Goal: Task Accomplishment & Management: Manage account settings

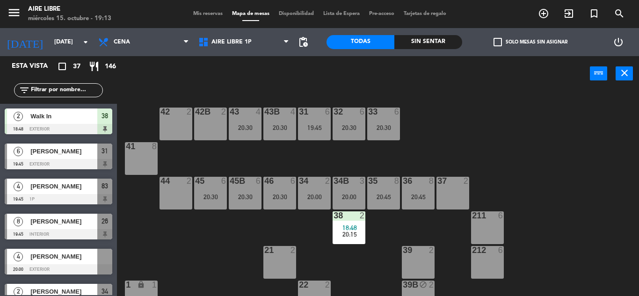
scroll to position [31, 0]
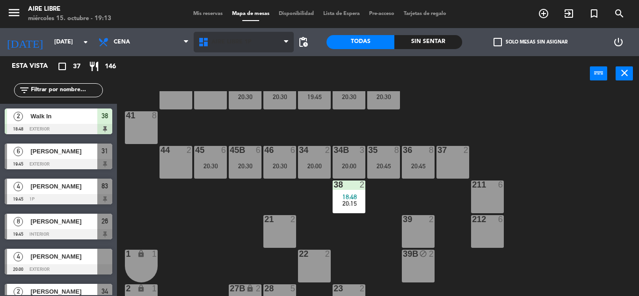
click at [233, 40] on span "Aire Libre 1P" at bounding box center [231, 42] width 40 height 7
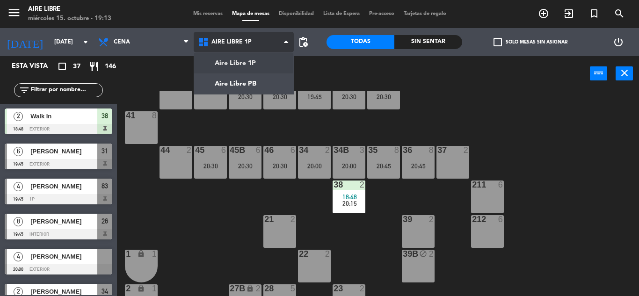
click at [238, 60] on ng-component "menu Aire Libre miércoles 15. octubre - 19:13 Mis reservas Mapa de mesas Dispon…" at bounding box center [319, 148] width 639 height 296
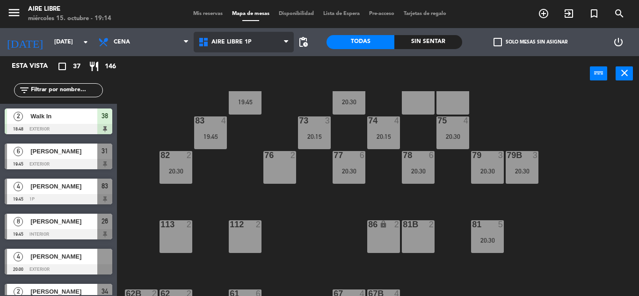
scroll to position [190, 0]
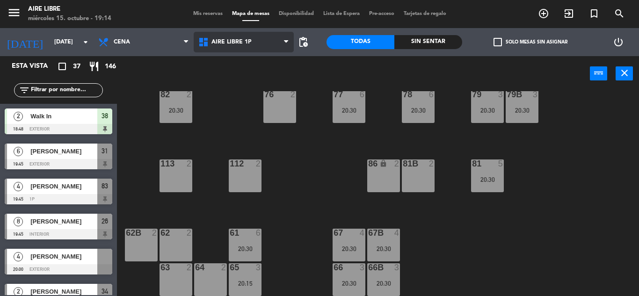
click at [229, 45] on span "Aire Libre 1P" at bounding box center [231, 42] width 40 height 7
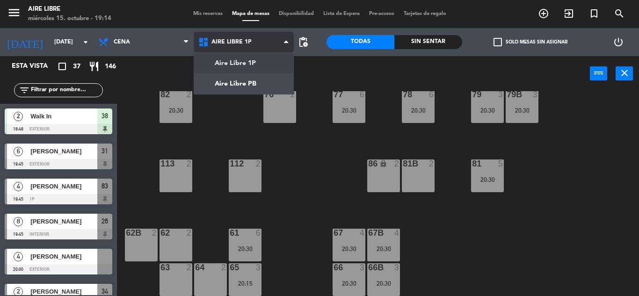
click at [235, 84] on ng-component "menu Aire Libre miércoles 15. octubre - 19:14 Mis reservas Mapa de mesas Dispon…" at bounding box center [319, 148] width 639 height 296
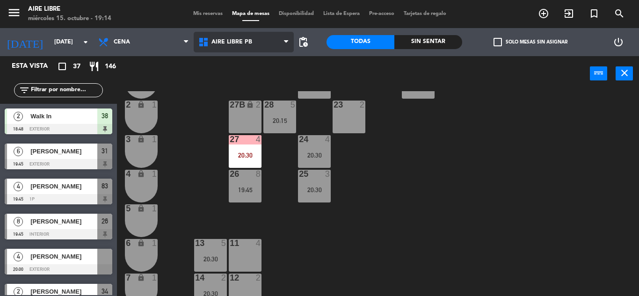
scroll to position [260, 0]
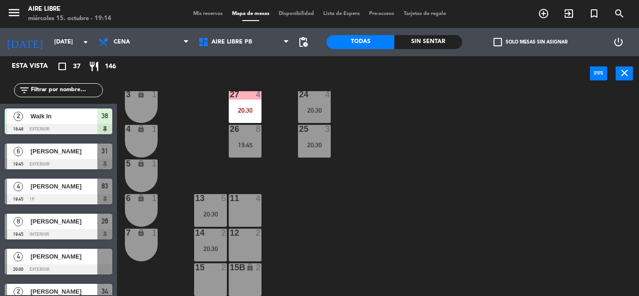
click at [247, 211] on div "11 4" at bounding box center [245, 210] width 33 height 33
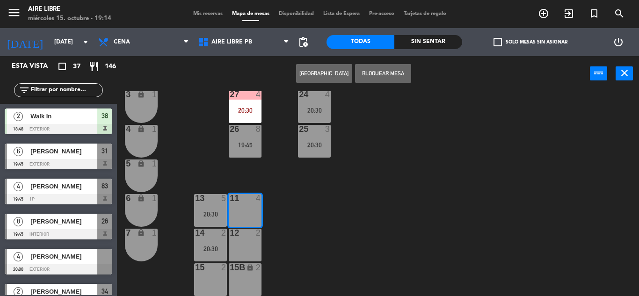
click at [384, 227] on div "42 2 43 4 20:30 31 6 19:45 32 6 20:30 33 6 20:30 42B 2 43B 4 20:30 41 8 44 2 45…" at bounding box center [380, 193] width 515 height 205
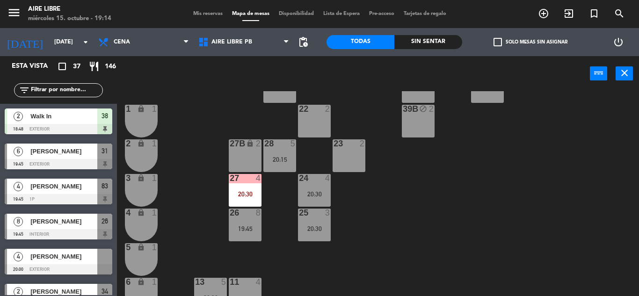
scroll to position [160, 0]
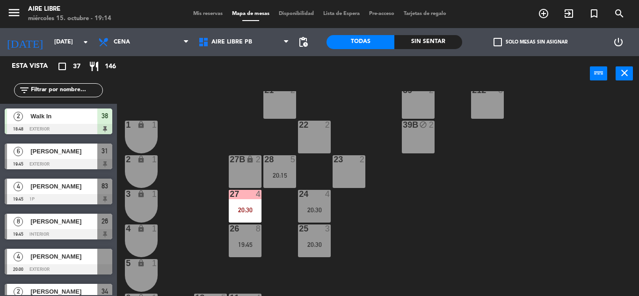
click at [502, 41] on span "check_box_outline_blank" at bounding box center [497, 42] width 8 height 8
click at [530, 42] on input "check_box_outline_blank Solo mesas sin asignar" at bounding box center [530, 42] width 0 height 0
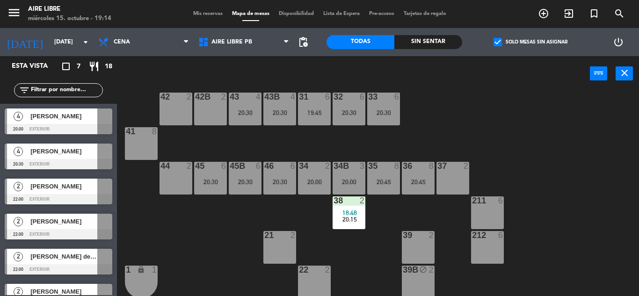
scroll to position [0, 0]
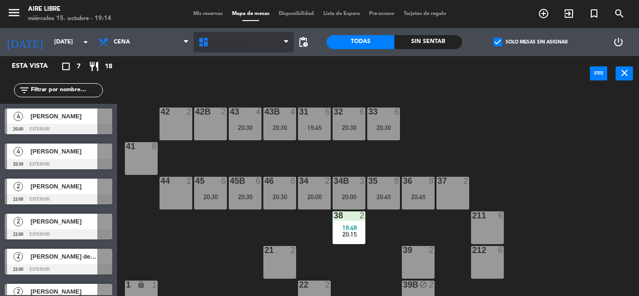
click at [230, 44] on span "Aire Libre PB" at bounding box center [231, 42] width 41 height 7
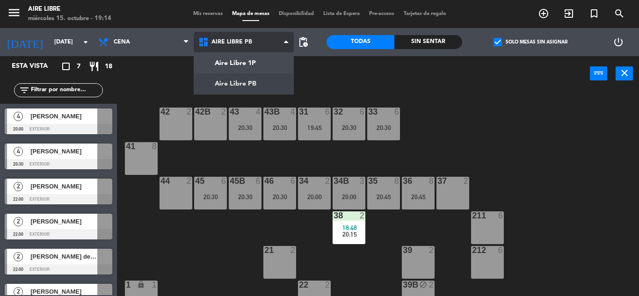
click at [249, 63] on ng-component "menu Aire Libre miércoles 15. octubre - 19:14 Mis reservas Mapa de mesas Dispon…" at bounding box center [319, 148] width 639 height 296
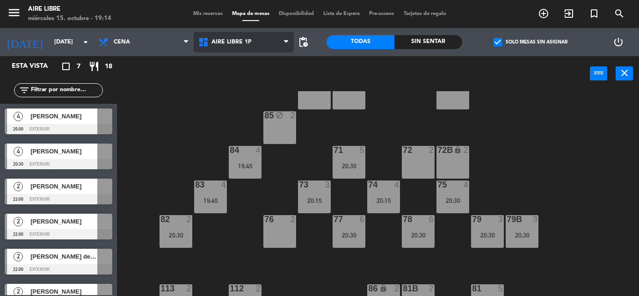
scroll to position [66, 0]
click at [281, 130] on div "85 block 2" at bounding box center [279, 127] width 33 height 33
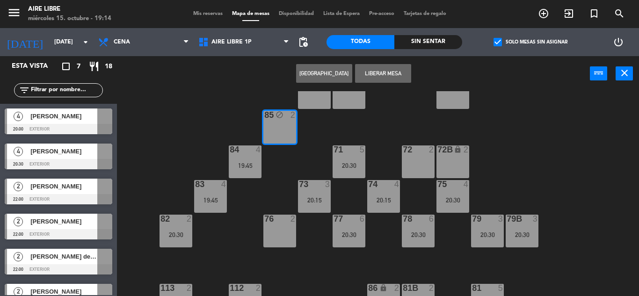
click at [390, 74] on button "Liberar Mesa" at bounding box center [383, 73] width 56 height 19
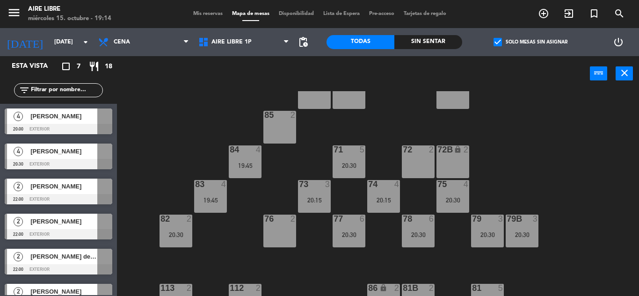
click at [90, 117] on span "[PERSON_NAME]" at bounding box center [63, 116] width 67 height 10
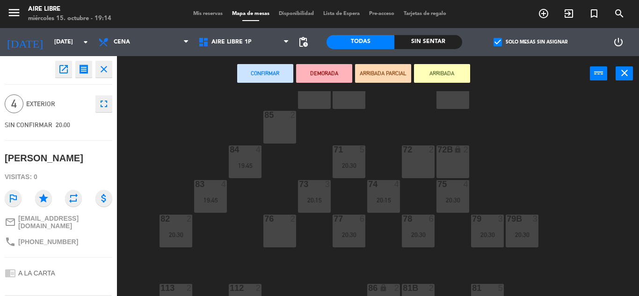
click at [285, 123] on div "85 2" at bounding box center [279, 127] width 33 height 33
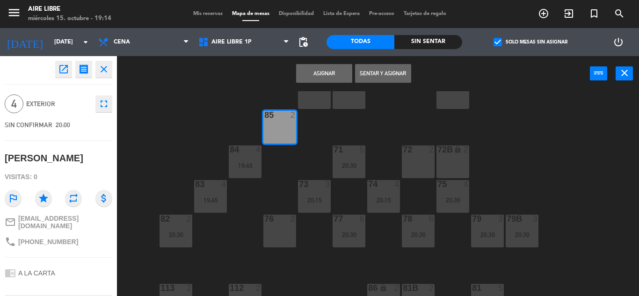
click at [414, 166] on div "72 2" at bounding box center [418, 161] width 33 height 33
click at [325, 76] on button "Asignar" at bounding box center [324, 73] width 56 height 19
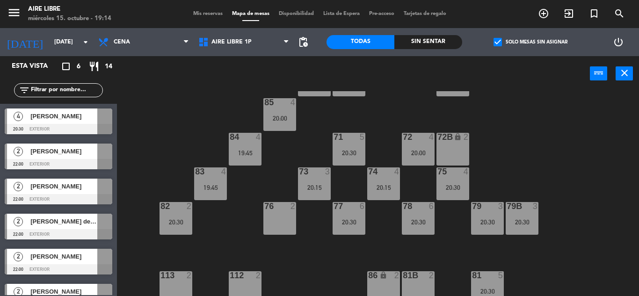
scroll to position [82, 0]
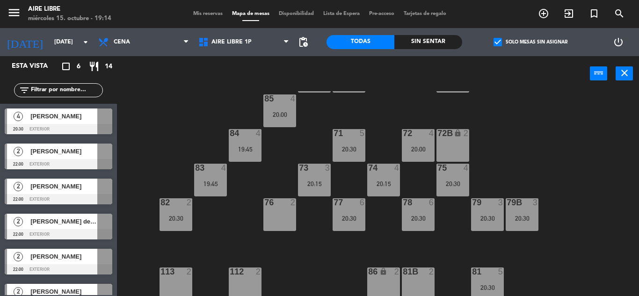
click at [276, 213] on div "76 2" at bounding box center [279, 214] width 33 height 33
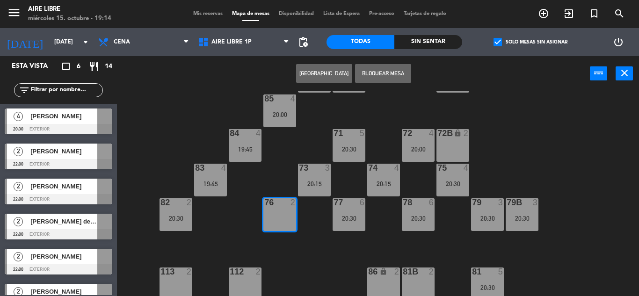
click at [396, 73] on button "Bloquear Mesa" at bounding box center [383, 73] width 56 height 19
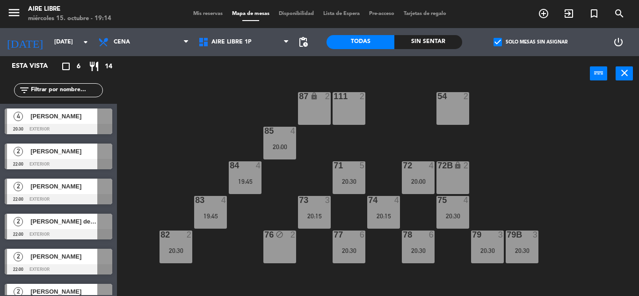
scroll to position [50, 0]
click at [228, 42] on span "Aire Libre 1P" at bounding box center [231, 42] width 40 height 7
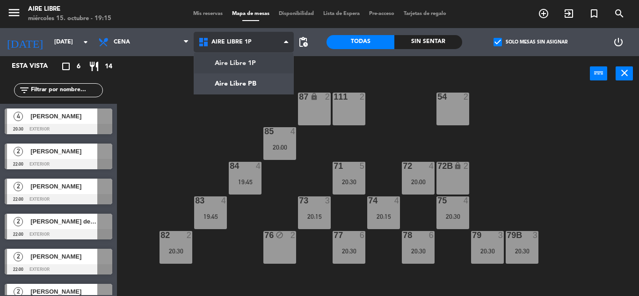
click at [239, 86] on ng-component "menu Aire Libre miércoles 15. octubre - 19:15 Mis reservas Mapa de mesas Dispon…" at bounding box center [319, 148] width 639 height 296
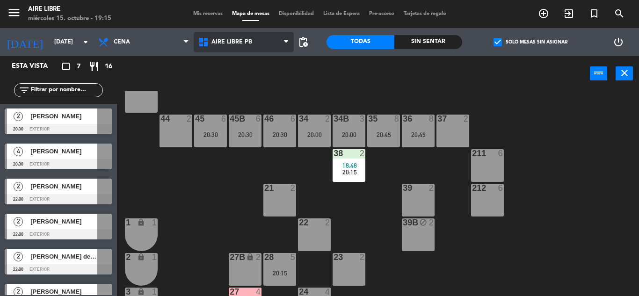
scroll to position [63, 0]
click at [351, 130] on div "34B 3 20:00" at bounding box center [349, 130] width 33 height 33
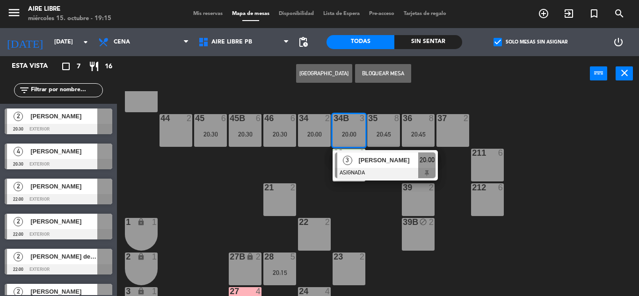
click at [385, 160] on span "[PERSON_NAME]" at bounding box center [388, 160] width 60 height 10
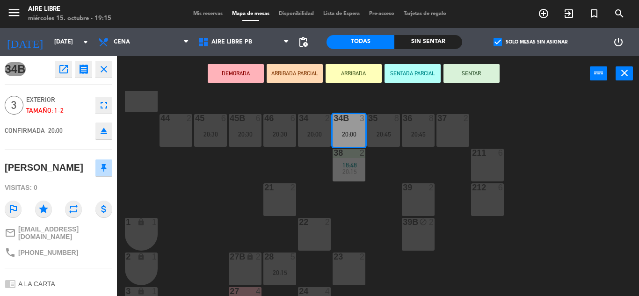
click at [109, 132] on icon "eject" at bounding box center [103, 130] width 11 height 11
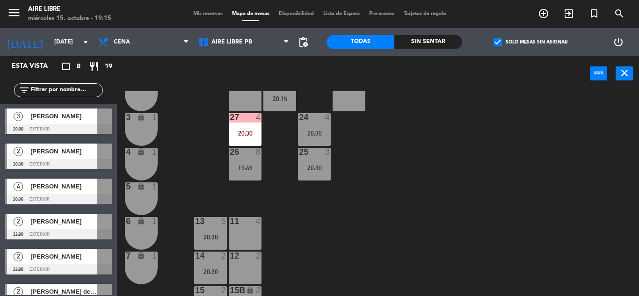
scroll to position [252, 0]
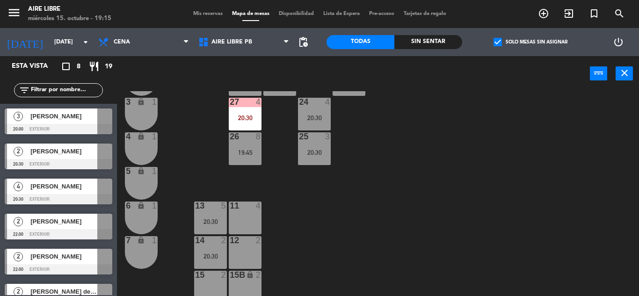
click at [90, 121] on span "[PERSON_NAME]" at bounding box center [63, 116] width 67 height 10
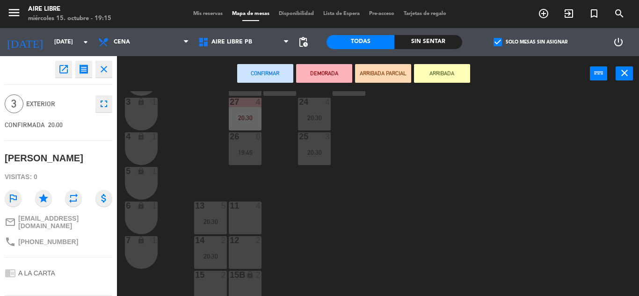
click at [458, 190] on div "42 2 43 4 20:30 31 6 19:45 32 6 20:30 33 6 20:30 42B 2 43B 4 20:30 41 8 44 2 45…" at bounding box center [380, 193] width 515 height 205
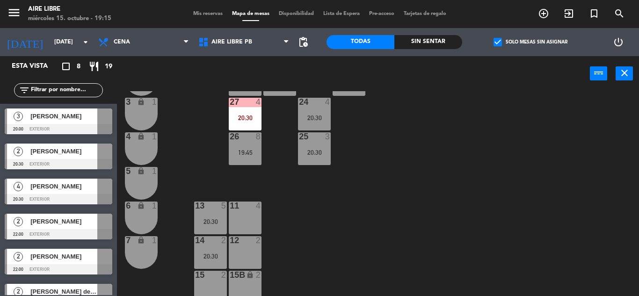
scroll to position [260, 0]
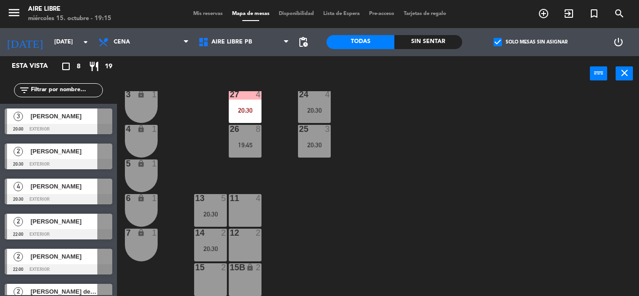
click at [79, 157] on div "[PERSON_NAME]" at bounding box center [63, 151] width 68 height 15
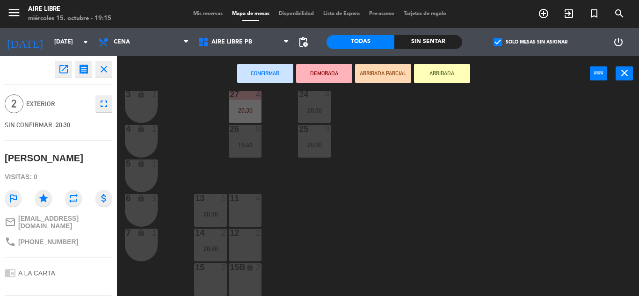
click at [382, 210] on div "42 2 43 4 20:30 31 6 19:45 32 6 20:30 33 6 20:30 42B 2 43B 4 20:30 41 8 44 2 45…" at bounding box center [380, 193] width 515 height 205
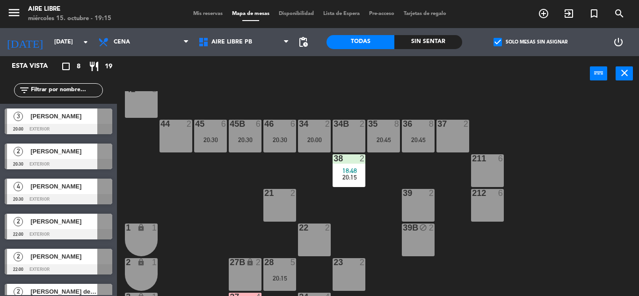
scroll to position [56, 0]
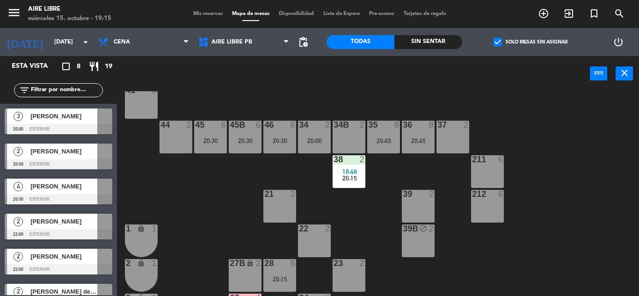
click at [78, 123] on div "[PERSON_NAME]" at bounding box center [63, 116] width 68 height 15
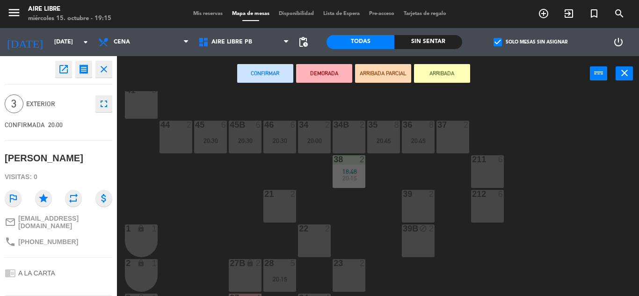
click at [346, 138] on div "34B 2" at bounding box center [349, 137] width 33 height 33
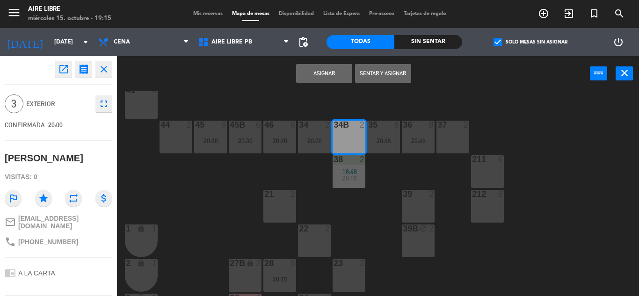
click at [325, 72] on button "Asignar" at bounding box center [324, 73] width 56 height 19
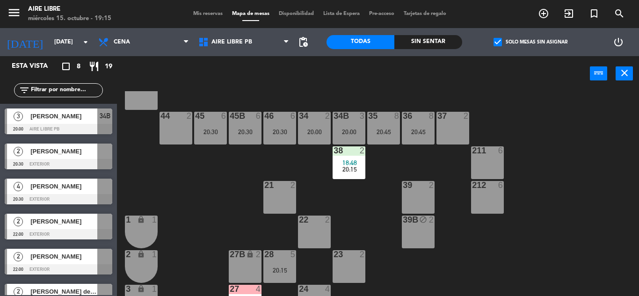
scroll to position [66, 0]
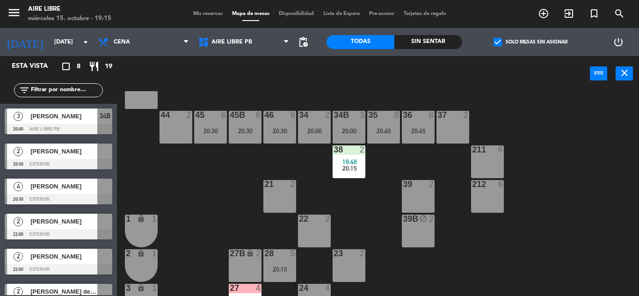
click at [354, 171] on span "20:15" at bounding box center [349, 168] width 15 height 7
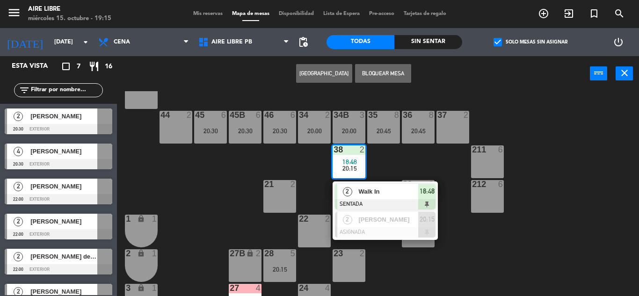
click at [399, 196] on span "Walk In" at bounding box center [388, 192] width 60 height 10
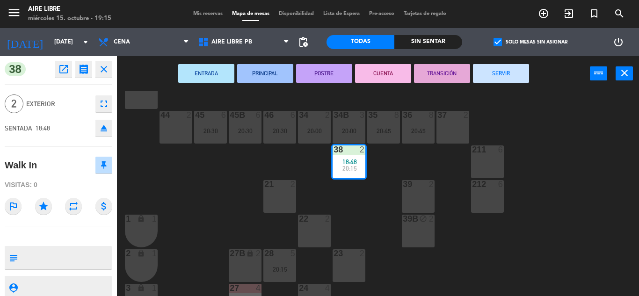
click at [506, 79] on button "SERVIR" at bounding box center [501, 73] width 56 height 19
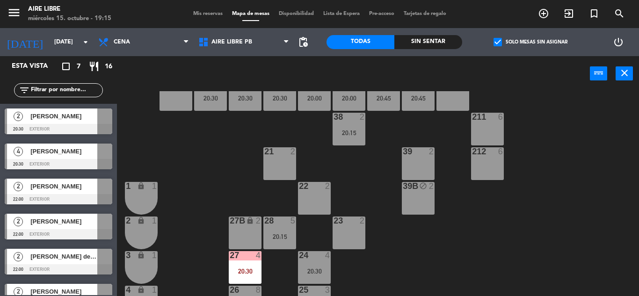
scroll to position [117, 0]
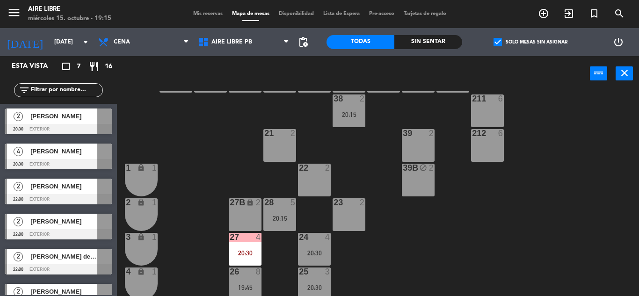
click at [348, 113] on div "20:15" at bounding box center [349, 114] width 33 height 7
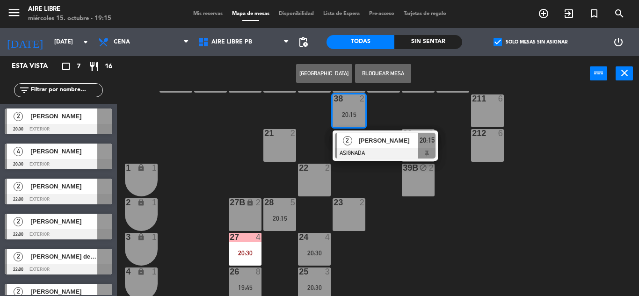
click at [314, 181] on div "22 2" at bounding box center [314, 180] width 33 height 33
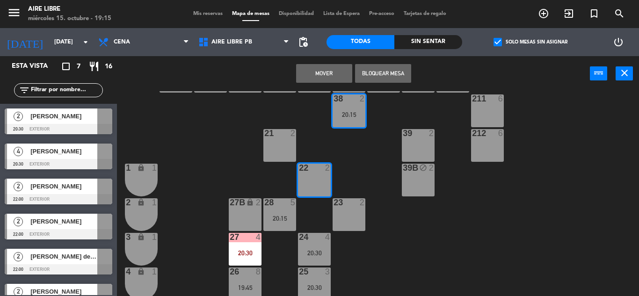
click at [314, 181] on div "22 2" at bounding box center [314, 180] width 33 height 33
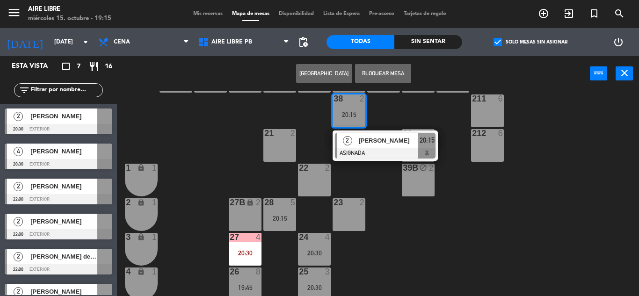
click at [356, 221] on div "23 2" at bounding box center [349, 214] width 33 height 33
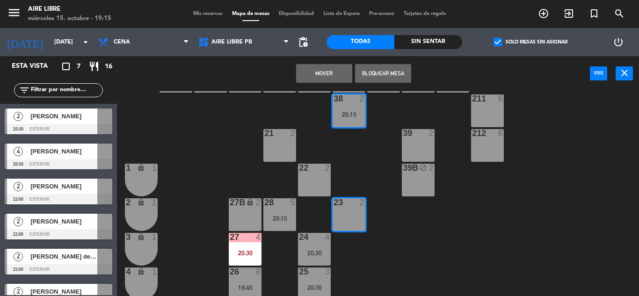
click at [328, 75] on button "Mover" at bounding box center [324, 73] width 56 height 19
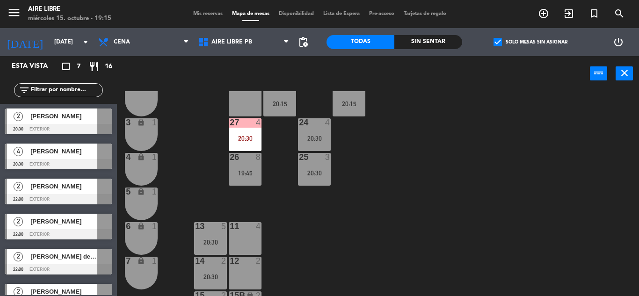
scroll to position [260, 0]
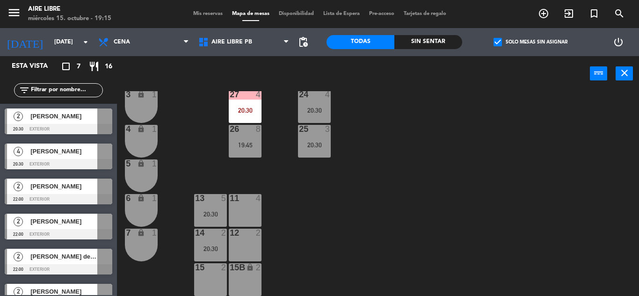
click at [79, 120] on span "[PERSON_NAME]" at bounding box center [63, 116] width 67 height 10
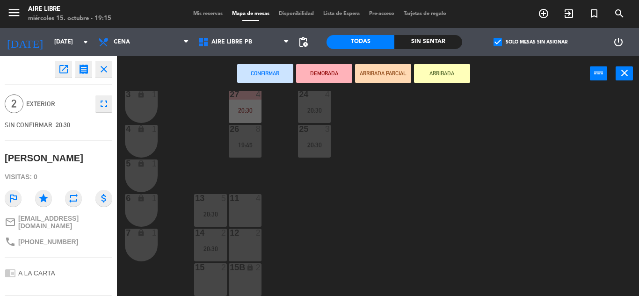
click at [207, 282] on div "15 2" at bounding box center [210, 279] width 33 height 33
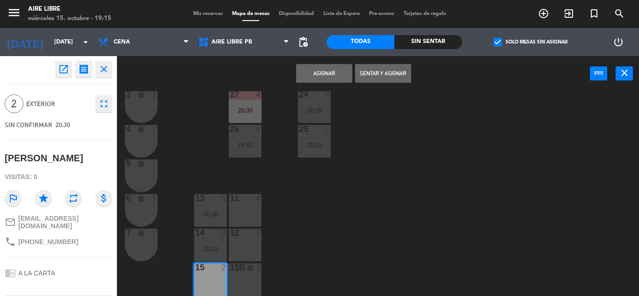
click at [324, 73] on button "Asignar" at bounding box center [324, 73] width 56 height 19
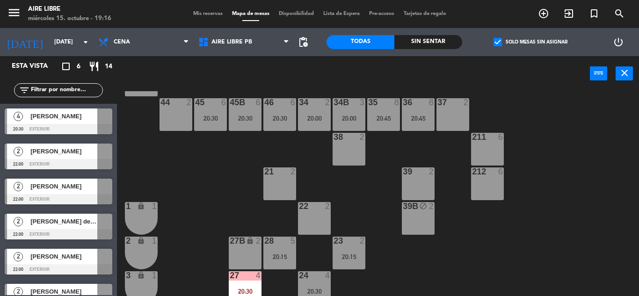
scroll to position [65, 0]
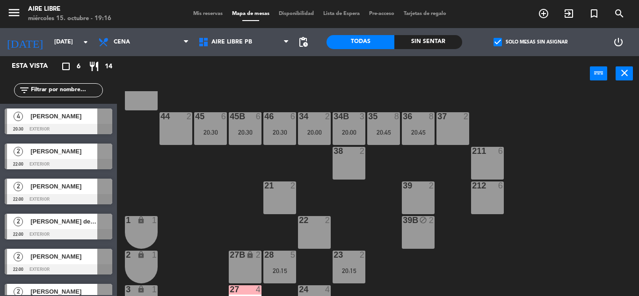
click at [310, 133] on div "20:00" at bounding box center [314, 132] width 33 height 7
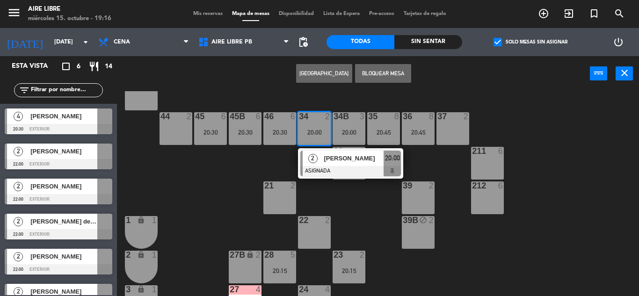
click at [333, 165] on div "[PERSON_NAME]" at bounding box center [353, 158] width 61 height 15
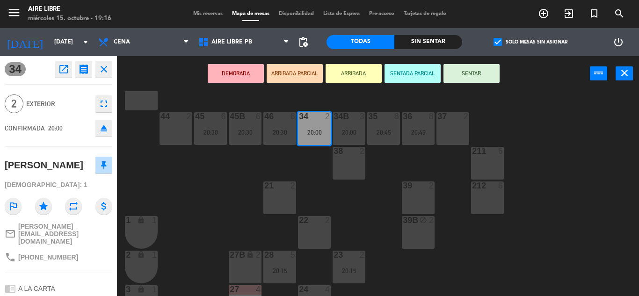
click at [109, 132] on button "eject" at bounding box center [103, 128] width 17 height 17
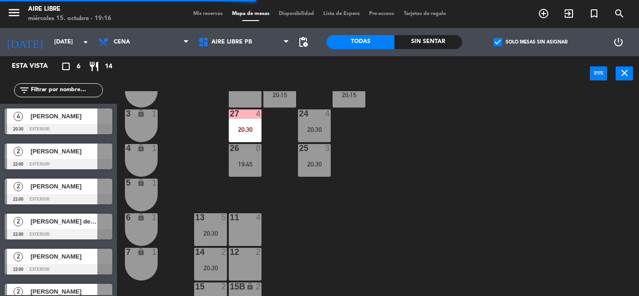
scroll to position [260, 0]
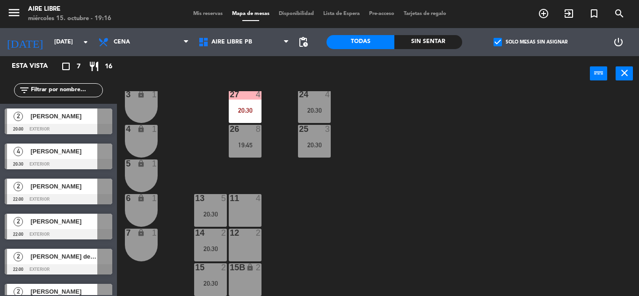
click at [85, 115] on span "[PERSON_NAME]" at bounding box center [63, 116] width 67 height 10
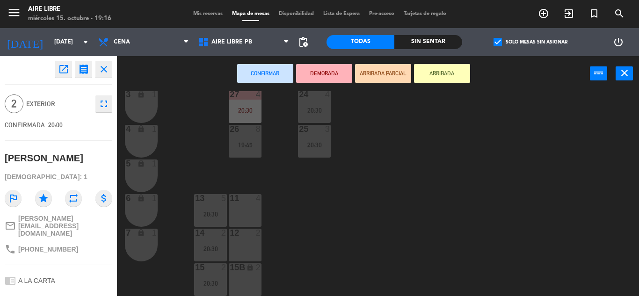
click at [242, 246] on div "12 2" at bounding box center [245, 245] width 33 height 33
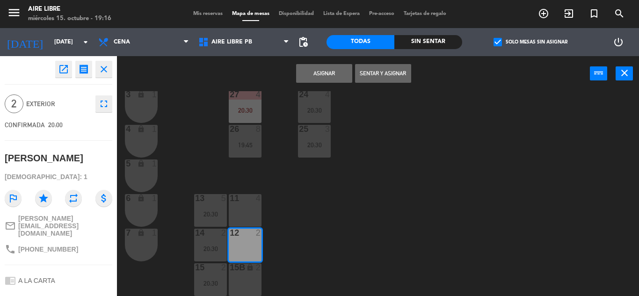
click at [325, 74] on button "Asignar" at bounding box center [324, 73] width 56 height 19
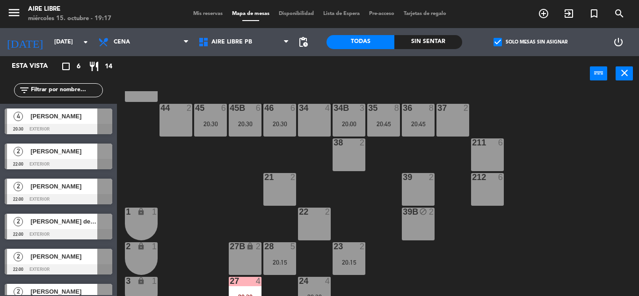
scroll to position [58, 0]
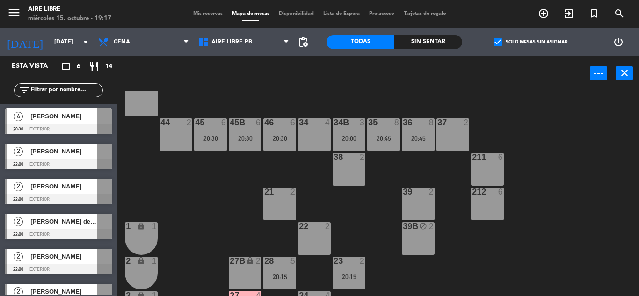
click at [221, 132] on div "45 6 20:30" at bounding box center [210, 134] width 33 height 33
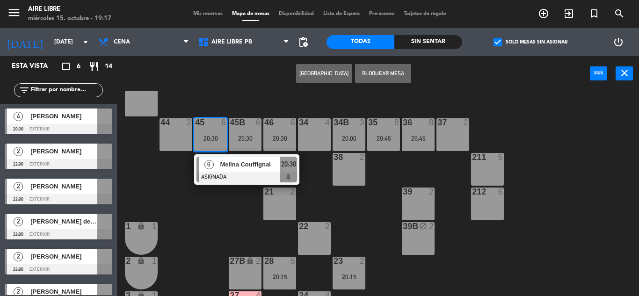
click at [235, 180] on div at bounding box center [246, 177] width 101 height 10
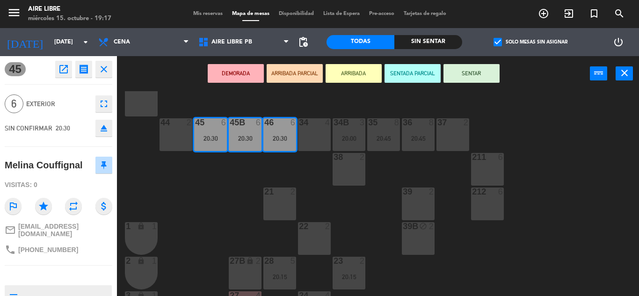
click at [101, 131] on icon "eject" at bounding box center [103, 128] width 11 height 11
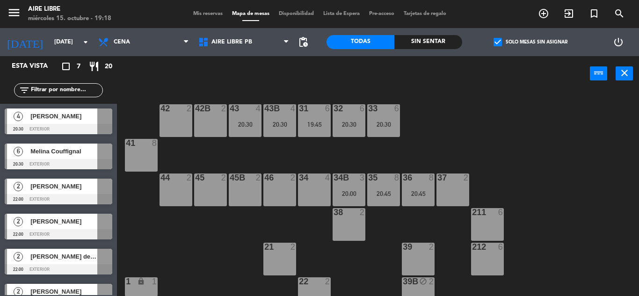
scroll to position [4, 0]
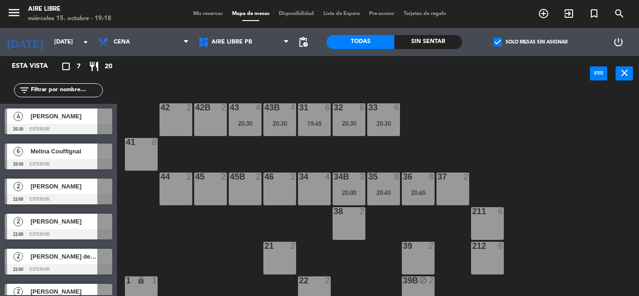
click at [389, 188] on div "35 8 20:45" at bounding box center [383, 189] width 33 height 33
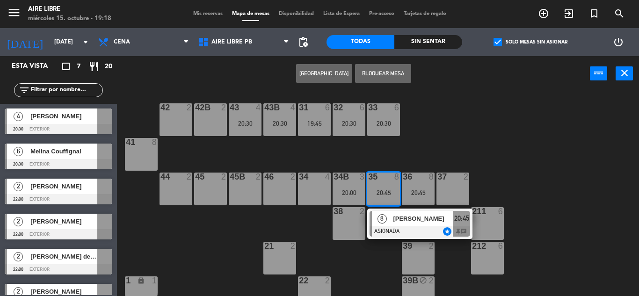
click at [180, 187] on div "44 2" at bounding box center [176, 189] width 33 height 33
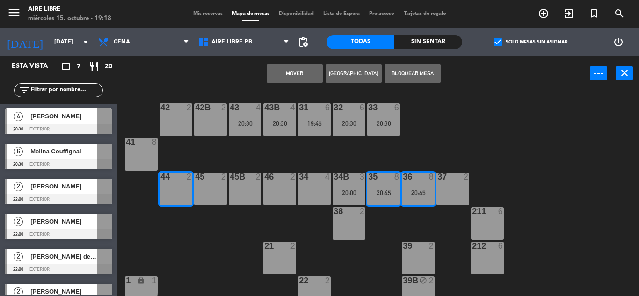
click at [210, 187] on div "45 2" at bounding box center [210, 189] width 33 height 33
click at [243, 187] on div "45B 2" at bounding box center [245, 189] width 33 height 33
click at [291, 75] on button "Mover y Unir" at bounding box center [295, 73] width 56 height 19
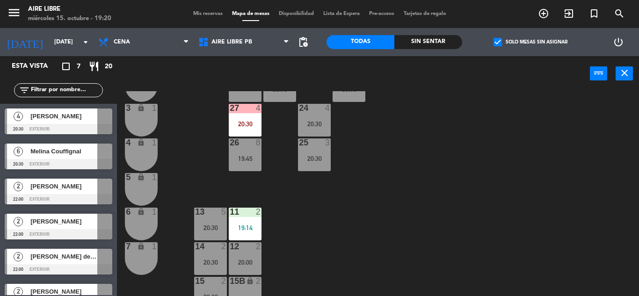
scroll to position [260, 0]
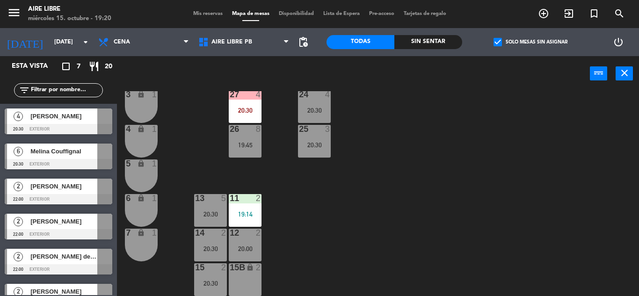
click at [210, 283] on div "20:30" at bounding box center [210, 283] width 33 height 7
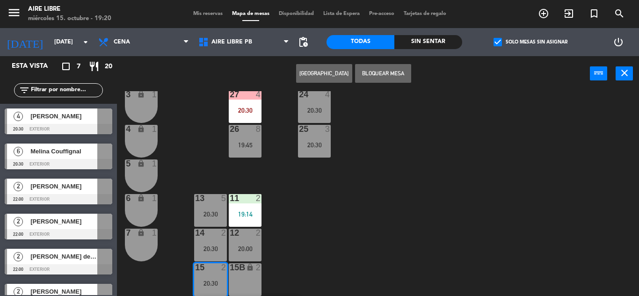
click at [142, 165] on icon "lock" at bounding box center [141, 164] width 8 height 8
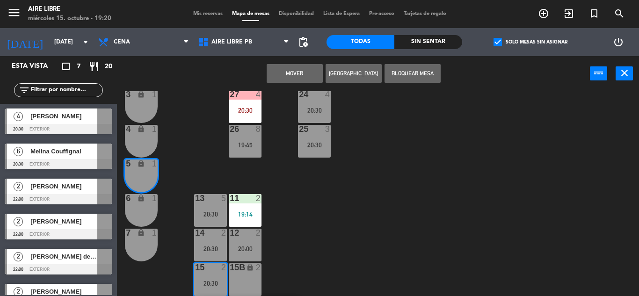
click at [287, 73] on button "Mover" at bounding box center [295, 73] width 56 height 19
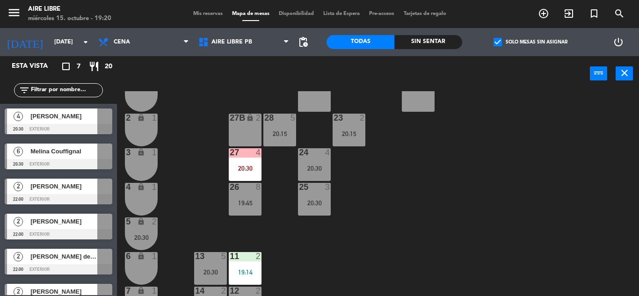
scroll to position [201, 0]
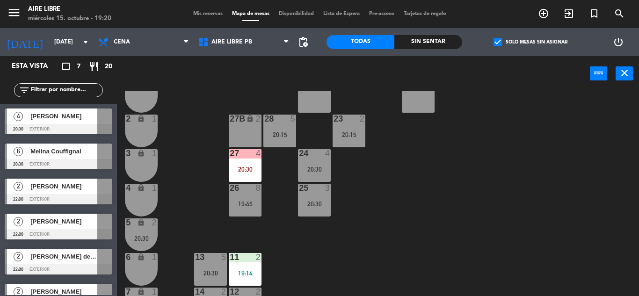
click at [142, 237] on div "20:30" at bounding box center [141, 238] width 33 height 7
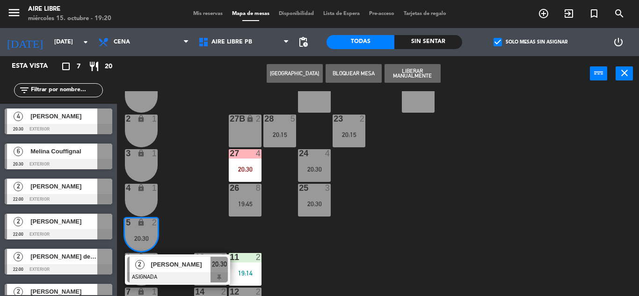
click at [239, 136] on div "27B lock 2" at bounding box center [245, 131] width 33 height 33
click at [287, 74] on button "Mover" at bounding box center [295, 73] width 56 height 19
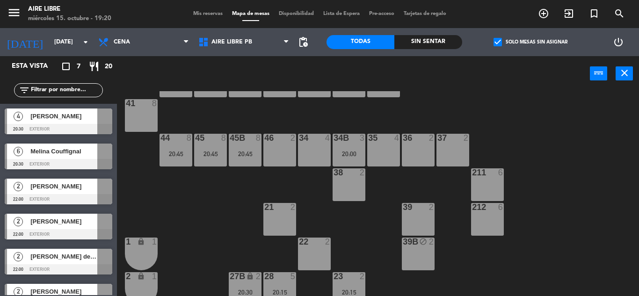
scroll to position [0, 0]
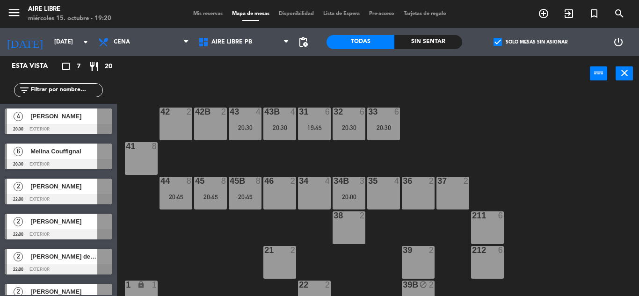
click at [243, 123] on div "43 4 20:30" at bounding box center [245, 124] width 33 height 33
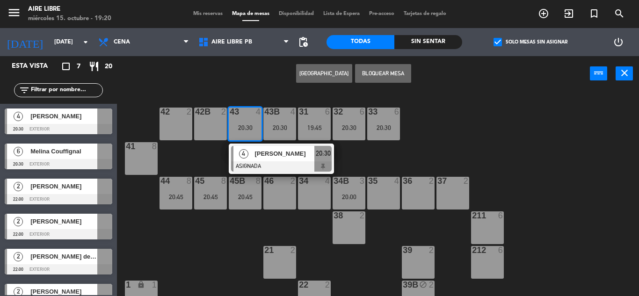
click at [260, 157] on span "[PERSON_NAME]" at bounding box center [284, 154] width 60 height 10
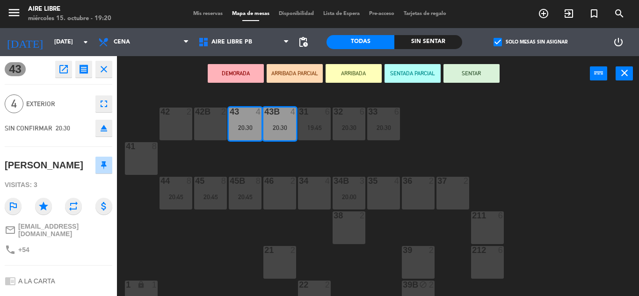
click at [106, 133] on icon "eject" at bounding box center [103, 128] width 11 height 11
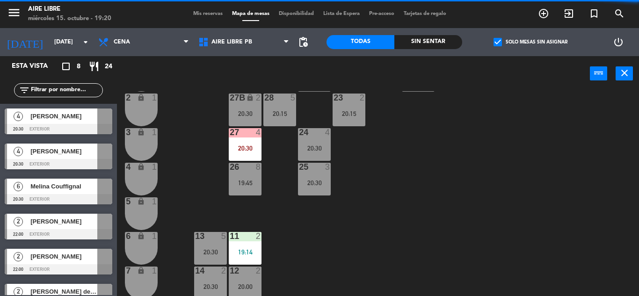
scroll to position [260, 0]
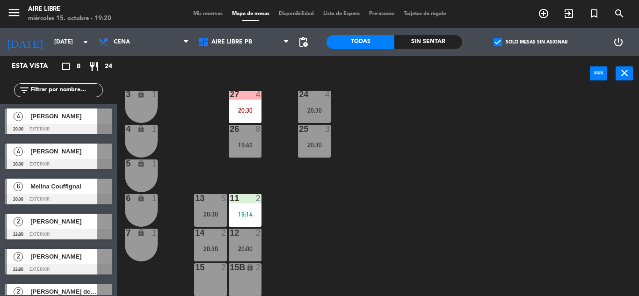
click at [75, 154] on span "[PERSON_NAME]" at bounding box center [63, 151] width 67 height 10
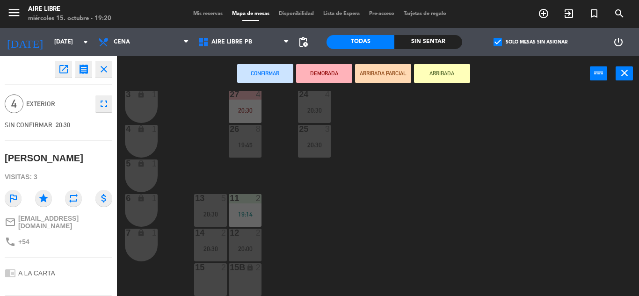
click at [203, 285] on div "15 2" at bounding box center [210, 279] width 33 height 33
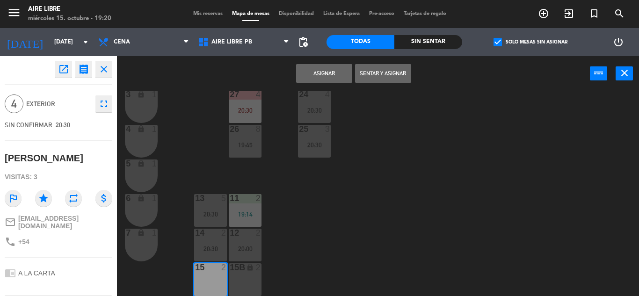
click at [319, 72] on button "Asignar" at bounding box center [324, 73] width 56 height 19
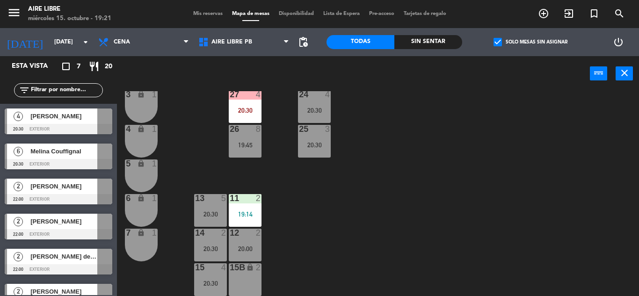
click at [566, 19] on icon "exit_to_app" at bounding box center [568, 13] width 11 height 11
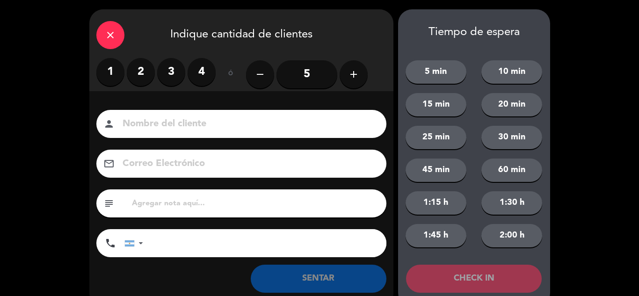
click at [44, 111] on div "close Indique cantidad de clientes 1 2 3 4 ó remove 5 add Nombre del cliente pe…" at bounding box center [319, 158] width 639 height 316
click at [110, 33] on icon "close" at bounding box center [110, 34] width 11 height 11
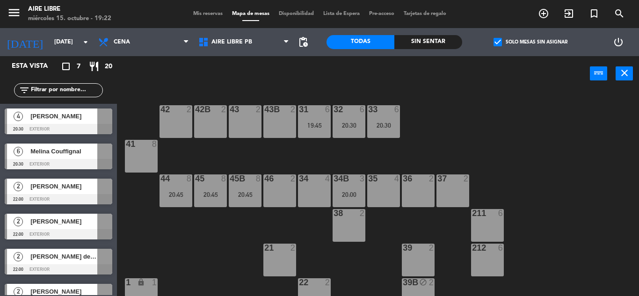
scroll to position [0, 0]
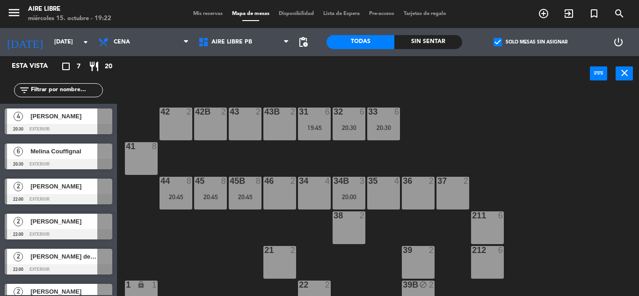
click at [494, 40] on span "check_box" at bounding box center [497, 42] width 8 height 8
click at [530, 42] on input "check_box Solo mesas sin asignar" at bounding box center [530, 42] width 0 height 0
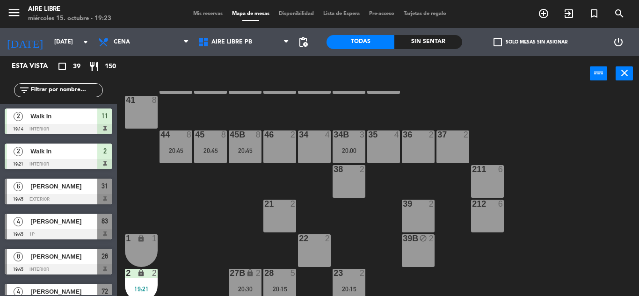
scroll to position [48, 0]
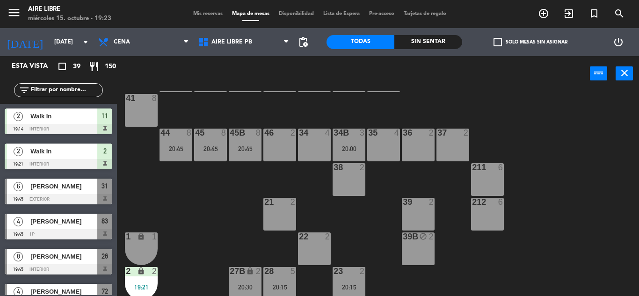
click at [349, 141] on div "34B 3 20:00" at bounding box center [349, 145] width 33 height 33
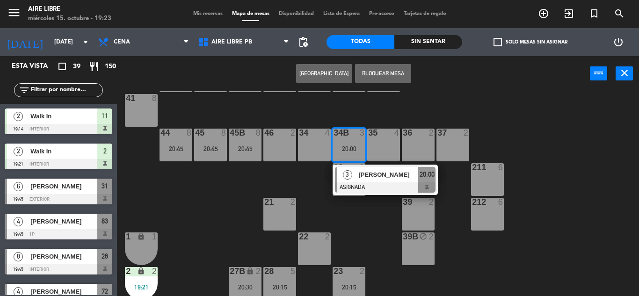
click at [274, 210] on div "21 2" at bounding box center [279, 214] width 33 height 33
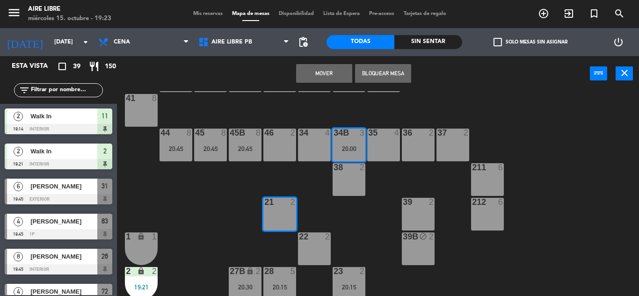
click at [327, 73] on button "Mover" at bounding box center [324, 73] width 56 height 19
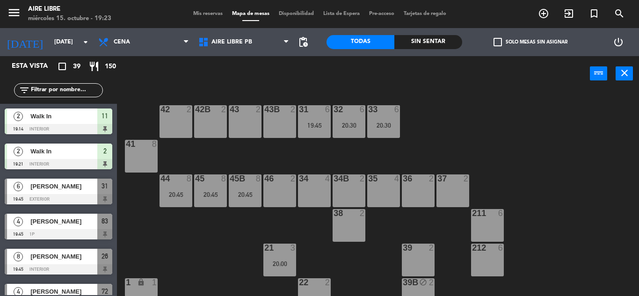
scroll to position [0, 0]
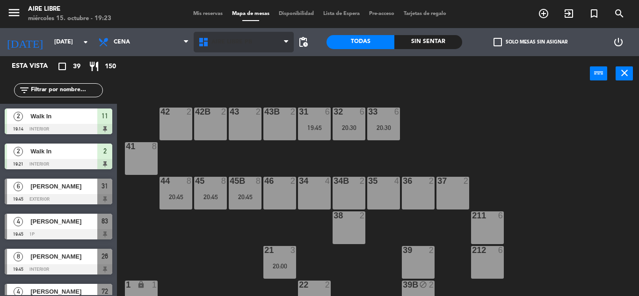
click at [225, 39] on span "Aire Libre PB" at bounding box center [231, 42] width 41 height 7
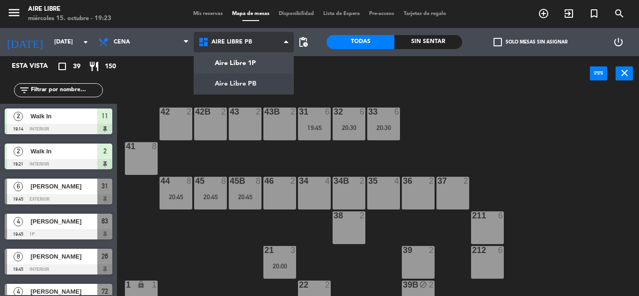
click at [233, 80] on ng-component "menu Aire Libre miércoles 15. octubre - 19:23 Mis reservas Mapa de mesas Dispon…" at bounding box center [319, 148] width 639 height 296
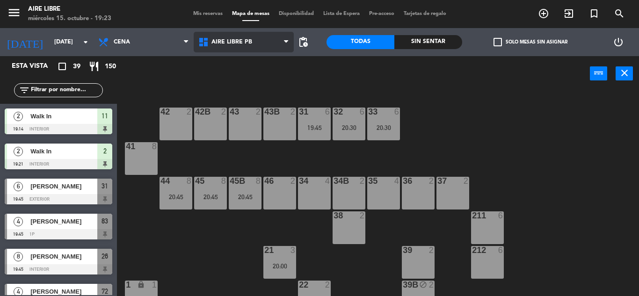
click at [227, 42] on span "Aire Libre PB" at bounding box center [231, 42] width 41 height 7
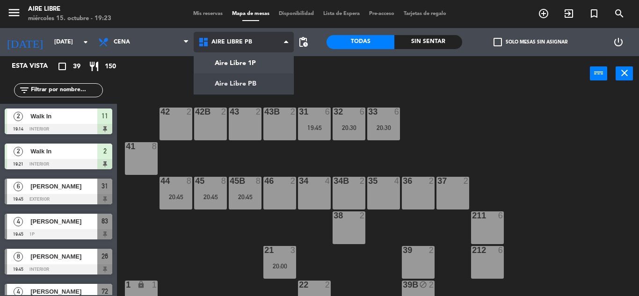
click at [238, 62] on ng-component "menu Aire Libre miércoles 15. octubre - 19:23 Mis reservas Mapa de mesas Dispon…" at bounding box center [319, 148] width 639 height 296
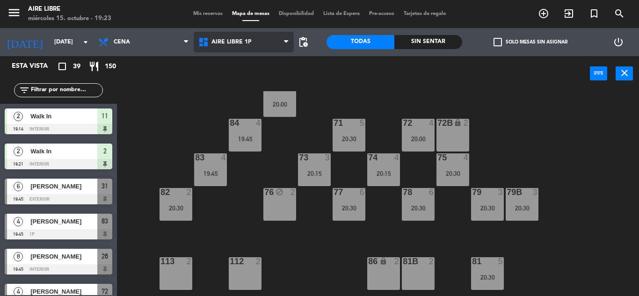
scroll to position [107, 0]
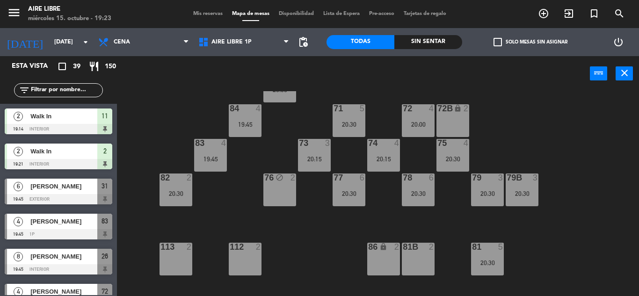
click at [174, 186] on div "82 2 20:30" at bounding box center [176, 190] width 33 height 33
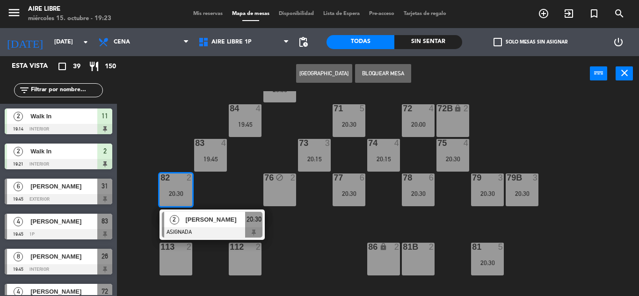
click at [415, 256] on div "81b 2" at bounding box center [418, 259] width 33 height 33
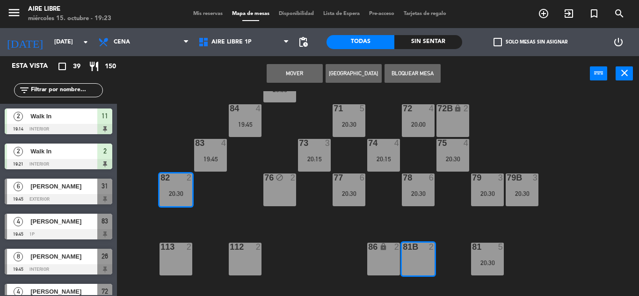
click at [296, 76] on button "Mover" at bounding box center [295, 73] width 56 height 19
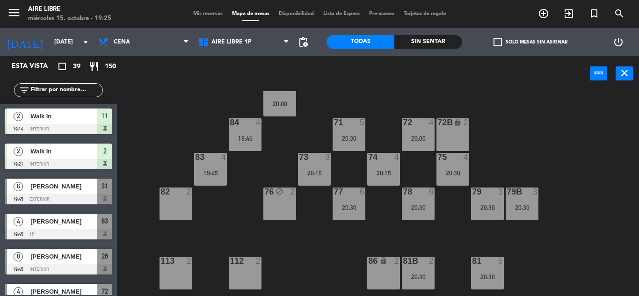
scroll to position [96, 0]
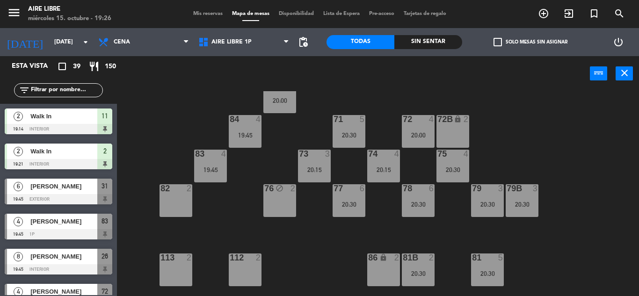
click at [465, 167] on div "20:30" at bounding box center [452, 170] width 33 height 7
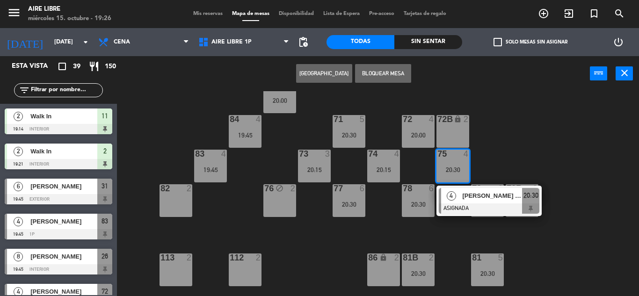
click at [185, 192] on div "2" at bounding box center [191, 188] width 15 height 8
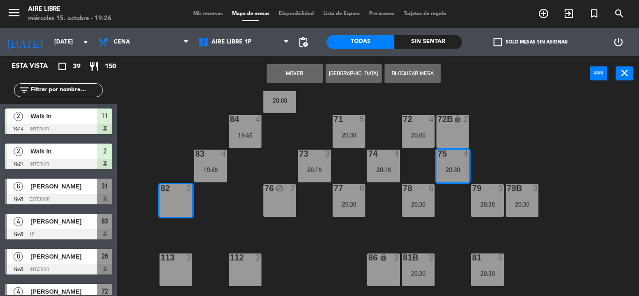
click at [297, 72] on button "Mover" at bounding box center [295, 73] width 56 height 19
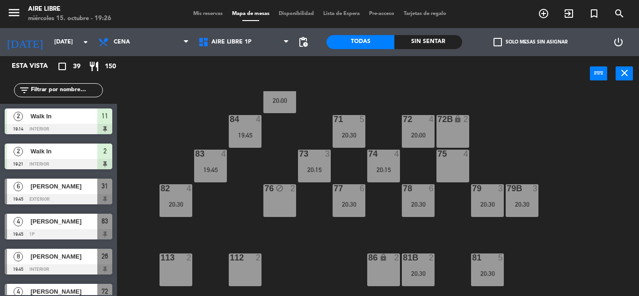
click at [493, 264] on div "81 5 20:30" at bounding box center [487, 270] width 33 height 33
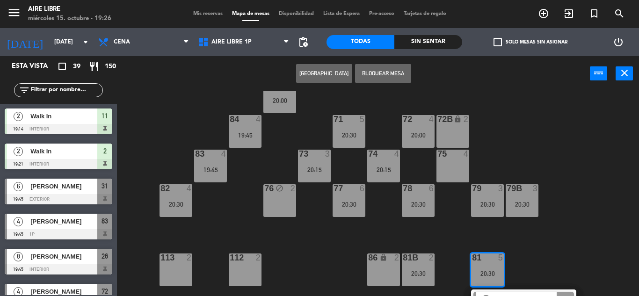
click at [604, 210] on div "51 4 52 2 53 3 111 2 54 2 87 lock 2 85 4 20:00 72 4 20:00 84 4 19:45 71 5 20:30…" at bounding box center [380, 193] width 515 height 205
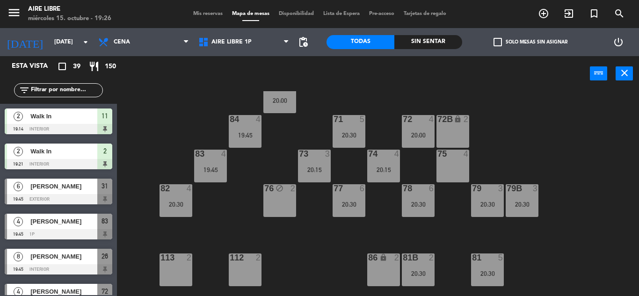
click at [446, 160] on div "75 4" at bounding box center [452, 166] width 33 height 33
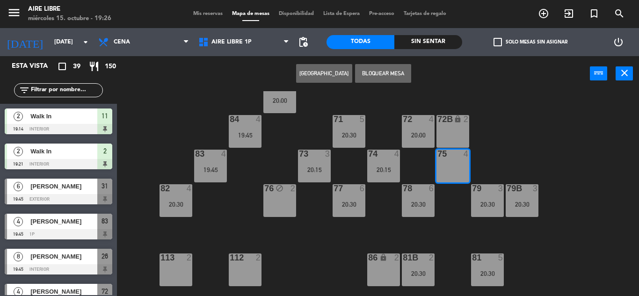
click at [461, 164] on div "75 4" at bounding box center [452, 166] width 33 height 33
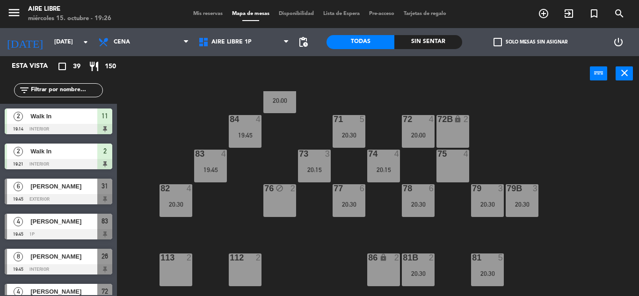
click at [191, 210] on div "82 4 20:30" at bounding box center [176, 200] width 33 height 33
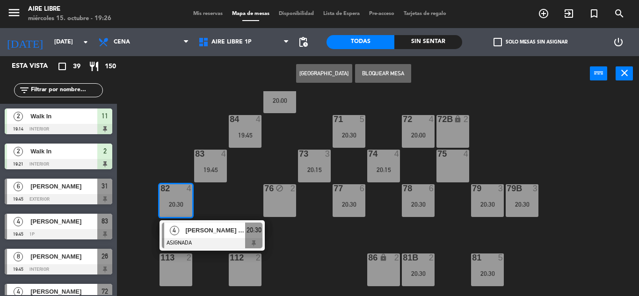
click at [466, 155] on div "4" at bounding box center [467, 154] width 6 height 8
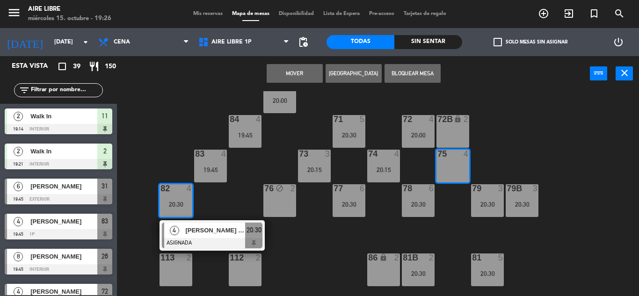
click at [295, 73] on button "Mover" at bounding box center [295, 73] width 56 height 19
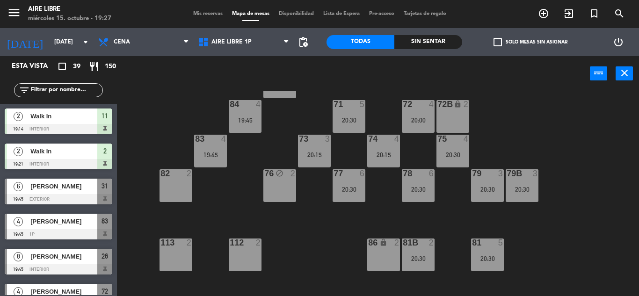
scroll to position [112, 0]
click at [449, 151] on div "20:30" at bounding box center [452, 154] width 33 height 7
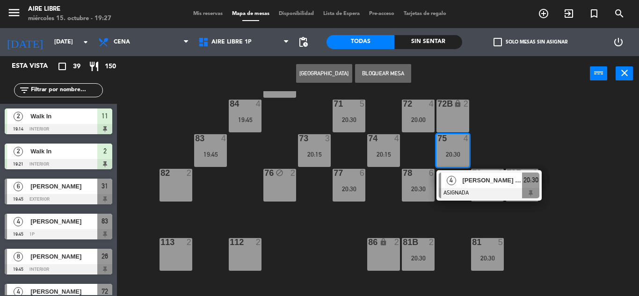
click at [175, 188] on div "82 2" at bounding box center [176, 185] width 33 height 33
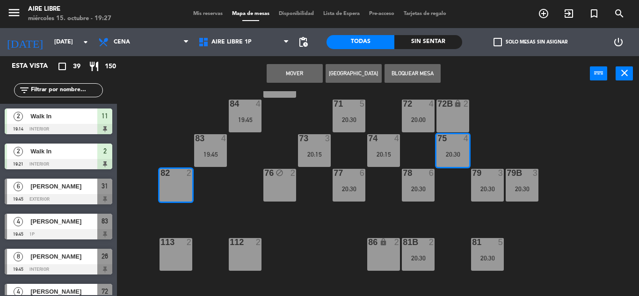
click at [291, 79] on button "Mover" at bounding box center [295, 73] width 56 height 19
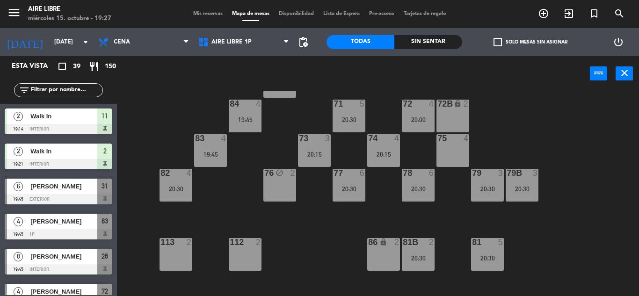
click at [487, 255] on div "20:30" at bounding box center [487, 258] width 33 height 7
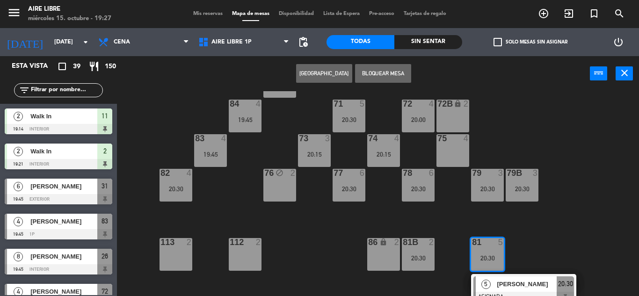
click at [449, 140] on div at bounding box center [452, 138] width 15 height 8
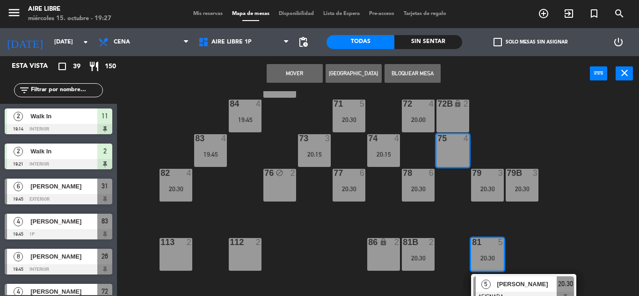
click at [294, 76] on button "Mover" at bounding box center [295, 73] width 56 height 19
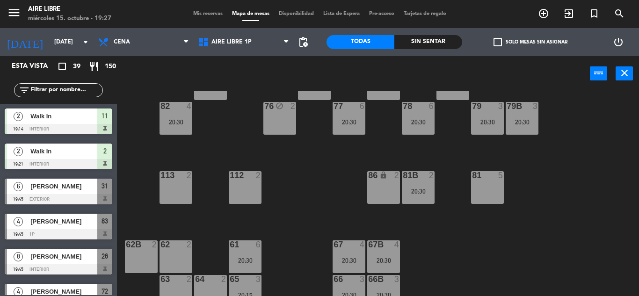
scroll to position [184, 0]
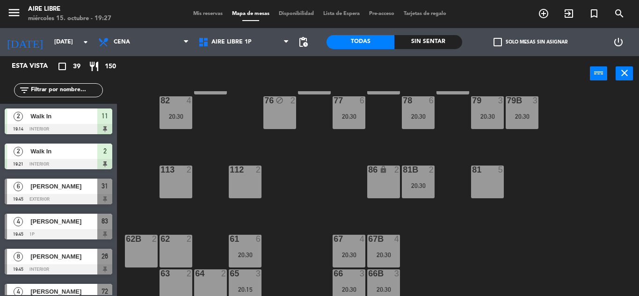
click at [245, 249] on div "61 6 20:30" at bounding box center [245, 251] width 33 height 33
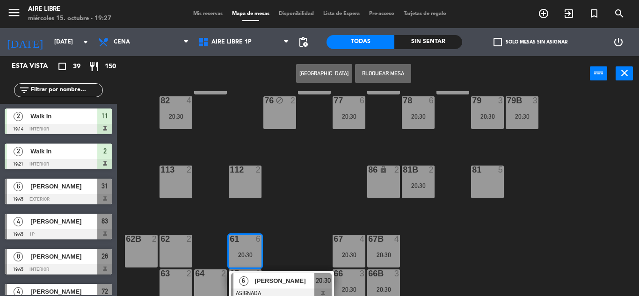
click at [485, 174] on div at bounding box center [486, 170] width 15 height 8
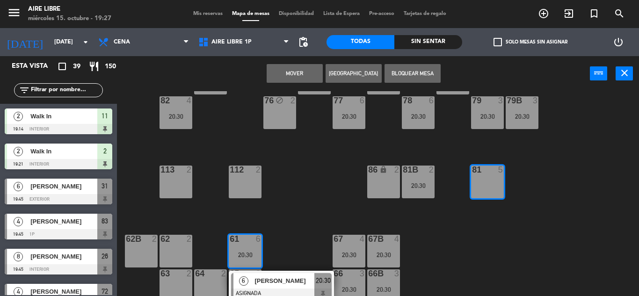
click at [297, 73] on button "Mover" at bounding box center [295, 73] width 56 height 19
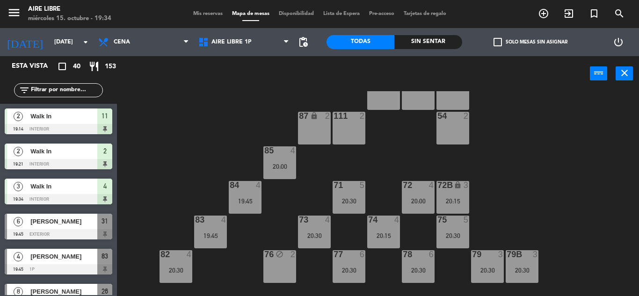
scroll to position [26, 0]
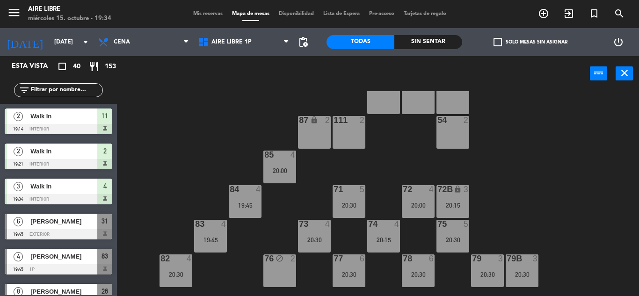
click at [495, 44] on span "check_box_outline_blank" at bounding box center [497, 42] width 8 height 8
click at [530, 42] on input "check_box_outline_blank Solo mesas sin asignar" at bounding box center [530, 42] width 0 height 0
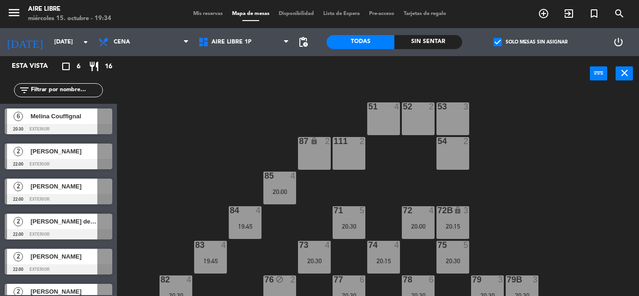
scroll to position [0, 0]
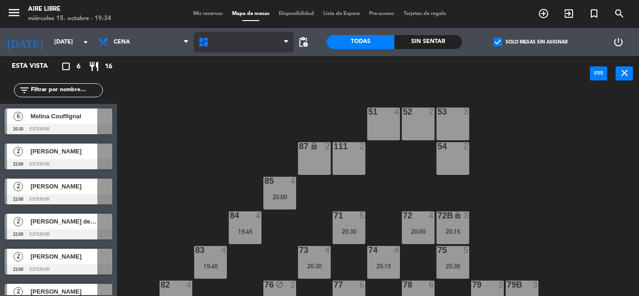
click at [222, 45] on span "Aire Libre 1P" at bounding box center [231, 42] width 40 height 7
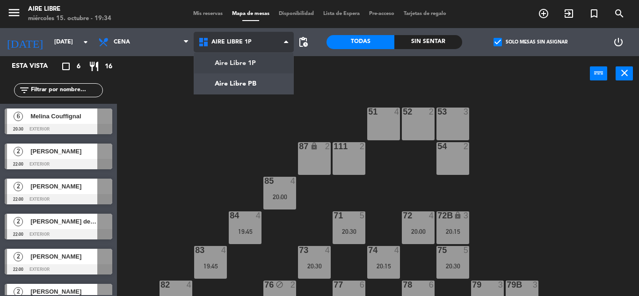
click at [239, 84] on ng-component "menu Aire Libre miércoles 15. octubre - 19:34 Mis reservas Mapa de mesas Dispon…" at bounding box center [319, 148] width 639 height 296
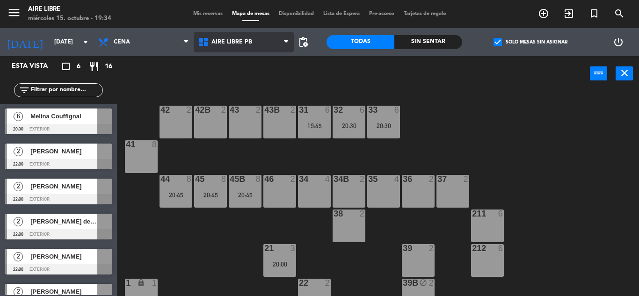
scroll to position [1, 0]
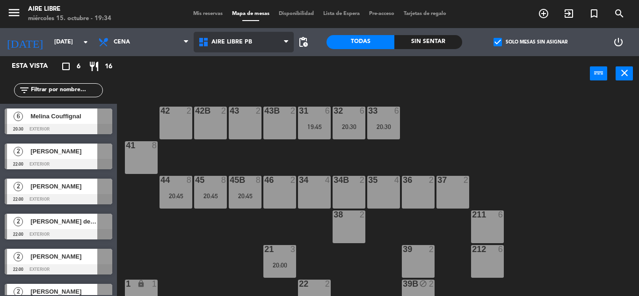
click at [226, 44] on span "Aire Libre PB" at bounding box center [231, 42] width 41 height 7
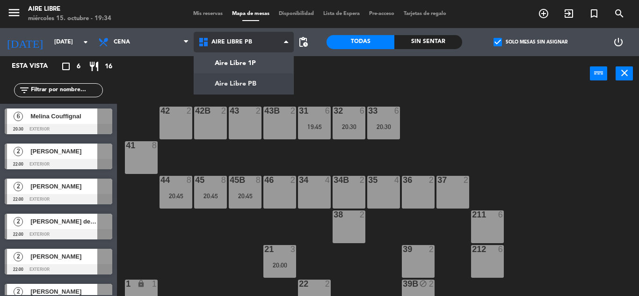
click at [245, 63] on ng-component "menu Aire Libre miércoles 15. octubre - 19:34 Mis reservas Mapa de mesas Dispon…" at bounding box center [319, 148] width 639 height 296
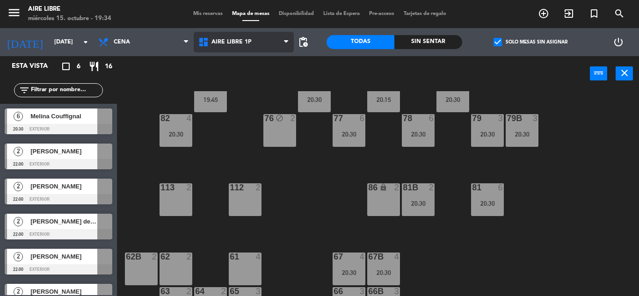
scroll to position [190, 0]
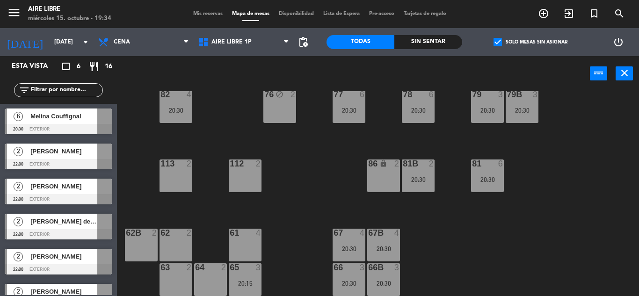
click at [250, 278] on div "65 3 20:15" at bounding box center [245, 279] width 33 height 33
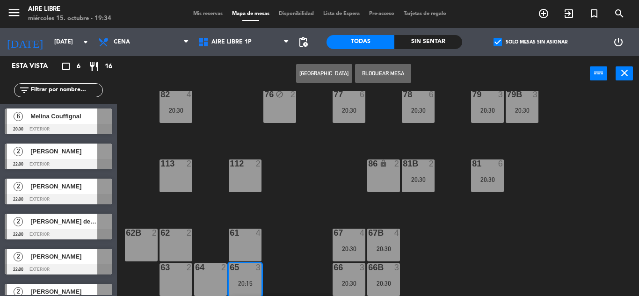
click at [248, 247] on div "61 4" at bounding box center [245, 245] width 33 height 33
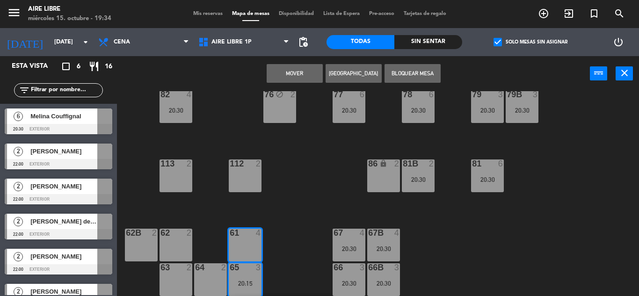
click at [313, 227] on div "51 4 52 2 53 3 111 2 54 2 87 lock 2 85 4 20:00 72 4 20:00 84 4 19:45 71 5 20:30…" at bounding box center [380, 193] width 515 height 205
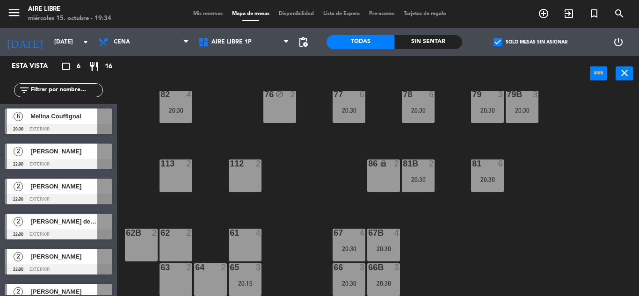
click at [246, 281] on div "20:15" at bounding box center [245, 283] width 33 height 7
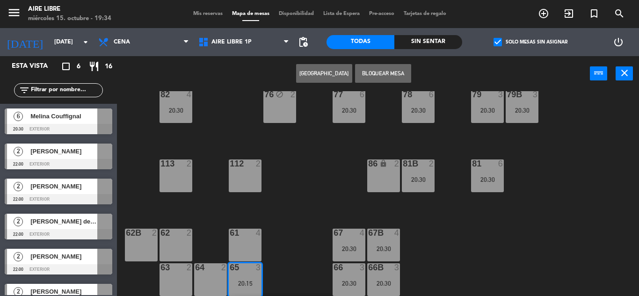
click at [248, 240] on div "61 4" at bounding box center [245, 245] width 33 height 33
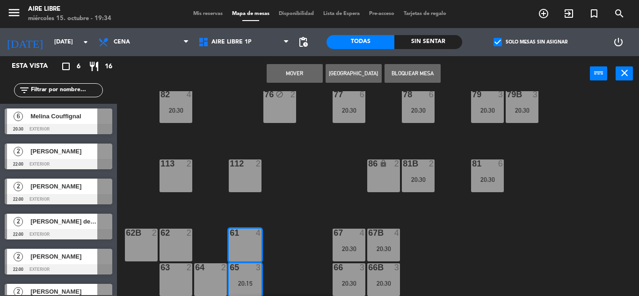
click at [294, 73] on button "Mover" at bounding box center [295, 73] width 56 height 19
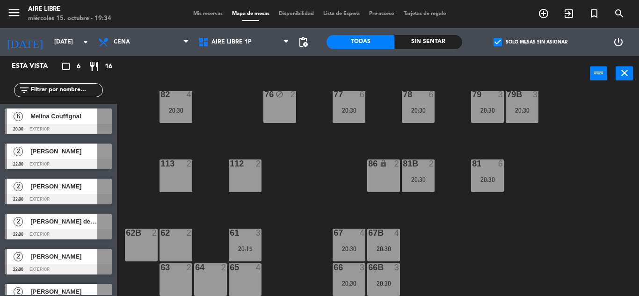
click at [247, 240] on div "61 3 20:15" at bounding box center [245, 245] width 33 height 33
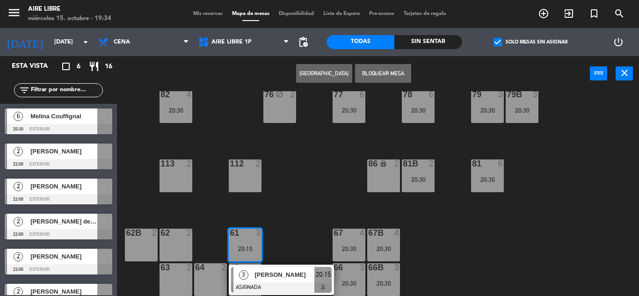
click at [267, 280] on span "[PERSON_NAME]" at bounding box center [284, 275] width 60 height 10
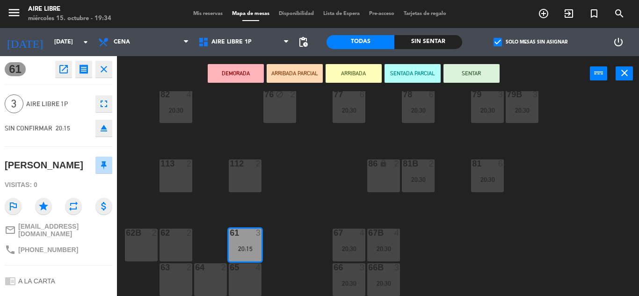
click at [102, 126] on icon "eject" at bounding box center [103, 128] width 11 height 11
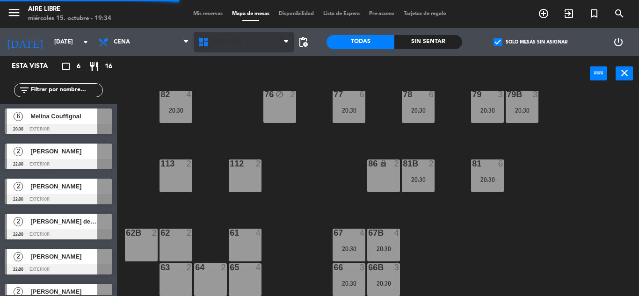
click at [229, 43] on span "Aire Libre 1P" at bounding box center [231, 42] width 40 height 7
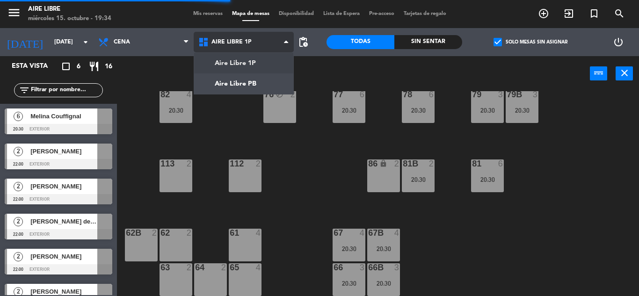
click at [237, 81] on ng-component "menu Aire Libre miércoles 15. octubre - 19:34 Mis reservas Mapa de mesas Dispon…" at bounding box center [319, 148] width 639 height 296
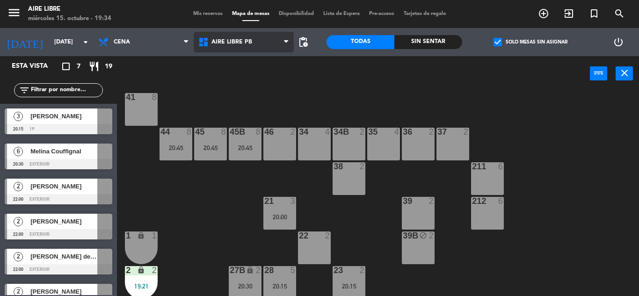
scroll to position [52, 0]
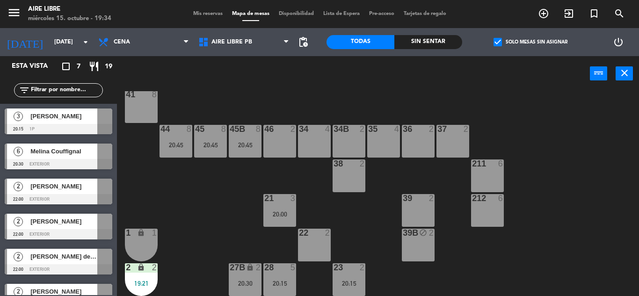
click at [276, 217] on div "20:00" at bounding box center [279, 214] width 33 height 7
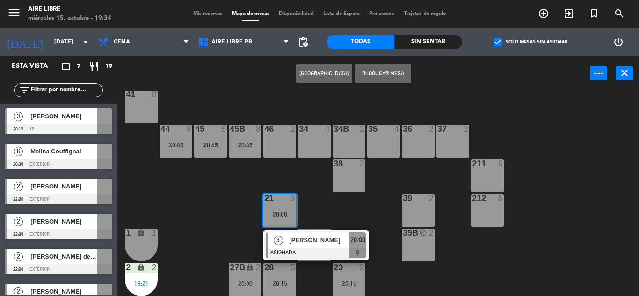
click at [585, 194] on div "42 2 43 2 31 6 19:45 32 6 20:30 33 6 20:30 42B 2 43B 2 41 8 44 8 20:45 45 8 20:…" at bounding box center [380, 193] width 515 height 205
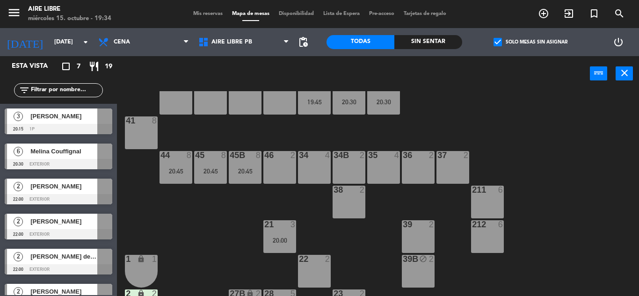
scroll to position [0, 0]
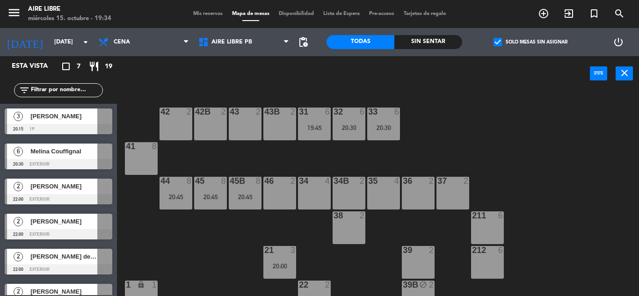
click at [313, 125] on div "19:45" at bounding box center [314, 127] width 33 height 7
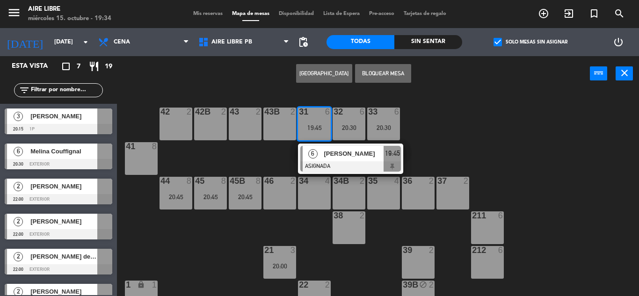
click at [333, 157] on span "[PERSON_NAME]" at bounding box center [354, 154] width 60 height 10
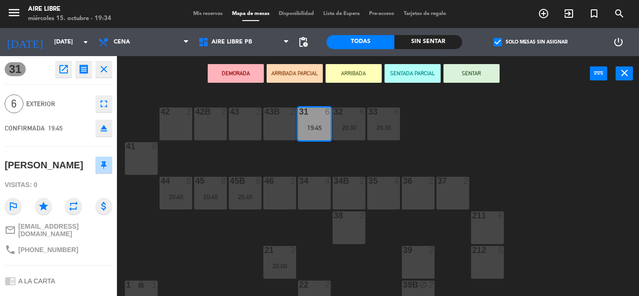
click at [108, 130] on icon "eject" at bounding box center [103, 128] width 11 height 11
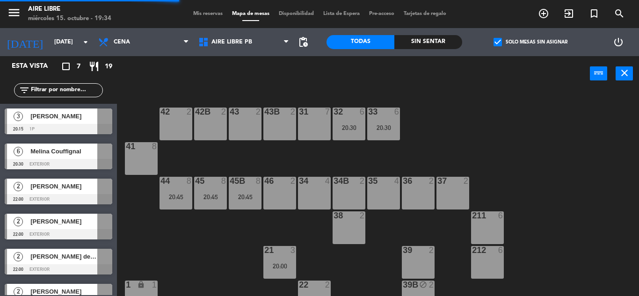
click at [350, 124] on div "20:30" at bounding box center [349, 127] width 33 height 7
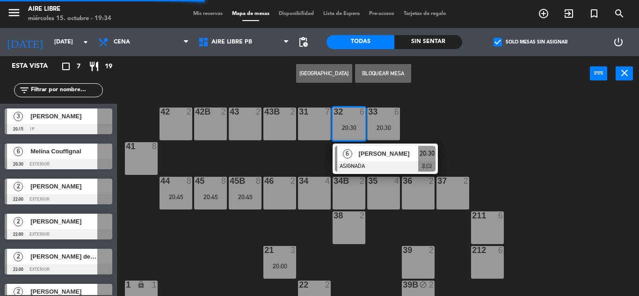
click at [361, 158] on span "[PERSON_NAME]" at bounding box center [388, 154] width 60 height 10
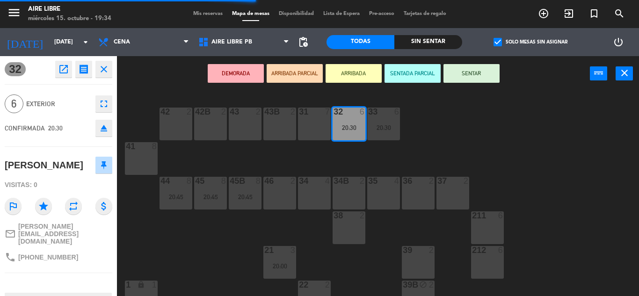
click at [110, 131] on button "eject" at bounding box center [103, 128] width 17 height 17
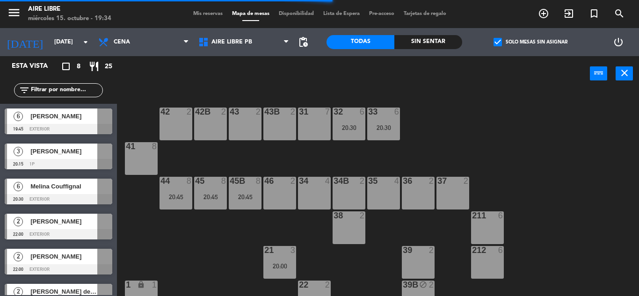
click at [383, 124] on div "20:30" at bounding box center [383, 127] width 33 height 7
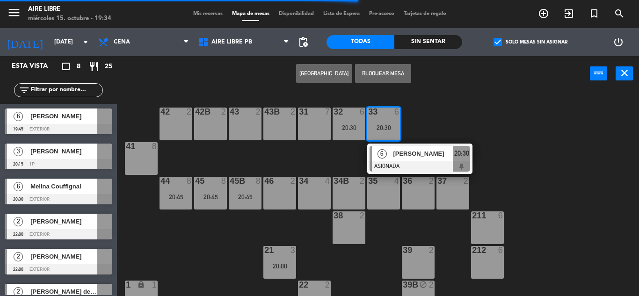
click at [397, 160] on div "[PERSON_NAME]" at bounding box center [422, 153] width 61 height 15
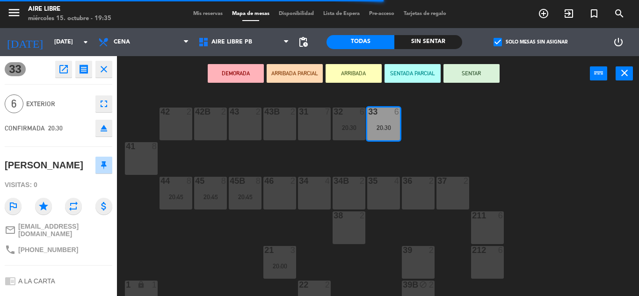
click at [111, 132] on button "eject" at bounding box center [103, 128] width 17 height 17
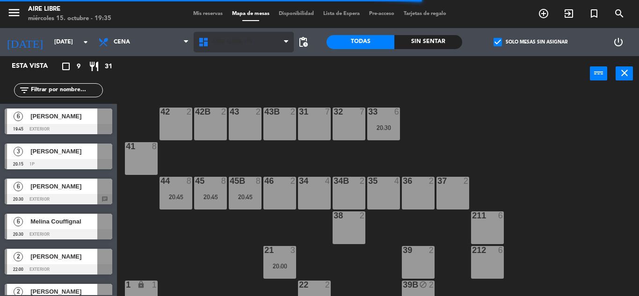
click at [234, 43] on span "Aire Libre PB" at bounding box center [231, 42] width 41 height 7
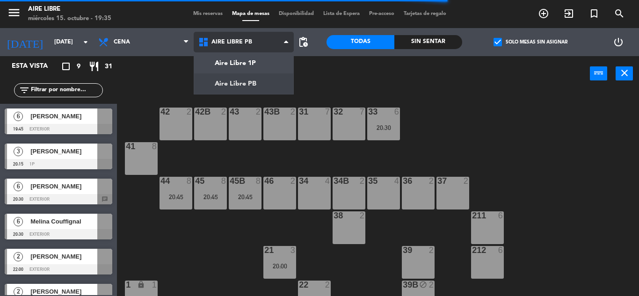
click at [249, 61] on ng-component "menu Aire Libre miércoles 15. octubre - 19:35 Mis reservas Mapa de mesas Dispon…" at bounding box center [319, 148] width 639 height 296
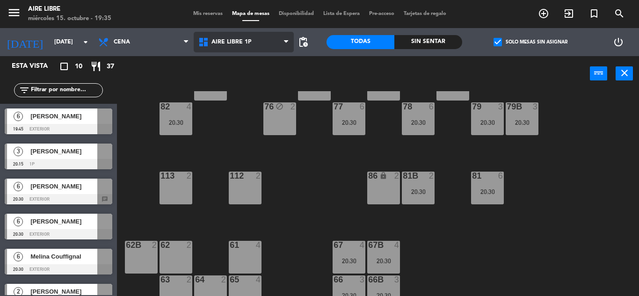
scroll to position [190, 0]
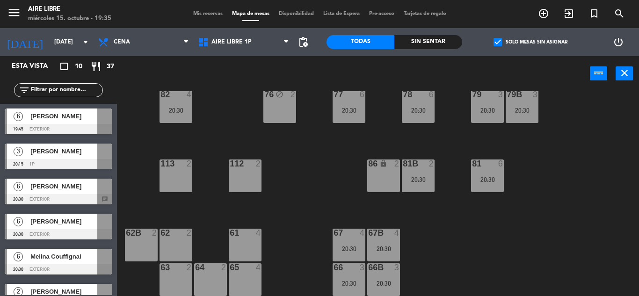
click at [353, 244] on div "67 4 20:30" at bounding box center [349, 245] width 33 height 33
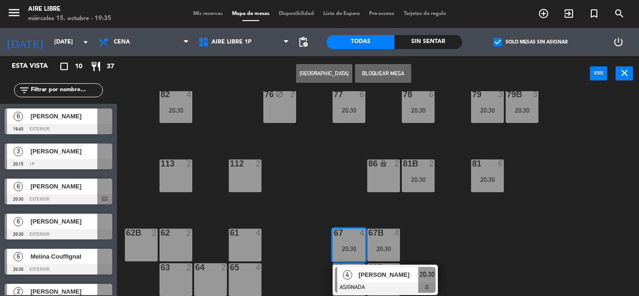
click at [356, 281] on div "4" at bounding box center [347, 274] width 20 height 15
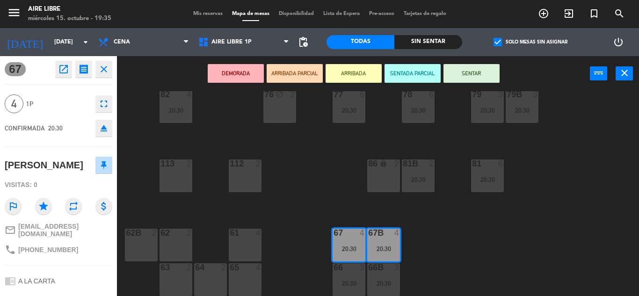
click at [101, 130] on icon "eject" at bounding box center [103, 128] width 11 height 11
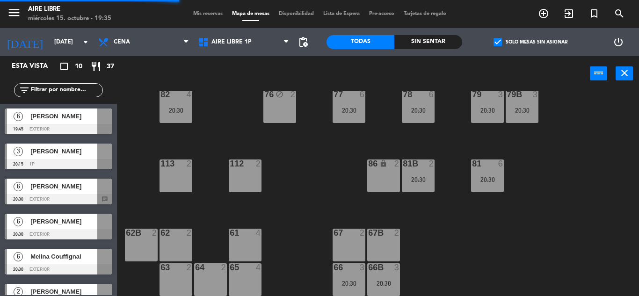
click at [346, 281] on div "20:30" at bounding box center [349, 283] width 33 height 7
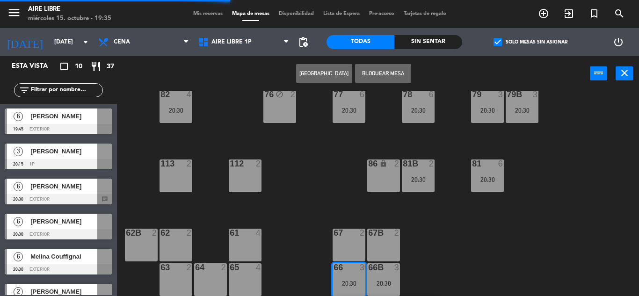
click at [348, 247] on div "67 2" at bounding box center [349, 245] width 33 height 33
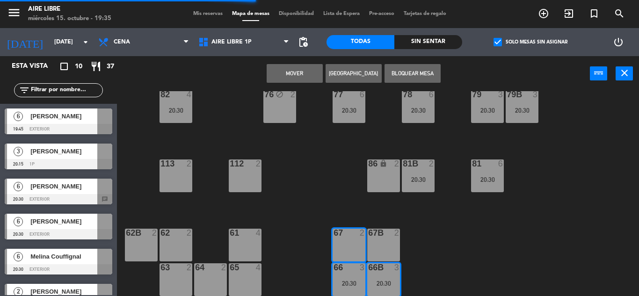
click at [300, 74] on button "Mover" at bounding box center [295, 73] width 56 height 19
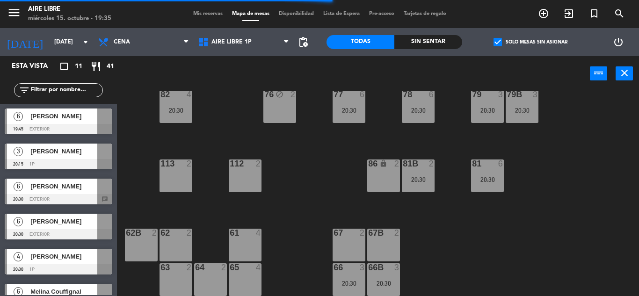
click at [345, 240] on div "67 2" at bounding box center [349, 245] width 33 height 33
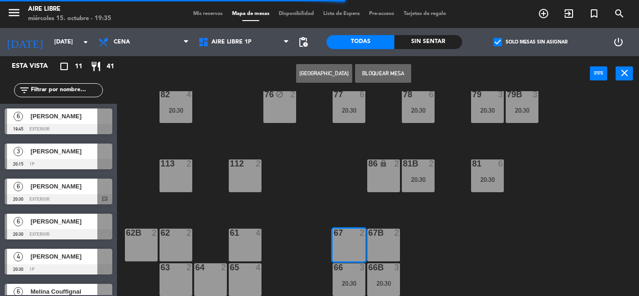
click at [357, 278] on div "66 3 20:30" at bounding box center [349, 279] width 33 height 33
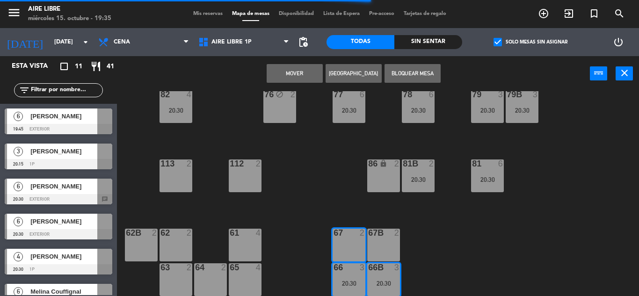
click at [475, 255] on div "51 4 52 2 53 3 111 2 54 2 87 lock 2 85 4 20:00 72 4 20:00 84 4 19:45 71 5 20:30…" at bounding box center [380, 193] width 515 height 205
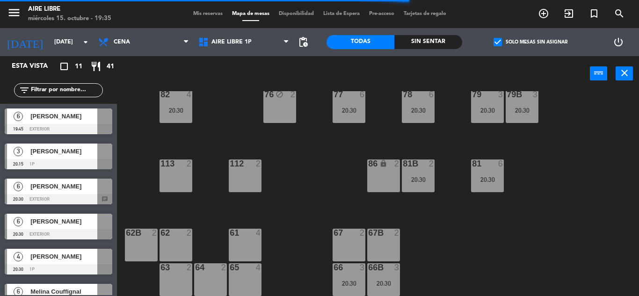
click at [350, 283] on div "20:30" at bounding box center [349, 283] width 33 height 7
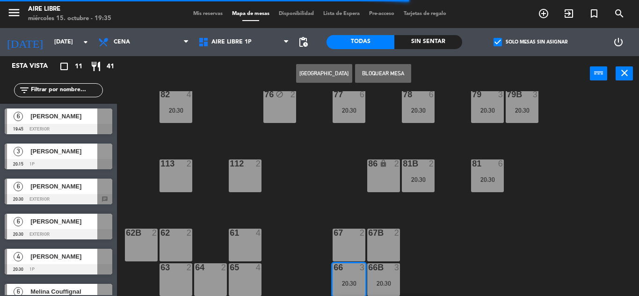
click at [344, 247] on div "67 2" at bounding box center [349, 245] width 33 height 33
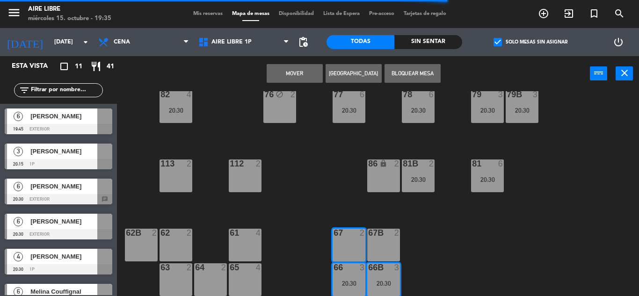
click at [298, 73] on button "Mover" at bounding box center [295, 73] width 56 height 19
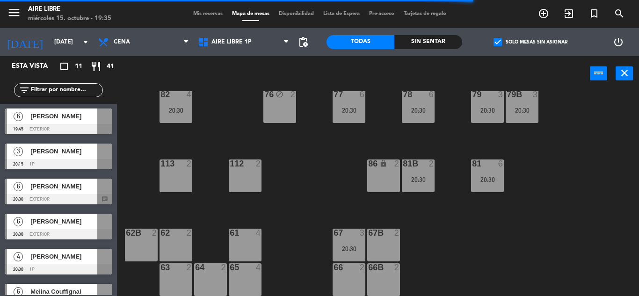
click at [347, 238] on div "67 3" at bounding box center [349, 233] width 33 height 9
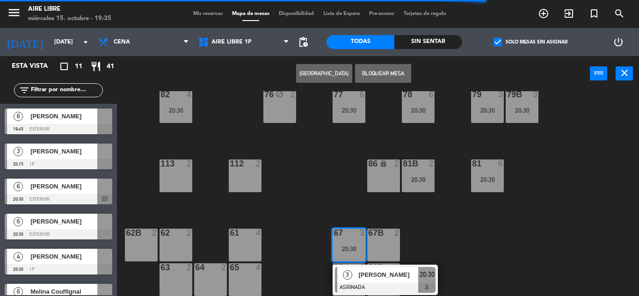
click at [354, 276] on div "3" at bounding box center [347, 274] width 20 height 15
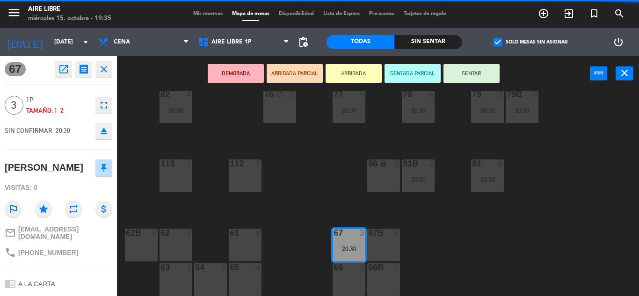
click at [108, 132] on icon "eject" at bounding box center [103, 130] width 11 height 11
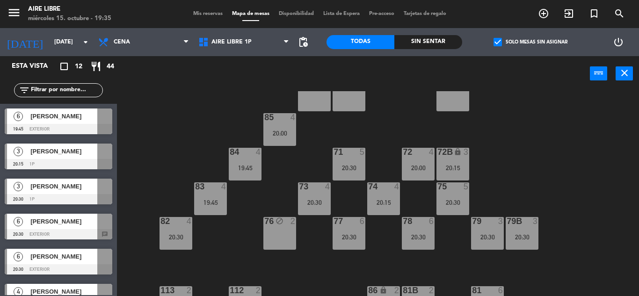
scroll to position [63, 0]
click at [182, 119] on div "51 4 52 2 53 3 111 2 54 2 87 lock 2 85 4 20:00 72 4 20:00 84 4 19:45 71 5 20:30…" at bounding box center [380, 193] width 515 height 205
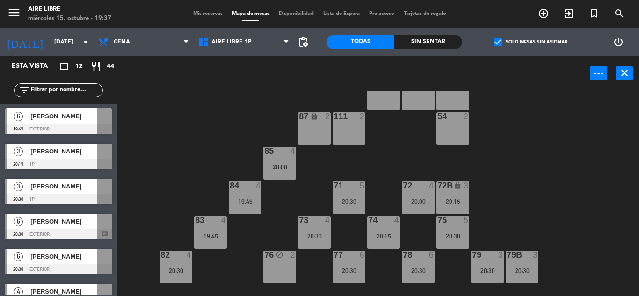
scroll to position [0, 0]
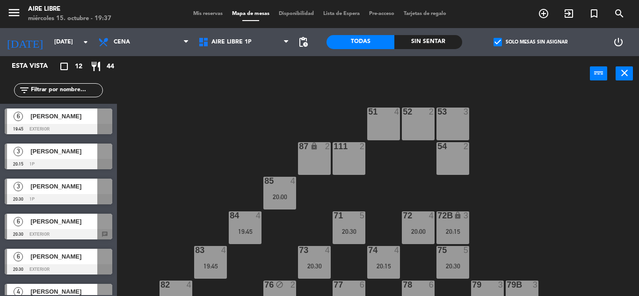
click at [93, 120] on span "[PERSON_NAME]" at bounding box center [63, 116] width 67 height 10
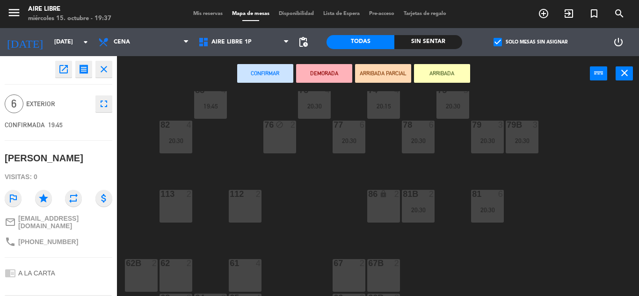
scroll to position [160, 0]
click at [450, 73] on button "ARRIBADA" at bounding box center [442, 73] width 56 height 19
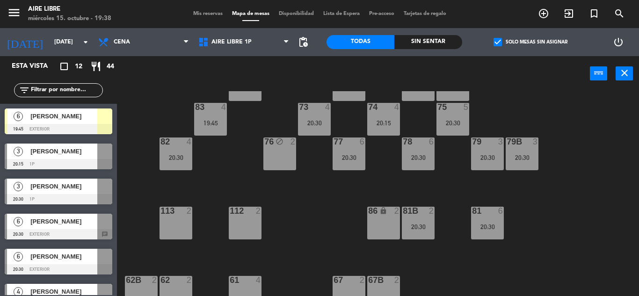
scroll to position [190, 0]
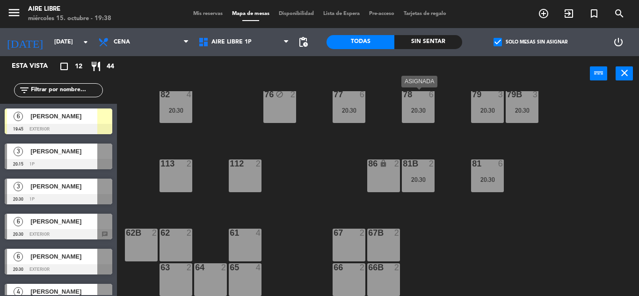
click at [415, 107] on div "20:30" at bounding box center [418, 110] width 33 height 7
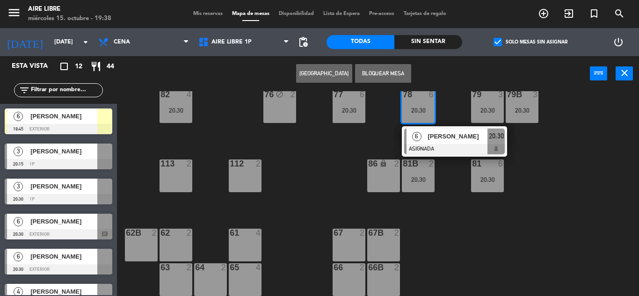
click at [426, 149] on div at bounding box center [454, 149] width 101 height 10
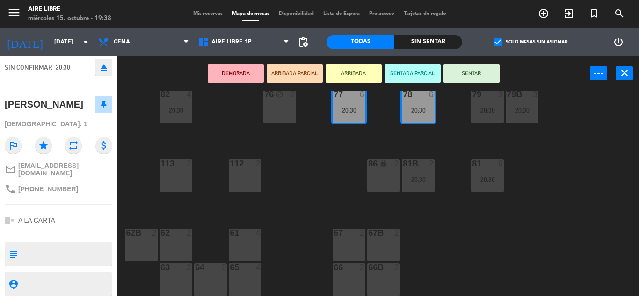
scroll to position [0, 0]
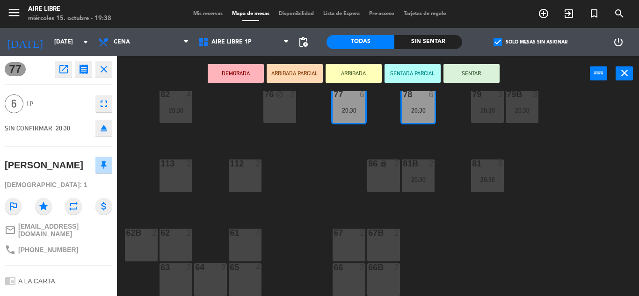
click at [104, 134] on button "eject" at bounding box center [103, 128] width 17 height 17
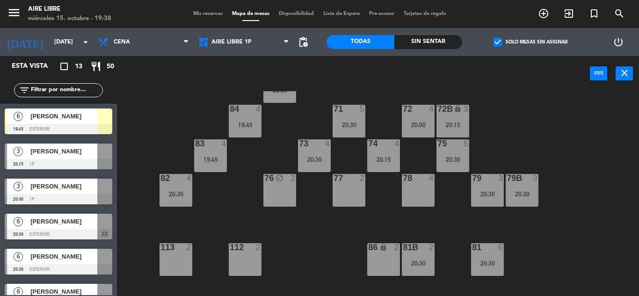
scroll to position [107, 0]
click at [89, 126] on div at bounding box center [59, 129] width 108 height 10
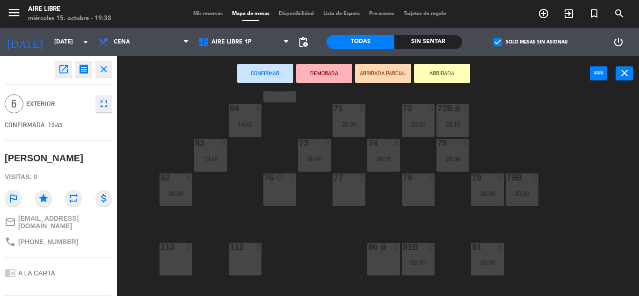
click at [354, 198] on div "77 2" at bounding box center [349, 190] width 33 height 33
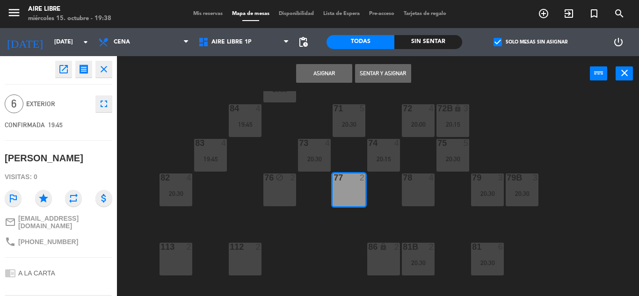
click at [432, 192] on div "78 4" at bounding box center [418, 190] width 33 height 33
click at [314, 76] on button "Asignar" at bounding box center [324, 73] width 56 height 19
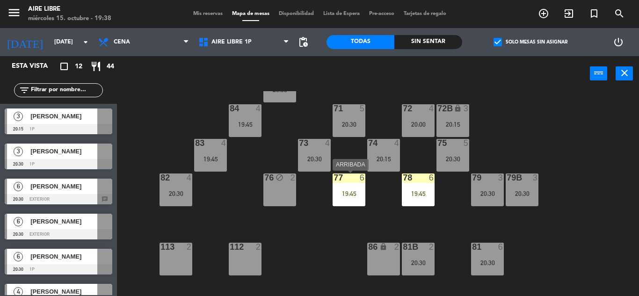
click at [353, 188] on div "77 6 19:45" at bounding box center [349, 190] width 33 height 33
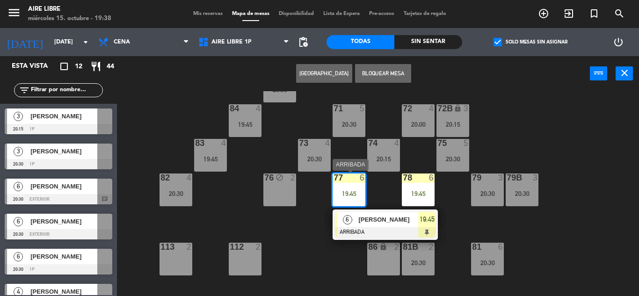
click at [399, 219] on span "[PERSON_NAME]" at bounding box center [388, 220] width 60 height 10
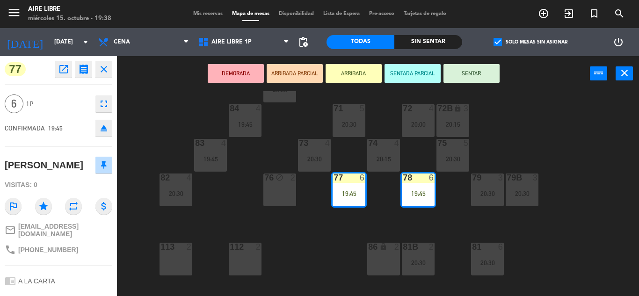
click at [475, 73] on button "SENTAR" at bounding box center [471, 73] width 56 height 19
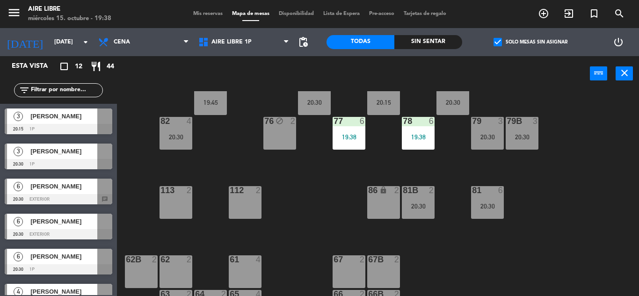
scroll to position [190, 0]
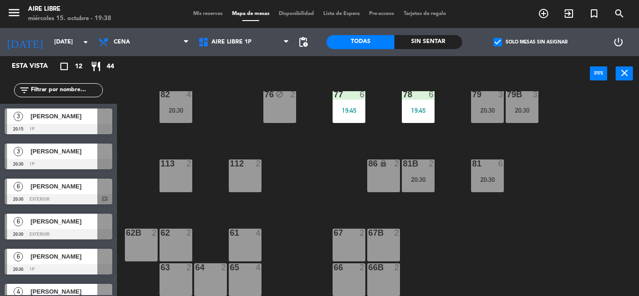
click at [80, 196] on div at bounding box center [59, 199] width 108 height 10
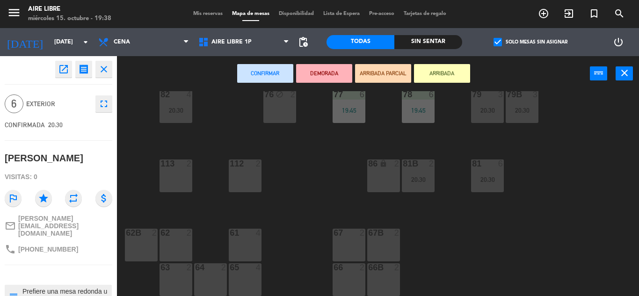
scroll to position [57, 0]
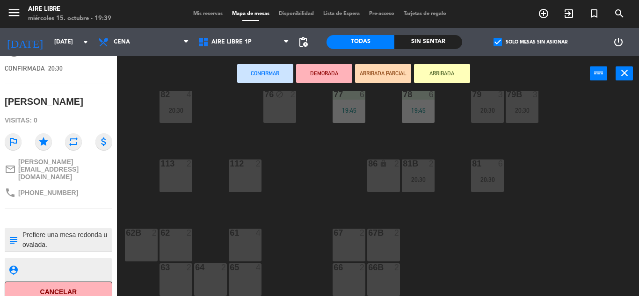
click at [634, 70] on div "Confirmar DEMORADA ARRIBADA PARCIAL ARRIBADA power_input close" at bounding box center [378, 74] width 522 height 36
click at [632, 71] on button "close" at bounding box center [624, 73] width 17 height 14
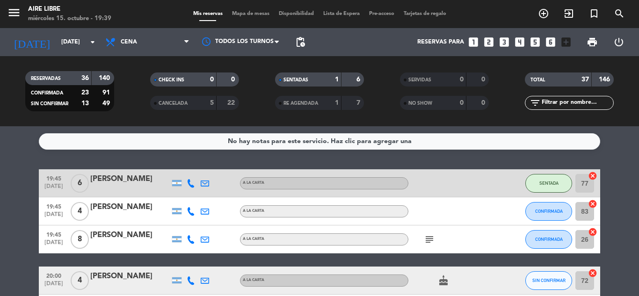
click at [253, 14] on span "Mapa de mesas" at bounding box center [250, 13] width 47 height 5
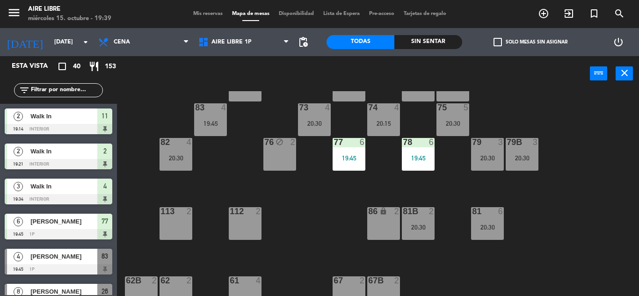
scroll to position [146, 0]
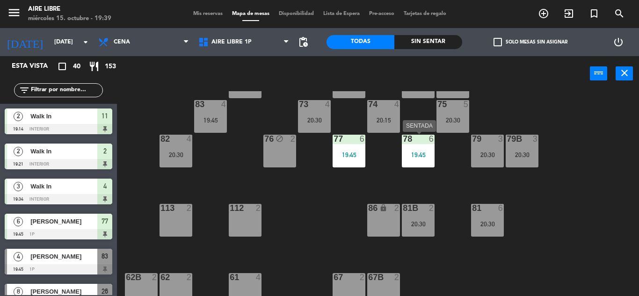
click at [420, 147] on div "78 6 19:45" at bounding box center [418, 151] width 33 height 33
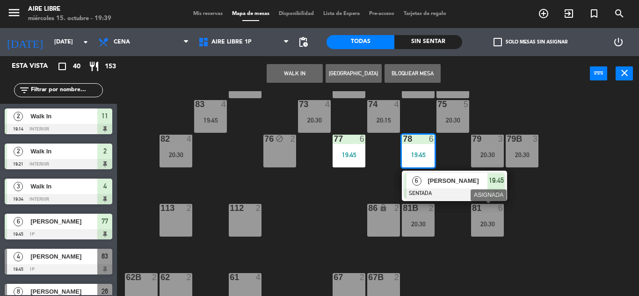
click at [495, 234] on div "81 6 20:30" at bounding box center [487, 220] width 33 height 33
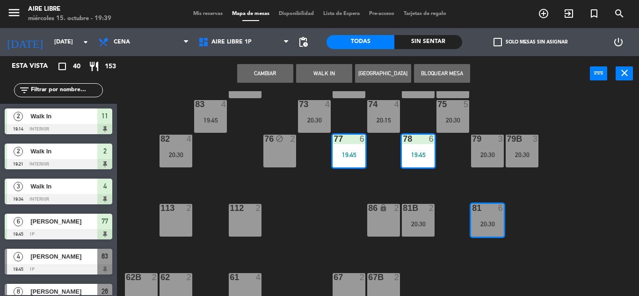
click at [266, 75] on button "Cambiar" at bounding box center [265, 73] width 56 height 19
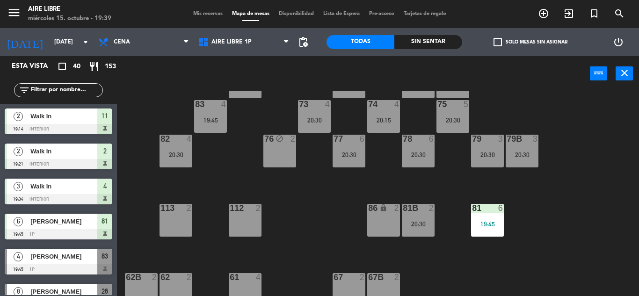
click at [496, 40] on span "check_box_outline_blank" at bounding box center [497, 42] width 8 height 8
click at [530, 42] on input "check_box_outline_blank Solo mesas sin asignar" at bounding box center [530, 42] width 0 height 0
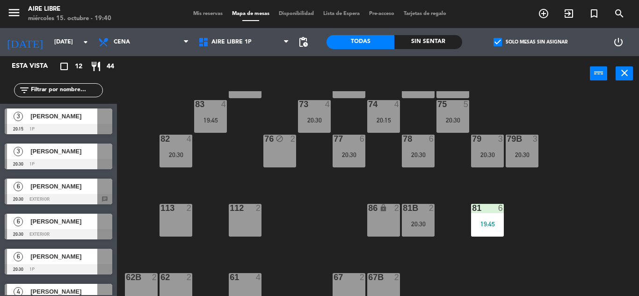
click at [89, 188] on span "[PERSON_NAME]" at bounding box center [63, 186] width 67 height 10
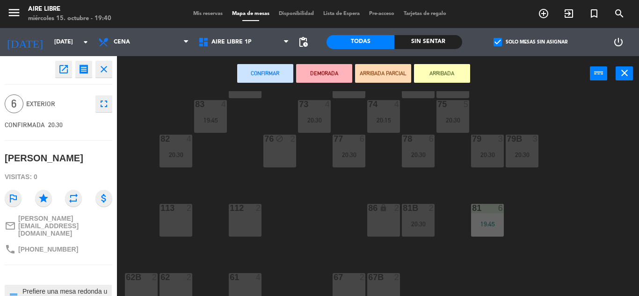
click at [319, 222] on div "51 4 52 2 53 3 111 2 54 2 87 lock 2 85 4 20:00 72 4 20:00 84 4 19:45 71 5 20:30…" at bounding box center [380, 193] width 515 height 205
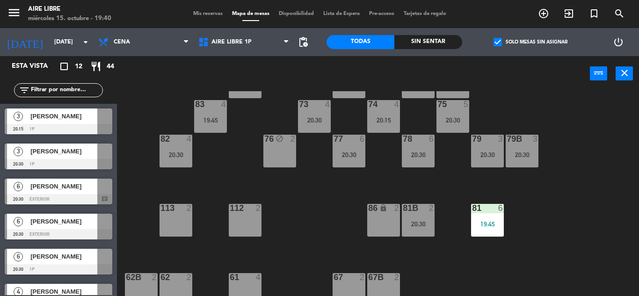
click at [311, 206] on div "51 4 52 2 53 3 111 2 54 2 87 lock 2 85 4 20:00 72 4 20:00 84 4 19:45 71 5 20:30…" at bounding box center [380, 193] width 515 height 205
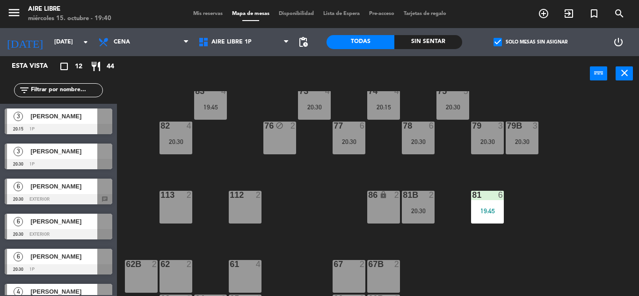
scroll to position [183, 0]
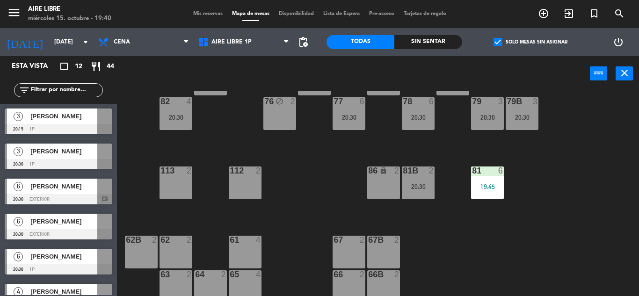
click at [566, 14] on icon "exit_to_app" at bounding box center [568, 13] width 11 height 11
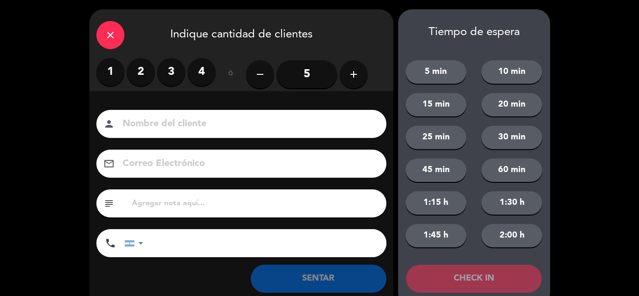
click at [143, 78] on label "2" at bounding box center [141, 72] width 28 height 28
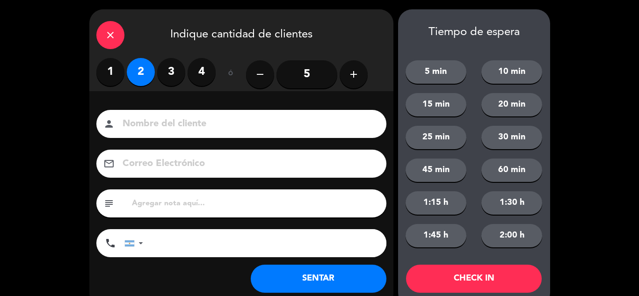
click at [104, 41] on div "close" at bounding box center [110, 35] width 28 height 28
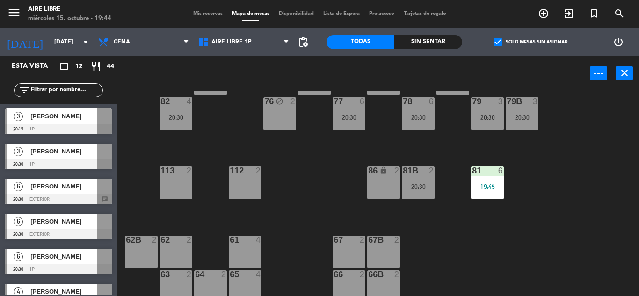
click at [314, 187] on div "51 4 52 2 53 3 111 2 54 2 87 lock 2 85 4 20:00 72 4 20:00 84 4 19:45 71 5 20:30…" at bounding box center [380, 193] width 515 height 205
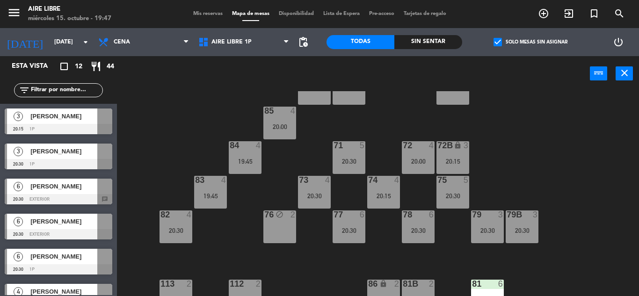
scroll to position [67, 0]
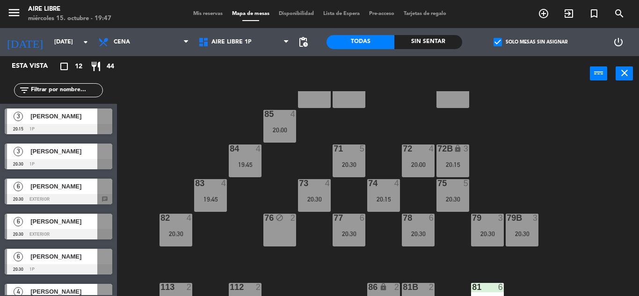
click at [207, 196] on div "19:45" at bounding box center [210, 199] width 33 height 7
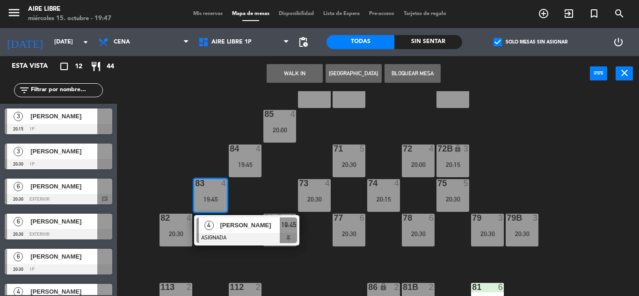
click at [225, 225] on span "[PERSON_NAME]" at bounding box center [250, 225] width 60 height 10
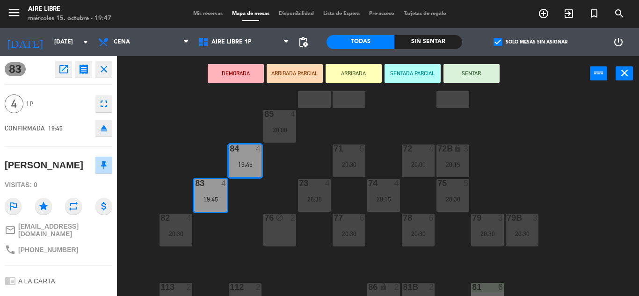
click at [43, 246] on span "[PHONE_NUMBER]" at bounding box center [48, 249] width 60 height 7
copy div "phone"
click at [105, 67] on icon "close" at bounding box center [103, 69] width 11 height 11
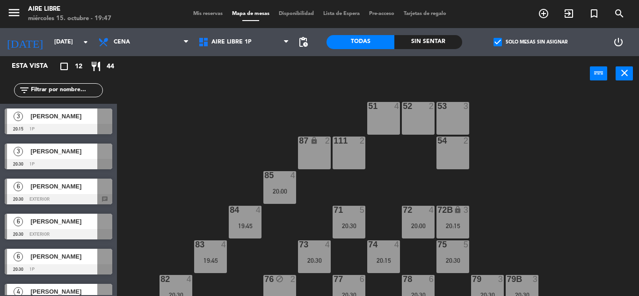
scroll to position [0, 0]
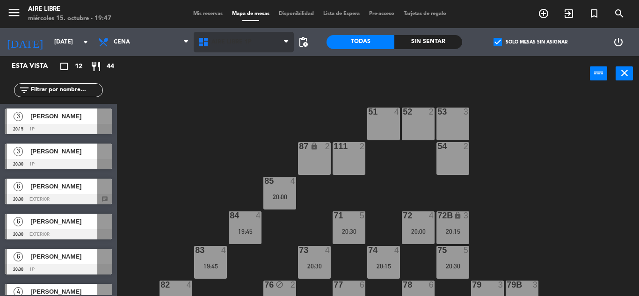
click at [226, 42] on span "Aire Libre 1P" at bounding box center [231, 42] width 40 height 7
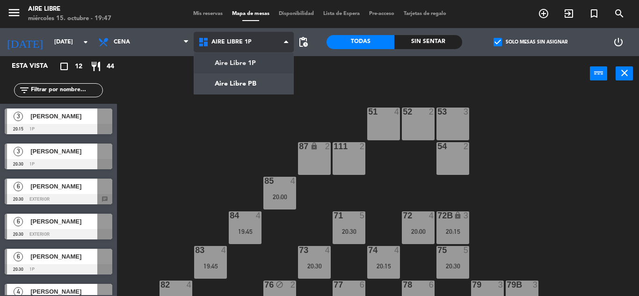
click at [241, 86] on ng-component "menu Aire Libre miércoles 15. octubre - 19:47 Mis reservas Mapa de mesas Dispon…" at bounding box center [319, 148] width 639 height 296
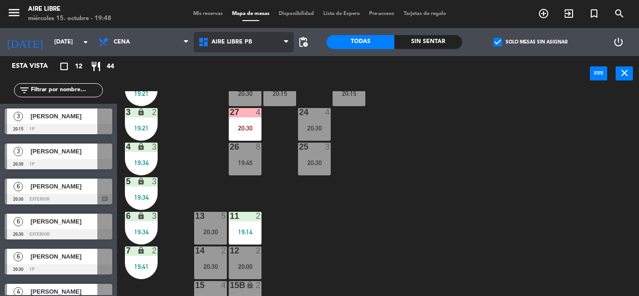
scroll to position [260, 0]
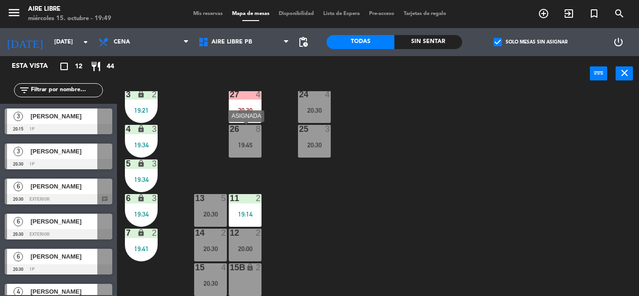
click at [248, 146] on div "19:45" at bounding box center [245, 145] width 33 height 7
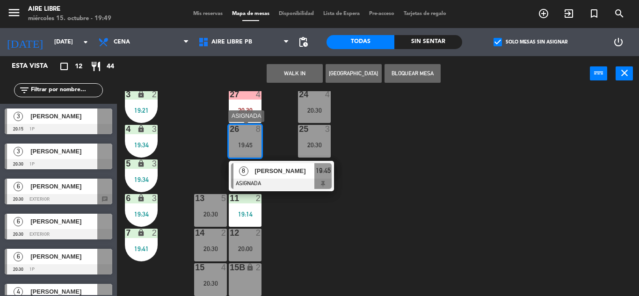
click at [281, 174] on span "[PERSON_NAME]" at bounding box center [284, 171] width 60 height 10
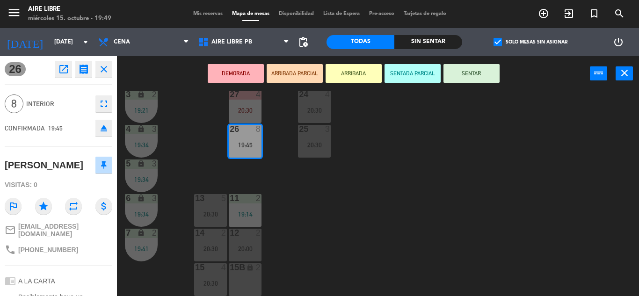
click at [355, 80] on button "ARRIBADA" at bounding box center [354, 73] width 56 height 19
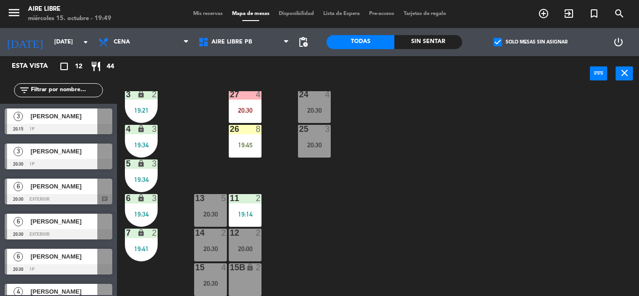
click at [64, 93] on input "text" at bounding box center [66, 90] width 73 height 10
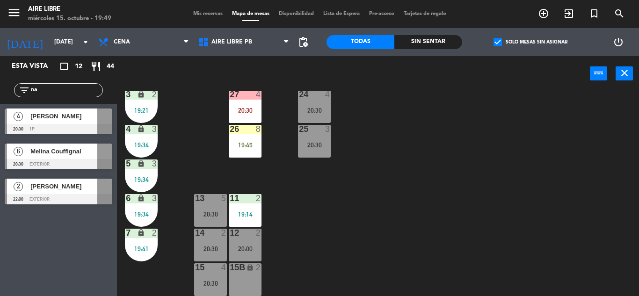
type input "n"
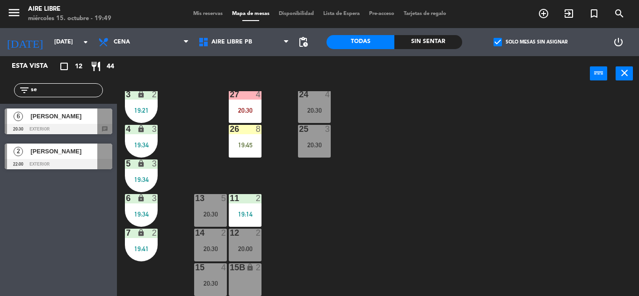
type input "ser"
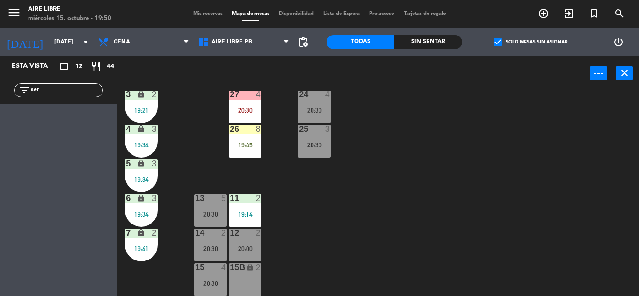
click at [61, 87] on input "ser" at bounding box center [66, 90] width 73 height 10
type input "c"
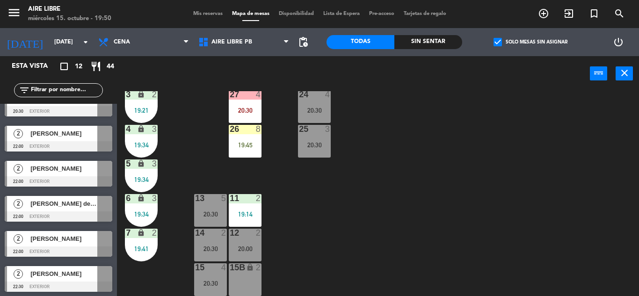
scroll to position [230, 0]
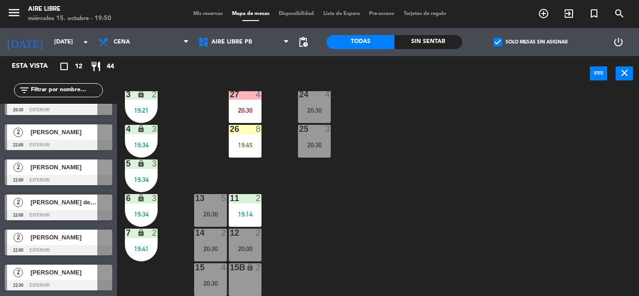
click at [498, 40] on span "check_box" at bounding box center [497, 42] width 8 height 8
click at [530, 42] on input "check_box Solo mesas sin asignar" at bounding box center [530, 42] width 0 height 0
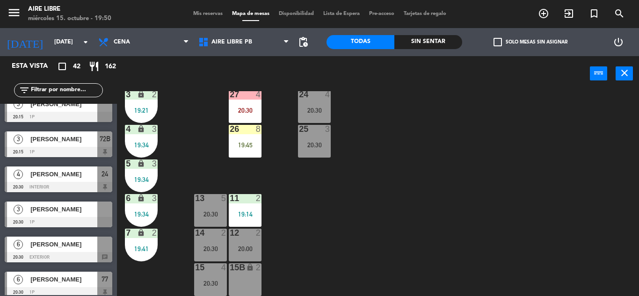
scroll to position [504, 0]
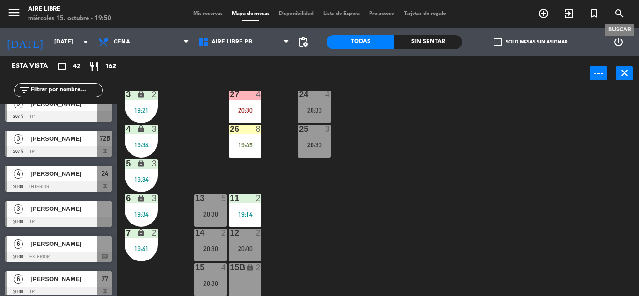
click at [622, 9] on icon "search" at bounding box center [619, 13] width 11 height 11
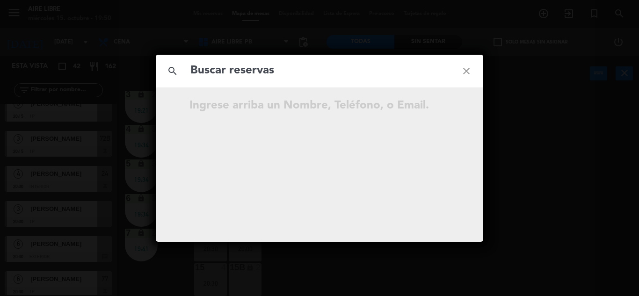
click at [309, 77] on input "text" at bounding box center [319, 70] width 260 height 19
click at [334, 72] on input "Juan ignacio cer" at bounding box center [319, 70] width 260 height 19
type input "J"
type input "m"
click at [461, 73] on icon "close" at bounding box center [467, 71] width 34 height 34
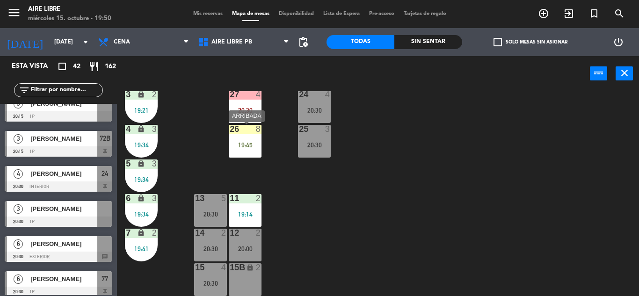
click at [241, 140] on div "26 8 19:45" at bounding box center [245, 141] width 33 height 33
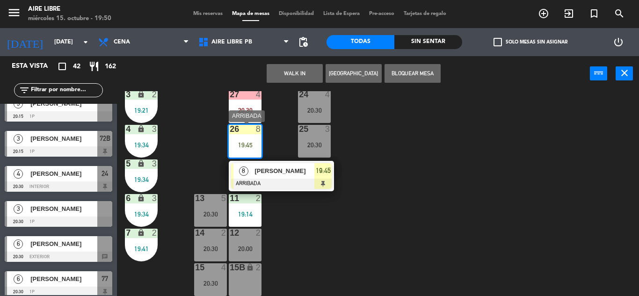
click at [274, 179] on div at bounding box center [281, 184] width 101 height 10
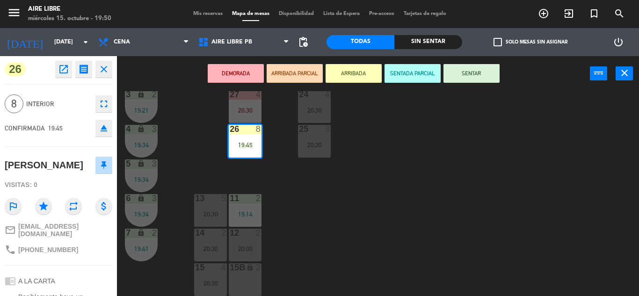
scroll to position [119, 0]
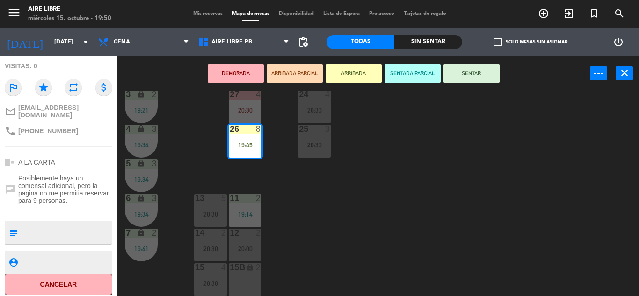
click at [483, 77] on button "SENTAR" at bounding box center [471, 73] width 56 height 19
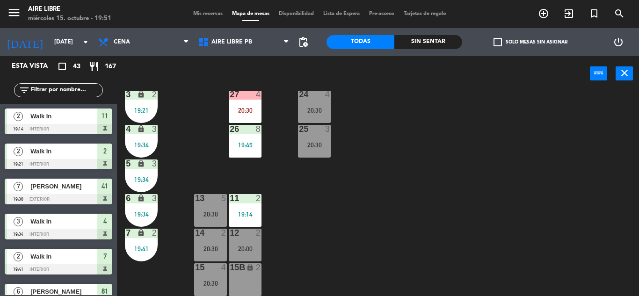
click at [65, 89] on input "text" at bounding box center [66, 90] width 73 height 10
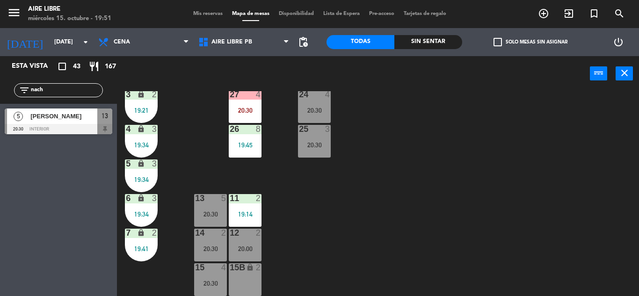
type input "nach"
click at [36, 204] on div "Esta vista crop_square 43 restaurant 167 filter_list nach 5 Nacho Cerviño 20:30…" at bounding box center [58, 176] width 117 height 240
click at [80, 110] on div "[PERSON_NAME]" at bounding box center [63, 116] width 68 height 15
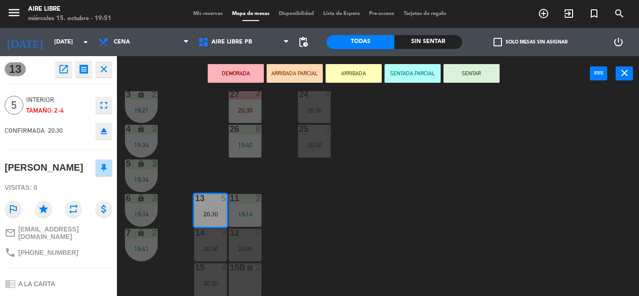
click at [348, 72] on button "ARRIBADA" at bounding box center [354, 73] width 56 height 19
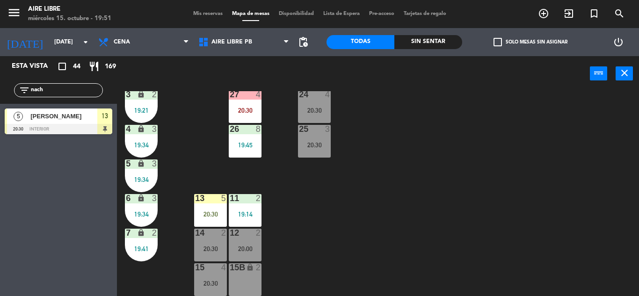
click at [75, 110] on div "[PERSON_NAME]" at bounding box center [63, 116] width 68 height 15
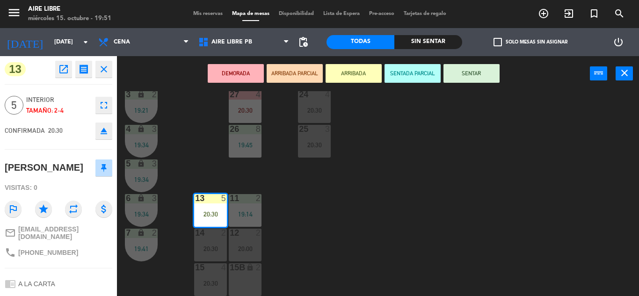
click at [472, 73] on button "SENTAR" at bounding box center [471, 73] width 56 height 19
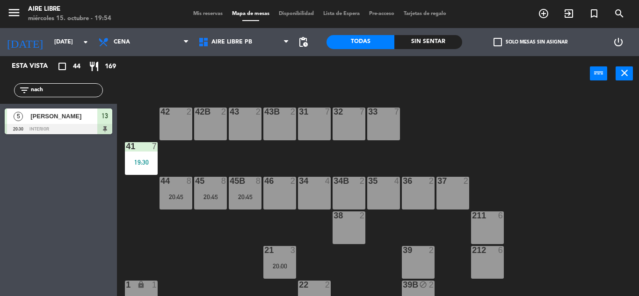
click at [77, 94] on input "nach" at bounding box center [66, 90] width 73 height 10
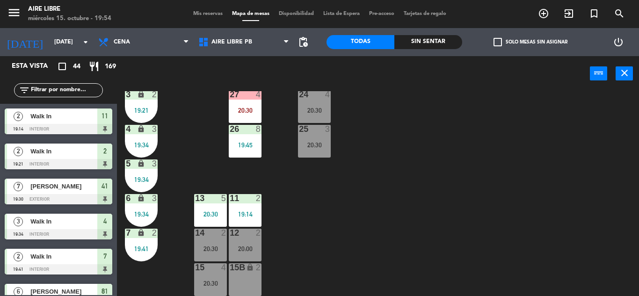
scroll to position [258, 0]
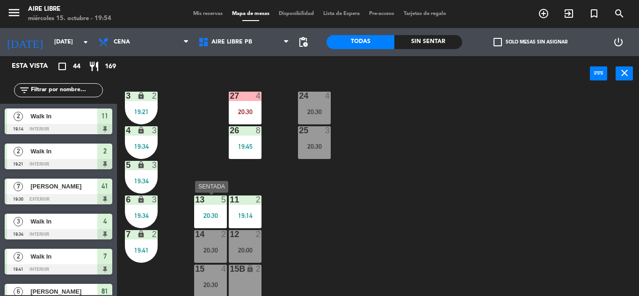
click at [210, 210] on div "13 5 20:30" at bounding box center [210, 212] width 33 height 33
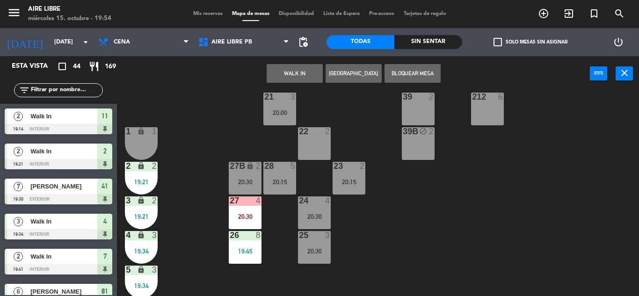
scroll to position [153, 0]
click at [290, 183] on div "20:15" at bounding box center [279, 182] width 33 height 7
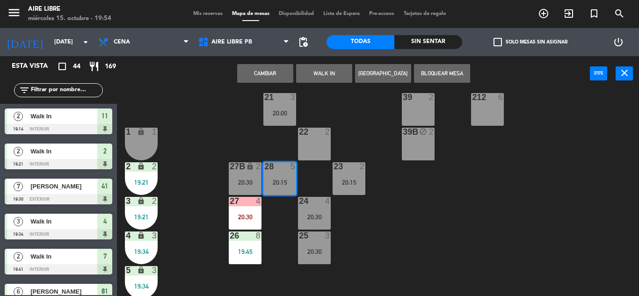
click at [277, 67] on button "Cambiar" at bounding box center [265, 73] width 56 height 19
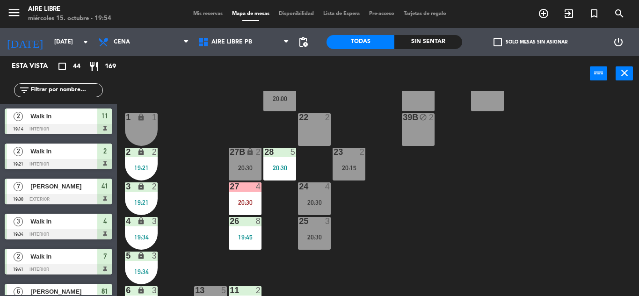
scroll to position [167, 0]
click at [494, 41] on span "check_box_outline_blank" at bounding box center [497, 42] width 8 height 8
click at [530, 42] on input "check_box_outline_blank Solo mesas sin asignar" at bounding box center [530, 42] width 0 height 0
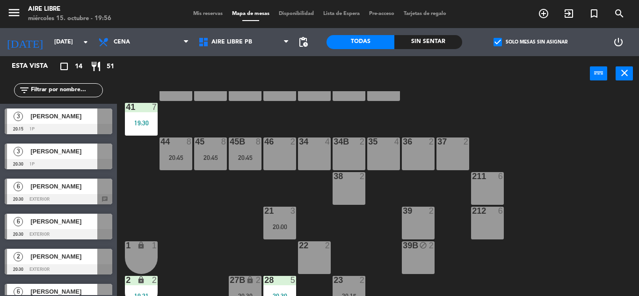
scroll to position [0, 0]
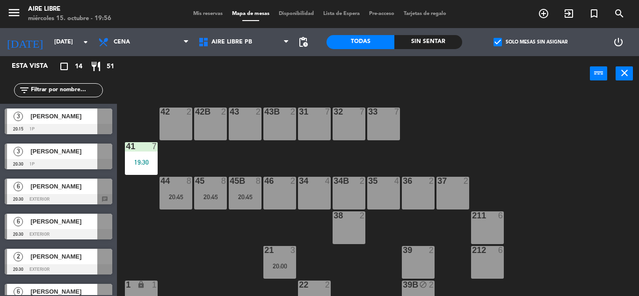
click at [69, 196] on div at bounding box center [59, 199] width 108 height 10
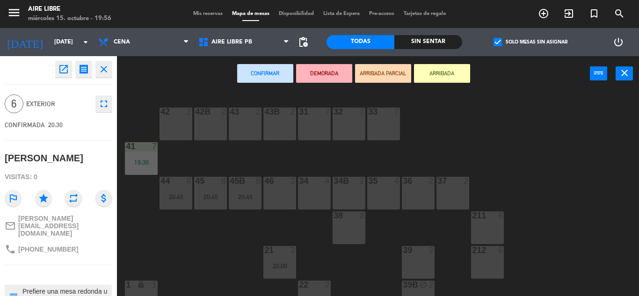
click at [321, 126] on div "31 7" at bounding box center [314, 124] width 33 height 33
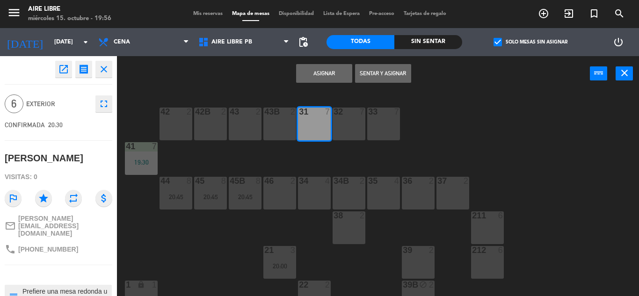
click at [320, 72] on button "Asignar" at bounding box center [324, 73] width 56 height 19
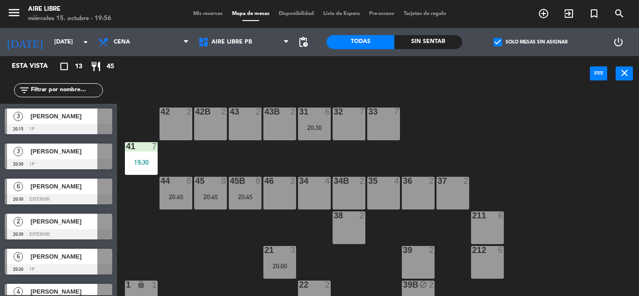
click at [79, 193] on div "[PERSON_NAME]" at bounding box center [63, 186] width 68 height 15
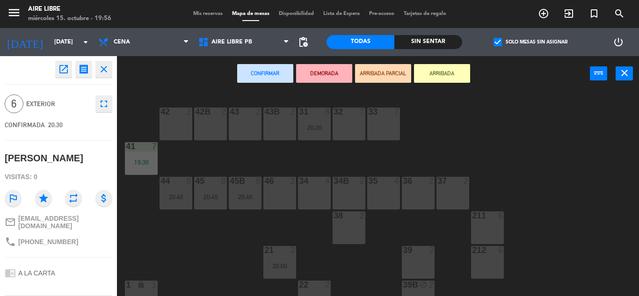
click at [352, 122] on div "32 7" at bounding box center [349, 124] width 33 height 33
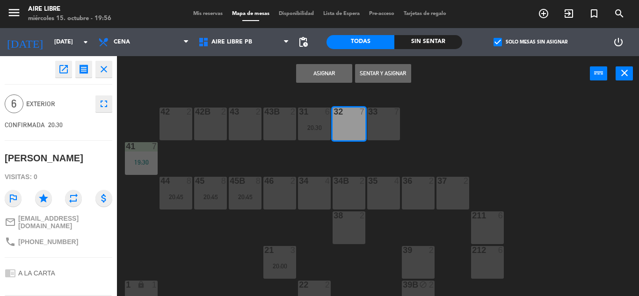
click at [327, 68] on button "Asignar" at bounding box center [324, 73] width 56 height 19
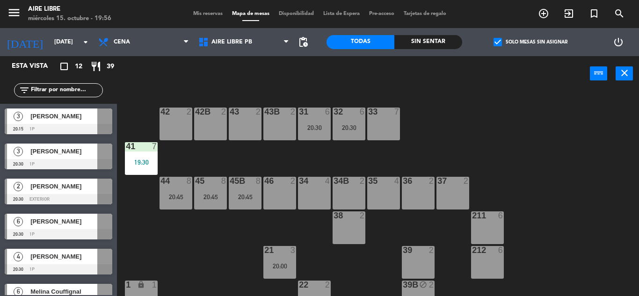
click at [80, 224] on span "[PERSON_NAME]" at bounding box center [63, 222] width 67 height 10
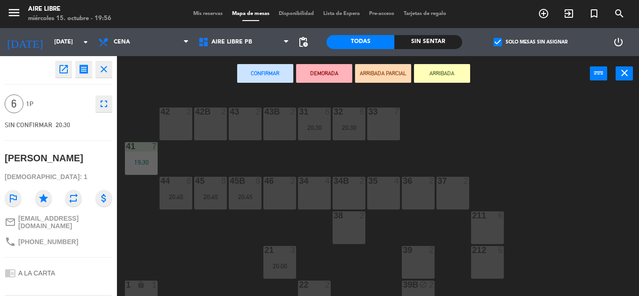
click at [389, 126] on div "33 7" at bounding box center [383, 124] width 33 height 33
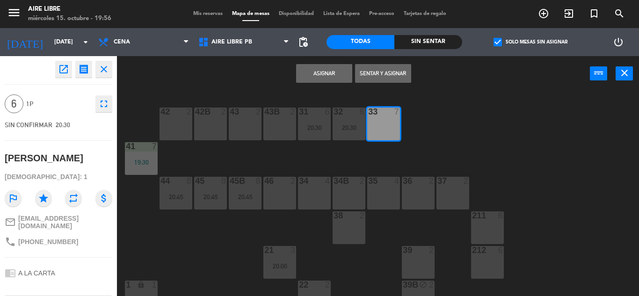
click at [319, 73] on button "Asignar" at bounding box center [324, 73] width 56 height 19
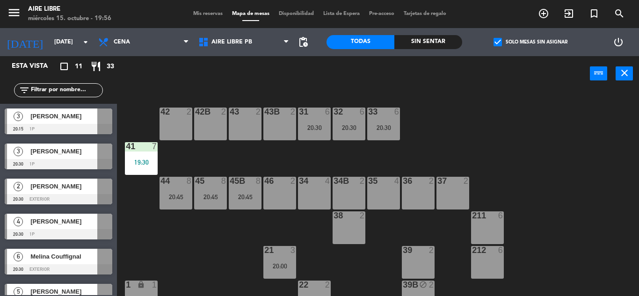
click at [45, 96] on div "filter_list" at bounding box center [58, 90] width 89 height 14
click at [47, 90] on input "text" at bounding box center [66, 90] width 73 height 10
click at [161, 71] on div "power_input close" at bounding box center [353, 74] width 473 height 36
click at [67, 126] on div at bounding box center [59, 129] width 108 height 10
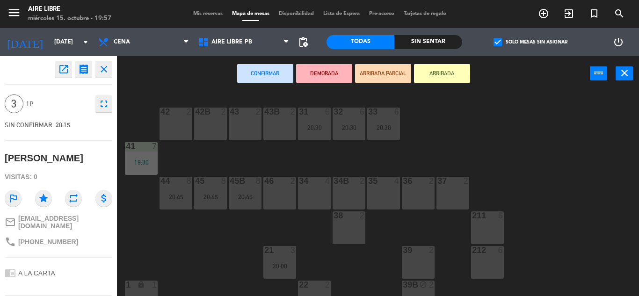
click at [191, 125] on div "42 2" at bounding box center [176, 124] width 33 height 33
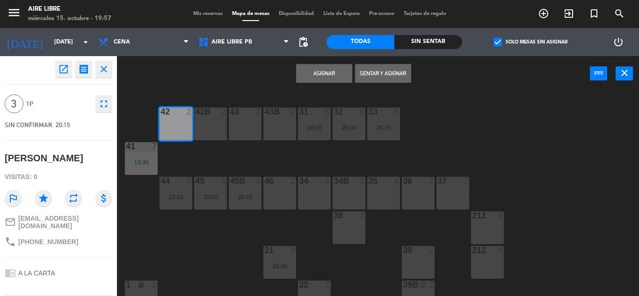
click at [211, 125] on div "42B 2" at bounding box center [210, 124] width 33 height 33
click at [324, 79] on button "Asignar" at bounding box center [324, 73] width 56 height 19
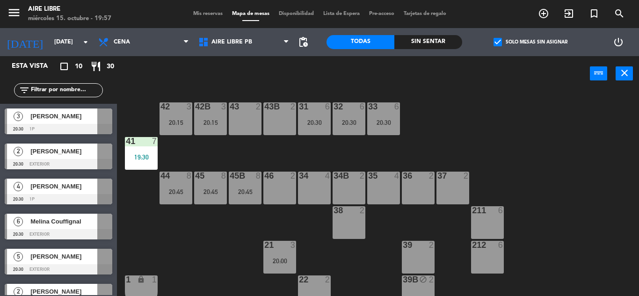
scroll to position [6, 0]
click at [493, 43] on span "check_box" at bounding box center [497, 42] width 8 height 8
click at [530, 42] on input "check_box Solo mesas sin asignar" at bounding box center [530, 42] width 0 height 0
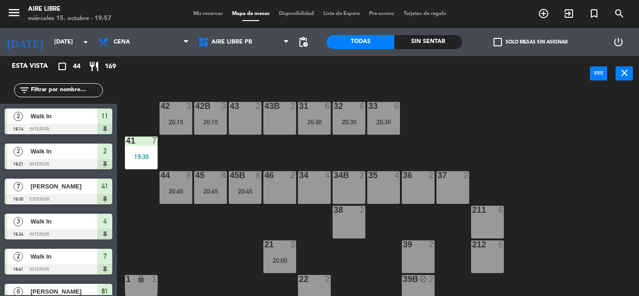
click at [78, 85] on div "filter_list" at bounding box center [58, 90] width 89 height 14
click at [65, 89] on input "text" at bounding box center [66, 90] width 73 height 10
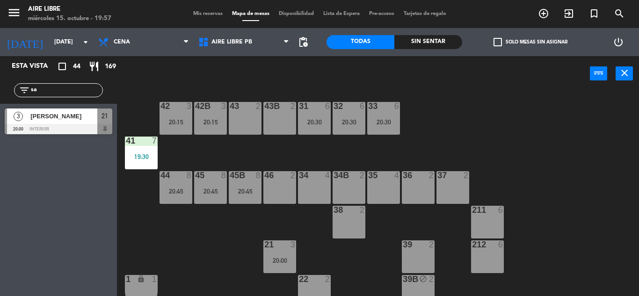
type input "sa"
click at [14, 189] on div "Esta vista crop_square 44 restaurant 169 filter_list sa 3 Sara Kusneras 20:00 i…" at bounding box center [58, 176] width 117 height 240
click at [94, 121] on span "[PERSON_NAME]" at bounding box center [63, 116] width 67 height 10
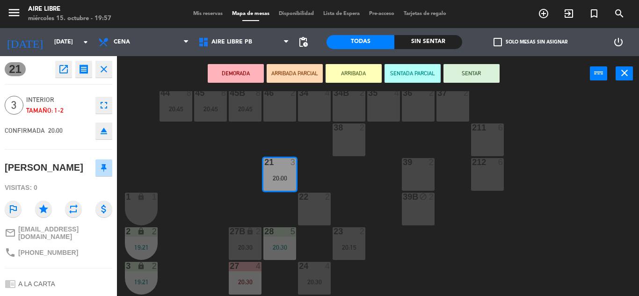
scroll to position [88, 0]
click at [305, 274] on div "24 4 20:30" at bounding box center [314, 277] width 33 height 33
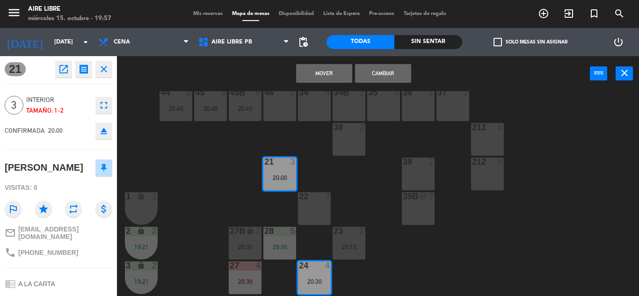
click at [333, 65] on button "Mover" at bounding box center [324, 73] width 56 height 19
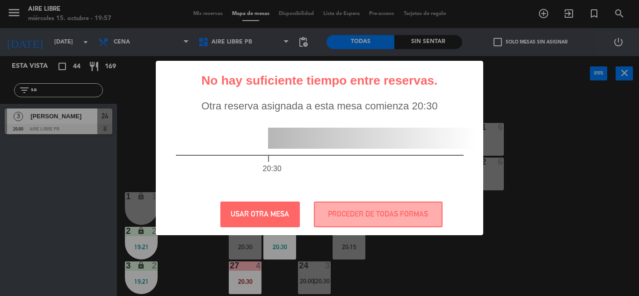
click at [541, 115] on div "? ! i No hay suficiente tiempo entre reservas. × Otra reserva asignada a esta m…" at bounding box center [319, 148] width 639 height 296
click at [272, 218] on button "USAR OTRA MESA" at bounding box center [260, 215] width 80 height 26
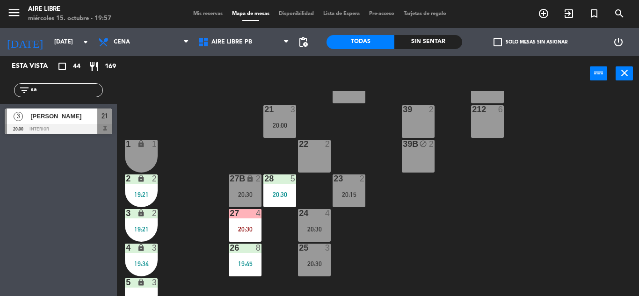
scroll to position [141, 0]
click at [319, 220] on div "24 4 20:30" at bounding box center [314, 225] width 33 height 33
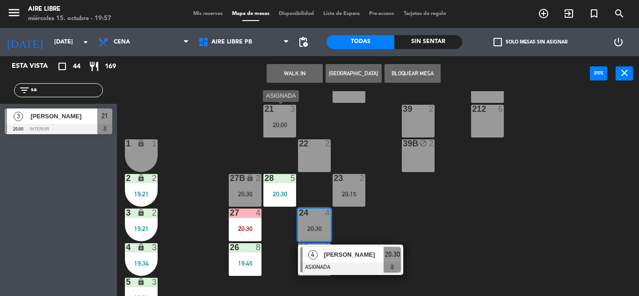
click at [282, 125] on div "20:00" at bounding box center [279, 125] width 33 height 7
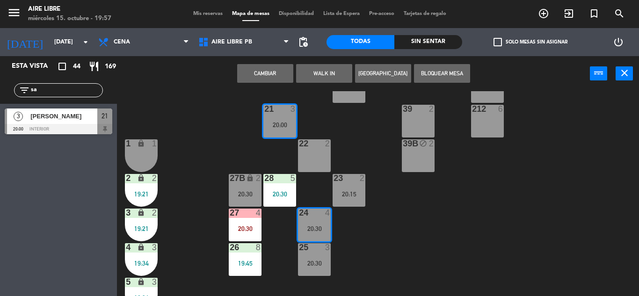
click at [278, 76] on button "Cambiar" at bounding box center [265, 73] width 56 height 19
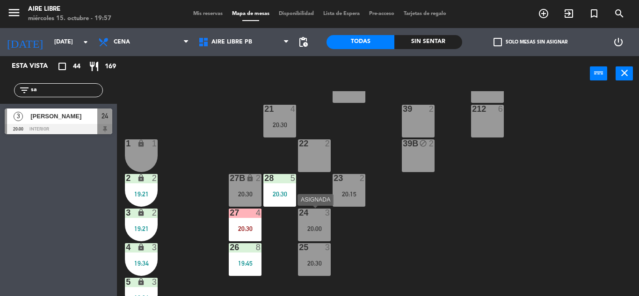
click at [307, 228] on div "20:00" at bounding box center [314, 228] width 33 height 7
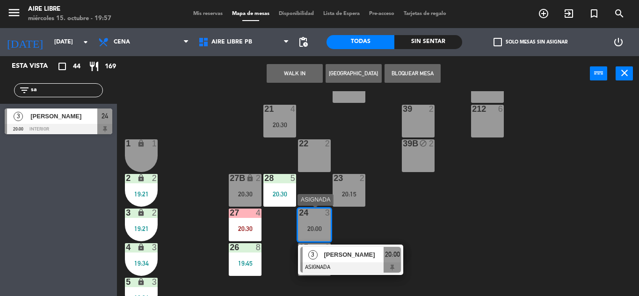
click at [331, 268] on div at bounding box center [350, 267] width 101 height 10
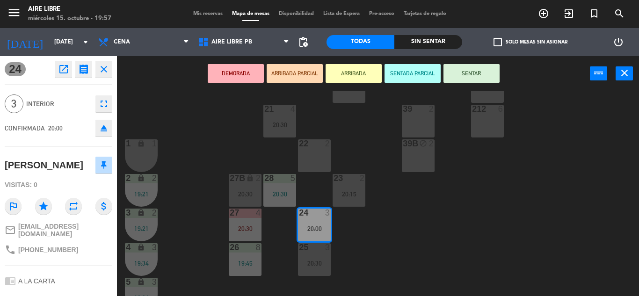
click at [464, 79] on button "SENTAR" at bounding box center [471, 73] width 56 height 19
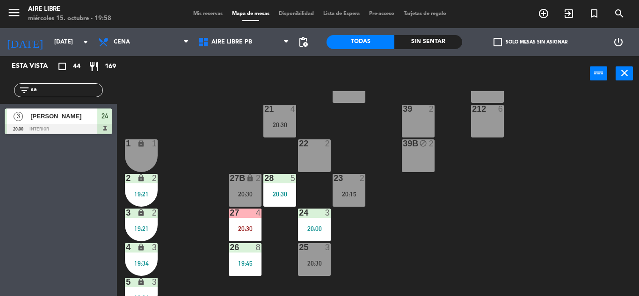
click at [87, 90] on input "sa" at bounding box center [66, 90] width 73 height 10
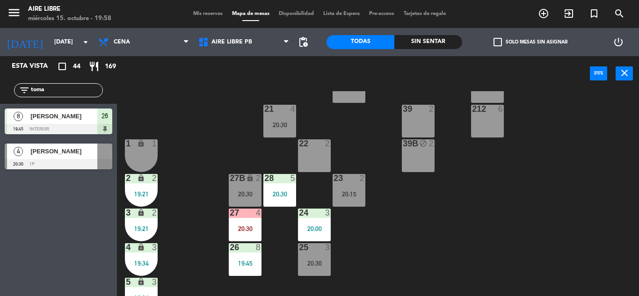
type input "toma"
click at [29, 225] on div "Esta vista crop_square 44 restaurant 169 filter_list toma 8 tomas molino 19:45 …" at bounding box center [58, 176] width 117 height 240
click at [69, 92] on input "toma" at bounding box center [66, 90] width 73 height 10
type input "romi"
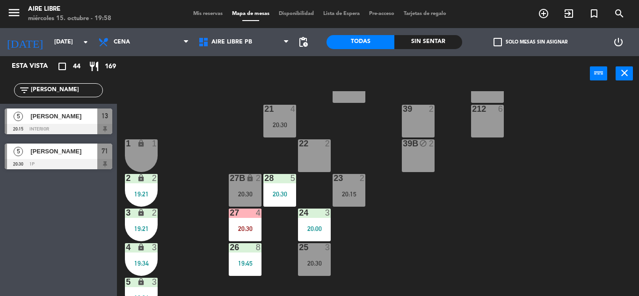
click at [2, 209] on div "Esta vista crop_square 44 restaurant 169 filter_list romi 5 Romina Chame 20:15 …" at bounding box center [58, 176] width 117 height 240
click at [73, 90] on input "romi" at bounding box center [66, 90] width 73 height 10
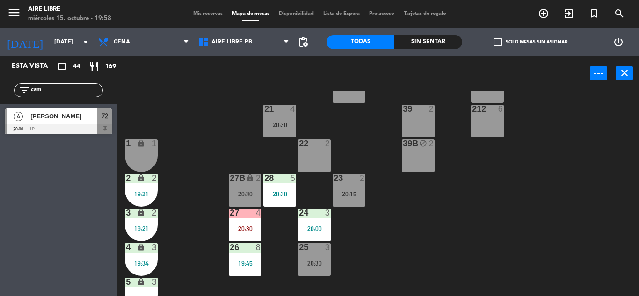
type input "cam"
click at [47, 187] on div "Esta vista crop_square 44 restaurant 169 filter_list cam 4 Camila García 20:00 …" at bounding box center [58, 176] width 117 height 240
click at [93, 114] on span "[PERSON_NAME]" at bounding box center [63, 116] width 67 height 10
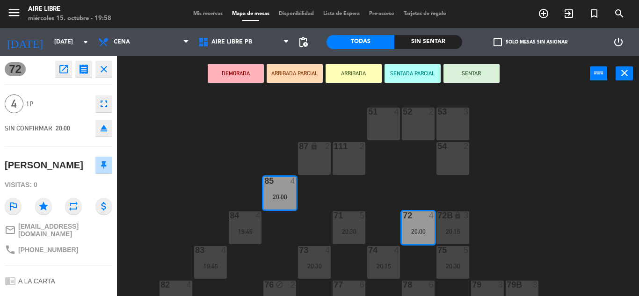
scroll to position [82, 0]
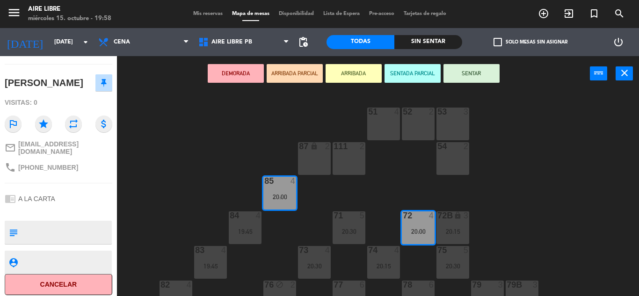
click at [350, 79] on button "ARRIBADA" at bounding box center [354, 73] width 56 height 19
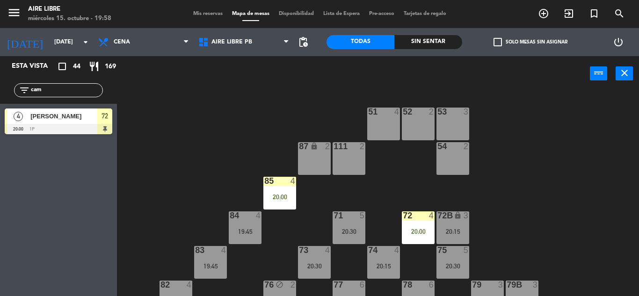
click at [81, 124] on div at bounding box center [59, 129] width 108 height 10
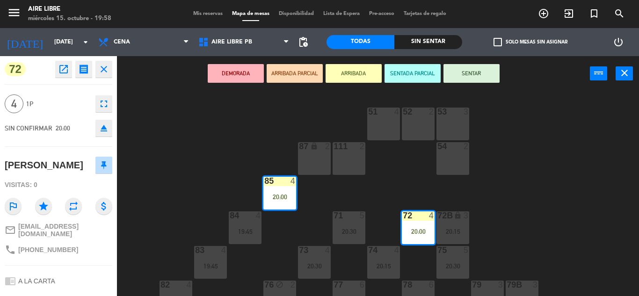
click at [481, 75] on button "SENTAR" at bounding box center [471, 73] width 56 height 19
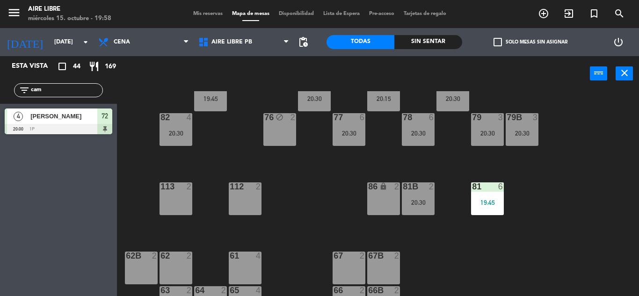
scroll to position [190, 0]
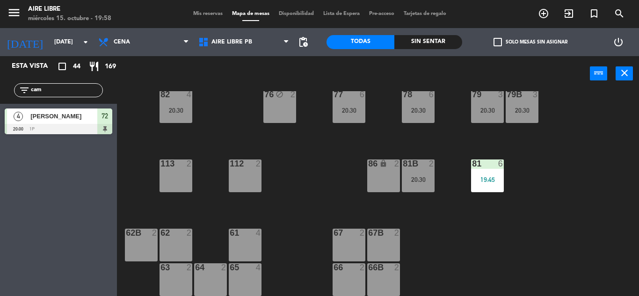
click at [88, 90] on input "cam" at bounding box center [66, 90] width 73 height 10
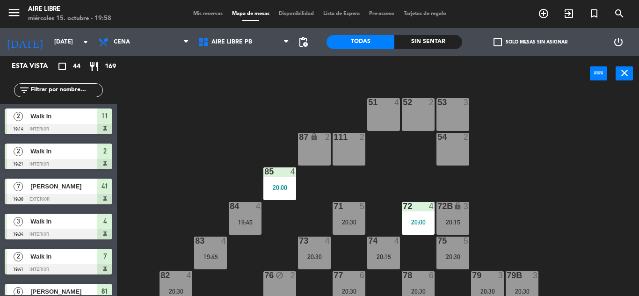
scroll to position [9, 0]
click at [70, 88] on input "text" at bounding box center [66, 90] width 73 height 10
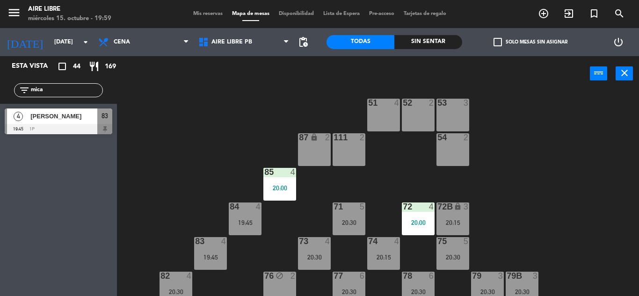
type input "mica"
click at [20, 200] on div "Esta vista crop_square 44 restaurant 169 filter_list mica 4 Micaela Arroyo 19:4…" at bounding box center [58, 176] width 117 height 240
click at [81, 127] on div at bounding box center [59, 129] width 108 height 10
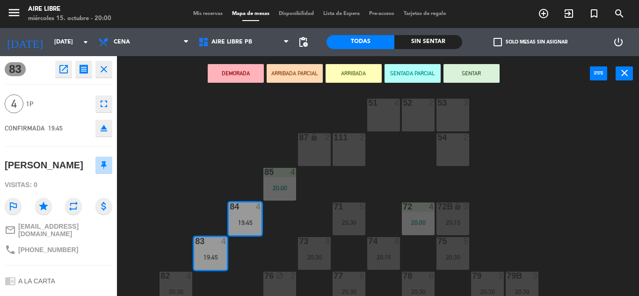
click at [336, 76] on button "ARRIBADA" at bounding box center [354, 73] width 56 height 19
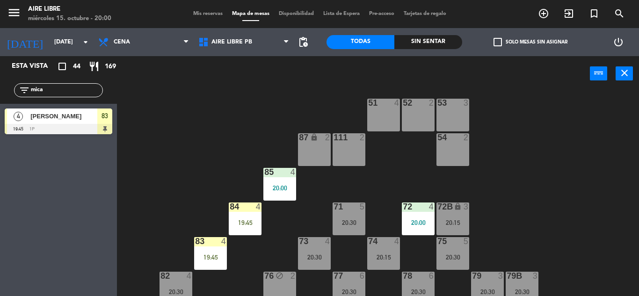
click at [79, 106] on div "4 Micaela Arroyo 19:45 1p 83" at bounding box center [58, 121] width 117 height 35
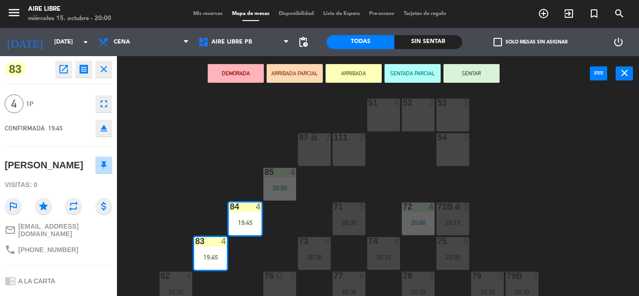
click at [481, 71] on button "SENTAR" at bounding box center [471, 73] width 56 height 19
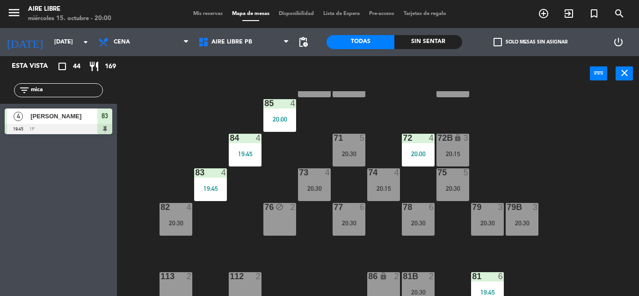
scroll to position [0, 0]
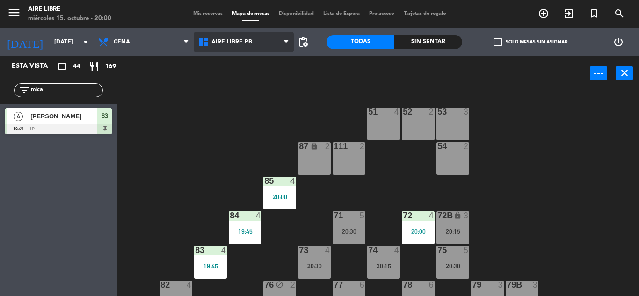
click at [261, 44] on span "Aire Libre PB" at bounding box center [244, 42] width 100 height 21
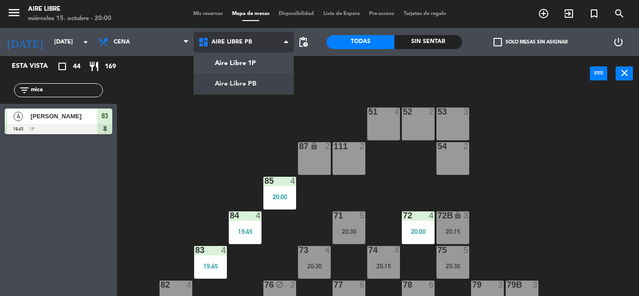
click at [259, 80] on ng-component "menu Aire Libre miércoles 15. octubre - 20:00 Mis reservas Mapa de mesas Dispon…" at bounding box center [319, 148] width 639 height 296
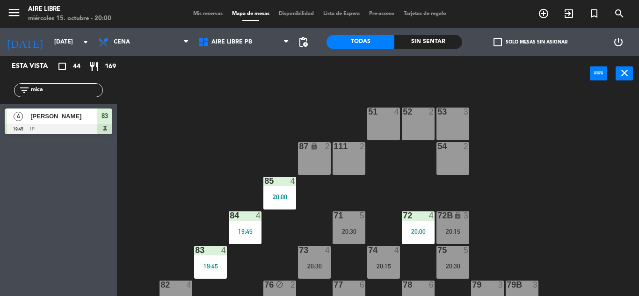
click at [205, 13] on span "Mis reservas" at bounding box center [208, 13] width 39 height 5
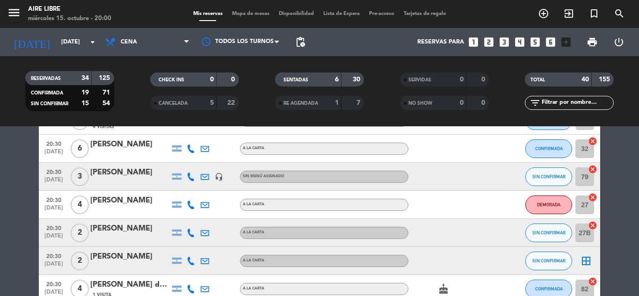
scroll to position [495, 0]
click at [231, 15] on span "Mapa de mesas" at bounding box center [250, 13] width 47 height 5
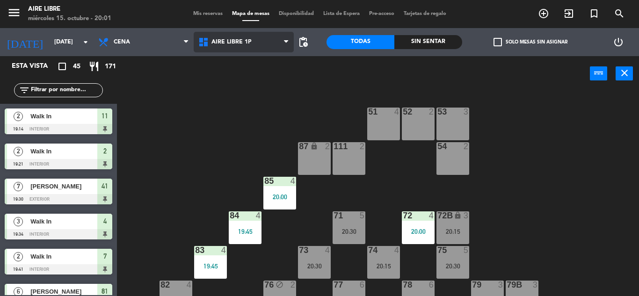
click at [264, 51] on span "Aire Libre 1P" at bounding box center [244, 42] width 100 height 21
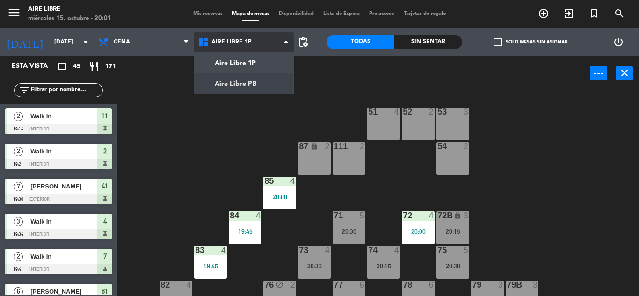
click at [261, 93] on ng-component "menu Aire Libre miércoles 15. octubre - 20:01 Mis reservas Mapa de mesas Dispon…" at bounding box center [319, 148] width 639 height 296
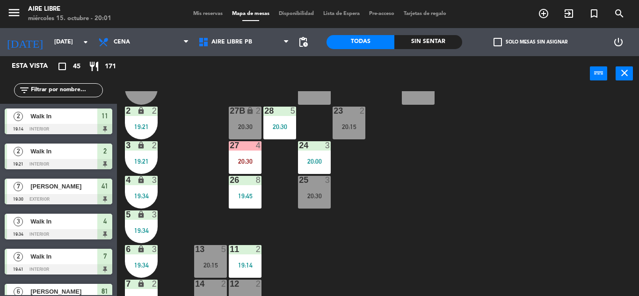
scroll to position [209, 0]
click at [257, 164] on div "20:30" at bounding box center [245, 161] width 33 height 7
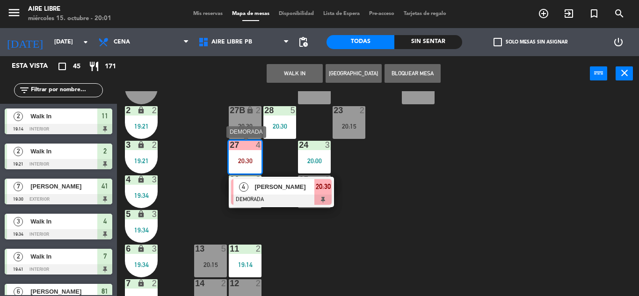
click at [260, 191] on span "[PERSON_NAME]" at bounding box center [284, 187] width 60 height 10
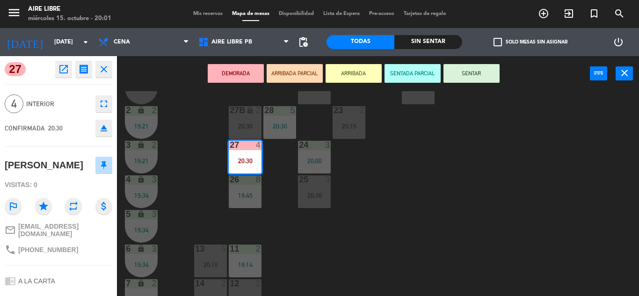
click at [435, 203] on div "42 3 20:15 43 2 31 6 20:30 32 6 20:30 33 6 20:30 42B 3 20:15 43B 2 41 7 19:30 4…" at bounding box center [380, 193] width 515 height 205
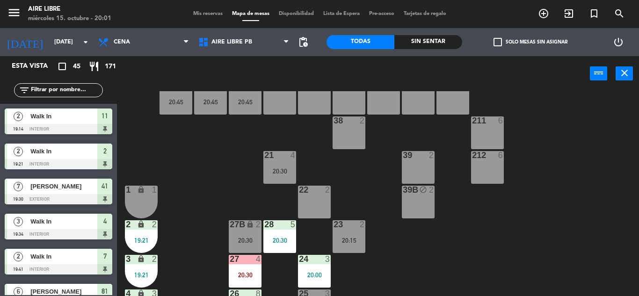
scroll to position [84, 0]
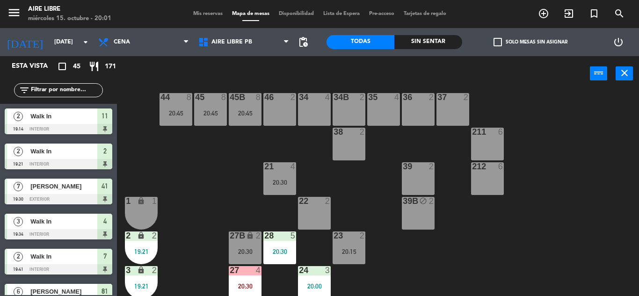
click at [254, 241] on div "27B lock 2 20:30" at bounding box center [245, 248] width 33 height 33
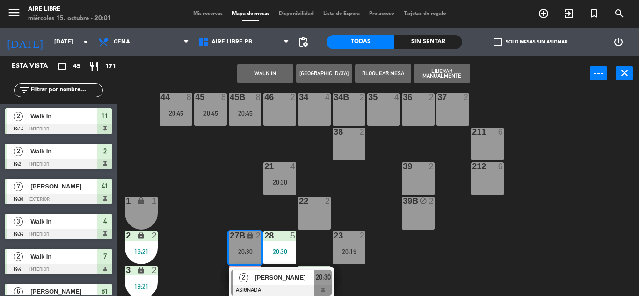
click at [275, 283] on div "[PERSON_NAME]" at bounding box center [284, 277] width 61 height 15
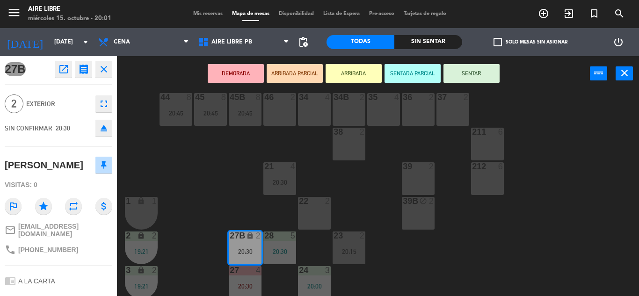
click at [96, 130] on button "eject" at bounding box center [103, 128] width 17 height 17
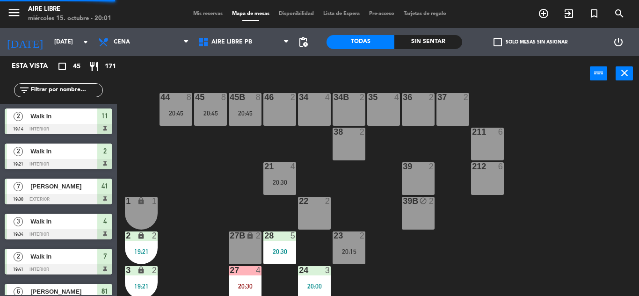
scroll to position [0, 0]
click at [245, 39] on span "Aire Libre PB" at bounding box center [231, 42] width 41 height 7
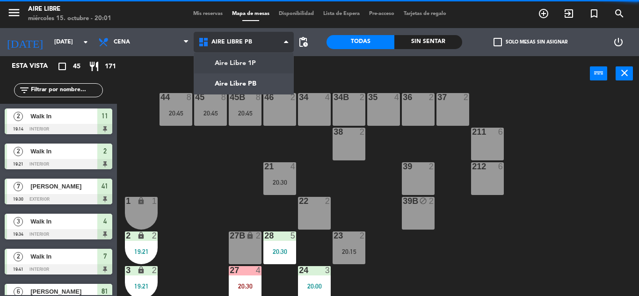
click at [244, 62] on ng-component "menu Aire Libre miércoles 15. octubre - 20:01 Mis reservas Mapa de mesas Dispon…" at bounding box center [319, 148] width 639 height 296
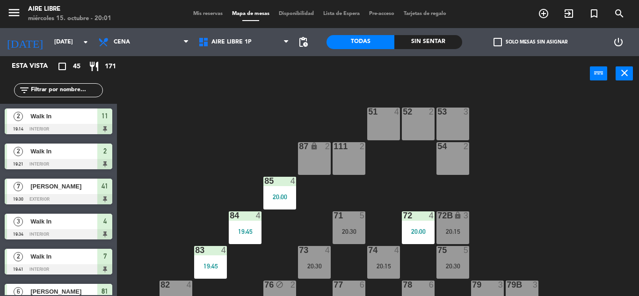
click at [71, 87] on input "text" at bounding box center [66, 90] width 73 height 10
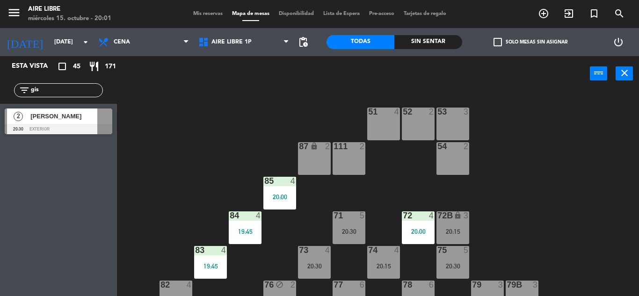
type input "gis"
click at [70, 135] on div "2 Gisela kim 20:30 exterior" at bounding box center [58, 121] width 117 height 35
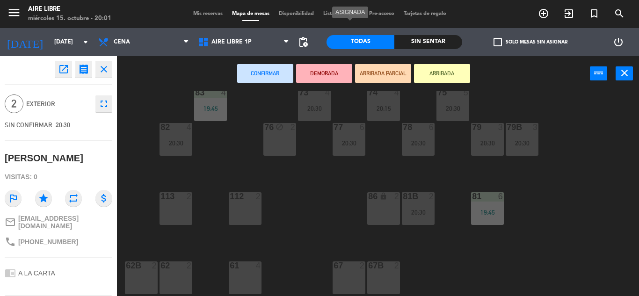
scroll to position [190, 0]
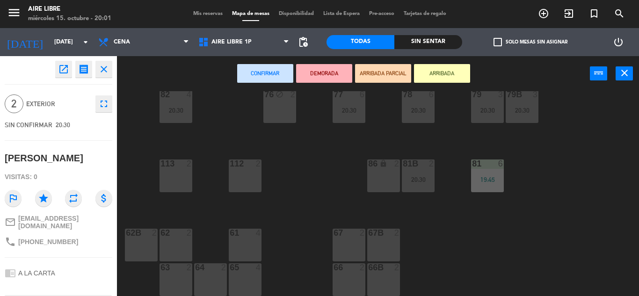
click at [388, 167] on div "lock" at bounding box center [383, 164] width 15 height 9
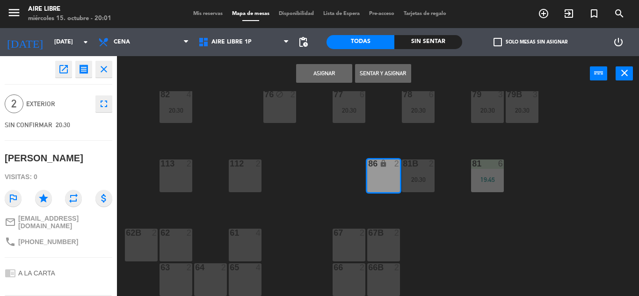
click at [327, 76] on button "Asignar" at bounding box center [324, 73] width 56 height 19
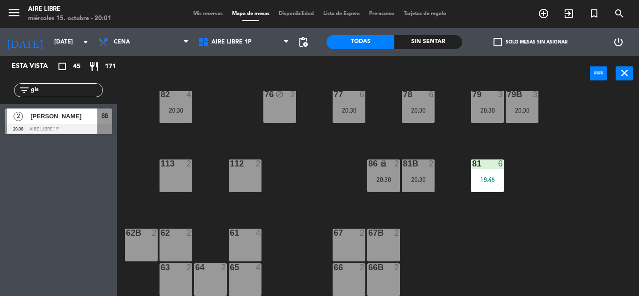
click at [67, 92] on input "gis" at bounding box center [66, 90] width 73 height 10
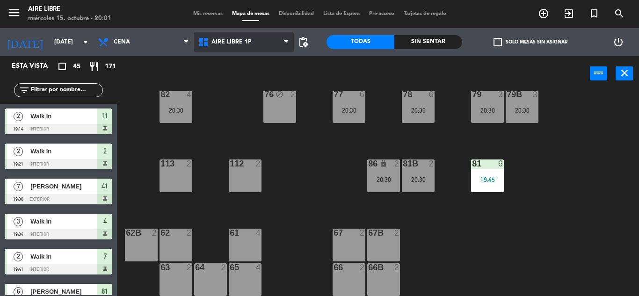
click at [263, 50] on span "Aire Libre 1P" at bounding box center [244, 42] width 100 height 21
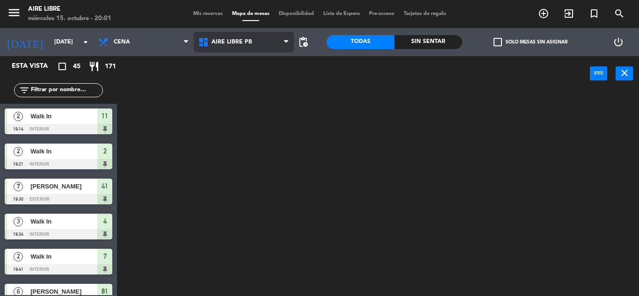
click at [257, 85] on ng-component "menu Aire Libre miércoles 15. octubre - 20:01 Mis reservas Mapa de mesas Dispon…" at bounding box center [319, 148] width 639 height 296
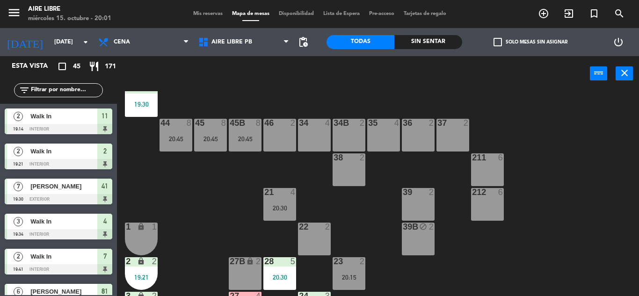
scroll to position [61, 0]
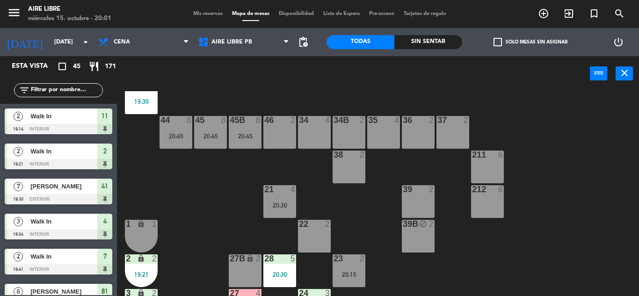
click at [238, 265] on div "27B lock 2" at bounding box center [245, 270] width 33 height 33
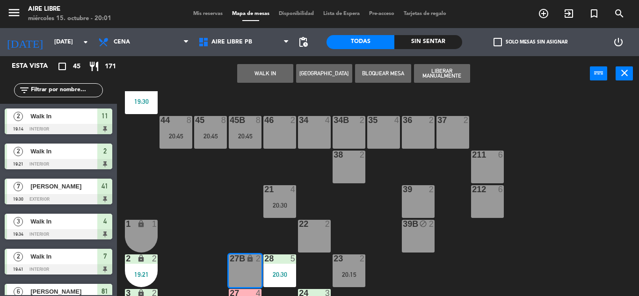
click at [268, 74] on button "WALK IN" at bounding box center [265, 73] width 56 height 19
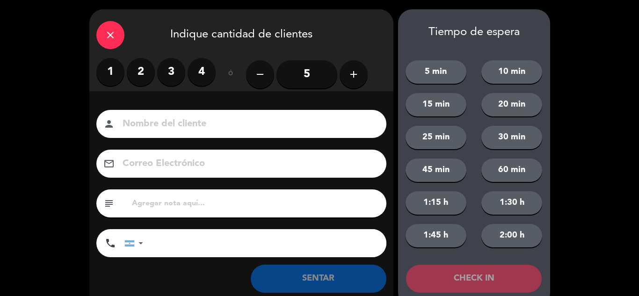
click at [141, 77] on label "2" at bounding box center [141, 72] width 28 height 28
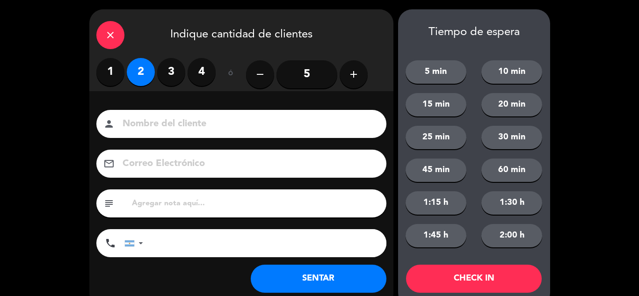
click at [317, 280] on button "SENTAR" at bounding box center [319, 279] width 136 height 28
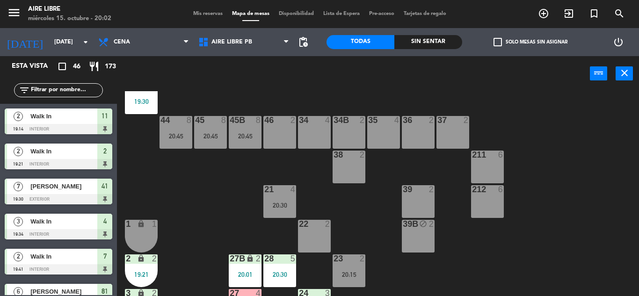
click at [84, 89] on input "text" at bounding box center [66, 90] width 73 height 10
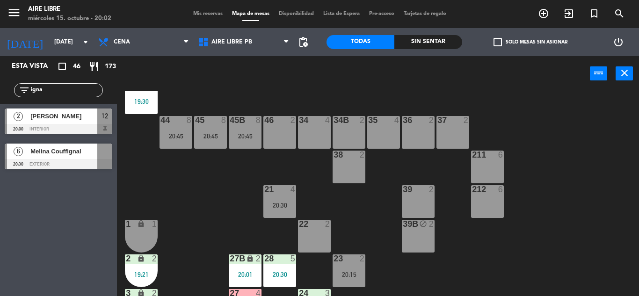
type input "igna"
click at [73, 122] on div "[PERSON_NAME]" at bounding box center [63, 116] width 68 height 15
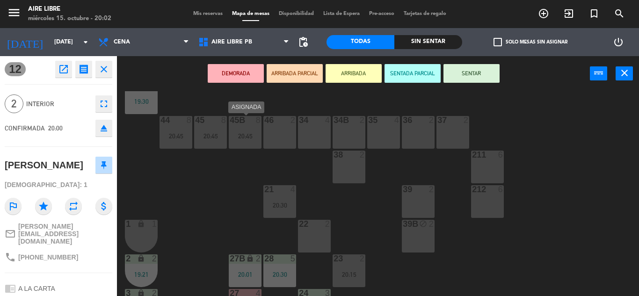
click at [247, 125] on div "45B 8" at bounding box center [245, 120] width 33 height 9
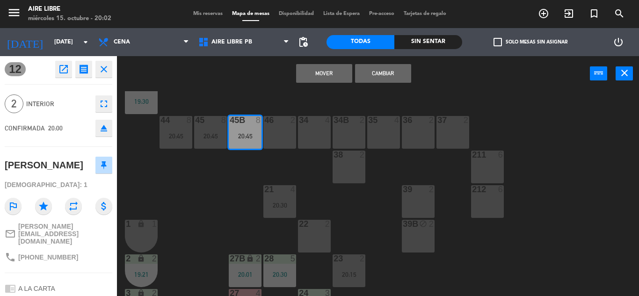
click at [180, 209] on div "42 3 20:15 43 2 31 6 20:30 32 6 20:30 33 6 20:30 42B 3 20:15 43B 2 41 7 19:30 4…" at bounding box center [380, 193] width 515 height 205
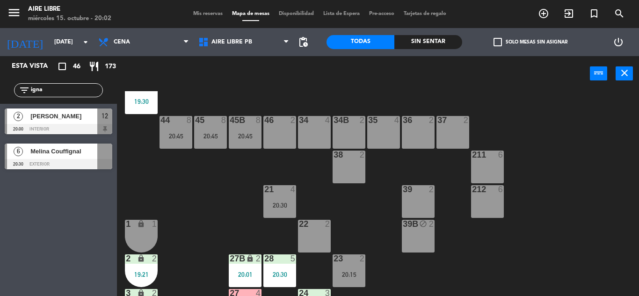
click at [69, 124] on div at bounding box center [59, 129] width 108 height 10
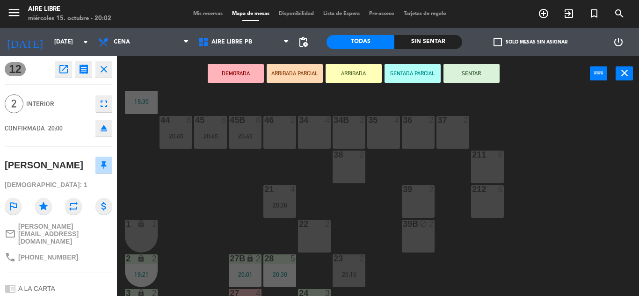
click at [356, 68] on button "ARRIBADA" at bounding box center [354, 73] width 56 height 19
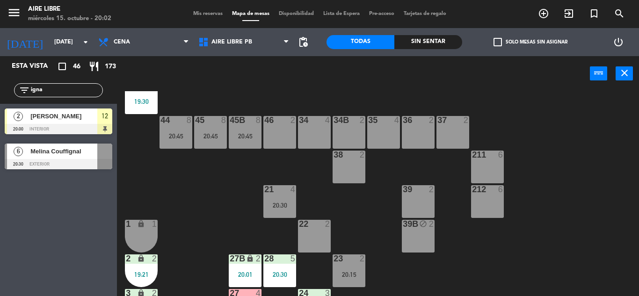
click at [57, 88] on input "igna" at bounding box center [66, 90] width 73 height 10
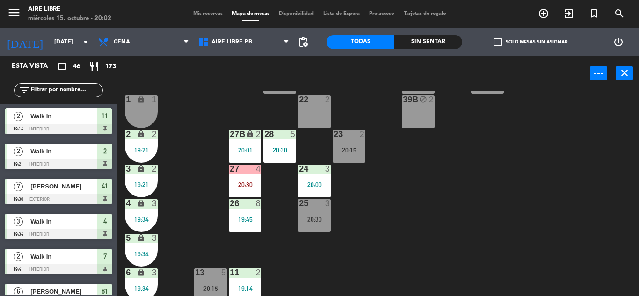
scroll to position [260, 0]
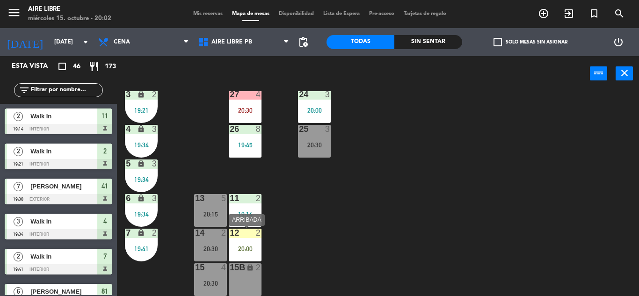
click at [241, 247] on div "20:00" at bounding box center [245, 249] width 33 height 7
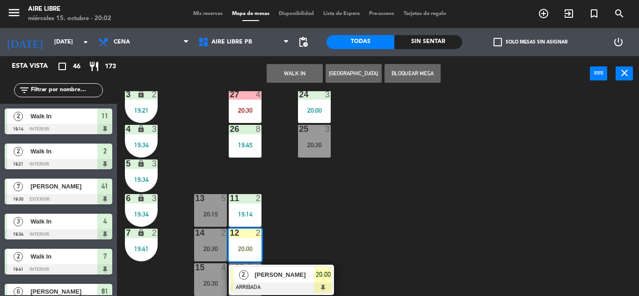
click at [388, 214] on div "42 3 20:15 43 2 31 6 20:30 32 6 20:30 33 6 20:30 42B 3 20:15 43B 2 41 7 19:30 4…" at bounding box center [380, 193] width 515 height 205
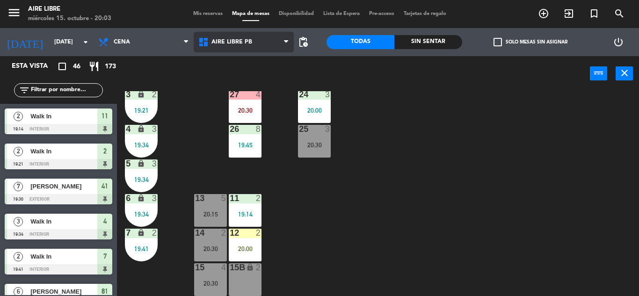
click at [255, 38] on span "Aire Libre PB" at bounding box center [244, 42] width 100 height 21
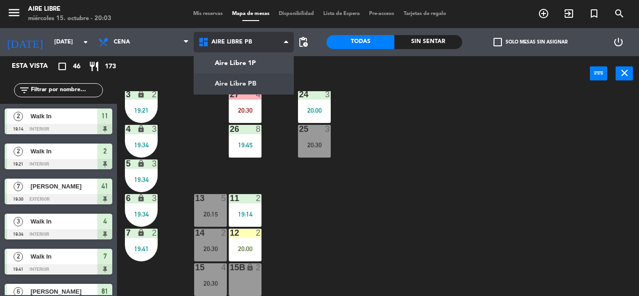
click at [255, 79] on ng-component "menu Aire Libre miércoles 15. octubre - 20:03 Mis reservas Mapa de mesas Dispon…" at bounding box center [319, 148] width 639 height 296
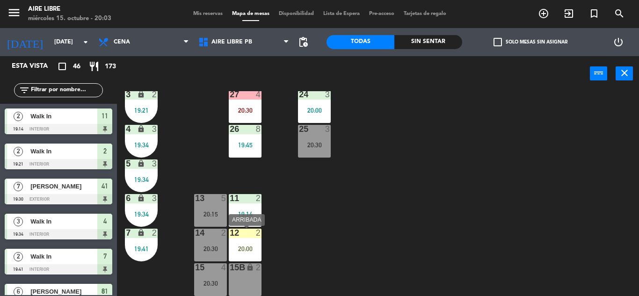
click at [248, 239] on div "12 2 20:00" at bounding box center [245, 245] width 33 height 33
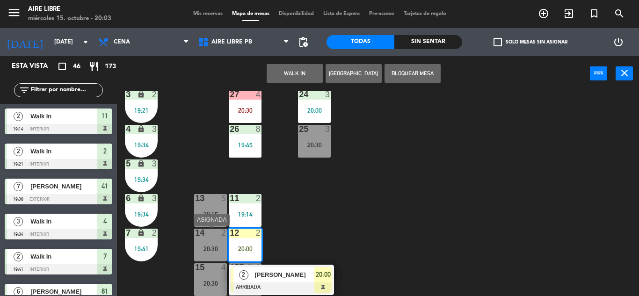
click at [201, 250] on div "20:30" at bounding box center [210, 249] width 33 height 7
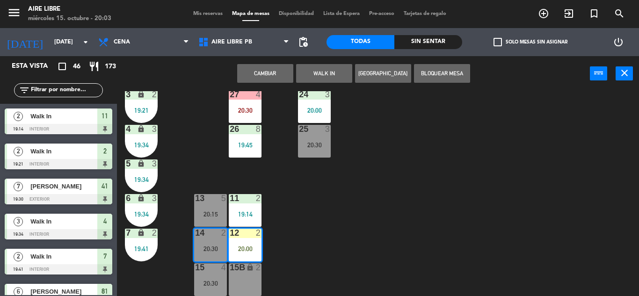
click at [271, 78] on button "Cambiar" at bounding box center [265, 73] width 56 height 19
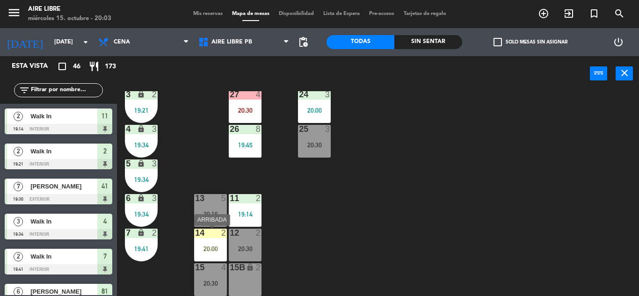
click at [217, 241] on div "14 2 20:00" at bounding box center [210, 245] width 33 height 33
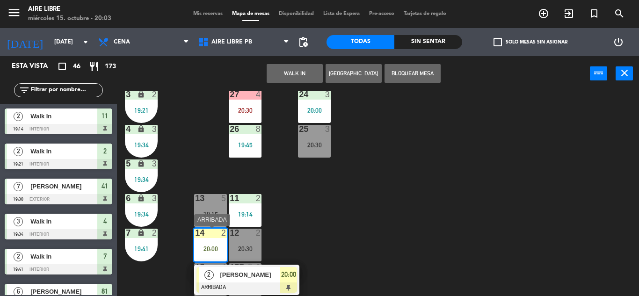
click at [260, 280] on div "[PERSON_NAME]" at bounding box center [249, 274] width 61 height 15
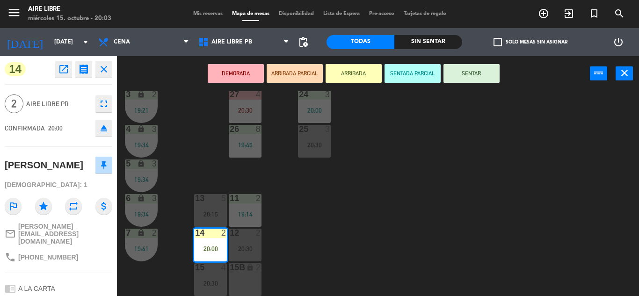
click at [463, 79] on button "SENTAR" at bounding box center [471, 73] width 56 height 19
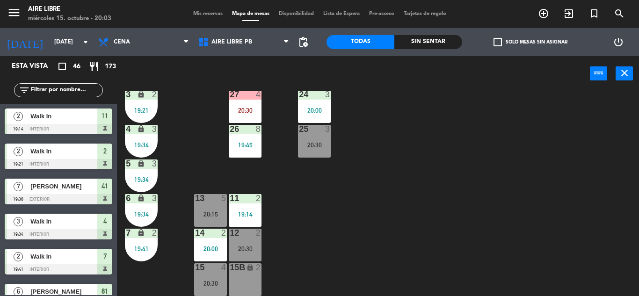
scroll to position [114, 0]
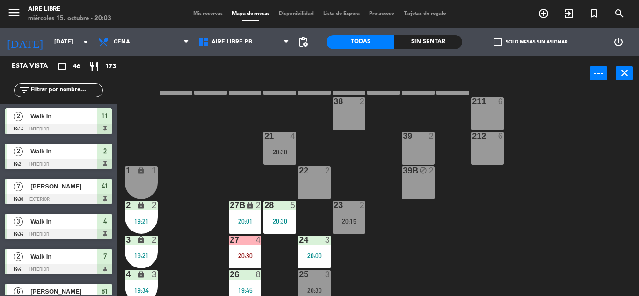
click at [249, 52] on div "Aire Libre 1P Aire Libre PB Aire Libre PB Aire Libre 1P Aire Libre PB" at bounding box center [244, 42] width 100 height 28
click at [248, 48] on span "Aire Libre PB" at bounding box center [244, 42] width 100 height 21
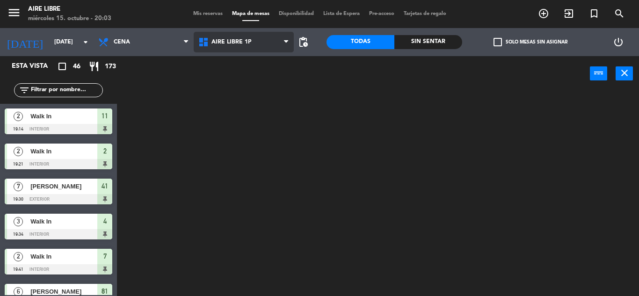
scroll to position [0, 0]
click at [249, 64] on ng-component "menu Aire Libre miércoles 15. octubre - 20:03 Mis reservas Mapa de mesas Dispon…" at bounding box center [319, 148] width 639 height 296
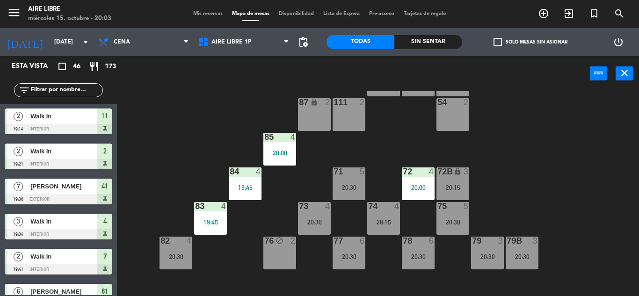
scroll to position [44, 0]
click at [74, 94] on input "text" at bounding box center [66, 90] width 73 height 10
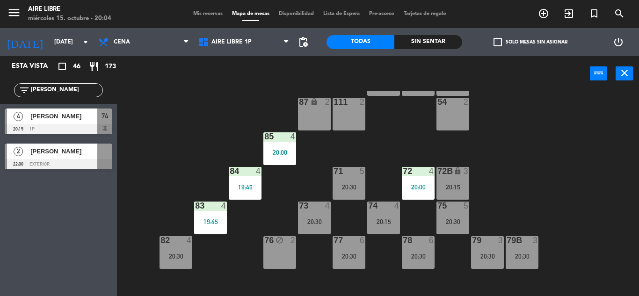
type input "ana"
click at [183, 106] on div "51 4 52 2 53 3 111 2 54 2 87 lock 2 85 4 20:00 72 4 20:00 84 4 19:45 71 5 20:30…" at bounding box center [380, 193] width 515 height 205
click at [73, 127] on div at bounding box center [59, 129] width 108 height 10
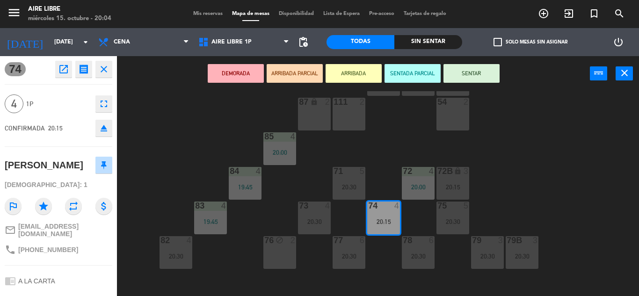
click at [105, 126] on icon "eject" at bounding box center [103, 128] width 11 height 11
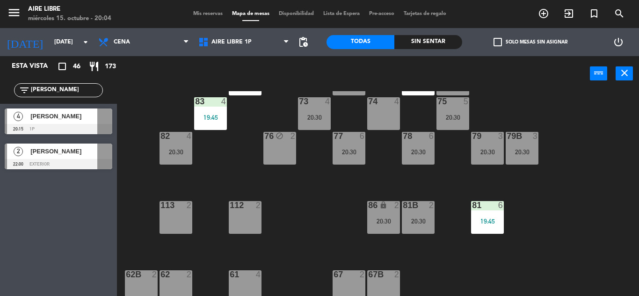
scroll to position [149, 0]
click at [473, 223] on div "19:45" at bounding box center [487, 221] width 33 height 7
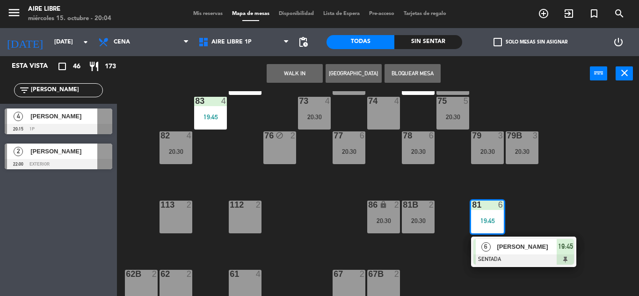
click at [473, 223] on div "19:45" at bounding box center [487, 221] width 33 height 7
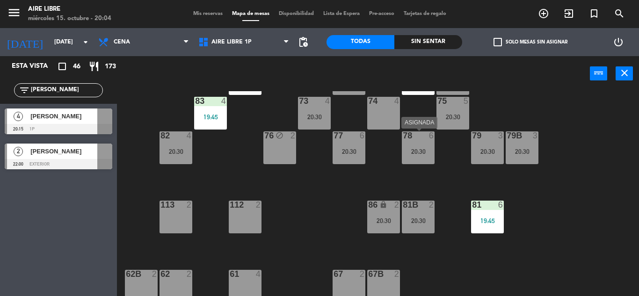
click at [410, 145] on div "78 6 20:30" at bounding box center [418, 147] width 33 height 33
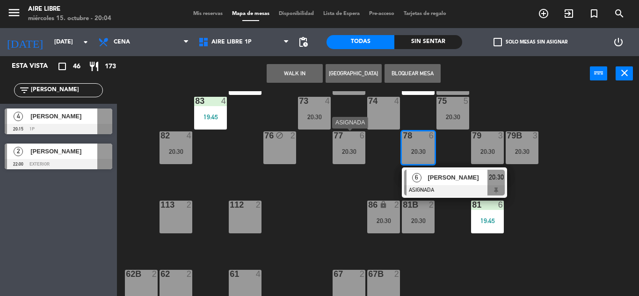
click at [345, 138] on div at bounding box center [348, 135] width 15 height 8
click at [496, 215] on div "81 6 19:45" at bounding box center [487, 217] width 33 height 33
click at [609, 229] on div "51 4 52 2 53 3 111 2 54 2 87 lock 2 85 4 20:00 72 4 20:00 84 4 19:45 71 5 20:30…" at bounding box center [380, 193] width 515 height 205
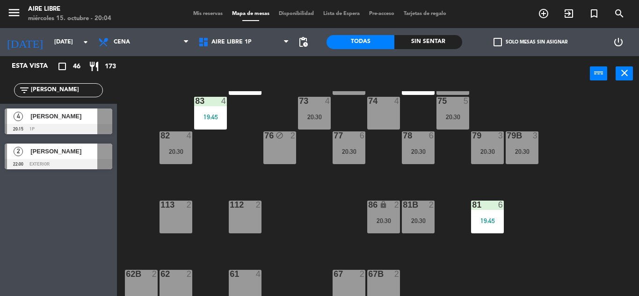
click at [487, 224] on div "19:45" at bounding box center [487, 221] width 33 height 7
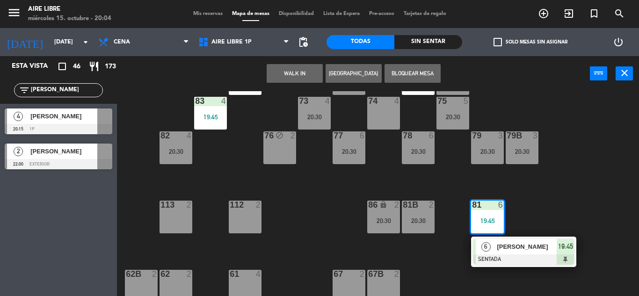
click at [411, 149] on div "20:30" at bounding box center [418, 151] width 33 height 7
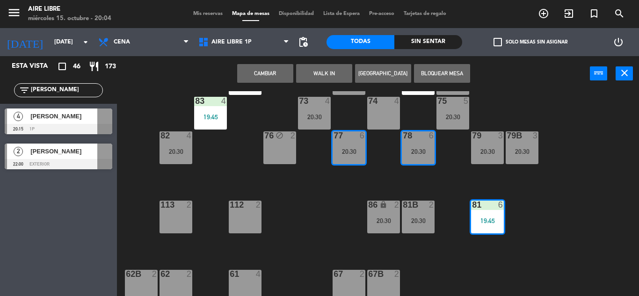
click at [370, 139] on div "6" at bounding box center [364, 135] width 15 height 8
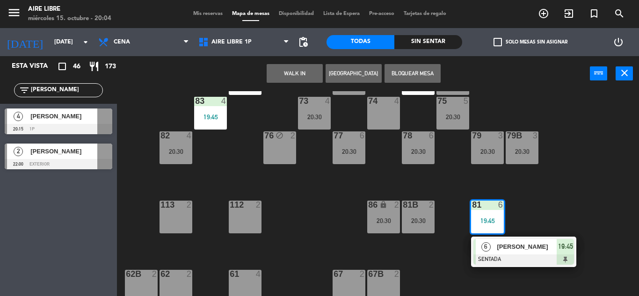
click at [591, 189] on div "51 4 52 2 53 3 111 2 54 2 87 lock 2 85 4 20:00 72 4 20:00 84 4 19:45 71 5 20:30…" at bounding box center [380, 193] width 515 height 205
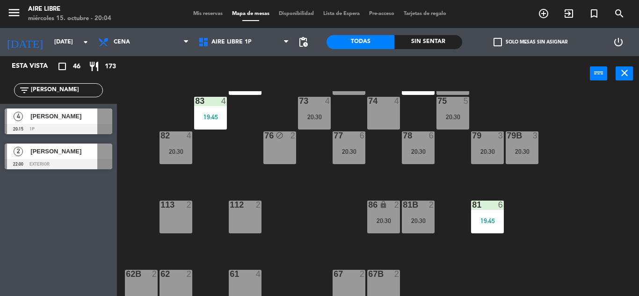
click at [490, 222] on div "19:45" at bounding box center [487, 221] width 33 height 7
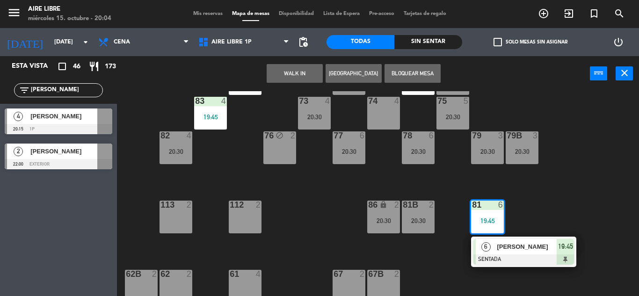
click at [411, 154] on div "20:30" at bounding box center [418, 151] width 33 height 7
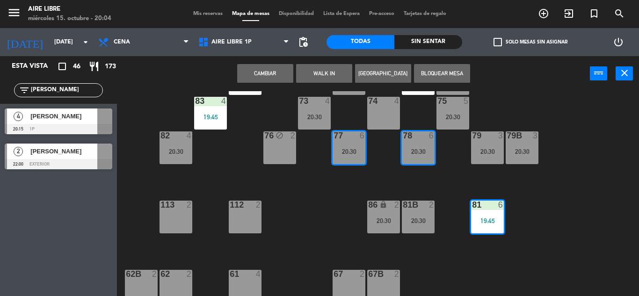
click at [276, 72] on button "Cambiar" at bounding box center [265, 73] width 56 height 19
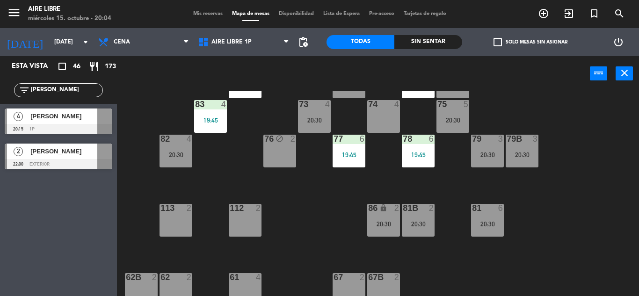
scroll to position [146, 0]
click at [93, 98] on div "filter_list ana" at bounding box center [58, 90] width 117 height 27
click at [83, 92] on input "ana" at bounding box center [66, 90] width 73 height 10
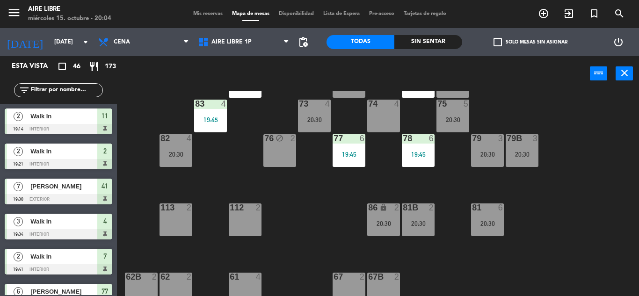
click at [81, 87] on input "text" at bounding box center [66, 90] width 73 height 10
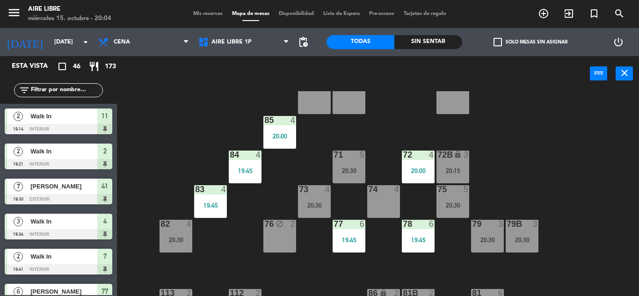
scroll to position [60, 0]
click at [501, 43] on span "check_box_outline_blank" at bounding box center [497, 42] width 8 height 8
click at [530, 42] on input "check_box_outline_blank Solo mesas sin asignar" at bounding box center [530, 42] width 0 height 0
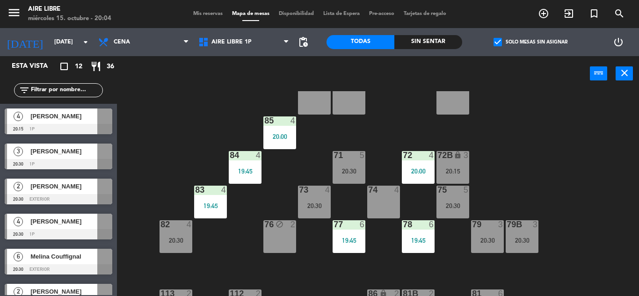
click at [202, 11] on span "Mis reservas" at bounding box center [208, 13] width 39 height 5
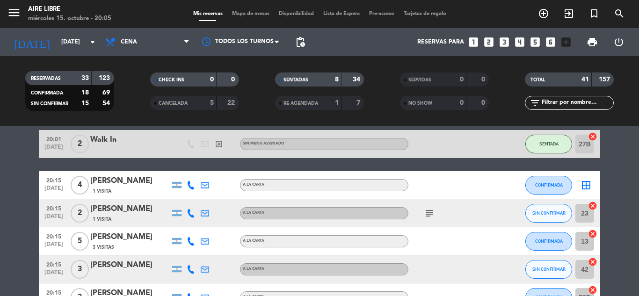
scroll to position [228, 0]
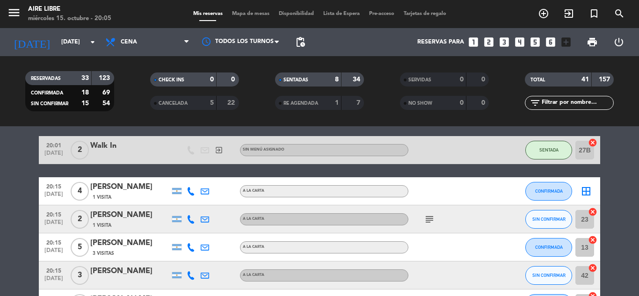
click at [581, 187] on icon "border_all" at bounding box center [586, 191] width 11 height 11
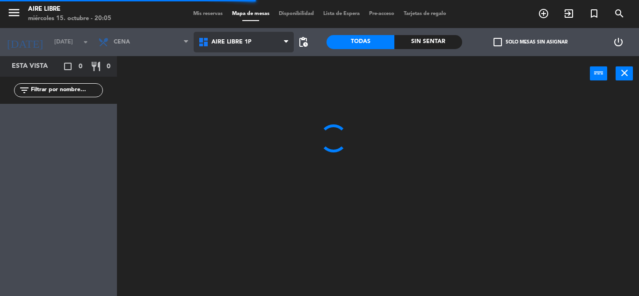
click at [255, 46] on span "Aire Libre 1P" at bounding box center [244, 42] width 100 height 21
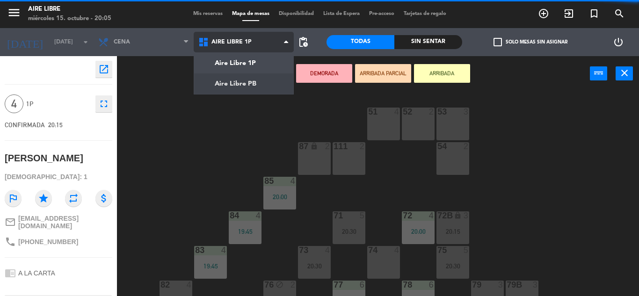
click at [252, 85] on ng-component "menu Aire Libre miércoles 15. octubre - 20:05 Mis reservas Mapa de mesas Dispon…" at bounding box center [319, 148] width 639 height 296
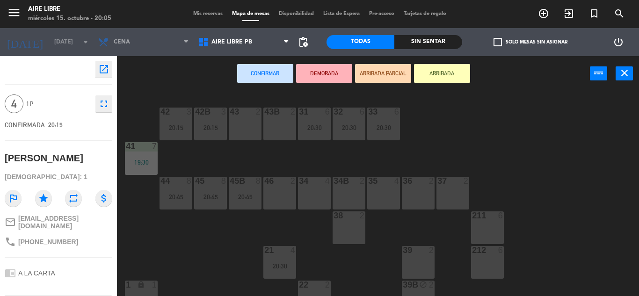
click at [239, 117] on div "43 2" at bounding box center [245, 112] width 33 height 9
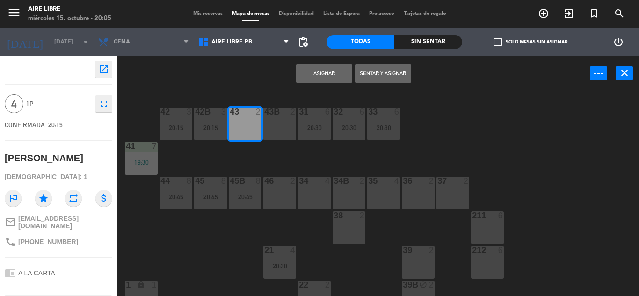
click at [239, 117] on div "43 2" at bounding box center [245, 112] width 33 height 9
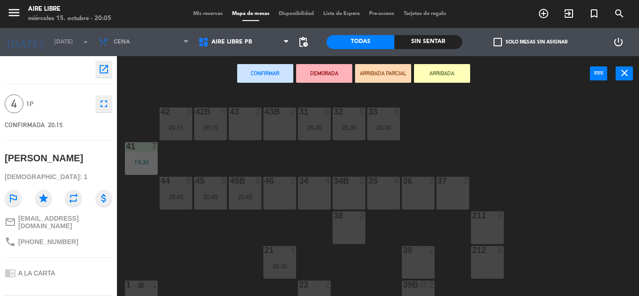
click at [283, 128] on div "43B 2" at bounding box center [279, 124] width 33 height 33
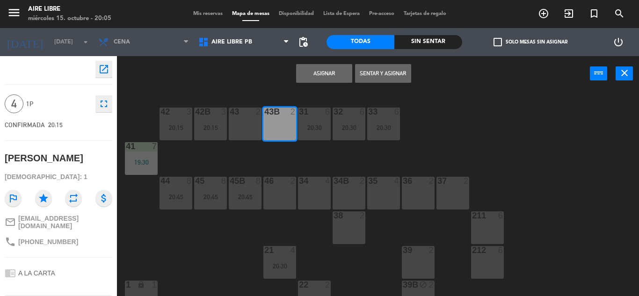
click at [233, 121] on div "43 2" at bounding box center [245, 124] width 33 height 33
click at [232, 133] on div "43 2" at bounding box center [245, 124] width 33 height 33
click at [386, 71] on button "Sentar y Asignar" at bounding box center [383, 73] width 56 height 19
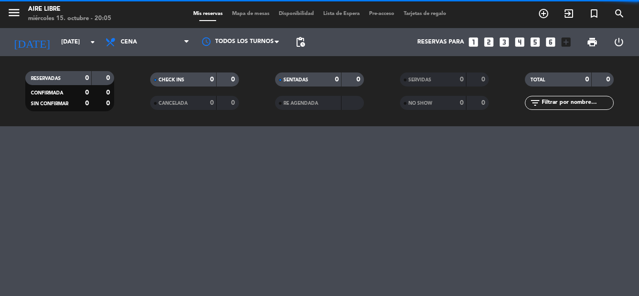
click at [261, 14] on span "Mapa de mesas" at bounding box center [250, 13] width 47 height 5
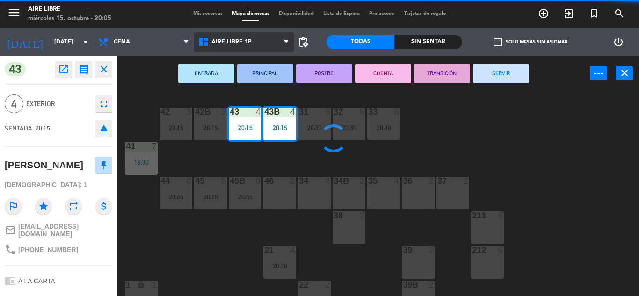
click at [266, 48] on span "Aire Libre 1P" at bounding box center [244, 42] width 100 height 21
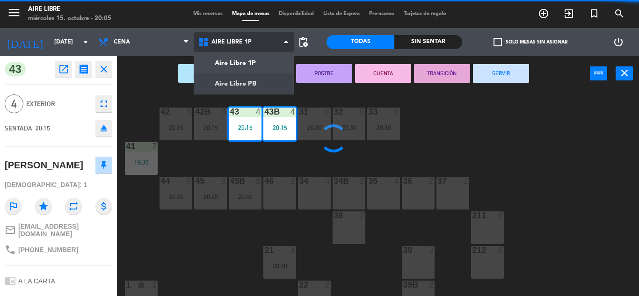
click at [259, 81] on ng-component "menu Aire Libre miércoles 15. octubre - 20:05 Mis reservas Mapa de mesas Dispon…" at bounding box center [319, 148] width 639 height 296
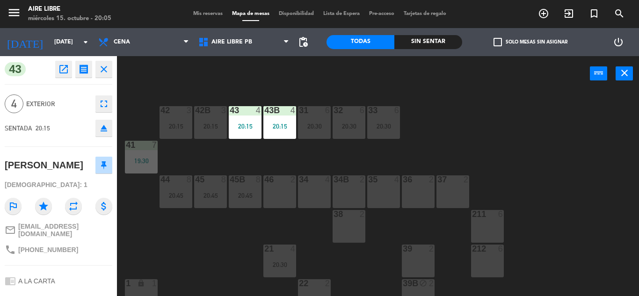
scroll to position [0, 0]
click at [275, 130] on div "20:15" at bounding box center [279, 127] width 33 height 7
click at [203, 119] on div "42B 3 20:15" at bounding box center [210, 123] width 33 height 33
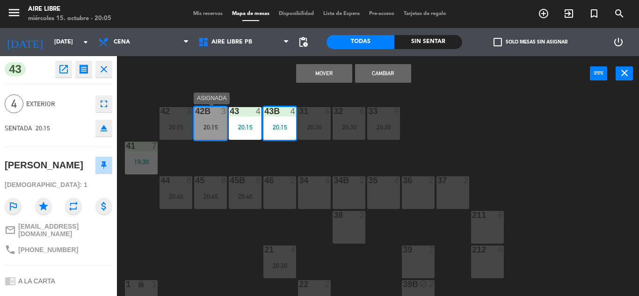
click at [189, 116] on div "42 3" at bounding box center [176, 111] width 33 height 9
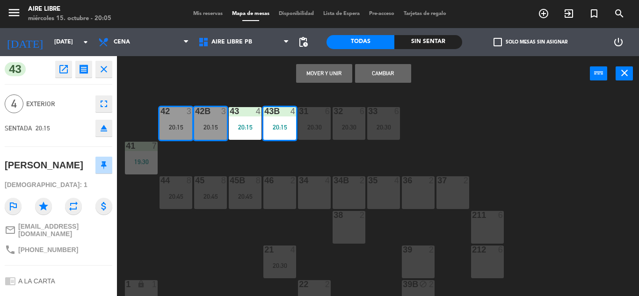
click at [328, 67] on button "Mover y Unir" at bounding box center [324, 73] width 56 height 19
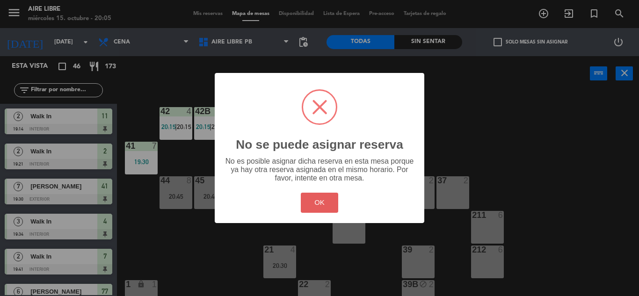
click at [325, 207] on button "OK" at bounding box center [320, 203] width 38 height 20
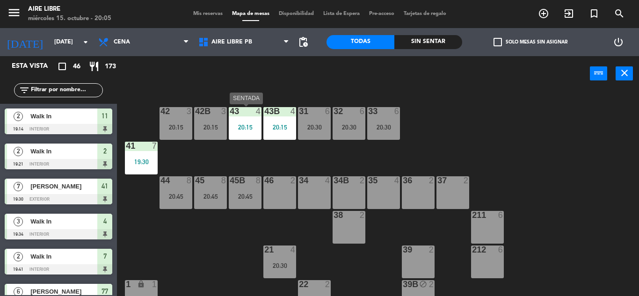
click at [249, 124] on div "20:15" at bounding box center [245, 127] width 33 height 7
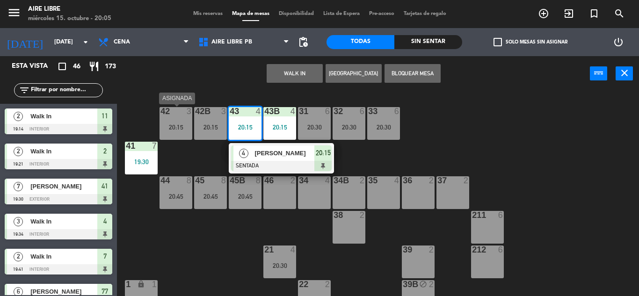
click at [192, 121] on div "42 3 20:15" at bounding box center [176, 123] width 33 height 33
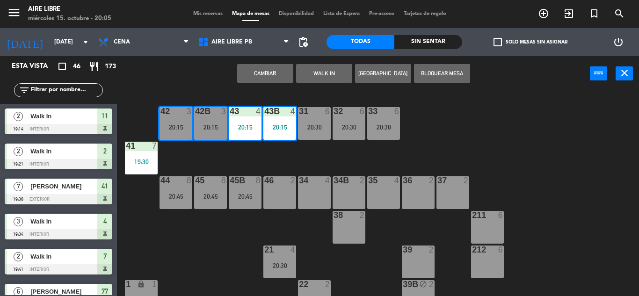
click at [264, 76] on button "Cambiar" at bounding box center [265, 73] width 56 height 19
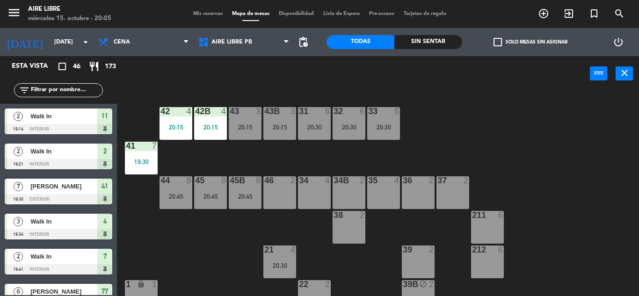
click at [86, 89] on input "text" at bounding box center [66, 90] width 73 height 10
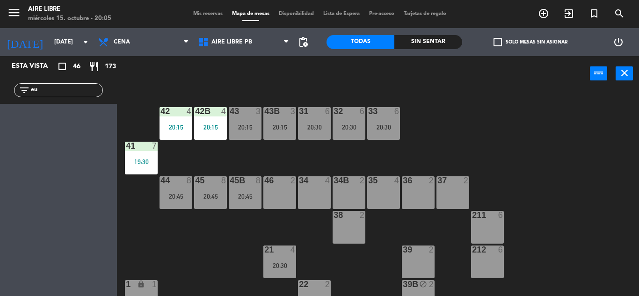
click at [482, 112] on div "42 4 20:15 43 3 20:15 31 6 20:30 32 6 20:30 33 6 20:30 42B 4 20:15 43B 3 20:15 …" at bounding box center [380, 193] width 515 height 205
click at [83, 89] on input "eu" at bounding box center [66, 90] width 73 height 10
type input "e"
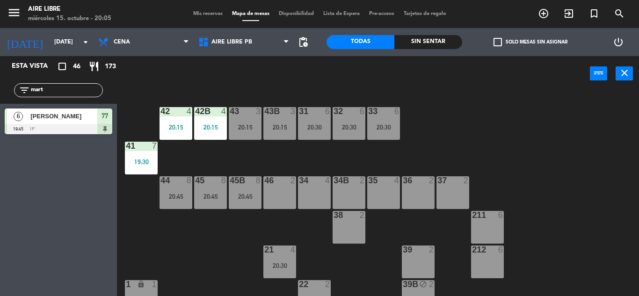
type input "mart"
click at [604, 91] on div "42 4 20:15 43 3 20:15 31 6 20:30 32 6 20:30 33 6 20:30 42B 4 20:15 43B 3 20:15 …" at bounding box center [380, 193] width 515 height 205
click at [61, 87] on input "mart" at bounding box center [66, 90] width 73 height 10
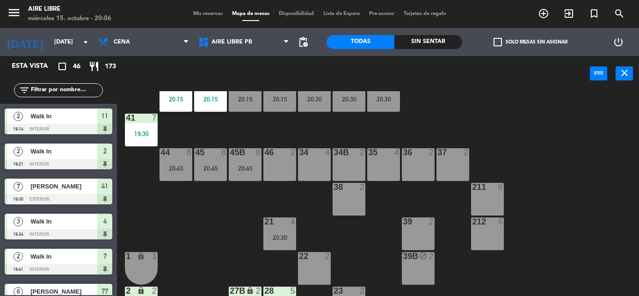
scroll to position [27, 0]
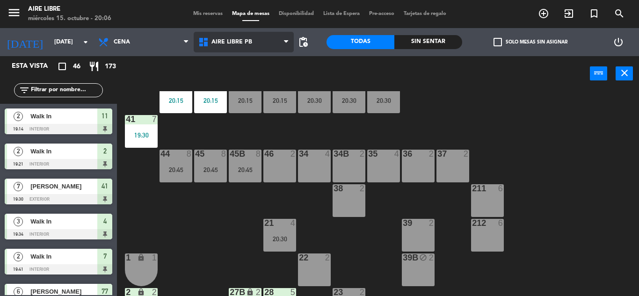
click at [249, 40] on span "Aire Libre PB" at bounding box center [231, 42] width 41 height 7
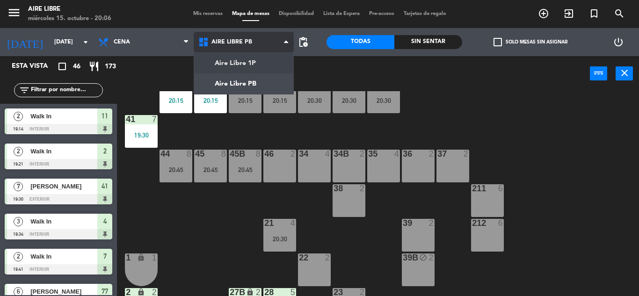
scroll to position [0, 0]
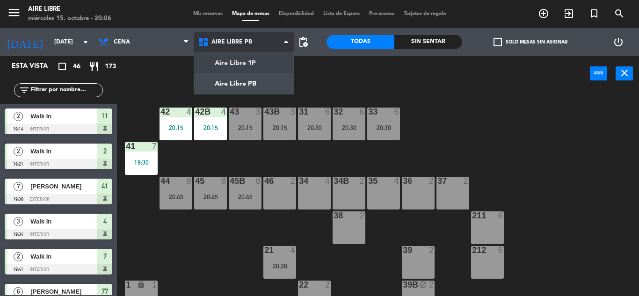
click at [255, 68] on ng-component "menu Aire Libre miércoles 15. octubre - 20:06 Mis reservas Mapa de mesas Dispon…" at bounding box center [319, 148] width 639 height 296
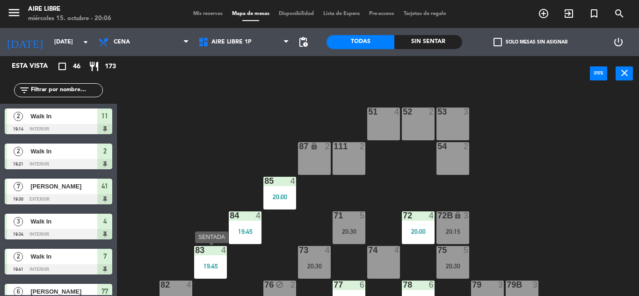
click at [208, 270] on div "83 4 19:45" at bounding box center [210, 262] width 33 height 33
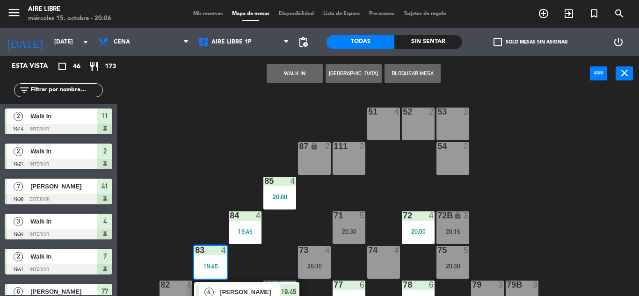
click at [381, 253] on div at bounding box center [383, 250] width 15 height 8
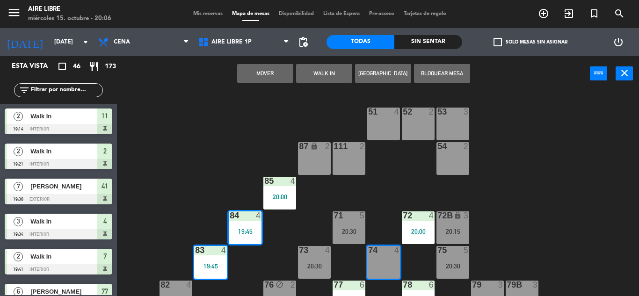
click at [271, 73] on button "Mover" at bounding box center [265, 73] width 56 height 19
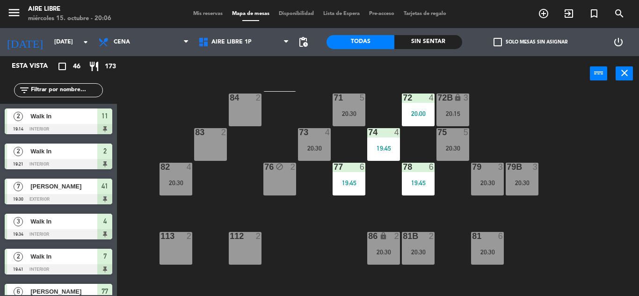
scroll to position [109, 0]
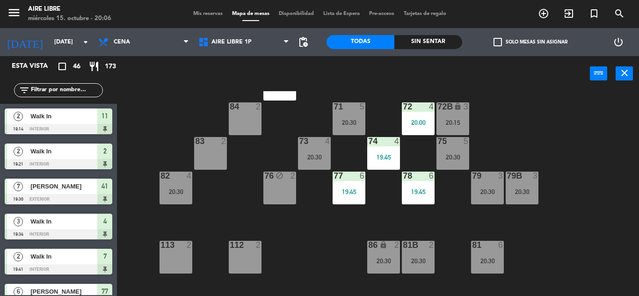
click at [495, 41] on span "check_box_outline_blank" at bounding box center [497, 42] width 8 height 8
click at [530, 42] on input "check_box_outline_blank Solo mesas sin asignar" at bounding box center [530, 42] width 0 height 0
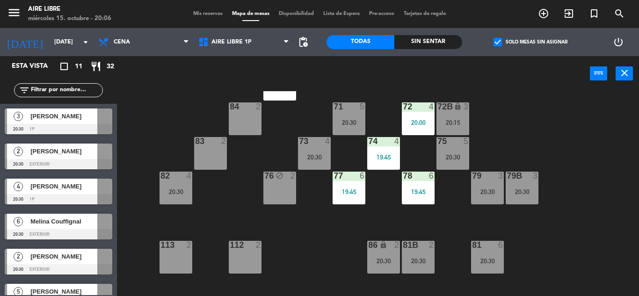
scroll to position [3, 0]
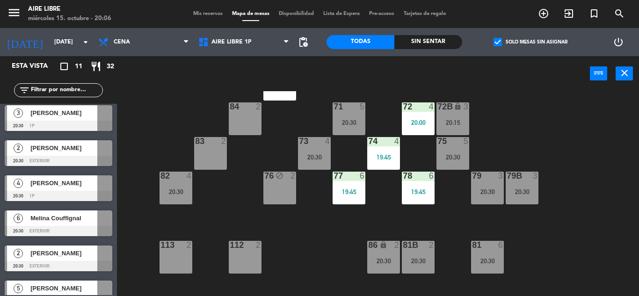
click at [88, 118] on div "Barbara Rozanski" at bounding box center [63, 112] width 68 height 15
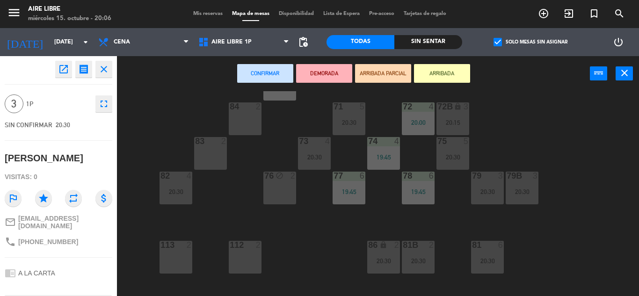
click at [225, 150] on div "83 2" at bounding box center [210, 153] width 33 height 33
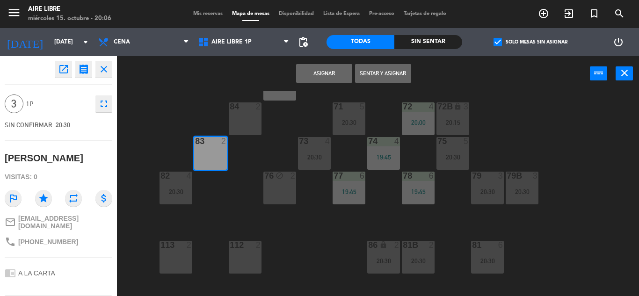
click at [324, 74] on button "Asignar" at bounding box center [324, 73] width 56 height 19
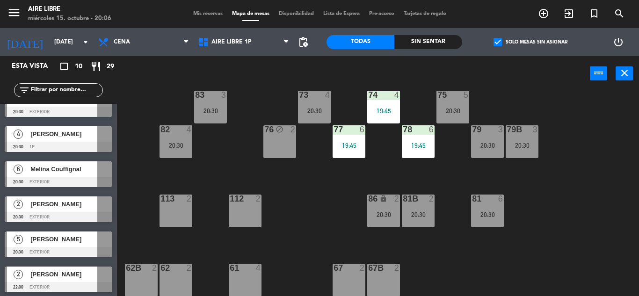
scroll to position [156, 0]
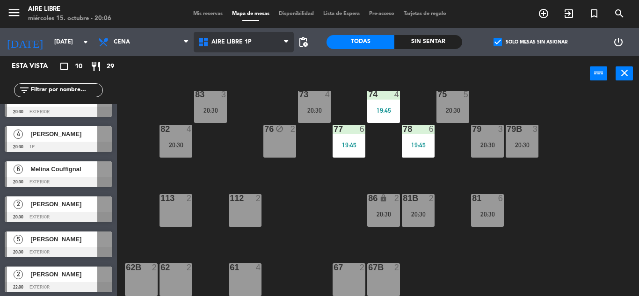
click at [258, 43] on span "Aire Libre 1P" at bounding box center [244, 42] width 100 height 21
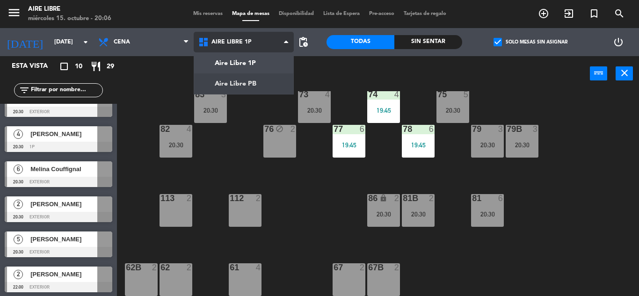
click at [251, 74] on ng-component "menu Aire Libre miércoles 15. octubre - 20:06 Mis reservas Mapa de mesas Dispon…" at bounding box center [319, 148] width 639 height 296
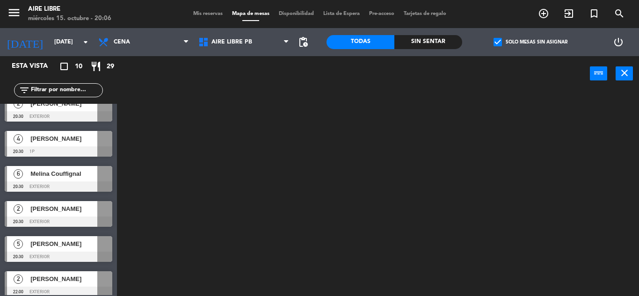
scroll to position [12, 0]
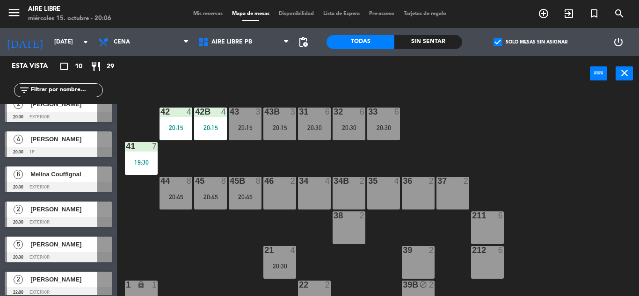
click at [63, 180] on div "Melina Couffignal" at bounding box center [63, 174] width 68 height 15
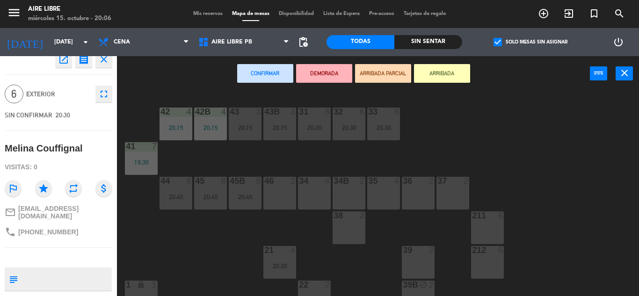
scroll to position [0, 0]
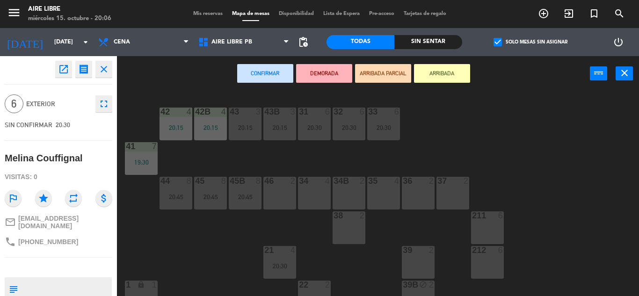
click at [481, 145] on div "42 4 20:15 43 3 20:15 31 6 20:30 32 6 20:30 33 6 20:30 42B 4 20:15 43B 3 20:15 …" at bounding box center [380, 193] width 515 height 205
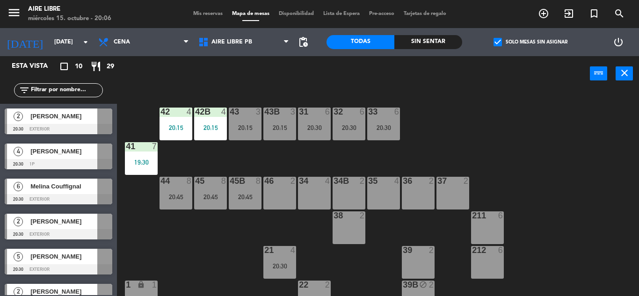
scroll to position [4, 0]
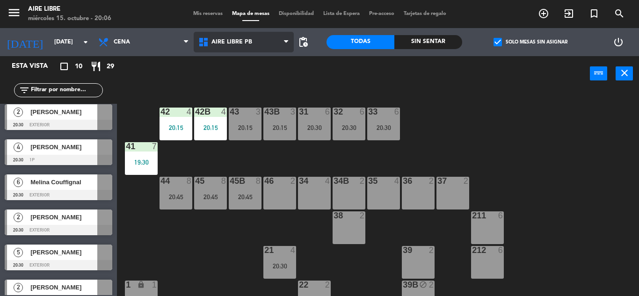
click at [254, 44] on span "Aire Libre PB" at bounding box center [244, 42] width 100 height 21
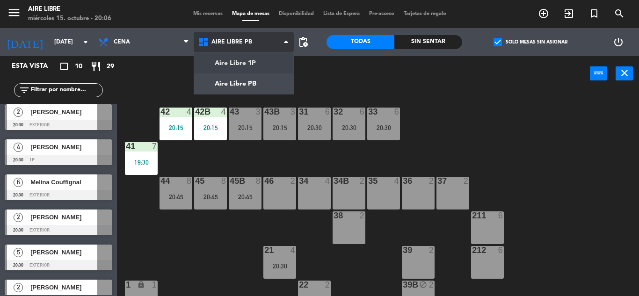
click at [254, 58] on ng-component "menu Aire Libre miércoles 15. octubre - 20:06 Mis reservas Mapa de mesas Dispon…" at bounding box center [319, 148] width 639 height 296
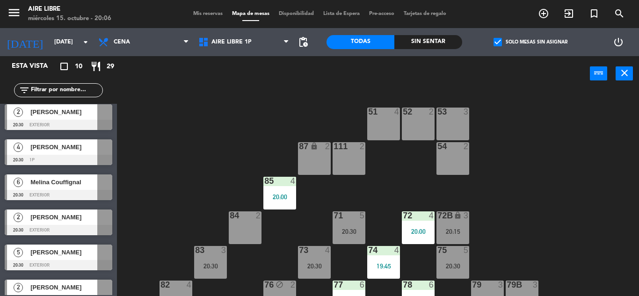
click at [80, 190] on div at bounding box center [59, 195] width 108 height 10
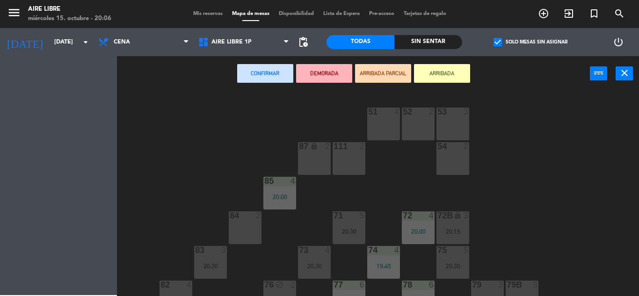
click at [80, 190] on div "Esta vista crop_square 10 restaurant 29 filter_list 2 Joaquina 20:30 exterior 4…" at bounding box center [58, 176] width 117 height 240
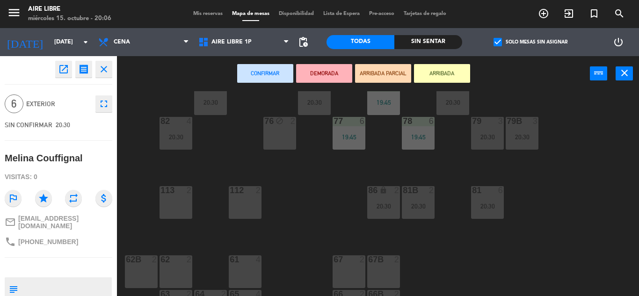
scroll to position [190, 0]
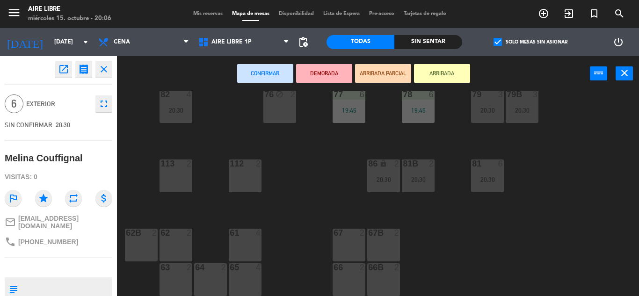
click at [234, 240] on div "61 4" at bounding box center [245, 245] width 33 height 33
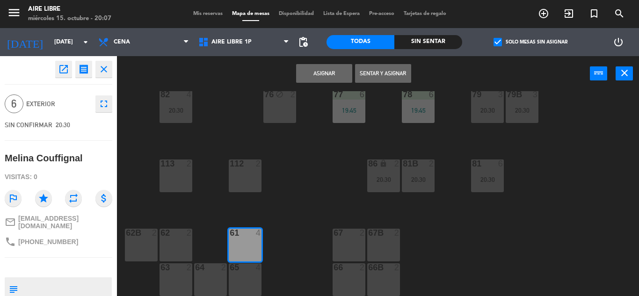
click at [329, 71] on button "Asignar" at bounding box center [324, 73] width 56 height 19
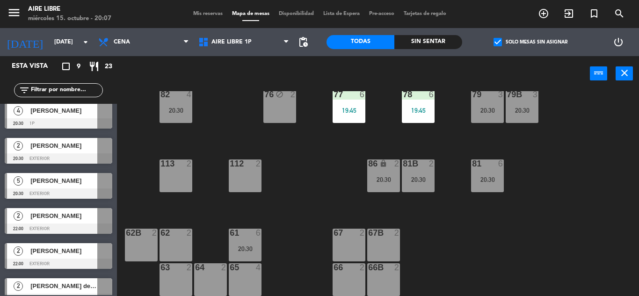
scroll to position [39, 0]
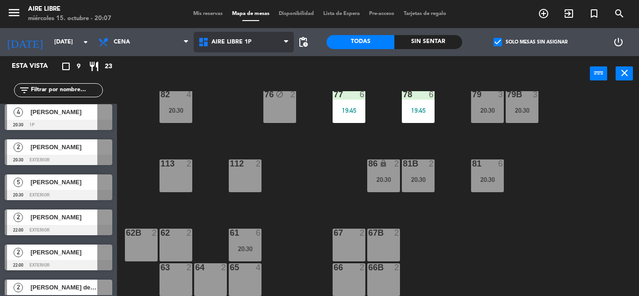
click at [242, 40] on span "Aire Libre 1P" at bounding box center [231, 42] width 40 height 7
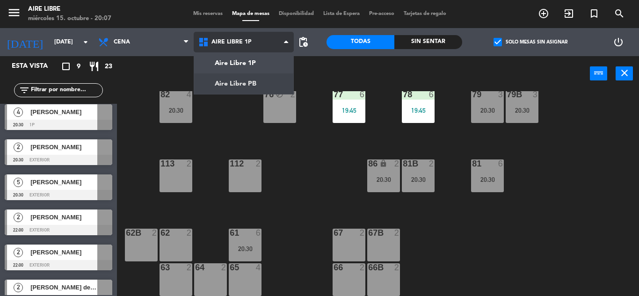
scroll to position [0, 0]
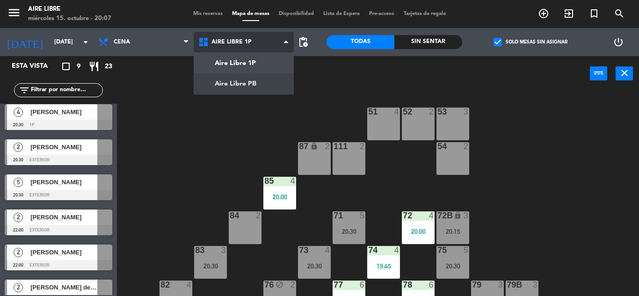
click at [251, 87] on ng-component "menu Aire Libre miércoles 15. octubre - 20:07 Mis reservas Mapa de mesas Dispon…" at bounding box center [319, 148] width 639 height 296
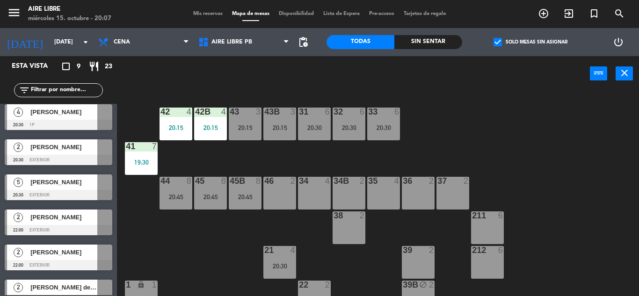
click at [66, 89] on input "text" at bounding box center [66, 90] width 73 height 10
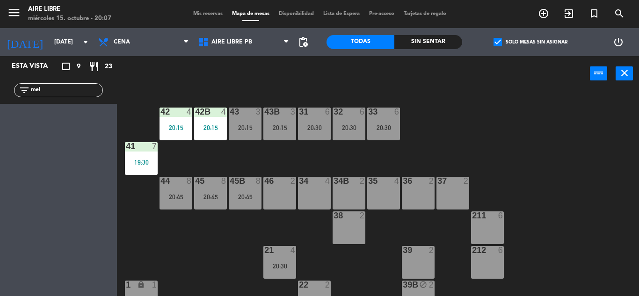
click at [494, 41] on span "check_box" at bounding box center [497, 42] width 8 height 8
click at [530, 42] on input "check_box Solo mesas sin asignar" at bounding box center [530, 42] width 0 height 0
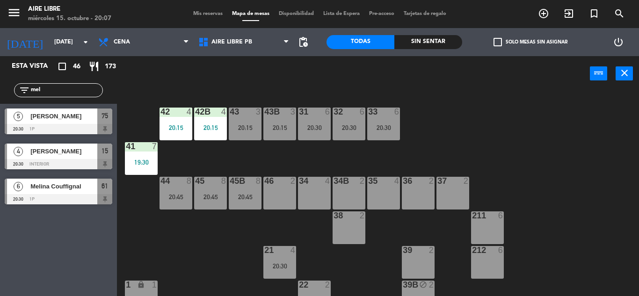
click at [84, 93] on input "mel" at bounding box center [66, 90] width 73 height 10
type input "m"
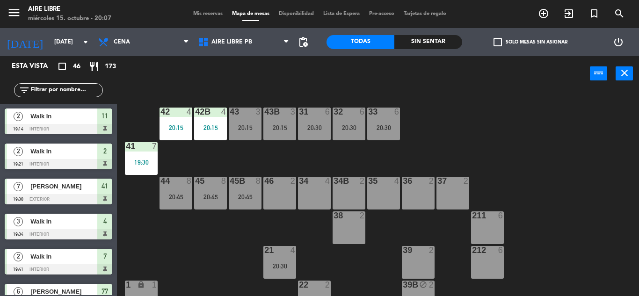
click at [82, 93] on input "text" at bounding box center [66, 90] width 73 height 10
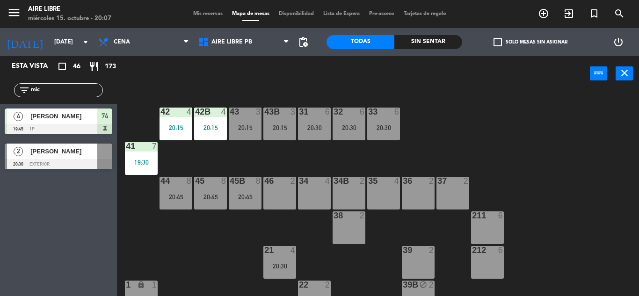
type input "mic"
click at [5, 277] on div "Esta vista crop_square 46 restaurant 173 filter_list mic 4 Micaela Arroyo 19:45…" at bounding box center [58, 176] width 117 height 240
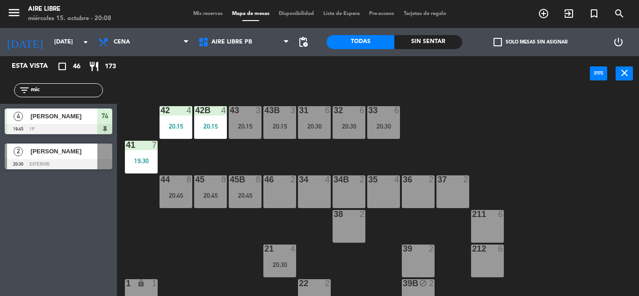
scroll to position [1, 0]
click at [280, 40] on span "Aire Libre PB" at bounding box center [244, 42] width 100 height 21
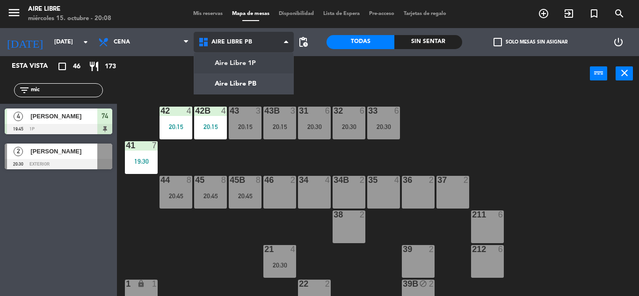
click at [255, 73] on ng-component "menu Aire Libre miércoles 15. octubre - 20:08 Mis reservas Mapa de mesas Dispon…" at bounding box center [319, 148] width 639 height 296
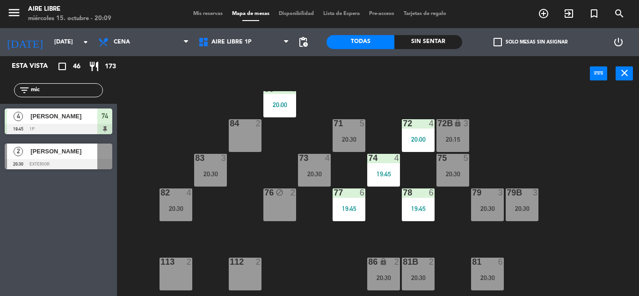
scroll to position [88, 0]
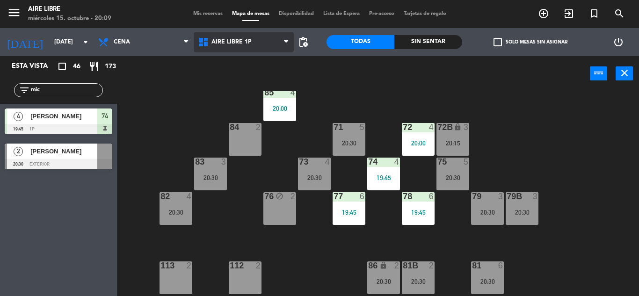
click at [260, 44] on span "Aire Libre 1P" at bounding box center [244, 42] width 100 height 21
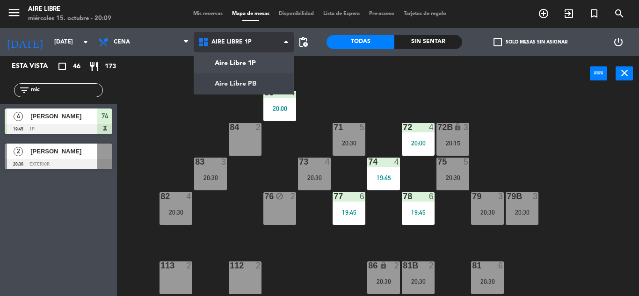
scroll to position [0, 0]
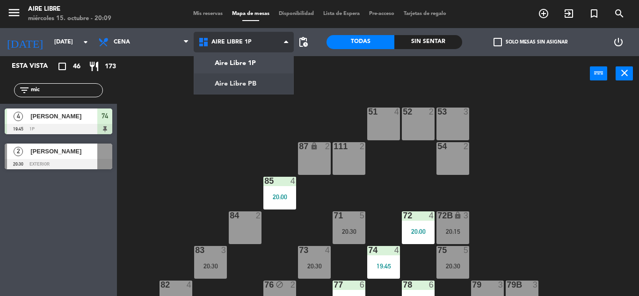
click at [260, 80] on ng-component "menu Aire Libre miércoles 15. octubre - 20:09 Mis reservas Mapa de mesas Dispon…" at bounding box center [319, 148] width 639 height 296
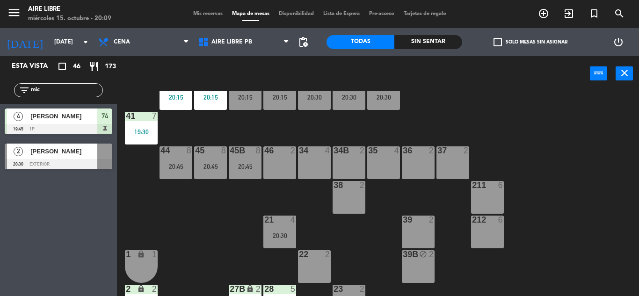
scroll to position [33, 0]
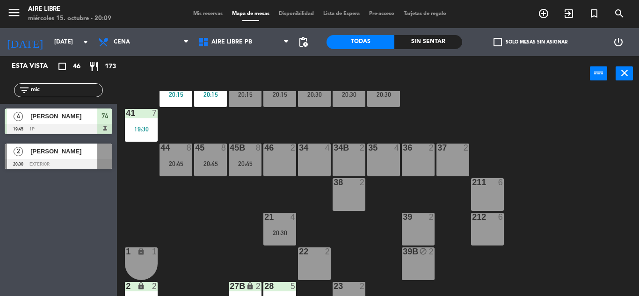
click at [187, 251] on div "42 4 20:15 43 3 20:15 31 6 20:30 32 6 20:30 33 6 20:30 42B 4 20:15 43B 3 20:15 …" at bounding box center [380, 193] width 515 height 205
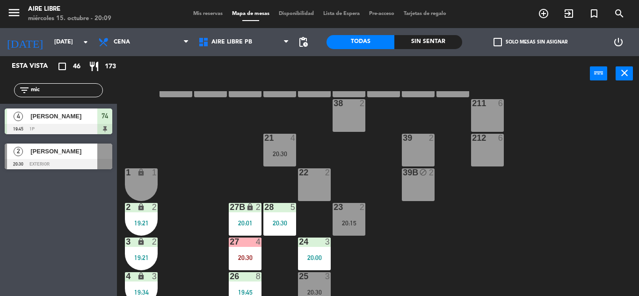
scroll to position [113, 0]
click at [342, 231] on div "23 2 20:15" at bounding box center [349, 219] width 33 height 33
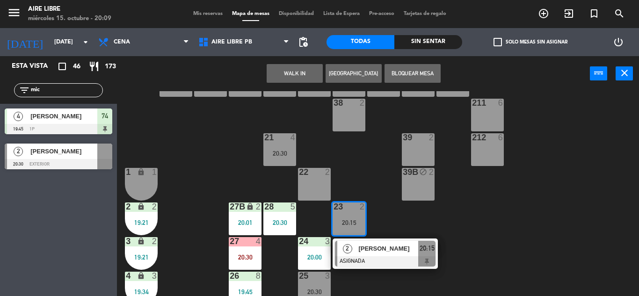
click at [408, 147] on div "39 2" at bounding box center [418, 149] width 33 height 33
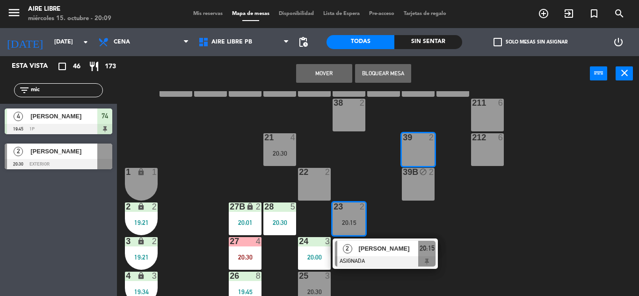
click at [322, 74] on button "Mover" at bounding box center [324, 73] width 56 height 19
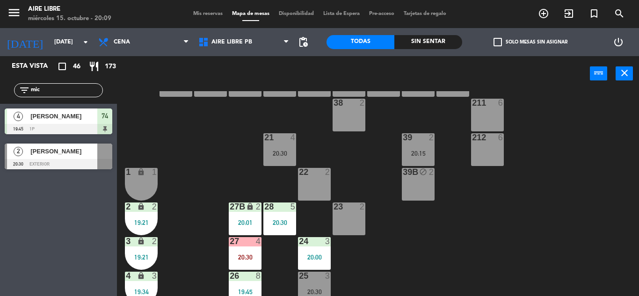
click at [352, 212] on div "23 2" at bounding box center [349, 219] width 33 height 33
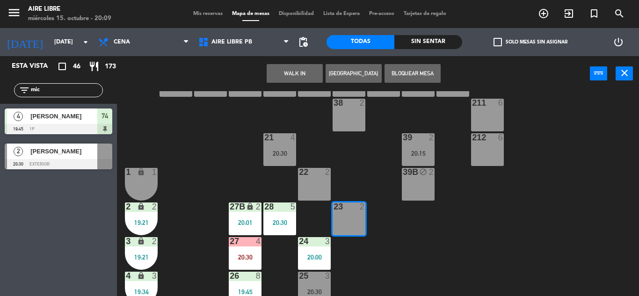
click at [295, 78] on button "WALK IN" at bounding box center [295, 73] width 56 height 19
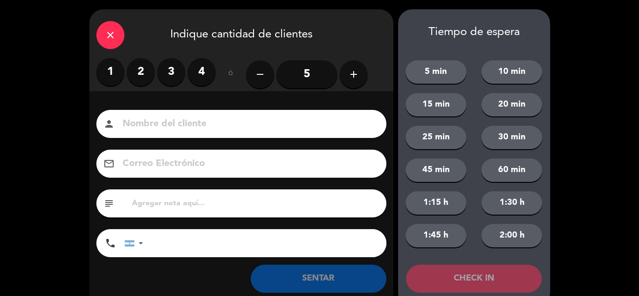
click at [106, 75] on label "1" at bounding box center [110, 72] width 28 height 28
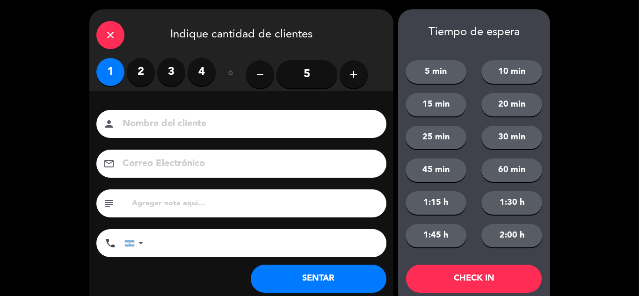
click at [329, 288] on button "SENTAR" at bounding box center [319, 279] width 136 height 28
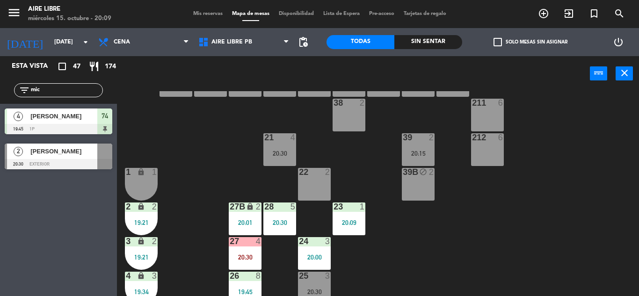
click at [76, 86] on input "mic" at bounding box center [66, 90] width 73 height 10
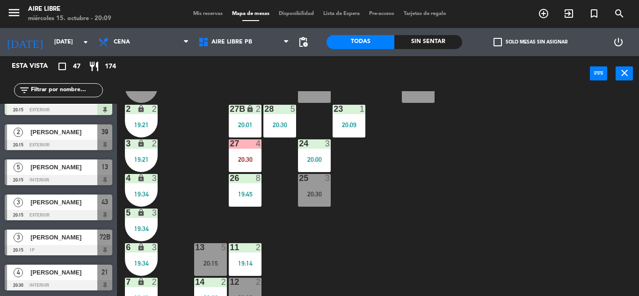
scroll to position [211, 0]
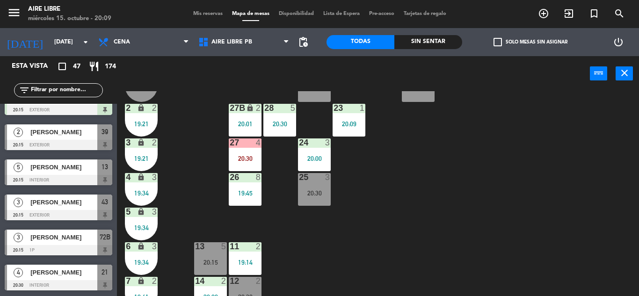
click at [501, 43] on span "check_box_outline_blank" at bounding box center [497, 42] width 8 height 8
click at [530, 42] on input "check_box_outline_blank Solo mesas sin asignar" at bounding box center [530, 42] width 0 height 0
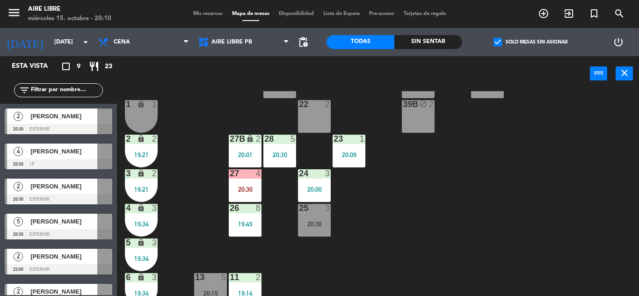
scroll to position [168, 0]
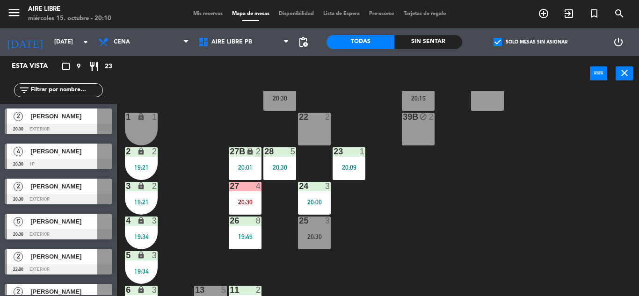
click at [57, 93] on input "text" at bounding box center [66, 90] width 73 height 10
click at [495, 40] on span "check_box" at bounding box center [497, 42] width 8 height 8
click at [530, 42] on input "check_box Solo mesas sin asignar" at bounding box center [530, 42] width 0 height 0
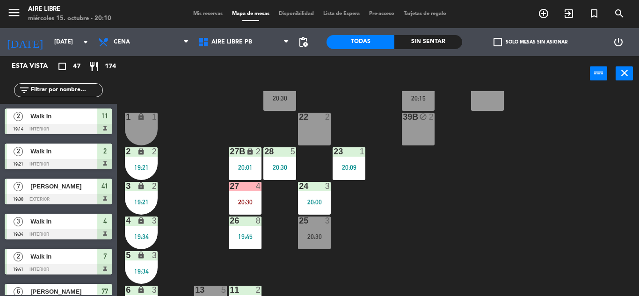
click at [93, 87] on input "text" at bounding box center [66, 90] width 73 height 10
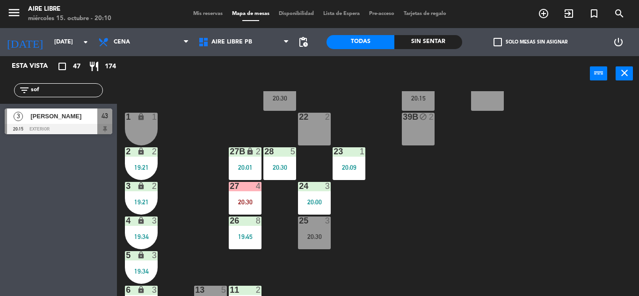
type input "sof"
click at [32, 190] on div "Esta vista crop_square 47 restaurant 174 filter_list sof 3 Sofia Bianchi 20:15 …" at bounding box center [58, 176] width 117 height 240
click at [81, 116] on span "[PERSON_NAME]" at bounding box center [63, 116] width 67 height 10
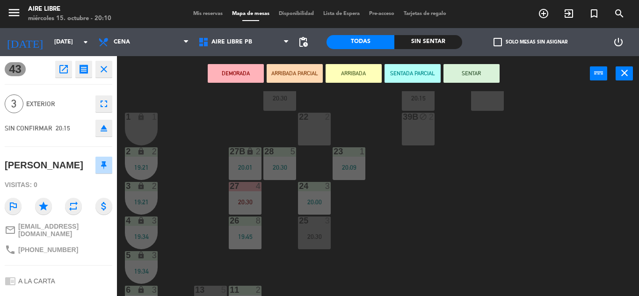
click at [356, 69] on button "ARRIBADA" at bounding box center [354, 73] width 56 height 19
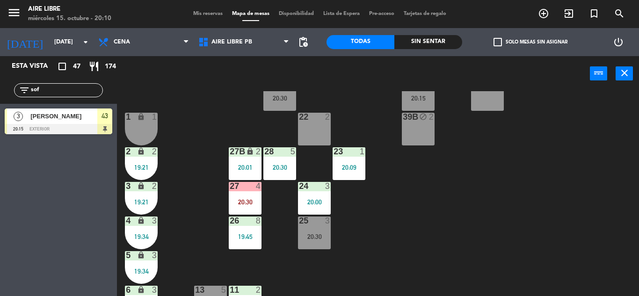
click at [58, 88] on input "sof" at bounding box center [66, 90] width 73 height 10
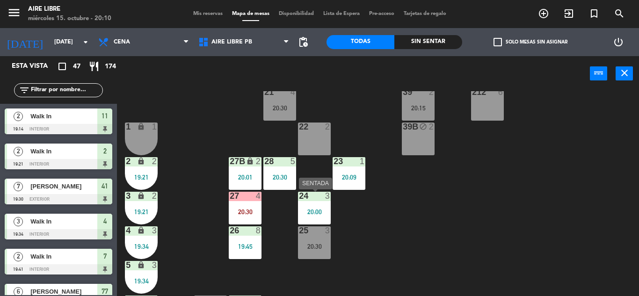
scroll to position [0, 0]
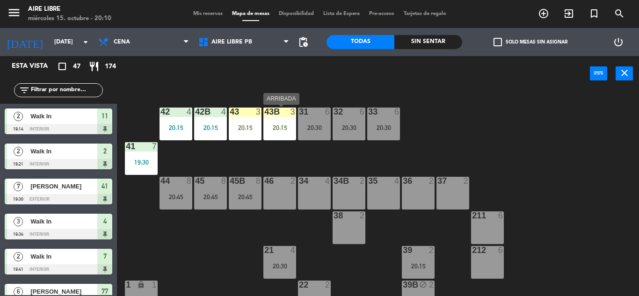
click at [277, 123] on div "43B 3 20:15" at bounding box center [279, 124] width 33 height 33
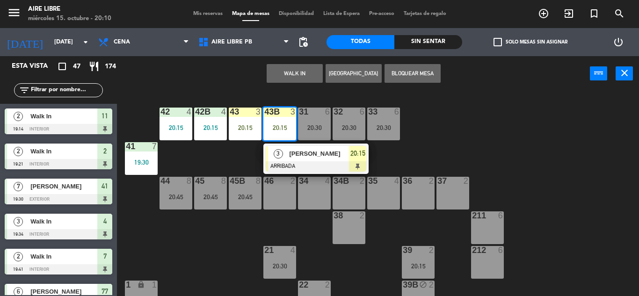
scroll to position [260, 0]
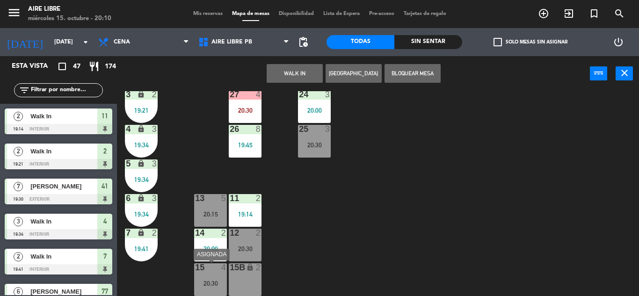
click at [212, 292] on div "15 4 20:30" at bounding box center [210, 279] width 33 height 33
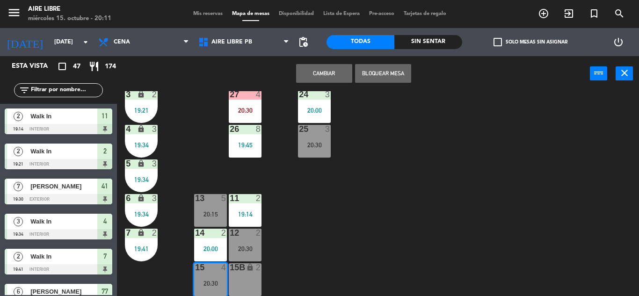
click at [322, 74] on button "Cambiar" at bounding box center [324, 73] width 56 height 19
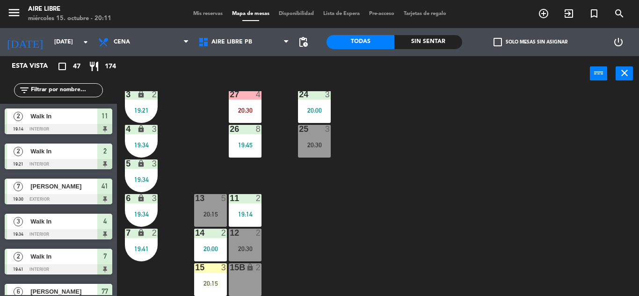
click at [49, 86] on input "text" at bounding box center [66, 90] width 73 height 10
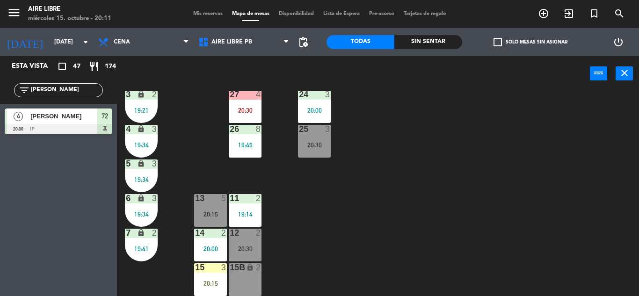
type input "camil"
click at [0, 222] on div "Esta vista crop_square 47 restaurant 174 filter_list camil 4 Camila García 20:0…" at bounding box center [58, 176] width 117 height 240
click at [82, 91] on input "camil" at bounding box center [66, 90] width 73 height 10
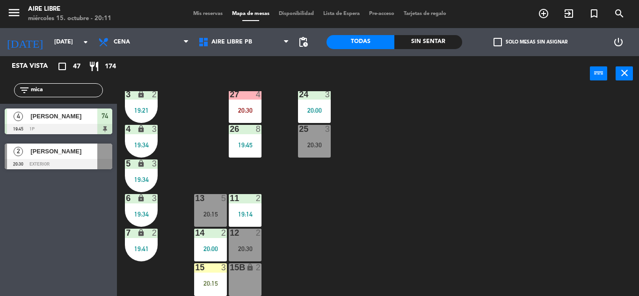
click at [63, 265] on div "Esta vista crop_square 47 restaurant 174 filter_list mica 4 Micaela Arroyo 19:4…" at bounding box center [58, 176] width 117 height 240
click at [66, 94] on input "mica" at bounding box center [66, 90] width 73 height 10
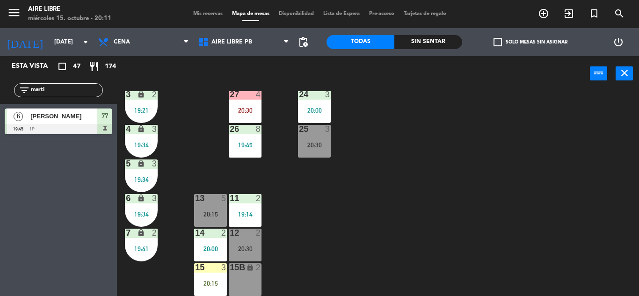
type input "marti"
click at [24, 202] on div "Esta vista crop_square 47 restaurant 174 filter_list marti 6 Martina Oviedo 19:…" at bounding box center [58, 176] width 117 height 240
click at [73, 78] on div "filter_list marti" at bounding box center [58, 90] width 117 height 27
click at [73, 98] on div "filter_list marti" at bounding box center [58, 90] width 117 height 27
click at [72, 95] on input "marti" at bounding box center [66, 90] width 73 height 10
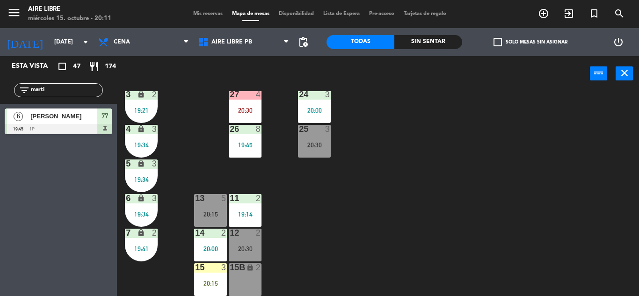
click at [72, 95] on input "marti" at bounding box center [66, 90] width 73 height 10
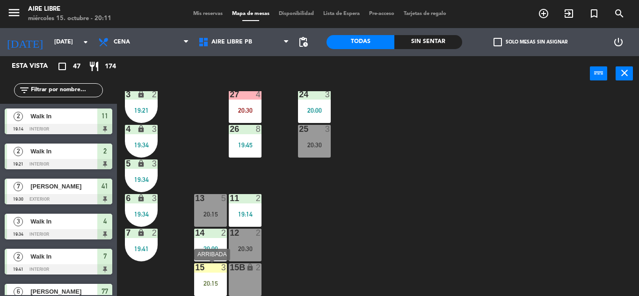
click at [195, 279] on div "15 3 20:15" at bounding box center [210, 279] width 33 height 33
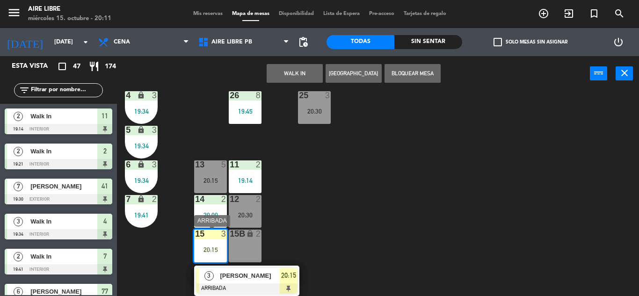
click at [253, 276] on span "[PERSON_NAME]" at bounding box center [250, 276] width 60 height 10
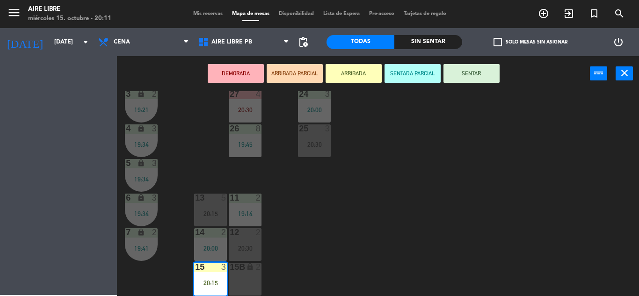
scroll to position [260, 0]
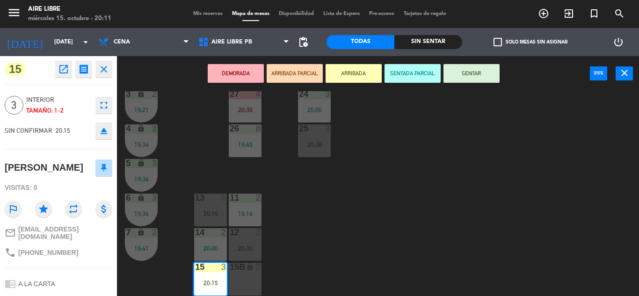
click at [472, 76] on button "SENTAR" at bounding box center [471, 73] width 56 height 19
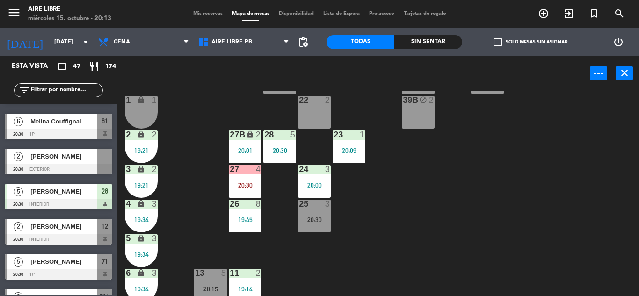
scroll to position [186, 0]
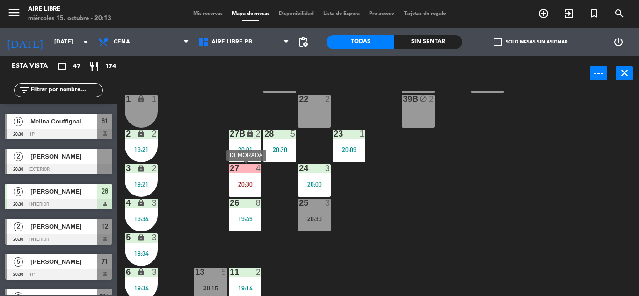
click at [255, 175] on div "27 4 20:30" at bounding box center [245, 180] width 33 height 33
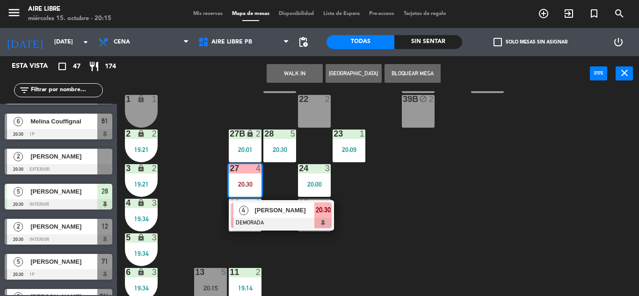
click at [414, 205] on div "42 4 20:15 43 4 20:30 31 6 20:30 32 6 20:30 33 6 20:30 42B 4 20:15 43B 4 20:30 …" at bounding box center [380, 193] width 515 height 205
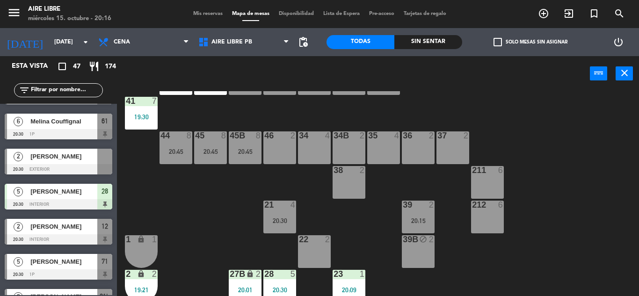
scroll to position [46, 0]
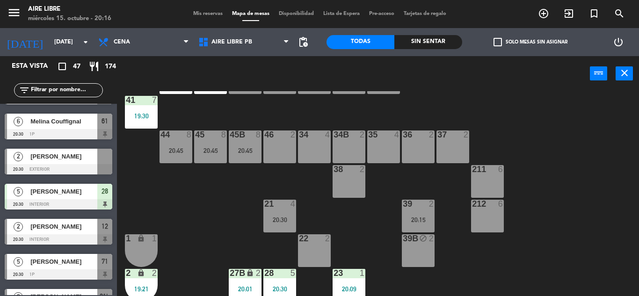
click at [572, 14] on icon "exit_to_app" at bounding box center [568, 13] width 11 height 11
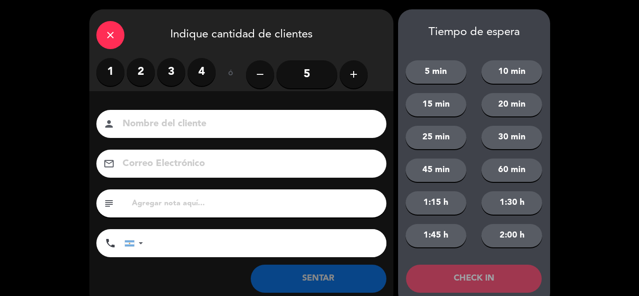
click at [145, 71] on label "2" at bounding box center [141, 72] width 28 height 28
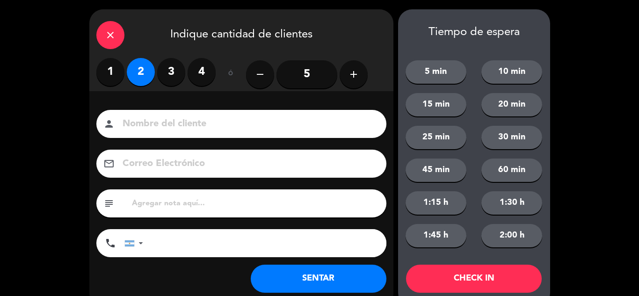
click at [320, 269] on button "SENTAR" at bounding box center [319, 279] width 136 height 28
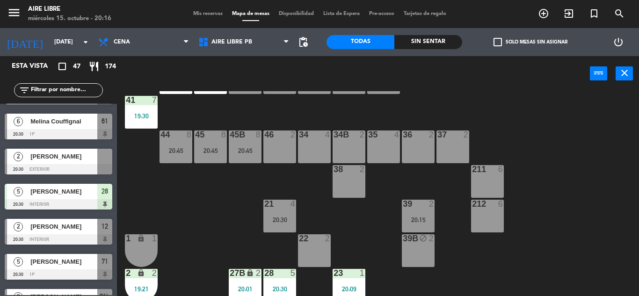
click at [323, 156] on div "34 4" at bounding box center [314, 147] width 33 height 33
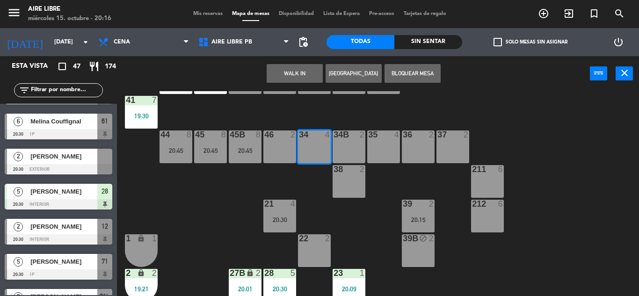
click at [300, 78] on button "WALK IN" at bounding box center [295, 73] width 56 height 19
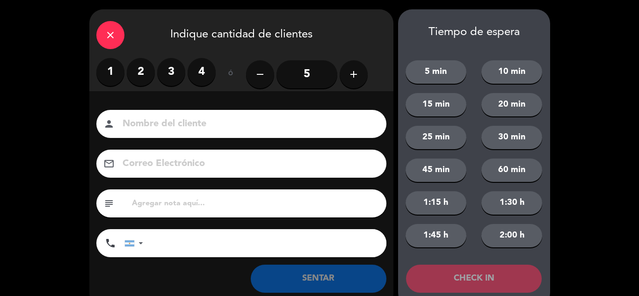
click at [143, 68] on label "2" at bounding box center [141, 72] width 28 height 28
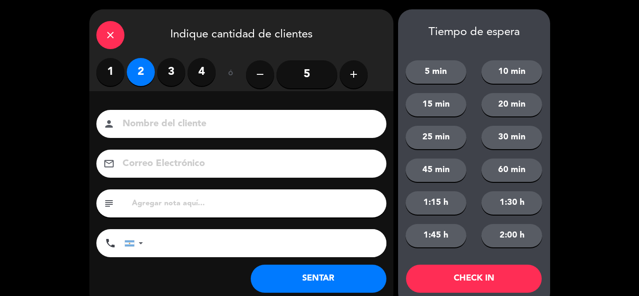
click at [106, 42] on div "close" at bounding box center [110, 35] width 28 height 28
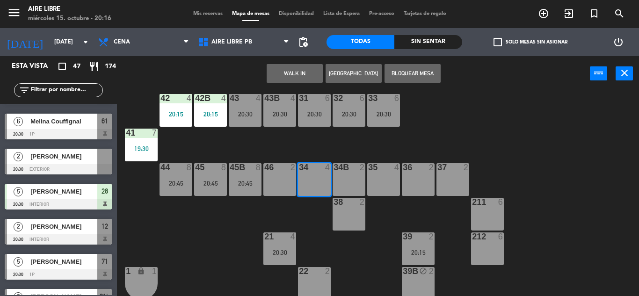
scroll to position [13, 0]
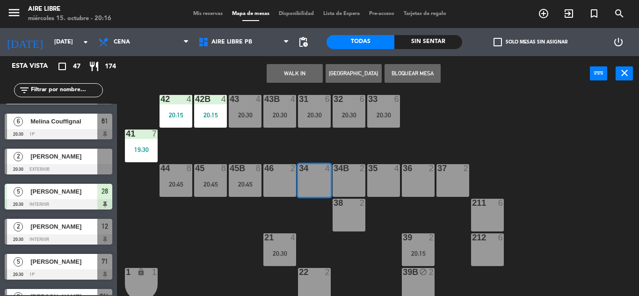
click at [421, 259] on div "39 2 20:15" at bounding box center [418, 249] width 33 height 33
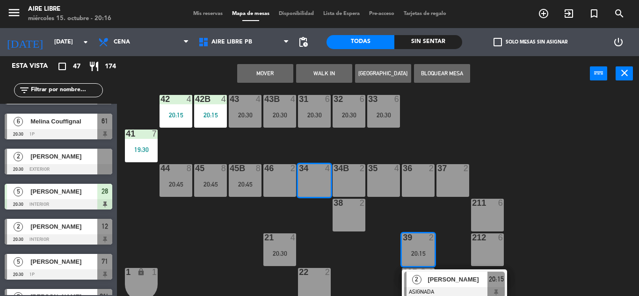
click at [273, 73] on button "Mover" at bounding box center [265, 73] width 56 height 19
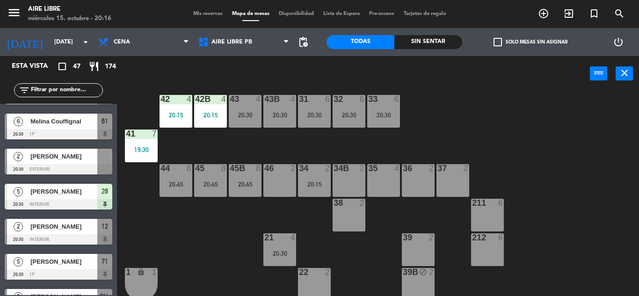
click at [415, 255] on div "39 2" at bounding box center [418, 249] width 33 height 33
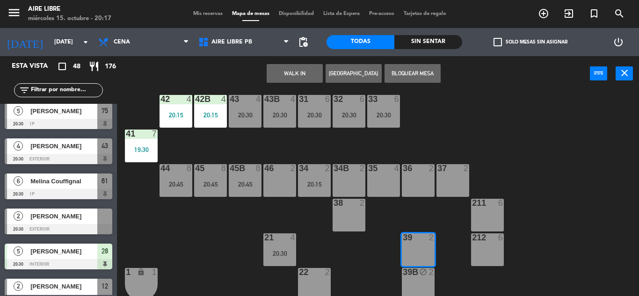
click at [290, 72] on button "WALK IN" at bounding box center [295, 73] width 56 height 19
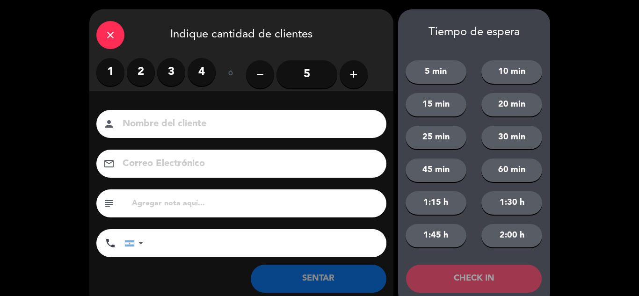
click at [120, 36] on div "close" at bounding box center [110, 35] width 28 height 28
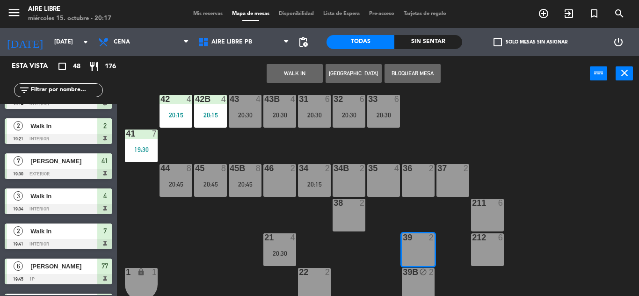
scroll to position [0, 0]
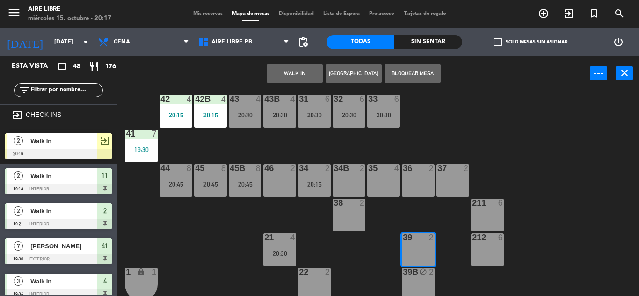
click at [84, 145] on span "Walk In" at bounding box center [63, 141] width 67 height 10
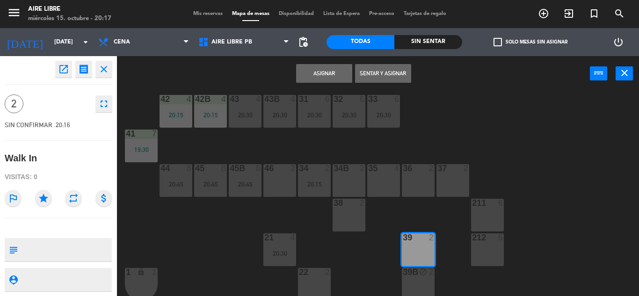
click at [392, 73] on button "Sentar y Asignar" at bounding box center [383, 73] width 56 height 19
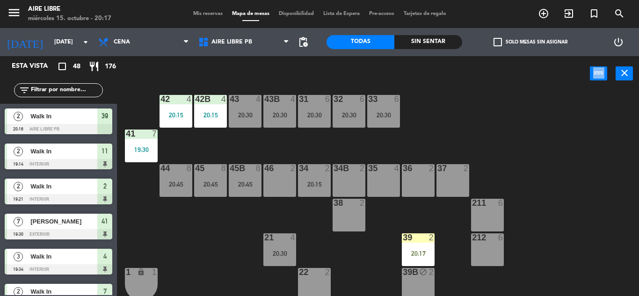
click at [392, 73] on div "power_input close" at bounding box center [353, 74] width 473 height 36
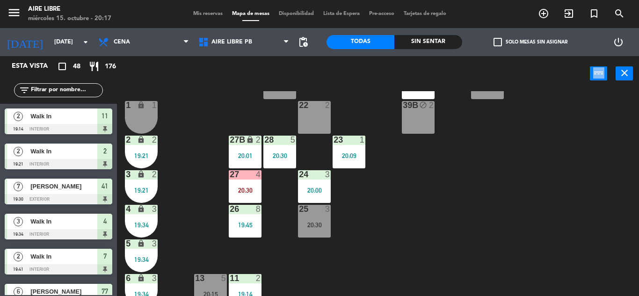
scroll to position [179, 0]
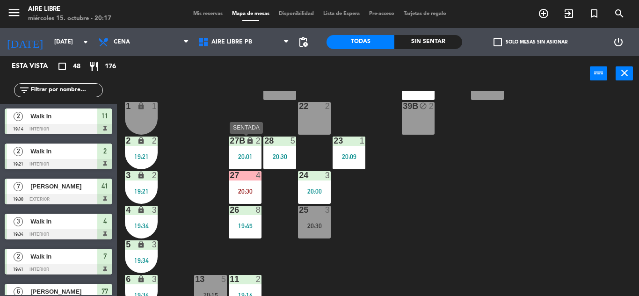
click at [246, 159] on div "20:01" at bounding box center [245, 156] width 33 height 7
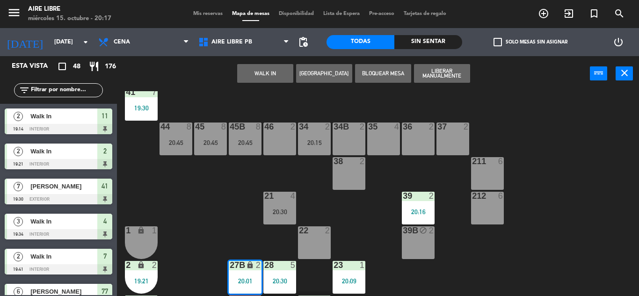
scroll to position [54, 0]
click at [78, 91] on input "text" at bounding box center [66, 90] width 73 height 10
click at [78, 91] on input "l" at bounding box center [66, 90] width 73 height 10
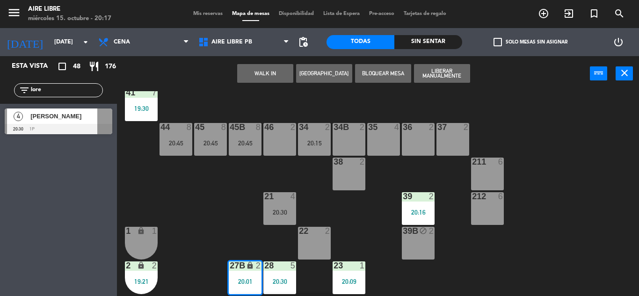
type input "lore"
click at [75, 126] on div at bounding box center [59, 129] width 108 height 10
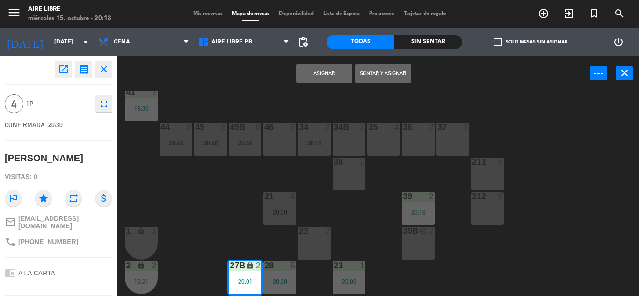
scroll to position [0, 0]
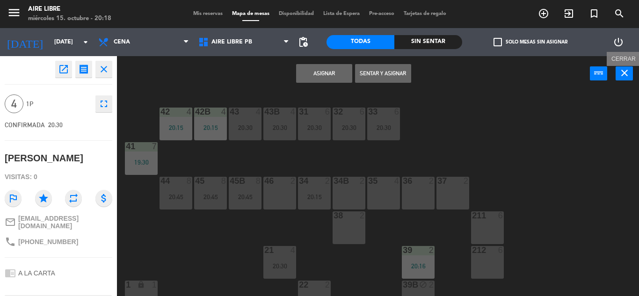
click at [623, 79] on button "close" at bounding box center [624, 73] width 17 height 14
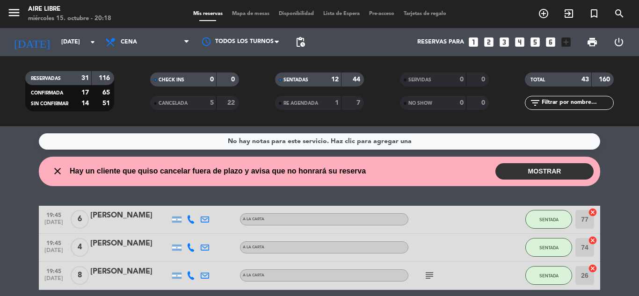
click at [543, 166] on button "MOSTRAR" at bounding box center [544, 171] width 98 height 16
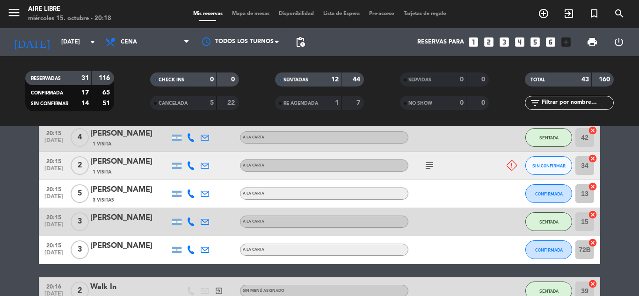
scroll to position [385, 0]
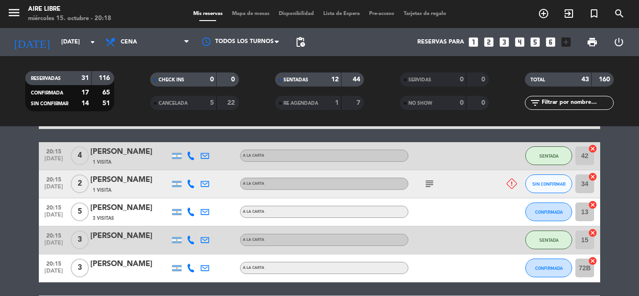
click at [429, 189] on icon "subject" at bounding box center [429, 183] width 11 height 11
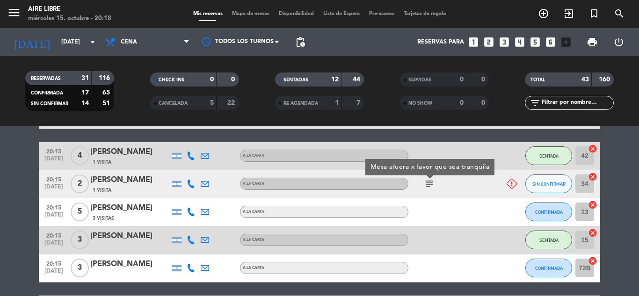
click at [429, 189] on icon "subject" at bounding box center [429, 183] width 11 height 11
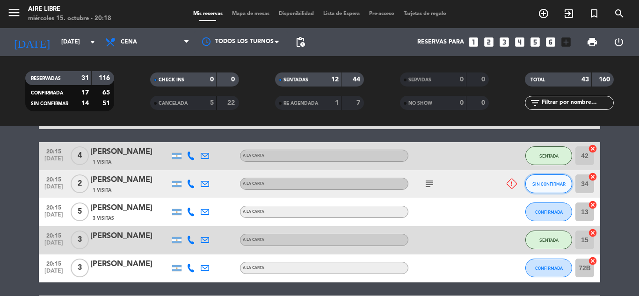
click at [542, 185] on span "SIN CONFIRMAR" at bounding box center [548, 183] width 33 height 5
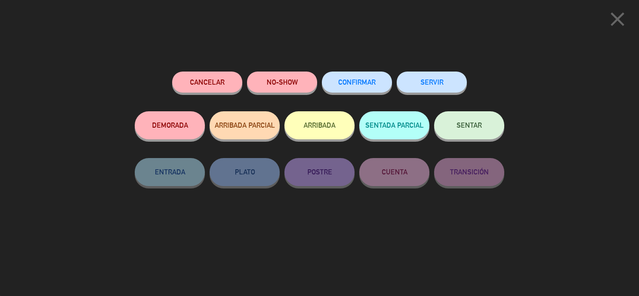
click at [212, 91] on button "Cancelar" at bounding box center [207, 82] width 70 height 21
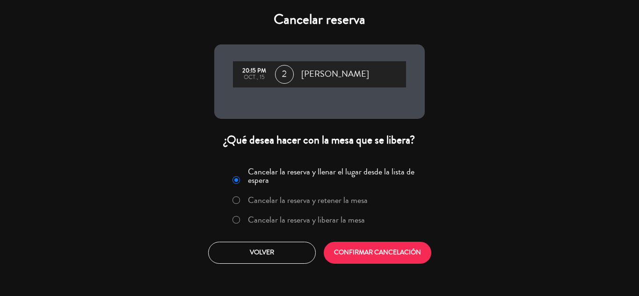
click at [283, 212] on label "Cancelar la reserva y liberar la mesa" at bounding box center [298, 220] width 142 height 17
click at [356, 239] on div "Cancelar la reserva y llenar el lugar desde la lista de espera Cancelar la rese…" at bounding box center [319, 213] width 225 height 113
click at [354, 252] on button "CONFIRMAR CANCELACIÓN" at bounding box center [378, 253] width 108 height 22
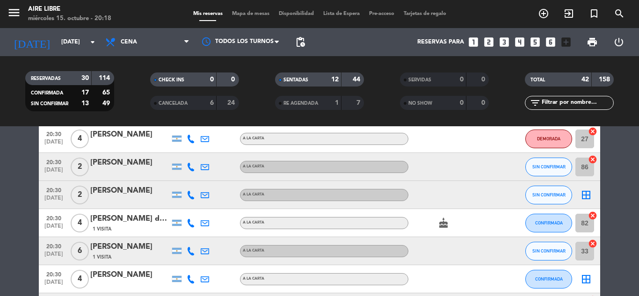
scroll to position [720, 0]
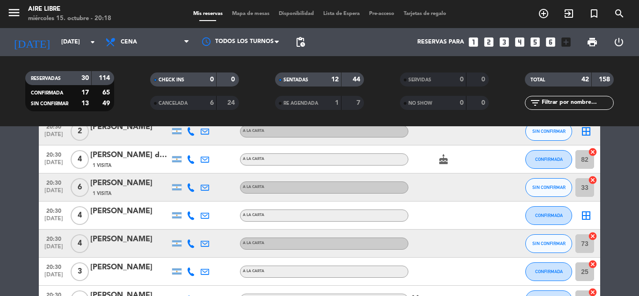
click at [556, 103] on input "text" at bounding box center [577, 103] width 73 height 10
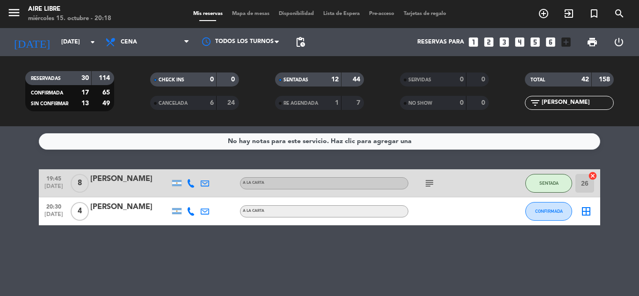
scroll to position [0, 0]
type input "tom"
click at [546, 215] on button "CONFIRMADA" at bounding box center [548, 211] width 47 height 19
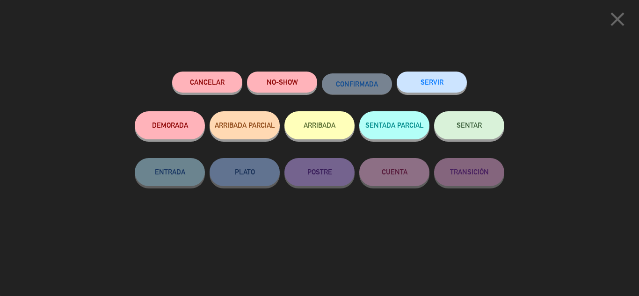
click at [324, 123] on button "ARRIBADA" at bounding box center [319, 125] width 70 height 28
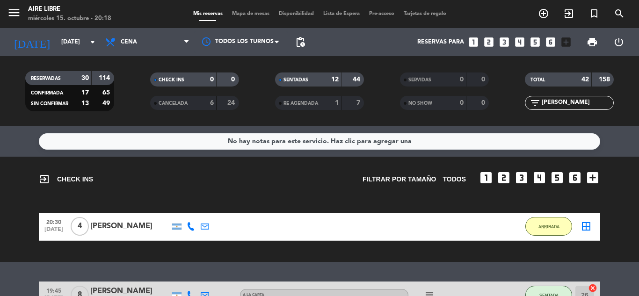
click at [589, 230] on icon "border_all" at bounding box center [586, 226] width 11 height 11
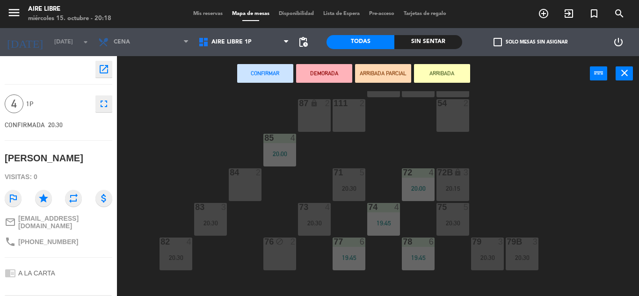
scroll to position [43, 0]
click at [247, 176] on div at bounding box center [244, 173] width 15 height 8
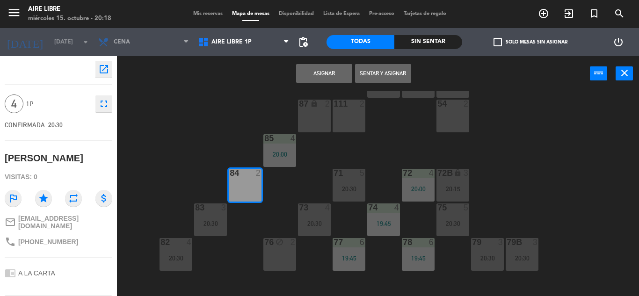
click at [319, 70] on button "Asignar" at bounding box center [324, 73] width 56 height 19
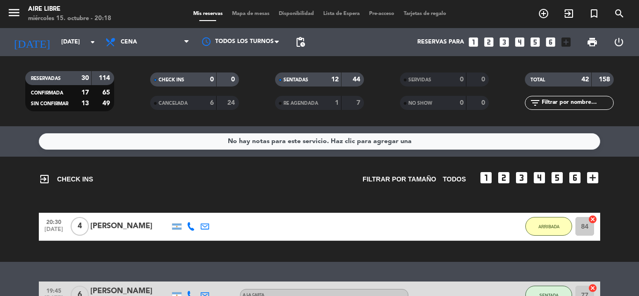
click at [241, 16] on span "Mapa de mesas" at bounding box center [250, 13] width 47 height 5
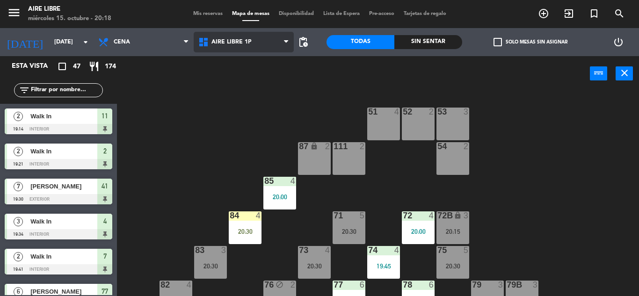
click at [254, 38] on span "Aire Libre 1P" at bounding box center [244, 42] width 100 height 21
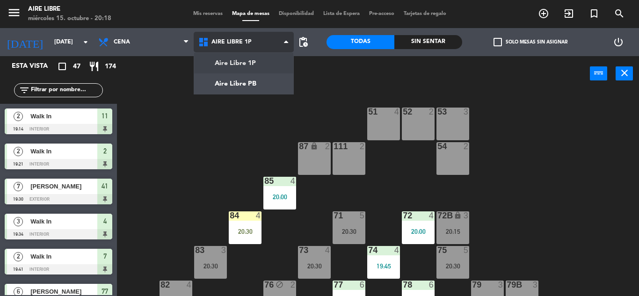
click at [254, 38] on span "Aire Libre 1P" at bounding box center [244, 42] width 100 height 21
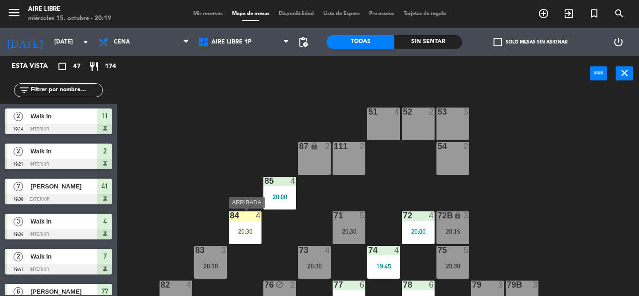
click at [241, 232] on div "20:30" at bounding box center [245, 231] width 33 height 7
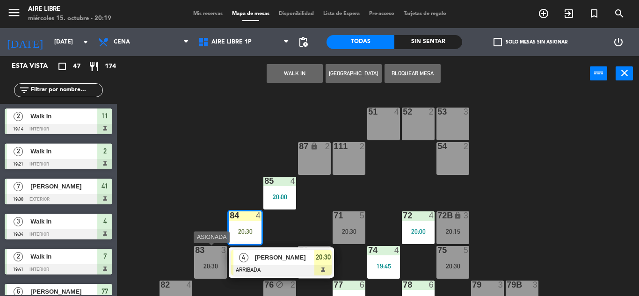
click at [220, 258] on div "83 3 20:30" at bounding box center [210, 262] width 33 height 33
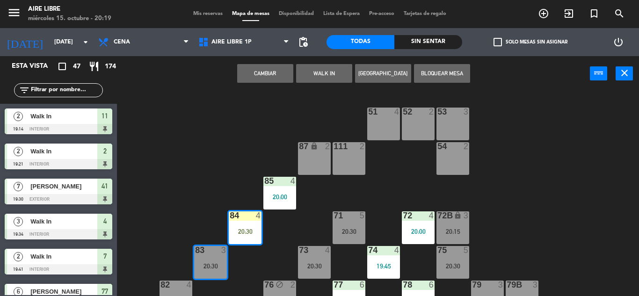
click at [271, 68] on button "Cambiar" at bounding box center [265, 73] width 56 height 19
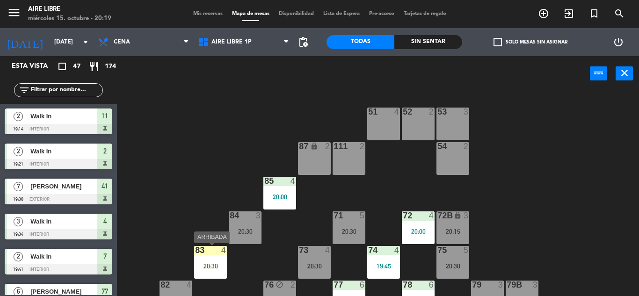
click at [201, 264] on div "20:30" at bounding box center [210, 266] width 33 height 7
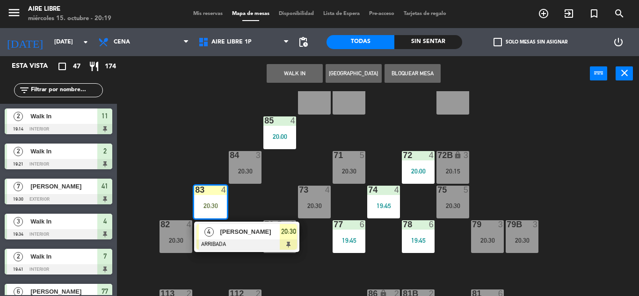
scroll to position [61, 0]
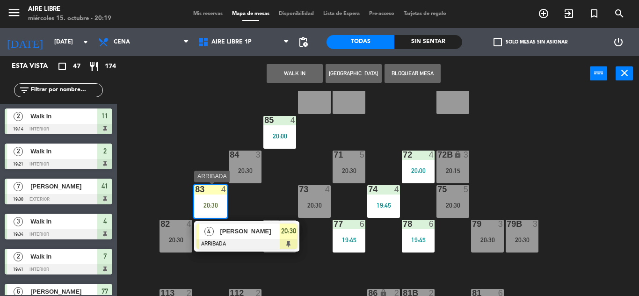
click at [256, 239] on div at bounding box center [246, 244] width 101 height 10
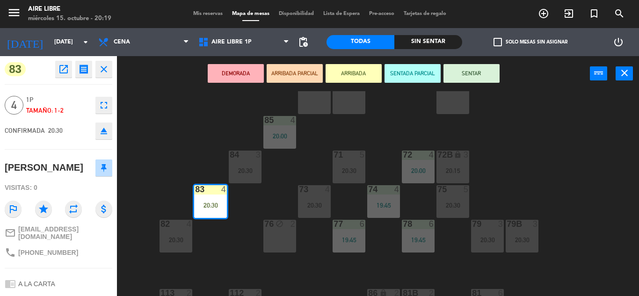
click at [467, 73] on button "SENTAR" at bounding box center [471, 73] width 56 height 19
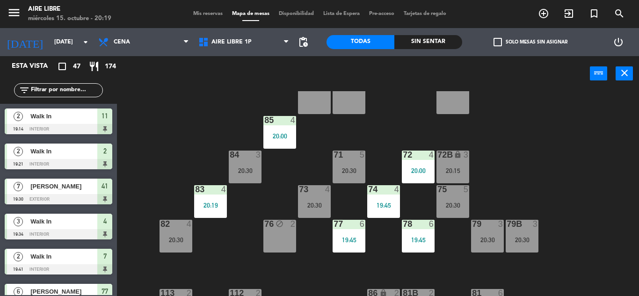
scroll to position [0, 0]
click at [79, 90] on input "text" at bounding box center [66, 90] width 73 height 10
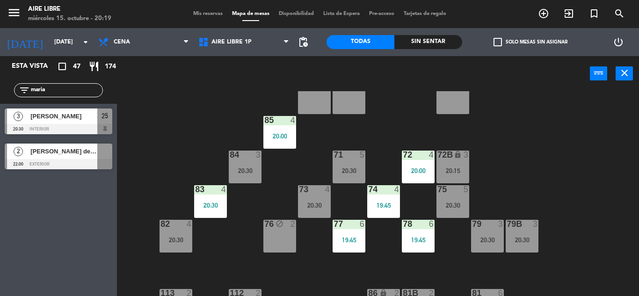
type input "maria"
click at [31, 250] on div "Esta vista crop_square 47 restaurant 174 filter_list maria 3 Mariano De Gasperi…" at bounding box center [58, 176] width 117 height 240
click at [90, 123] on div "[PERSON_NAME]" at bounding box center [63, 116] width 68 height 15
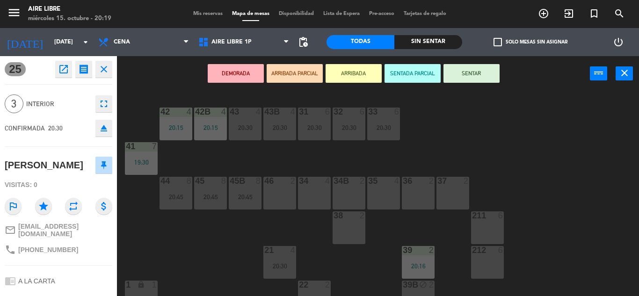
click at [355, 69] on button "ARRIBADA" at bounding box center [354, 73] width 56 height 19
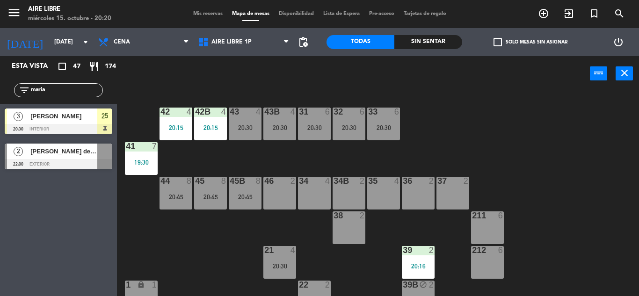
click at [95, 116] on span "[PERSON_NAME]" at bounding box center [63, 116] width 67 height 10
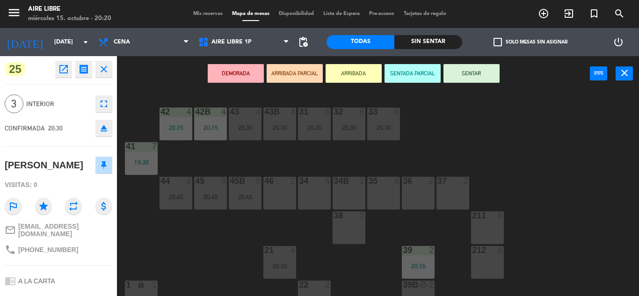
click at [476, 69] on button "SENTAR" at bounding box center [471, 73] width 56 height 19
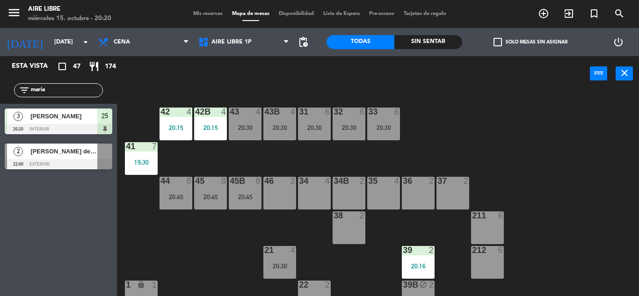
click at [53, 88] on input "maria" at bounding box center [66, 90] width 73 height 10
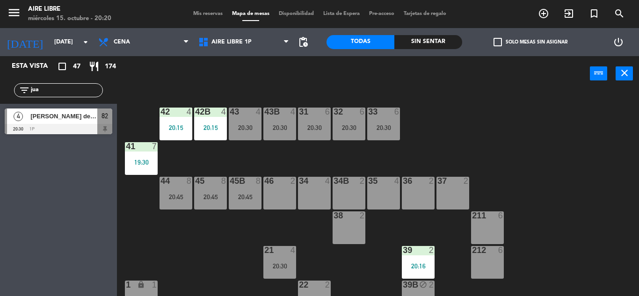
click at [25, 206] on div "Esta vista crop_square 47 restaurant 174 filter_list jua 4 juan de la cruz frig…" at bounding box center [58, 176] width 117 height 240
click at [59, 90] on input "jua" at bounding box center [66, 90] width 73 height 10
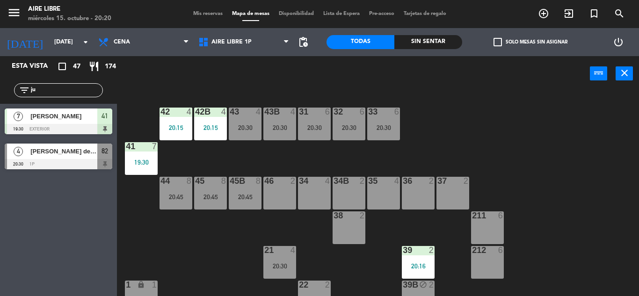
type input "j"
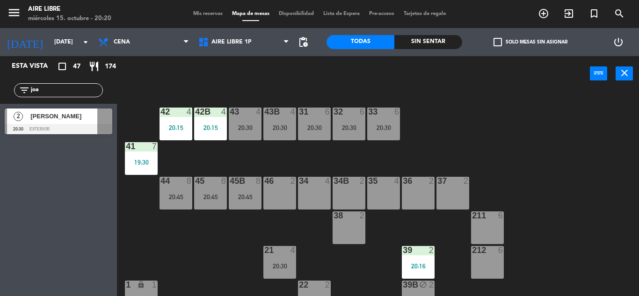
type input "joa"
click at [10, 218] on div "Esta vista crop_square 47 restaurant 174 filter_list joa 2 Joaquina 20:30 exter…" at bounding box center [58, 176] width 117 height 240
click at [75, 123] on div "[PERSON_NAME]" at bounding box center [63, 116] width 68 height 15
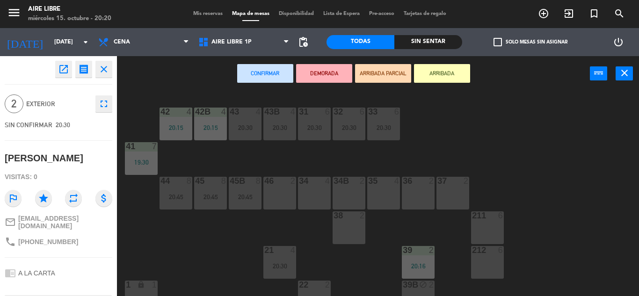
click at [445, 72] on button "ARRIBADA" at bounding box center [442, 73] width 56 height 19
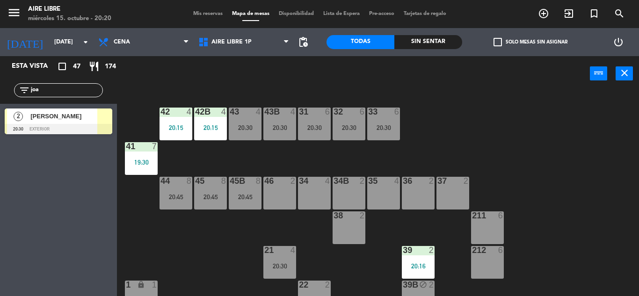
click at [80, 131] on div at bounding box center [59, 129] width 108 height 10
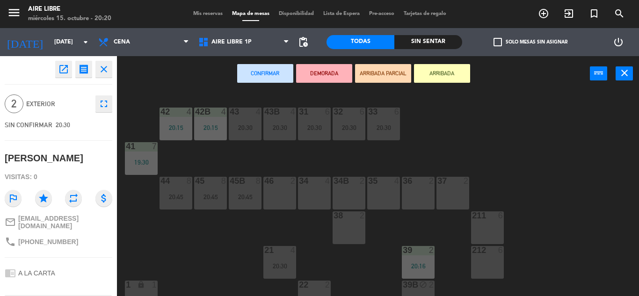
click at [322, 192] on div "34 4" at bounding box center [314, 193] width 33 height 33
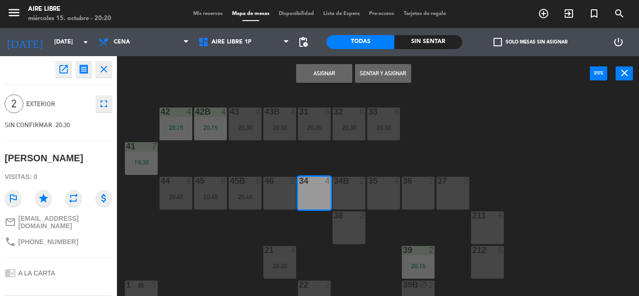
click at [332, 71] on button "Asignar" at bounding box center [324, 73] width 56 height 19
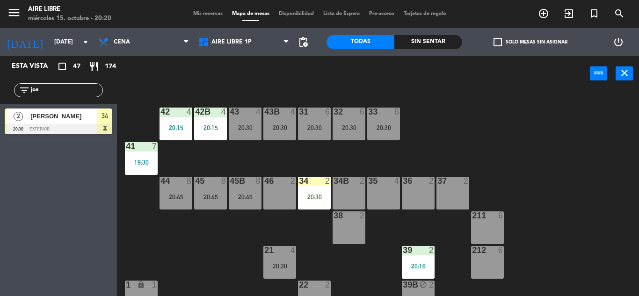
click at [639, 36] on div "power_settings_new" at bounding box center [618, 42] width 41 height 28
click at [58, 87] on input "joa" at bounding box center [66, 90] width 73 height 10
type input "j"
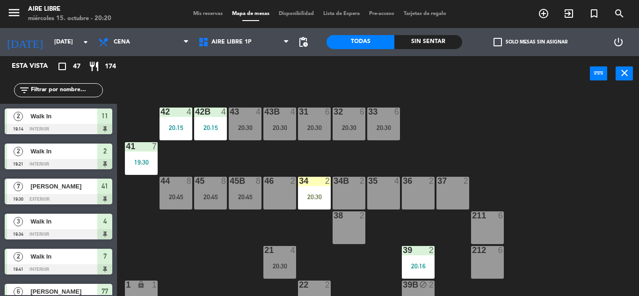
click at [316, 194] on div "20:30" at bounding box center [314, 197] width 33 height 7
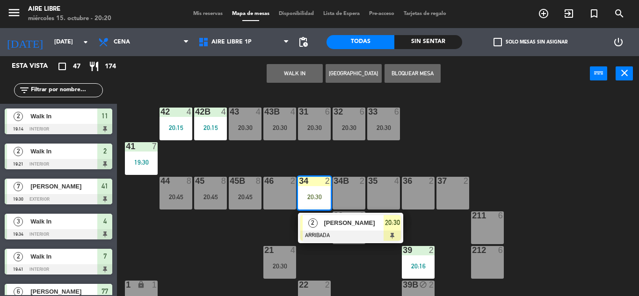
click at [322, 225] on div "2" at bounding box center [313, 222] width 20 height 15
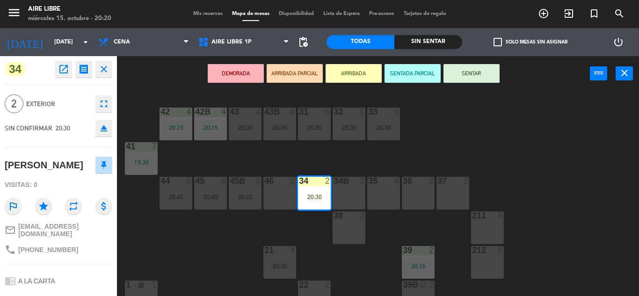
click at [466, 71] on button "SENTAR" at bounding box center [471, 73] width 56 height 19
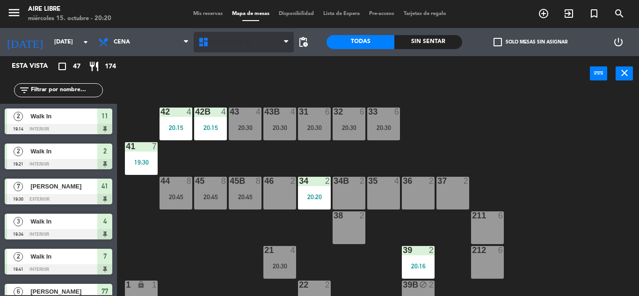
click at [234, 33] on span "Aire Libre 1P" at bounding box center [244, 42] width 100 height 21
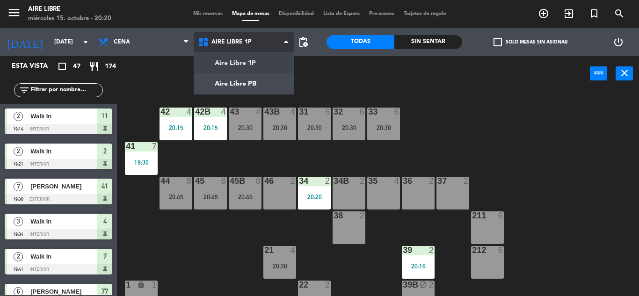
click at [251, 62] on ng-component "menu Aire Libre miércoles 15. octubre - 20:20 Mis reservas Mapa de mesas Dispon…" at bounding box center [319, 148] width 639 height 296
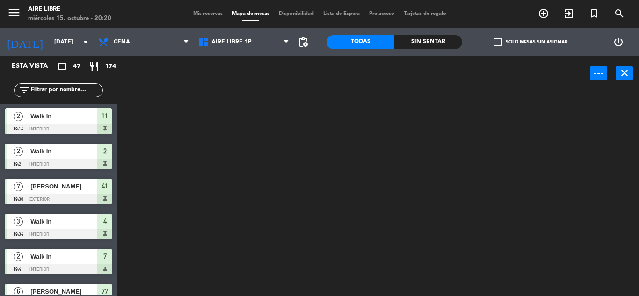
click at [496, 42] on span "check_box_outline_blank" at bounding box center [497, 42] width 8 height 8
click at [530, 42] on input "check_box_outline_blank Solo mesas sin asignar" at bounding box center [530, 42] width 0 height 0
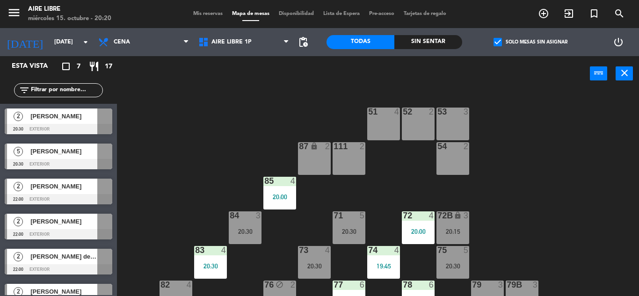
scroll to position [54, 0]
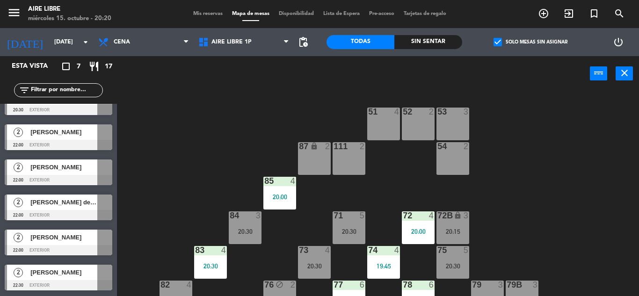
click at [386, 259] on div "74 4 19:45" at bounding box center [383, 262] width 33 height 33
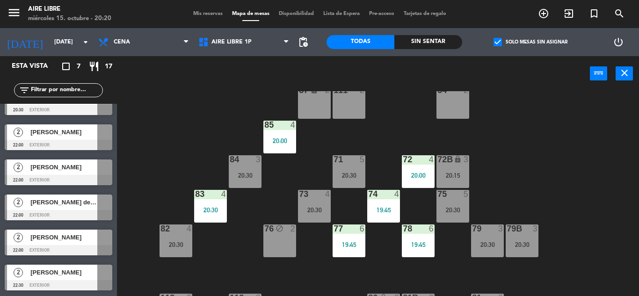
scroll to position [0, 0]
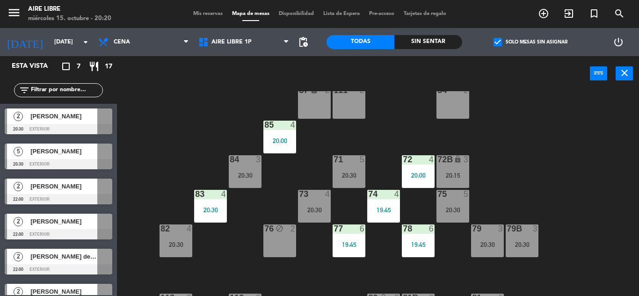
click at [246, 168] on div "84 3 20:30" at bounding box center [245, 171] width 33 height 33
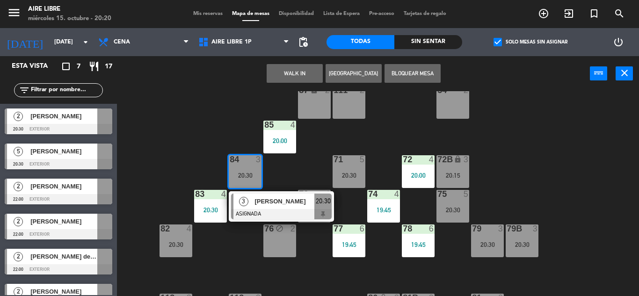
click at [386, 203] on div "74 4 19:45" at bounding box center [383, 206] width 33 height 33
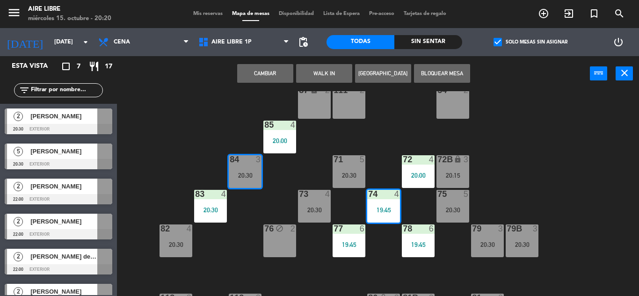
click at [263, 74] on button "Cambiar" at bounding box center [265, 73] width 56 height 19
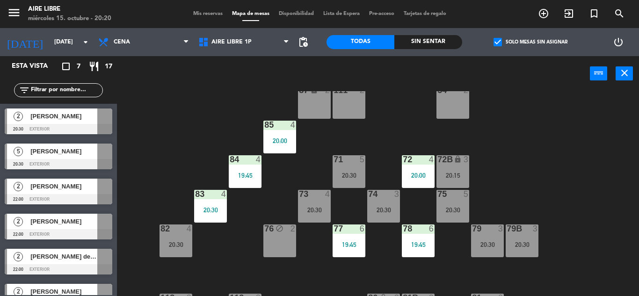
click at [589, 110] on div "51 4 52 2 53 3 111 2 54 2 87 lock 2 85 4 20:00 72 4 20:00 84 4 19:45 71 5 20:30…" at bounding box center [380, 193] width 515 height 205
click at [276, 142] on div "20:00" at bounding box center [279, 141] width 33 height 7
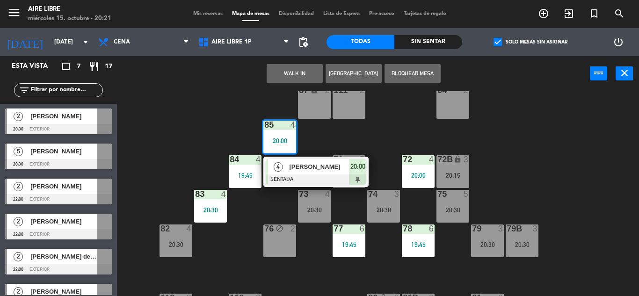
click at [237, 222] on div "51 4 52 2 53 3 111 2 54 2 87 lock 2 85 4 20:00 4 Camila García SENTADA 20:00 72…" at bounding box center [380, 193] width 515 height 205
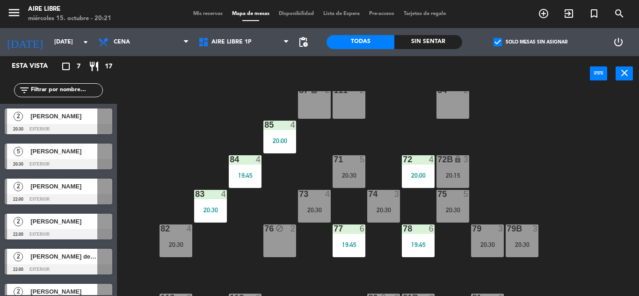
click at [217, 205] on div "83 4 20:30" at bounding box center [210, 206] width 33 height 33
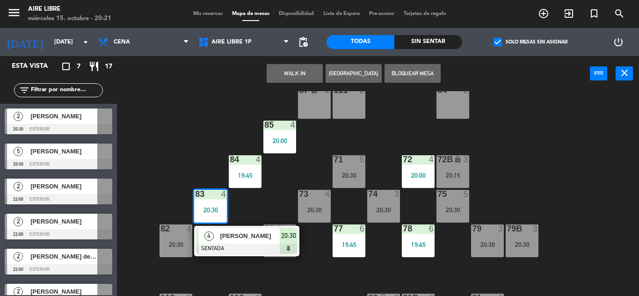
click at [459, 207] on div "20:30" at bounding box center [452, 210] width 33 height 7
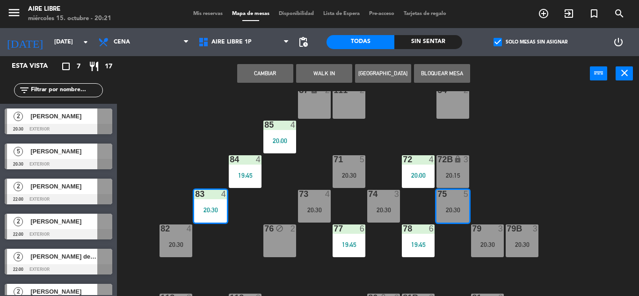
click at [272, 75] on button "Cambiar" at bounding box center [265, 73] width 56 height 19
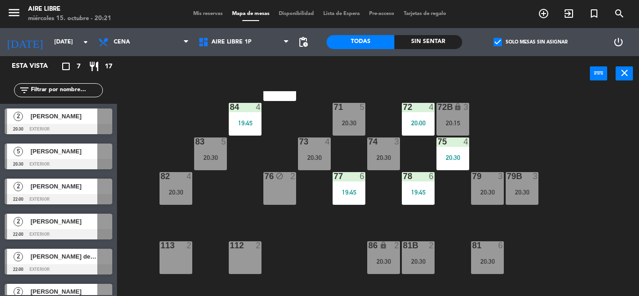
scroll to position [108, 0]
click at [213, 156] on div "20:30" at bounding box center [210, 158] width 33 height 7
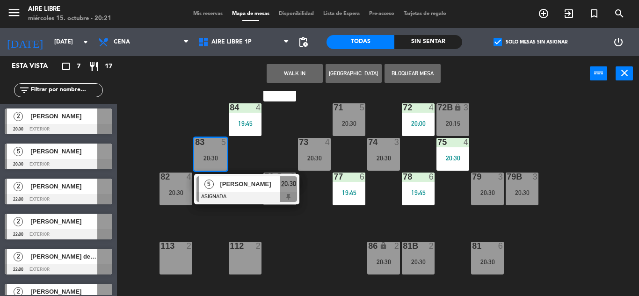
click at [232, 189] on span "[PERSON_NAME]" at bounding box center [250, 184] width 60 height 10
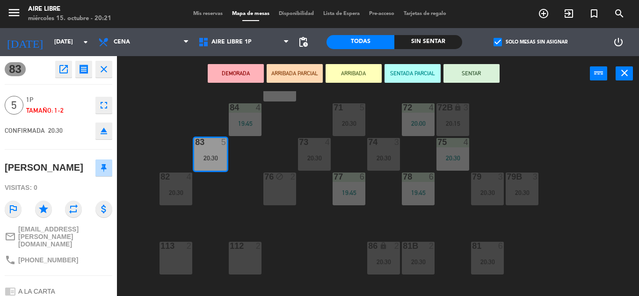
click at [103, 134] on icon "eject" at bounding box center [103, 130] width 11 height 11
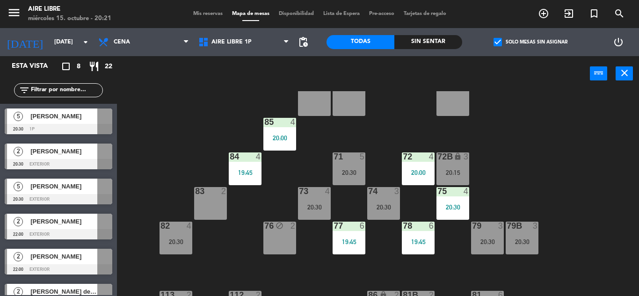
scroll to position [58, 0]
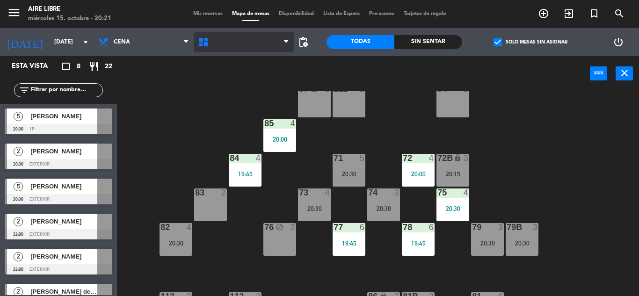
click at [219, 43] on span "Aire Libre 1P" at bounding box center [231, 42] width 40 height 7
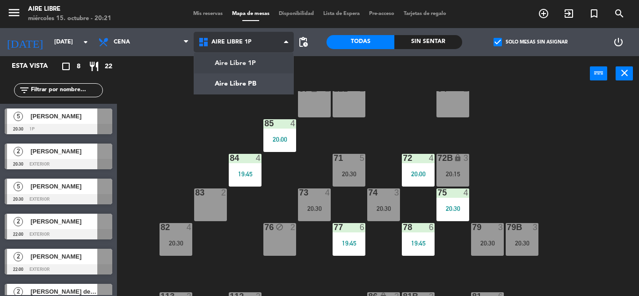
click at [234, 76] on ng-component "menu Aire Libre miércoles 15. octubre - 20:21 Mis reservas Mapa de mesas Dispon…" at bounding box center [319, 148] width 639 height 296
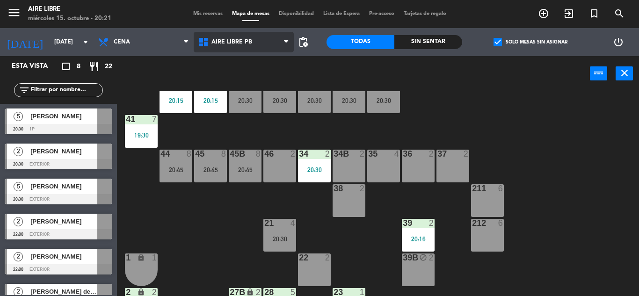
scroll to position [26, 0]
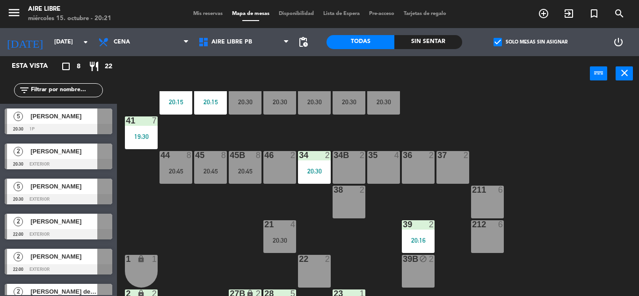
click at [66, 126] on div at bounding box center [59, 129] width 108 height 10
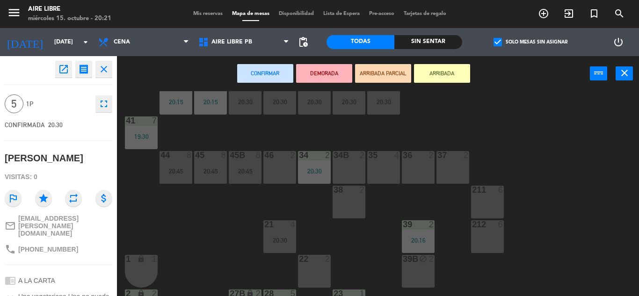
click at [386, 169] on div "35 4" at bounding box center [383, 167] width 33 height 33
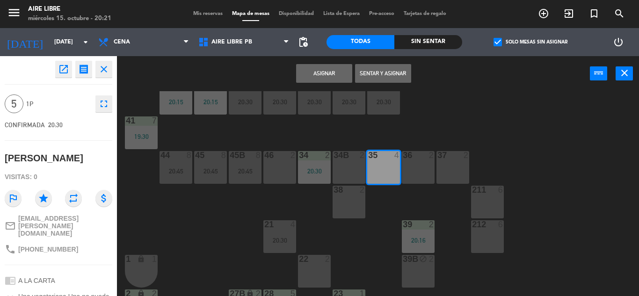
click at [324, 74] on button "Asignar" at bounding box center [324, 73] width 56 height 19
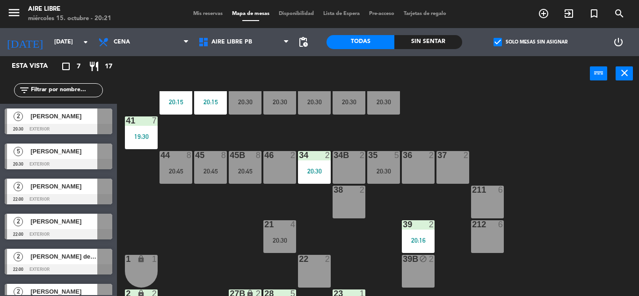
click at [60, 94] on input "text" at bounding box center [66, 90] width 73 height 10
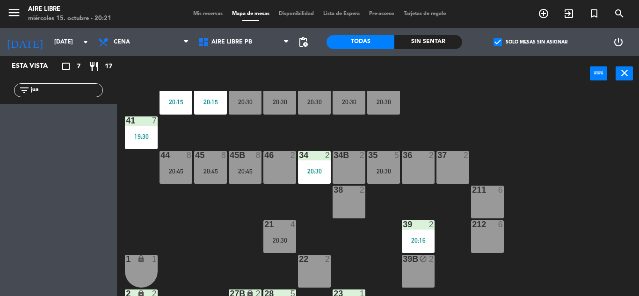
type input "jua"
click at [482, 29] on div "check_box Solo mesas sin asignar" at bounding box center [530, 42] width 136 height 28
click at [497, 43] on span "check_box" at bounding box center [497, 42] width 8 height 8
click at [530, 42] on input "check_box Solo mesas sin asignar" at bounding box center [530, 42] width 0 height 0
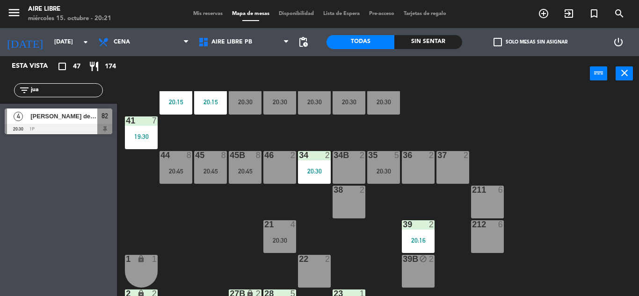
click at [85, 127] on div at bounding box center [59, 129] width 108 height 10
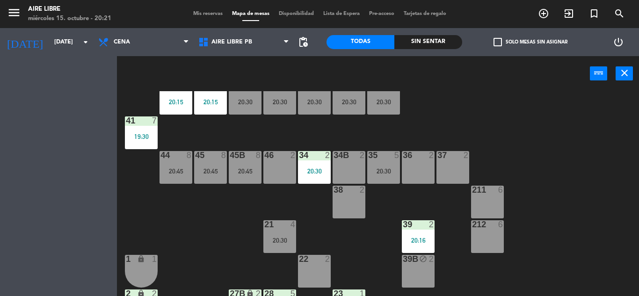
scroll to position [0, 0]
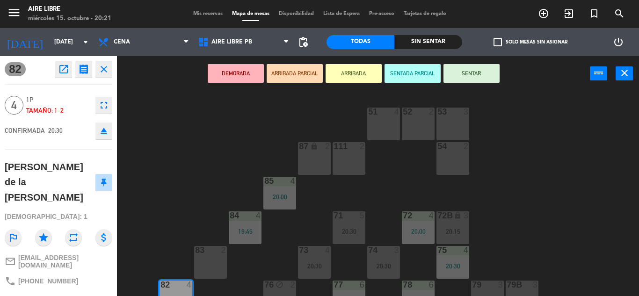
click at [360, 71] on button "ARRIBADA" at bounding box center [354, 73] width 56 height 19
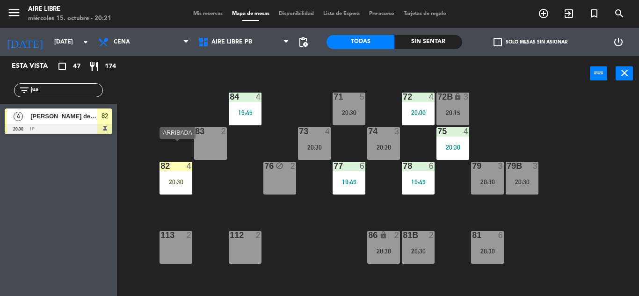
scroll to position [142, 0]
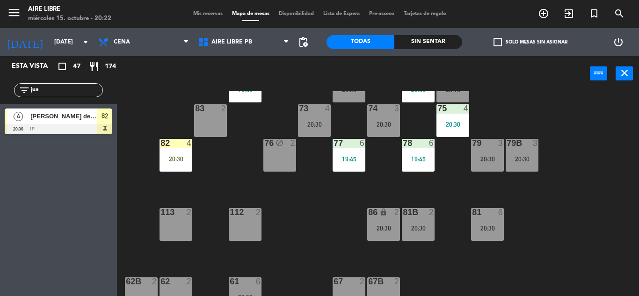
click at [486, 163] on div "79 3 20:30" at bounding box center [487, 155] width 33 height 33
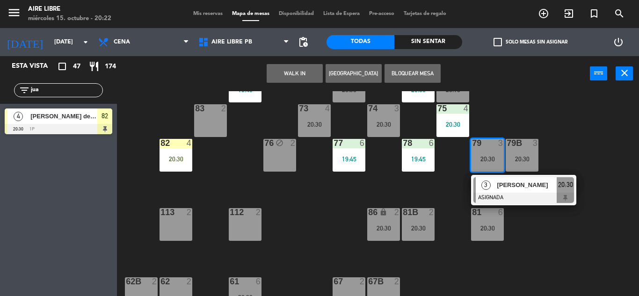
click at [500, 193] on div at bounding box center [523, 198] width 101 height 10
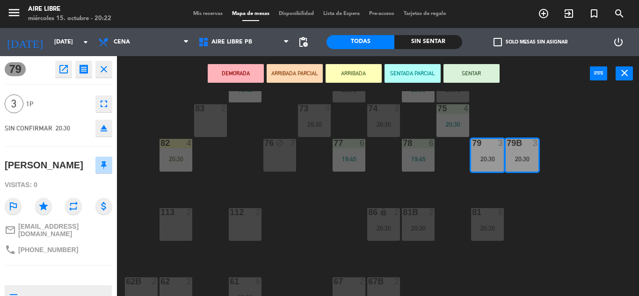
click at [109, 130] on icon "eject" at bounding box center [103, 128] width 11 height 11
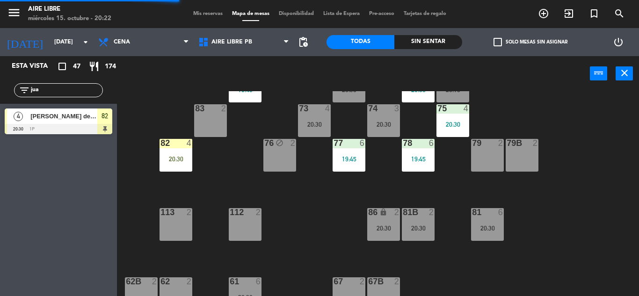
click at [181, 153] on div "82 4 20:30" at bounding box center [176, 155] width 33 height 33
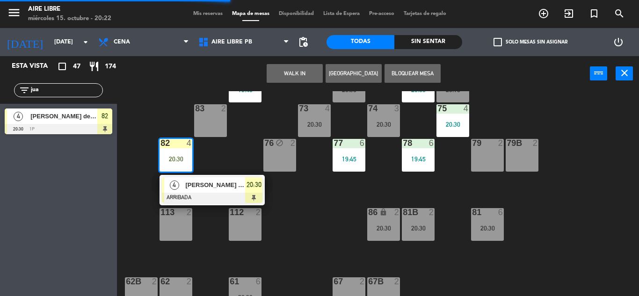
click at [591, 226] on div "51 4 52 2 53 3 111 2 54 2 87 lock 2 85 4 20:00 72 4 20:00 84 4 19:45 71 5 20:30…" at bounding box center [380, 193] width 515 height 205
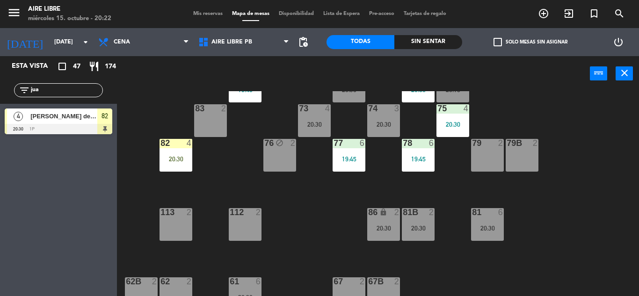
click at [185, 152] on div "82 4 20:30" at bounding box center [176, 155] width 33 height 33
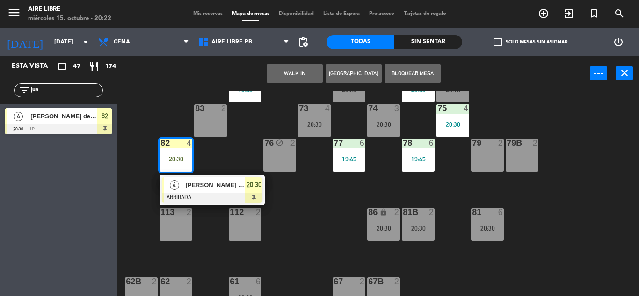
click at [482, 160] on div "79 2" at bounding box center [487, 155] width 33 height 33
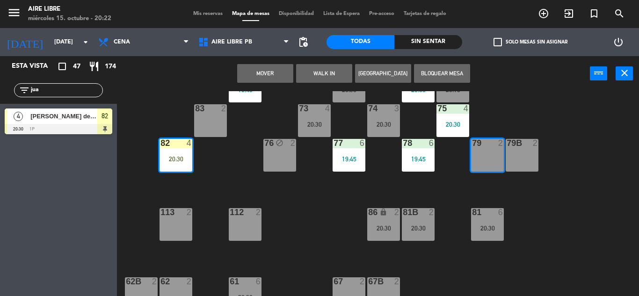
click at [522, 157] on div "79B 2" at bounding box center [522, 155] width 33 height 33
click at [267, 75] on button "Mover y Unir" at bounding box center [265, 73] width 56 height 19
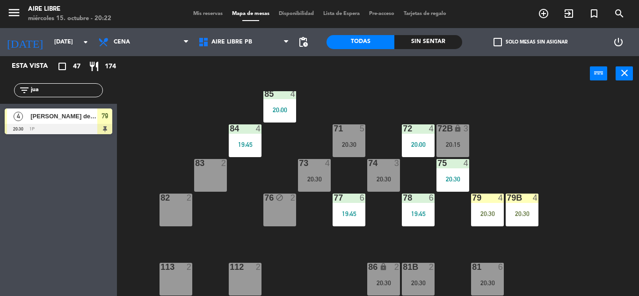
scroll to position [86, 0]
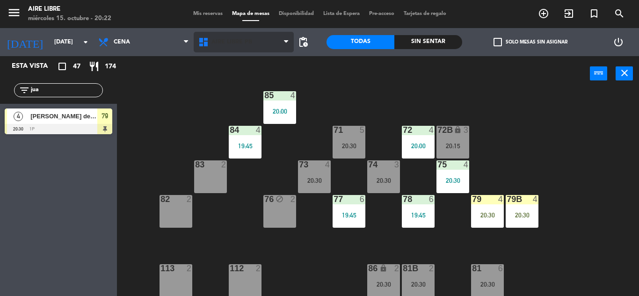
click at [238, 40] on span "Aire Libre PB" at bounding box center [231, 42] width 41 height 7
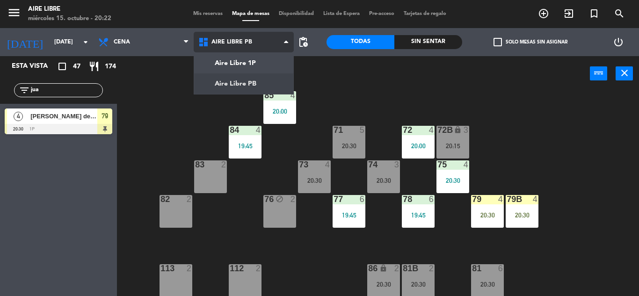
click at [249, 61] on ng-component "menu Aire Libre miércoles 15. octubre - 20:22 Mis reservas Mapa de mesas Dispon…" at bounding box center [319, 148] width 639 height 296
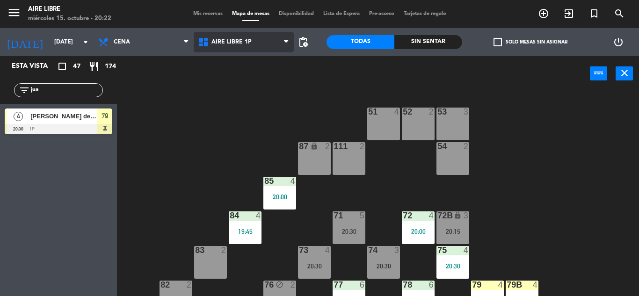
click at [220, 42] on span "Aire Libre 1P" at bounding box center [231, 42] width 40 height 7
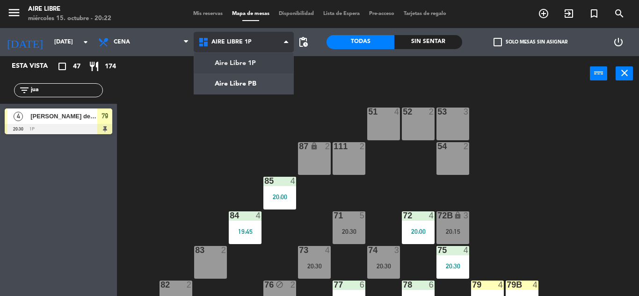
click at [245, 81] on ng-component "menu Aire Libre miércoles 15. octubre - 20:22 Mis reservas Mapa de mesas Dispon…" at bounding box center [319, 148] width 639 height 296
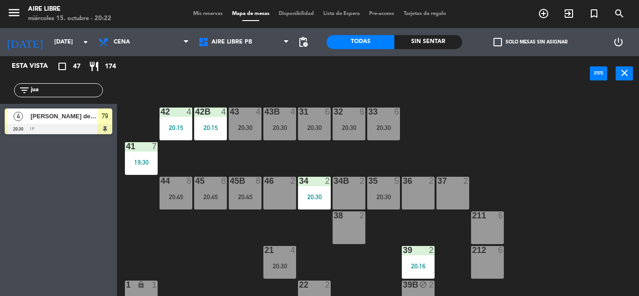
click at [66, 89] on input "jua" at bounding box center [66, 90] width 73 height 10
type input "j"
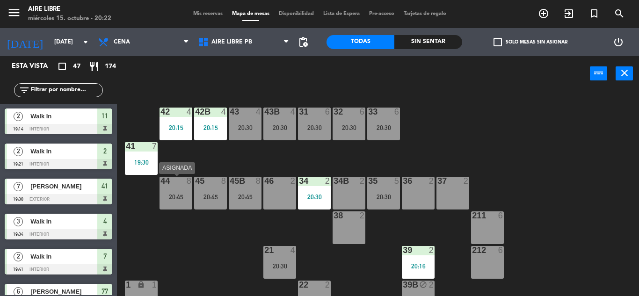
click at [494, 44] on span "check_box_outline_blank" at bounding box center [497, 42] width 8 height 8
click at [530, 42] on input "check_box_outline_blank Solo mesas sin asignar" at bounding box center [530, 42] width 0 height 0
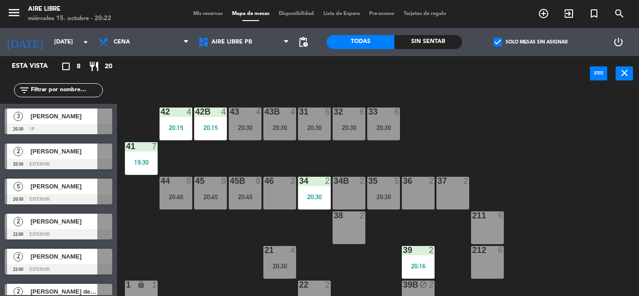
click at [72, 194] on div at bounding box center [59, 199] width 108 height 10
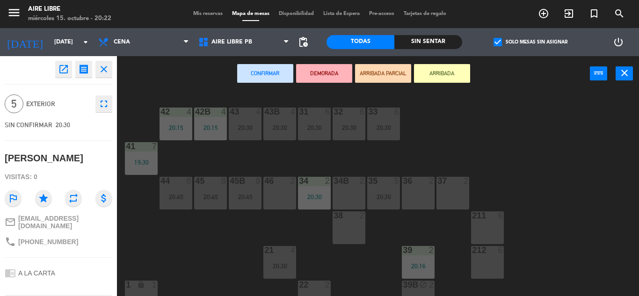
click at [433, 196] on div "36 2" at bounding box center [418, 193] width 33 height 33
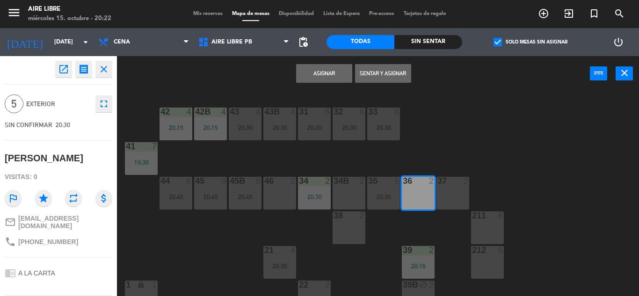
click at [450, 196] on div "37 2" at bounding box center [452, 193] width 33 height 33
click at [327, 76] on button "Asignar" at bounding box center [324, 73] width 56 height 19
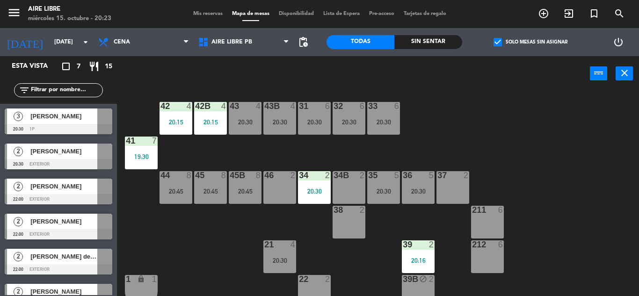
scroll to position [8, 0]
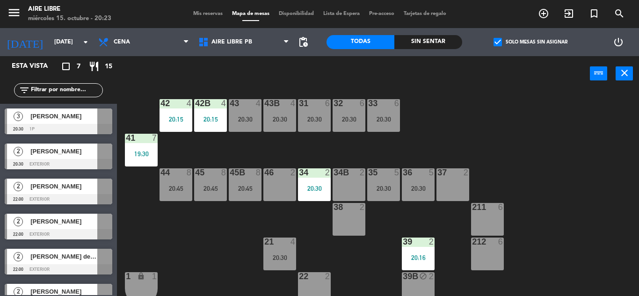
click at [77, 123] on div "[PERSON_NAME]" at bounding box center [63, 116] width 68 height 15
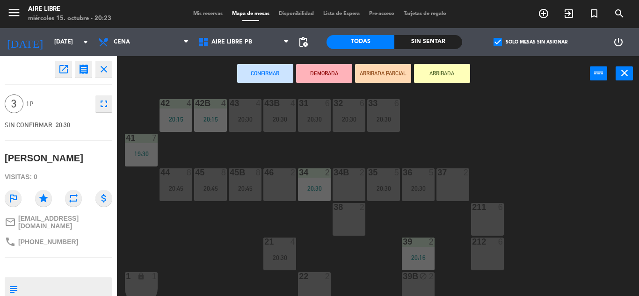
click at [350, 186] on div "34B 2" at bounding box center [349, 184] width 33 height 33
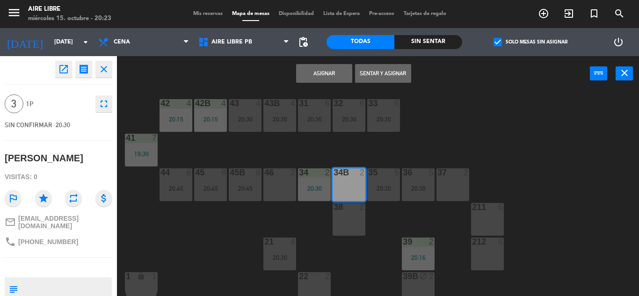
click at [323, 73] on button "Asignar" at bounding box center [324, 73] width 56 height 19
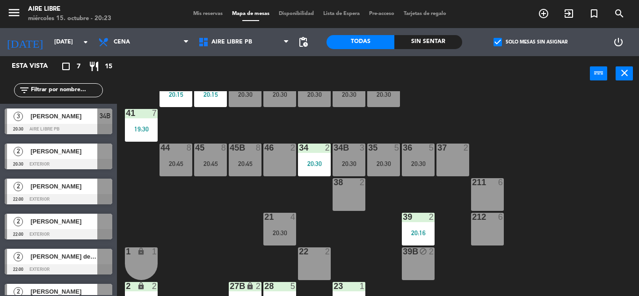
scroll to position [43, 0]
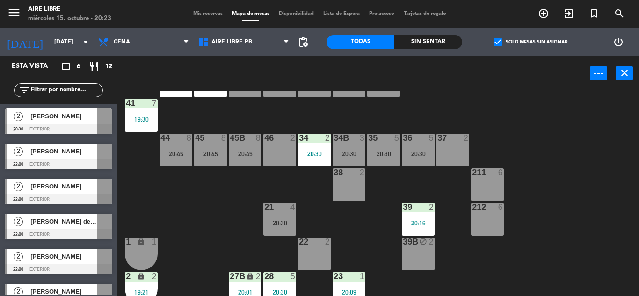
click at [502, 45] on span "check_box" at bounding box center [497, 42] width 8 height 8
click at [530, 42] on input "check_box Solo mesas sin asignar" at bounding box center [530, 42] width 0 height 0
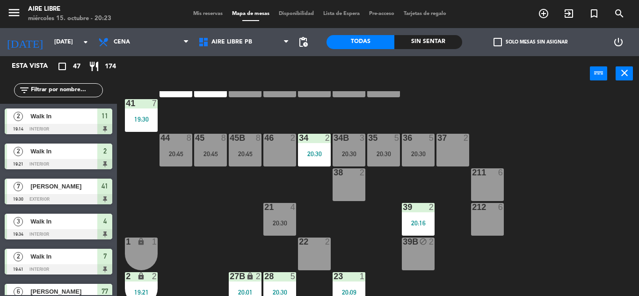
click at [66, 91] on input "text" at bounding box center [66, 90] width 73 height 10
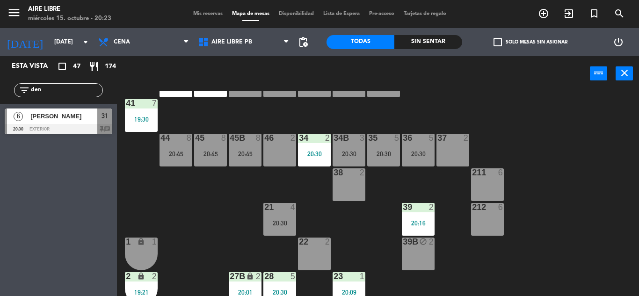
type input "den"
click at [64, 117] on span "[PERSON_NAME]" at bounding box center [63, 116] width 67 height 10
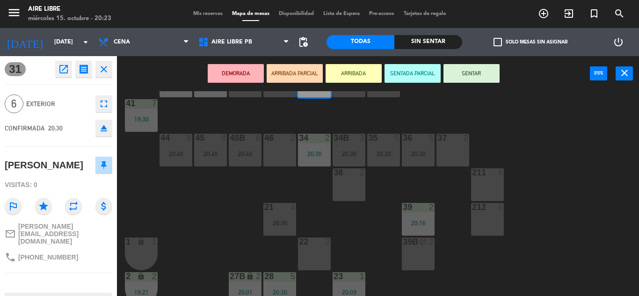
click at [361, 75] on button "ARRIBADA" at bounding box center [354, 73] width 56 height 19
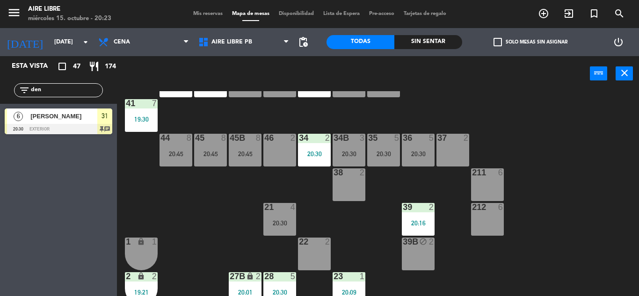
click at [55, 90] on input "den" at bounding box center [66, 90] width 73 height 10
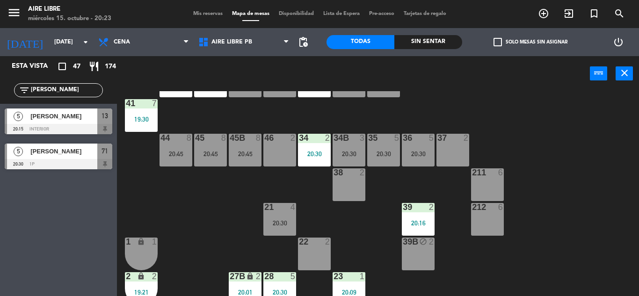
type input "romi"
click at [84, 115] on span "[PERSON_NAME]" at bounding box center [63, 116] width 67 height 10
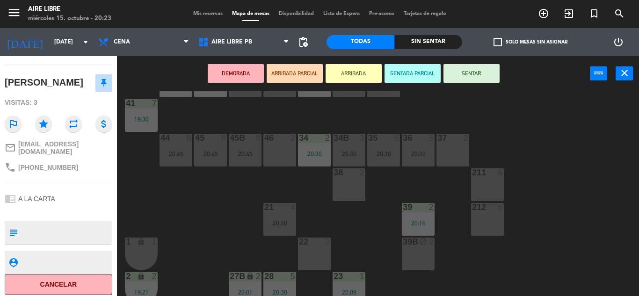
scroll to position [0, 0]
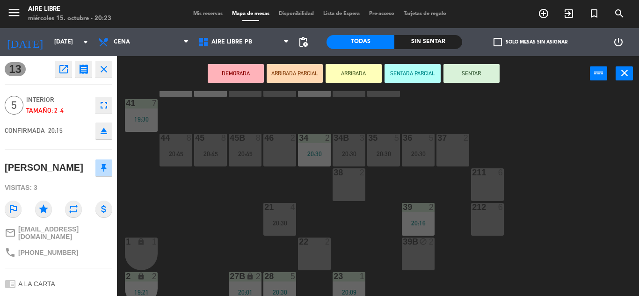
click at [366, 69] on button "ARRIBADA" at bounding box center [354, 73] width 56 height 19
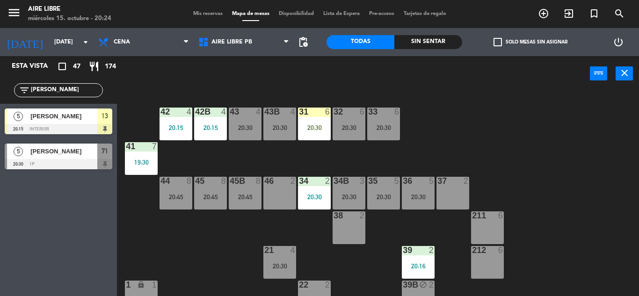
click at [312, 132] on div "31 6 20:30" at bounding box center [314, 124] width 33 height 33
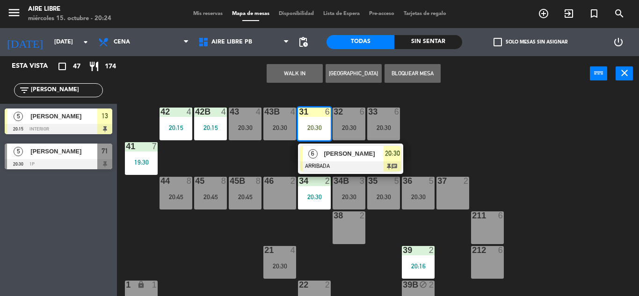
click at [348, 161] on div at bounding box center [350, 166] width 101 height 10
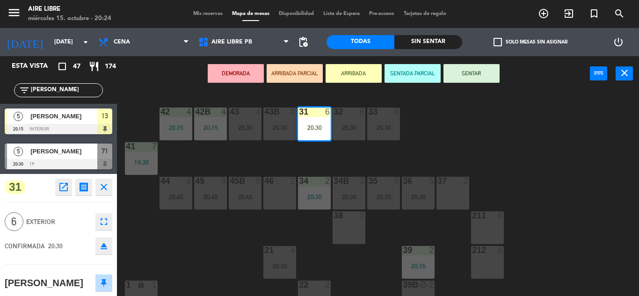
click at [478, 76] on button "SENTAR" at bounding box center [471, 73] width 56 height 19
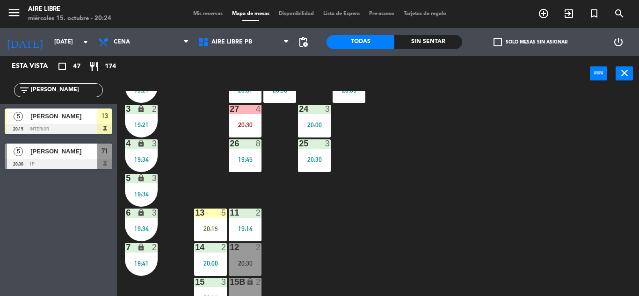
scroll to position [260, 0]
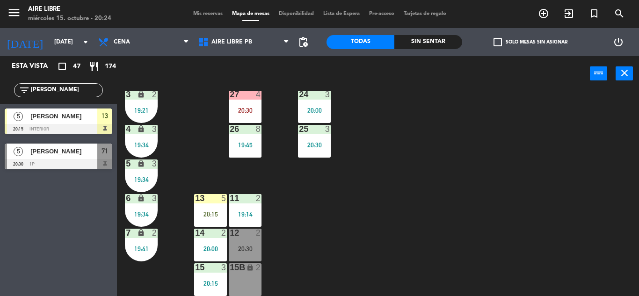
click at [217, 213] on div "20:15" at bounding box center [210, 214] width 33 height 7
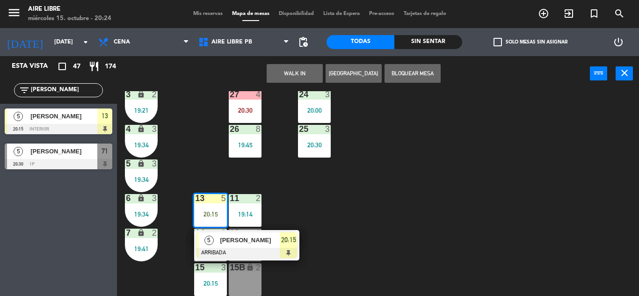
click at [247, 243] on span "[PERSON_NAME]" at bounding box center [250, 240] width 60 height 10
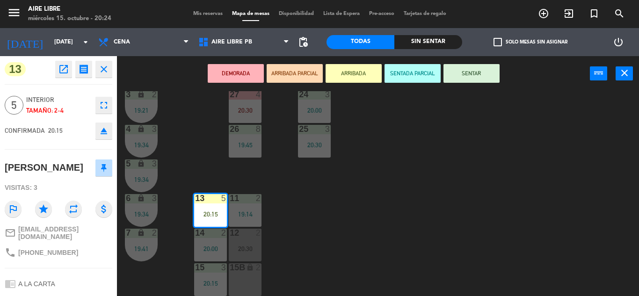
click at [479, 75] on button "SENTAR" at bounding box center [471, 73] width 56 height 19
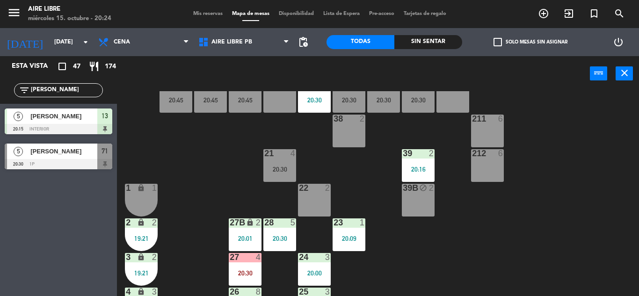
scroll to position [96, 0]
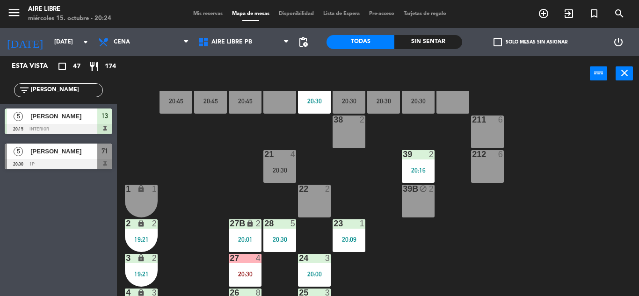
click at [65, 89] on input "romi" at bounding box center [66, 90] width 73 height 10
type input "r"
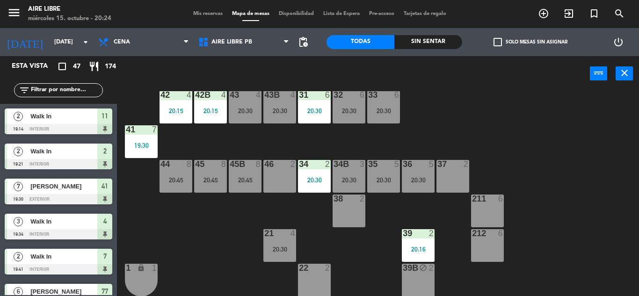
scroll to position [0, 0]
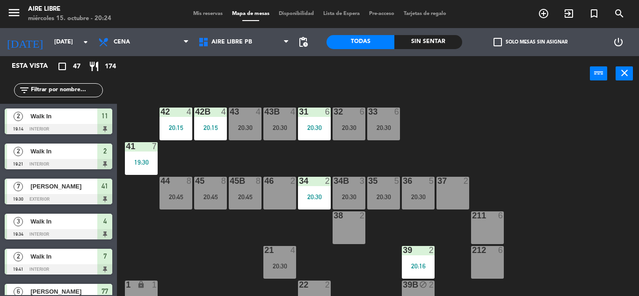
click at [502, 41] on span "check_box_outline_blank" at bounding box center [497, 42] width 8 height 8
click at [530, 42] on input "check_box_outline_blank Solo mesas sin asignar" at bounding box center [530, 42] width 0 height 0
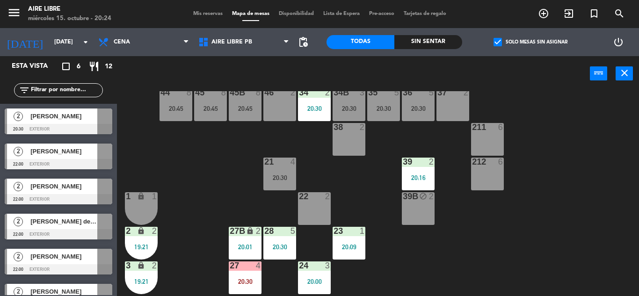
scroll to position [89, 0]
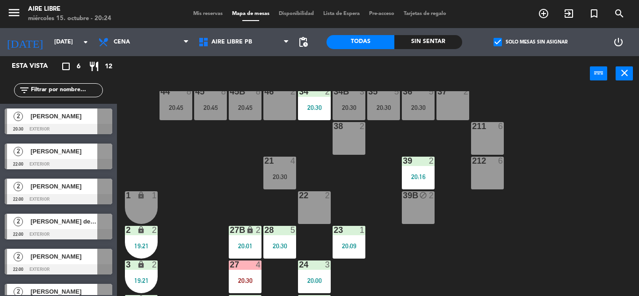
click at [239, 248] on div "20:01" at bounding box center [245, 246] width 33 height 7
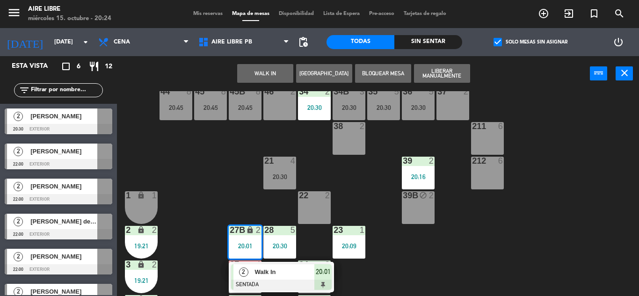
click at [359, 137] on div "38 2" at bounding box center [349, 138] width 33 height 33
click at [266, 74] on button "Mover" at bounding box center [265, 73] width 56 height 19
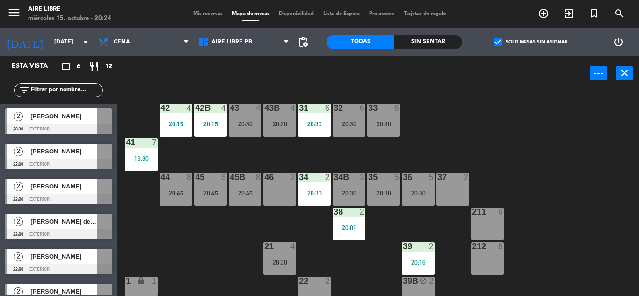
scroll to position [2, 0]
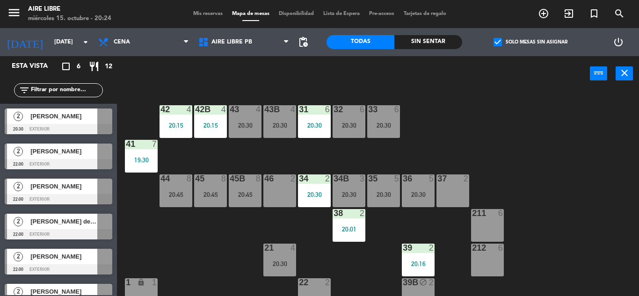
click at [282, 189] on div "46 2" at bounding box center [279, 190] width 33 height 33
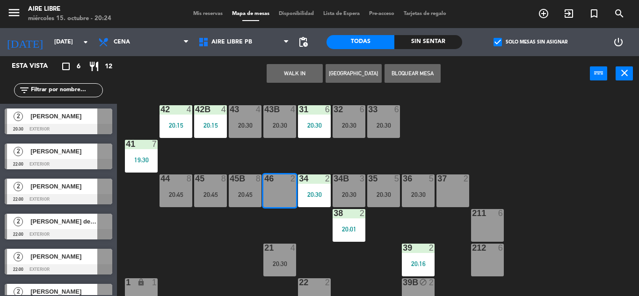
click at [422, 70] on button "Bloquear Mesa" at bounding box center [413, 73] width 56 height 19
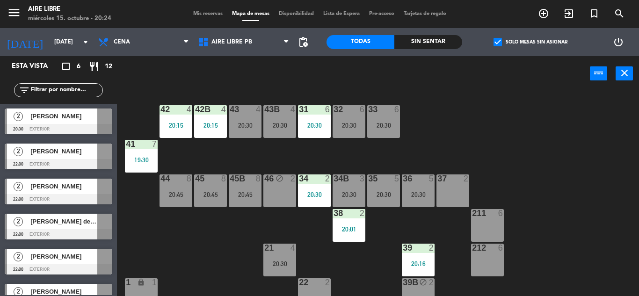
click at [459, 183] on div "37 2" at bounding box center [452, 178] width 33 height 9
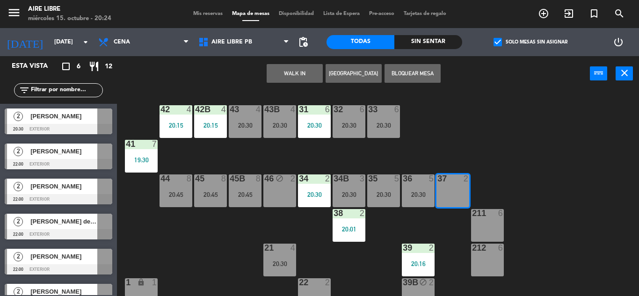
click at [417, 76] on button "Bloquear Mesa" at bounding box center [413, 73] width 56 height 19
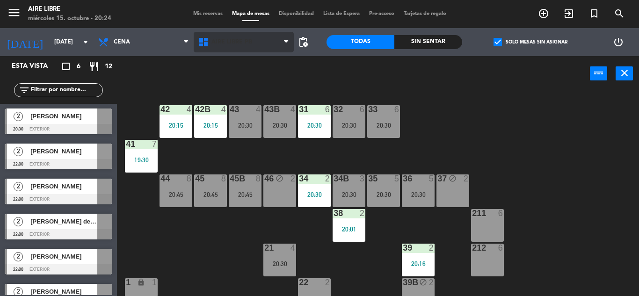
click at [222, 41] on span "Aire Libre PB" at bounding box center [231, 42] width 41 height 7
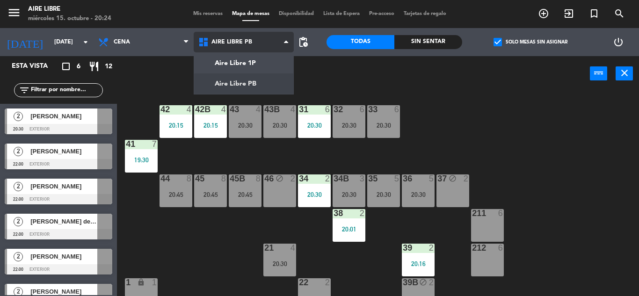
click at [244, 61] on ng-component "menu Aire Libre miércoles 15. octubre - 20:24 Mis reservas Mapa de mesas Dispon…" at bounding box center [319, 148] width 639 height 296
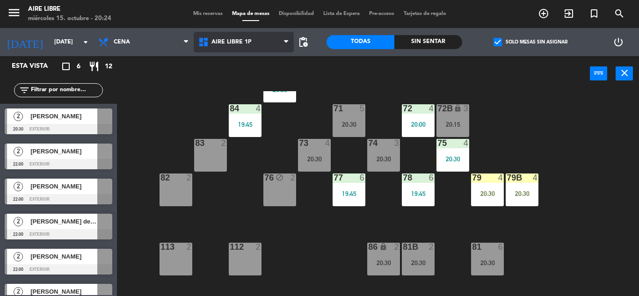
scroll to position [102, 0]
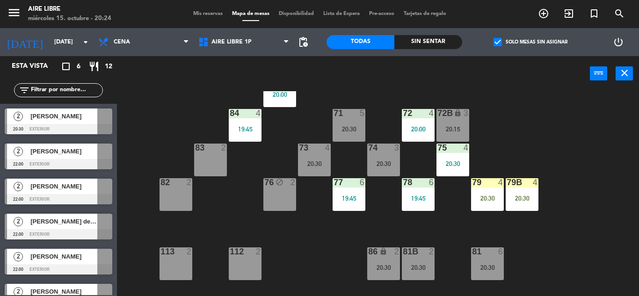
click at [69, 114] on span "[PERSON_NAME]" at bounding box center [63, 116] width 67 height 10
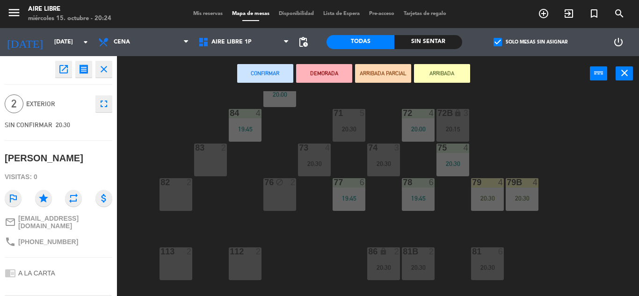
click at [176, 191] on div "82 2" at bounding box center [176, 194] width 33 height 33
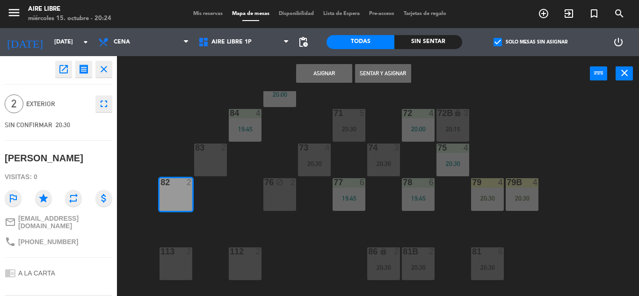
click at [328, 74] on button "Asignar" at bounding box center [324, 73] width 56 height 19
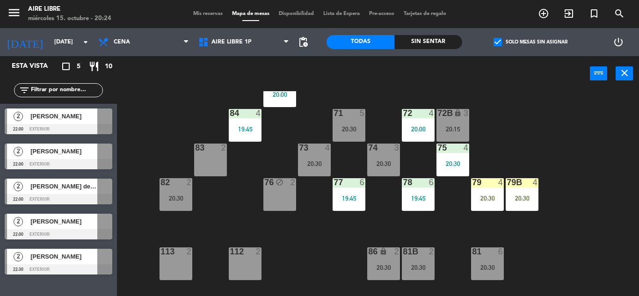
click at [496, 43] on span "check_box" at bounding box center [497, 42] width 8 height 8
click at [530, 42] on input "check_box Solo mesas sin asignar" at bounding box center [530, 42] width 0 height 0
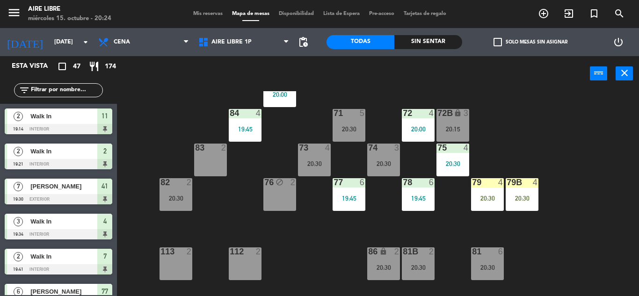
click at [177, 189] on div "82 2 20:30" at bounding box center [176, 194] width 33 height 33
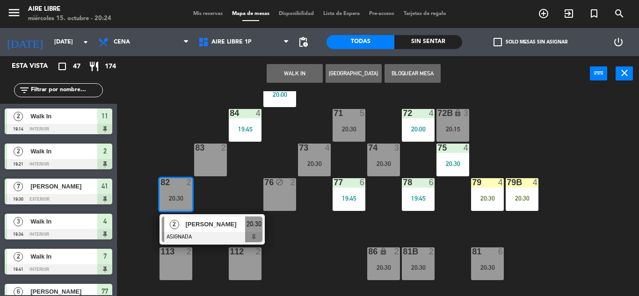
click at [303, 240] on div "51 4 52 2 53 3 111 2 54 2 87 lock 2 85 4 20:00 72 4 20:00 84 4 19:45 71 5 20:30…" at bounding box center [380, 193] width 515 height 205
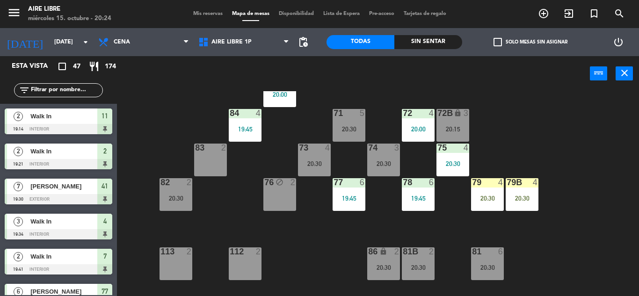
click at [69, 91] on input "text" at bounding box center [66, 90] width 73 height 10
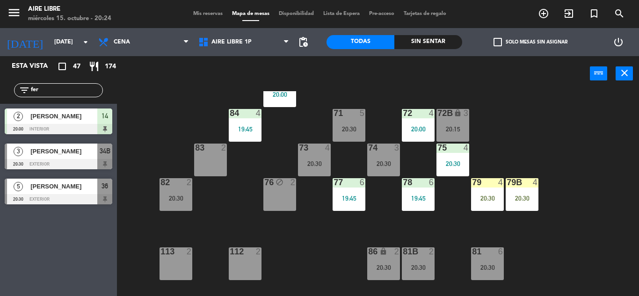
type input "fer"
click at [65, 253] on div "Esta vista crop_square 47 restaurant 174 filter_list fer 2 Ignacui Fernández 20…" at bounding box center [58, 176] width 117 height 240
click at [65, 154] on span "[PERSON_NAME]" at bounding box center [63, 151] width 67 height 10
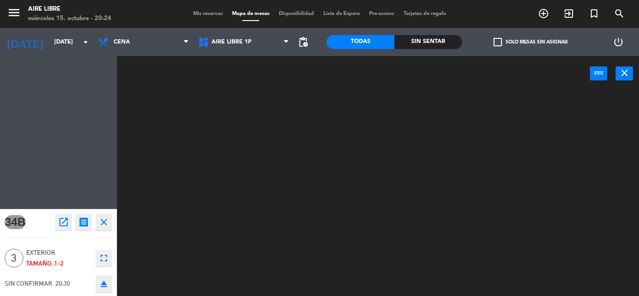
scroll to position [0, 0]
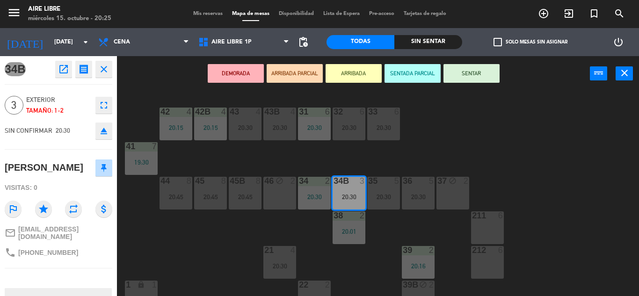
click at [363, 75] on button "ARRIBADA" at bounding box center [354, 73] width 56 height 19
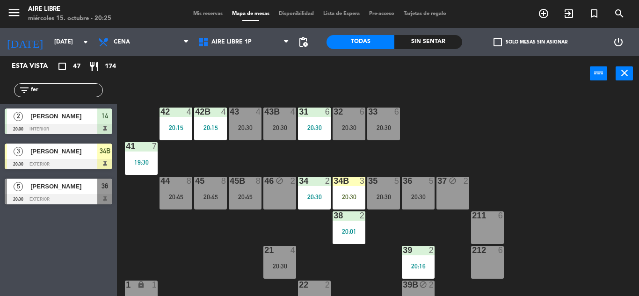
click at [67, 88] on input "fer" at bounding box center [66, 90] width 73 height 10
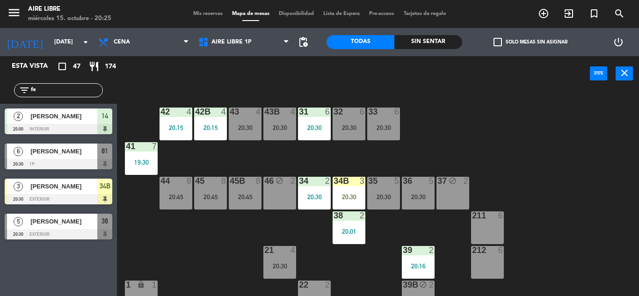
type input "f"
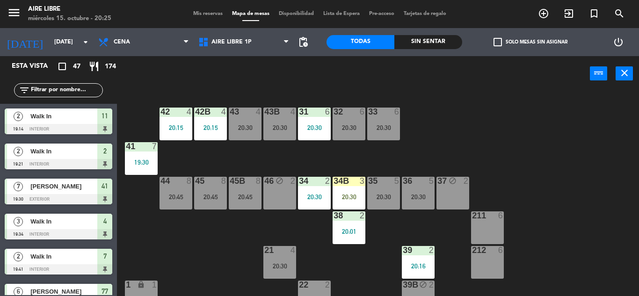
click at [494, 44] on span "check_box_outline_blank" at bounding box center [497, 42] width 8 height 8
click at [530, 42] on input "check_box_outline_blank Solo mesas sin asignar" at bounding box center [530, 42] width 0 height 0
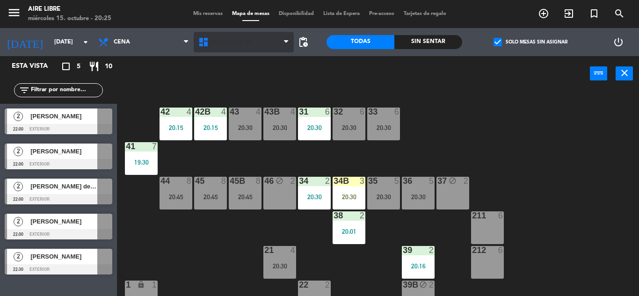
click at [229, 44] on span "Aire Libre 1P" at bounding box center [231, 42] width 40 height 7
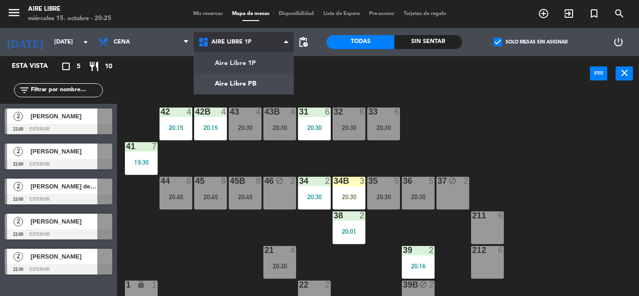
click at [241, 88] on ng-component "menu Aire Libre miércoles 15. octubre - 20:25 Mis reservas Mapa de mesas Dispon…" at bounding box center [319, 148] width 639 height 296
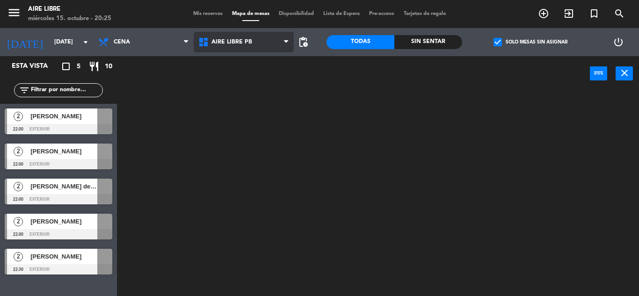
click at [229, 42] on span "Aire Libre PB" at bounding box center [231, 42] width 41 height 7
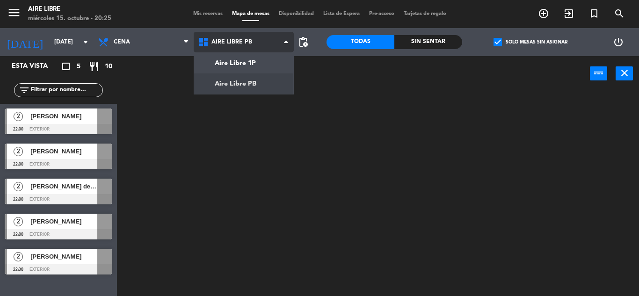
click at [239, 65] on ng-component "menu Aire Libre miércoles 15. octubre - 20:25 Mis reservas Mapa de mesas Dispon…" at bounding box center [319, 148] width 639 height 296
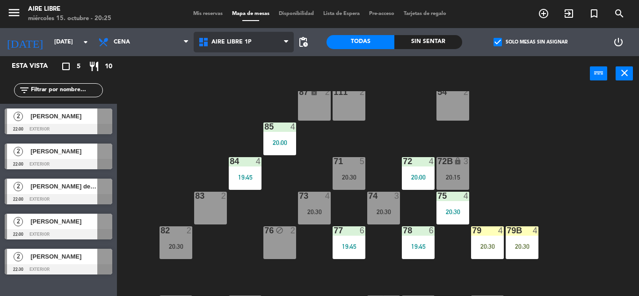
scroll to position [60, 0]
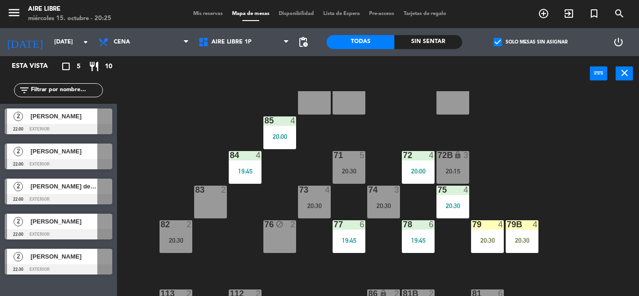
click at [447, 166] on div "72B lock 3 20:15" at bounding box center [452, 167] width 33 height 33
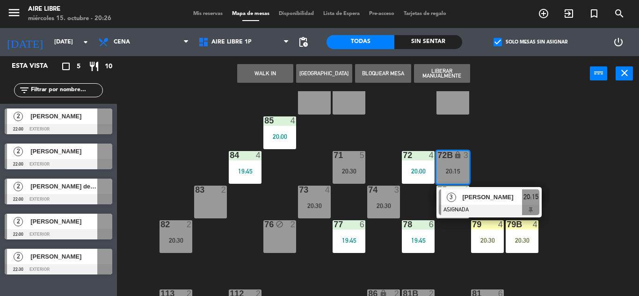
click at [595, 225] on div "51 4 52 2 53 3 111 2 54 2 87 lock 2 85 4 20:00 72 4 20:00 84 4 19:45 71 5 20:30…" at bounding box center [380, 193] width 515 height 205
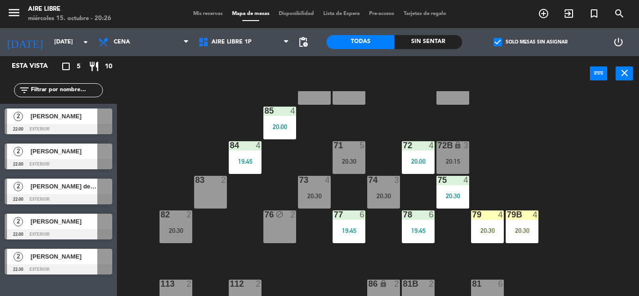
scroll to position [69, 0]
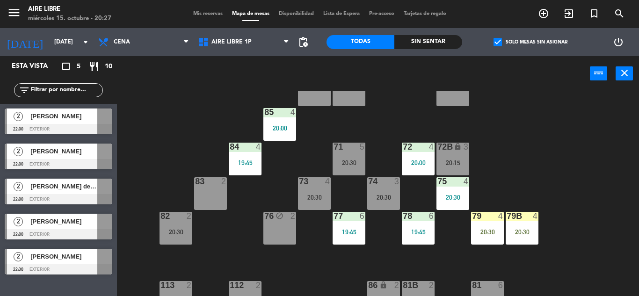
click at [169, 94] on div "51 4 52 2 53 3 111 2 54 2 87 lock 2 85 4 20:00 72 4 20:00 84 4 19:45 71 5 20:30…" at bounding box center [380, 193] width 515 height 205
click at [490, 224] on div "79 4 20:30" at bounding box center [487, 228] width 33 height 33
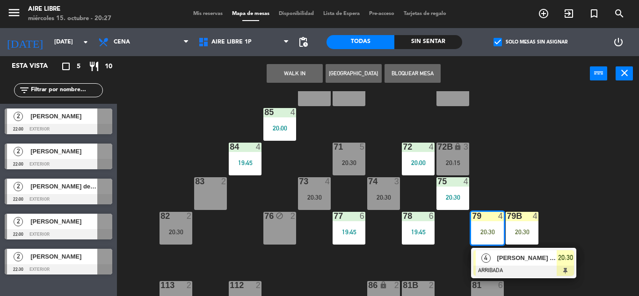
click at [514, 256] on span "[PERSON_NAME] de la [PERSON_NAME]" at bounding box center [527, 258] width 60 height 10
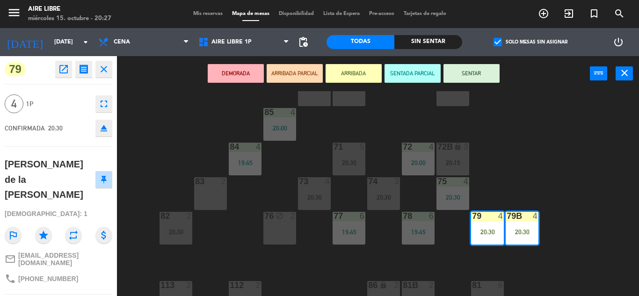
click at [483, 76] on button "SENTAR" at bounding box center [471, 73] width 56 height 19
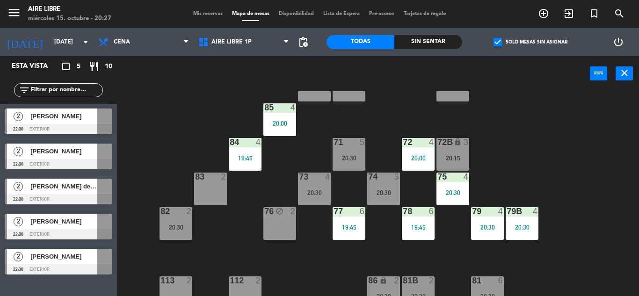
scroll to position [0, 0]
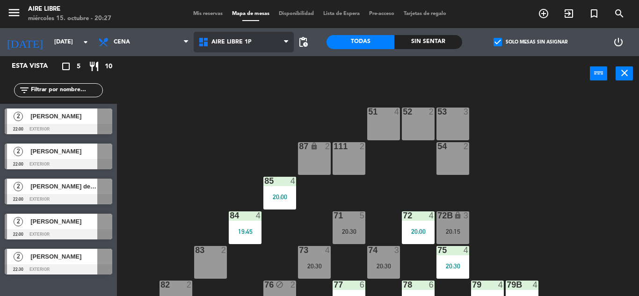
click at [229, 43] on span "Aire Libre 1P" at bounding box center [231, 42] width 40 height 7
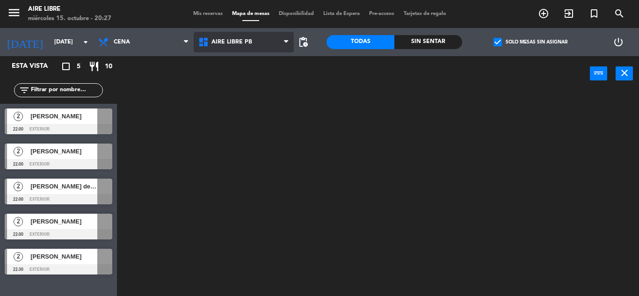
click at [238, 82] on ng-component "menu Aire Libre miércoles 15. octubre - 20:27 Mis reservas Mapa de mesas Dispon…" at bounding box center [319, 148] width 639 height 296
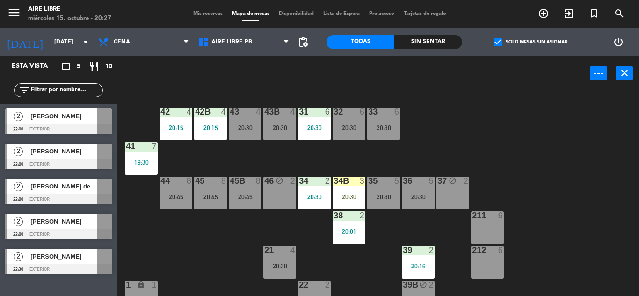
click at [499, 43] on span "check_box" at bounding box center [497, 42] width 8 height 8
click at [530, 42] on input "check_box Solo mesas sin asignar" at bounding box center [530, 42] width 0 height 0
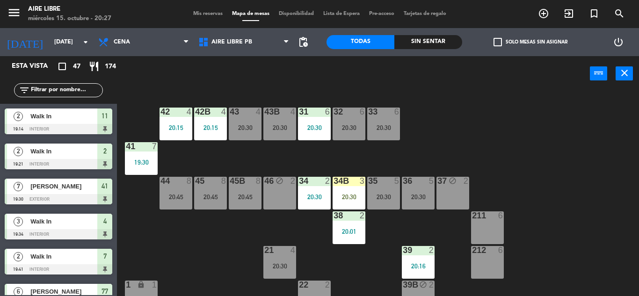
click at [48, 91] on input "text" at bounding box center [66, 90] width 73 height 10
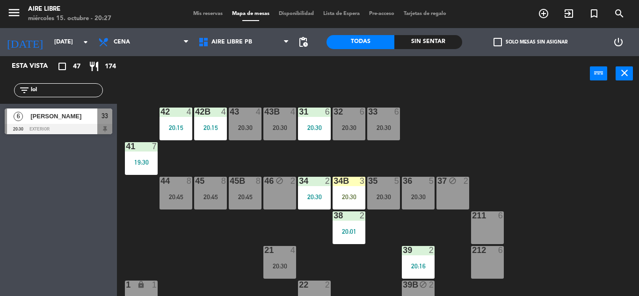
type input "lol"
click at [91, 222] on div "Esta vista crop_square 47 restaurant 174 filter_list lol 6 Lola baskin 20:30 ex…" at bounding box center [58, 176] width 117 height 240
click at [47, 119] on span "[PERSON_NAME]" at bounding box center [63, 116] width 67 height 10
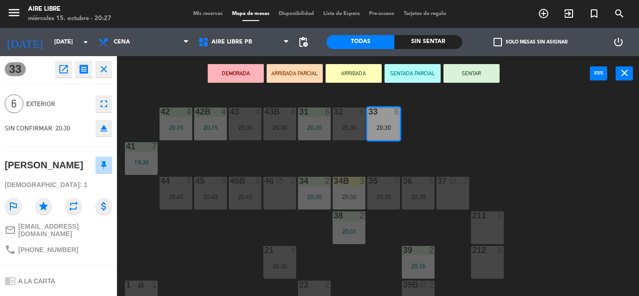
click at [350, 66] on button "ARRIBADA" at bounding box center [354, 73] width 56 height 19
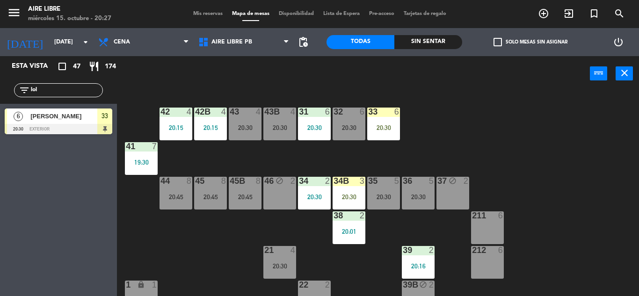
click at [64, 91] on input "lol" at bounding box center [66, 90] width 73 height 10
type input "l"
type input "bar"
click at [43, 233] on div "Esta vista crop_square 47 restaurant 174 filter_list bar 3 Barbara Rozanski 20:…" at bounding box center [58, 176] width 117 height 240
click at [65, 120] on span "Barbara Rozanski" at bounding box center [63, 116] width 67 height 10
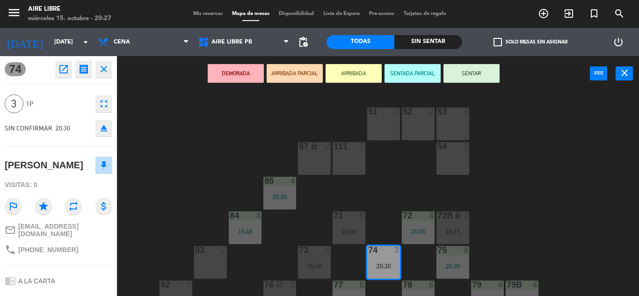
click at [67, 71] on icon "open_in_new" at bounding box center [63, 69] width 11 height 11
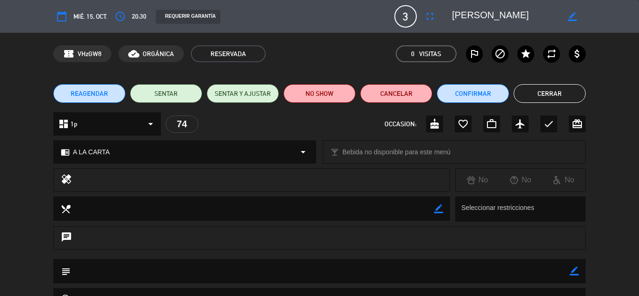
click at [399, 90] on button "Cancelar" at bounding box center [396, 93] width 72 height 19
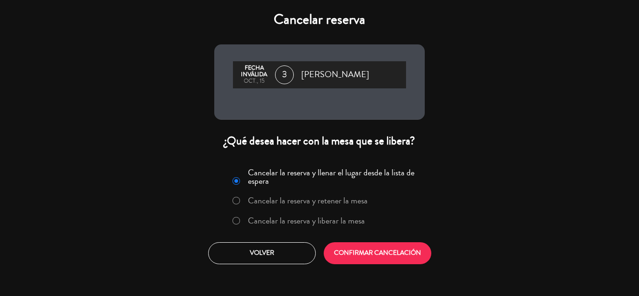
click at [314, 218] on label "Cancelar la reserva y liberar la mesa" at bounding box center [306, 221] width 117 height 8
click at [376, 252] on button "CONFIRMAR CANCELACIÓN" at bounding box center [378, 253] width 108 height 22
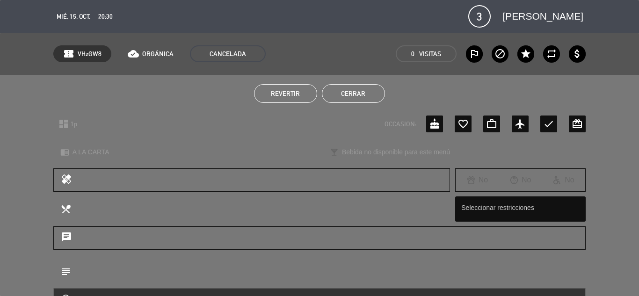
click at [353, 89] on button "Cerrar" at bounding box center [353, 93] width 63 height 19
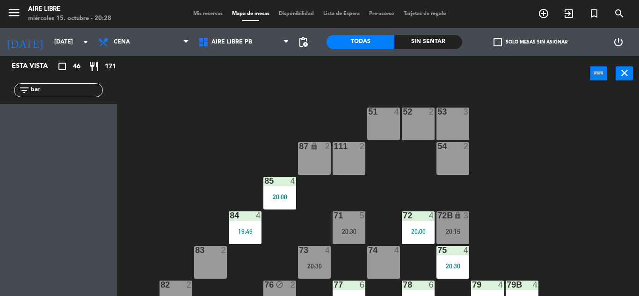
click at [59, 89] on input "bar" at bounding box center [66, 90] width 73 height 10
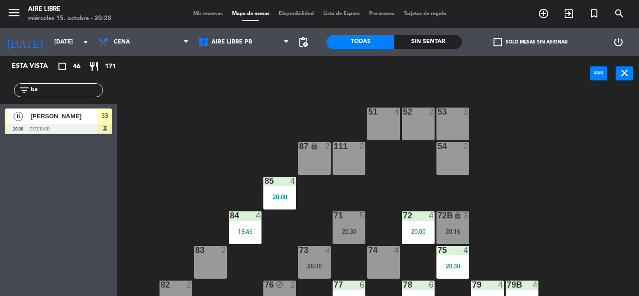
type input "b"
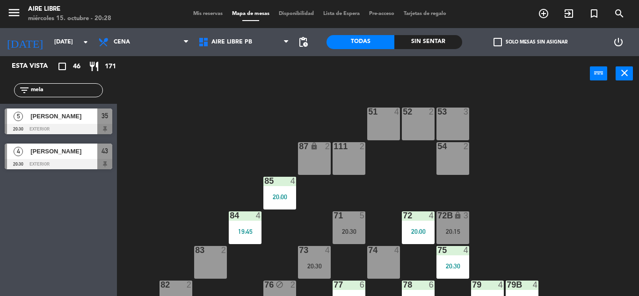
type input "mela"
click at [66, 161] on div at bounding box center [59, 164] width 108 height 10
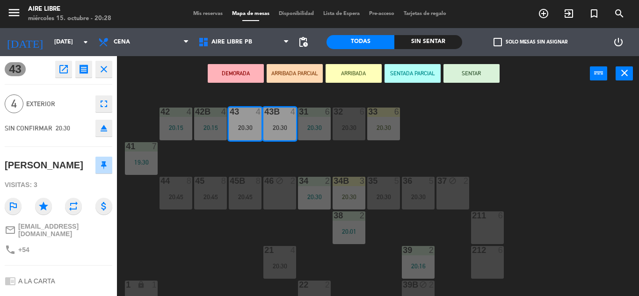
click at [364, 73] on button "ARRIBADA" at bounding box center [354, 73] width 56 height 19
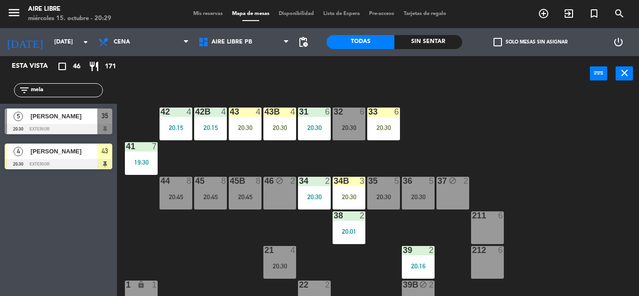
click at [71, 90] on input "mela" at bounding box center [66, 90] width 73 height 10
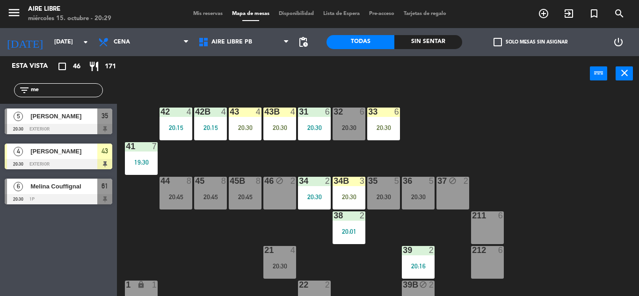
type input "m"
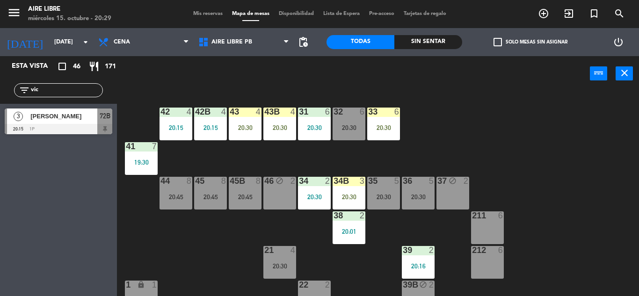
type input "vic"
click at [131, 68] on div "power_input close" at bounding box center [353, 74] width 473 height 36
click at [73, 116] on span "[PERSON_NAME]" at bounding box center [63, 116] width 67 height 10
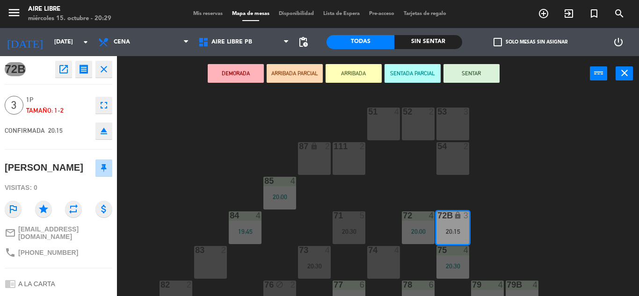
click at [353, 72] on button "ARRIBADA" at bounding box center [354, 73] width 56 height 19
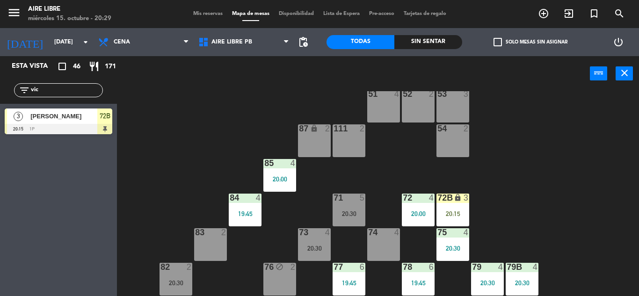
scroll to position [27, 0]
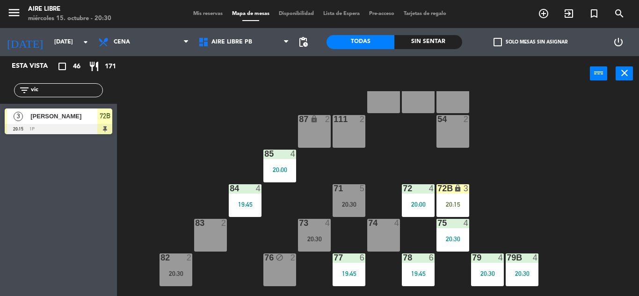
click at [59, 93] on input "vic" at bounding box center [66, 90] width 73 height 10
type input "v"
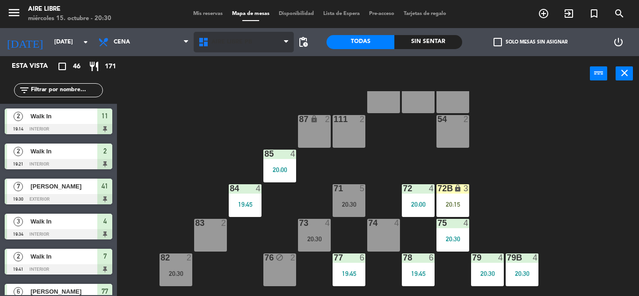
click at [221, 47] on span "Aire Libre PB" at bounding box center [244, 42] width 100 height 21
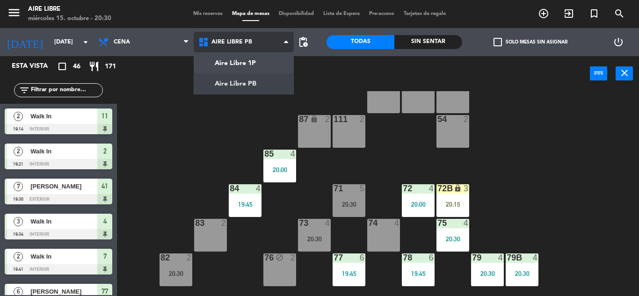
click at [234, 86] on ng-component "menu Aire Libre miércoles 15. octubre - 20:30 Mis reservas Mapa de mesas Dispon…" at bounding box center [319, 148] width 639 height 296
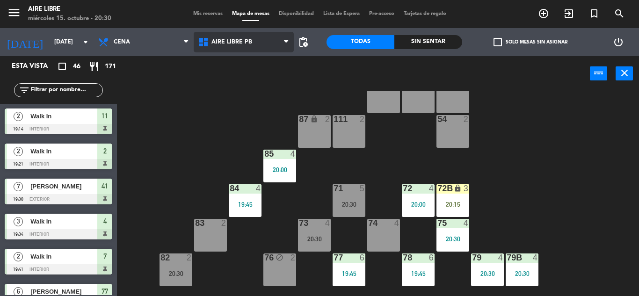
click at [224, 44] on span "Aire Libre PB" at bounding box center [231, 42] width 41 height 7
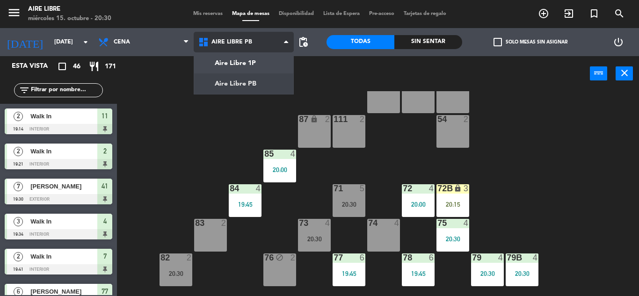
click at [230, 59] on ng-component "menu Aire Libre miércoles 15. octubre - 20:30 Mis reservas Mapa de mesas Dispon…" at bounding box center [319, 148] width 639 height 296
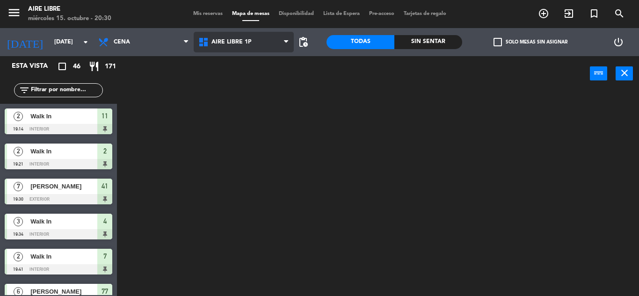
scroll to position [0, 0]
click at [223, 42] on span "Aire Libre 1P" at bounding box center [231, 42] width 40 height 7
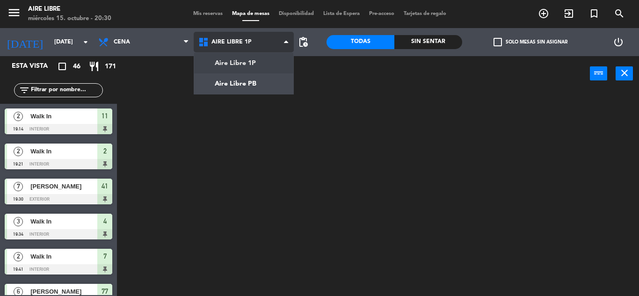
click at [232, 82] on ng-component "menu Aire Libre miércoles 15. octubre - 20:30 Mis reservas Mapa de mesas Dispon…" at bounding box center [319, 148] width 639 height 296
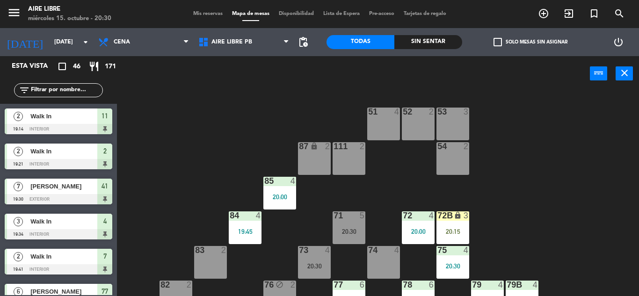
click at [196, 149] on div "51 4 52 2 53 3 111 2 54 2 87 lock 2 85 4 20:00 72 4 20:00 84 4 19:45 71 5 20:30…" at bounding box center [380, 193] width 515 height 205
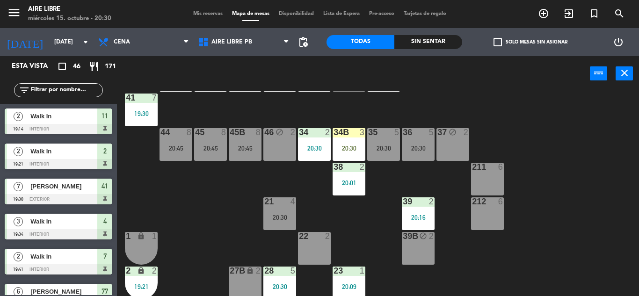
scroll to position [51, 0]
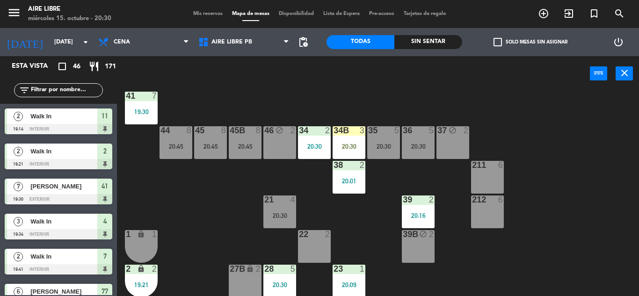
click at [347, 143] on div "20:30" at bounding box center [349, 146] width 33 height 7
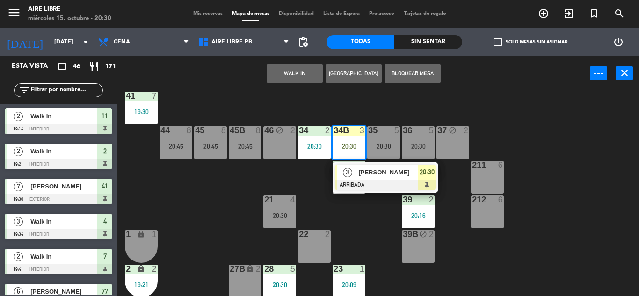
click at [367, 172] on span "[PERSON_NAME]" at bounding box center [388, 172] width 60 height 10
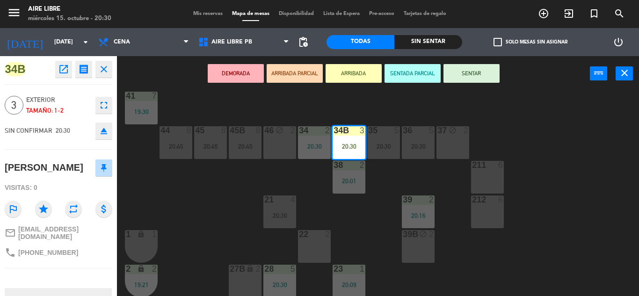
click at [103, 131] on icon "eject" at bounding box center [103, 130] width 11 height 11
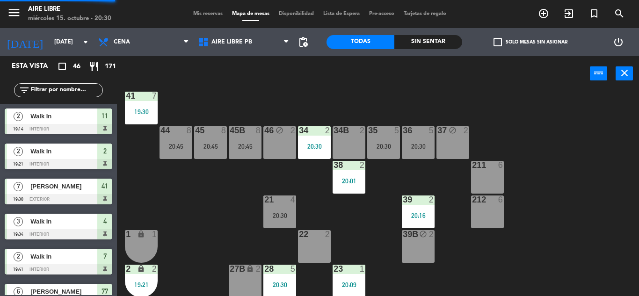
scroll to position [0, 0]
click at [54, 89] on input "text" at bounding box center [66, 90] width 73 height 10
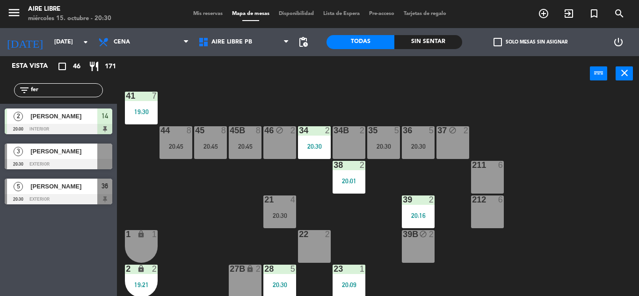
type input "fer"
click at [41, 248] on div "Esta vista crop_square 46 restaurant 171 filter_list fer 2 Ignacui Fernández 20…" at bounding box center [58, 176] width 117 height 240
click at [56, 157] on div "[PERSON_NAME]" at bounding box center [63, 151] width 68 height 15
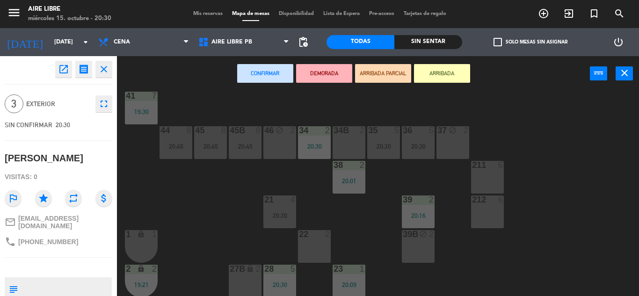
click at [444, 68] on button "ARRIBADA" at bounding box center [442, 73] width 56 height 19
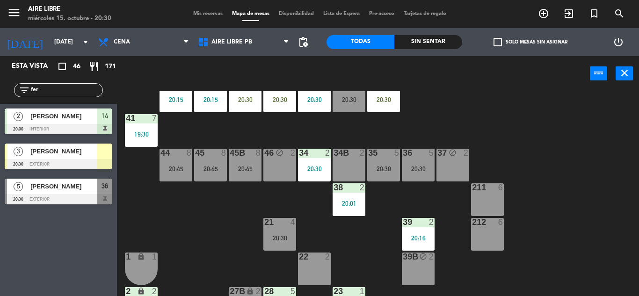
scroll to position [21, 0]
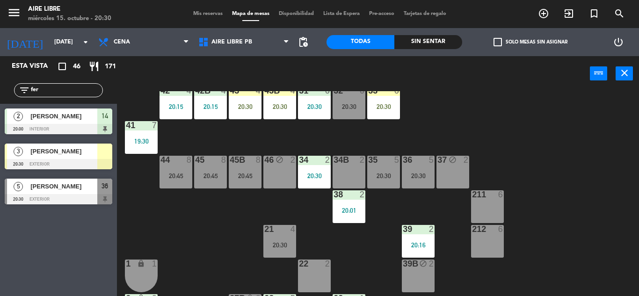
click at [63, 88] on input "fer" at bounding box center [66, 90] width 73 height 10
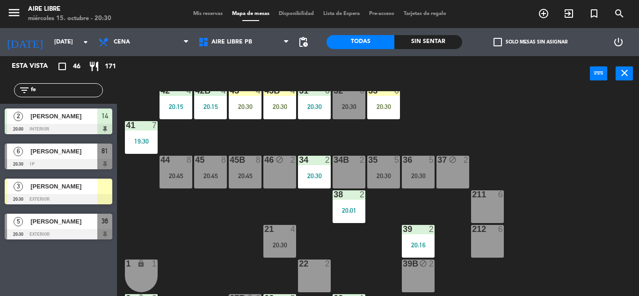
type input "f"
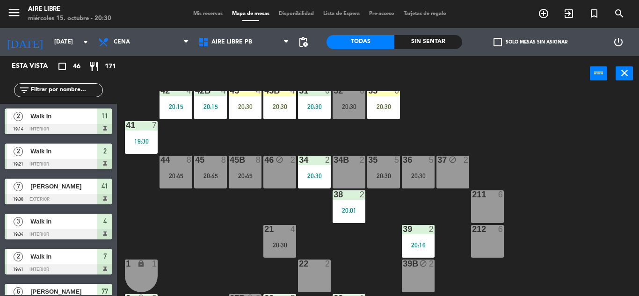
scroll to position [0, 0]
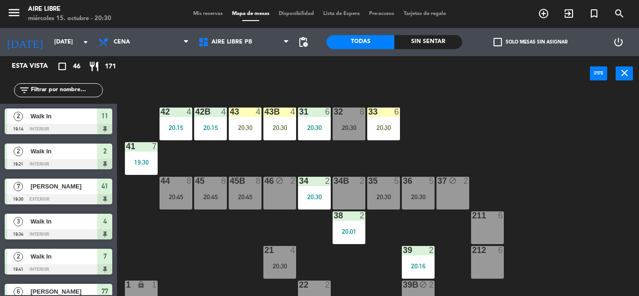
click at [244, 130] on div "20:30" at bounding box center [245, 127] width 33 height 7
click at [205, 251] on div "42 4 20:15 43 4 20:30 31 6 20:30 32 6 20:30 33 6 20:30 42B 4 20:15 43B 4 20:30 …" at bounding box center [380, 193] width 515 height 205
click at [206, 129] on div "20:15" at bounding box center [210, 127] width 33 height 7
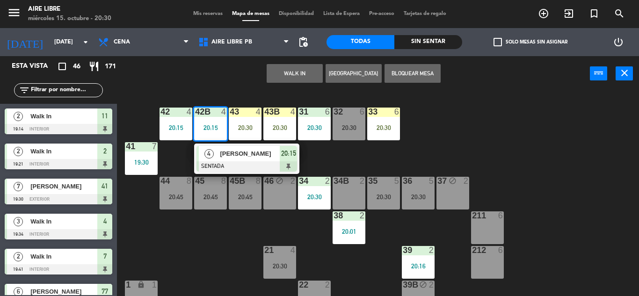
click at [197, 253] on div "42 4 20:15 43 4 20:30 31 6 20:30 32 6 20:30 33 6 20:30 42B 4 20:15 4 Analía De …" at bounding box center [380, 193] width 515 height 205
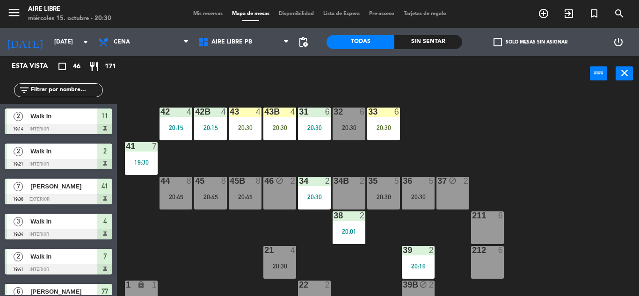
click at [247, 126] on div "20:30" at bounding box center [245, 127] width 33 height 7
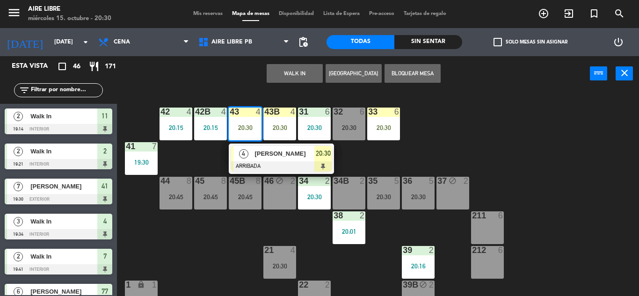
click at [270, 155] on span "[PERSON_NAME]" at bounding box center [284, 154] width 60 height 10
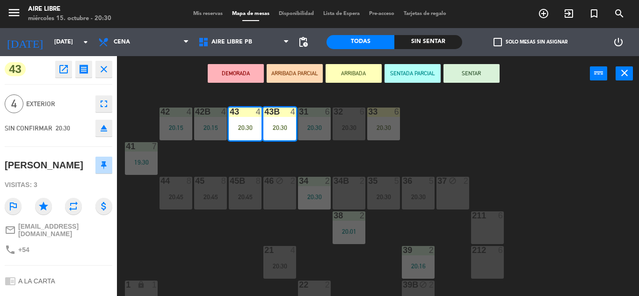
click at [103, 133] on icon "eject" at bounding box center [103, 128] width 11 height 11
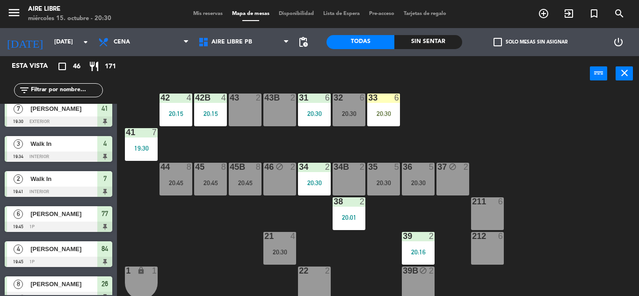
scroll to position [15, 0]
click at [313, 186] on div "34 2 20:30" at bounding box center [314, 178] width 33 height 33
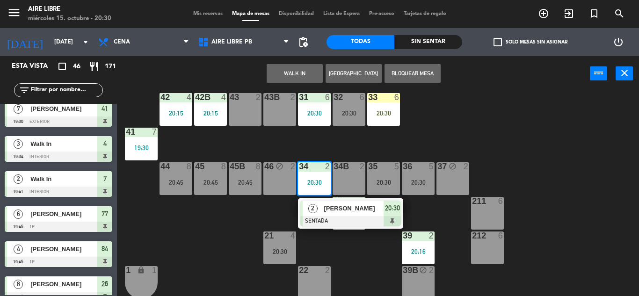
click at [183, 247] on div "42 4 20:15 43 2 31 6 20:30 32 6 20:30 33 6 20:30 42B 4 20:15 43B 2 41 7 19:30 4…" at bounding box center [380, 193] width 515 height 205
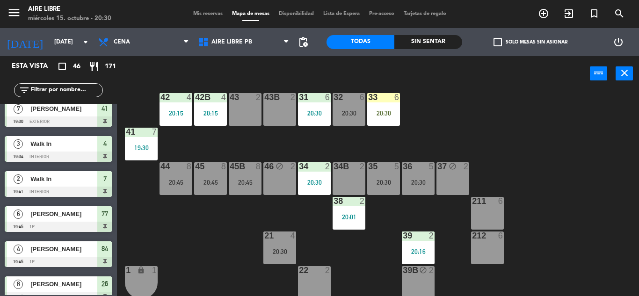
click at [349, 178] on div "34B 2" at bounding box center [349, 178] width 33 height 33
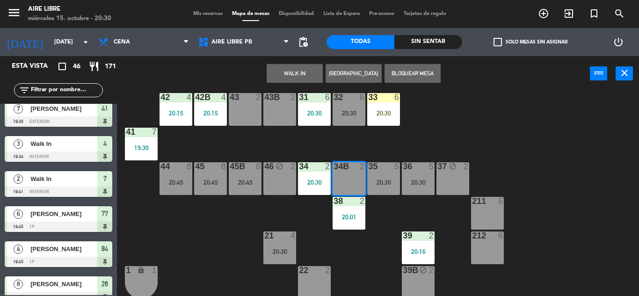
click at [61, 94] on input "text" at bounding box center [66, 90] width 73 height 10
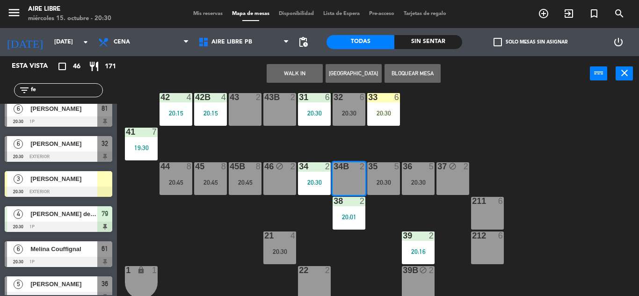
scroll to position [0, 0]
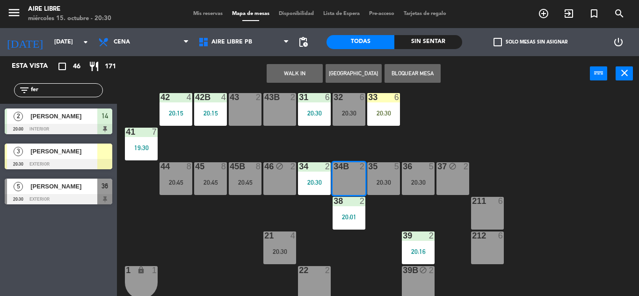
type input "fer"
click at [40, 246] on div "Esta vista crop_square 46 restaurant 171 filter_list fer 2 Ignacui Fernández 20…" at bounding box center [58, 176] width 117 height 240
click at [68, 160] on div at bounding box center [59, 164] width 108 height 10
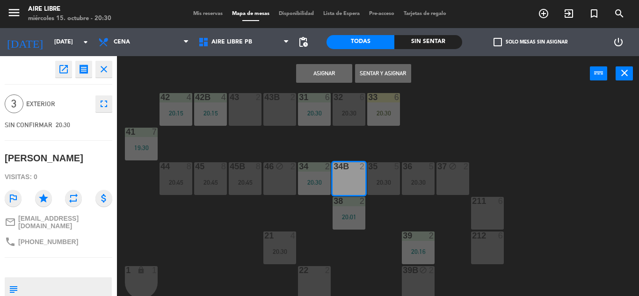
click at [356, 182] on div "34B 2" at bounding box center [349, 178] width 33 height 33
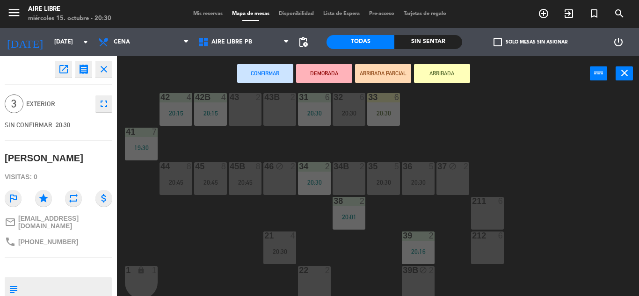
click at [347, 178] on div "34B 2" at bounding box center [349, 178] width 33 height 33
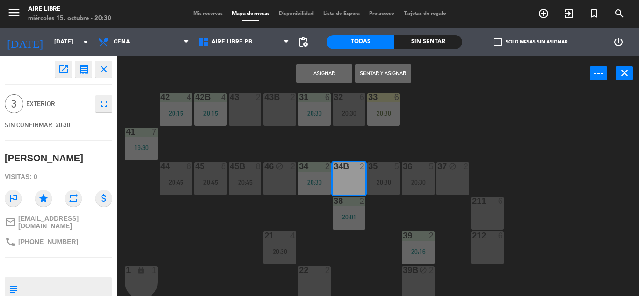
click at [386, 66] on button "Sentar y Asignar" at bounding box center [383, 73] width 56 height 19
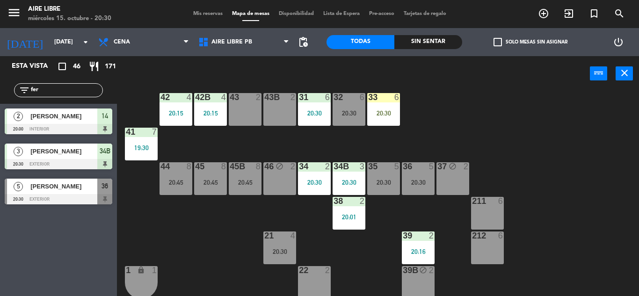
click at [394, 110] on div "20:30" at bounding box center [383, 113] width 33 height 7
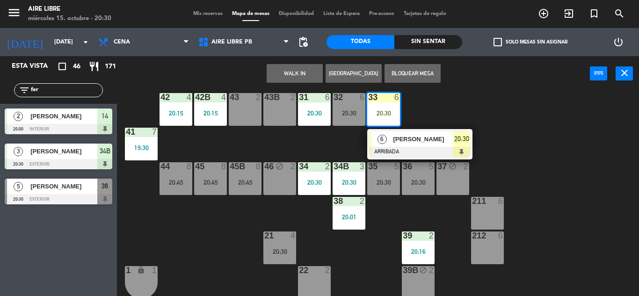
click at [421, 141] on span "[PERSON_NAME]" at bounding box center [423, 139] width 60 height 10
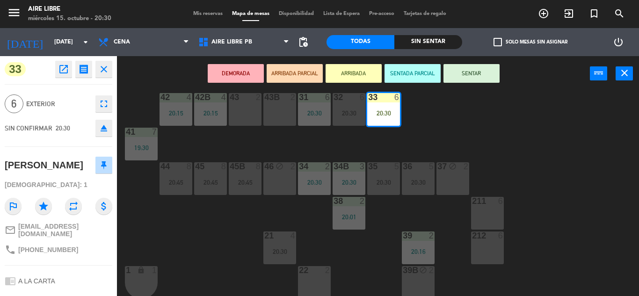
click at [487, 72] on button "SENTAR" at bounding box center [471, 73] width 56 height 19
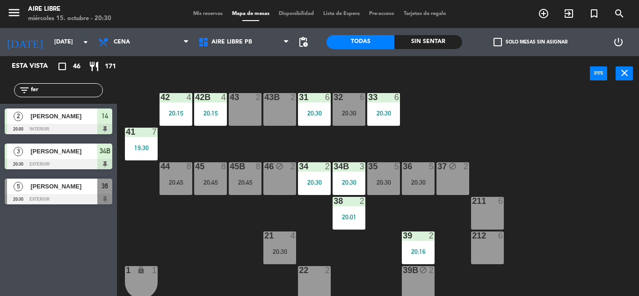
click at [58, 93] on input "fer" at bounding box center [66, 90] width 73 height 10
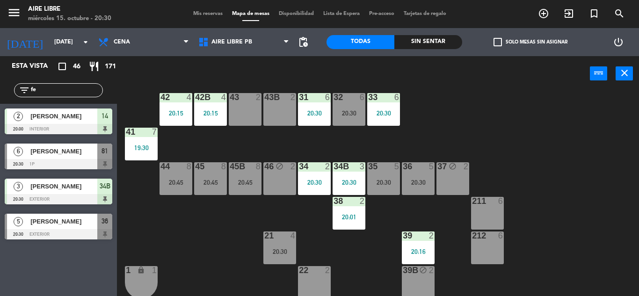
type input "f"
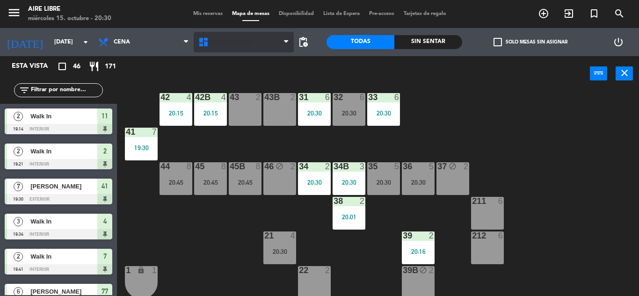
click at [229, 44] on span "Aire Libre PB" at bounding box center [231, 42] width 41 height 7
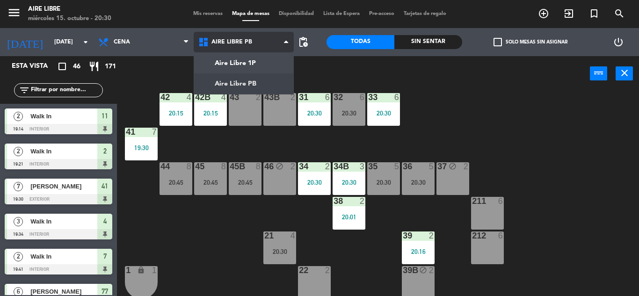
click at [243, 62] on ng-component "menu Aire Libre miércoles 15. octubre - 20:30 Mis reservas Mapa de mesas Dispon…" at bounding box center [319, 148] width 639 height 296
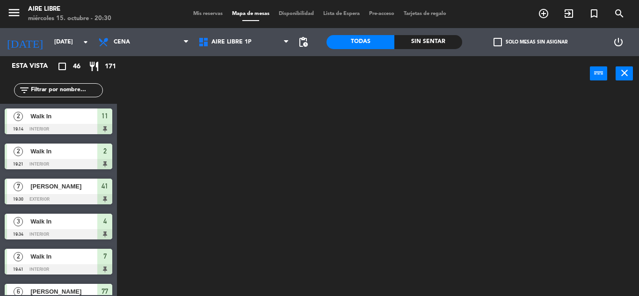
click at [60, 88] on input "text" at bounding box center [66, 90] width 73 height 10
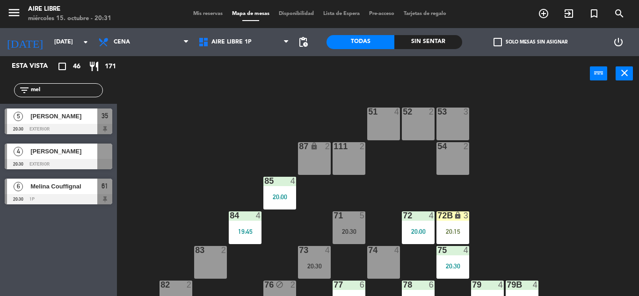
type input "mel"
click at [47, 248] on div "Esta vista crop_square 46 restaurant 171 filter_list mel 5 Melanie Katz 20:30 e…" at bounding box center [58, 176] width 117 height 240
click at [73, 154] on span "[PERSON_NAME]" at bounding box center [63, 151] width 67 height 10
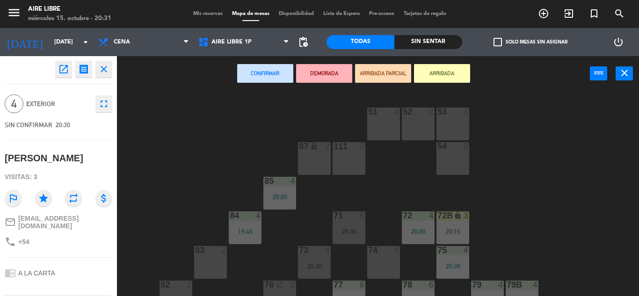
click at [387, 263] on div "74 4" at bounding box center [383, 262] width 33 height 33
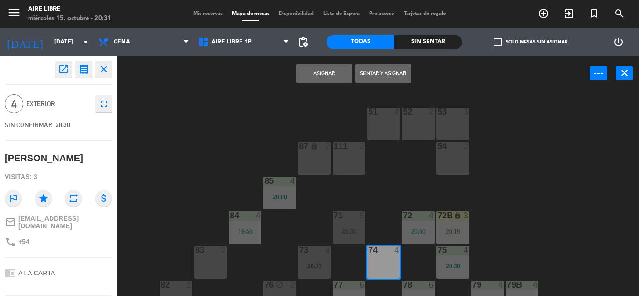
click at [386, 73] on button "Sentar y Asignar" at bounding box center [383, 73] width 56 height 19
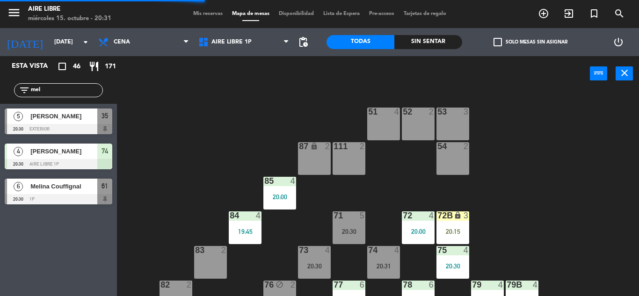
click at [464, 225] on div "72B lock 3 20:15" at bounding box center [452, 227] width 33 height 33
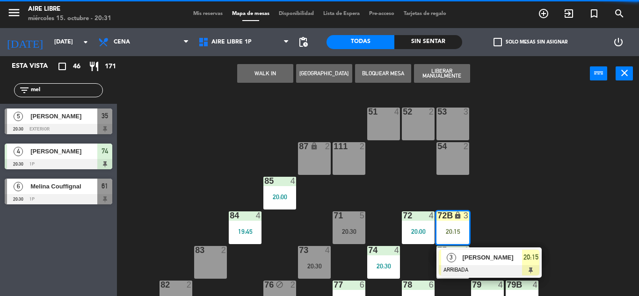
click at [505, 266] on div at bounding box center [489, 270] width 101 height 10
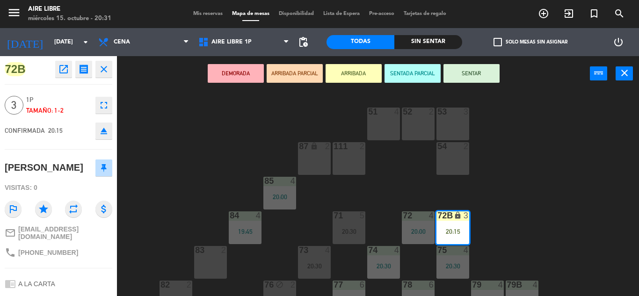
click at [476, 76] on button "SENTAR" at bounding box center [471, 73] width 56 height 19
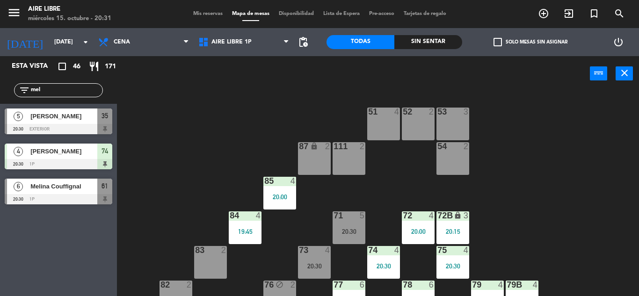
click at [415, 225] on div "72 4 20:00" at bounding box center [418, 227] width 33 height 33
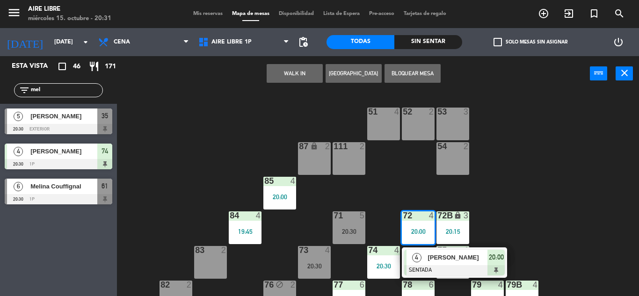
click at [164, 154] on div "51 4 52 2 53 3 111 2 54 2 87 lock 2 85 4 20:00 72 4 20:00 4 Camila García SENTA…" at bounding box center [380, 193] width 515 height 205
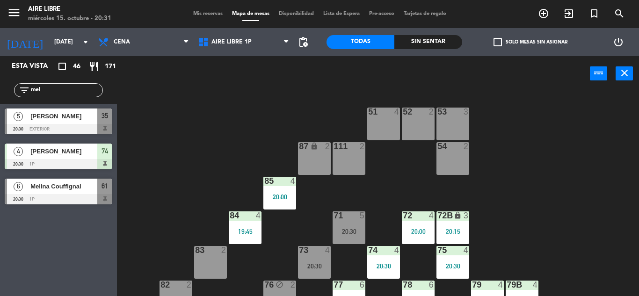
click at [416, 228] on div "20:00" at bounding box center [418, 231] width 33 height 7
click at [175, 144] on div "51 4 52 2 53 3 111 2 54 2 87 lock 2 85 4 20:00 72 4 20:00 84 4 19:45 71 5 20:30…" at bounding box center [380, 193] width 515 height 205
click at [48, 91] on input "mel" at bounding box center [66, 90] width 73 height 10
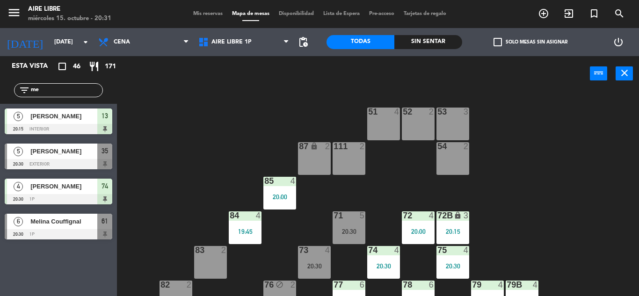
type input "m"
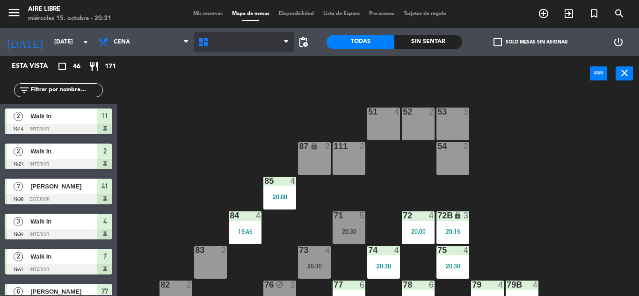
click at [226, 42] on span "Aire Libre 1P" at bounding box center [231, 42] width 40 height 7
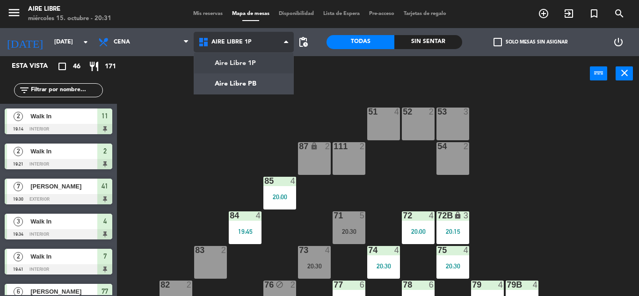
click at [245, 81] on ng-component "menu Aire Libre miércoles 15. octubre - 20:31 Mis reservas Mapa de mesas Dispon…" at bounding box center [319, 148] width 639 height 296
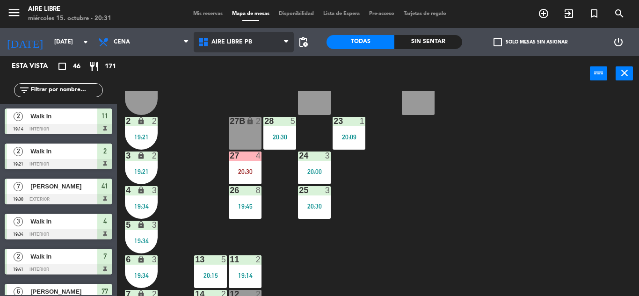
scroll to position [196, 0]
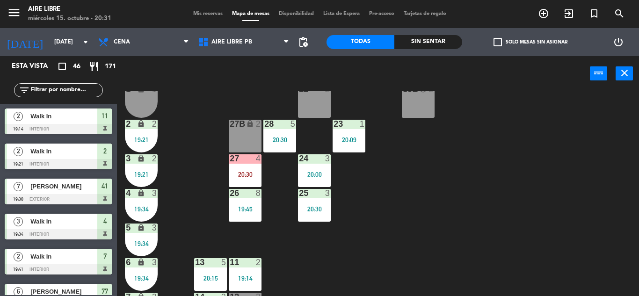
click at [235, 139] on div "27B lock 2" at bounding box center [245, 136] width 33 height 33
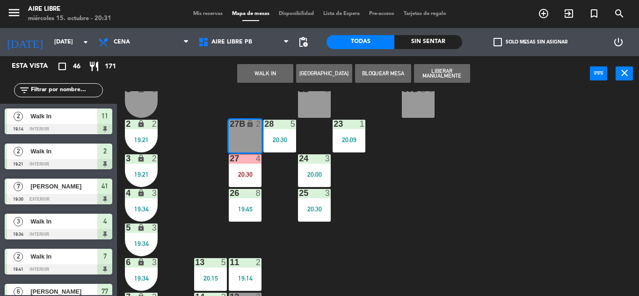
click at [269, 73] on button "WALK IN" at bounding box center [265, 73] width 56 height 19
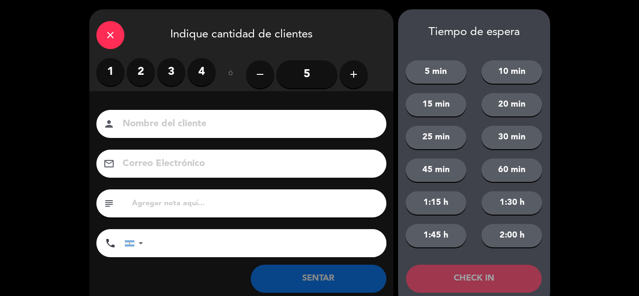
click at [142, 72] on label "2" at bounding box center [141, 72] width 28 height 28
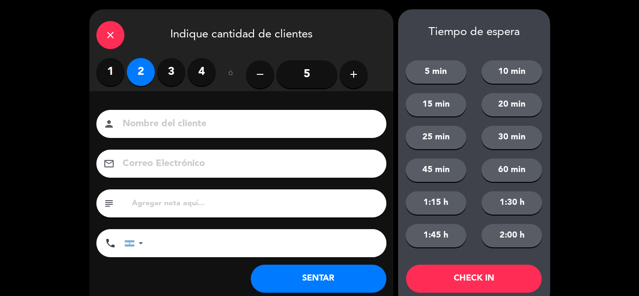
click at [313, 276] on button "SENTAR" at bounding box center [319, 279] width 136 height 28
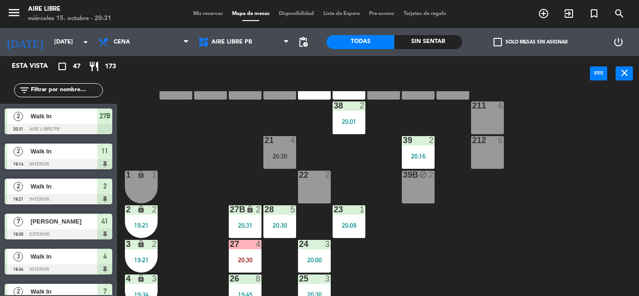
scroll to position [106, 0]
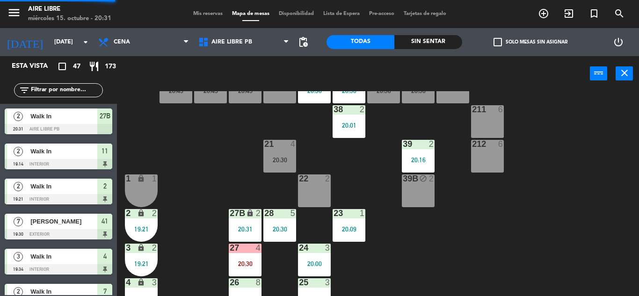
click at [271, 154] on div "21 4 20:30" at bounding box center [279, 156] width 33 height 33
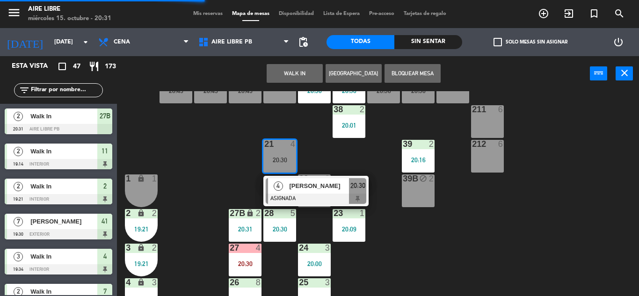
click at [294, 194] on div at bounding box center [316, 199] width 101 height 10
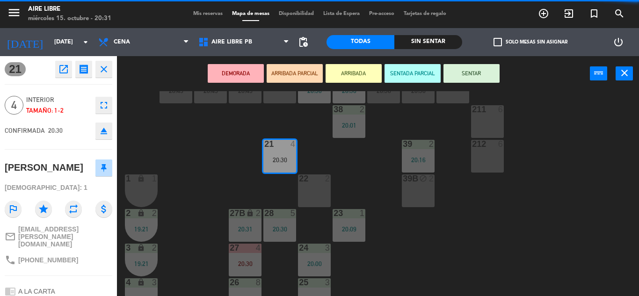
click at [106, 136] on icon "eject" at bounding box center [103, 130] width 11 height 11
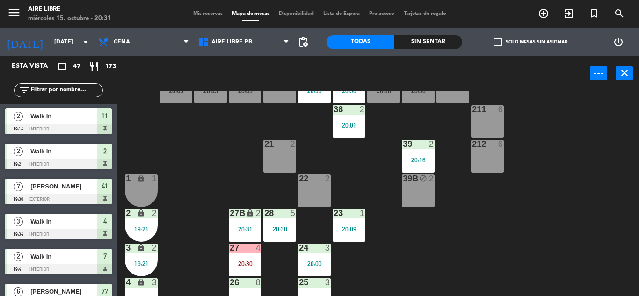
scroll to position [0, 0]
click at [65, 89] on input "text" at bounding box center [66, 90] width 73 height 10
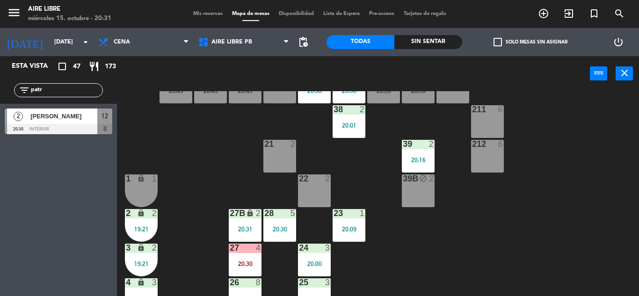
type input "patr"
click at [57, 237] on div "Esta vista crop_square 47 restaurant 173 filter_list patr 2 Patricio Bellio 20:…" at bounding box center [58, 176] width 117 height 240
click at [72, 124] on div at bounding box center [59, 129] width 108 height 10
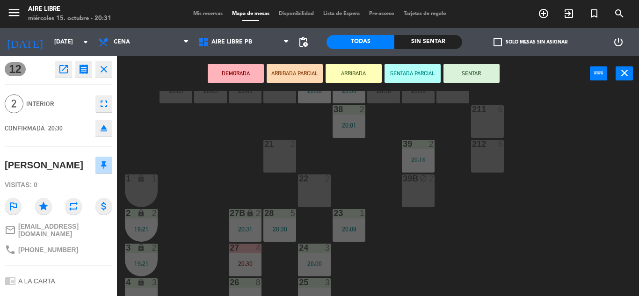
click at [355, 73] on button "ARRIBADA" at bounding box center [354, 73] width 56 height 19
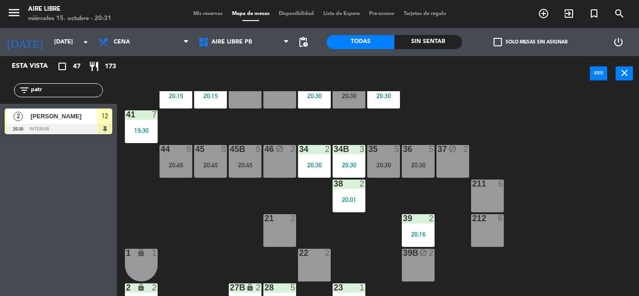
scroll to position [26, 0]
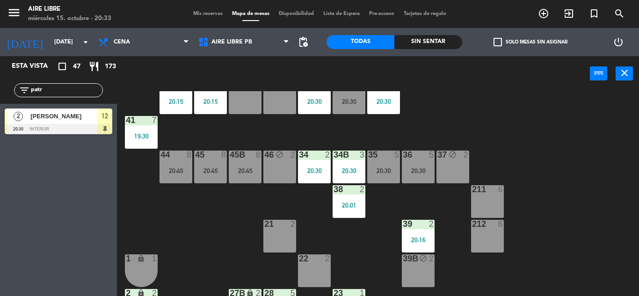
click at [67, 121] on span "[PERSON_NAME]" at bounding box center [63, 116] width 67 height 10
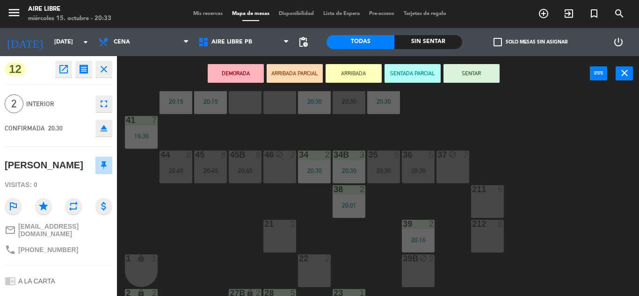
click at [104, 129] on icon "eject" at bounding box center [103, 128] width 11 height 11
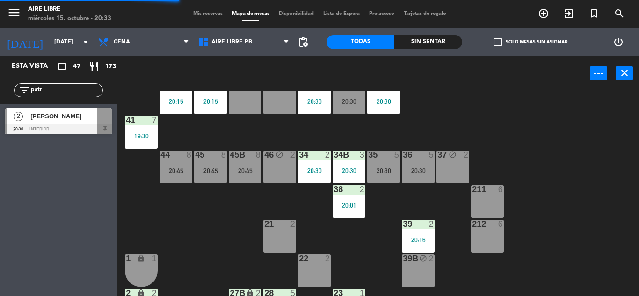
click at [79, 117] on span "[PERSON_NAME]" at bounding box center [63, 116] width 67 height 10
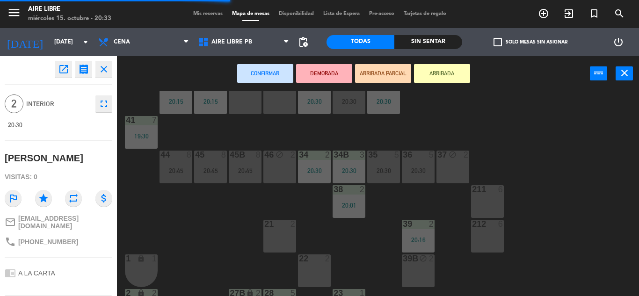
click at [449, 74] on button "ARRIBADA" at bounding box center [442, 73] width 56 height 19
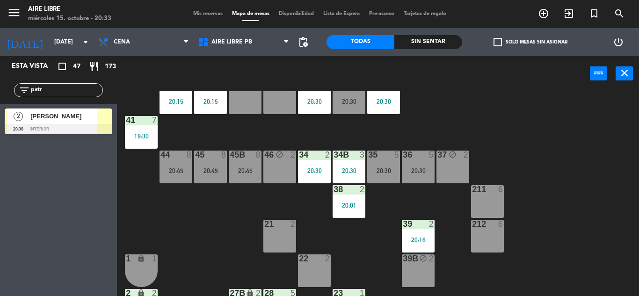
click at [639, 206] on div "42 4 20:15 43 2 31 6 20:30 32 6 20:30 33 6 20:30 42B 4 20:15 43B 2 41 7 19:30 4…" at bounding box center [380, 193] width 515 height 205
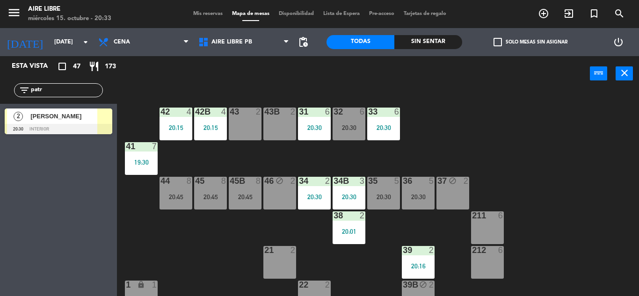
click at [62, 87] on input "patr" at bounding box center [66, 90] width 73 height 10
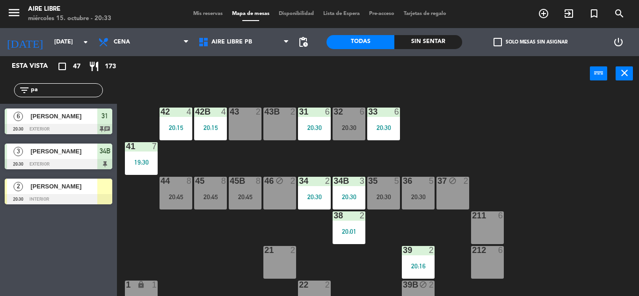
type input "p"
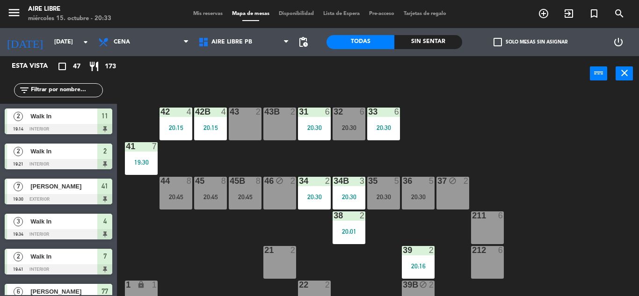
click at [496, 39] on span "check_box_outline_blank" at bounding box center [497, 42] width 8 height 8
click at [530, 42] on input "check_box_outline_blank Solo mesas sin asignar" at bounding box center [530, 42] width 0 height 0
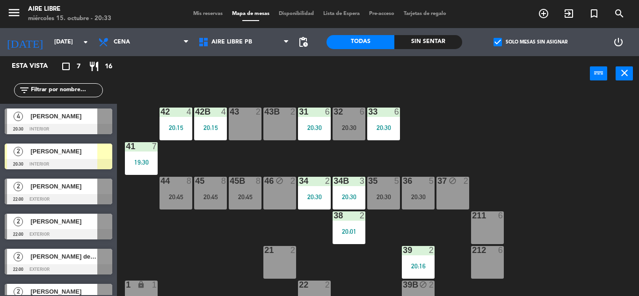
click at [86, 115] on span "[PERSON_NAME]" at bounding box center [63, 116] width 67 height 10
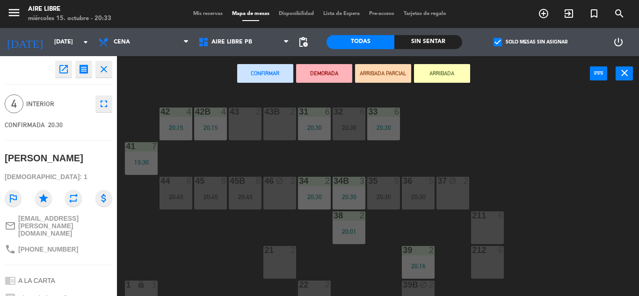
click at [248, 121] on div "43 2" at bounding box center [245, 124] width 33 height 33
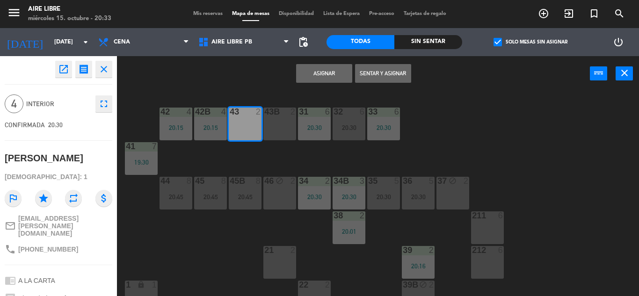
click at [271, 127] on div "43B 2" at bounding box center [279, 124] width 33 height 33
click at [323, 73] on button "Asignar" at bounding box center [324, 73] width 56 height 19
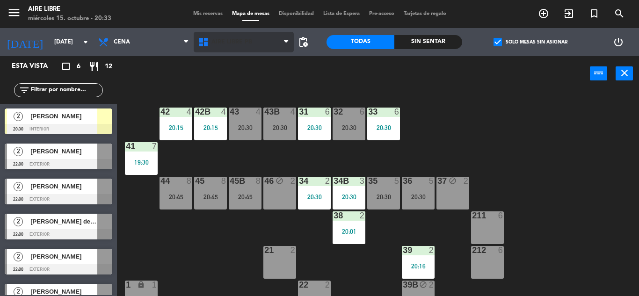
click at [229, 42] on span "Aire Libre PB" at bounding box center [231, 42] width 41 height 7
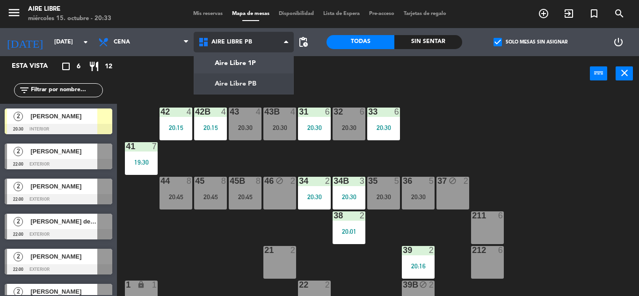
click at [247, 62] on ng-component "menu Aire Libre miércoles 15. octubre - 20:33 Mis reservas Mapa de mesas Dispon…" at bounding box center [319, 148] width 639 height 296
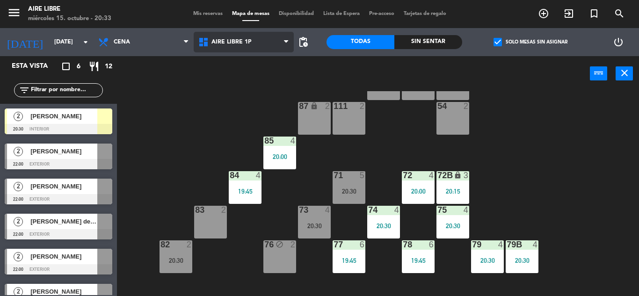
scroll to position [47, 0]
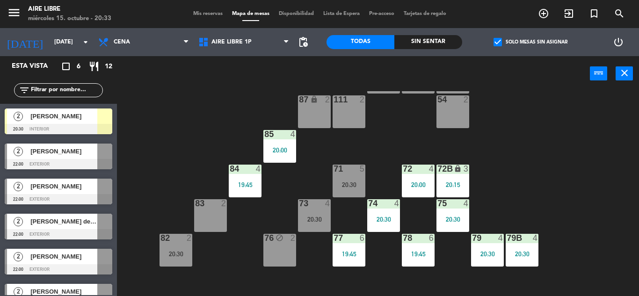
click at [454, 179] on div "72B lock 3 20:15" at bounding box center [452, 181] width 33 height 33
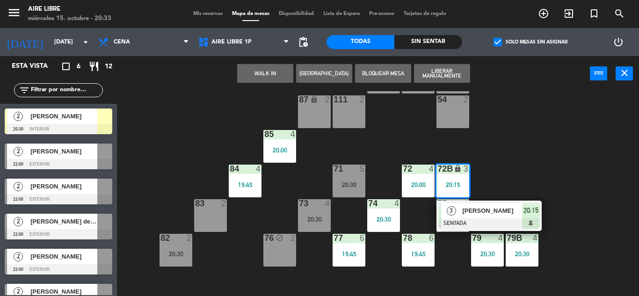
click at [474, 217] on div "[PERSON_NAME]" at bounding box center [491, 210] width 61 height 15
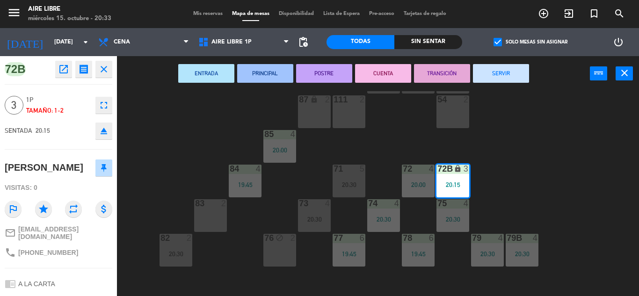
click at [107, 135] on icon "eject" at bounding box center [103, 130] width 11 height 11
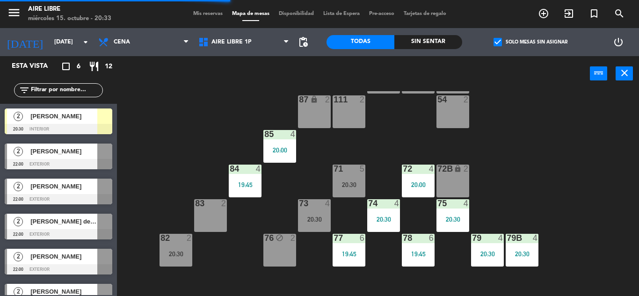
click at [78, 88] on input "text" at bounding box center [66, 90] width 73 height 10
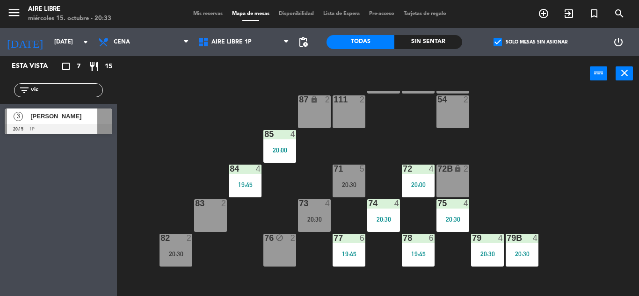
type input "vic"
click at [35, 128] on div at bounding box center [59, 129] width 108 height 10
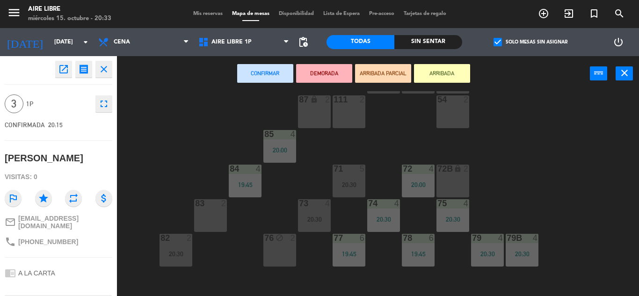
click at [446, 75] on button "ARRIBADA" at bounding box center [442, 73] width 56 height 19
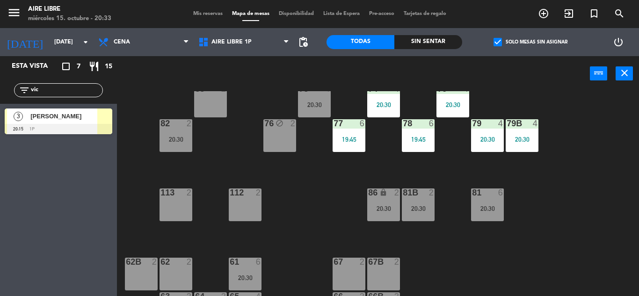
scroll to position [190, 0]
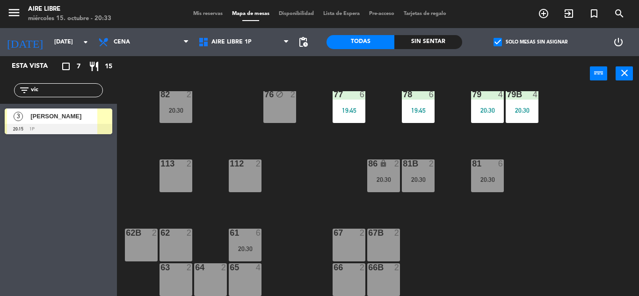
click at [91, 118] on span "[PERSON_NAME]" at bounding box center [63, 116] width 67 height 10
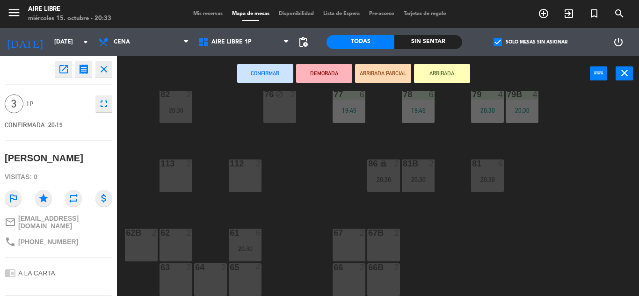
click at [245, 277] on div "65 4" at bounding box center [245, 279] width 33 height 33
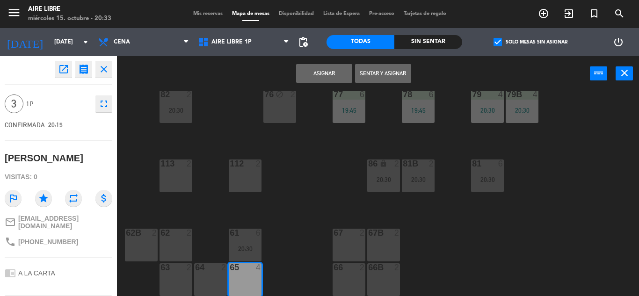
click at [384, 73] on button "Sentar y Asignar" at bounding box center [383, 73] width 56 height 19
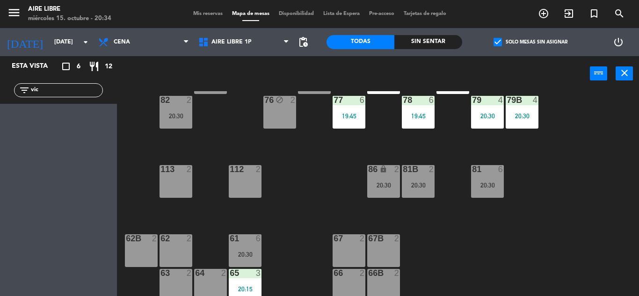
scroll to position [186, 0]
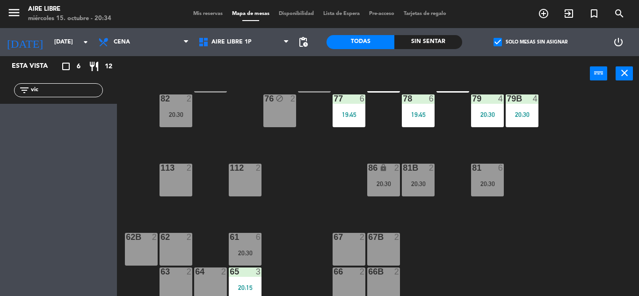
click at [65, 87] on input "vic" at bounding box center [66, 90] width 73 height 10
type input "v"
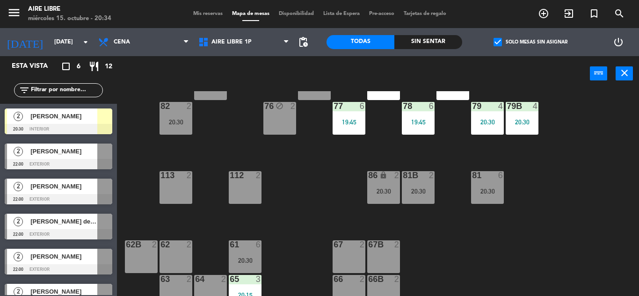
scroll to position [190, 0]
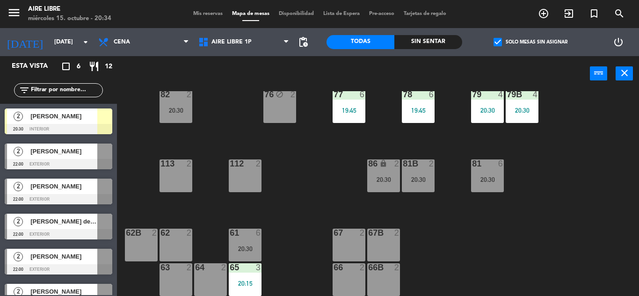
click at [73, 116] on span "[PERSON_NAME]" at bounding box center [63, 116] width 67 height 10
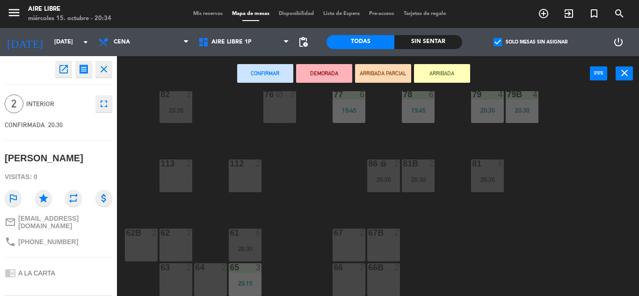
click at [147, 242] on div "62B 2" at bounding box center [141, 245] width 33 height 33
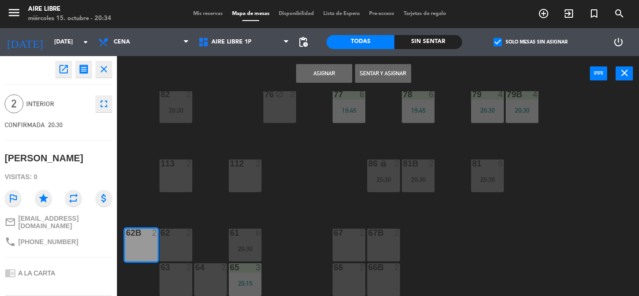
click at [383, 71] on button "Sentar y Asignar" at bounding box center [383, 73] width 56 height 19
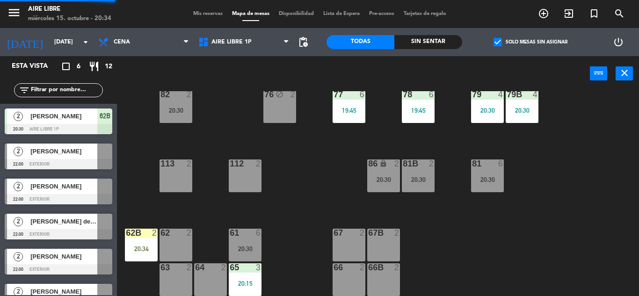
click at [70, 88] on input "text" at bounding box center [66, 90] width 73 height 10
click at [515, 57] on div "power_input close" at bounding box center [353, 74] width 473 height 36
click at [497, 38] on span "check_box" at bounding box center [497, 42] width 8 height 8
click at [530, 42] on input "check_box Solo mesas sin asignar" at bounding box center [530, 42] width 0 height 0
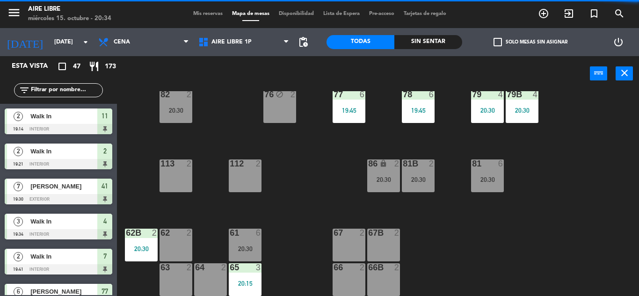
click at [498, 38] on span "check_box_outline_blank" at bounding box center [497, 42] width 8 height 8
click at [530, 42] on input "check_box_outline_blank Solo mesas sin asignar" at bounding box center [530, 42] width 0 height 0
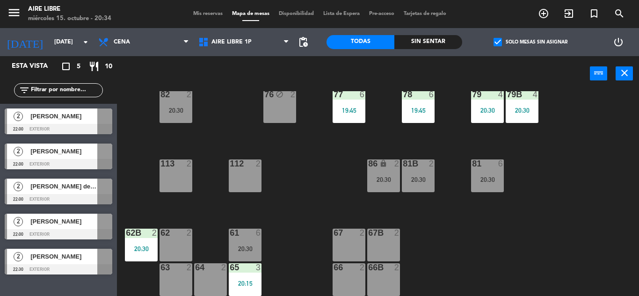
click at [496, 42] on span "check_box" at bounding box center [497, 42] width 8 height 8
click at [530, 42] on input "check_box Solo mesas sin asignar" at bounding box center [530, 42] width 0 height 0
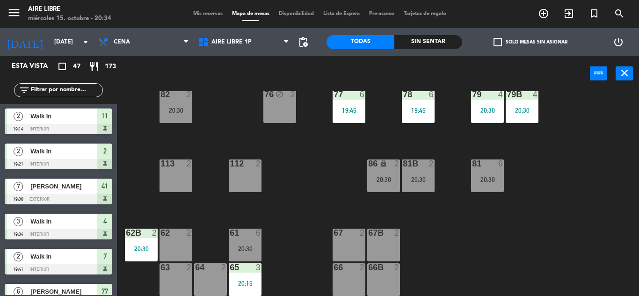
click at [61, 92] on input "text" at bounding box center [66, 90] width 73 height 10
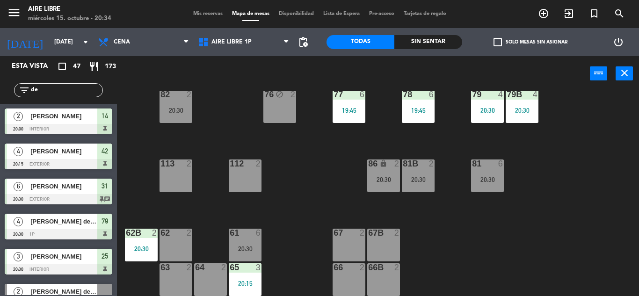
type input "d"
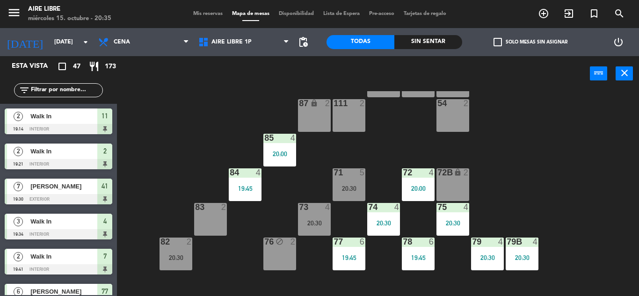
scroll to position [41, 0]
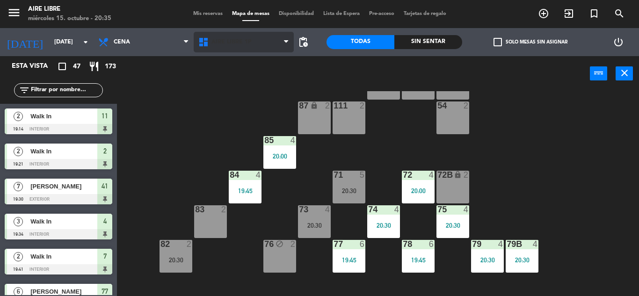
click at [226, 39] on span "Aire Libre 1P" at bounding box center [231, 42] width 40 height 7
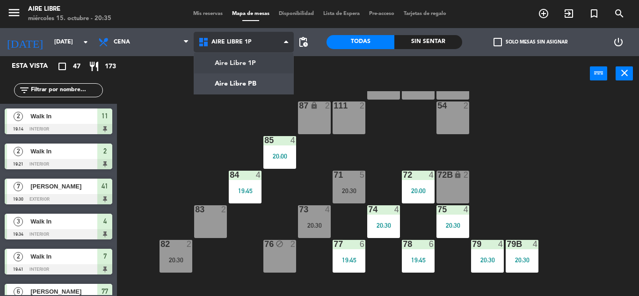
click at [239, 82] on ng-component "menu Aire Libre miércoles 15. octubre - 20:35 Mis reservas Mapa de mesas Dispon…" at bounding box center [319, 148] width 639 height 296
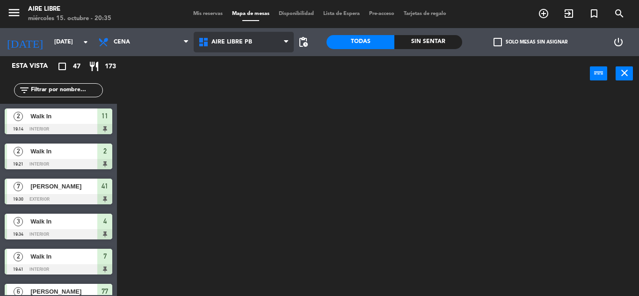
scroll to position [0, 0]
click at [621, 272] on div at bounding box center [380, 193] width 515 height 205
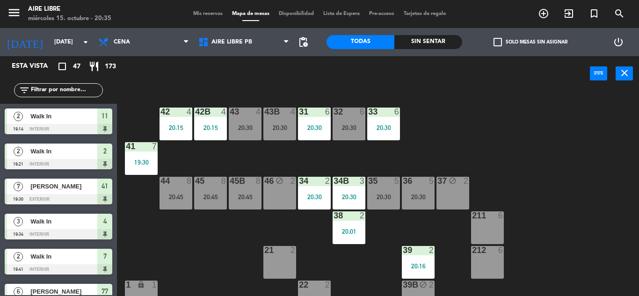
click at [606, 292] on div "42 4 20:15 43 4 20:30 31 6 20:30 32 6 20:30 33 6 20:30 42B 4 20:15 43B 4 20:30 …" at bounding box center [380, 193] width 515 height 205
click at [54, 91] on input "text" at bounding box center [66, 90] width 73 height 10
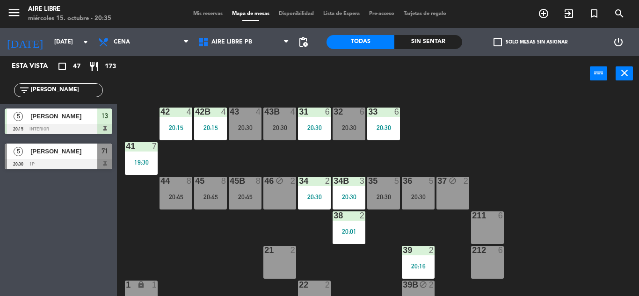
click at [47, 87] on input "romi" at bounding box center [66, 90] width 73 height 10
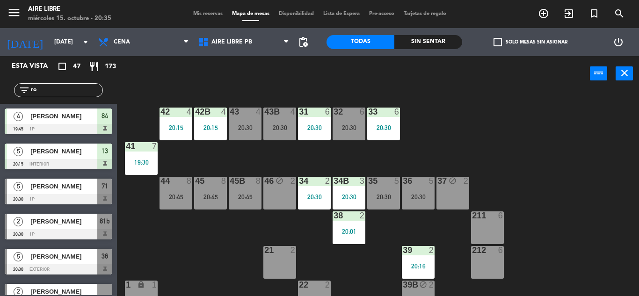
type input "r"
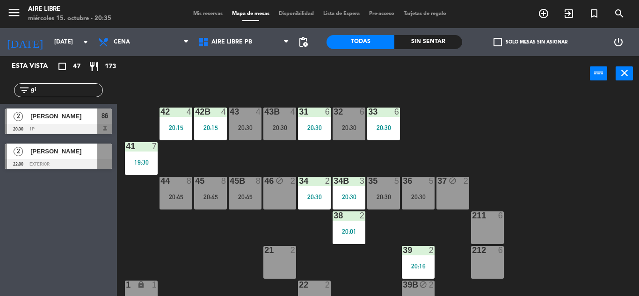
type input "g"
type input "romi"
click at [48, 230] on div "Esta vista crop_square 47 restaurant 173 filter_list romi 5 Romina Chame 20:15 …" at bounding box center [58, 176] width 117 height 240
click at [79, 157] on div "[PERSON_NAME]" at bounding box center [63, 151] width 68 height 15
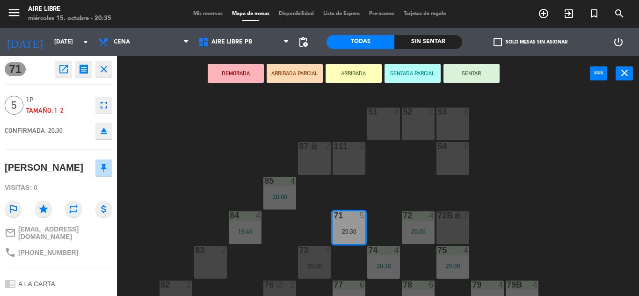
click at [353, 70] on button "ARRIBADA" at bounding box center [354, 73] width 56 height 19
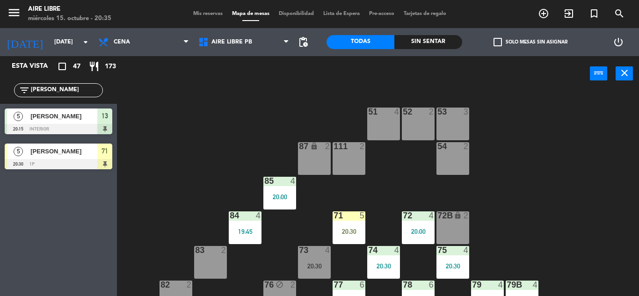
click at [70, 88] on input "romi" at bounding box center [66, 90] width 73 height 10
type input "r"
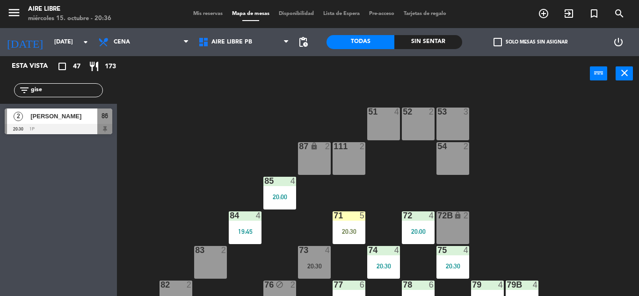
type input "gise"
click at [62, 123] on div "[PERSON_NAME]" at bounding box center [63, 116] width 68 height 15
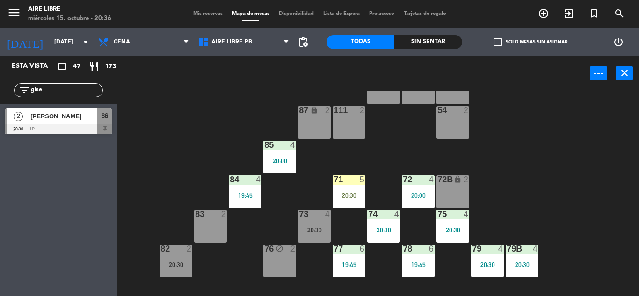
scroll to position [56, 0]
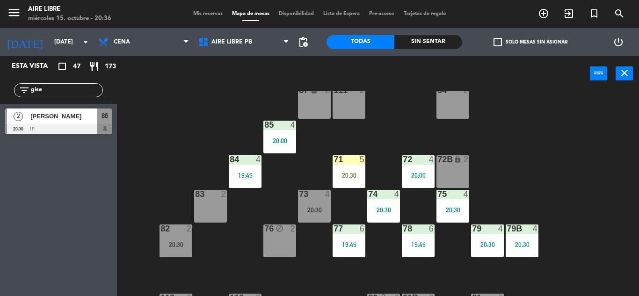
click at [58, 118] on span "[PERSON_NAME]" at bounding box center [63, 116] width 67 height 10
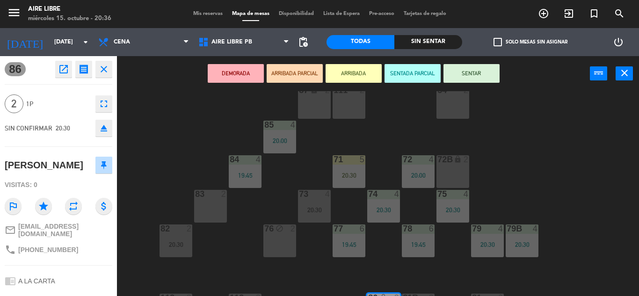
click at [364, 79] on button "ARRIBADA" at bounding box center [354, 73] width 56 height 19
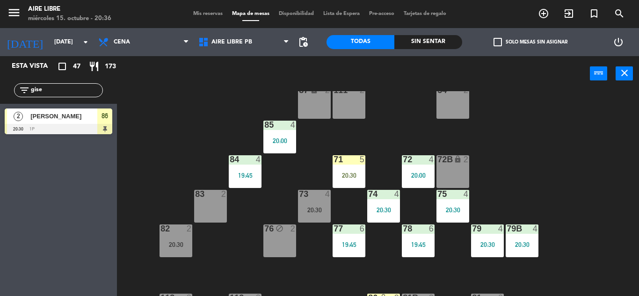
click at [65, 116] on span "[PERSON_NAME]" at bounding box center [63, 116] width 67 height 10
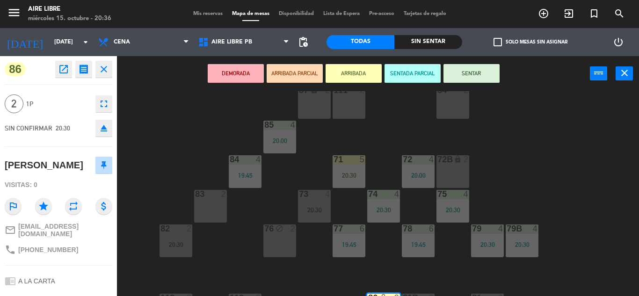
click at [109, 126] on icon "eject" at bounding box center [103, 128] width 11 height 11
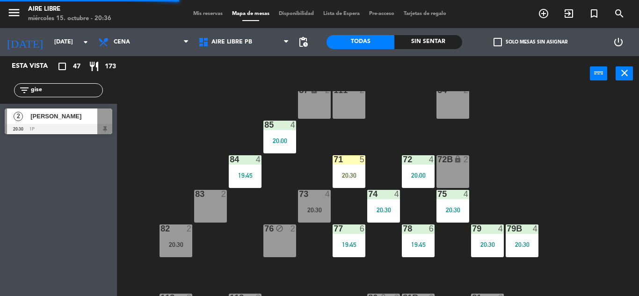
click at [62, 116] on span "[PERSON_NAME]" at bounding box center [63, 116] width 67 height 10
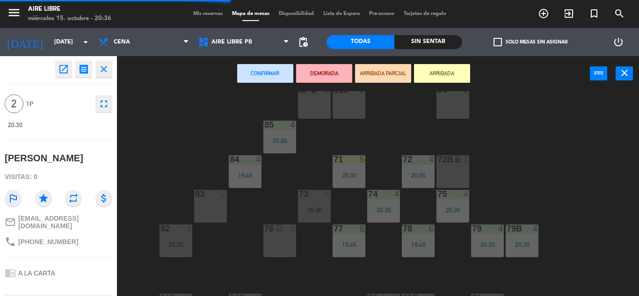
click at [441, 73] on button "ARRIBADA" at bounding box center [442, 73] width 56 height 19
click at [160, 131] on div "51 4 52 2 53 3 111 2 54 2 87 lock 2 85 4 20:00 72 4 20:00 84 4 19:45 71 5 20:30…" at bounding box center [380, 193] width 515 height 205
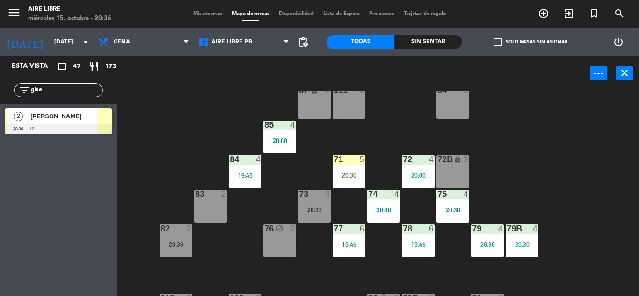
click at [63, 89] on input "gise" at bounding box center [66, 90] width 73 height 10
type input "g"
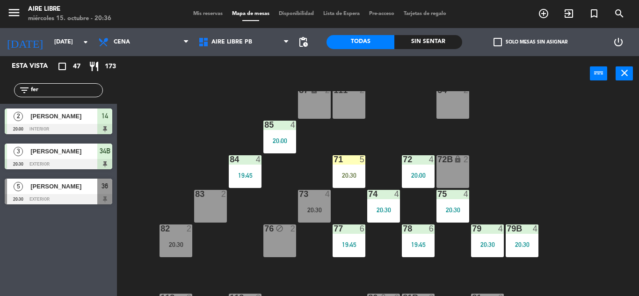
click at [41, 262] on div "Esta vista crop_square 47 restaurant 173 filter_list fer 2 Ignacui Fernández 20…" at bounding box center [58, 176] width 117 height 240
click at [66, 91] on input "fer" at bounding box center [66, 90] width 73 height 10
type input "f"
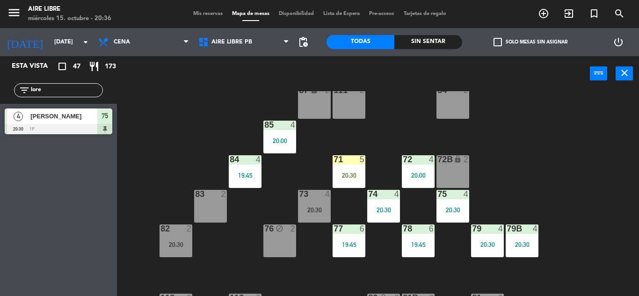
click at [66, 86] on input "lore" at bounding box center [66, 90] width 73 height 10
click at [363, 161] on div "5" at bounding box center [363, 159] width 6 height 8
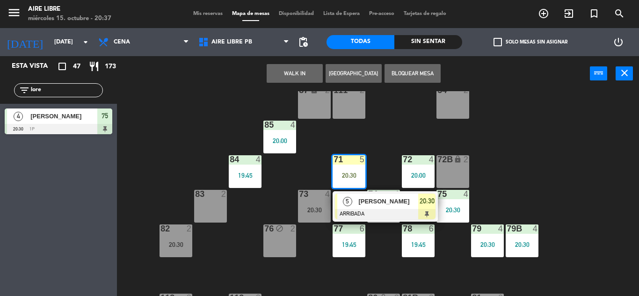
click at [309, 207] on div "20:30" at bounding box center [314, 210] width 33 height 7
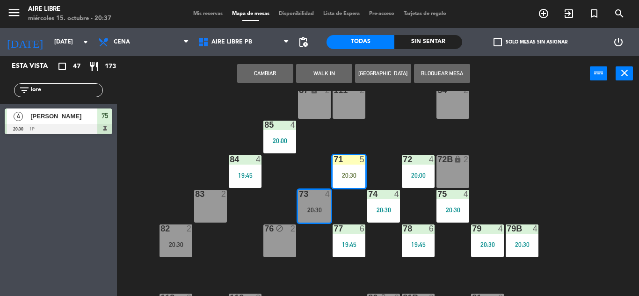
click at [255, 78] on button "Cambiar" at bounding box center [265, 73] width 56 height 19
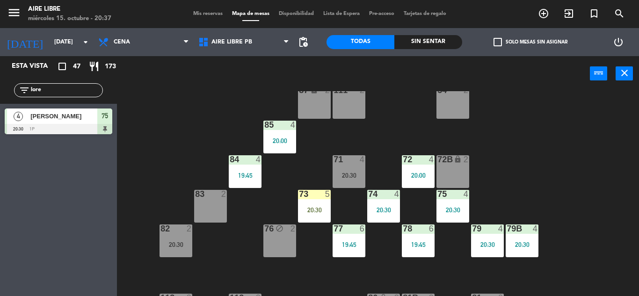
click at [65, 86] on input "lore" at bounding box center [66, 90] width 73 height 10
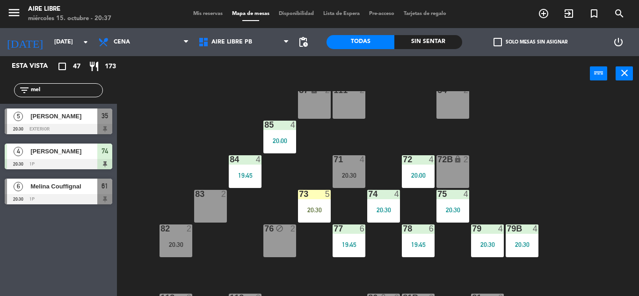
type input "mel"
click at [39, 216] on div "Esta vista crop_square 47 restaurant 173 filter_list mel 5 Melanie Katz 20:30 e…" at bounding box center [58, 176] width 117 height 240
click at [85, 188] on span "Melina Couffignal" at bounding box center [63, 186] width 67 height 10
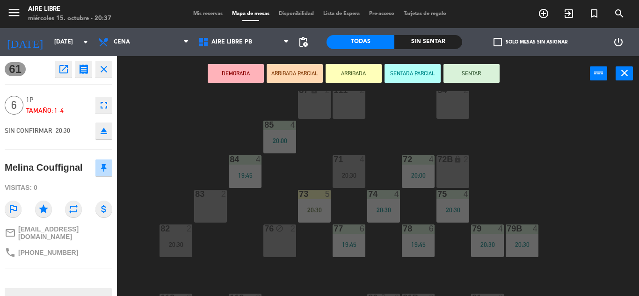
click at [356, 68] on button "ARRIBADA" at bounding box center [354, 73] width 56 height 19
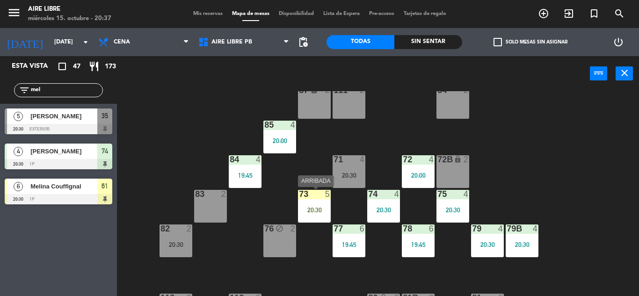
click at [318, 207] on div "20:30" at bounding box center [314, 210] width 33 height 7
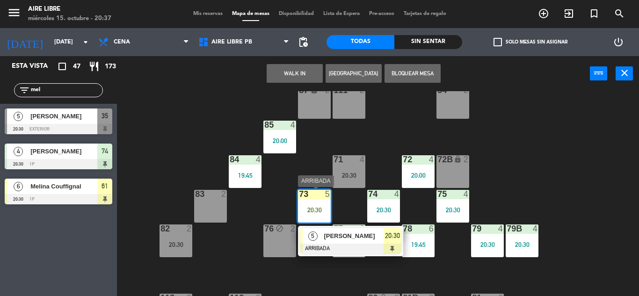
click at [346, 239] on span "[PERSON_NAME]" at bounding box center [354, 236] width 60 height 10
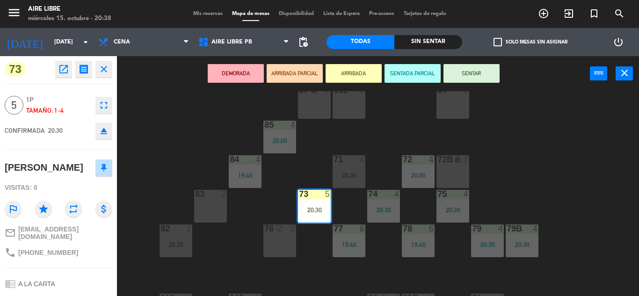
click at [101, 136] on icon "eject" at bounding box center [103, 130] width 11 height 11
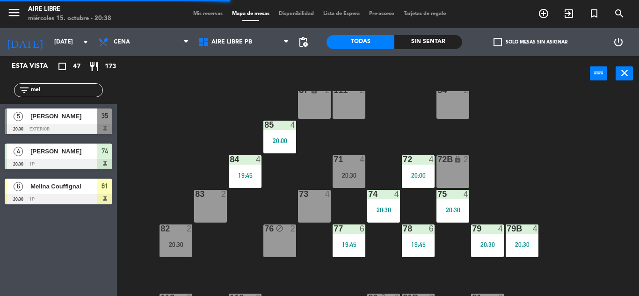
click at [83, 83] on div "filter_list mel" at bounding box center [58, 90] width 117 height 27
click at [58, 95] on input "mel" at bounding box center [66, 90] width 73 height 10
click at [58, 94] on input "mel" at bounding box center [66, 90] width 73 height 10
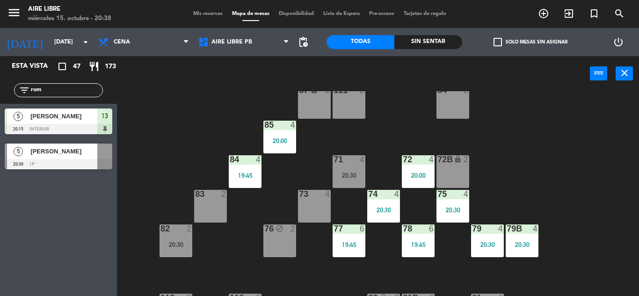
type input "rom"
click at [49, 209] on div "Esta vista crop_square 47 restaurant 173 filter_list rom 5 Romina Chame 20:15 i…" at bounding box center [58, 176] width 117 height 240
click at [84, 163] on div at bounding box center [59, 164] width 108 height 10
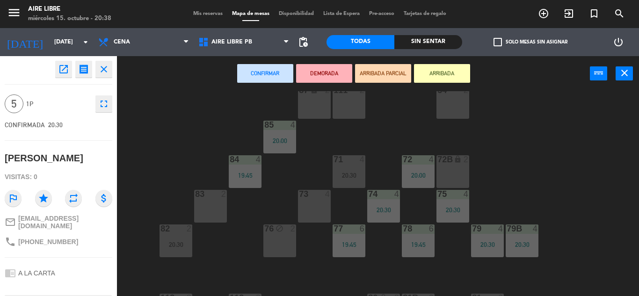
click at [96, 107] on button "fullscreen" at bounding box center [103, 103] width 17 height 17
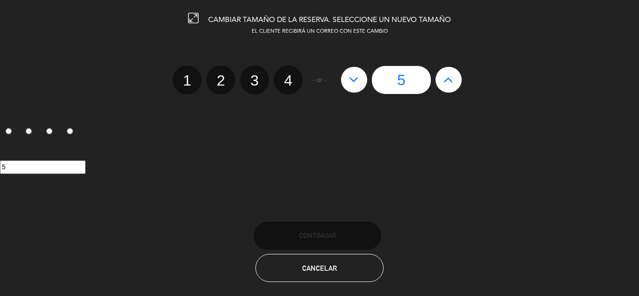
click at [289, 83] on label "4" at bounding box center [288, 79] width 29 height 29
click at [289, 75] on input "4" at bounding box center [287, 72] width 6 height 6
radio input "true"
radio input "false"
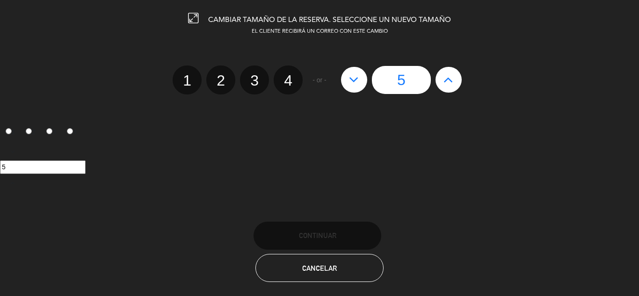
radio input "false"
radio input "true"
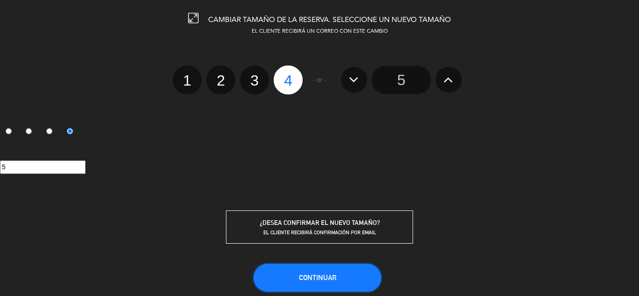
click at [330, 277] on span "Continuar" at bounding box center [317, 278] width 37 height 8
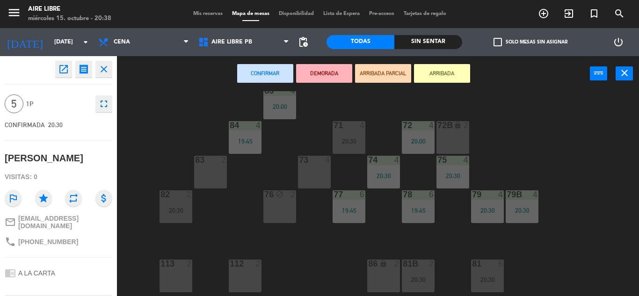
scroll to position [91, 0]
click at [306, 173] on div "73 4" at bounding box center [314, 171] width 33 height 33
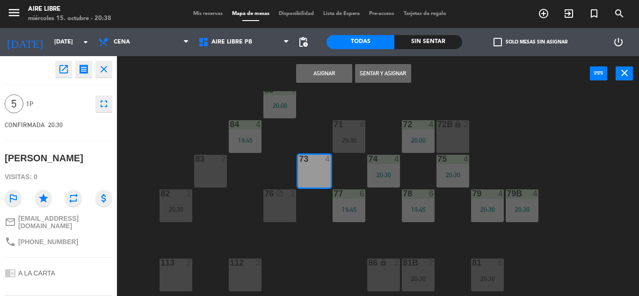
click at [338, 73] on button "Asignar" at bounding box center [324, 73] width 56 height 19
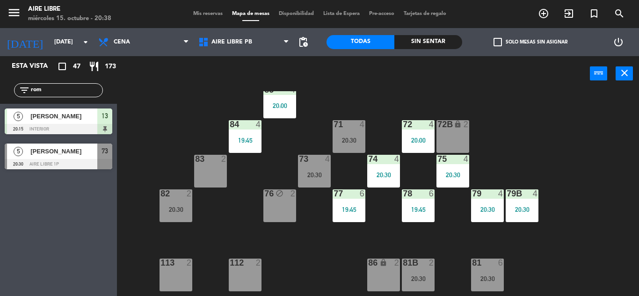
click at [83, 152] on span "[PERSON_NAME]" at bounding box center [63, 151] width 67 height 10
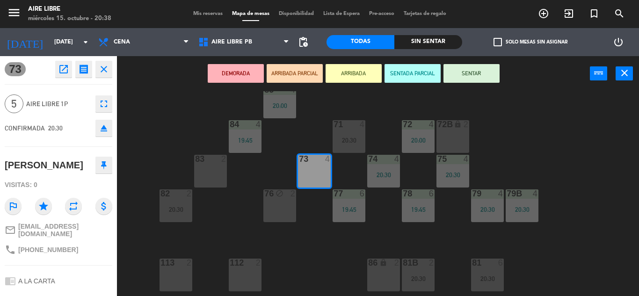
click at [323, 164] on div "73 4" at bounding box center [314, 159] width 33 height 9
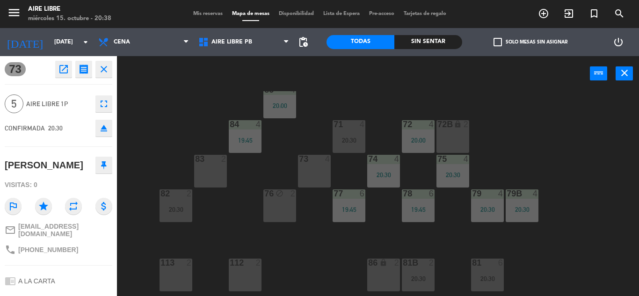
click at [101, 71] on icon "close" at bounding box center [103, 69] width 11 height 11
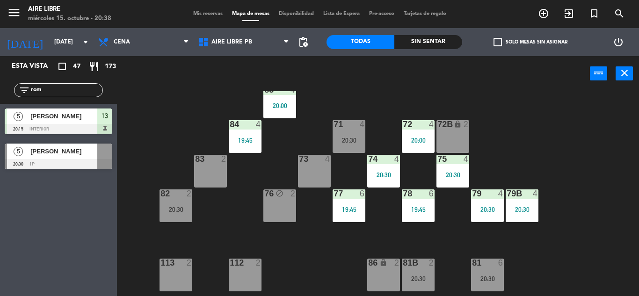
click at [83, 151] on span "[PERSON_NAME]" at bounding box center [63, 151] width 67 height 10
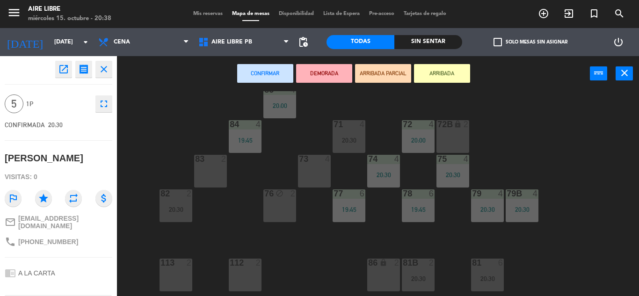
click at [312, 176] on div "73 4" at bounding box center [314, 171] width 33 height 33
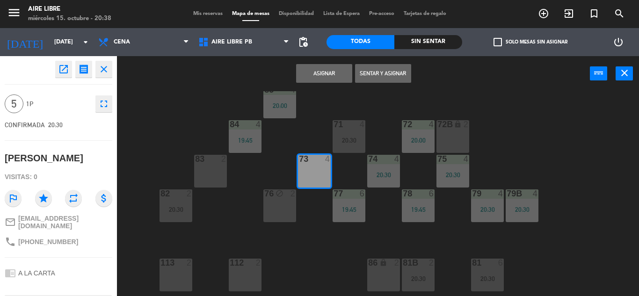
click at [391, 74] on button "Sentar y Asignar" at bounding box center [383, 73] width 56 height 19
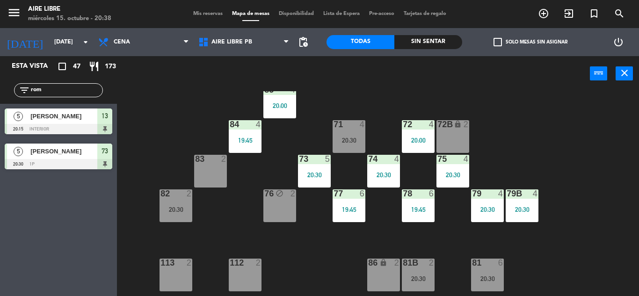
click at [58, 88] on input "rom" at bounding box center [66, 90] width 73 height 10
type input "vero"
click at [40, 217] on div "Esta vista crop_square 47 restaurant 173 filter_list vero 2 Veronica 20:30 1p 8…" at bounding box center [58, 176] width 117 height 240
click at [93, 159] on div at bounding box center [59, 164] width 108 height 10
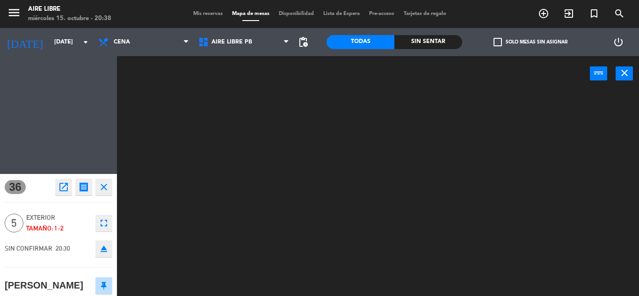
scroll to position [0, 0]
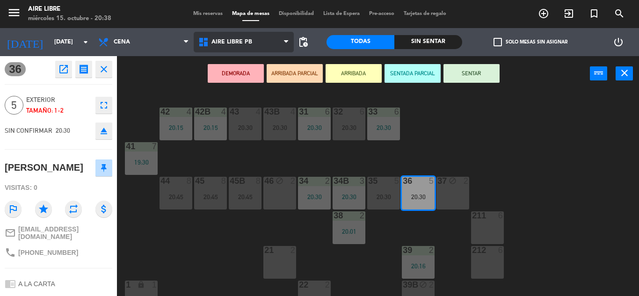
click at [240, 44] on span "Aire Libre PB" at bounding box center [231, 42] width 41 height 7
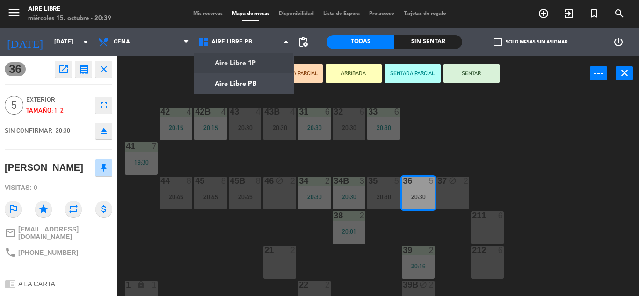
click at [109, 131] on icon "eject" at bounding box center [103, 130] width 11 height 11
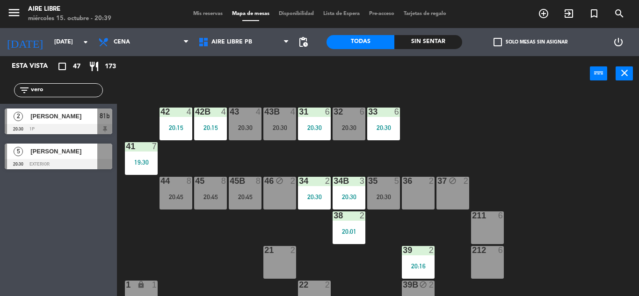
click at [81, 161] on div at bounding box center [59, 164] width 108 height 10
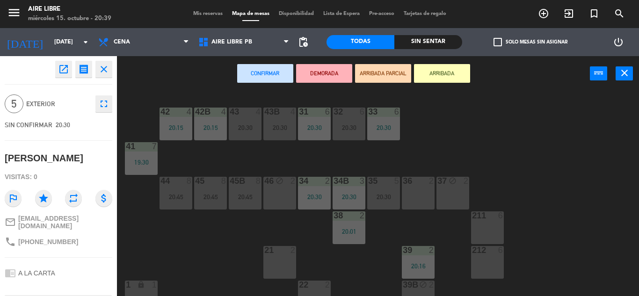
click at [455, 72] on button "ARRIBADA" at bounding box center [442, 73] width 56 height 19
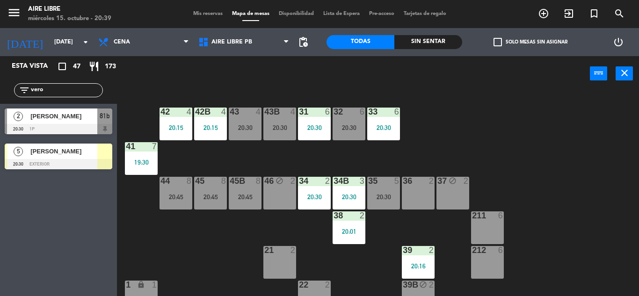
click at [51, 90] on input "vero" at bounding box center [66, 90] width 73 height 10
type input "mela"
click at [83, 123] on div "[PERSON_NAME]" at bounding box center [63, 116] width 68 height 15
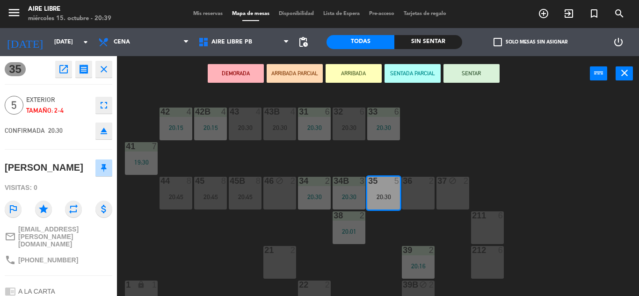
click at [356, 78] on button "ARRIBADA" at bounding box center [354, 73] width 56 height 19
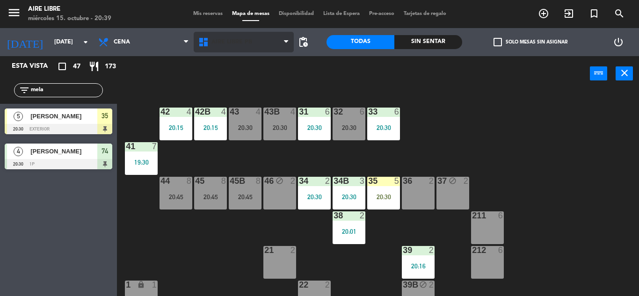
click at [237, 40] on span "Aire Libre PB" at bounding box center [231, 42] width 41 height 7
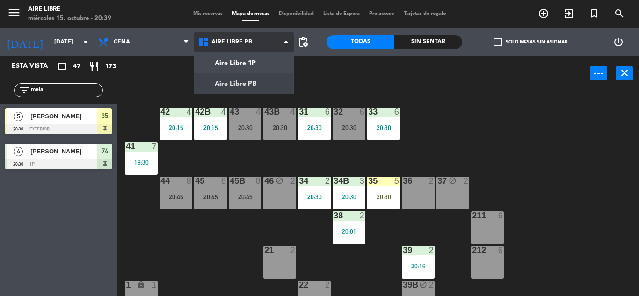
click at [241, 57] on ng-component "menu Aire Libre miércoles 15. octubre - 20:39 Mis reservas Mapa de mesas Dispon…" at bounding box center [319, 148] width 639 height 296
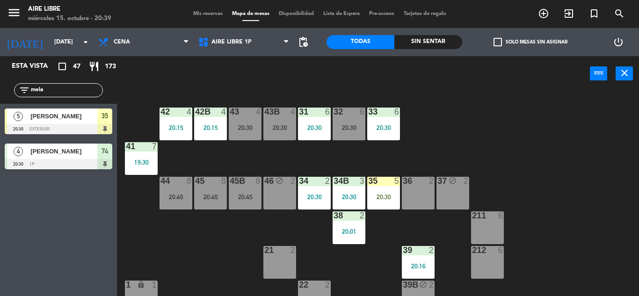
click at [639, 168] on div "42 4 20:15 43 4 20:30 31 6 20:30 32 6 20:30 33 6 20:30 42B 4 20:15 43B 4 20:30 …" at bounding box center [380, 193] width 515 height 205
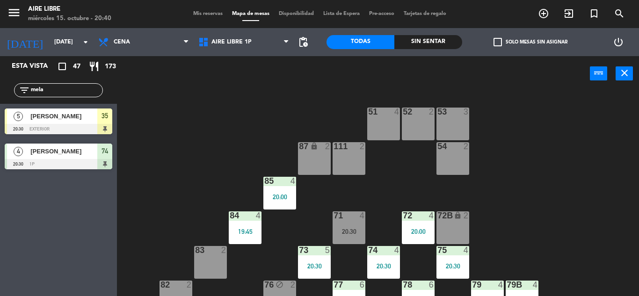
click at [580, 236] on div "51 4 52 2 53 3 111 2 54 2 87 lock 2 85 4 20:00 72 4 20:00 84 4 19:45 71 4 20:30…" at bounding box center [380, 193] width 515 height 205
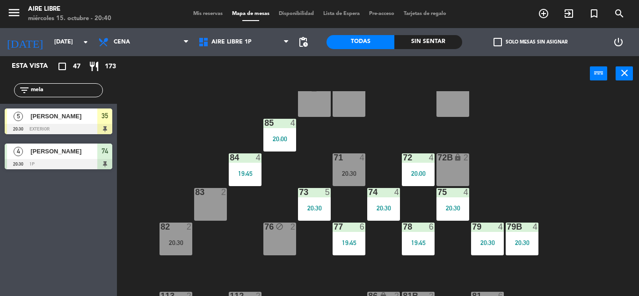
scroll to position [59, 0]
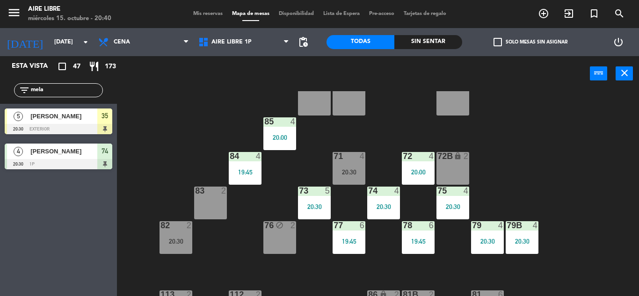
click at [61, 88] on input "mela" at bounding box center [66, 90] width 73 height 10
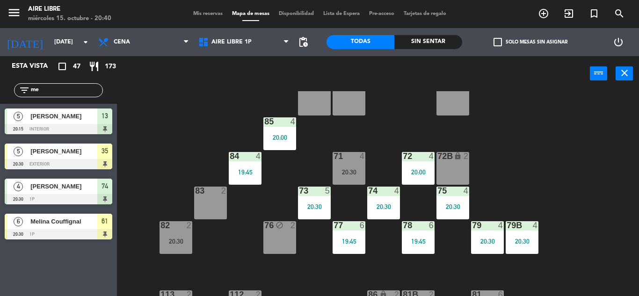
type input "m"
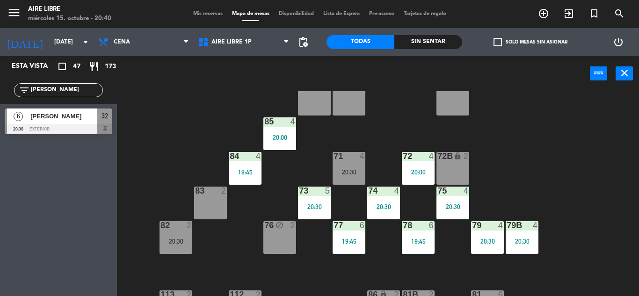
type input "faus"
click at [71, 121] on span "[PERSON_NAME]" at bounding box center [63, 116] width 67 height 10
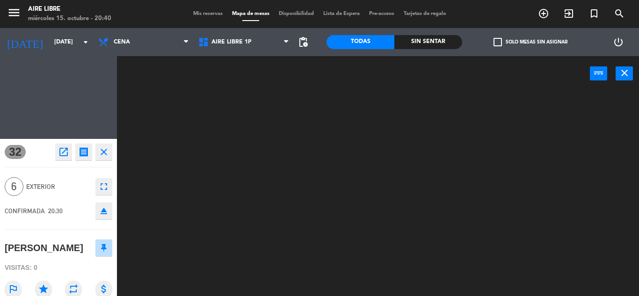
scroll to position [0, 0]
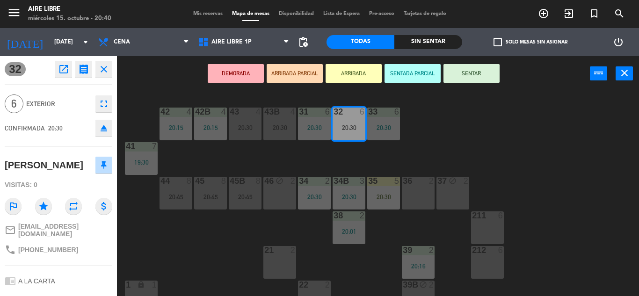
click at [353, 73] on button "ARRIBADA" at bounding box center [354, 73] width 56 height 19
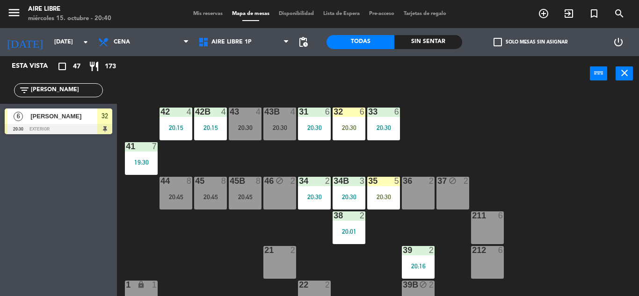
click at [421, 83] on div "power_input close" at bounding box center [353, 74] width 473 height 36
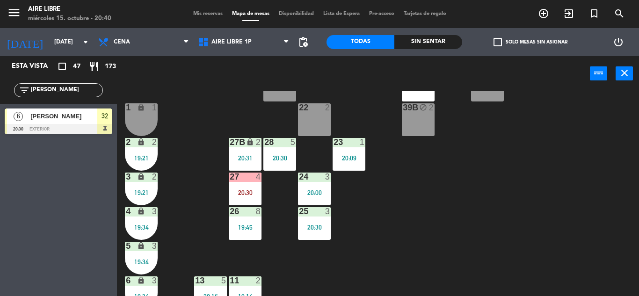
scroll to position [178, 0]
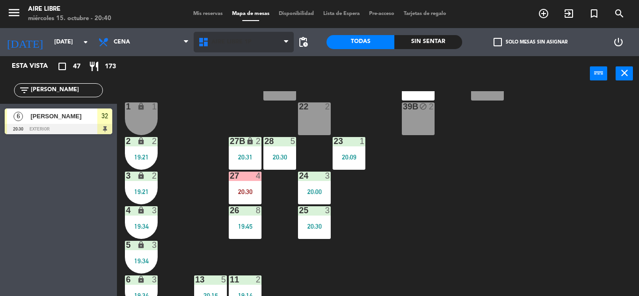
click at [224, 44] on span "Aire Libre 1P" at bounding box center [231, 42] width 40 height 7
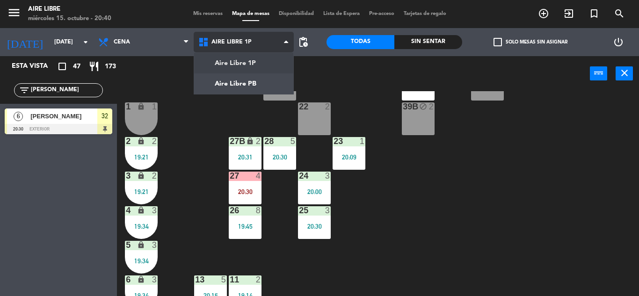
click at [245, 59] on ng-component "menu Aire Libre miércoles 15. octubre - 20:40 Mis reservas Mapa de mesas Dispon…" at bounding box center [319, 148] width 639 height 296
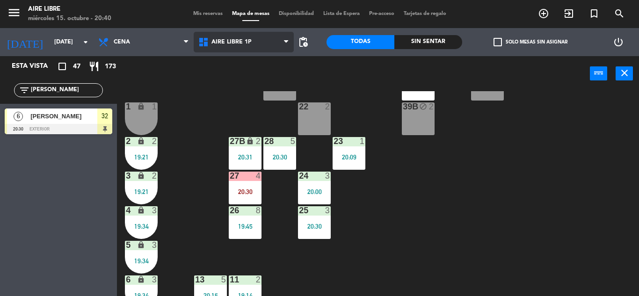
click at [233, 42] on span "Aire Libre 1P" at bounding box center [231, 42] width 40 height 7
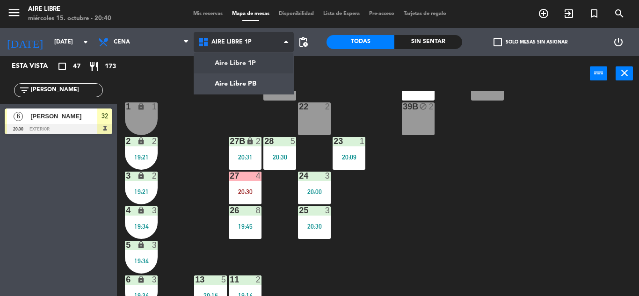
click at [243, 77] on ng-component "menu Aire Libre miércoles 15. octubre - 20:40 Mis reservas Mapa de mesas Dispon…" at bounding box center [319, 148] width 639 height 296
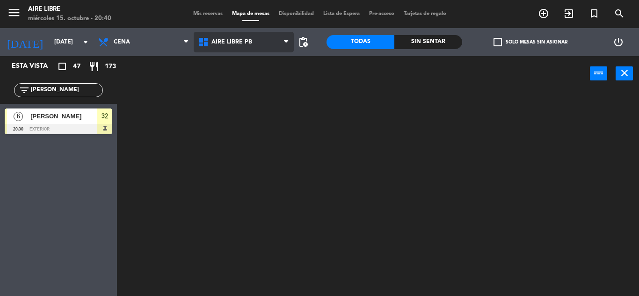
scroll to position [0, 0]
click at [242, 39] on span "Aire Libre PB" at bounding box center [231, 42] width 41 height 7
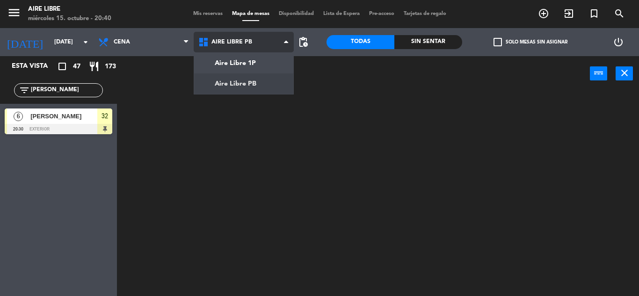
click at [246, 60] on ng-component "menu Aire Libre miércoles 15. octubre - 20:40 Mis reservas Mapa de mesas Dispon…" at bounding box center [319, 148] width 639 height 296
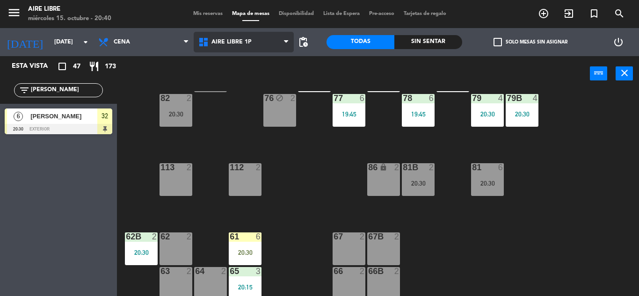
scroll to position [190, 0]
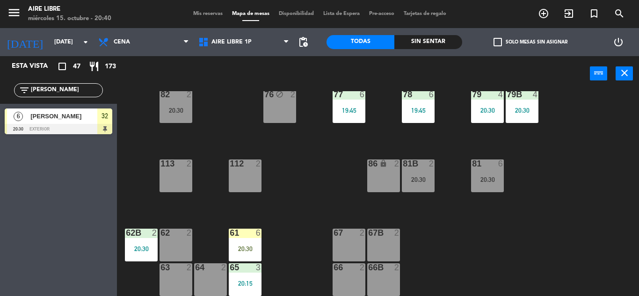
click at [66, 94] on input "faus" at bounding box center [66, 90] width 73 height 10
type input "f"
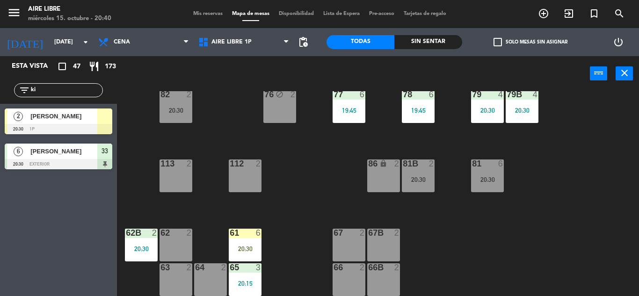
type input "ki"
click at [45, 223] on div "Esta vista crop_square 47 restaurant 173 filter_list ki 2 Gisela kim 20:30 1p 6…" at bounding box center [58, 176] width 117 height 240
click at [58, 119] on span "[PERSON_NAME]" at bounding box center [63, 116] width 67 height 10
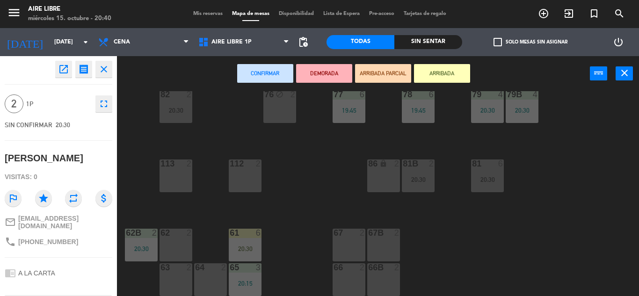
click at [347, 245] on div "67 2" at bounding box center [349, 245] width 33 height 33
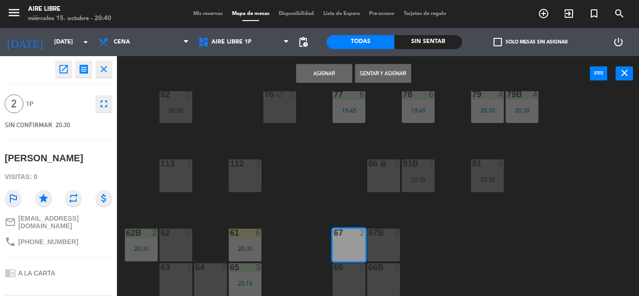
click at [387, 72] on button "Sentar y Asignar" at bounding box center [383, 73] width 56 height 19
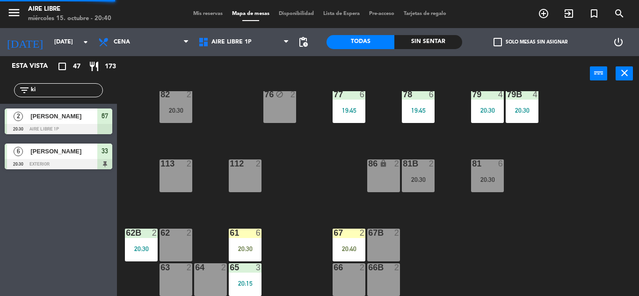
click at [246, 236] on div at bounding box center [244, 233] width 15 height 8
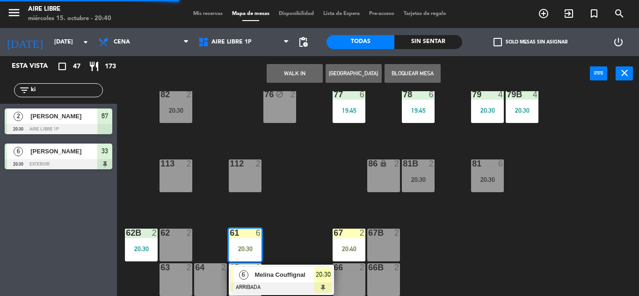
click at [295, 269] on div "Melina Couffignal" at bounding box center [284, 274] width 61 height 15
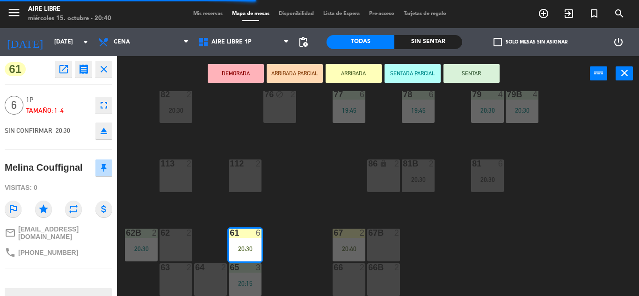
click at [474, 73] on button "SENTAR" at bounding box center [471, 73] width 56 height 19
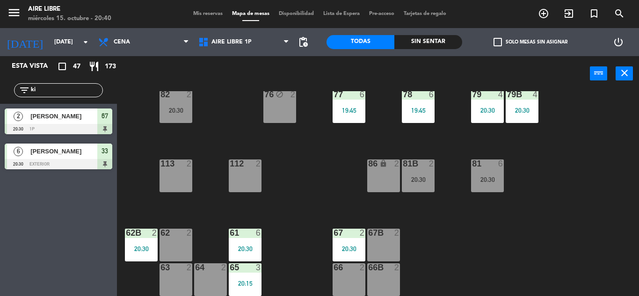
click at [59, 90] on input "ki" at bounding box center [66, 90] width 73 height 10
type input "k"
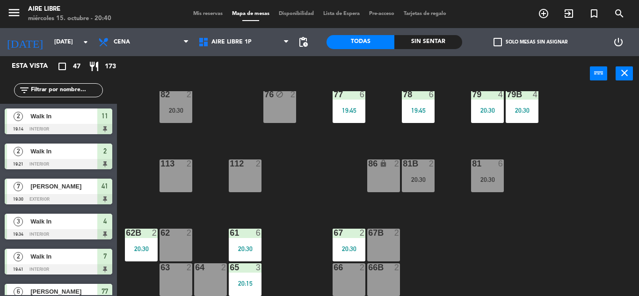
click at [58, 88] on input "text" at bounding box center [66, 90] width 73 height 10
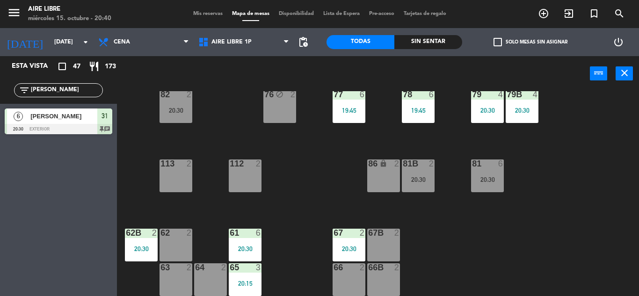
click at [59, 87] on input "denis" at bounding box center [66, 90] width 73 height 10
type input "d"
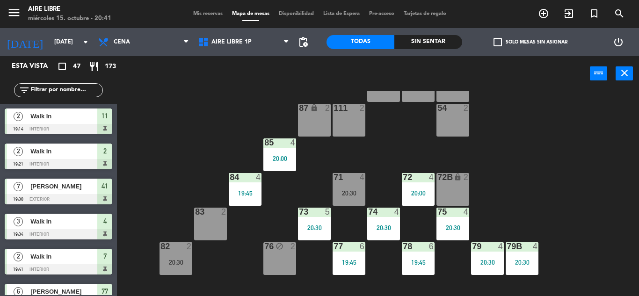
scroll to position [41, 0]
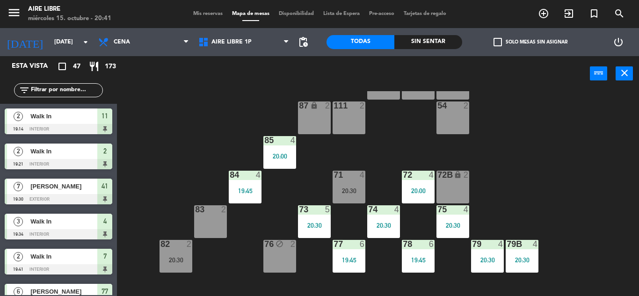
click at [56, 92] on input "text" at bounding box center [66, 90] width 73 height 10
click at [573, 14] on icon "exit_to_app" at bounding box center [568, 13] width 11 height 11
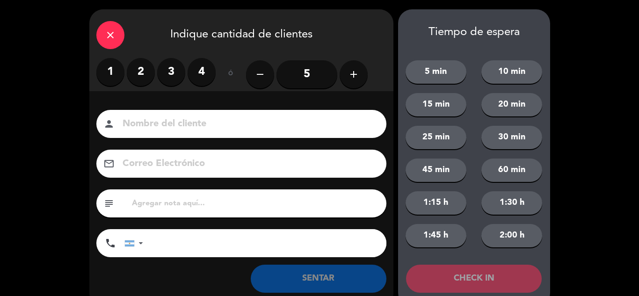
click at [174, 66] on label "3" at bounding box center [171, 72] width 28 height 28
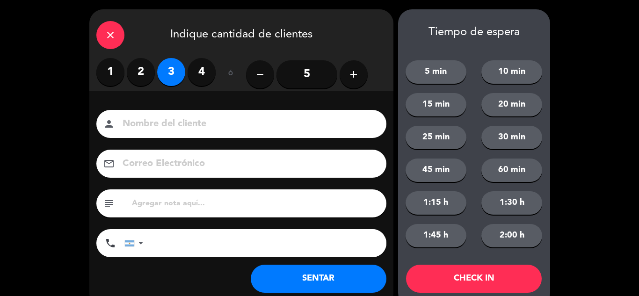
click at [305, 273] on button "SENTAR" at bounding box center [319, 279] width 136 height 28
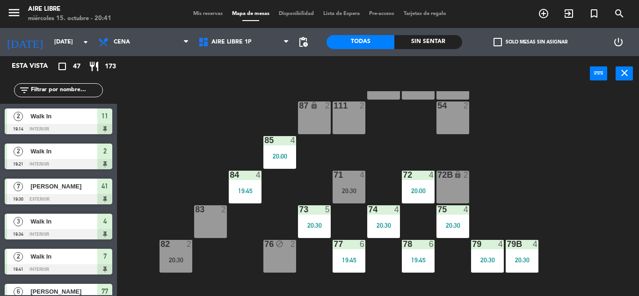
click at [53, 87] on input "text" at bounding box center [66, 90] width 73 height 10
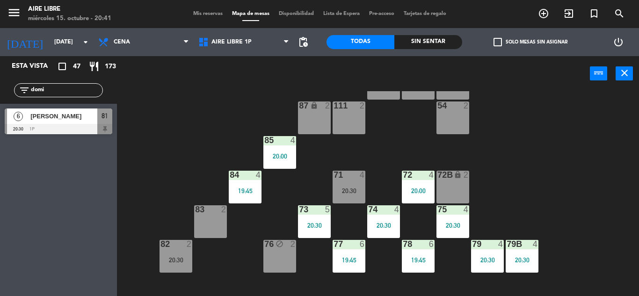
type input "domi"
click at [49, 225] on div "Esta vista crop_square 47 restaurant 173 filter_list domi 6 Dominique steinfeld…" at bounding box center [58, 176] width 117 height 240
click at [72, 116] on span "[PERSON_NAME]" at bounding box center [63, 116] width 67 height 10
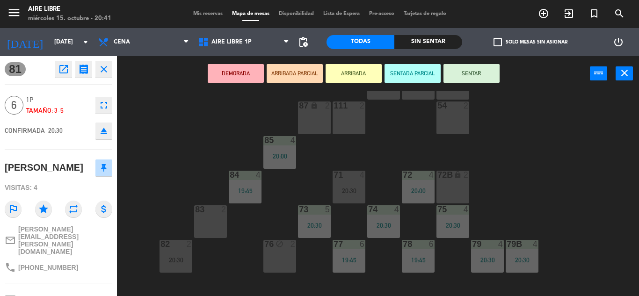
click at [357, 73] on button "ARRIBADA" at bounding box center [354, 73] width 56 height 19
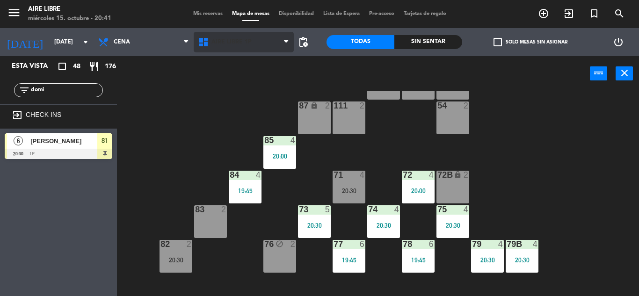
click at [242, 39] on span "Aire Libre 1P" at bounding box center [231, 42] width 40 height 7
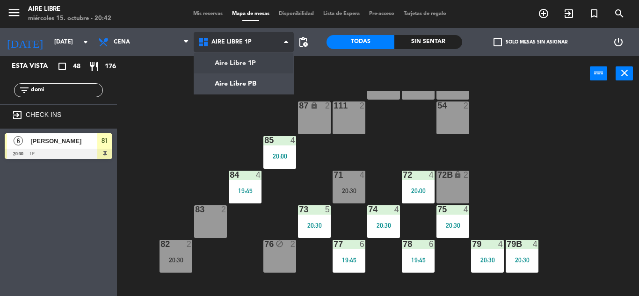
click at [237, 76] on ng-component "menu Aire Libre miércoles 15. octubre - 20:42 Mis reservas Mapa de mesas Dispon…" at bounding box center [319, 148] width 639 height 296
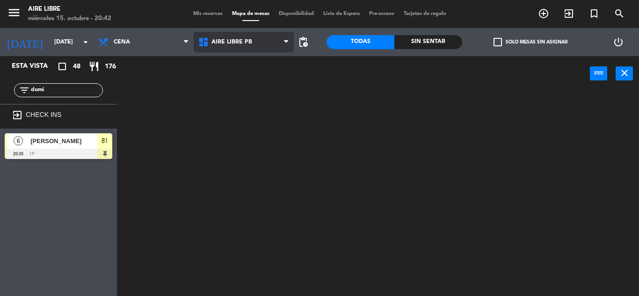
scroll to position [0, 0]
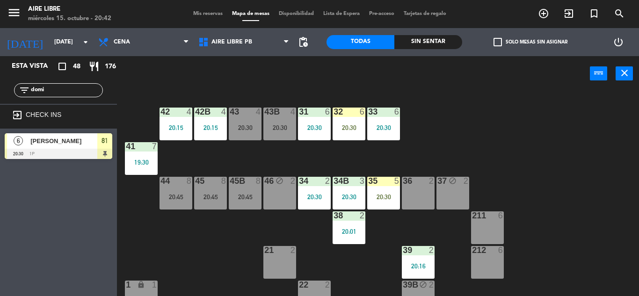
click at [238, 113] on div at bounding box center [244, 112] width 15 height 8
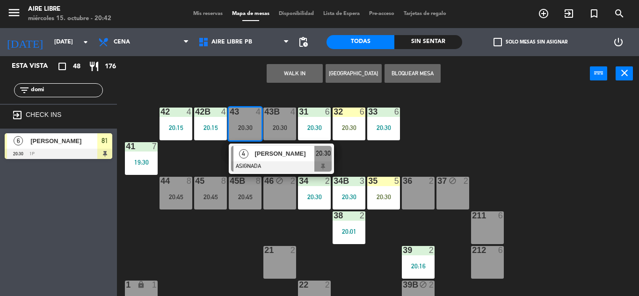
click at [249, 159] on div "4" at bounding box center [243, 153] width 20 height 15
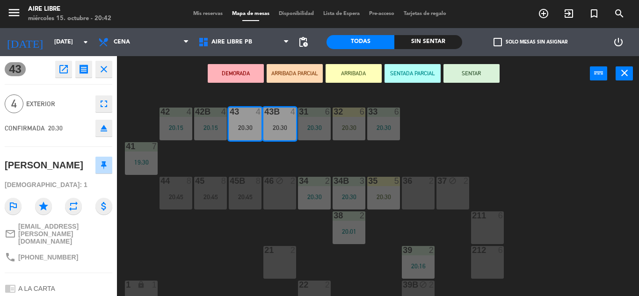
click at [110, 105] on button "fullscreen" at bounding box center [103, 103] width 17 height 17
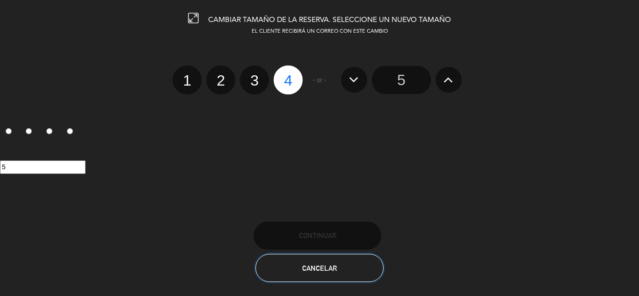
click at [319, 276] on button "Cancelar" at bounding box center [319, 268] width 128 height 28
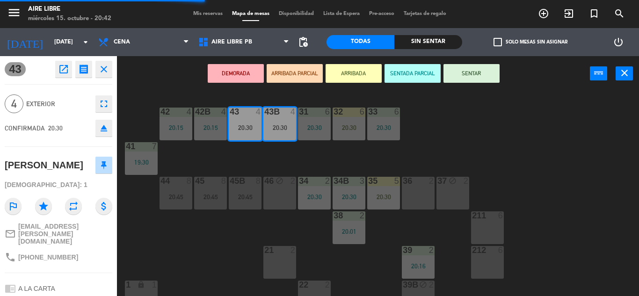
click at [108, 73] on icon "close" at bounding box center [103, 69] width 11 height 11
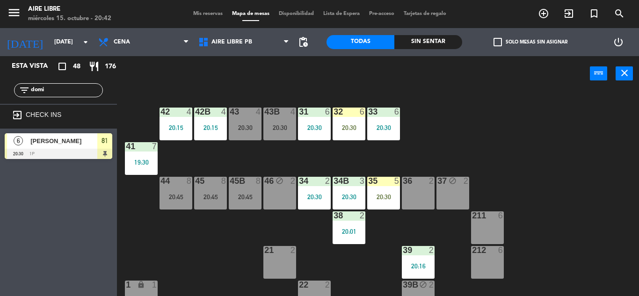
click at [63, 89] on input "domi" at bounding box center [66, 90] width 73 height 10
type input "denis"
click at [244, 120] on div "43 4 20:30" at bounding box center [245, 124] width 33 height 33
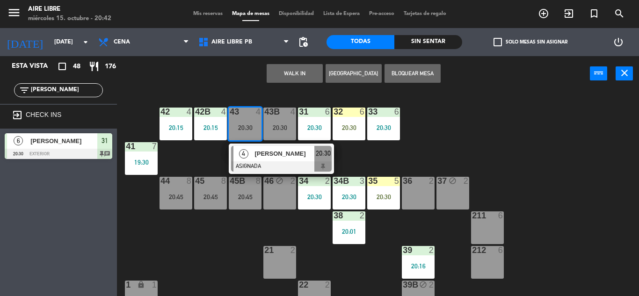
click at [264, 159] on span "[PERSON_NAME]" at bounding box center [284, 154] width 60 height 10
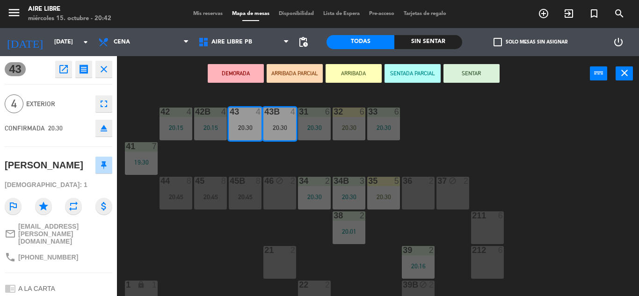
click at [108, 132] on icon "eject" at bounding box center [103, 128] width 11 height 11
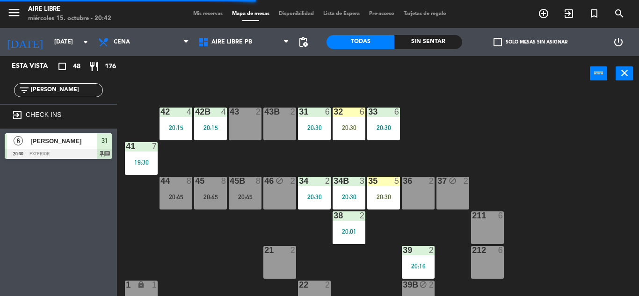
click at [64, 91] on input "denis" at bounding box center [66, 90] width 73 height 10
type input "d"
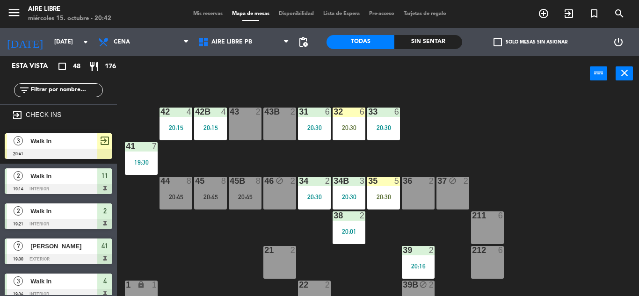
click at [85, 143] on span "Walk In" at bounding box center [63, 141] width 67 height 10
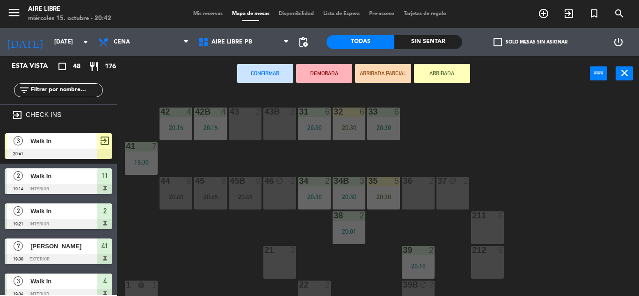
click at [246, 122] on div "43 2" at bounding box center [245, 124] width 33 height 33
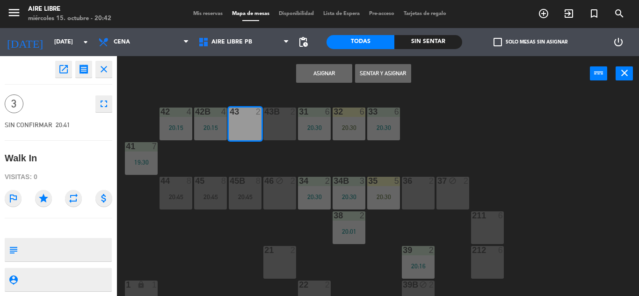
click at [275, 121] on div "43B 2" at bounding box center [279, 124] width 33 height 33
click at [382, 73] on button "Sentar y Asignar" at bounding box center [383, 73] width 56 height 19
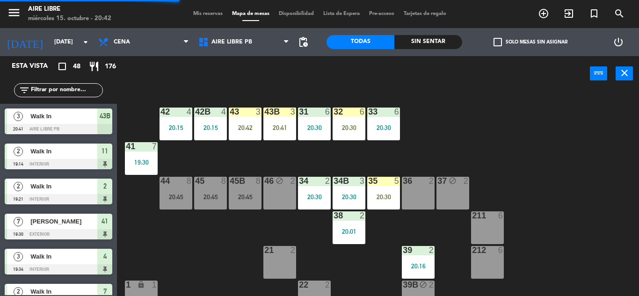
click at [248, 124] on div "20:42" at bounding box center [245, 127] width 33 height 7
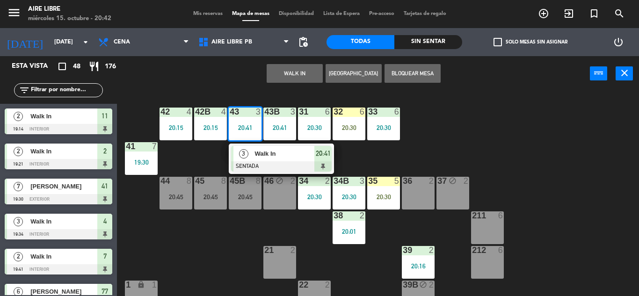
click at [369, 179] on div "35" at bounding box center [368, 181] width 0 height 8
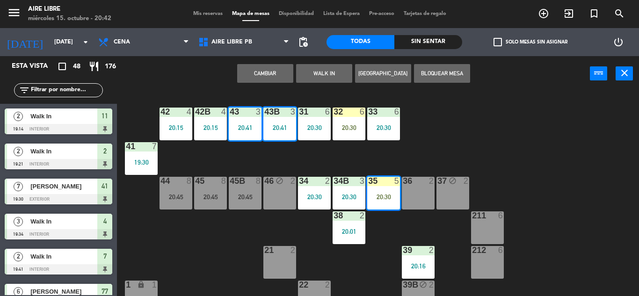
click at [378, 251] on div "42 4 20:15 43 3 20:41 31 6 20:30 32 6 20:30 33 6 20:30 42B 4 20:15 43B 3 20:41 …" at bounding box center [380, 193] width 515 height 205
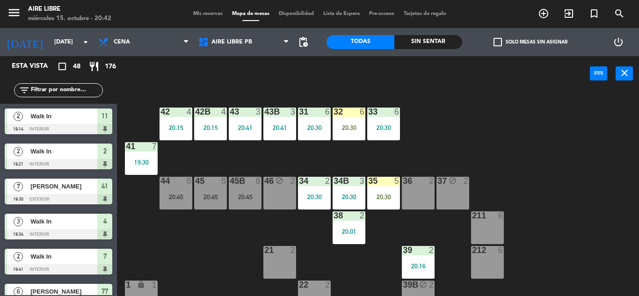
click at [382, 198] on div "20:30" at bounding box center [383, 197] width 33 height 7
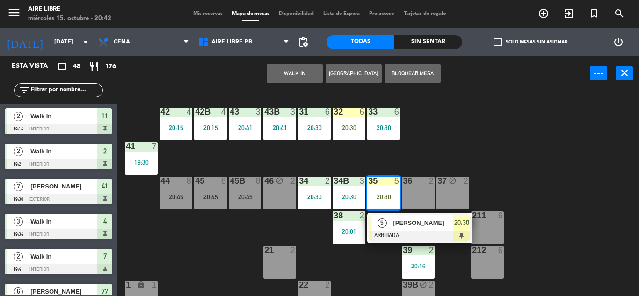
click at [399, 222] on span "[PERSON_NAME]" at bounding box center [423, 223] width 60 height 10
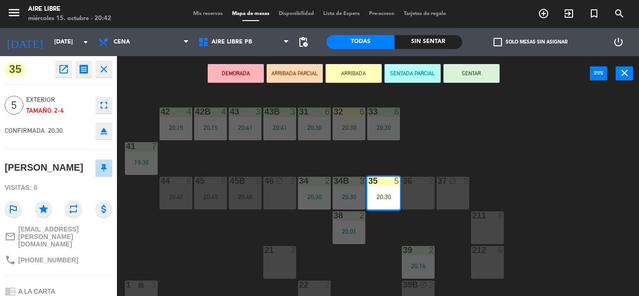
click at [479, 73] on button "SENTAR" at bounding box center [471, 73] width 56 height 19
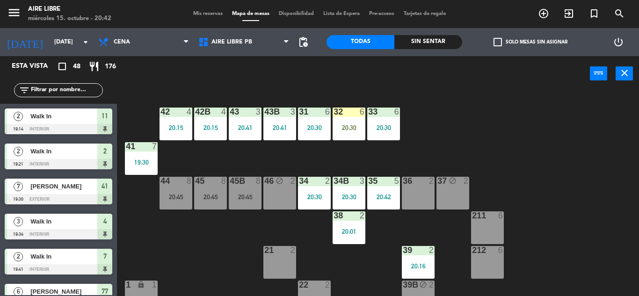
click at [348, 121] on div "32 6 20:30" at bounding box center [349, 124] width 33 height 33
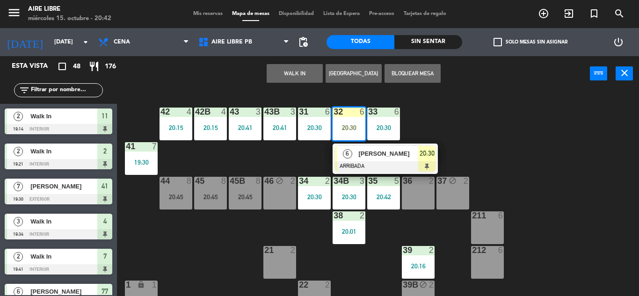
click at [364, 159] on span "[PERSON_NAME]" at bounding box center [388, 154] width 60 height 10
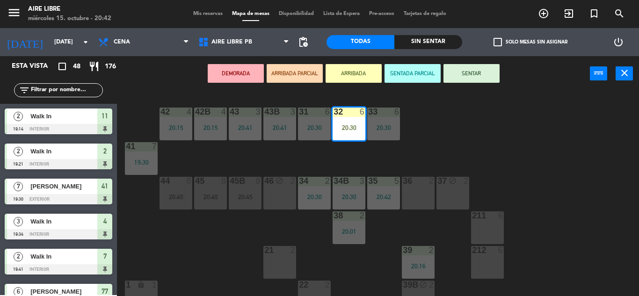
click at [493, 71] on button "SENTAR" at bounding box center [471, 73] width 56 height 19
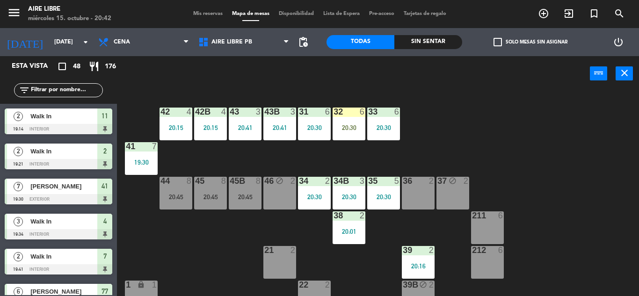
click at [496, 44] on span "check_box_outline_blank" at bounding box center [497, 42] width 8 height 8
click at [530, 42] on input "check_box_outline_blank Solo mesas sin asignar" at bounding box center [530, 42] width 0 height 0
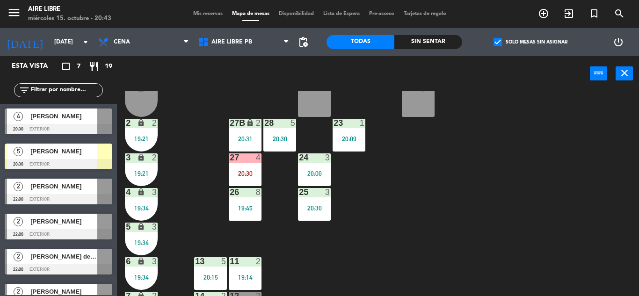
scroll to position [197, 0]
click at [248, 180] on div "27 4 20:30" at bounding box center [245, 169] width 33 height 33
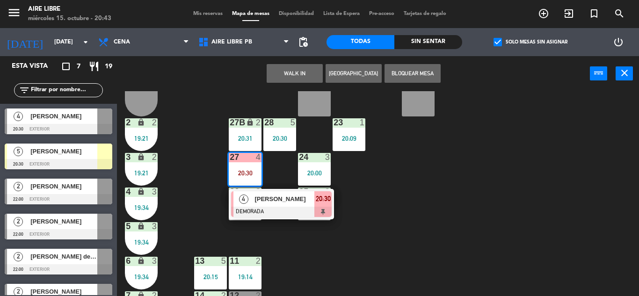
click at [441, 196] on div "42 4 20:15 43 3 20:41 31 6 20:30 32 6 20:30 33 6 20:30 42B 4 20:15 43B 3 20:41 …" at bounding box center [380, 193] width 515 height 205
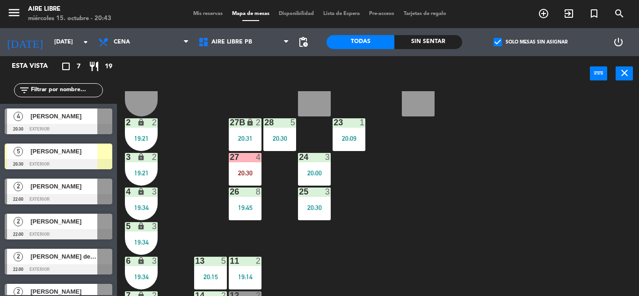
click at [249, 172] on div "20:30" at bounding box center [245, 173] width 33 height 7
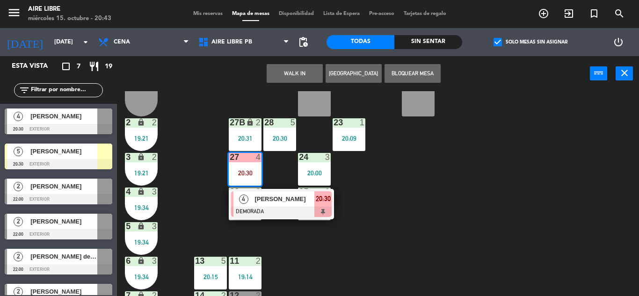
click at [479, 185] on div "42 4 20:15 43 3 20:41 31 6 20:30 32 6 20:30 33 6 20:30 42B 4 20:15 43B 3 20:41 …" at bounding box center [380, 193] width 515 height 205
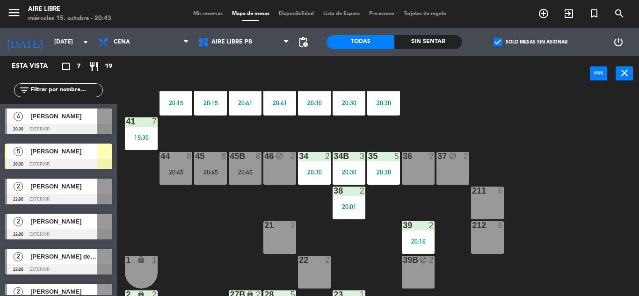
scroll to position [19, 0]
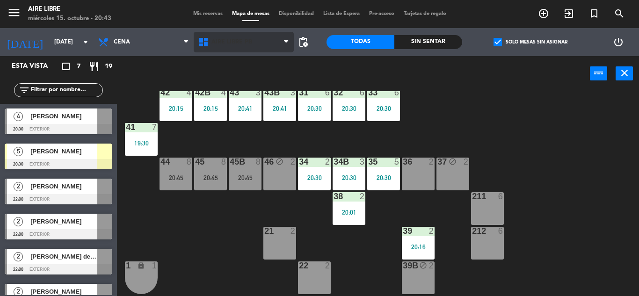
click at [222, 42] on span "Aire Libre PB" at bounding box center [231, 42] width 41 height 7
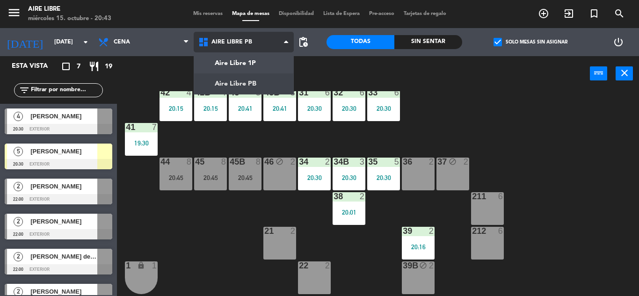
click at [249, 64] on ng-component "menu Aire Libre miércoles 15. octubre - 20:43 Mis reservas Mapa de mesas Dispon…" at bounding box center [319, 148] width 639 height 296
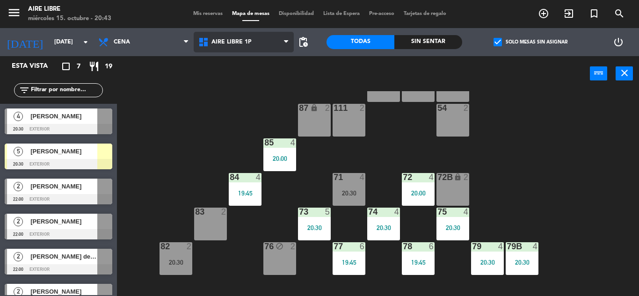
scroll to position [47, 0]
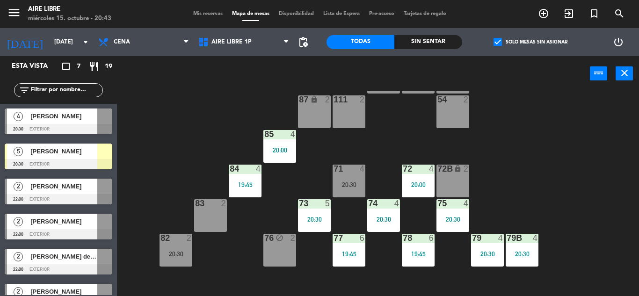
click at [348, 185] on div "20:30" at bounding box center [349, 184] width 33 height 7
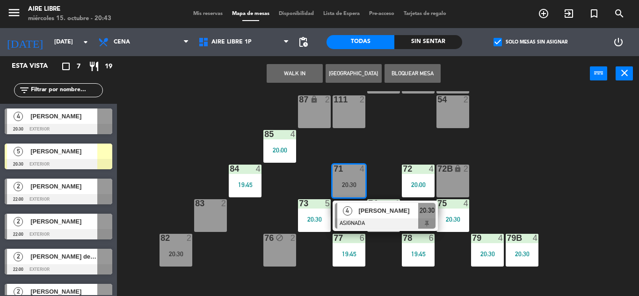
click at [368, 217] on div "[PERSON_NAME]" at bounding box center [387, 210] width 61 height 15
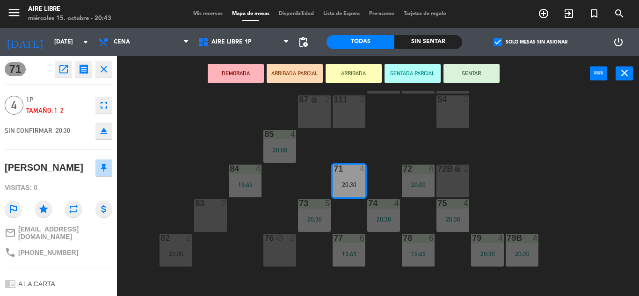
click at [106, 135] on icon "eject" at bounding box center [103, 130] width 11 height 11
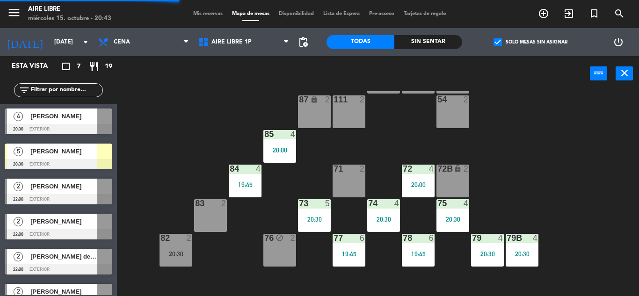
click at [81, 153] on span "[PERSON_NAME]" at bounding box center [63, 151] width 67 height 10
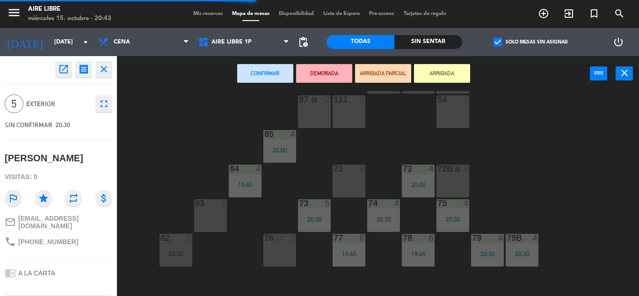
click at [349, 179] on div "71 2" at bounding box center [349, 181] width 33 height 33
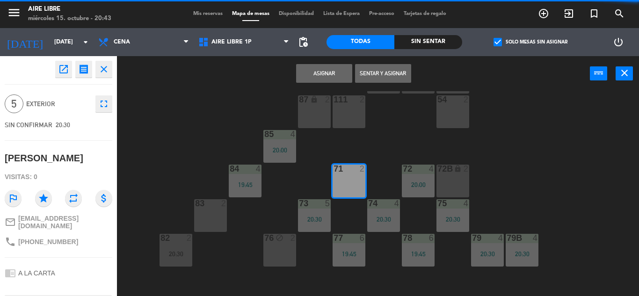
click at [391, 73] on button "Sentar y Asignar" at bounding box center [383, 73] width 56 height 19
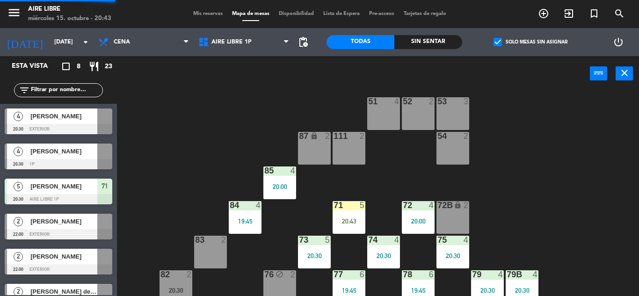
scroll to position [0, 0]
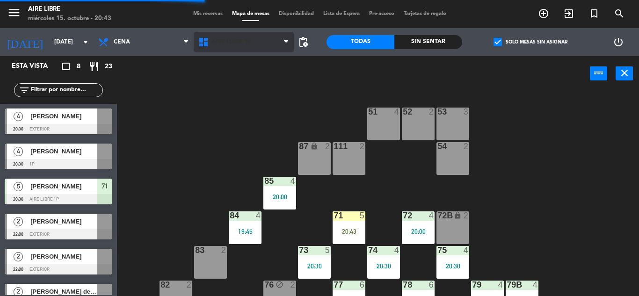
click at [222, 39] on span "Aire Libre 1P" at bounding box center [231, 42] width 40 height 7
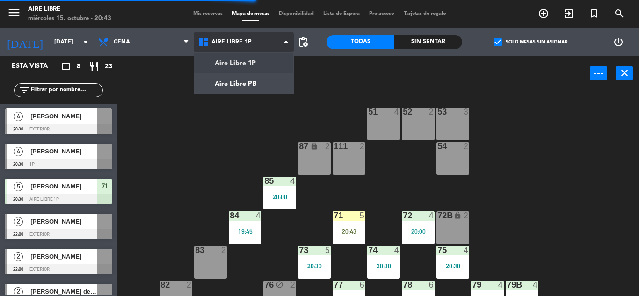
click at [246, 84] on ng-component "menu Aire Libre miércoles 15. octubre - 20:43 Mis reservas Mapa de mesas Dispon…" at bounding box center [319, 148] width 639 height 296
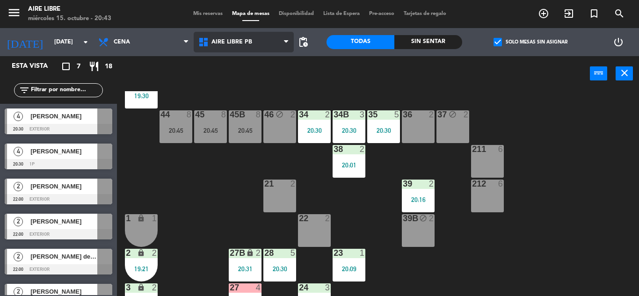
scroll to position [67, 0]
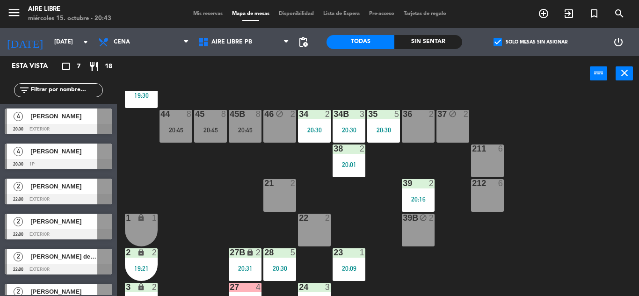
click at [588, 259] on div "42 4 20:15 43 3 20:41 31 6 20:30 32 6 20:30 33 6 20:30 42B 4 20:15 43B 3 20:41 …" at bounding box center [380, 193] width 515 height 205
click at [386, 128] on div "20:30" at bounding box center [383, 130] width 33 height 7
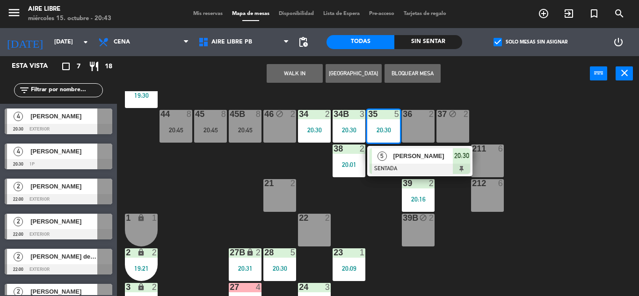
click at [404, 160] on span "[PERSON_NAME]" at bounding box center [423, 156] width 60 height 10
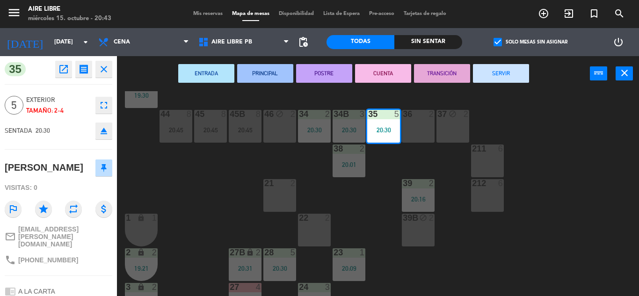
click at [103, 107] on icon "fullscreen" at bounding box center [103, 105] width 11 height 11
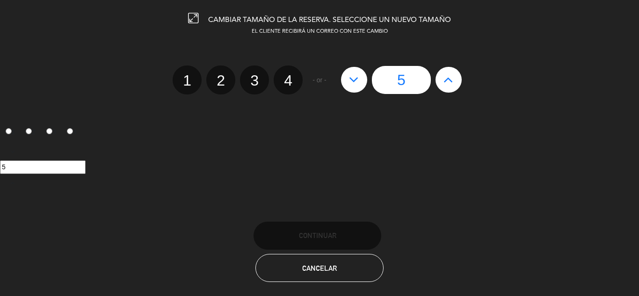
click at [293, 86] on label "4" at bounding box center [288, 79] width 29 height 29
click at [290, 75] on input "4" at bounding box center [287, 72] width 6 height 6
radio input "true"
radio input "false"
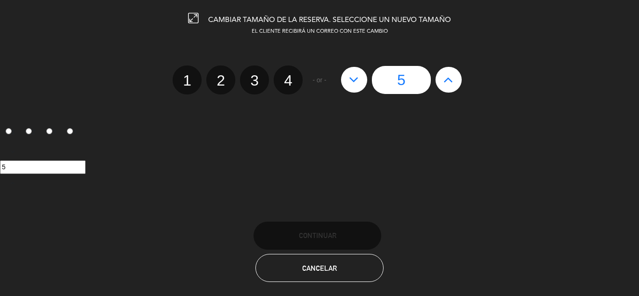
radio input "false"
radio input "true"
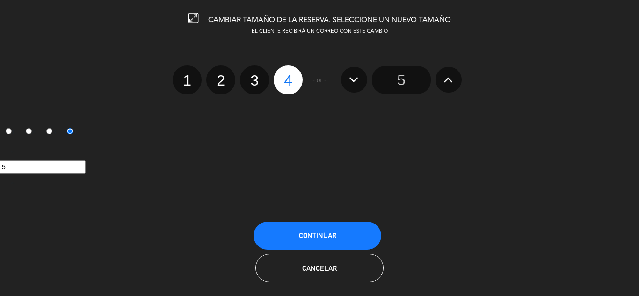
click at [321, 232] on span "Continuar" at bounding box center [317, 236] width 37 height 8
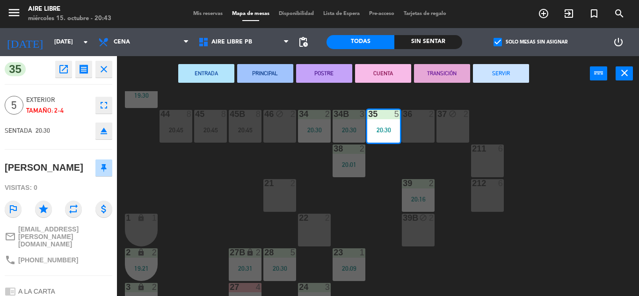
click at [583, 239] on div "42 4 20:15 43 3 20:41 31 6 20:30 32 6 20:30 33 6 20:30 42B 4 20:15 43B 3 20:41 …" at bounding box center [380, 193] width 515 height 205
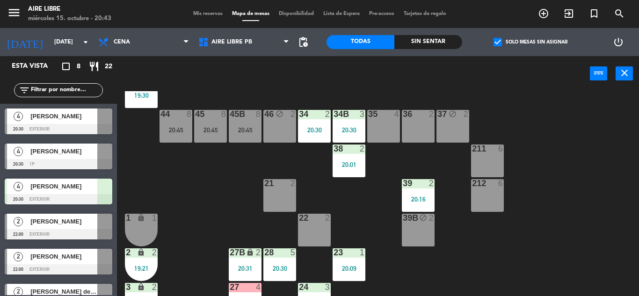
click at [73, 191] on span "[PERSON_NAME]" at bounding box center [63, 186] width 67 height 10
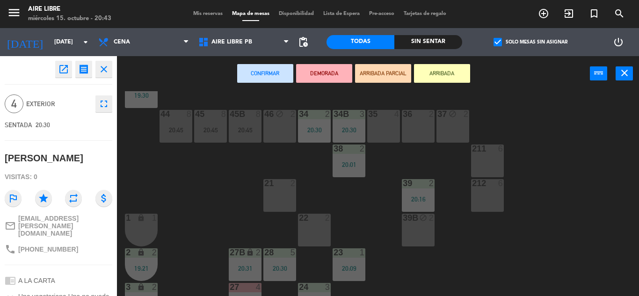
click at [382, 131] on div "35 4" at bounding box center [383, 126] width 33 height 33
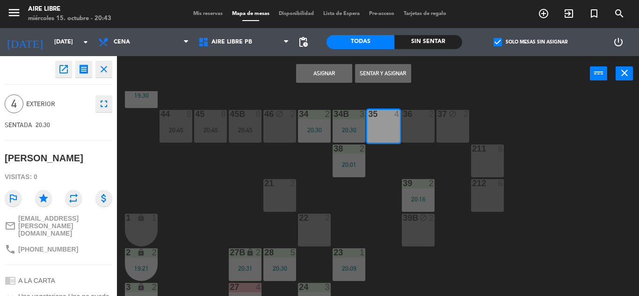
click at [382, 76] on button "Sentar y Asignar" at bounding box center [383, 73] width 56 height 19
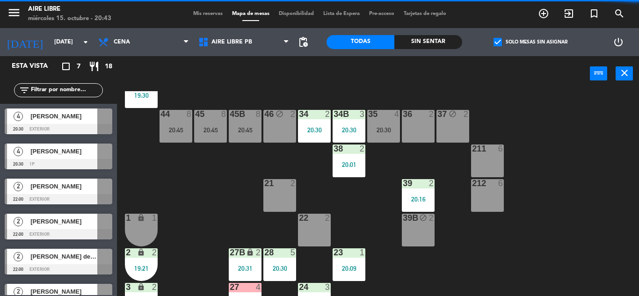
click at [79, 123] on div "[PERSON_NAME]" at bounding box center [63, 116] width 68 height 15
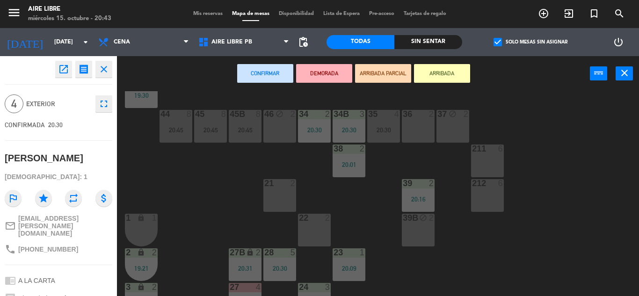
click at [421, 128] on div "36 2" at bounding box center [418, 126] width 33 height 33
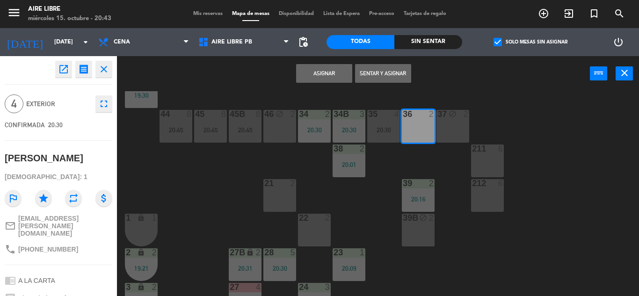
click at [334, 69] on button "Asignar" at bounding box center [324, 73] width 56 height 19
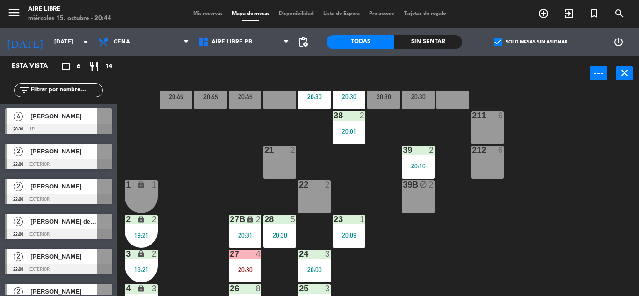
scroll to position [91, 0]
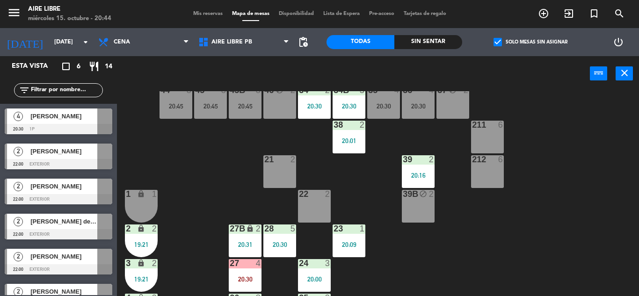
click at [419, 111] on div "36 4 20:30" at bounding box center [418, 102] width 33 height 33
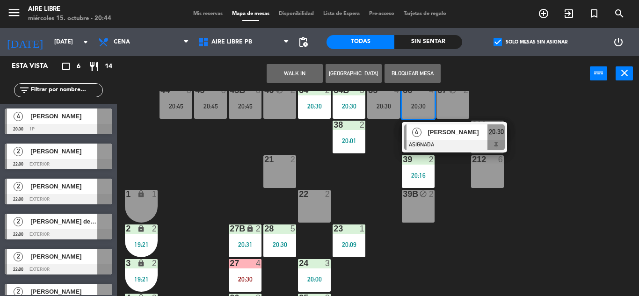
click at [239, 274] on div "27 4 20:30" at bounding box center [245, 275] width 33 height 33
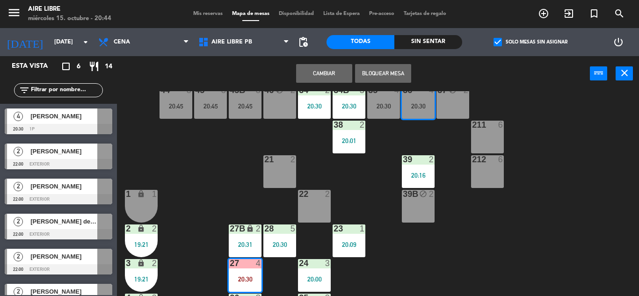
click at [322, 73] on button "Cambiar" at bounding box center [324, 73] width 56 height 19
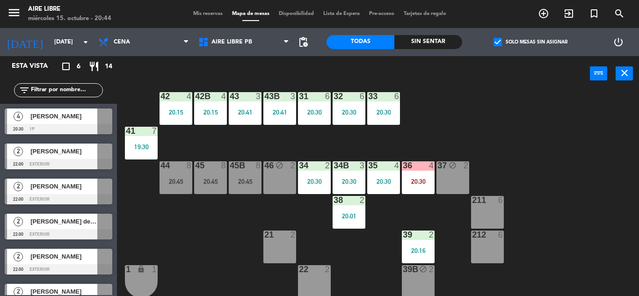
scroll to position [0, 0]
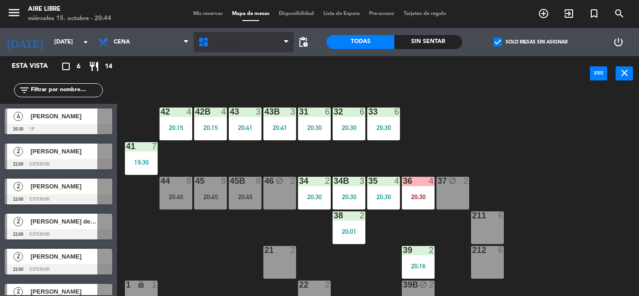
click at [238, 45] on span "Aire Libre PB" at bounding box center [231, 42] width 41 height 7
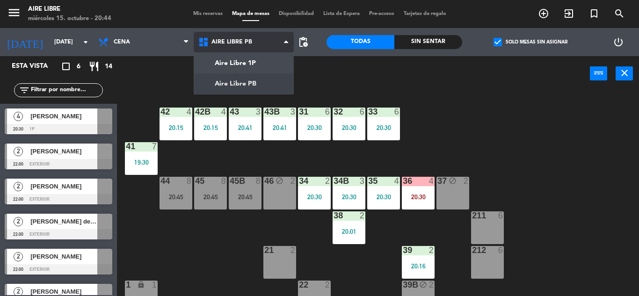
click at [249, 60] on ng-component "menu Aire Libre miércoles 15. octubre - 20:44 Mis reservas Mapa de mesas Dispon…" at bounding box center [319, 148] width 639 height 296
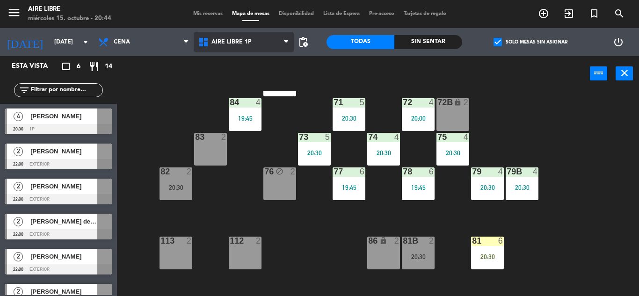
scroll to position [118, 0]
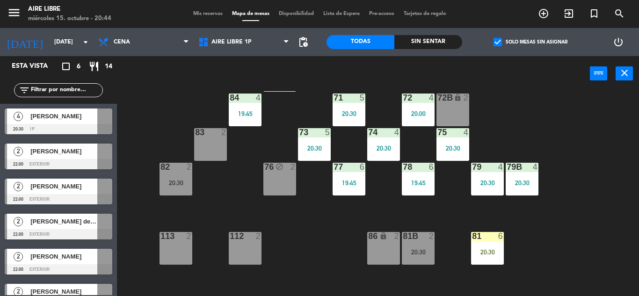
click at [489, 249] on div "20:30" at bounding box center [487, 252] width 33 height 7
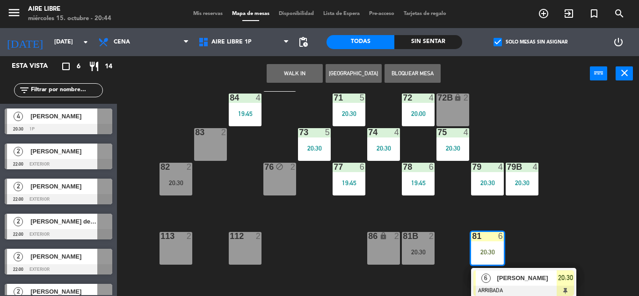
click at [521, 275] on span "[PERSON_NAME]" at bounding box center [527, 278] width 60 height 10
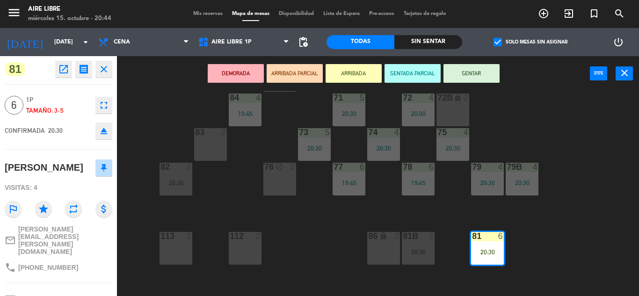
click at [475, 76] on button "SENTAR" at bounding box center [471, 73] width 56 height 19
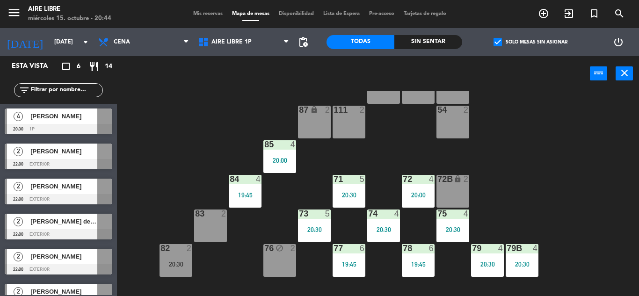
scroll to position [34, 0]
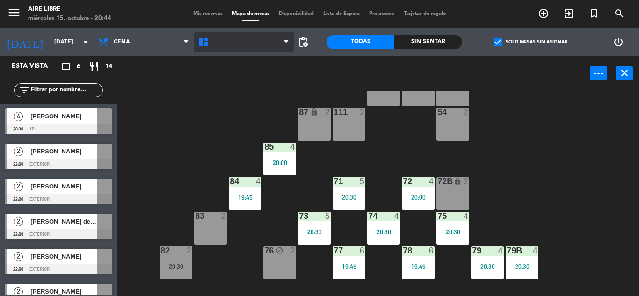
click at [226, 44] on span "Aire Libre 1P" at bounding box center [231, 42] width 40 height 7
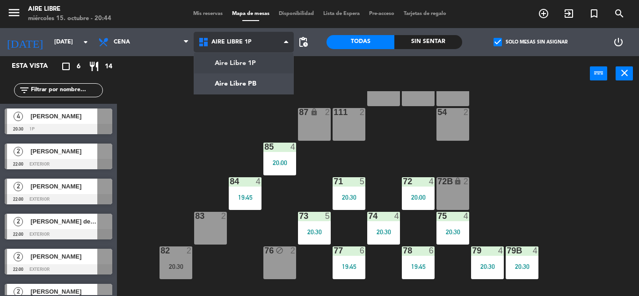
click at [226, 83] on ng-component "menu Aire Libre miércoles 15. octubre - 20:44 Mis reservas Mapa de mesas Dispon…" at bounding box center [319, 148] width 639 height 296
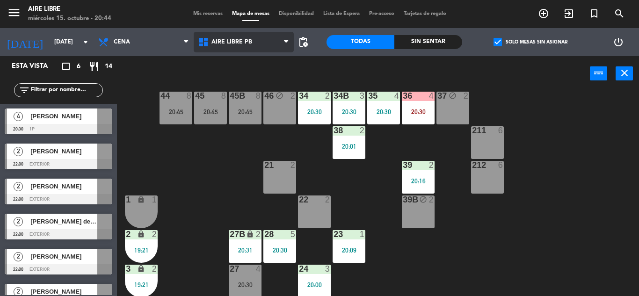
scroll to position [85, 0]
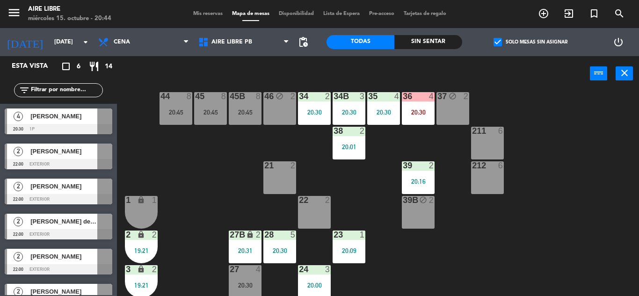
click at [423, 109] on div "20:30" at bounding box center [418, 112] width 33 height 7
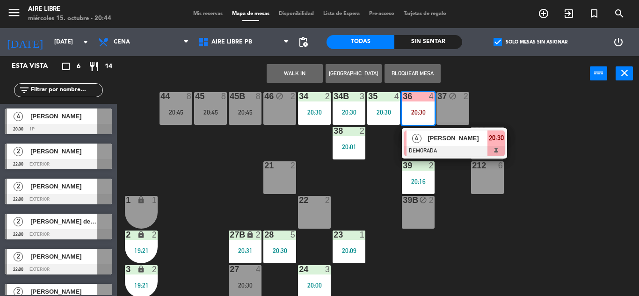
click at [438, 138] on span "[PERSON_NAME]" at bounding box center [458, 138] width 60 height 10
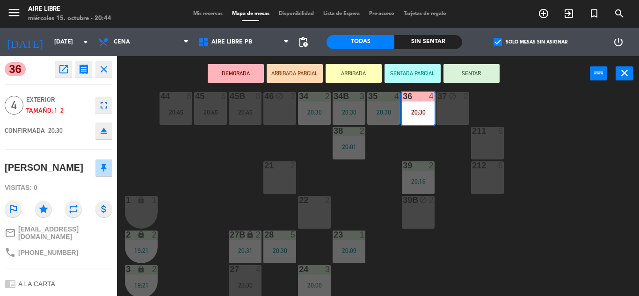
click at [103, 130] on icon "eject" at bounding box center [103, 130] width 11 height 11
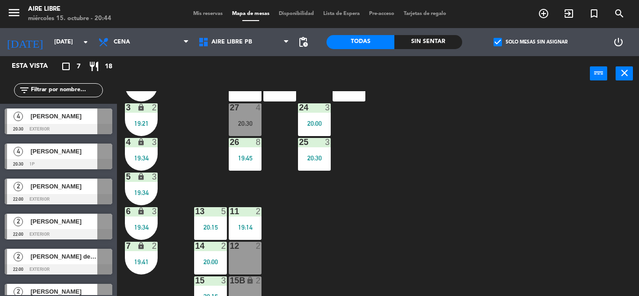
scroll to position [260, 0]
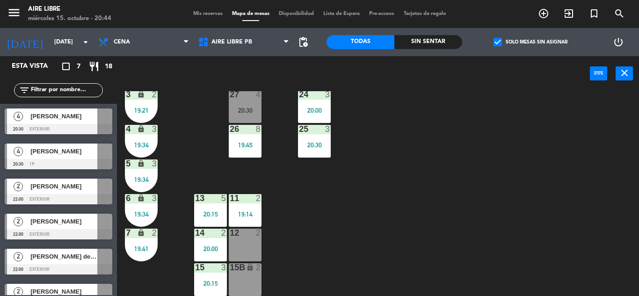
click at [240, 211] on div "19:14" at bounding box center [245, 214] width 33 height 7
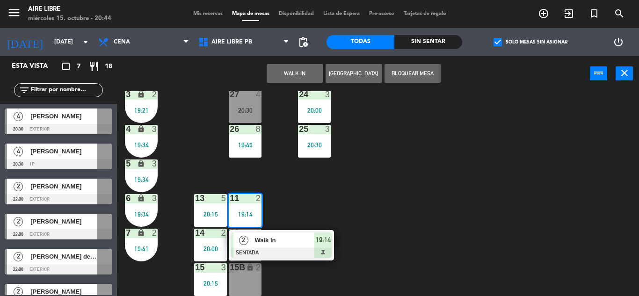
click at [302, 239] on span "Walk In" at bounding box center [284, 240] width 60 height 10
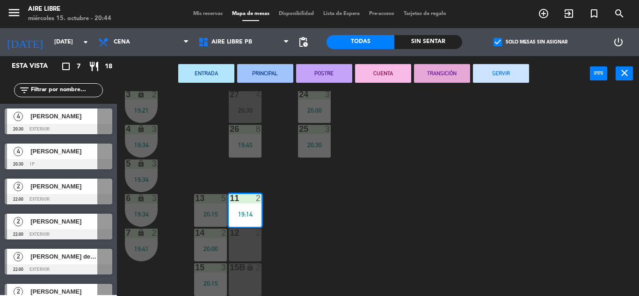
click at [504, 78] on button "SERVIR" at bounding box center [501, 73] width 56 height 19
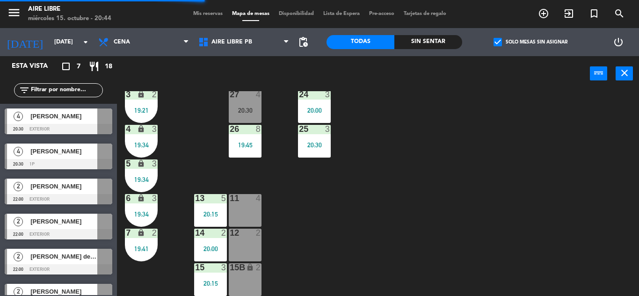
click at [76, 115] on span "[PERSON_NAME]" at bounding box center [63, 116] width 67 height 10
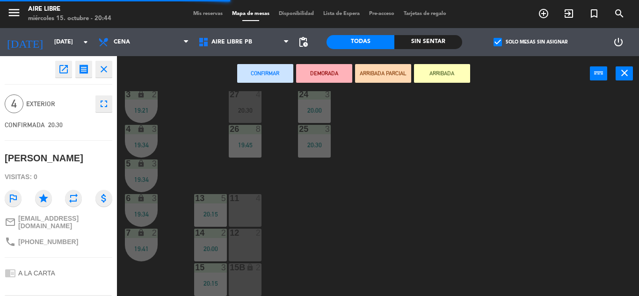
click at [242, 205] on div "11 4" at bounding box center [245, 210] width 33 height 33
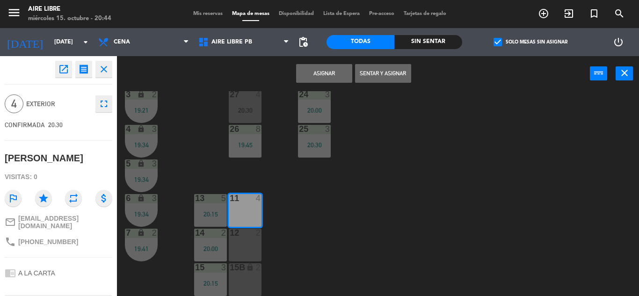
click at [328, 73] on button "Asignar" at bounding box center [324, 73] width 56 height 19
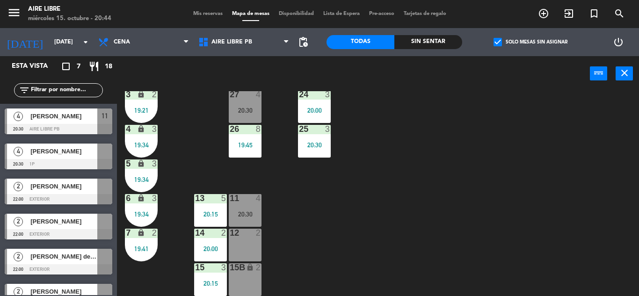
click at [241, 210] on div "20:30" at bounding box center [245, 213] width 33 height 7
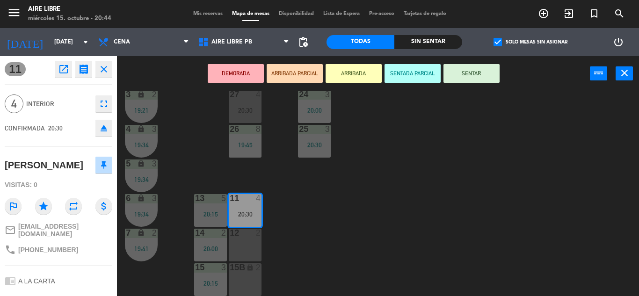
click at [232, 75] on button "DEMORADA" at bounding box center [236, 73] width 56 height 19
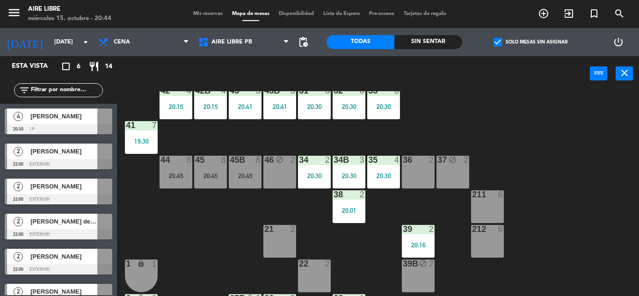
scroll to position [13, 0]
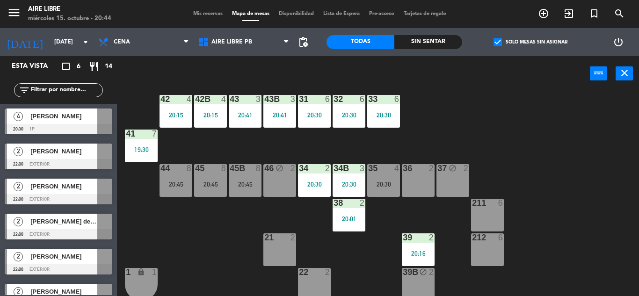
click at [87, 119] on span "[PERSON_NAME]" at bounding box center [63, 116] width 67 height 10
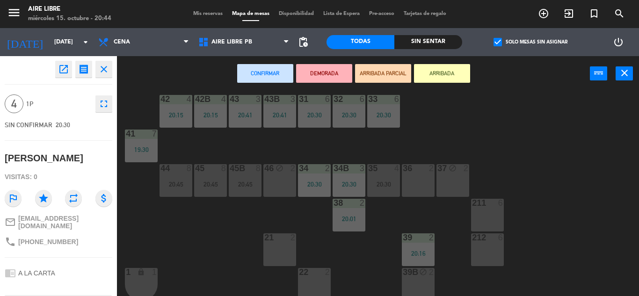
click at [423, 183] on div "36 2" at bounding box center [418, 180] width 33 height 33
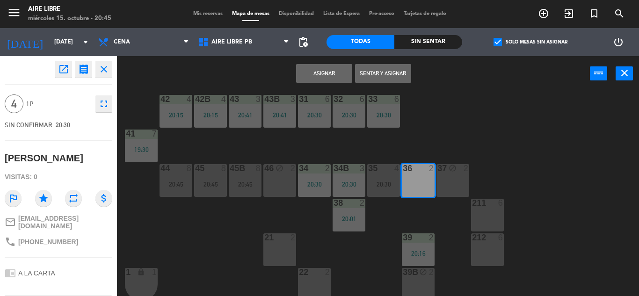
click at [320, 73] on button "Asignar" at bounding box center [324, 73] width 56 height 19
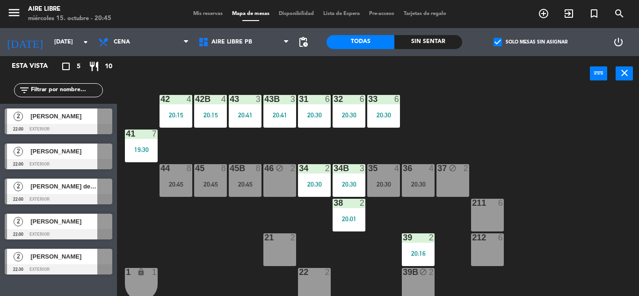
click at [387, 174] on div "35 4 20:30" at bounding box center [383, 180] width 33 height 33
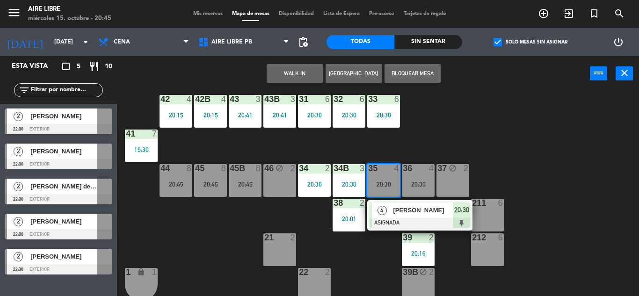
click at [404, 210] on span "[PERSON_NAME]" at bounding box center [423, 210] width 60 height 10
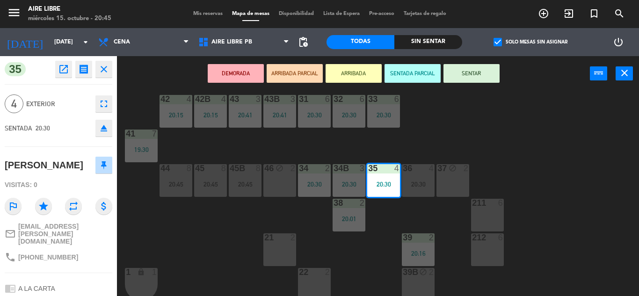
click at [475, 76] on button "SENTAR" at bounding box center [471, 73] width 56 height 19
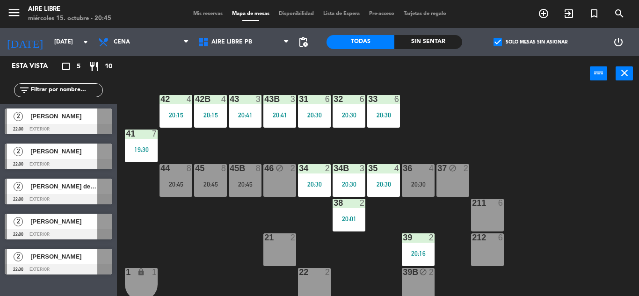
click at [503, 41] on label "check_box Solo mesas sin asignar" at bounding box center [530, 42] width 74 height 8
click at [530, 42] on input "check_box Solo mesas sin asignar" at bounding box center [530, 42] width 0 height 0
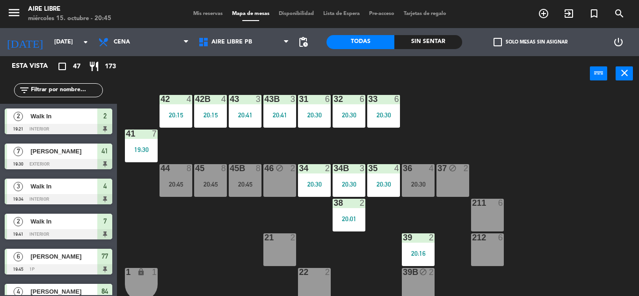
click at [68, 94] on input "text" at bounding box center [66, 90] width 73 height 10
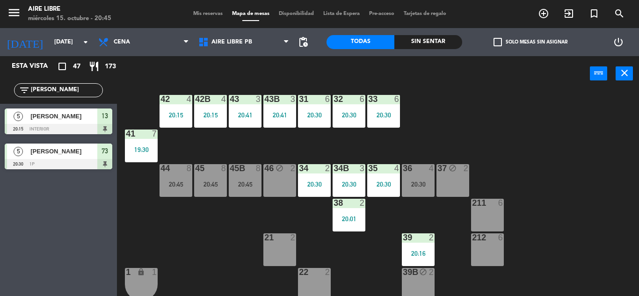
click at [68, 94] on input "romi" at bounding box center [66, 90] width 73 height 10
click at [58, 208] on div "Esta vista crop_square 47 restaurant 173 filter_list romi 5 Romina Chame 20:15 …" at bounding box center [58, 176] width 117 height 240
click at [62, 86] on input "romi" at bounding box center [66, 90] width 73 height 10
type input "r"
click at [54, 228] on div "Esta vista crop_square 47 restaurant 173 filter_list ver 2 Veronica 20:30 1p 81…" at bounding box center [58, 176] width 117 height 240
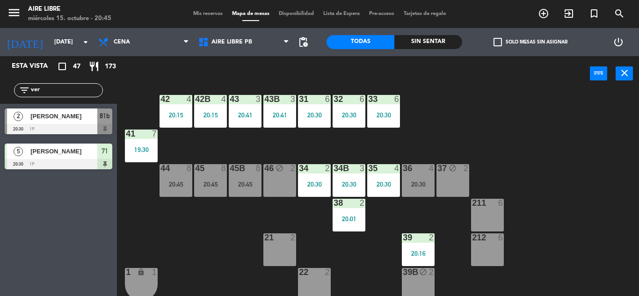
click at [70, 88] on input "ver" at bounding box center [66, 90] width 73 height 10
click at [68, 234] on div "Esta vista crop_square 47 restaurant 173 filter_list ver 2 Veronica 20:30 1p 81…" at bounding box center [58, 176] width 117 height 240
click at [54, 94] on input "ver" at bounding box center [66, 90] width 73 height 10
type input "v"
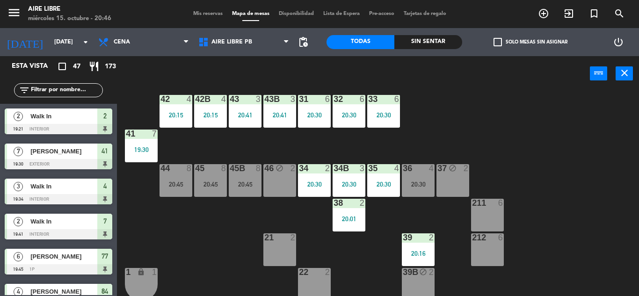
click at [63, 94] on input "text" at bounding box center [66, 90] width 73 height 10
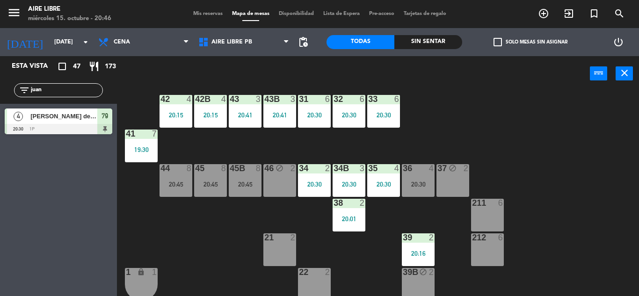
click at [50, 218] on div "Esta vista crop_square 47 restaurant 173 filter_list juan 4 juan de la cruz fri…" at bounding box center [58, 176] width 117 height 240
click at [65, 92] on input "juan" at bounding box center [66, 90] width 73 height 10
type input "j"
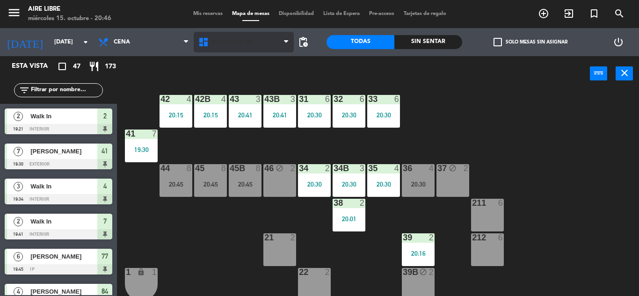
click at [230, 44] on span "Aire Libre PB" at bounding box center [231, 42] width 41 height 7
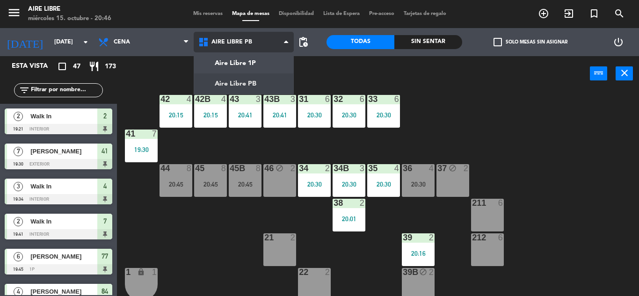
click at [240, 60] on ng-component "menu Aire Libre miércoles 15. octubre - 20:46 Mis reservas Mapa de mesas Dispon…" at bounding box center [319, 148] width 639 height 296
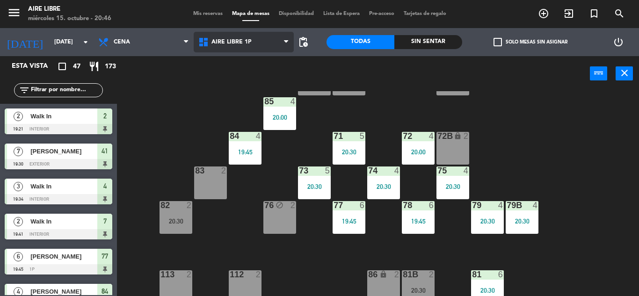
scroll to position [85, 0]
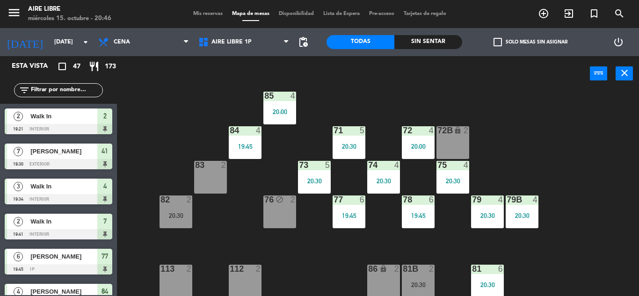
click at [314, 178] on div "20:30" at bounding box center [314, 181] width 33 height 7
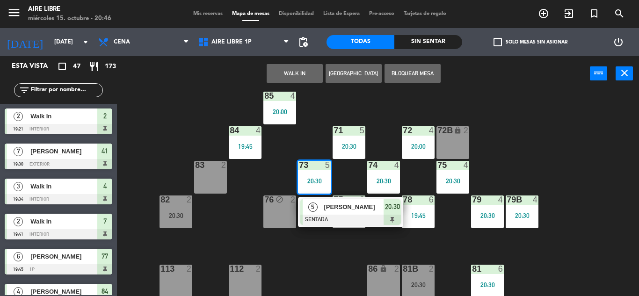
click at [339, 212] on div "[PERSON_NAME]" at bounding box center [353, 206] width 61 height 15
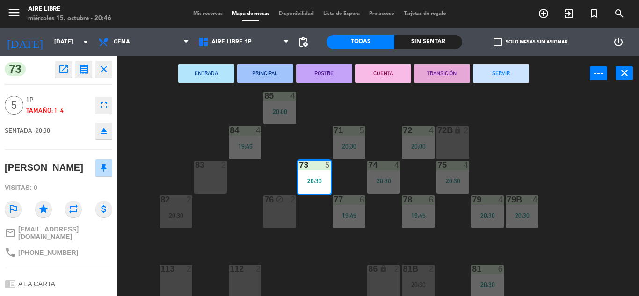
click at [106, 102] on icon "fullscreen" at bounding box center [103, 105] width 11 height 11
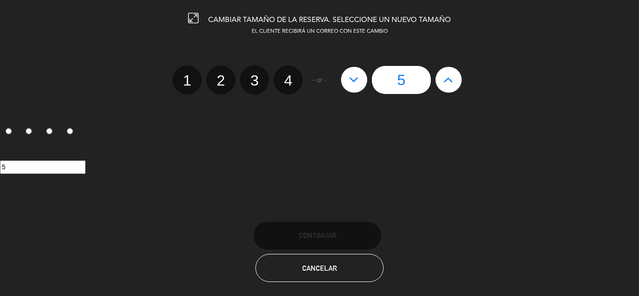
click at [292, 76] on label "4" at bounding box center [288, 79] width 29 height 29
click at [290, 75] on input "4" at bounding box center [287, 72] width 6 height 6
radio input "true"
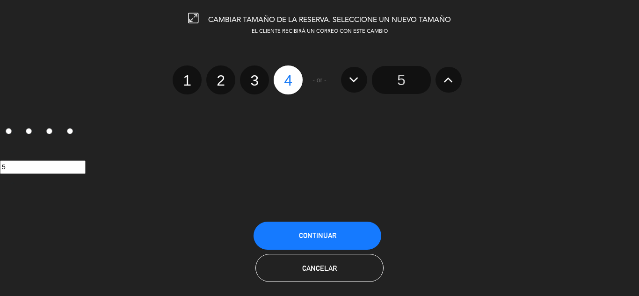
radio input "false"
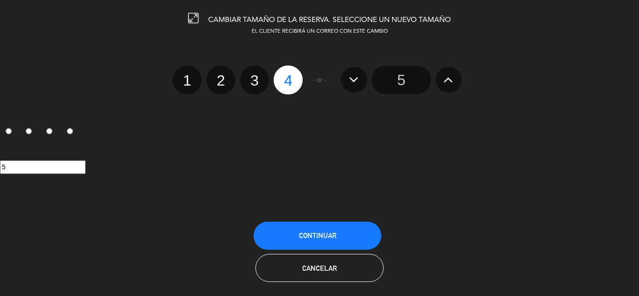
radio input "false"
radio input "true"
click at [319, 233] on span "Continuar" at bounding box center [317, 236] width 37 height 8
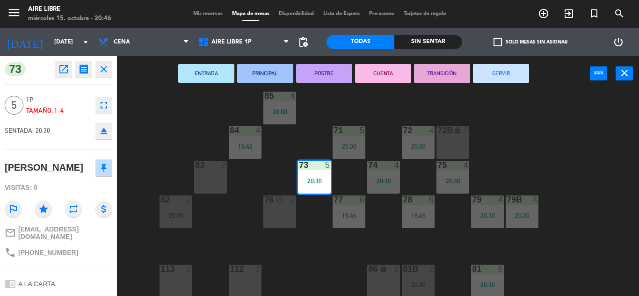
click at [162, 116] on div "menu Aire Libre miércoles 15. octubre - 20:46 Mis reservas Mapa de mesas Dispon…" at bounding box center [319, 148] width 639 height 296
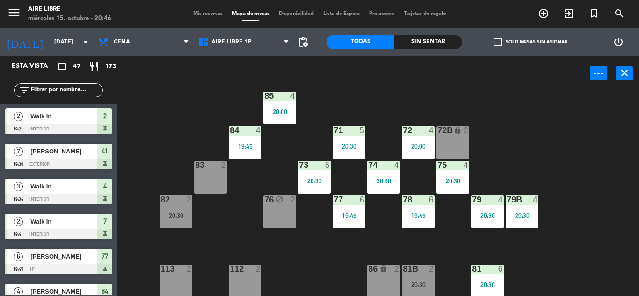
scroll to position [195, 0]
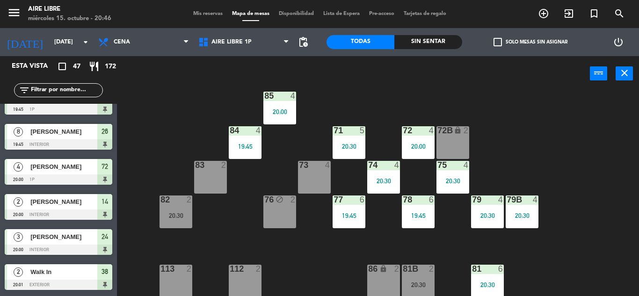
click at [53, 88] on input "text" at bounding box center [66, 90] width 73 height 10
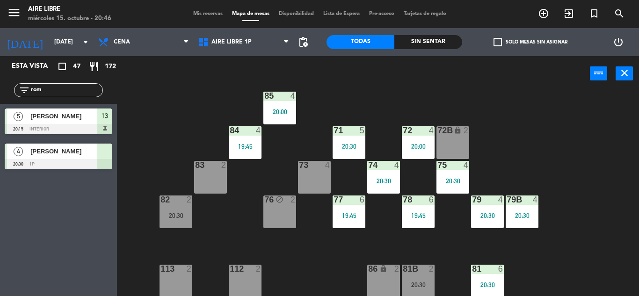
scroll to position [0, 0]
type input "romi"
click at [60, 153] on span "[PERSON_NAME]" at bounding box center [63, 151] width 67 height 10
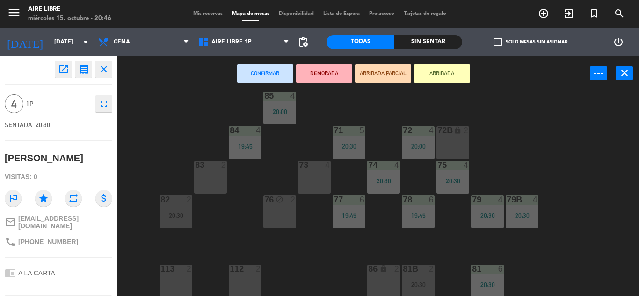
click at [314, 169] on div at bounding box center [313, 165] width 15 height 8
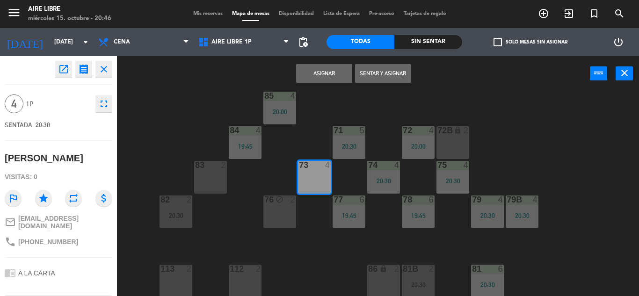
click at [387, 71] on button "Sentar y Asignar" at bounding box center [383, 73] width 56 height 19
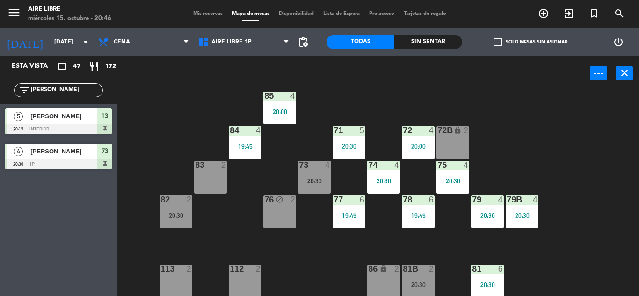
click at [62, 87] on input "romi" at bounding box center [66, 90] width 73 height 10
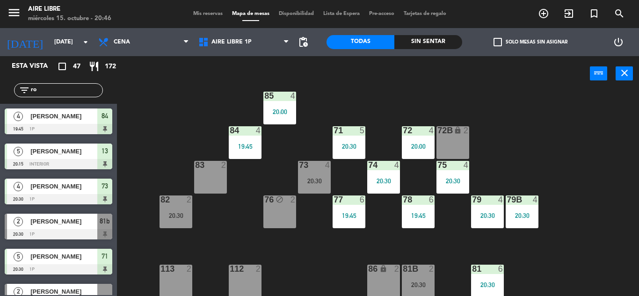
type input "r"
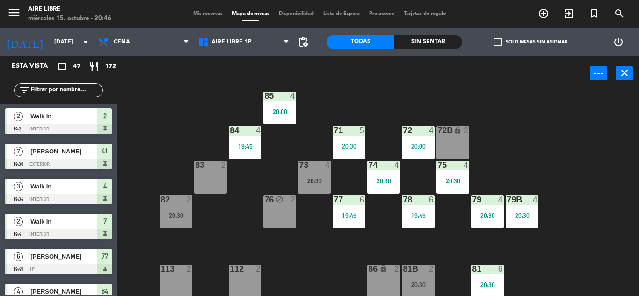
click at [493, 226] on div "79 4 20:30" at bounding box center [487, 212] width 33 height 33
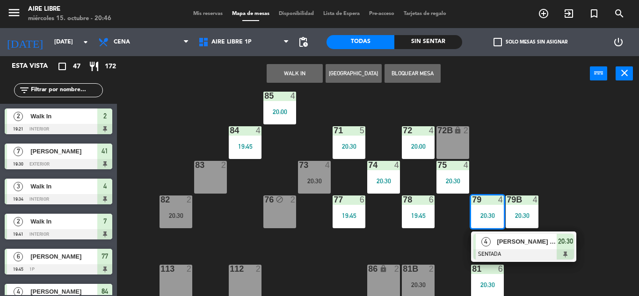
click at [561, 280] on div "51 4 52 2 53 3 111 2 54 2 87 lock 2 85 4 20:00 72 4 20:00 84 4 19:45 71 5 20:30…" at bounding box center [380, 193] width 515 height 205
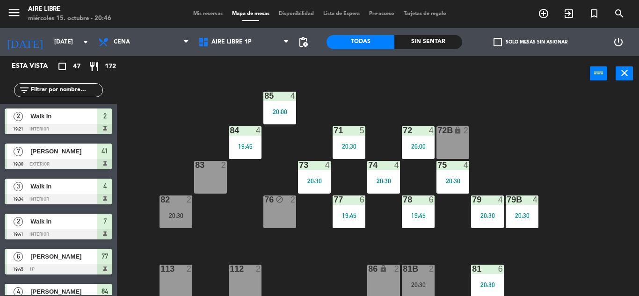
click at [497, 41] on span "check_box_outline_blank" at bounding box center [497, 42] width 8 height 8
click at [530, 42] on input "check_box_outline_blank Solo mesas sin asignar" at bounding box center [530, 42] width 0 height 0
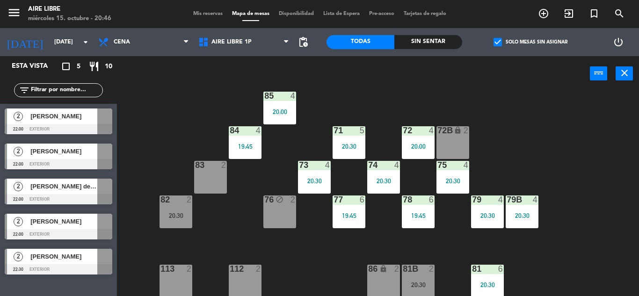
click at [184, 128] on div "51 4 52 2 53 3 111 2 54 2 87 lock 2 85 4 20:00 72 4 20:00 84 4 19:45 71 5 20:30…" at bounding box center [380, 193] width 515 height 205
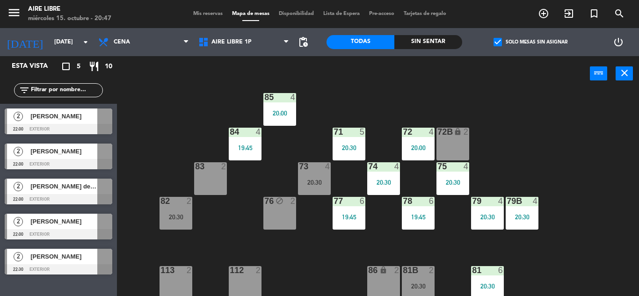
click at [323, 167] on div "4" at bounding box center [329, 166] width 15 height 8
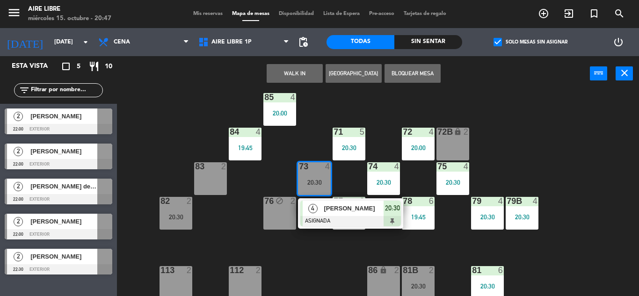
click at [330, 213] on span "[PERSON_NAME]" at bounding box center [354, 208] width 60 height 10
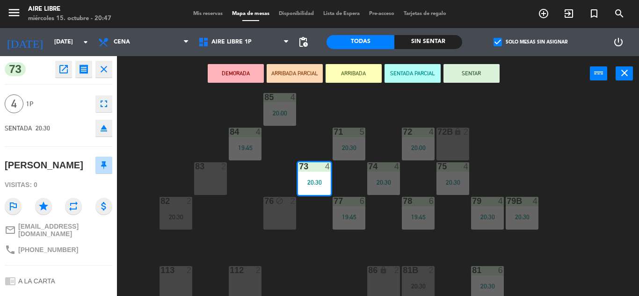
click at [479, 68] on button "SENTAR" at bounding box center [471, 73] width 56 height 19
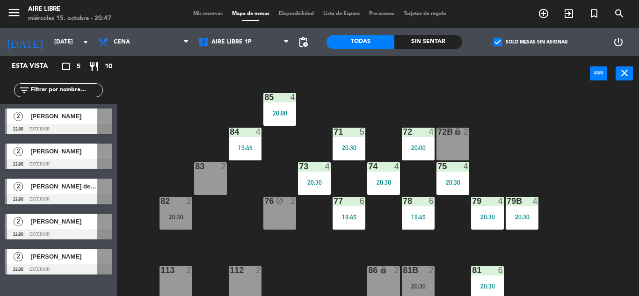
click at [65, 90] on input "text" at bounding box center [66, 90] width 73 height 10
click at [495, 41] on span "check_box" at bounding box center [497, 42] width 8 height 8
click at [530, 42] on input "check_box Solo mesas sin asignar" at bounding box center [530, 42] width 0 height 0
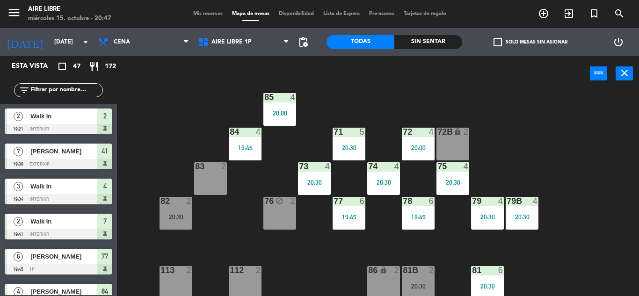
click at [54, 91] on input "text" at bounding box center [66, 90] width 73 height 10
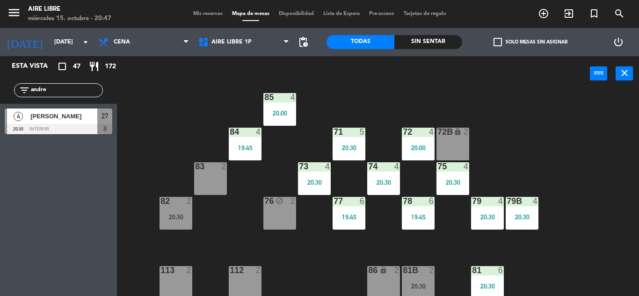
type input "andre"
click at [45, 222] on div "Esta vista crop_square 47 restaurant 172 filter_list andre 4 Andres Orman 20:30…" at bounding box center [58, 176] width 117 height 240
click at [74, 119] on span "[PERSON_NAME]" at bounding box center [63, 116] width 67 height 10
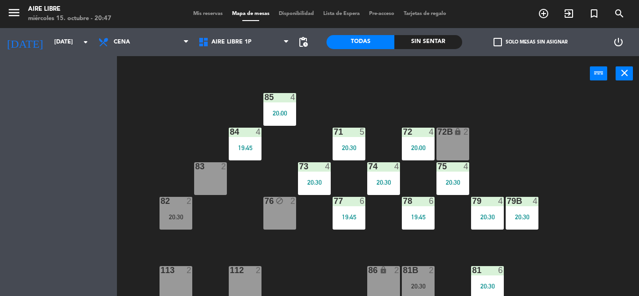
scroll to position [0, 0]
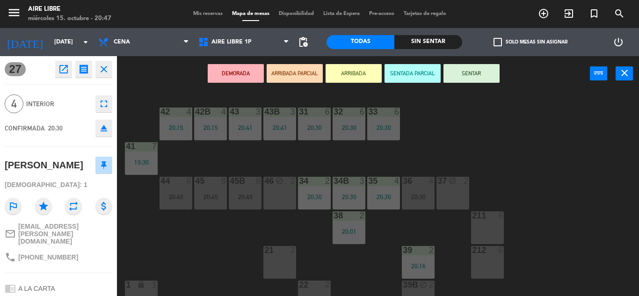
click at [357, 73] on button "ARRIBADA" at bounding box center [354, 73] width 56 height 19
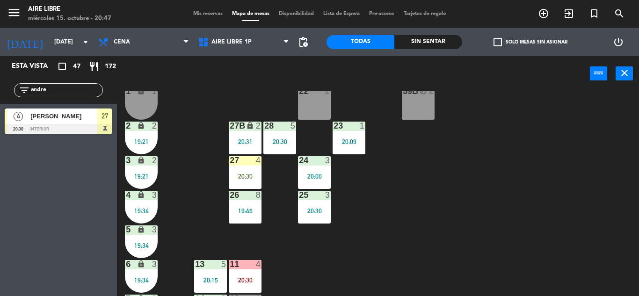
scroll to position [204, 0]
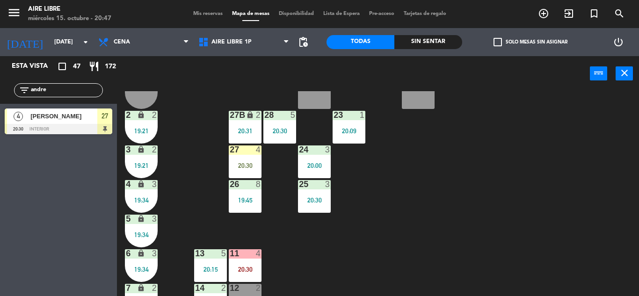
click at [66, 87] on input "andre" at bounding box center [66, 90] width 73 height 10
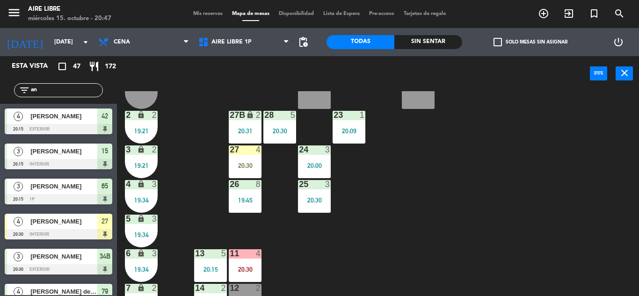
type input "a"
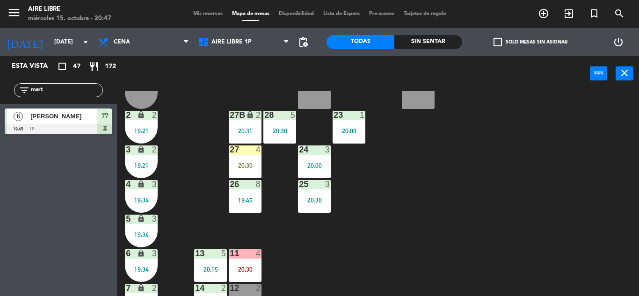
click at [48, 243] on div "Esta vista crop_square 47 restaurant 172 filter_list mart 6 Martina Oviedo 19:4…" at bounding box center [58, 176] width 117 height 240
click at [65, 91] on input "mart" at bounding box center [66, 90] width 73 height 10
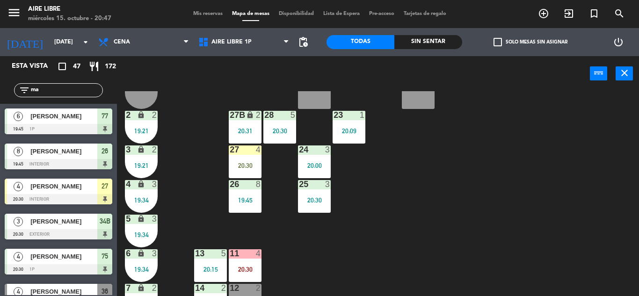
type input "m"
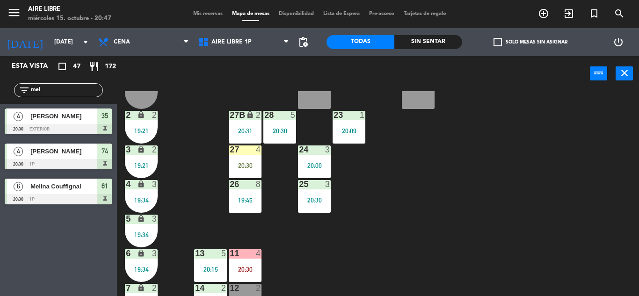
type input "mel"
click at [49, 264] on div "Esta vista crop_square 47 restaurant 172 filter_list mel 4 Melanie Katz 20:30 e…" at bounding box center [58, 176] width 117 height 240
click at [55, 156] on span "[PERSON_NAME]" at bounding box center [63, 151] width 67 height 10
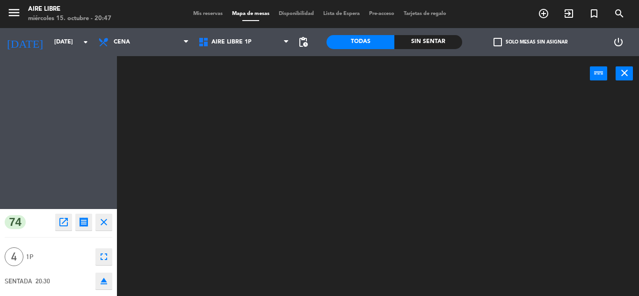
scroll to position [0, 0]
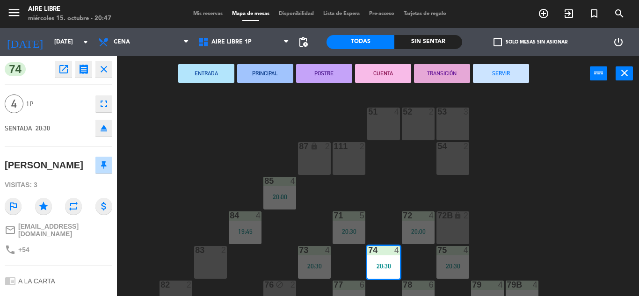
click at [108, 65] on icon "close" at bounding box center [103, 69] width 11 height 11
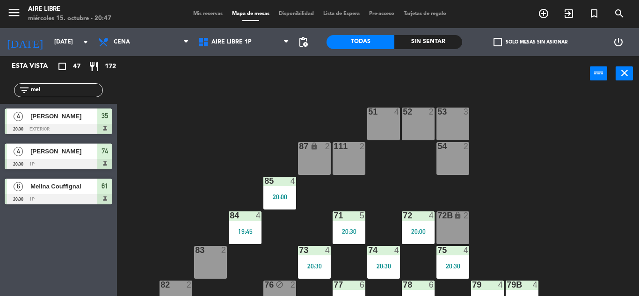
click at [59, 89] on input "mel" at bounding box center [66, 90] width 73 height 10
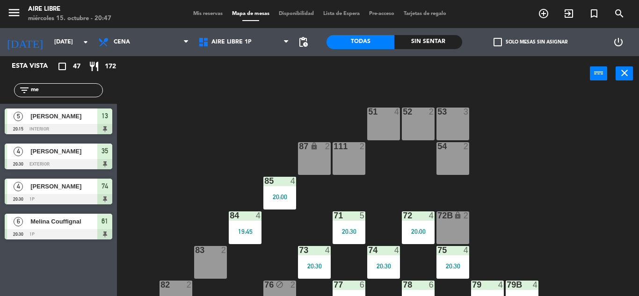
type input "m"
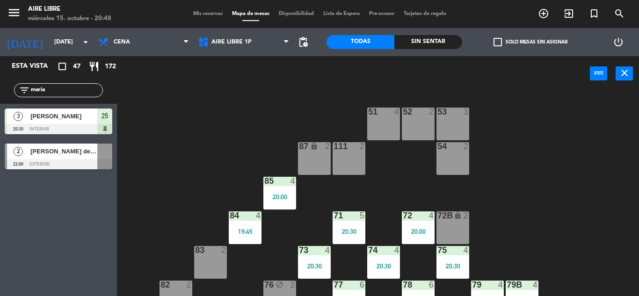
click at [32, 245] on div "Esta vista crop_square 47 restaurant 172 filter_list maria 3 Mariano De Gasperi…" at bounding box center [58, 176] width 117 height 240
click at [70, 88] on input "maria" at bounding box center [66, 90] width 73 height 10
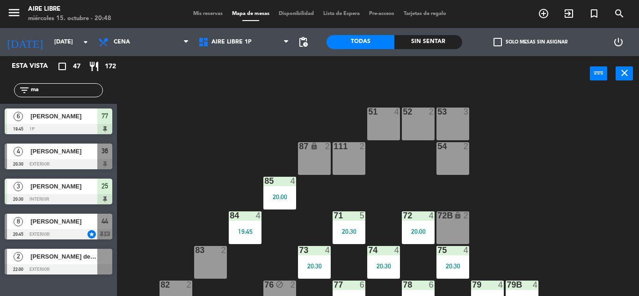
type input "m"
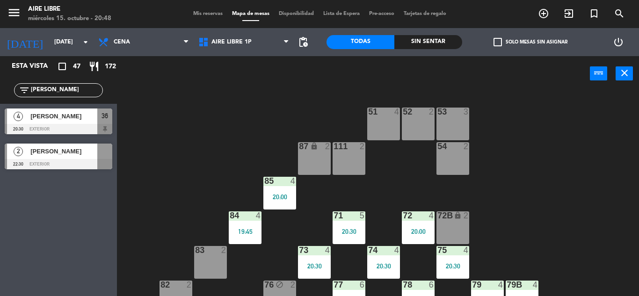
type input "lau"
click at [204, 141] on div "51 4 52 2 53 3 111 2 54 2 87 lock 2 85 4 20:00 72 4 20:00 84 4 19:45 71 5 20:30…" at bounding box center [380, 193] width 515 height 205
click at [68, 119] on span "[PERSON_NAME]" at bounding box center [63, 116] width 67 height 10
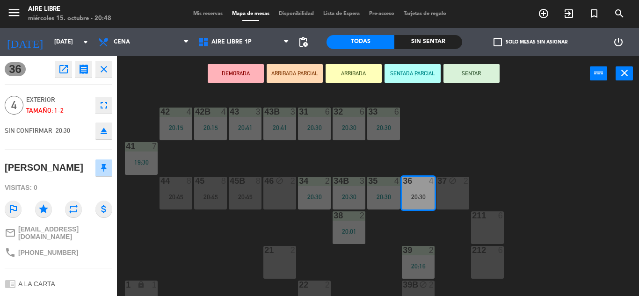
click at [358, 68] on button "ARRIBADA" at bounding box center [354, 73] width 56 height 19
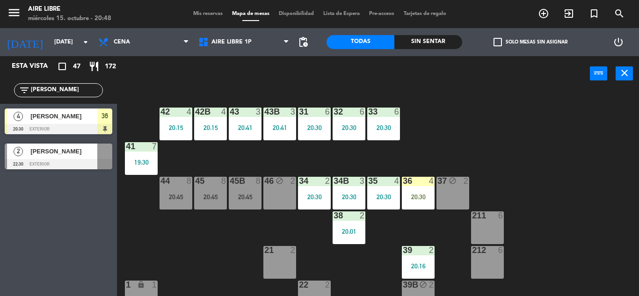
click at [48, 94] on input "lau" at bounding box center [66, 90] width 73 height 10
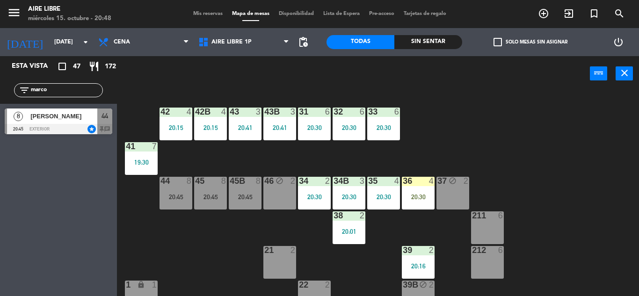
type input "marco"
click at [63, 272] on div "Esta vista crop_square 47 restaurant 172 filter_list marco 8 Marcos Coll Areco …" at bounding box center [58, 176] width 117 height 240
click at [73, 123] on div "[PERSON_NAME]" at bounding box center [63, 116] width 68 height 15
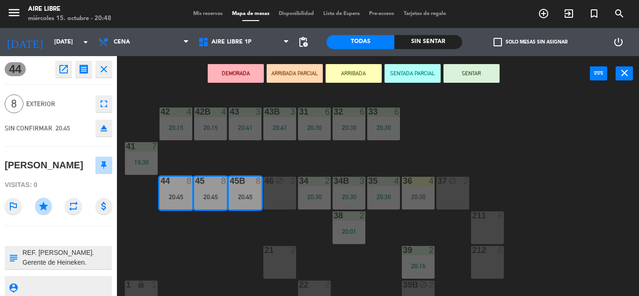
click at [340, 73] on button "ARRIBADA" at bounding box center [354, 73] width 56 height 19
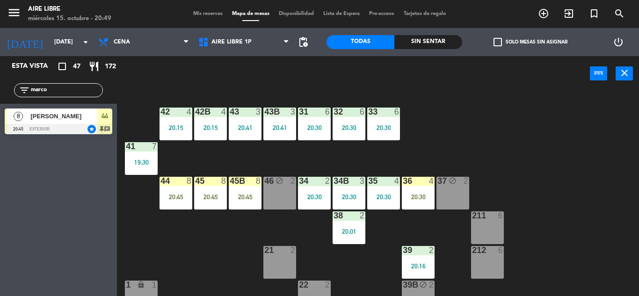
click at [414, 196] on div "20:30" at bounding box center [418, 197] width 33 height 7
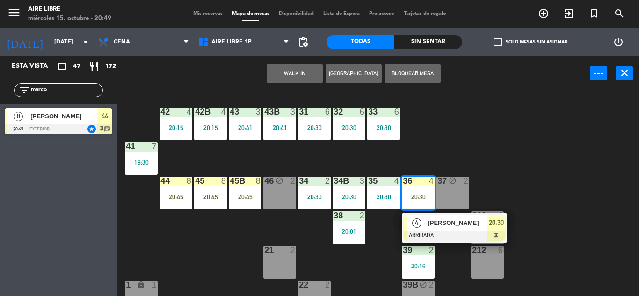
click at [436, 229] on div "[PERSON_NAME]" at bounding box center [457, 222] width 61 height 15
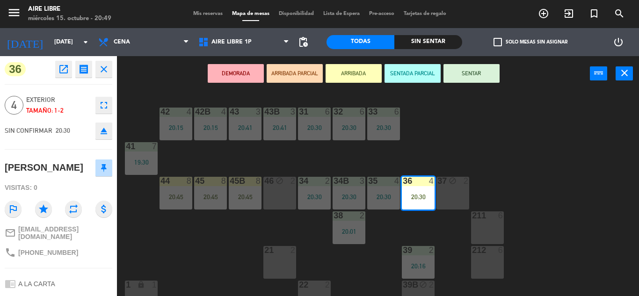
click at [477, 79] on button "SENTAR" at bounding box center [471, 73] width 56 height 19
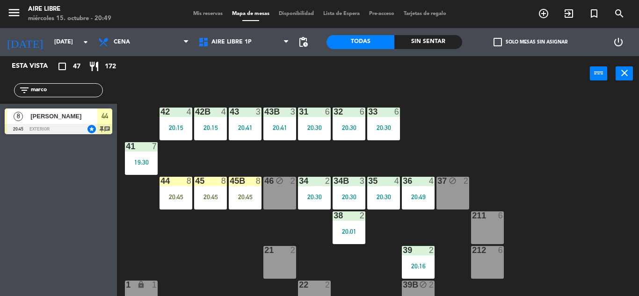
click at [241, 200] on div "20:45" at bounding box center [245, 197] width 33 height 7
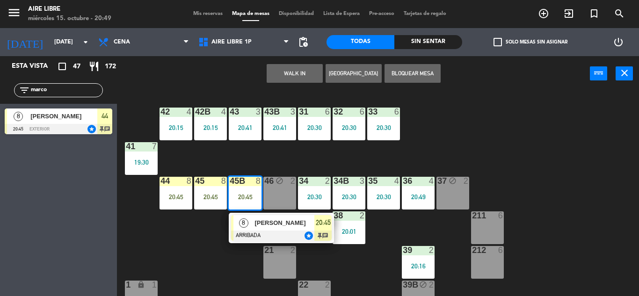
click at [257, 225] on span "[PERSON_NAME]" at bounding box center [284, 223] width 60 height 10
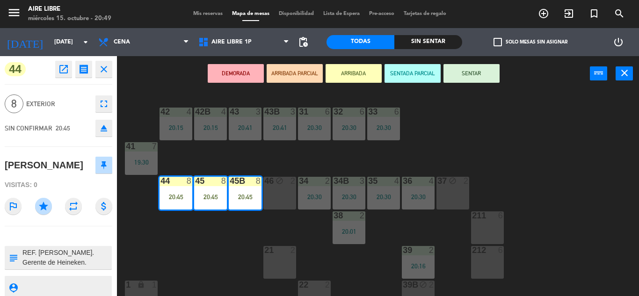
click at [472, 70] on button "SENTAR" at bounding box center [471, 73] width 56 height 19
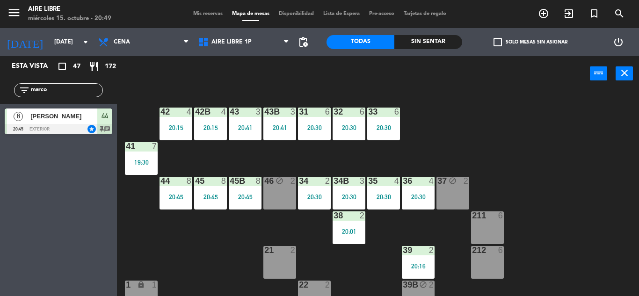
click at [74, 92] on input "marco" at bounding box center [66, 90] width 73 height 10
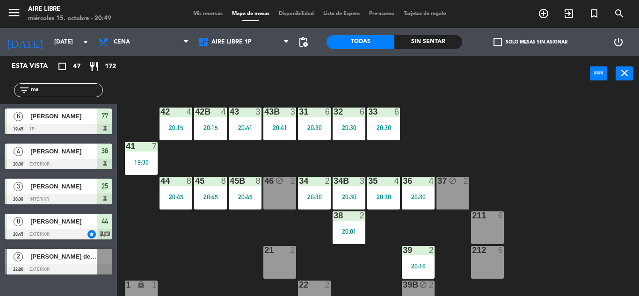
type input "m"
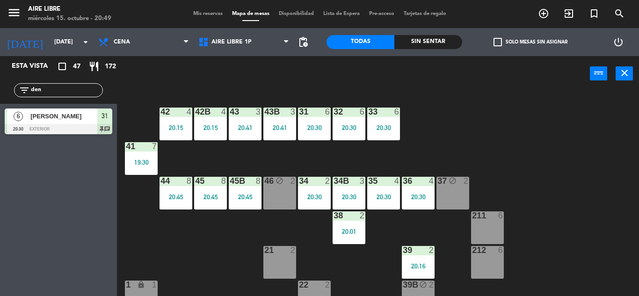
click at [195, 246] on div "42 4 20:15 43 3 20:41 31 6 20:30 32 6 20:30 33 6 20:30 42B 4 20:15 43B 3 20:41 …" at bounding box center [380, 193] width 515 height 205
click at [58, 195] on div "Esta vista crop_square 47 restaurant 172 filter_list den 6 Denise Schupak 20:30…" at bounding box center [58, 176] width 117 height 240
click at [207, 250] on div "42 4 20:15 43 3 20:41 31 6 20:30 32 6 20:30 33 6 20:30 42B 4 20:15 43B 3 20:41 …" at bounding box center [380, 193] width 515 height 205
click at [62, 89] on input "den" at bounding box center [66, 90] width 73 height 10
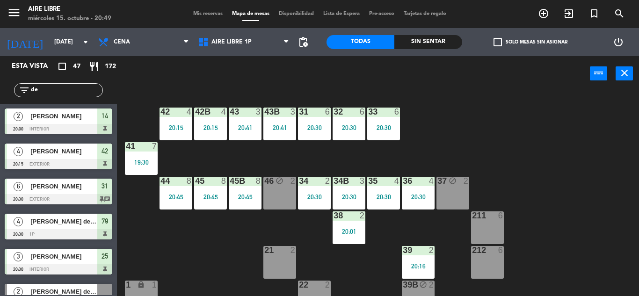
type input "d"
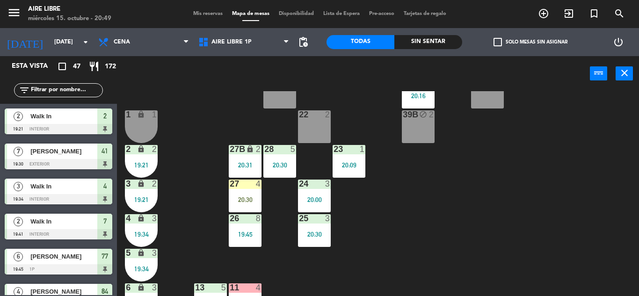
scroll to position [171, 0]
click at [244, 198] on div "20:30" at bounding box center [245, 199] width 33 height 7
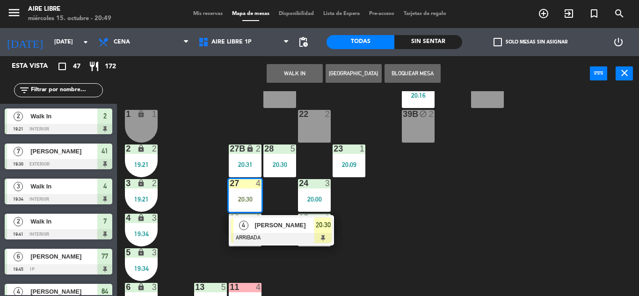
click at [292, 227] on span "[PERSON_NAME]" at bounding box center [284, 225] width 60 height 10
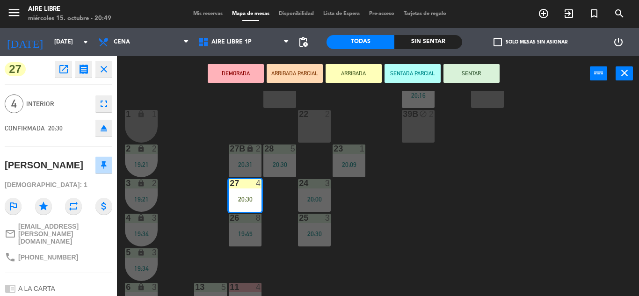
click at [477, 70] on button "SENTAR" at bounding box center [471, 73] width 56 height 19
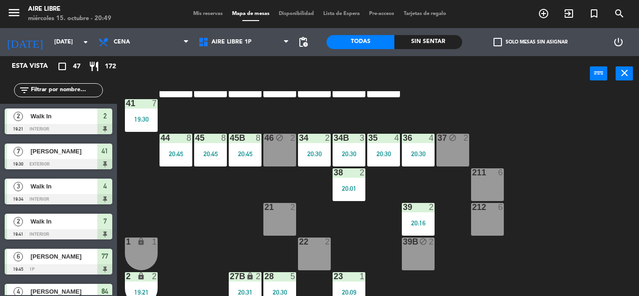
scroll to position [0, 0]
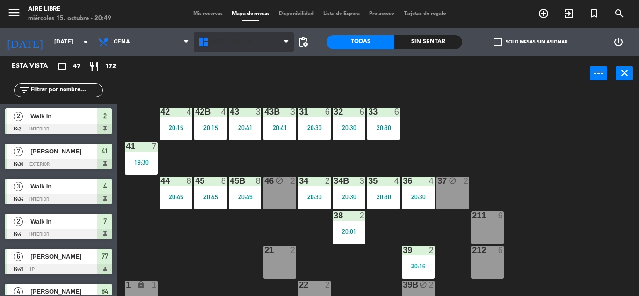
click at [211, 42] on icon at bounding box center [205, 41] width 14 height 11
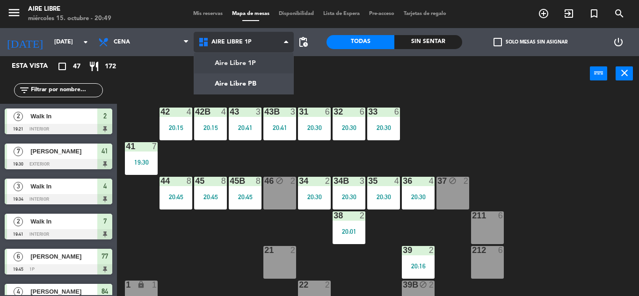
click at [224, 51] on span "Aire Libre 1P" at bounding box center [244, 42] width 100 height 21
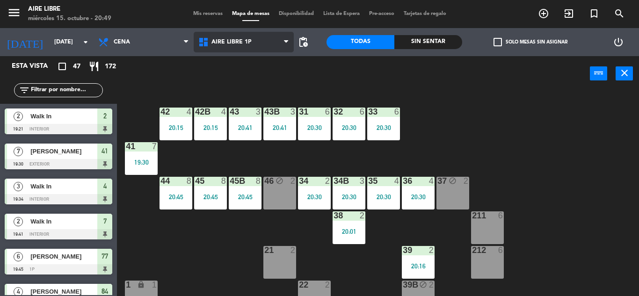
click at [210, 42] on icon at bounding box center [205, 41] width 14 height 11
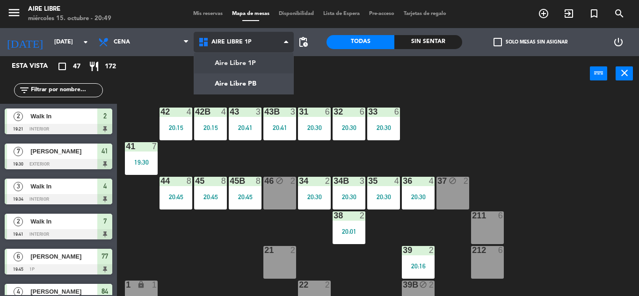
click at [224, 87] on ng-component "menu Aire Libre miércoles 15. octubre - 20:49 Mis reservas Mapa de mesas Dispon…" at bounding box center [319, 148] width 639 height 296
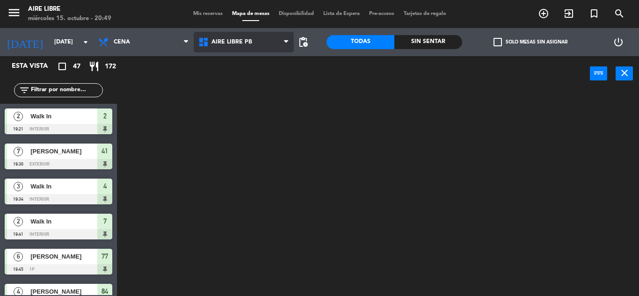
click at [209, 42] on icon at bounding box center [205, 41] width 14 height 11
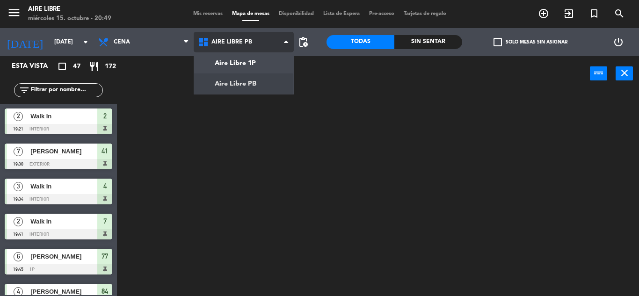
click at [226, 64] on ng-component "menu Aire Libre miércoles 15. octubre - 20:49 Mis reservas Mapa de mesas Dispon…" at bounding box center [319, 148] width 639 height 296
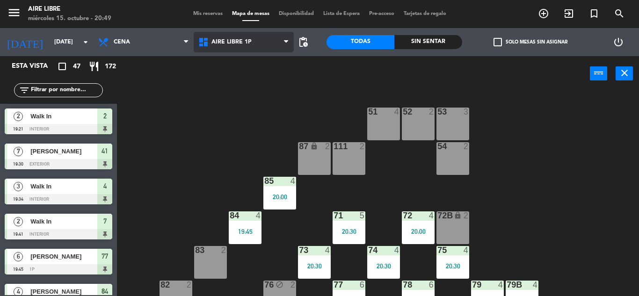
scroll to position [73, 0]
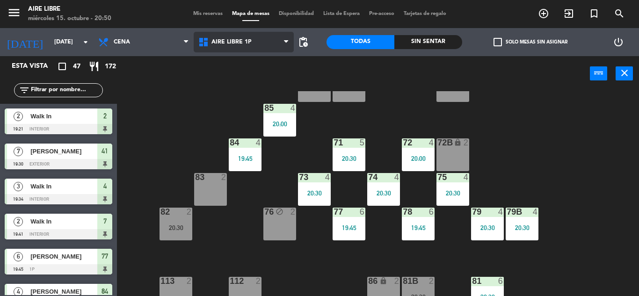
click at [227, 48] on span "Aire Libre 1P" at bounding box center [244, 42] width 100 height 21
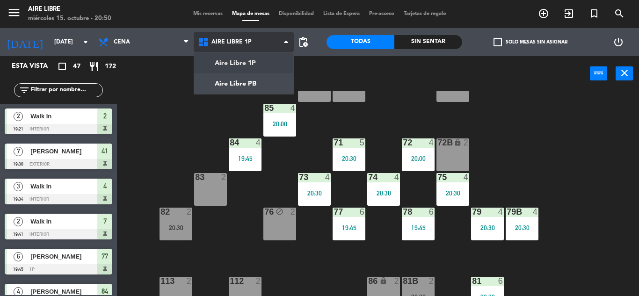
click at [233, 84] on ng-component "menu Aire Libre miércoles 15. octubre - 20:50 Mis reservas Mapa de mesas Dispon…" at bounding box center [319, 148] width 639 height 296
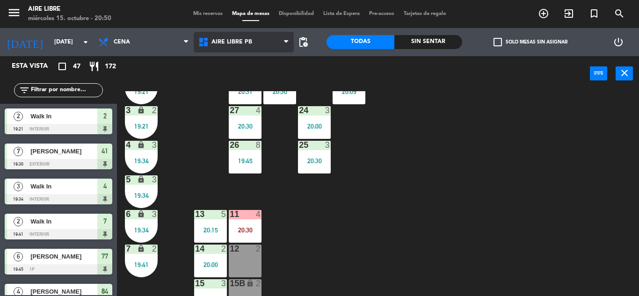
scroll to position [260, 0]
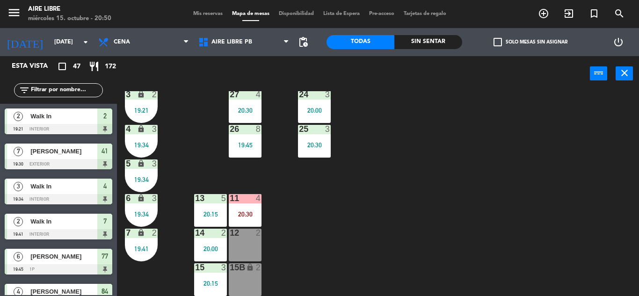
click at [247, 239] on div "12 2" at bounding box center [245, 245] width 33 height 33
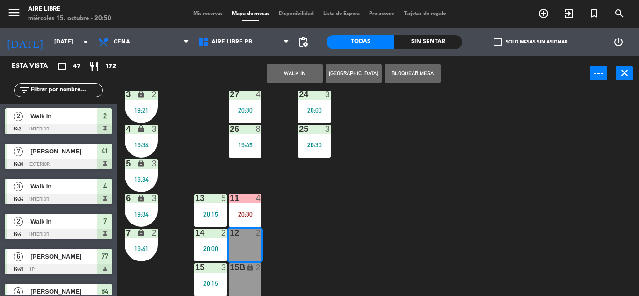
click at [290, 73] on button "WALK IN" at bounding box center [295, 73] width 56 height 19
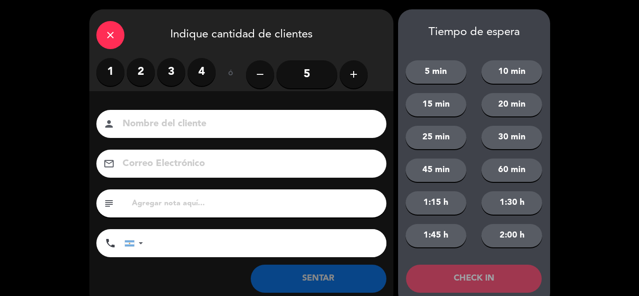
click at [138, 71] on label "2" at bounding box center [141, 72] width 28 height 28
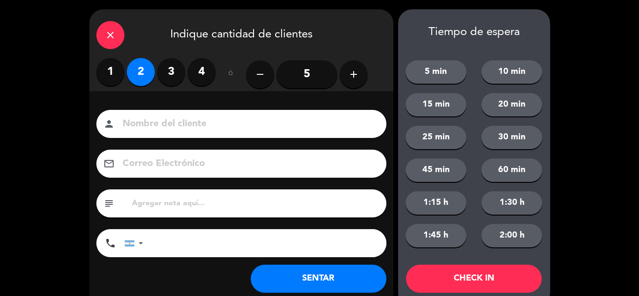
scroll to position [260, 0]
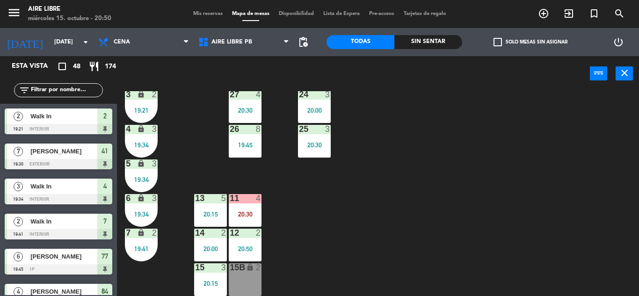
click at [52, 93] on input "text" at bounding box center [66, 90] width 73 height 10
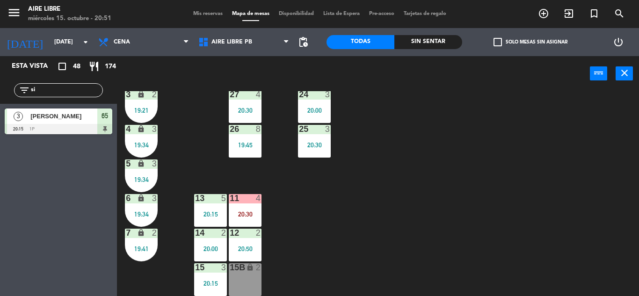
type input "s"
click at [35, 245] on div "Esta vista crop_square 48 restaurant 174 filter_list mart 6 [PERSON_NAME][GEOGR…" at bounding box center [58, 176] width 117 height 240
click at [63, 88] on input "mart" at bounding box center [66, 90] width 73 height 10
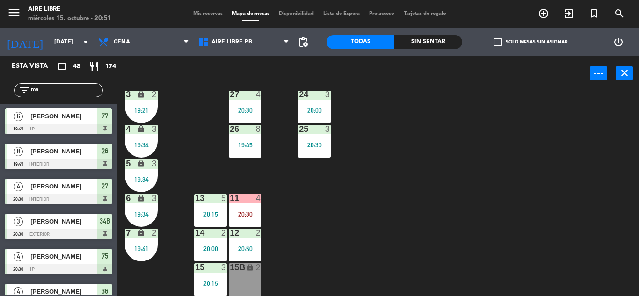
type input "m"
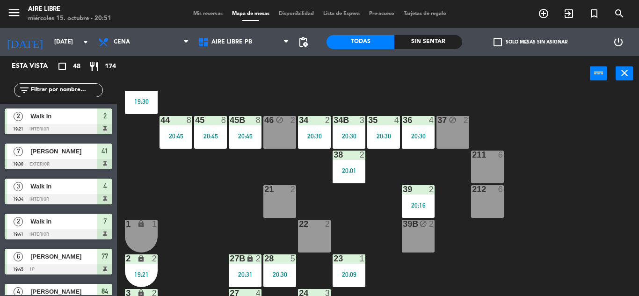
scroll to position [0, 0]
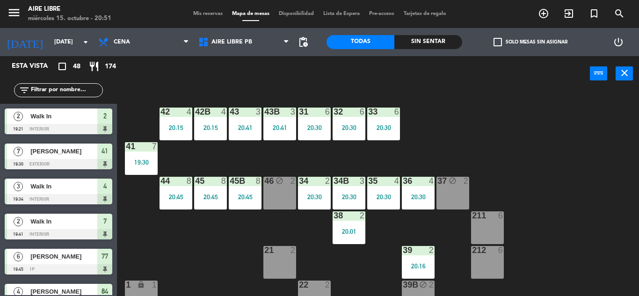
click at [357, 128] on div "20:30" at bounding box center [349, 127] width 33 height 7
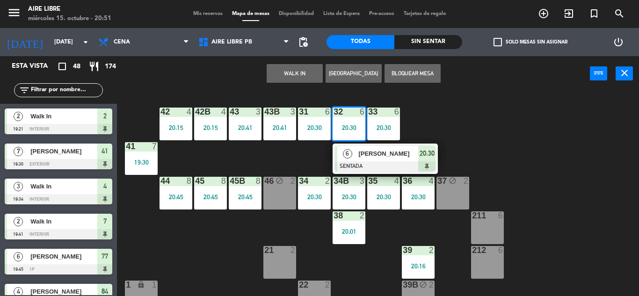
click at [187, 271] on div "42 4 20:15 43 3 20:41 31 6 20:30 32 6 20:30 6 [PERSON_NAME] SENTADA 20:30 33 6 …" at bounding box center [380, 193] width 515 height 205
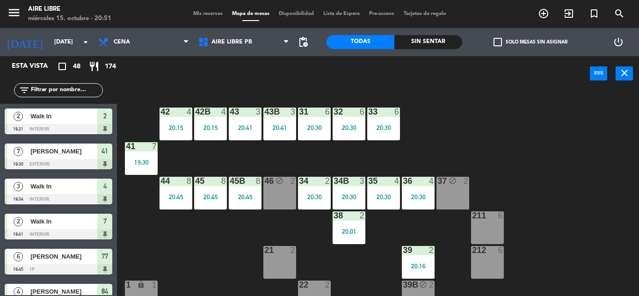
click at [306, 122] on div "31 6 20:30" at bounding box center [314, 124] width 33 height 33
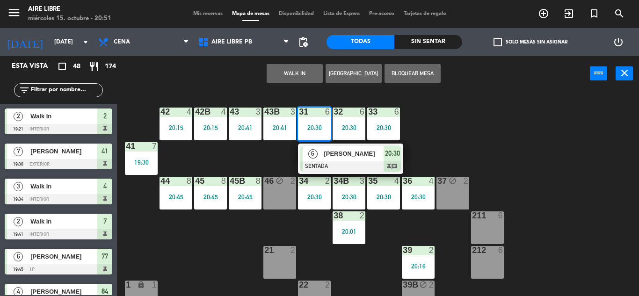
click at [197, 260] on div "42 4 20:15 43 3 20:41 31 6 20:30 6 [PERSON_NAME] SENTADA 20:30 chat 32 6 20:30 …" at bounding box center [380, 193] width 515 height 205
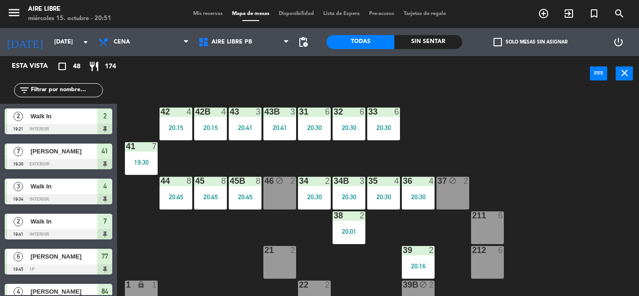
click at [388, 122] on div "33 6 20:30" at bounding box center [383, 124] width 33 height 33
click at [185, 244] on div "42 4 20:15 43 3 20:41 31 6 20:30 32 6 20:30 33 6 20:30 42B 4 20:15 43B 3 20:41 …" at bounding box center [380, 193] width 515 height 205
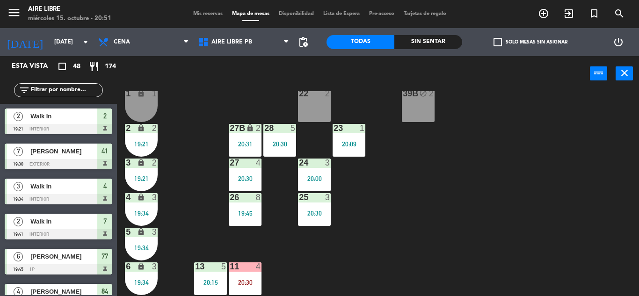
scroll to position [193, 0]
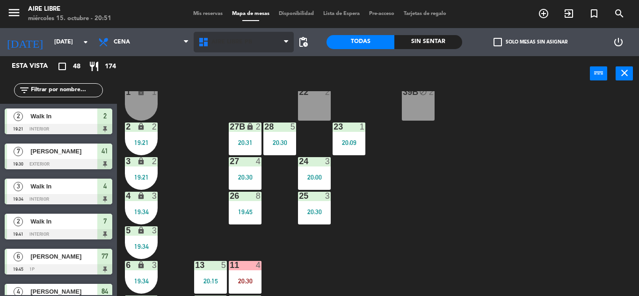
click at [223, 42] on span "Aire Libre PB" at bounding box center [231, 42] width 41 height 7
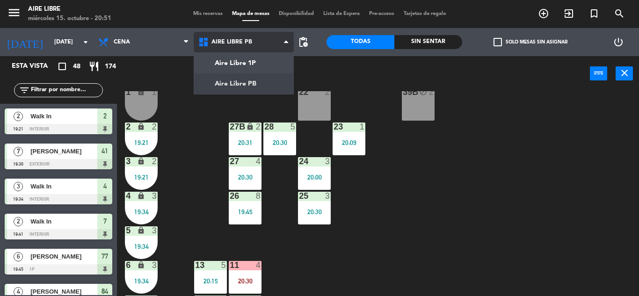
click at [233, 61] on ng-component "menu Aire Libre [DATE] 15. octubre - 20:51 Mis reservas Mapa de mesas Disponibi…" at bounding box center [319, 148] width 639 height 296
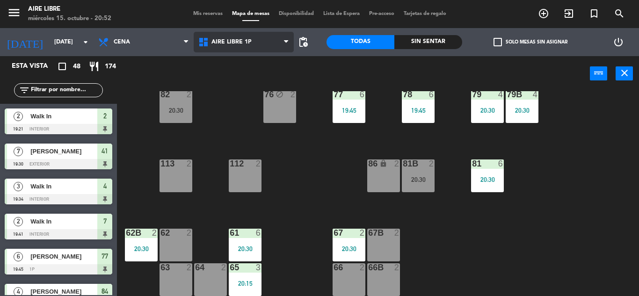
scroll to position [88, 0]
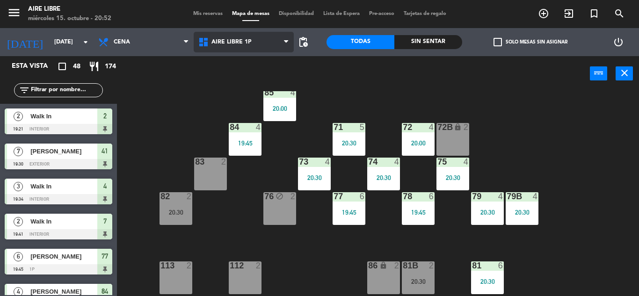
click at [232, 41] on span "Aire Libre 1P" at bounding box center [231, 42] width 40 height 7
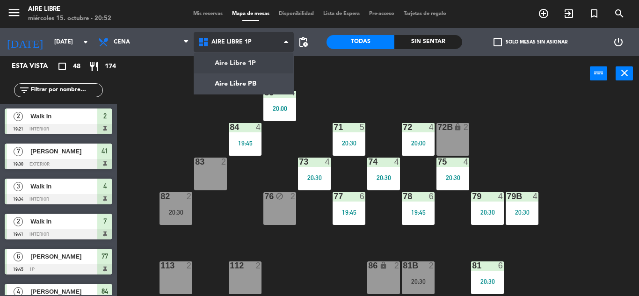
click at [235, 81] on ng-component "menu Aire Libre [DATE] 15. octubre - 20:52 Mis reservas Mapa de mesas Disponibi…" at bounding box center [319, 148] width 639 height 296
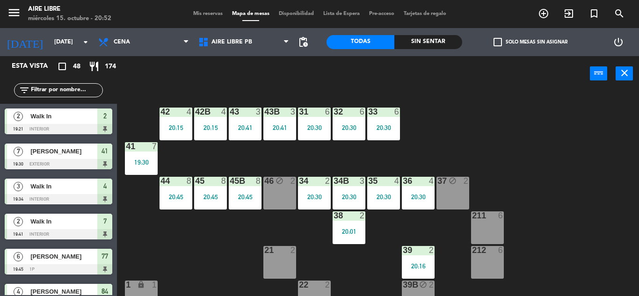
click at [241, 122] on div "43 3 20:41" at bounding box center [245, 124] width 33 height 33
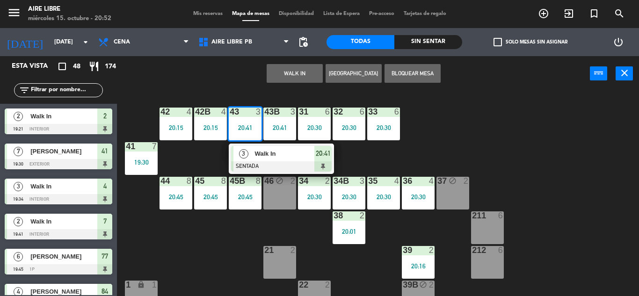
click at [264, 155] on span "Walk In" at bounding box center [284, 154] width 60 height 10
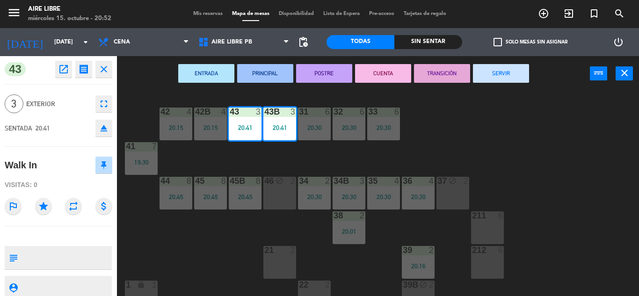
click at [69, 71] on button "open_in_new" at bounding box center [63, 69] width 17 height 17
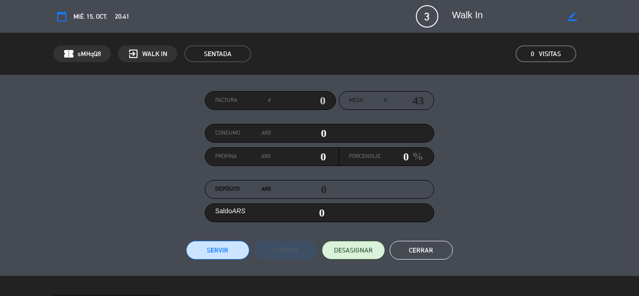
click at [572, 18] on icon "border_color" at bounding box center [572, 16] width 9 height 9
click at [498, 10] on textarea at bounding box center [505, 16] width 107 height 17
type textarea "Walk In [PERSON_NAME]"
click at [573, 16] on icon at bounding box center [572, 16] width 9 height 9
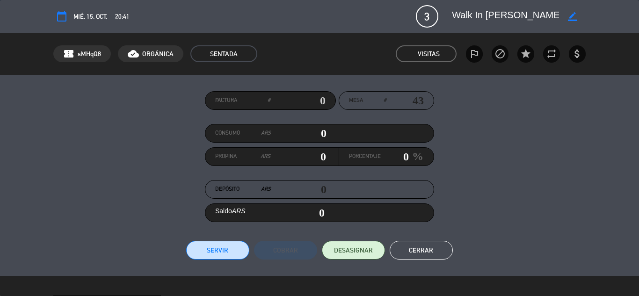
click at [428, 249] on button "Cerrar" at bounding box center [421, 250] width 63 height 19
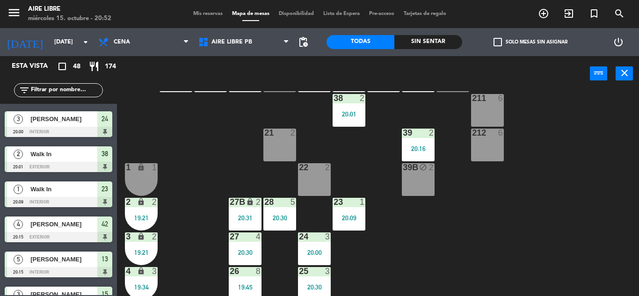
scroll to position [118, 0]
click at [496, 39] on span "check_box_outline_blank" at bounding box center [497, 42] width 8 height 8
click at [530, 42] on input "check_box_outline_blank Solo mesas sin asignar" at bounding box center [530, 42] width 0 height 0
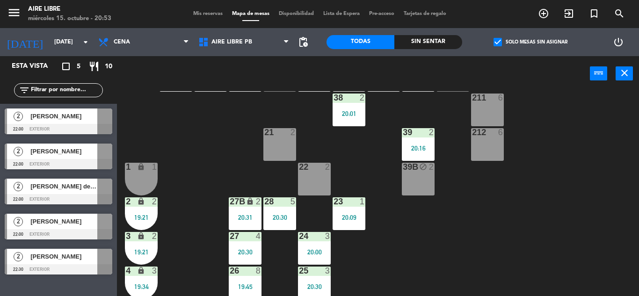
click at [502, 42] on span "check_box" at bounding box center [497, 42] width 8 height 8
click at [530, 42] on input "check_box Solo mesas sin asignar" at bounding box center [530, 42] width 0 height 0
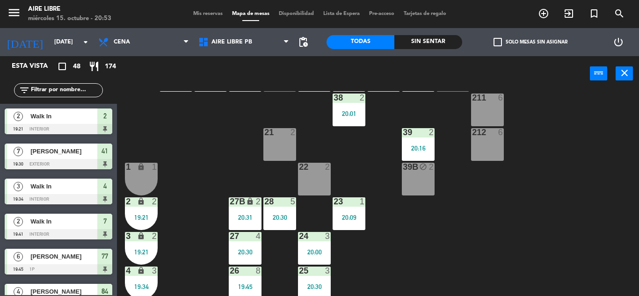
click at [75, 86] on input "text" at bounding box center [66, 90] width 73 height 10
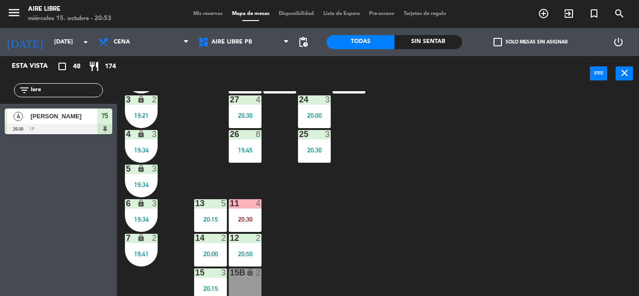
scroll to position [258, 0]
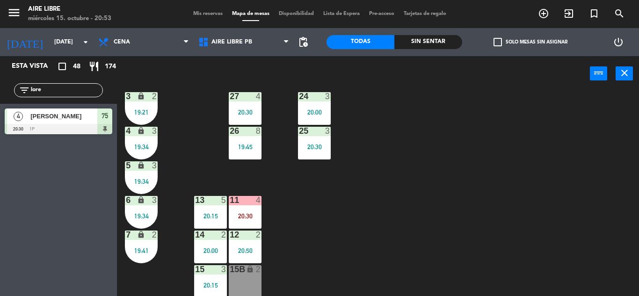
type input "lore"
click at [248, 216] on div "20:30" at bounding box center [245, 216] width 33 height 7
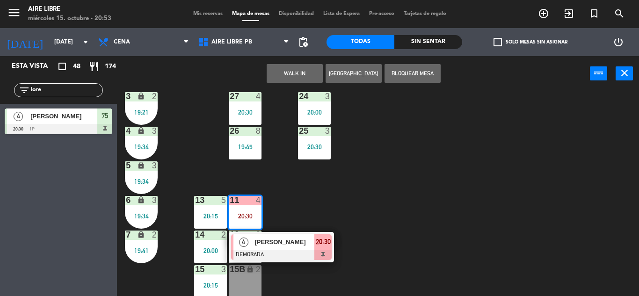
click at [286, 247] on div "[PERSON_NAME]" at bounding box center [284, 241] width 61 height 15
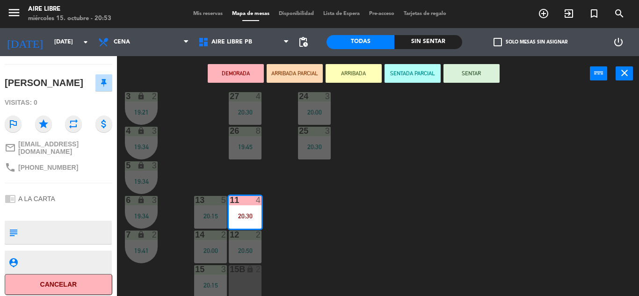
scroll to position [0, 0]
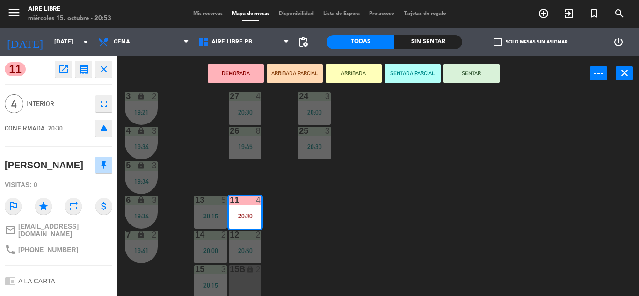
click at [434, 211] on div "42 4 20:15 43 3 20:41 31 6 20:30 32 6 20:30 33 6 20:30 42B 4 20:15 43B 3 20:41 …" at bounding box center [380, 193] width 515 height 205
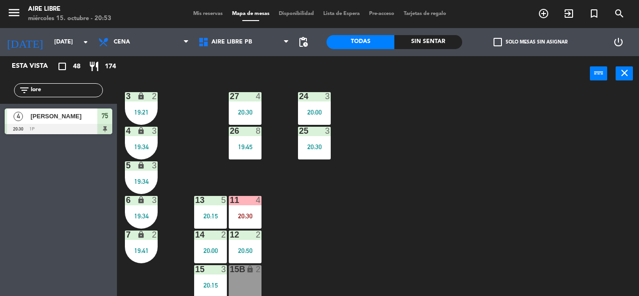
click at [249, 104] on div "27 4 20:30" at bounding box center [245, 108] width 33 height 33
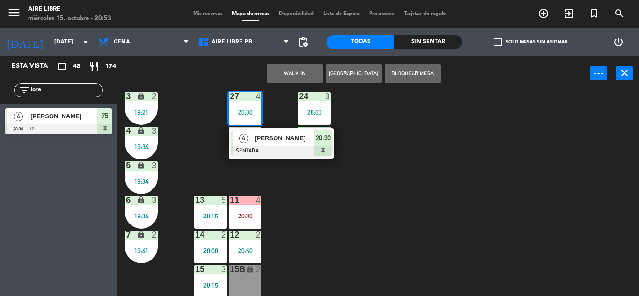
click at [272, 146] on div at bounding box center [281, 151] width 101 height 10
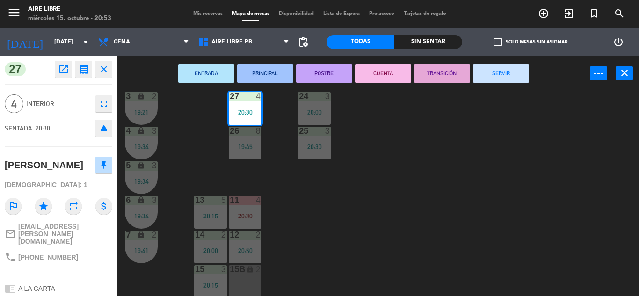
scroll to position [79, 0]
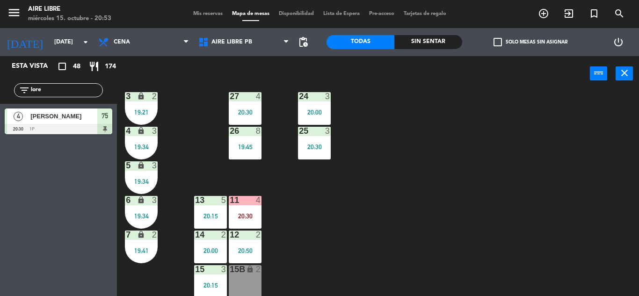
click at [496, 208] on div "42 4 20:15 43 3 20:41 31 6 20:30 32 6 20:30 33 6 20:30 42B 4 20:15 43B 3 20:41 …" at bounding box center [380, 193] width 515 height 205
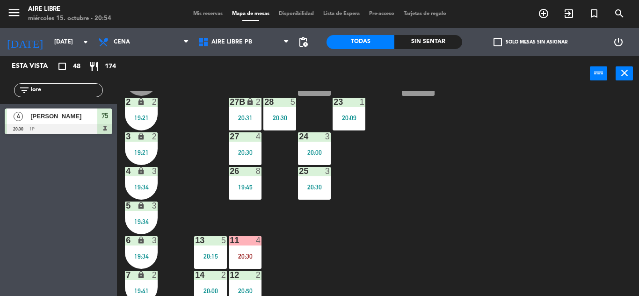
scroll to position [260, 0]
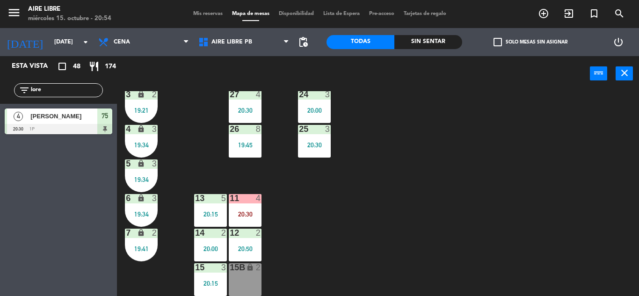
click at [252, 211] on div "20:30" at bounding box center [245, 214] width 33 height 7
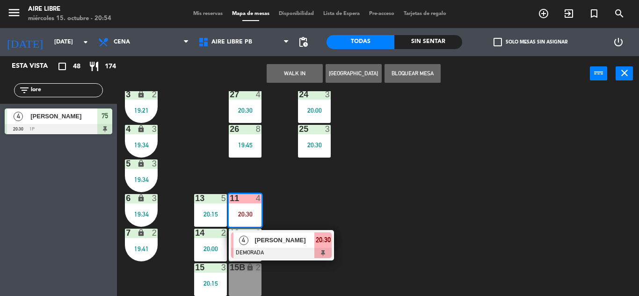
click at [295, 235] on span "[PERSON_NAME]" at bounding box center [284, 240] width 60 height 10
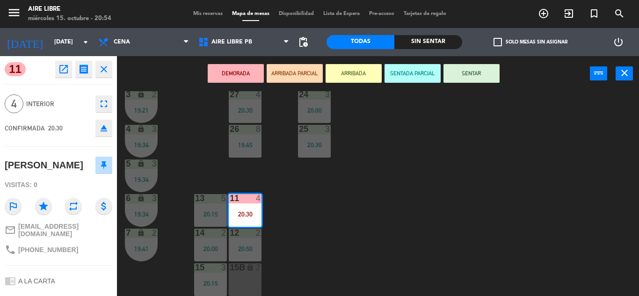
click at [356, 73] on button "ARRIBADA" at bounding box center [354, 73] width 56 height 19
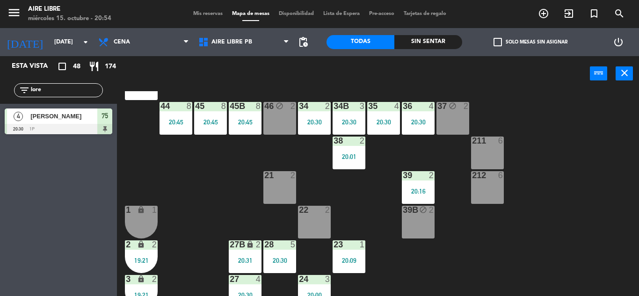
scroll to position [74, 0]
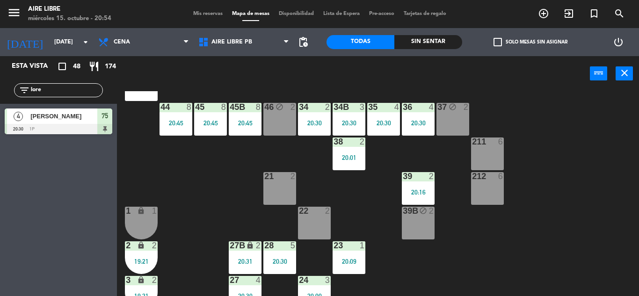
click at [387, 114] on div "35 4 20:30" at bounding box center [383, 119] width 33 height 33
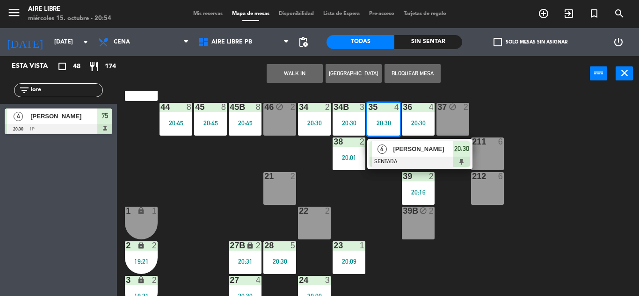
click at [394, 151] on span "[PERSON_NAME]" at bounding box center [423, 149] width 60 height 10
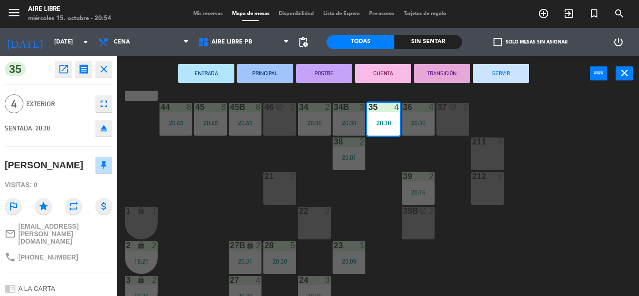
click at [104, 131] on icon "eject" at bounding box center [103, 128] width 11 height 11
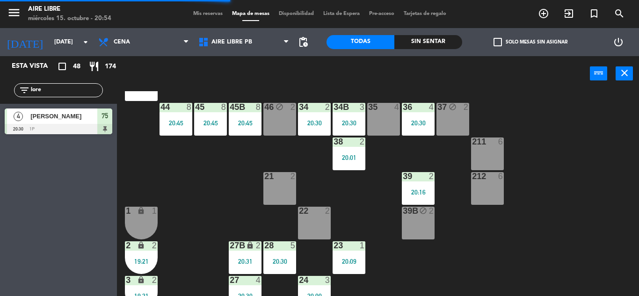
click at [63, 90] on input "lore" at bounding box center [66, 90] width 73 height 10
type input "l"
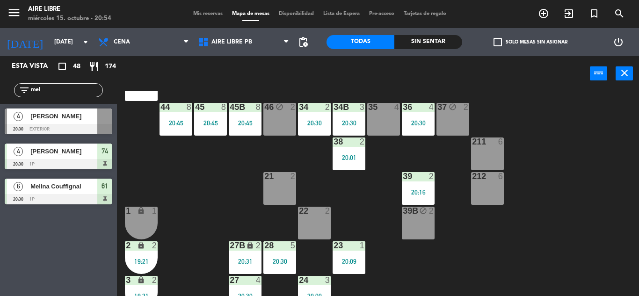
type input "mel"
click at [69, 253] on div "Esta vista crop_square 48 restaurant 174 filter_list [PERSON_NAME] 4 [PERSON_NA…" at bounding box center [58, 176] width 117 height 240
click at [70, 118] on span "[PERSON_NAME]" at bounding box center [63, 116] width 67 height 10
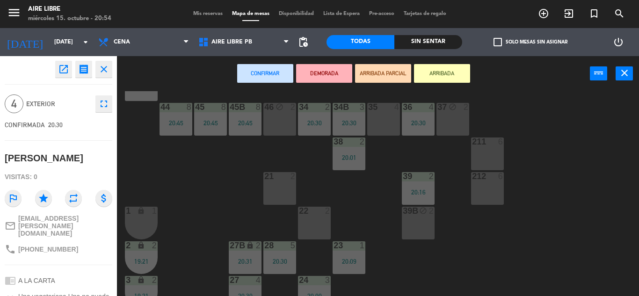
click at [447, 76] on button "ARRIBADA" at bounding box center [442, 73] width 56 height 19
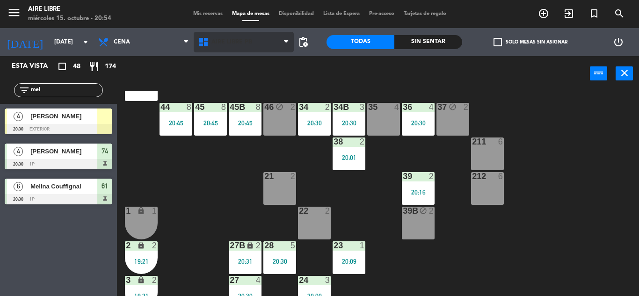
click at [239, 44] on span "Aire Libre PB" at bounding box center [231, 42] width 41 height 7
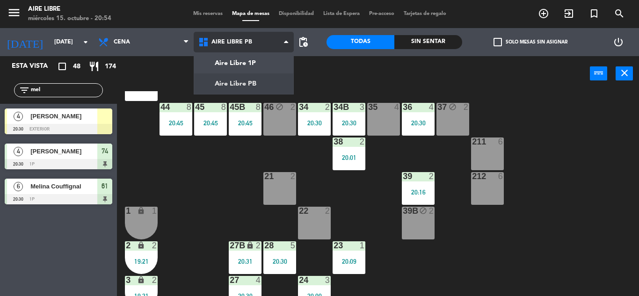
click at [246, 61] on ng-component "menu Aire Libre [DATE] 15. octubre - 20:54 Mis reservas Mapa de mesas Disponibi…" at bounding box center [319, 148] width 639 height 296
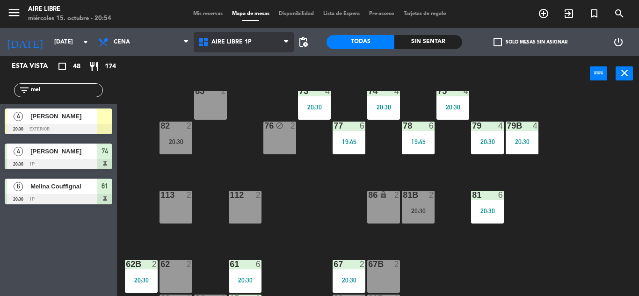
scroll to position [190, 0]
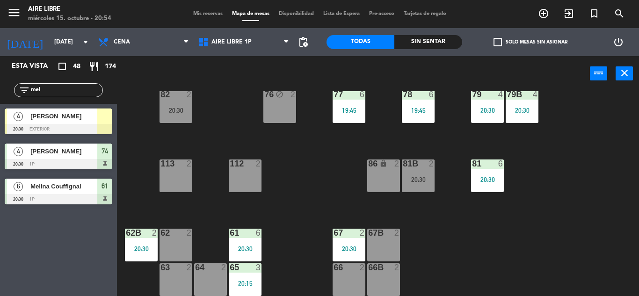
click at [87, 121] on span "[PERSON_NAME]" at bounding box center [63, 116] width 67 height 10
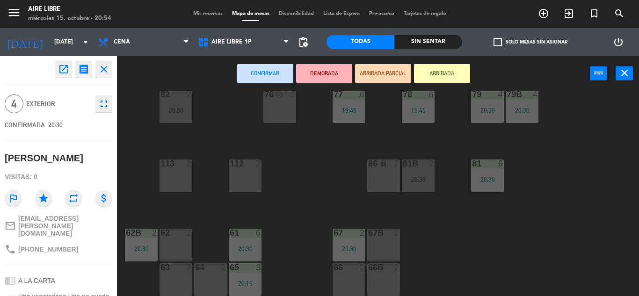
click at [351, 284] on div "66 2" at bounding box center [349, 279] width 33 height 33
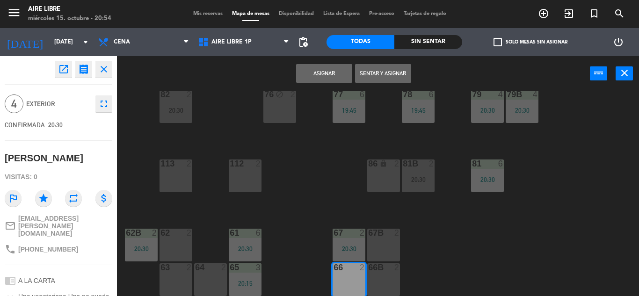
click at [383, 281] on div "66B 2" at bounding box center [383, 279] width 33 height 33
click at [327, 73] on button "Asignar" at bounding box center [324, 73] width 56 height 19
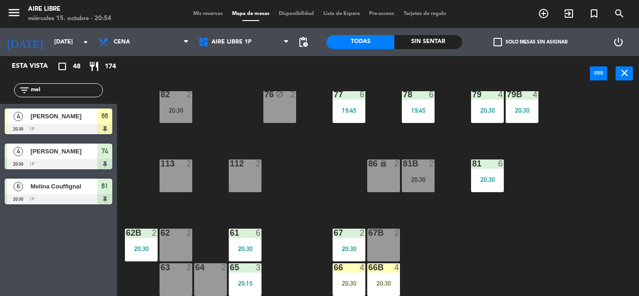
click at [571, 17] on icon "exit_to_app" at bounding box center [568, 13] width 11 height 11
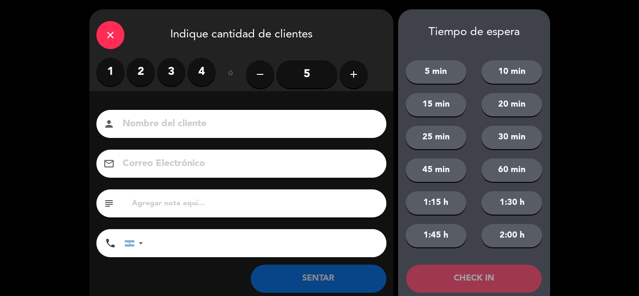
click at [140, 75] on label "2" at bounding box center [141, 72] width 28 height 28
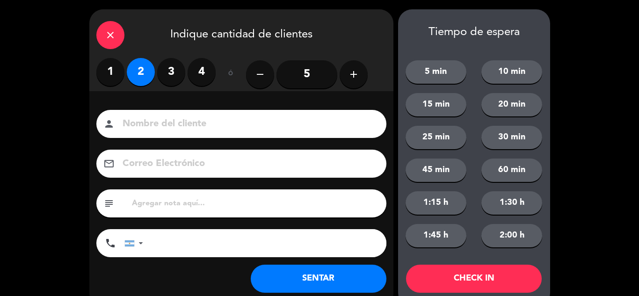
click at [327, 276] on button "SENTAR" at bounding box center [319, 279] width 136 height 28
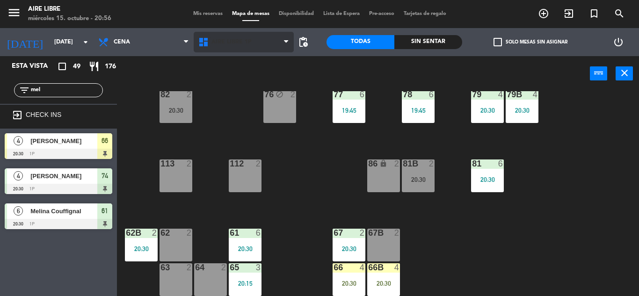
click at [210, 42] on icon at bounding box center [205, 41] width 14 height 11
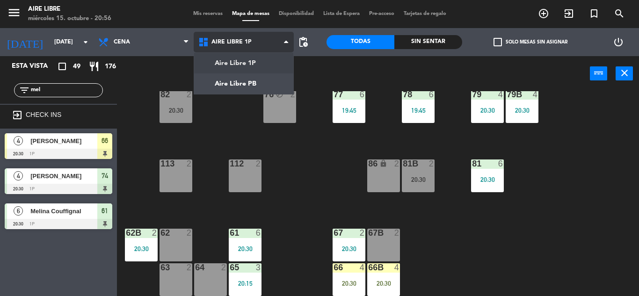
click at [238, 83] on ng-component "menu Aire Libre [DATE] 15. octubre - 20:56 Mis reservas Mapa de mesas Disponibi…" at bounding box center [319, 148] width 639 height 296
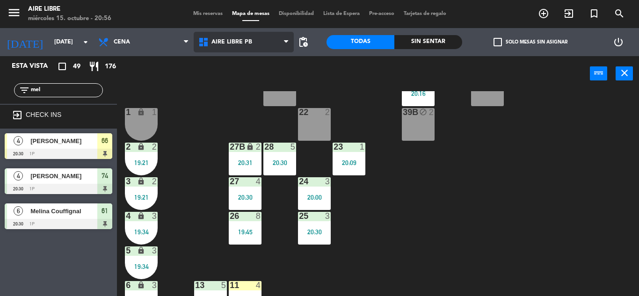
scroll to position [173, 0]
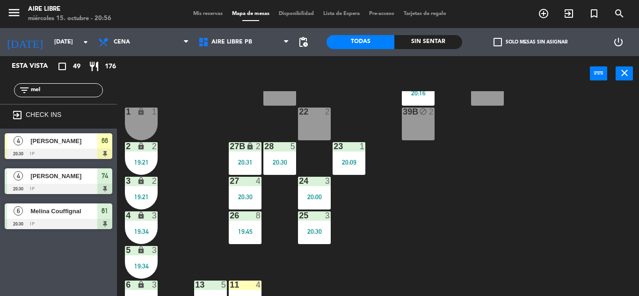
click at [196, 179] on div "42 4 20:15 43 3 20:41 31 6 20:30 32 6 20:30 33 6 20:30 42B 4 20:15 43B 3 20:41 …" at bounding box center [380, 193] width 515 height 205
click at [248, 283] on div at bounding box center [244, 285] width 15 height 8
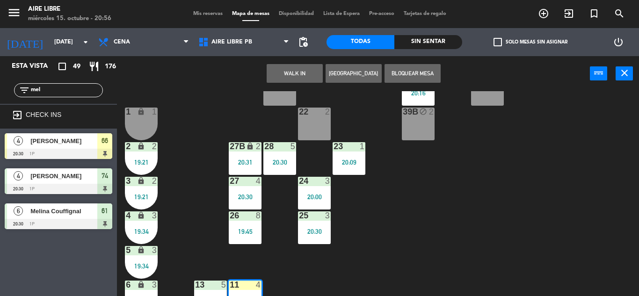
click at [320, 127] on div "22 2" at bounding box center [314, 124] width 33 height 33
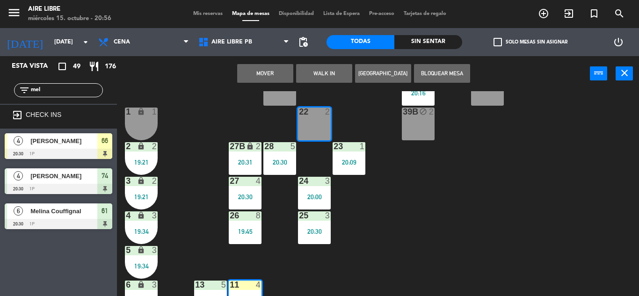
click at [262, 77] on button "Mover" at bounding box center [265, 73] width 56 height 19
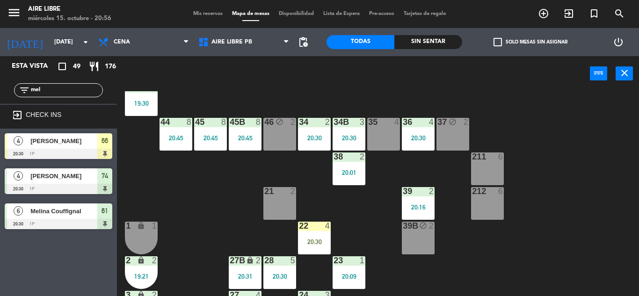
scroll to position [57, 0]
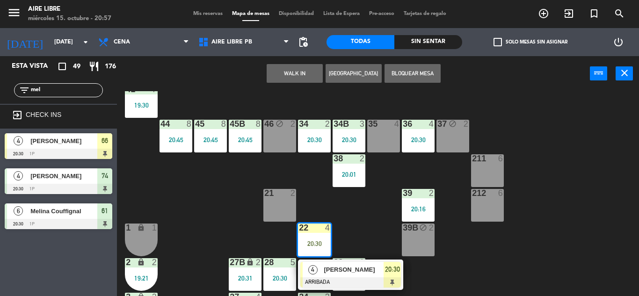
click at [387, 128] on div at bounding box center [383, 124] width 15 height 8
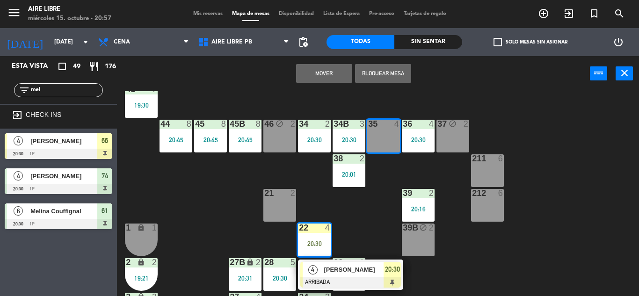
click at [327, 76] on button "Mover" at bounding box center [324, 73] width 56 height 19
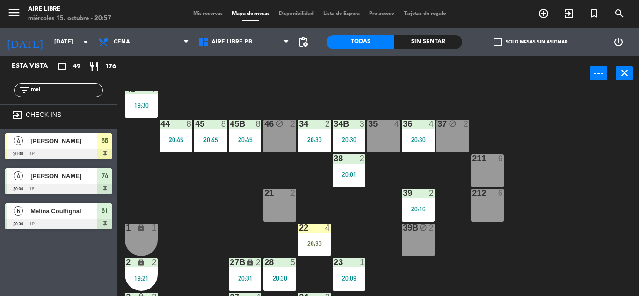
click at [74, 149] on div at bounding box center [59, 154] width 108 height 10
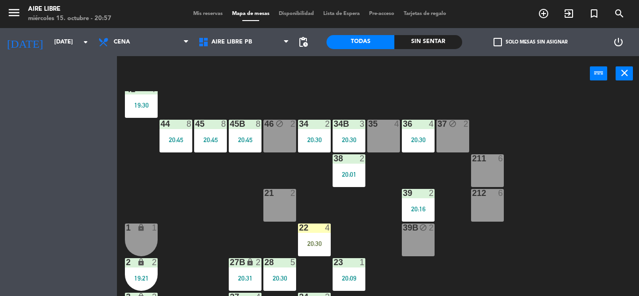
scroll to position [0, 0]
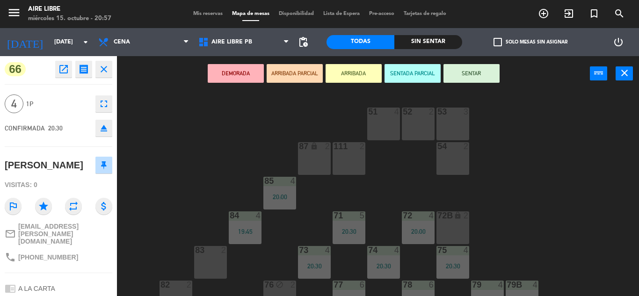
click at [480, 66] on button "SENTAR" at bounding box center [471, 73] width 56 height 19
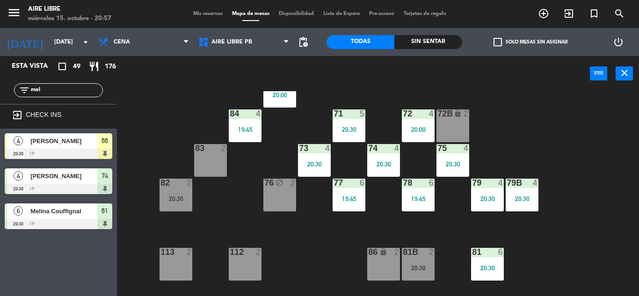
scroll to position [114, 0]
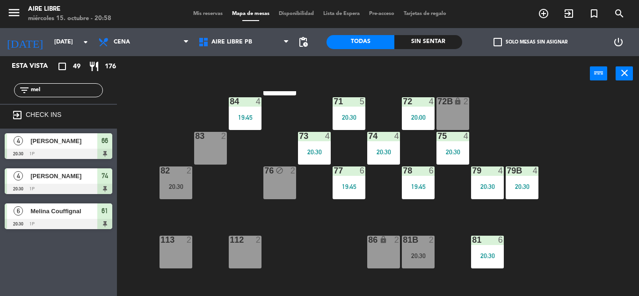
click at [59, 92] on input "mel" at bounding box center [66, 90] width 73 height 10
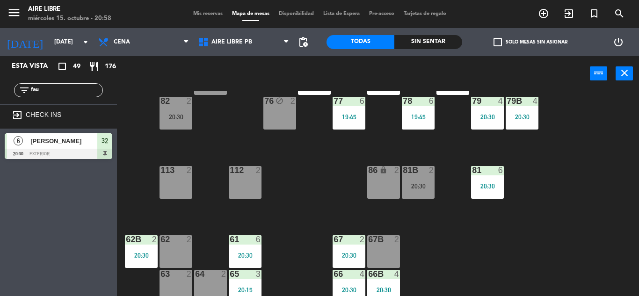
scroll to position [190, 0]
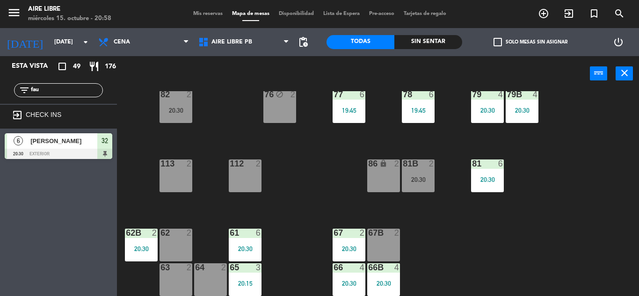
type input "fau"
click at [385, 244] on div "67B 2" at bounding box center [383, 245] width 33 height 33
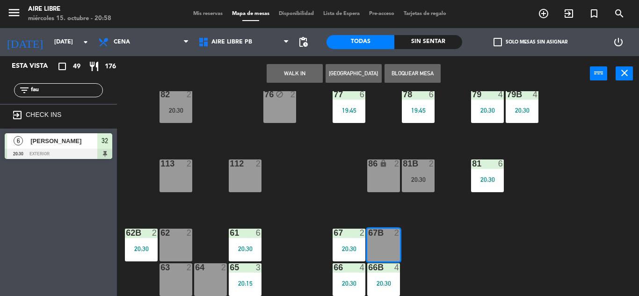
click at [298, 74] on button "WALK IN" at bounding box center [295, 73] width 56 height 19
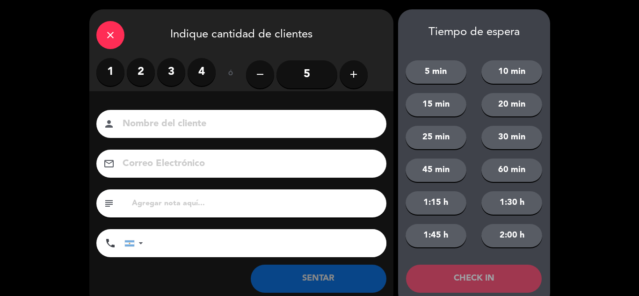
click at [144, 76] on label "2" at bounding box center [141, 72] width 28 height 28
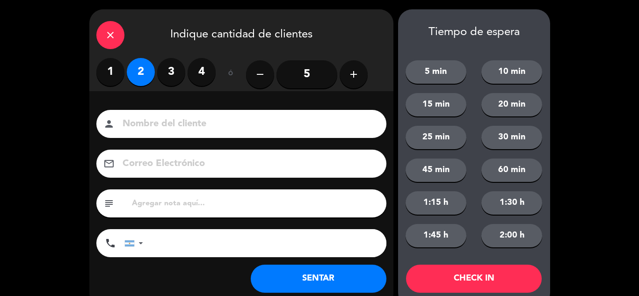
click at [322, 283] on button "SENTAR" at bounding box center [319, 279] width 136 height 28
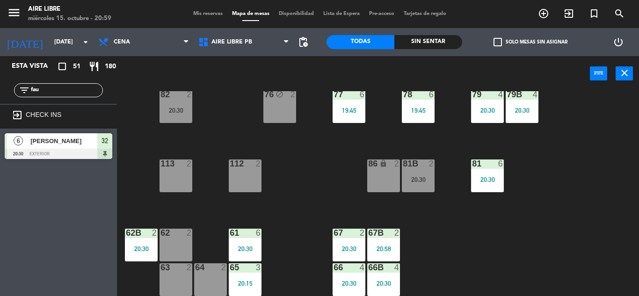
click at [182, 240] on div "62 2" at bounding box center [176, 245] width 33 height 33
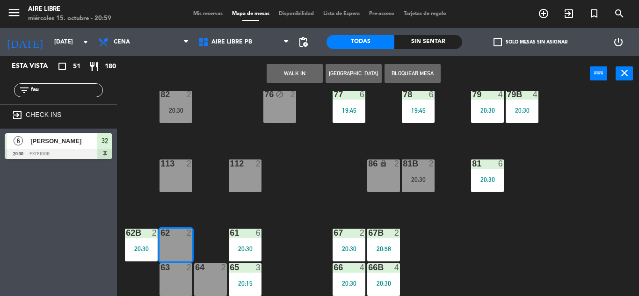
click at [413, 73] on button "Bloquear Mesa" at bounding box center [413, 73] width 56 height 19
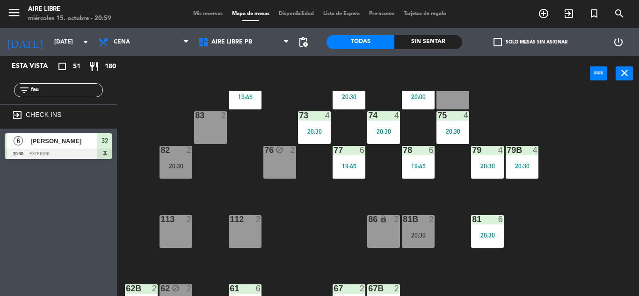
scroll to position [132, 0]
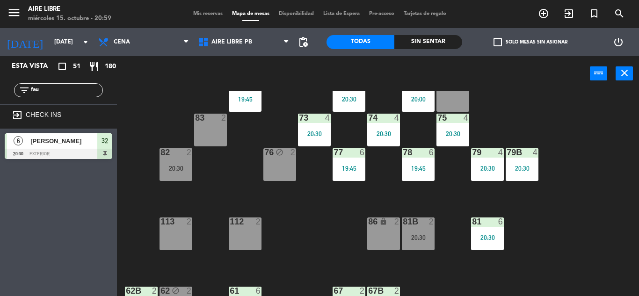
click at [173, 165] on div "20:30" at bounding box center [176, 168] width 33 height 7
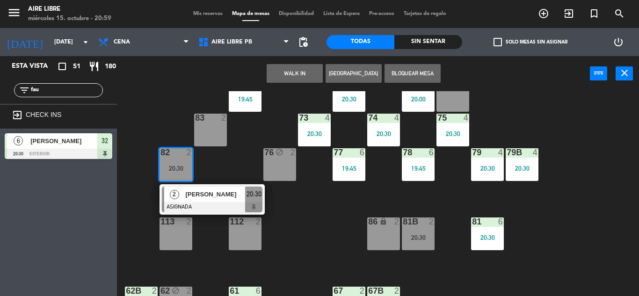
click at [197, 195] on span "[PERSON_NAME]" at bounding box center [215, 194] width 60 height 10
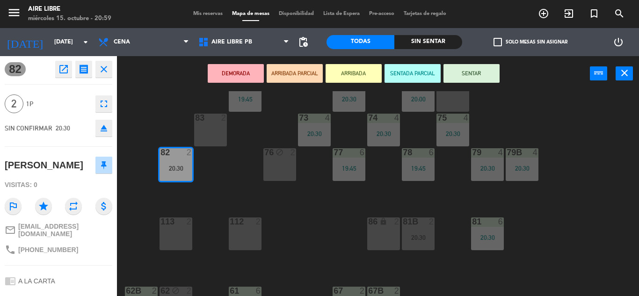
click at [64, 73] on icon "open_in_new" at bounding box center [63, 69] width 11 height 11
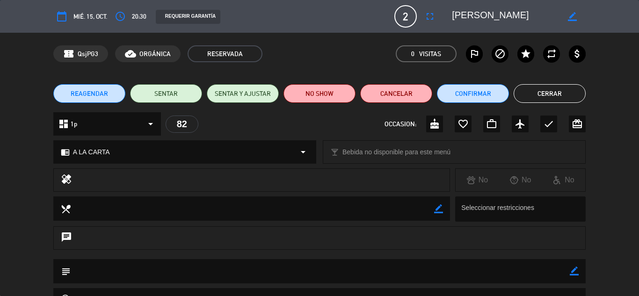
click at [477, 51] on icon "outlined_flag" at bounding box center [474, 53] width 11 height 11
click at [314, 91] on button "NO SHOW" at bounding box center [319, 93] width 72 height 19
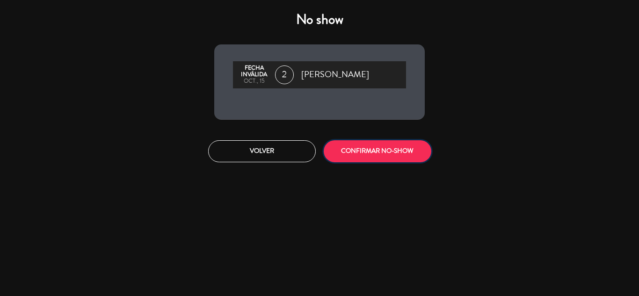
click at [378, 141] on button "CONFIRMAR NO-SHOW" at bounding box center [378, 151] width 108 height 22
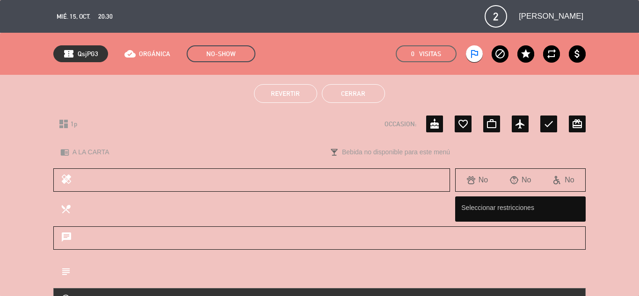
click at [356, 89] on button "Cerrar" at bounding box center [353, 93] width 63 height 19
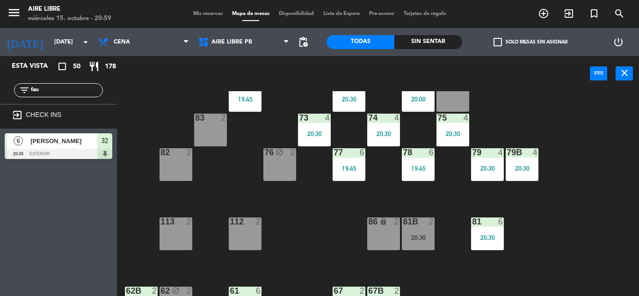
click at [416, 228] on div "81b 2 20:30" at bounding box center [418, 234] width 33 height 33
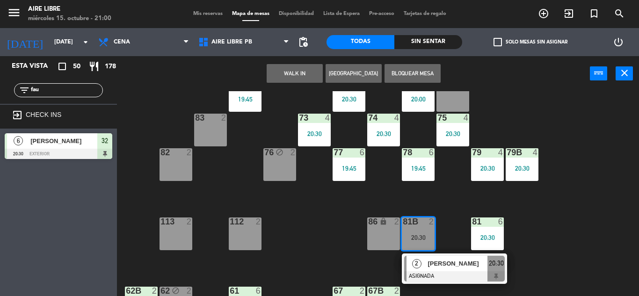
click at [435, 263] on span "[PERSON_NAME]" at bounding box center [458, 264] width 60 height 10
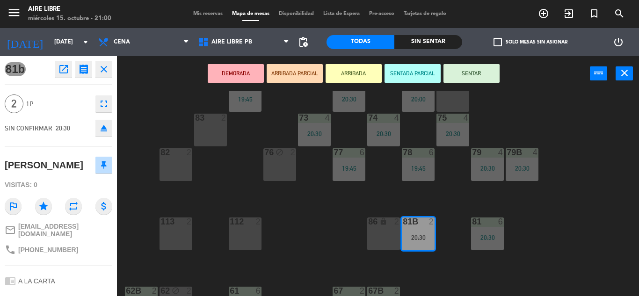
click at [68, 69] on icon "open_in_new" at bounding box center [63, 69] width 11 height 11
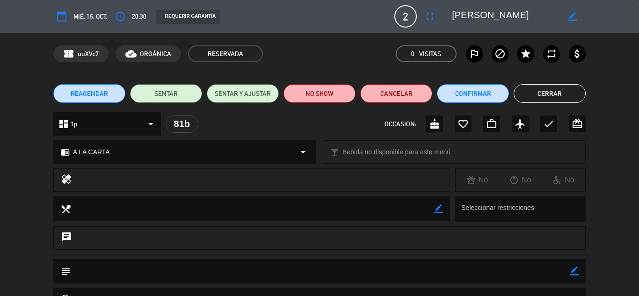
click at [476, 55] on icon "outlined_flag" at bounding box center [474, 53] width 11 height 11
click at [309, 99] on button "NO SHOW" at bounding box center [319, 93] width 72 height 19
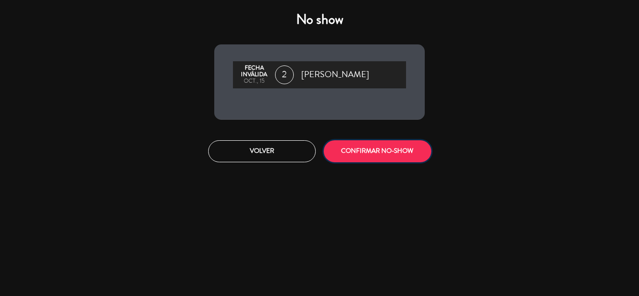
click at [374, 149] on button "CONFIRMAR NO-SHOW" at bounding box center [378, 151] width 108 height 22
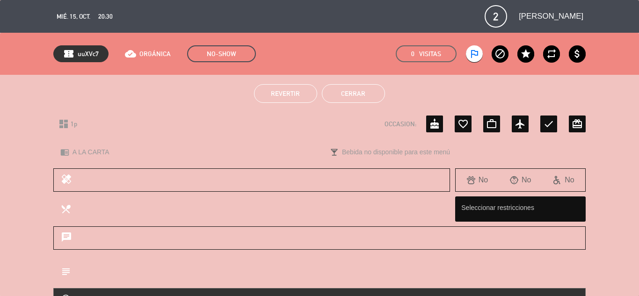
click at [343, 94] on button "Cerrar" at bounding box center [353, 93] width 63 height 19
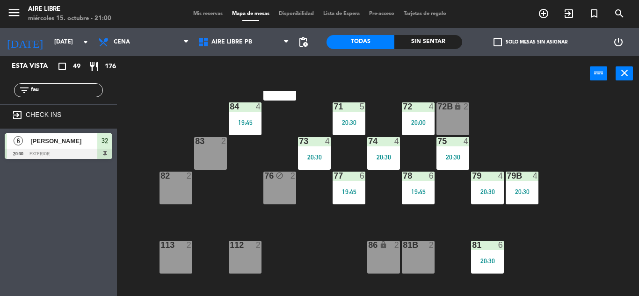
scroll to position [190, 0]
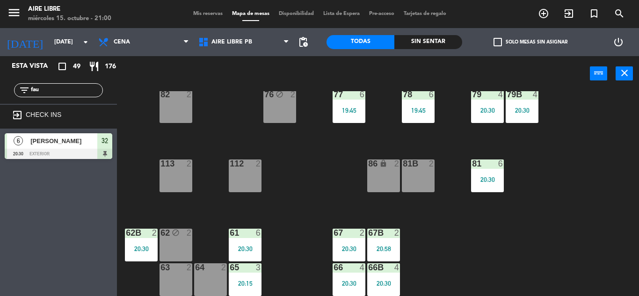
click at [62, 91] on input "fau" at bounding box center [66, 90] width 73 height 10
type input "f"
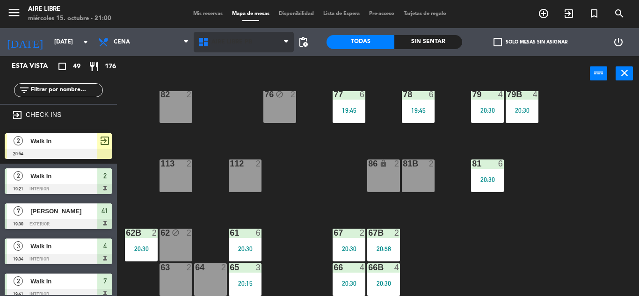
click at [235, 42] on span "Aire Libre PB" at bounding box center [231, 42] width 41 height 7
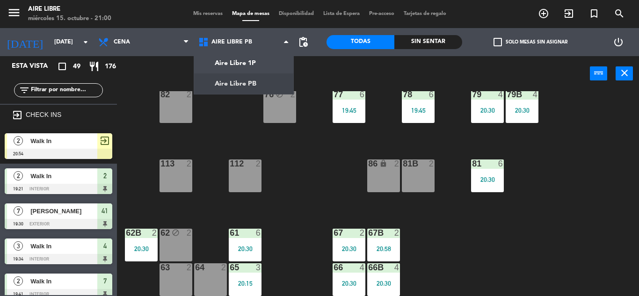
click at [85, 141] on span "Walk In" at bounding box center [63, 141] width 67 height 10
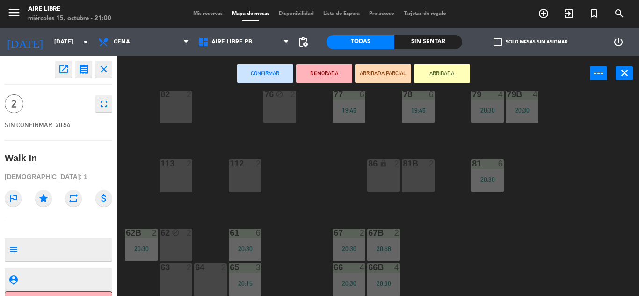
click at [62, 63] on button "open_in_new" at bounding box center [63, 69] width 17 height 17
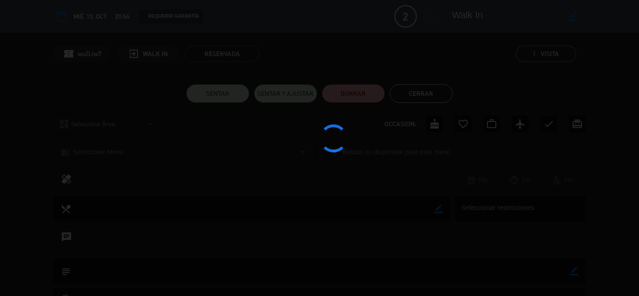
click at [356, 95] on button "BORRAR" at bounding box center [353, 93] width 63 height 19
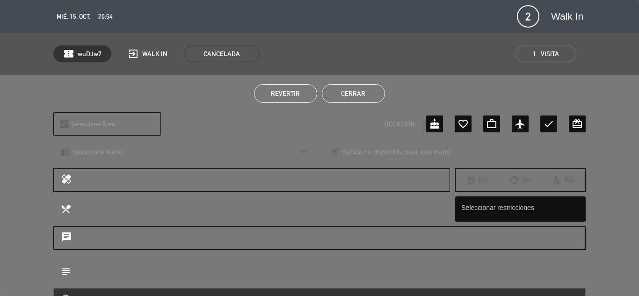
click at [356, 95] on button "Cerrar" at bounding box center [353, 93] width 63 height 19
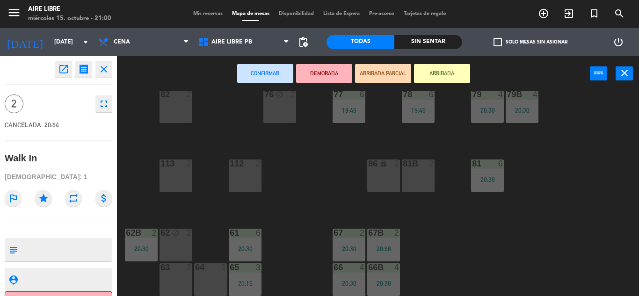
click at [334, 181] on div "51 4 52 2 53 3 111 2 54 2 87 lock 2 85 4 20:00 72 4 20:00 84 4 19:45 71 5 20:30…" at bounding box center [380, 193] width 515 height 205
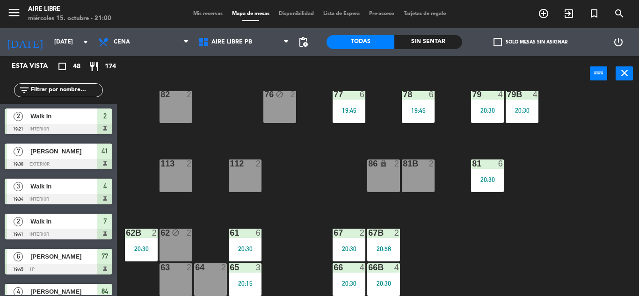
click at [352, 114] on div "77 6 19:45" at bounding box center [349, 106] width 33 height 33
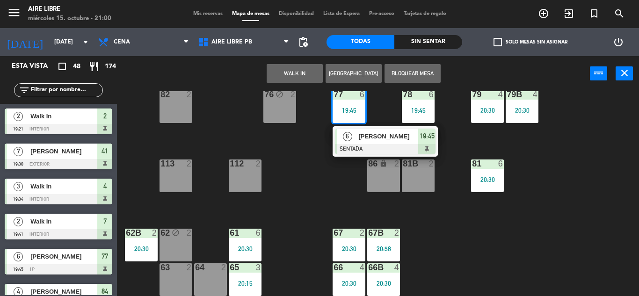
click at [361, 144] on div "[PERSON_NAME]" at bounding box center [387, 136] width 61 height 15
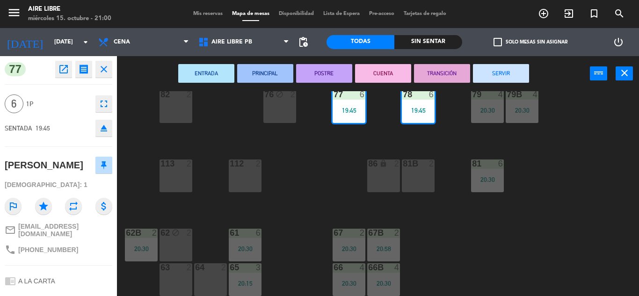
click at [105, 105] on icon "fullscreen" at bounding box center [103, 103] width 11 height 11
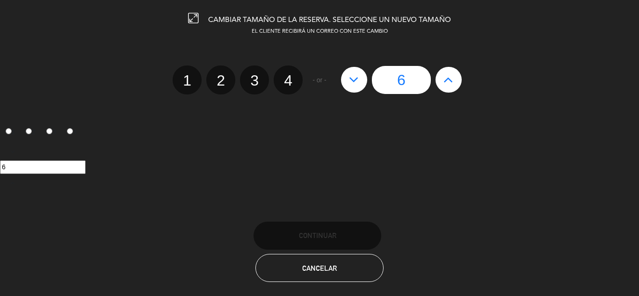
click at [355, 79] on icon at bounding box center [354, 79] width 10 height 15
type input "5"
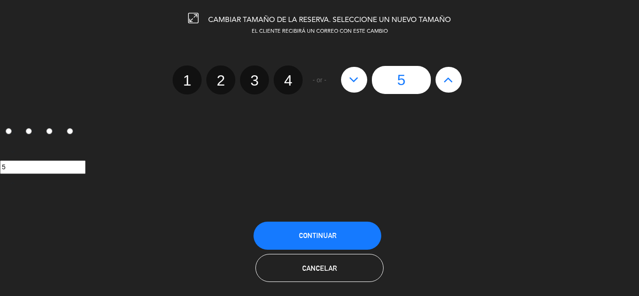
click at [331, 235] on span "Continuar" at bounding box center [317, 236] width 37 height 8
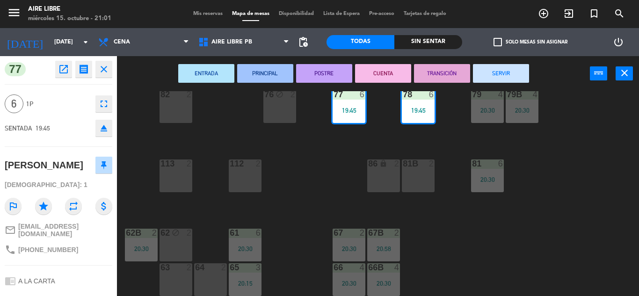
click at [317, 183] on div "51 4 52 2 53 3 111 2 54 2 87 lock 2 85 4 20:00 72 4 20:00 84 4 19:45 71 5 20:30…" at bounding box center [380, 193] width 515 height 205
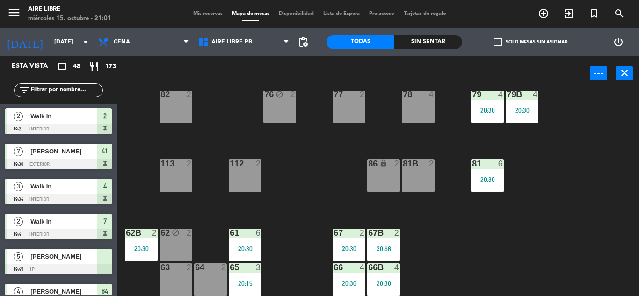
click at [78, 89] on input "text" at bounding box center [66, 90] width 73 height 10
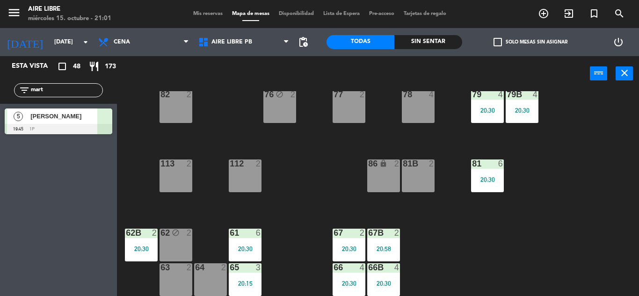
type input "mart"
click at [36, 226] on div "Esta vista crop_square 48 restaurant 173 filter_list mart 5 [PERSON_NAME][GEOGR…" at bounding box center [58, 176] width 117 height 240
click at [31, 119] on span "[PERSON_NAME]" at bounding box center [63, 116] width 67 height 10
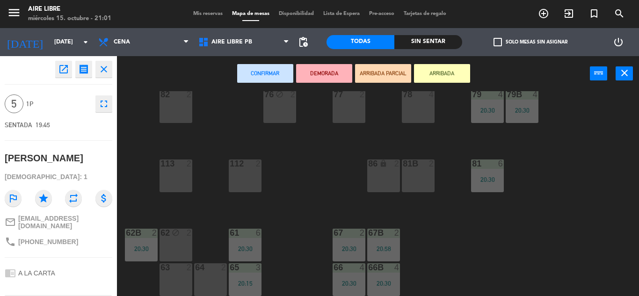
click at [362, 108] on div "77 2" at bounding box center [349, 106] width 33 height 33
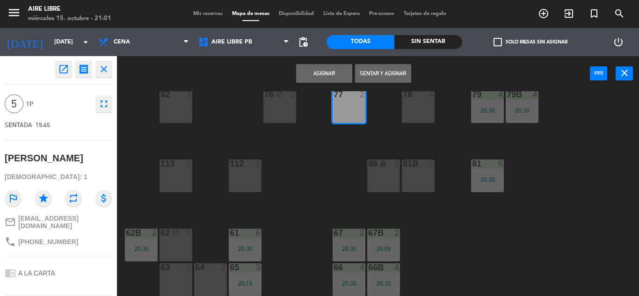
click at [413, 103] on div "78 4" at bounding box center [418, 106] width 33 height 33
click at [382, 80] on button "Sentar y Asignar" at bounding box center [383, 73] width 56 height 19
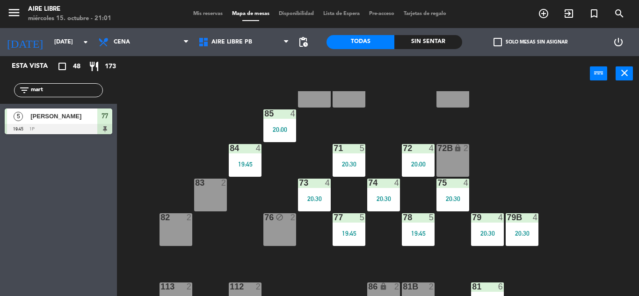
scroll to position [59, 0]
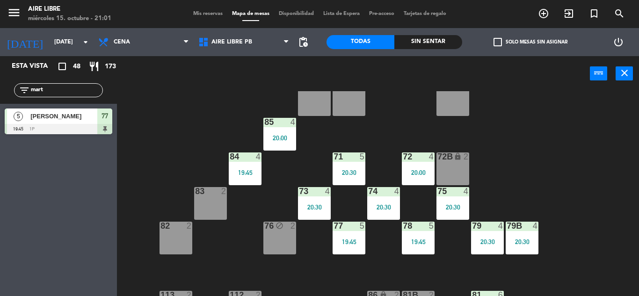
click at [64, 88] on input "mart" at bounding box center [66, 90] width 73 height 10
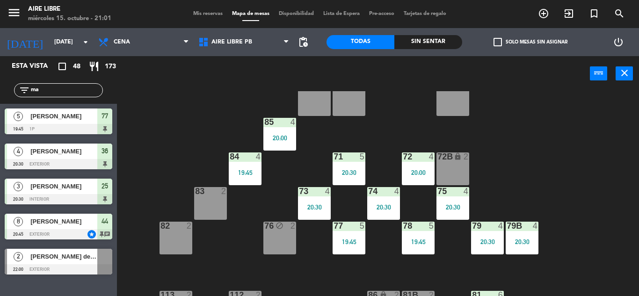
type input "m"
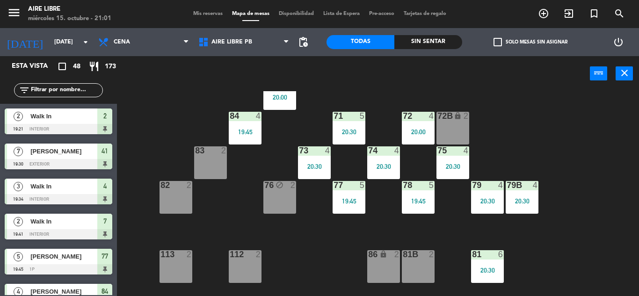
scroll to position [89, 0]
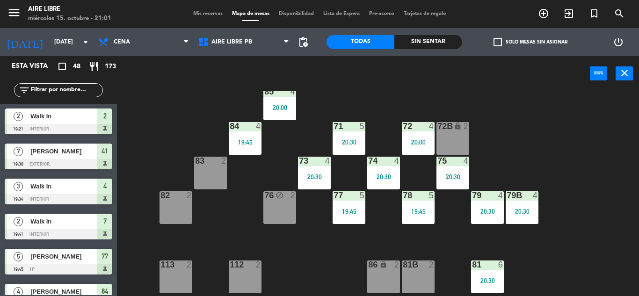
click at [209, 174] on div "83 2" at bounding box center [210, 173] width 33 height 33
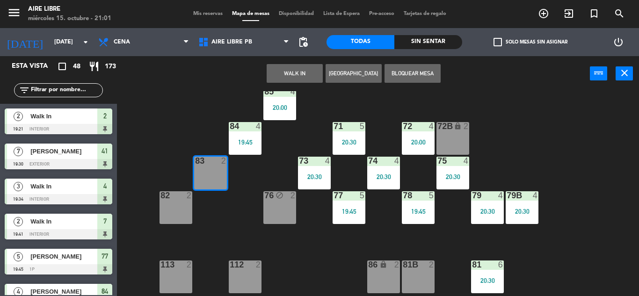
click at [423, 73] on button "Bloquear Mesa" at bounding box center [413, 73] width 56 height 19
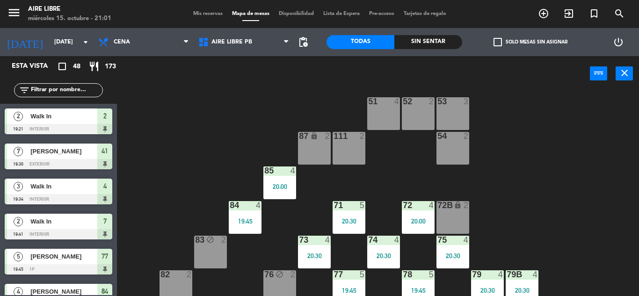
scroll to position [0, 0]
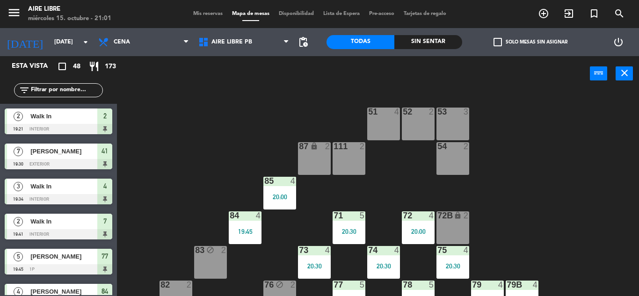
click at [381, 122] on div "51 4" at bounding box center [383, 124] width 33 height 33
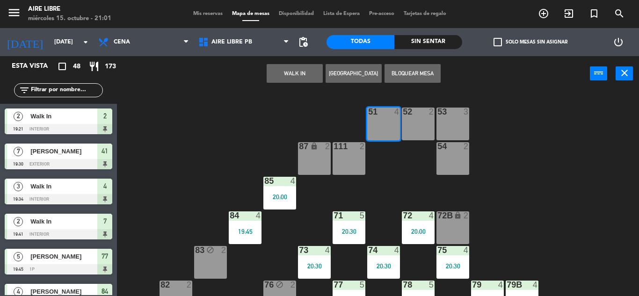
click at [422, 73] on button "Bloquear Mesa" at bounding box center [413, 73] width 56 height 19
click at [422, 118] on div "52 2" at bounding box center [418, 124] width 33 height 33
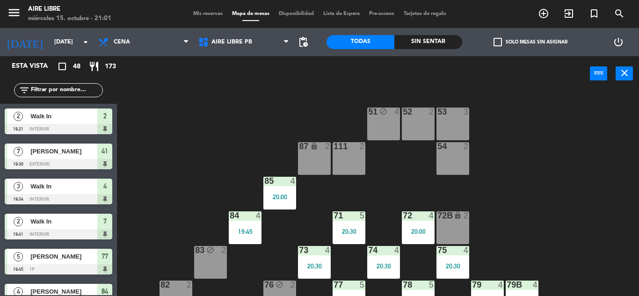
click at [422, 118] on div "52 2" at bounding box center [418, 124] width 33 height 33
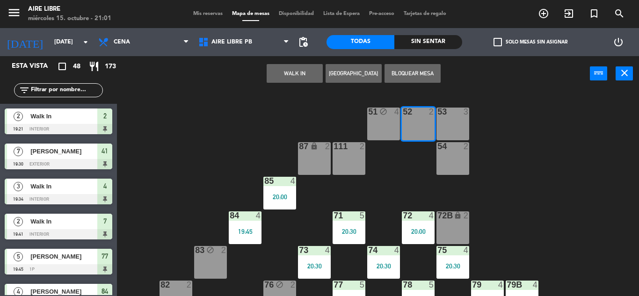
click at [424, 71] on button "Bloquear Mesa" at bounding box center [413, 73] width 56 height 19
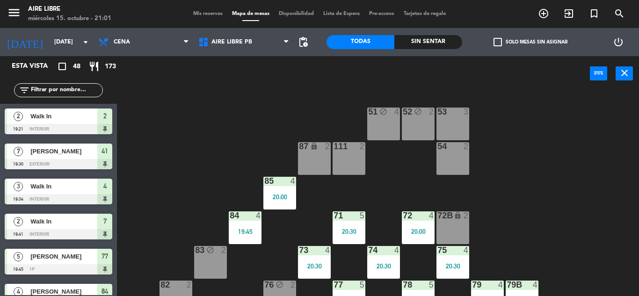
click at [460, 121] on div "53 3" at bounding box center [452, 124] width 33 height 33
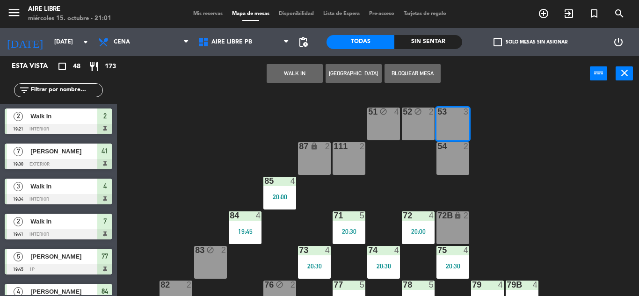
click at [421, 73] on button "Bloquear Mesa" at bounding box center [413, 73] width 56 height 19
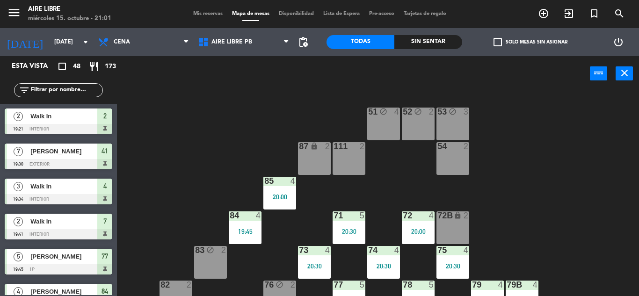
click at [455, 163] on div "54 2" at bounding box center [452, 158] width 33 height 33
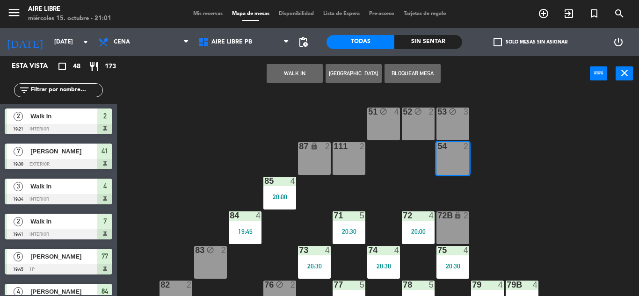
click at [421, 70] on button "Bloquear Mesa" at bounding box center [413, 73] width 56 height 19
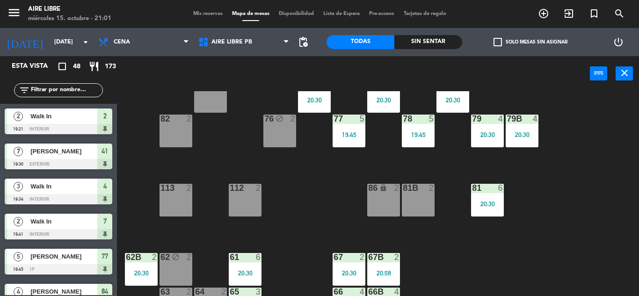
scroll to position [190, 0]
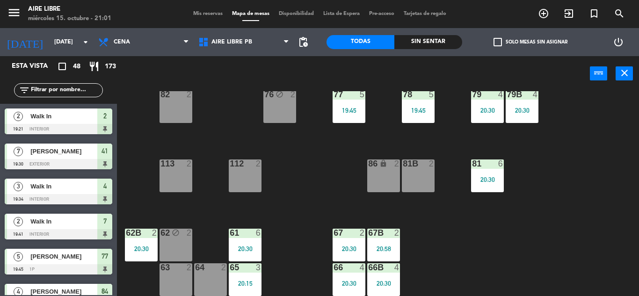
click at [375, 178] on div "86 lock 2" at bounding box center [383, 176] width 33 height 33
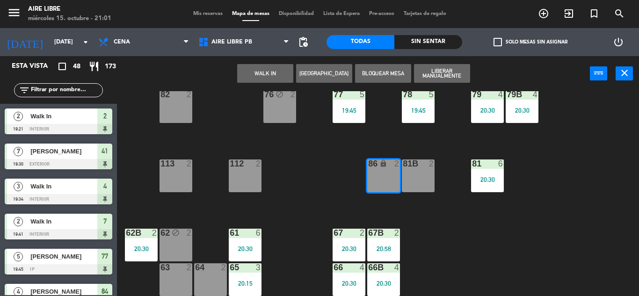
click at [386, 79] on button "Bloquear Mesa" at bounding box center [383, 73] width 56 height 19
click at [584, 208] on div "51 block 4 52 block 2 53 block 3 111 2 54 block 2 87 lock 2 85 4 20:00 72 4 20:…" at bounding box center [380, 193] width 515 height 205
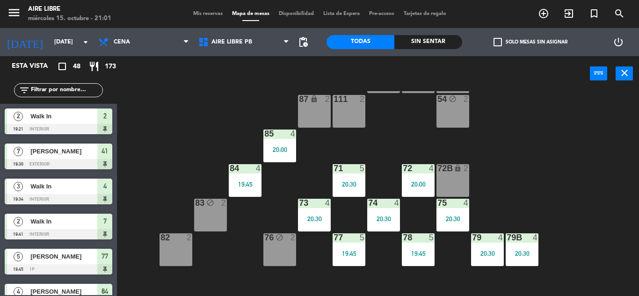
scroll to position [0, 0]
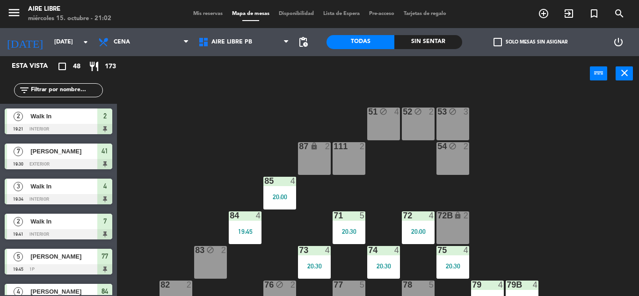
click at [502, 39] on span "check_box_outline_blank" at bounding box center [497, 42] width 8 height 8
click at [530, 42] on input "check_box_outline_blank Solo mesas sin asignar" at bounding box center [530, 42] width 0 height 0
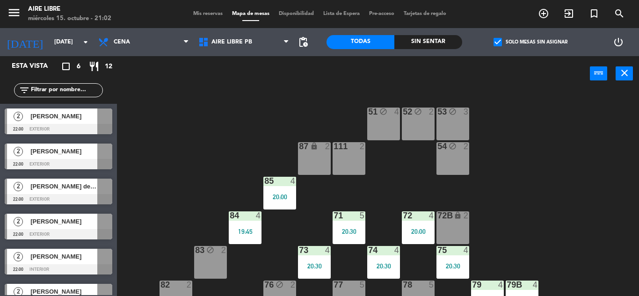
scroll to position [19, 0]
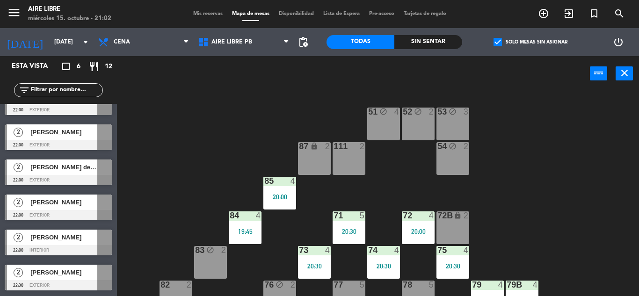
click at [94, 91] on input "text" at bounding box center [66, 90] width 73 height 10
click at [496, 44] on span "check_box" at bounding box center [497, 42] width 8 height 8
click at [530, 42] on input "check_box Solo mesas sin asignar" at bounding box center [530, 42] width 0 height 0
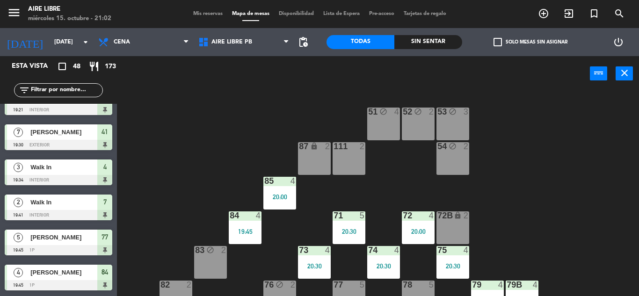
scroll to position [1493, 0]
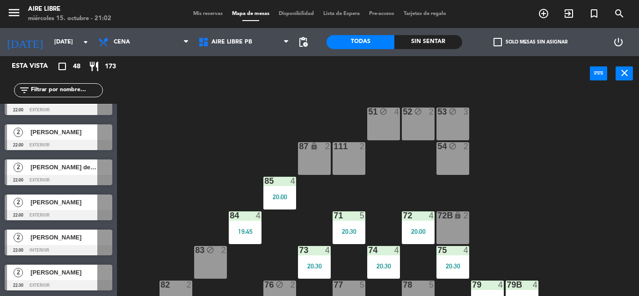
click at [41, 91] on input "text" at bounding box center [66, 90] width 73 height 10
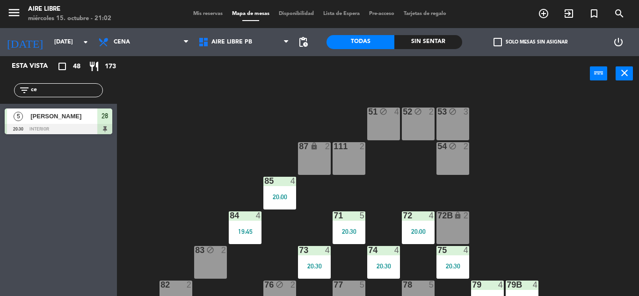
scroll to position [0, 0]
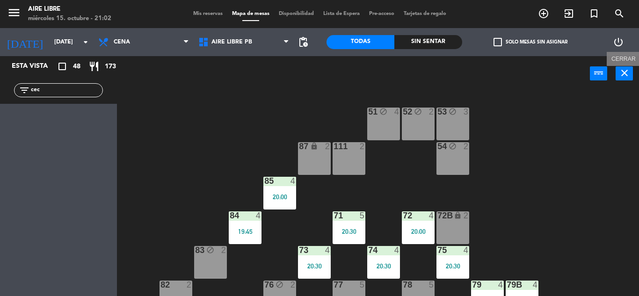
type input "cec"
click at [621, 77] on icon "close" at bounding box center [624, 72] width 11 height 11
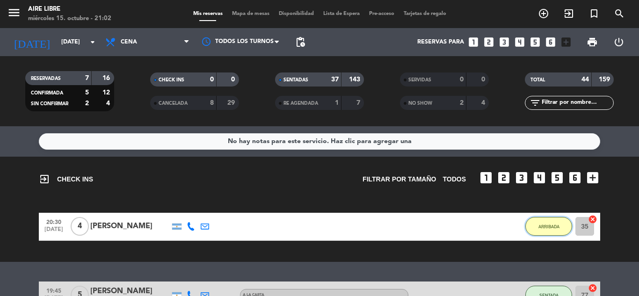
click at [547, 218] on button "ARRIBADA" at bounding box center [548, 226] width 47 height 19
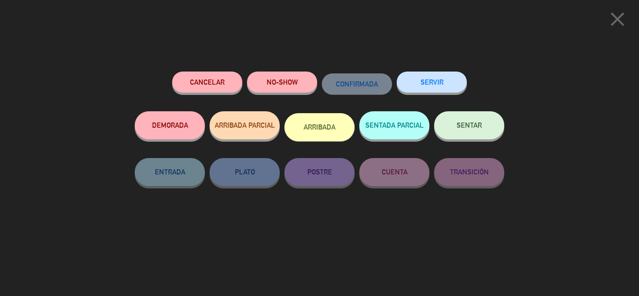
click at [471, 122] on button "SENTAR" at bounding box center [469, 125] width 70 height 28
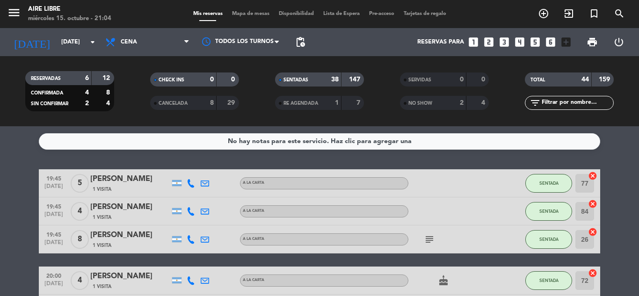
click at [256, 13] on span "Mapa de mesas" at bounding box center [250, 13] width 47 height 5
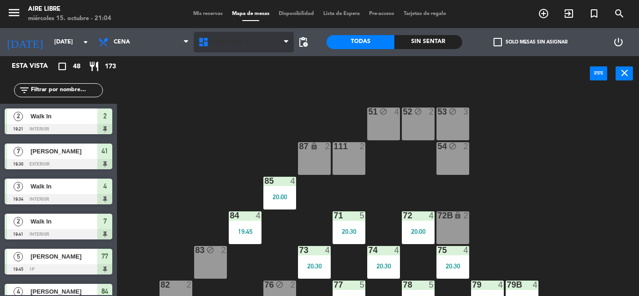
click at [227, 43] on span "Aire Libre 1P" at bounding box center [231, 42] width 40 height 7
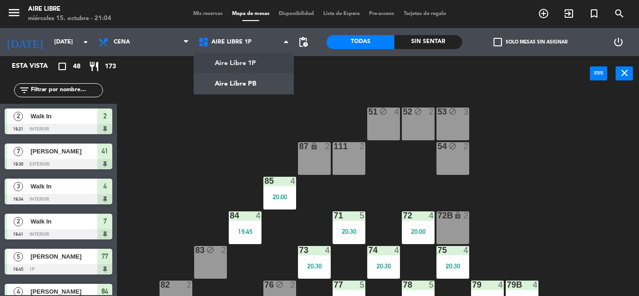
click at [193, 142] on div "51 block 4 52 block 2 53 block 3 111 2 54 block 2 87 lock 2 85 4 20:00 72 4 20:…" at bounding box center [380, 193] width 515 height 205
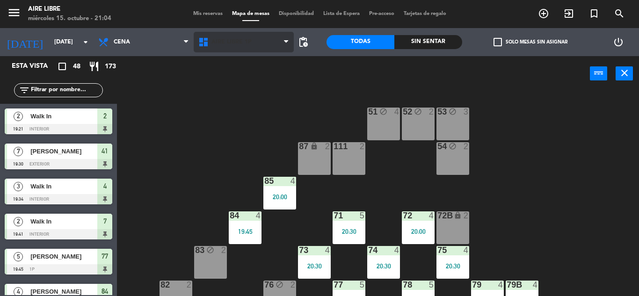
click at [234, 48] on span "Aire Libre 1P" at bounding box center [244, 42] width 100 height 21
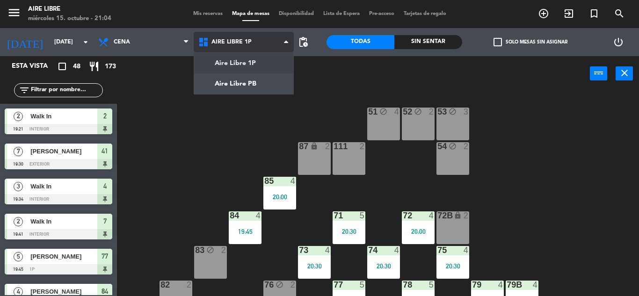
click at [239, 89] on ng-component "menu Aire Libre [DATE] 15. octubre - 21:04 Mis reservas Mapa de mesas Disponibi…" at bounding box center [319, 148] width 639 height 296
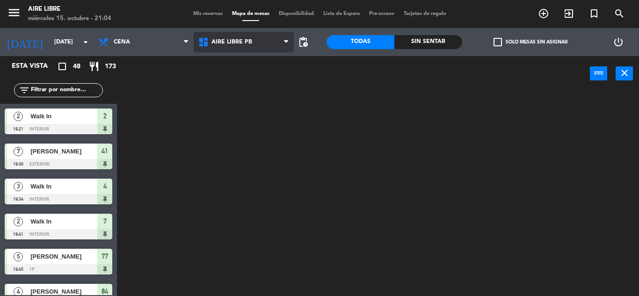
click at [231, 42] on span "Aire Libre PB" at bounding box center [231, 42] width 41 height 7
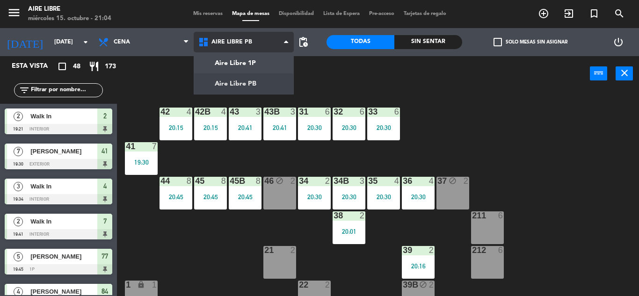
click at [231, 65] on ng-component "menu Aire Libre [DATE] 15. octubre - 21:04 Mis reservas Mapa de mesas Disponibi…" at bounding box center [319, 148] width 639 height 296
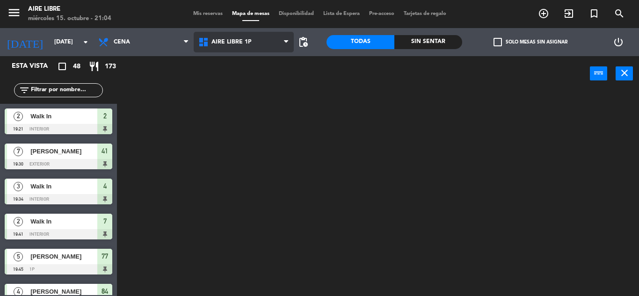
click at [227, 48] on span "Aire Libre 1P" at bounding box center [244, 42] width 100 height 21
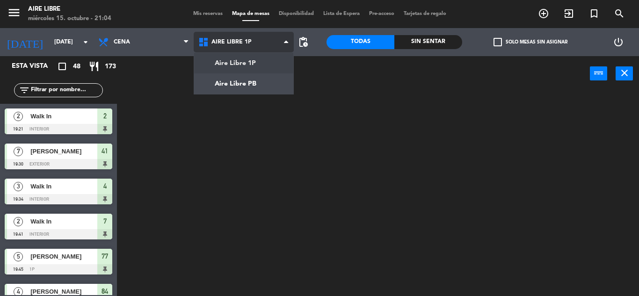
click at [231, 85] on ng-component "menu Aire Libre [DATE] 15. octubre - 21:04 Mis reservas Mapa de mesas Disponibi…" at bounding box center [319, 148] width 639 height 296
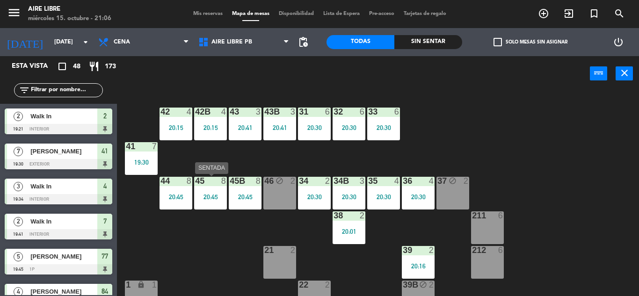
click at [207, 201] on div "45 8 20:45" at bounding box center [210, 193] width 33 height 33
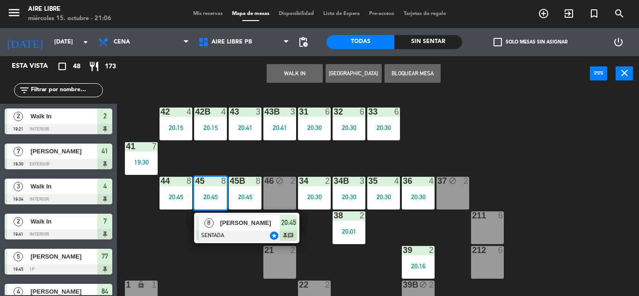
click at [220, 228] on div "[PERSON_NAME]" at bounding box center [249, 222] width 61 height 15
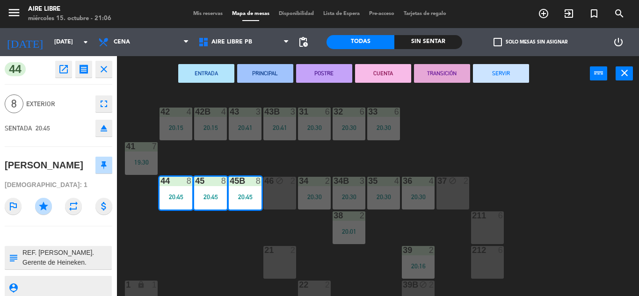
click at [102, 101] on icon "fullscreen" at bounding box center [103, 103] width 11 height 11
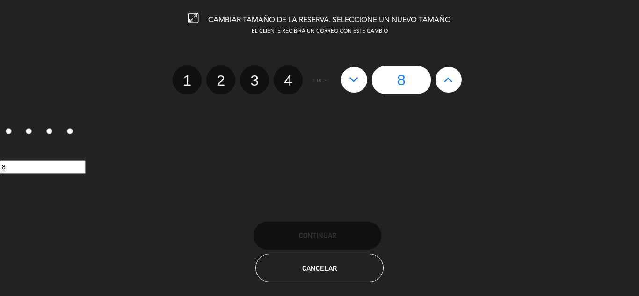
click at [456, 82] on button at bounding box center [448, 79] width 26 height 25
type input "9"
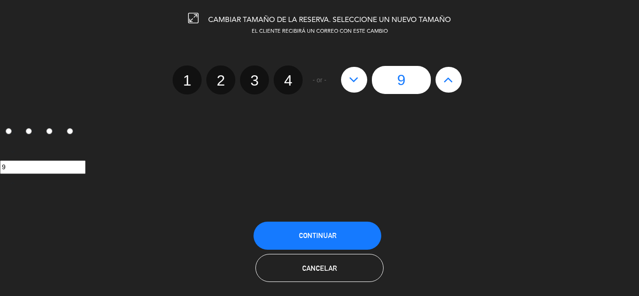
click at [456, 82] on button at bounding box center [448, 79] width 26 height 25
type input "10"
click at [319, 234] on span "Continuar" at bounding box center [317, 236] width 37 height 8
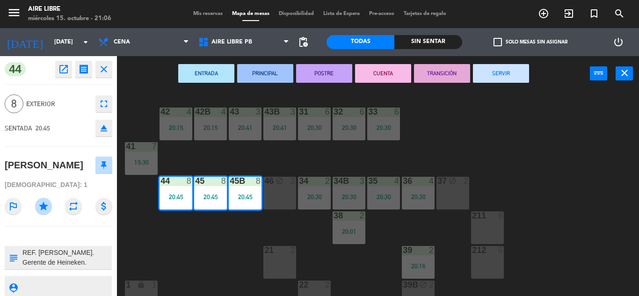
click at [235, 244] on div "42 4 20:15 43 3 20:41 31 6 20:30 32 6 20:30 33 6 20:30 42B 4 20:15 43B 3 20:41 …" at bounding box center [380, 193] width 515 height 205
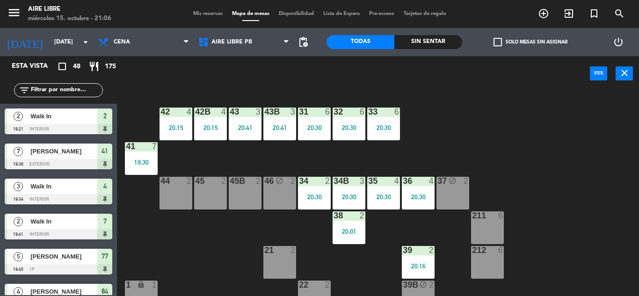
scroll to position [278, 0]
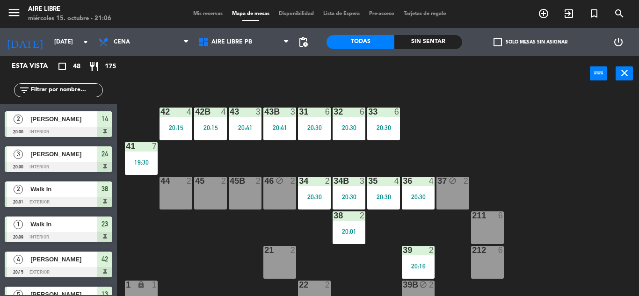
click at [70, 90] on input "text" at bounding box center [66, 90] width 73 height 10
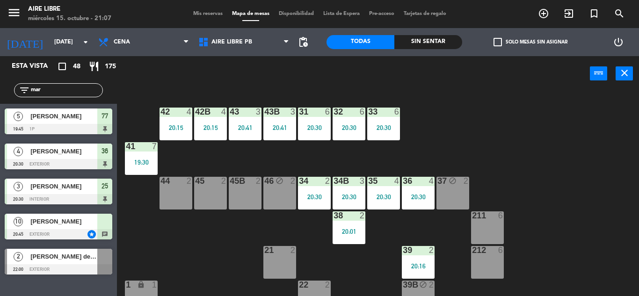
scroll to position [0, 0]
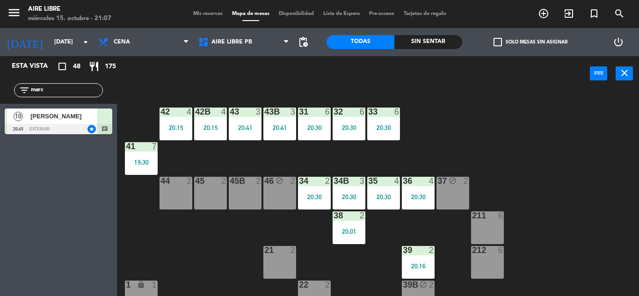
type input "marc"
click at [32, 124] on div at bounding box center [59, 129] width 108 height 10
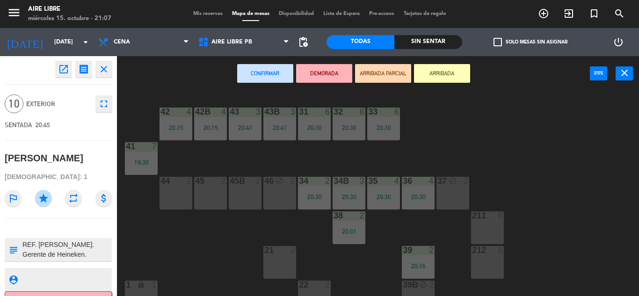
click at [177, 187] on div "44 2" at bounding box center [176, 193] width 33 height 33
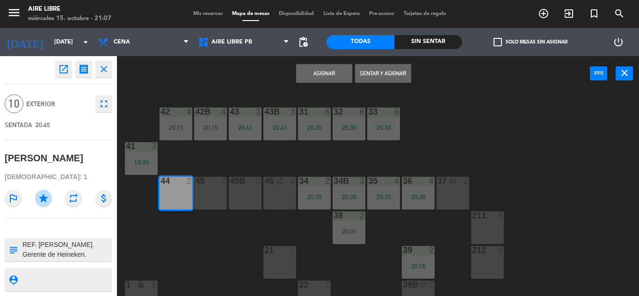
click at [217, 185] on div at bounding box center [210, 181] width 15 height 8
click at [245, 193] on div "45B 2" at bounding box center [245, 193] width 33 height 33
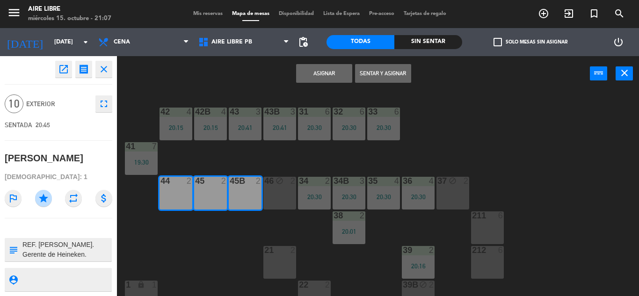
click at [390, 76] on button "Sentar y Asignar" at bounding box center [383, 73] width 56 height 19
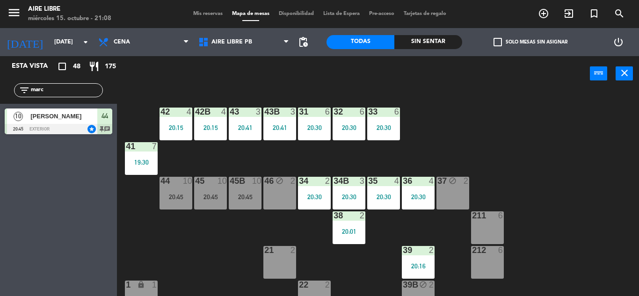
click at [566, 14] on icon "exit_to_app" at bounding box center [568, 13] width 11 height 11
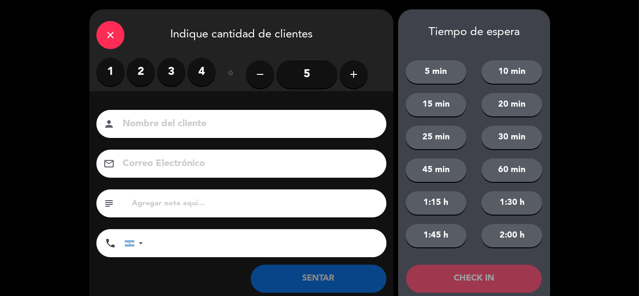
click at [141, 71] on label "2" at bounding box center [141, 72] width 28 height 28
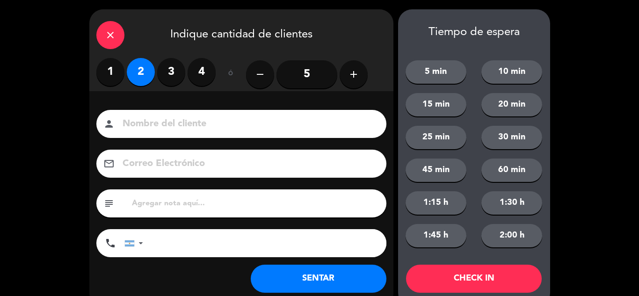
click at [315, 276] on button "SENTAR" at bounding box center [319, 279] width 136 height 28
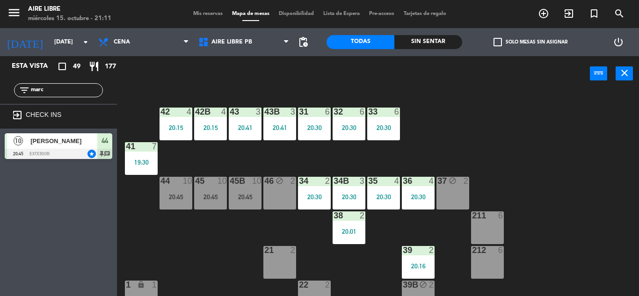
click at [51, 93] on input "marc" at bounding box center [66, 90] width 73 height 10
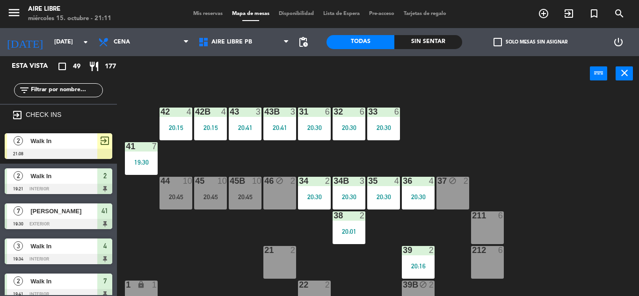
click at [65, 150] on div at bounding box center [59, 154] width 108 height 10
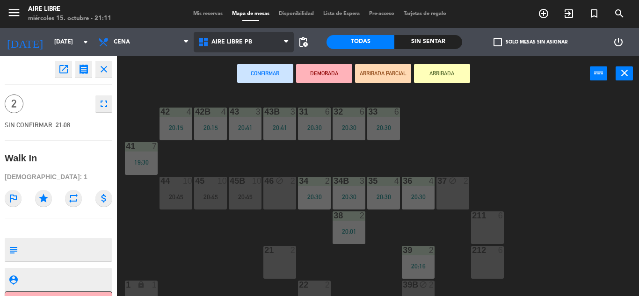
click at [227, 40] on span "Aire Libre PB" at bounding box center [231, 42] width 41 height 7
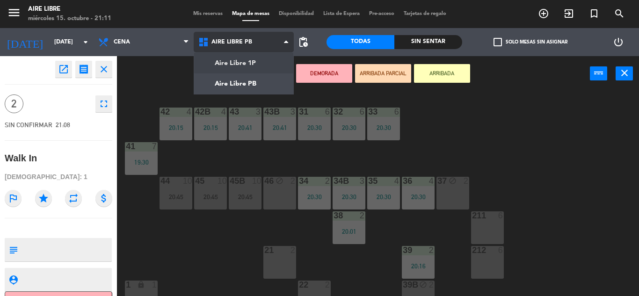
click at [238, 60] on ng-component "menu Aire Libre [DATE] 15. octubre - 21:11 Mis reservas Mapa de mesas Disponibi…" at bounding box center [319, 148] width 639 height 296
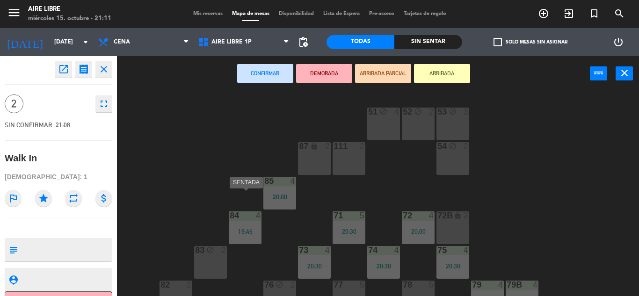
scroll to position [190, 0]
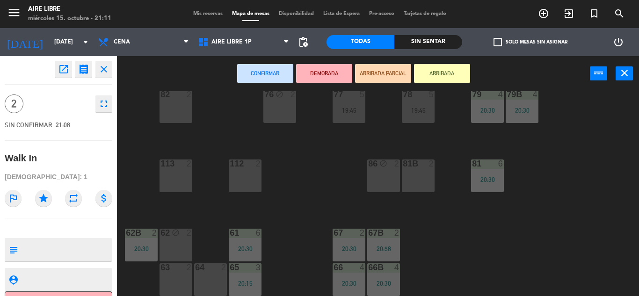
click at [175, 279] on div "63 2" at bounding box center [176, 279] width 33 height 33
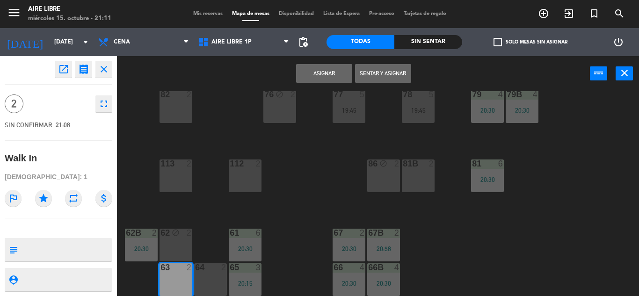
click at [387, 74] on button "Sentar y Asignar" at bounding box center [383, 73] width 56 height 19
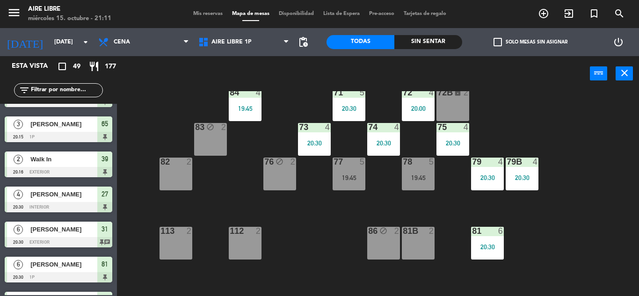
scroll to position [523, 0]
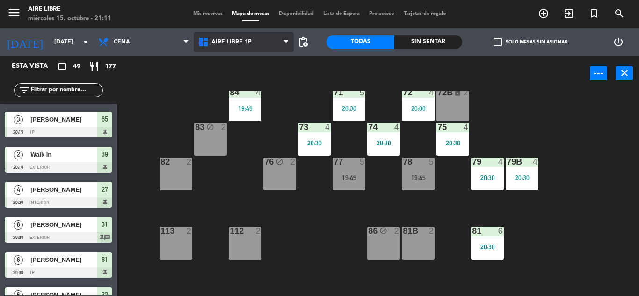
click at [236, 48] on span "Aire Libre 1P" at bounding box center [244, 42] width 100 height 21
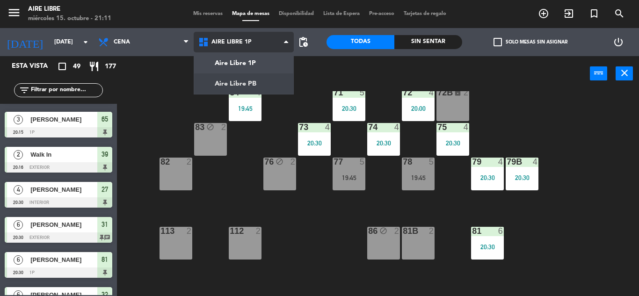
scroll to position [0, 0]
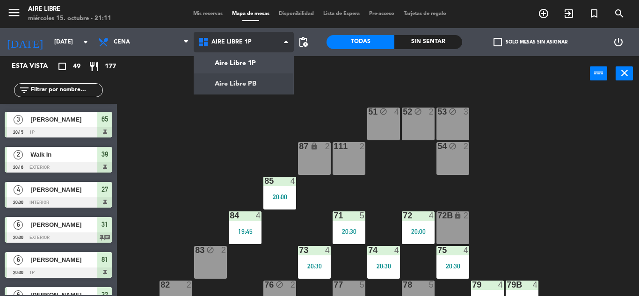
click at [236, 76] on ng-component "menu Aire Libre [DATE] 15. octubre - 21:11 Mis reservas Mapa de mesas Disponibi…" at bounding box center [319, 148] width 639 height 296
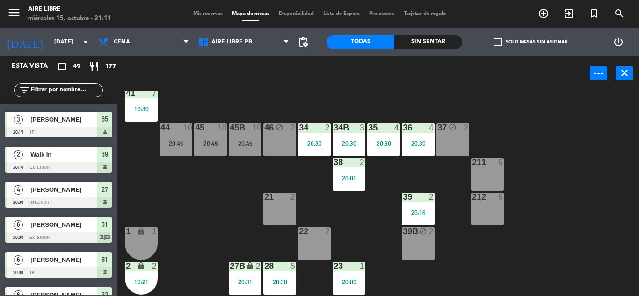
scroll to position [54, 0]
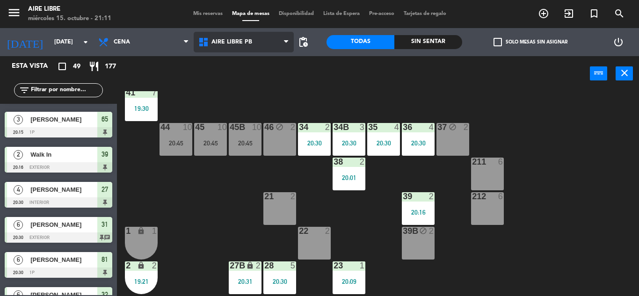
click at [241, 52] on span "Aire Libre PB" at bounding box center [244, 42] width 100 height 21
click at [240, 85] on ng-component "menu Aire Libre [DATE] 15. octubre - 21:12 Mis reservas Mapa de mesas Disponibi…" at bounding box center [319, 148] width 639 height 296
click at [228, 28] on div "Aire Libre 1P Aire Libre PB Aire Libre PB Aire Libre 1P Aire Libre PB" at bounding box center [244, 42] width 100 height 28
click at [232, 46] on span "Aire Libre PB" at bounding box center [244, 42] width 100 height 21
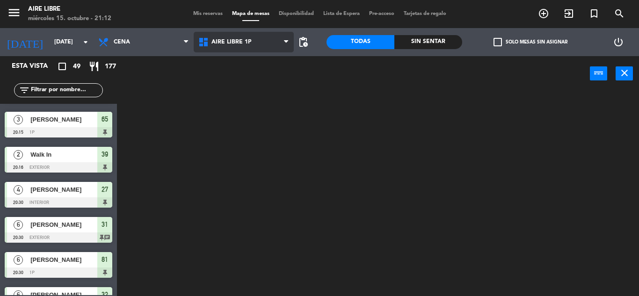
click at [242, 63] on ng-component "menu Aire Libre [DATE] 15. octubre - 21:12 Mis reservas Mapa de mesas Disponibi…" at bounding box center [319, 148] width 639 height 296
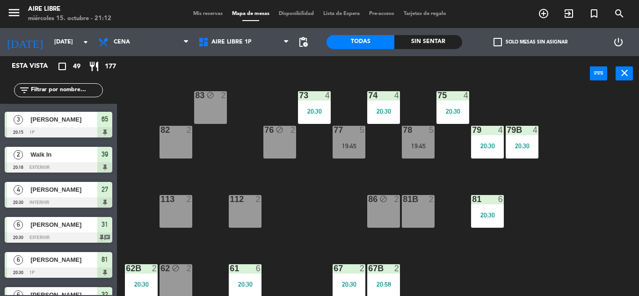
scroll to position [190, 0]
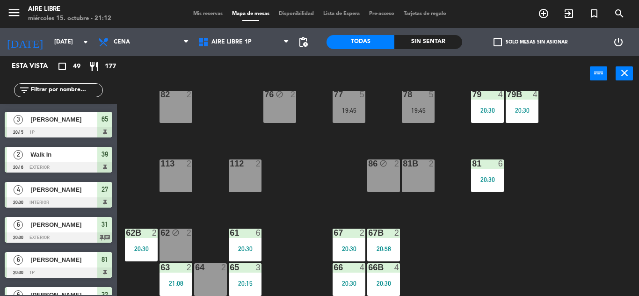
click at [221, 276] on div "64 2" at bounding box center [210, 279] width 33 height 33
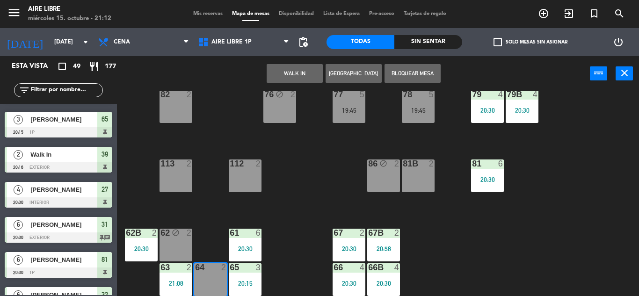
click at [295, 80] on button "WALK IN" at bounding box center [295, 73] width 56 height 19
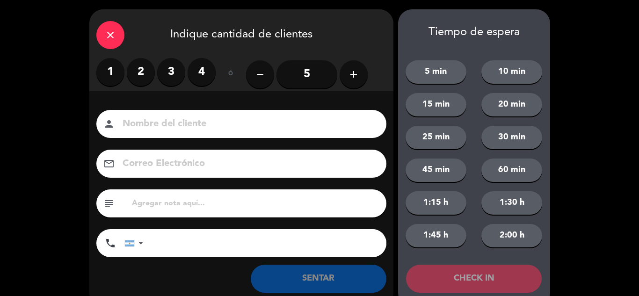
click at [143, 80] on label "2" at bounding box center [141, 72] width 28 height 28
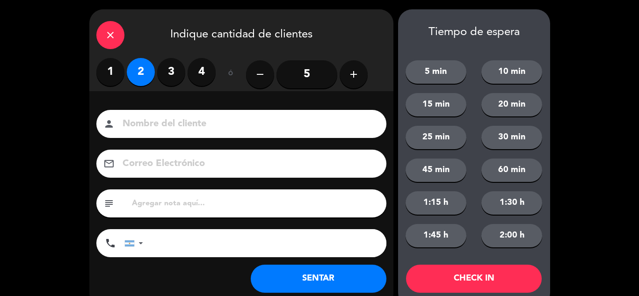
click at [306, 275] on button "SENTAR" at bounding box center [319, 279] width 136 height 28
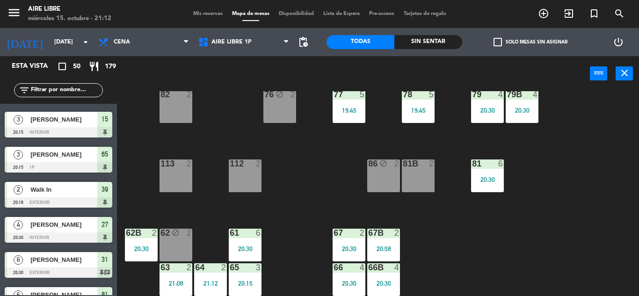
scroll to position [0, 0]
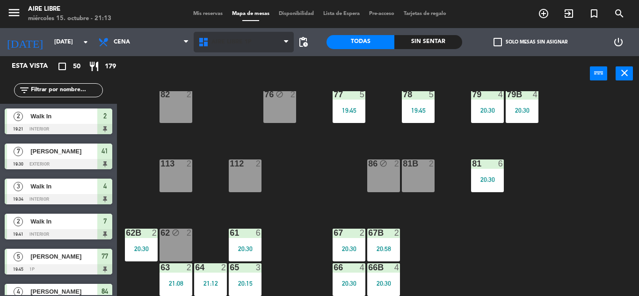
click at [236, 44] on span "Aire Libre 1P" at bounding box center [231, 42] width 40 height 7
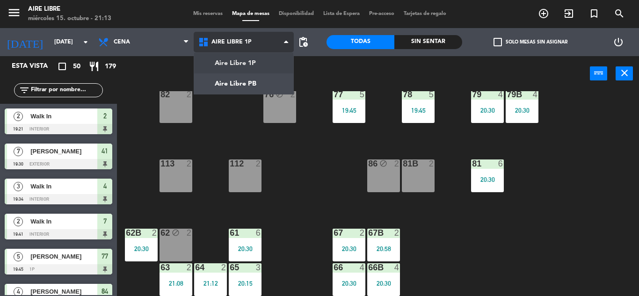
click at [249, 86] on ng-component "menu Aire Libre [DATE] 15. octubre - 21:13 Mis reservas Mapa de mesas Disponibi…" at bounding box center [319, 148] width 639 height 296
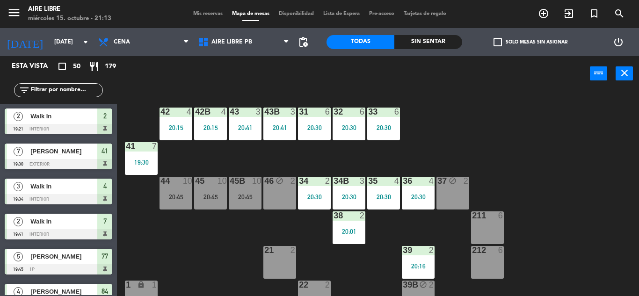
click at [489, 226] on div "211 6" at bounding box center [487, 227] width 33 height 33
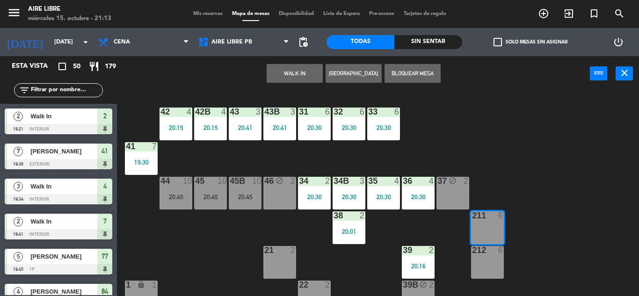
click at [296, 75] on button "WALK IN" at bounding box center [295, 73] width 56 height 19
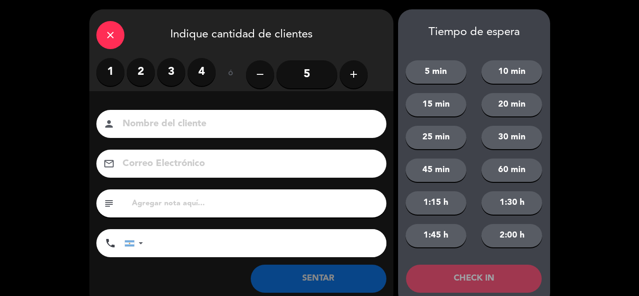
click at [170, 70] on label "3" at bounding box center [171, 72] width 28 height 28
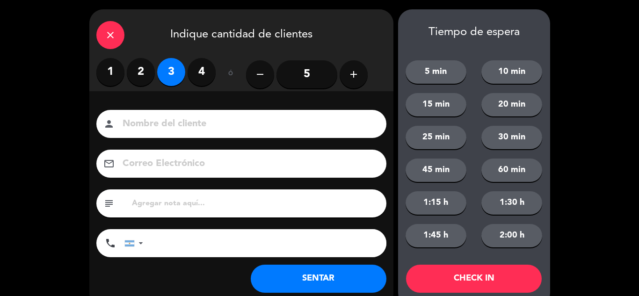
click at [329, 276] on button "SENTAR" at bounding box center [319, 279] width 136 height 28
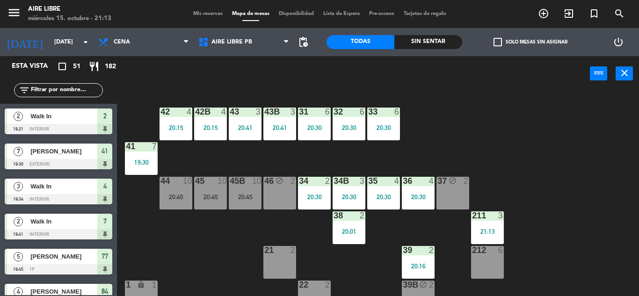
click at [208, 196] on div "20:45" at bounding box center [210, 197] width 33 height 7
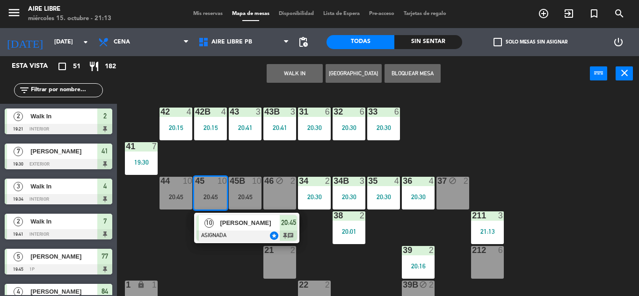
click at [229, 224] on span "[PERSON_NAME]" at bounding box center [250, 223] width 60 height 10
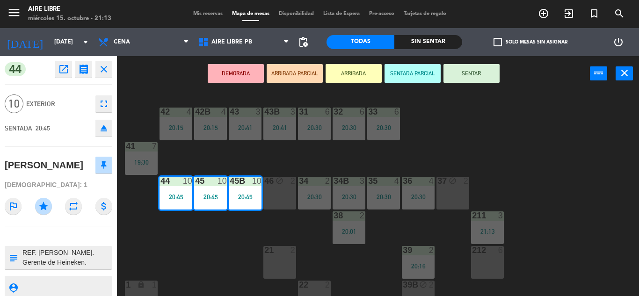
click at [476, 73] on button "SENTAR" at bounding box center [471, 73] width 56 height 19
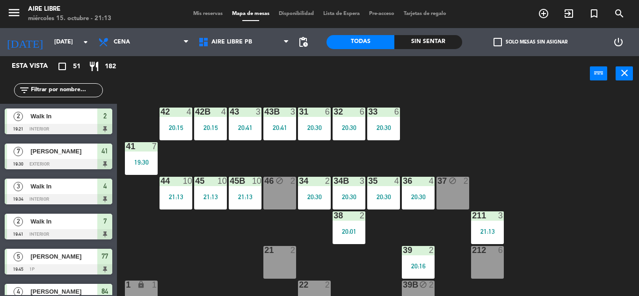
scroll to position [209, 0]
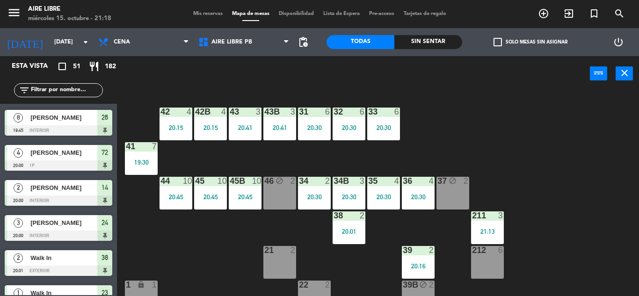
click at [497, 43] on span "check_box_outline_blank" at bounding box center [497, 42] width 8 height 8
click at [530, 42] on input "check_box_outline_blank Solo mesas sin asignar" at bounding box center [530, 42] width 0 height 0
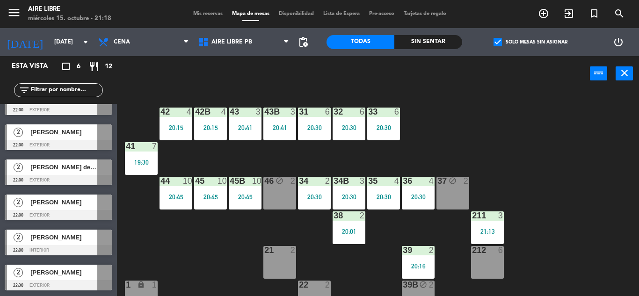
scroll to position [0, 0]
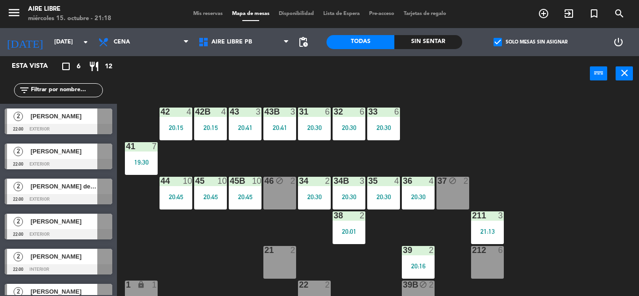
click at [489, 265] on div "212 6" at bounding box center [487, 262] width 33 height 33
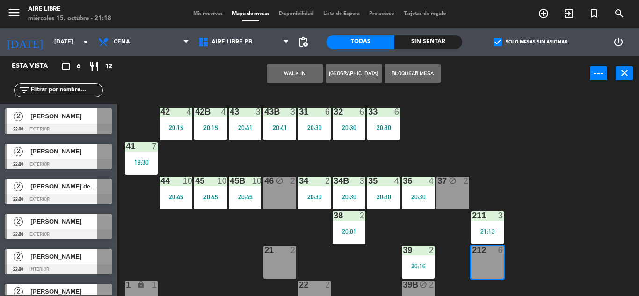
click at [303, 70] on button "WALK IN" at bounding box center [295, 73] width 56 height 19
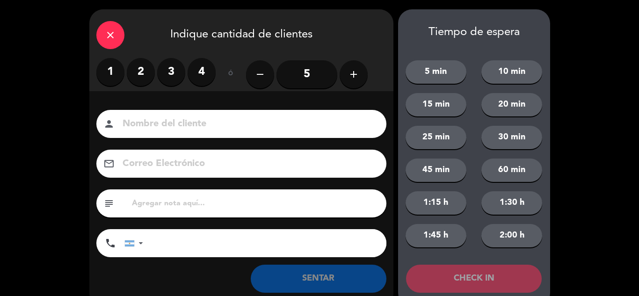
click at [178, 71] on label "3" at bounding box center [171, 72] width 28 height 28
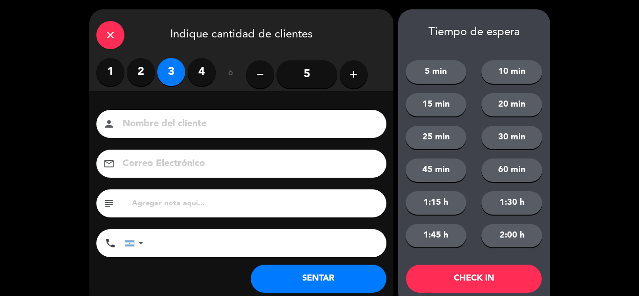
click at [330, 267] on button "SENTAR" at bounding box center [319, 279] width 136 height 28
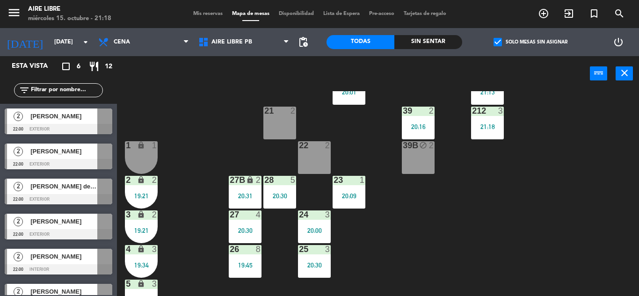
scroll to position [140, 0]
click at [67, 219] on span "[PERSON_NAME]" at bounding box center [63, 222] width 67 height 10
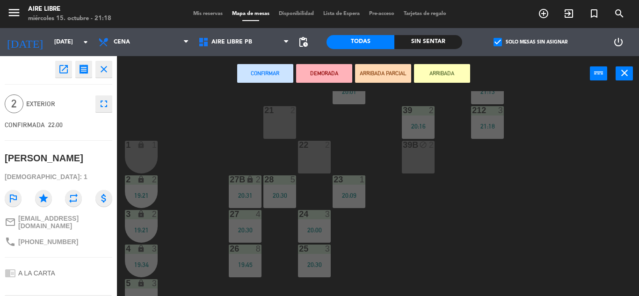
click at [109, 73] on icon "close" at bounding box center [103, 69] width 11 height 11
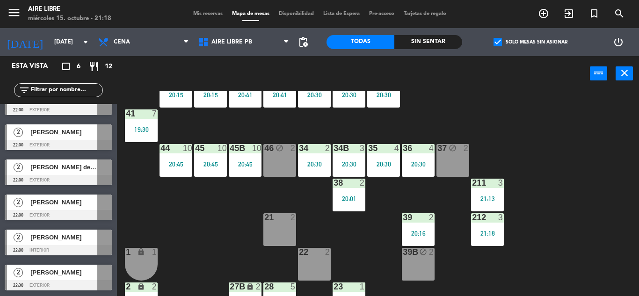
scroll to position [0, 0]
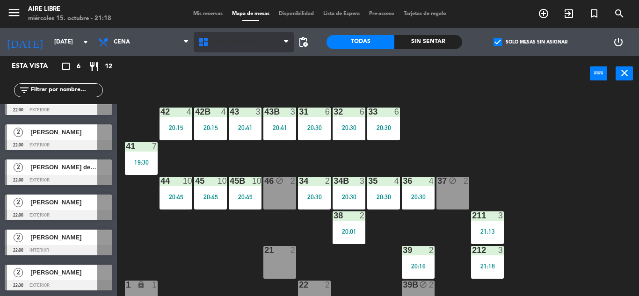
click at [209, 45] on icon at bounding box center [205, 41] width 14 height 11
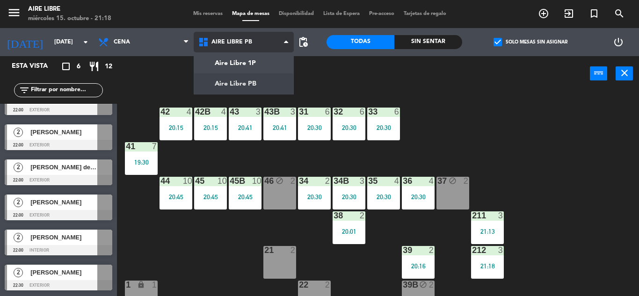
click at [236, 65] on ng-component "menu Aire Libre [DATE] 15. octubre - 21:18 Mis reservas Mapa de mesas Disponibi…" at bounding box center [319, 148] width 639 height 296
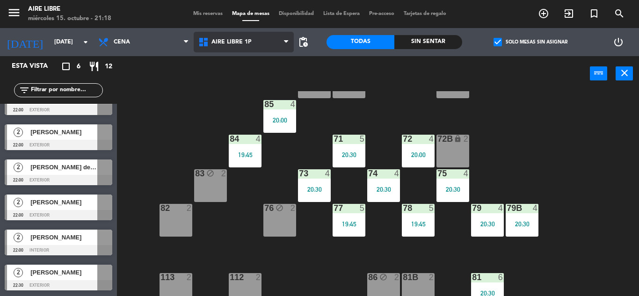
scroll to position [80, 0]
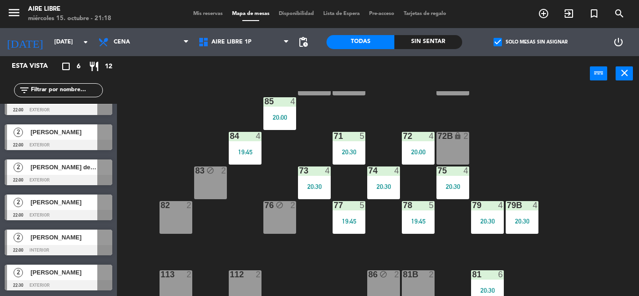
click at [347, 222] on div "19:45" at bounding box center [349, 221] width 33 height 7
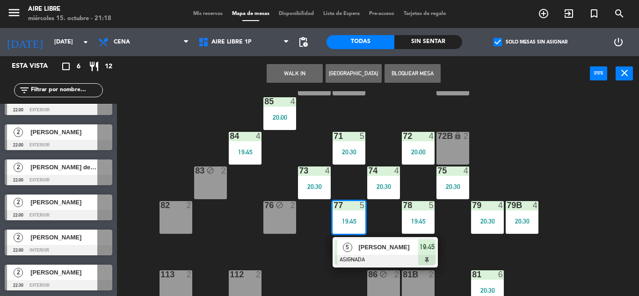
click at [367, 252] on span "[PERSON_NAME]" at bounding box center [388, 247] width 60 height 10
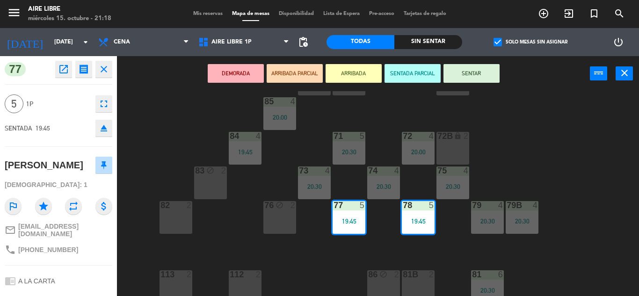
click at [106, 104] on icon "fullscreen" at bounding box center [103, 103] width 11 height 11
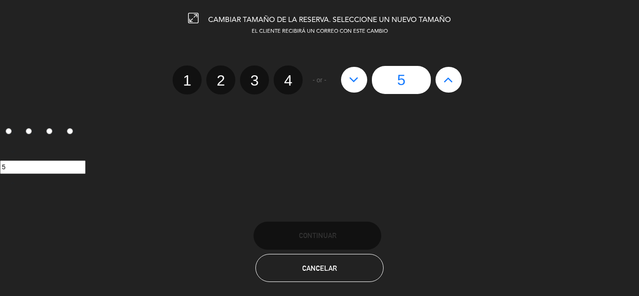
click at [450, 77] on icon at bounding box center [448, 79] width 10 height 15
type input "6"
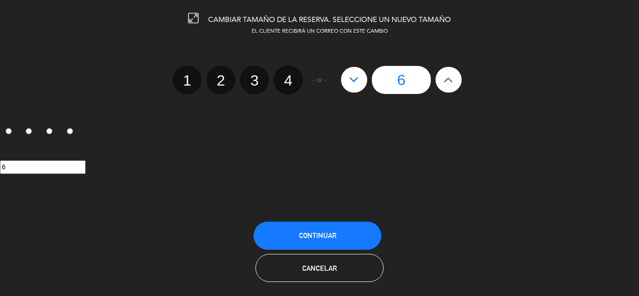
click at [329, 234] on span "Continuar" at bounding box center [317, 236] width 37 height 8
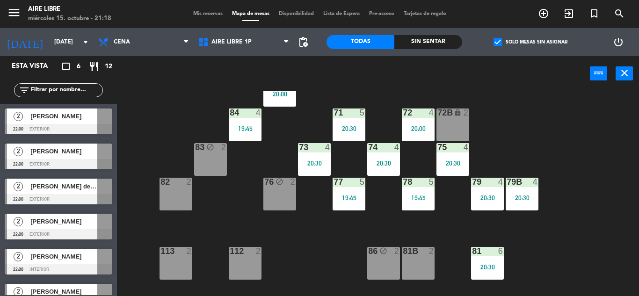
scroll to position [108, 0]
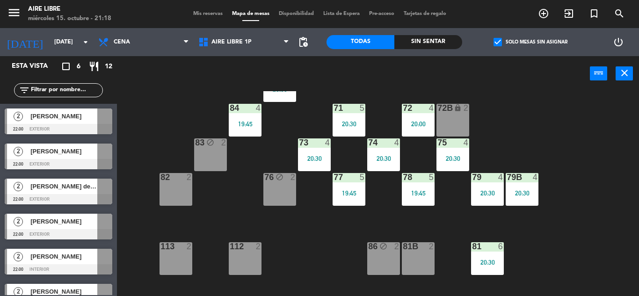
click at [322, 250] on div "51 block 4 52 block 2 53 block 3 111 2 54 block 2 87 lock 2 85 4 20:00 72 4 20:…" at bounding box center [380, 193] width 515 height 205
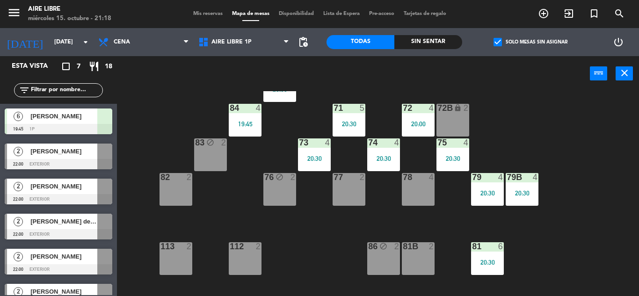
click at [80, 116] on span "[PERSON_NAME]" at bounding box center [63, 116] width 67 height 10
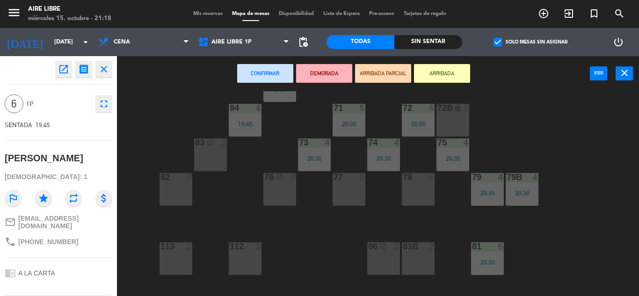
click at [352, 187] on div "77 2" at bounding box center [349, 189] width 33 height 33
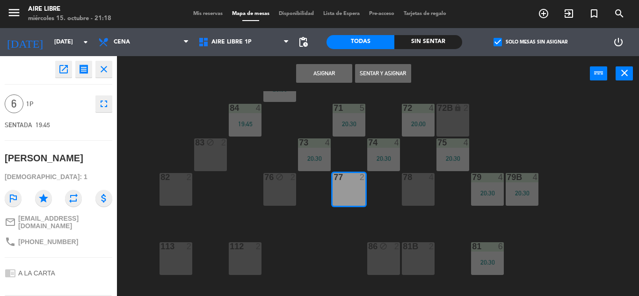
click at [413, 187] on div "78 4" at bounding box center [418, 189] width 33 height 33
click at [384, 73] on button "Sentar y Asignar" at bounding box center [383, 73] width 56 height 19
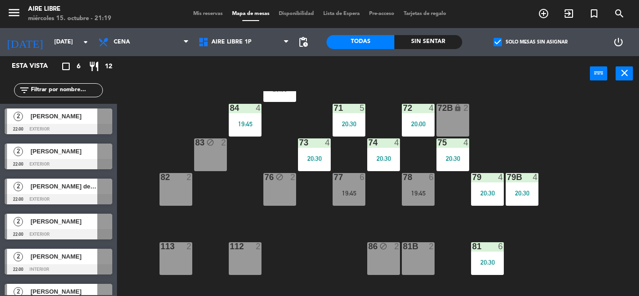
click at [337, 246] on div "51 block 4 52 block 2 53 block 3 111 2 54 block 2 87 lock 2 85 4 20:00 72 4 20:…" at bounding box center [380, 193] width 515 height 205
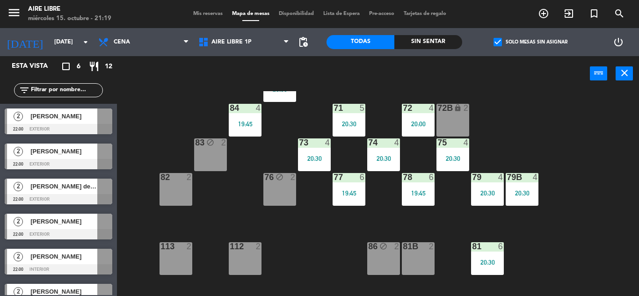
click at [345, 197] on div "77 6 19:45" at bounding box center [349, 189] width 33 height 33
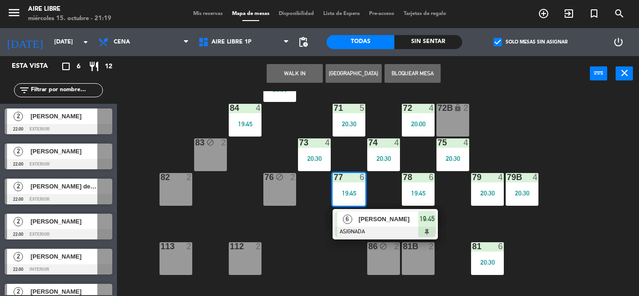
click at [330, 262] on div "51 block 4 52 block 2 53 block 3 111 2 54 block 2 87 lock 2 85 4 20:00 72 4 20:…" at bounding box center [380, 193] width 515 height 205
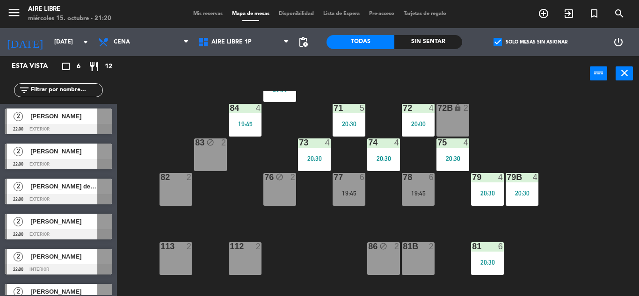
click at [347, 193] on div "19:45" at bounding box center [349, 193] width 33 height 7
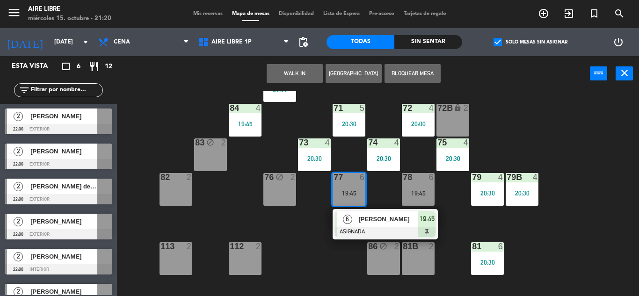
click at [366, 219] on span "[PERSON_NAME]" at bounding box center [388, 219] width 60 height 10
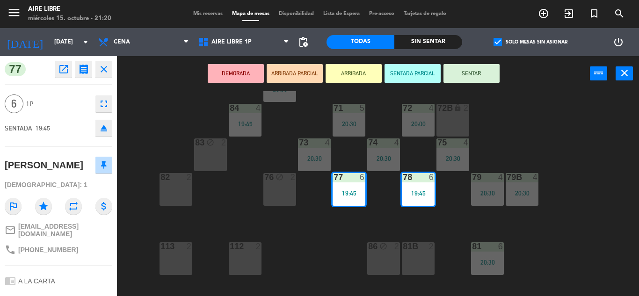
click at [469, 76] on button "SENTAR" at bounding box center [471, 73] width 56 height 19
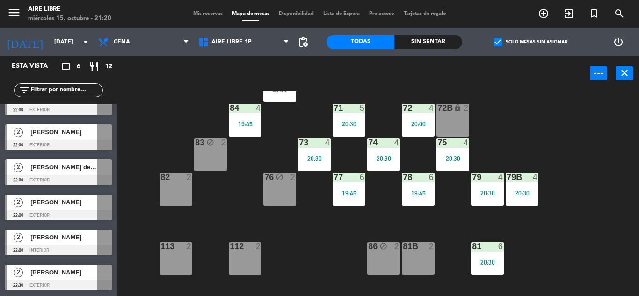
scroll to position [0, 0]
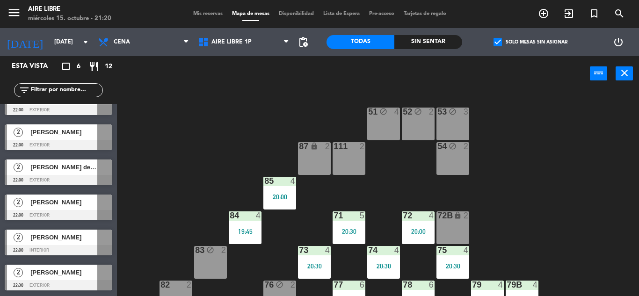
click at [176, 132] on div "51 block 4 52 block 2 53 block 3 111 2 54 block 2 87 lock 2 85 4 20:00 72 4 20:…" at bounding box center [380, 193] width 515 height 205
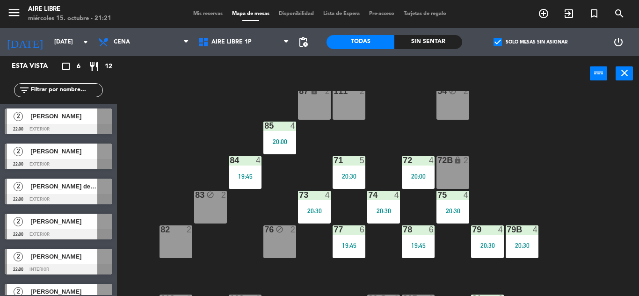
click at [508, 40] on label "check_box Solo mesas sin asignar" at bounding box center [530, 42] width 74 height 8
click at [530, 42] on input "check_box Solo mesas sin asignar" at bounding box center [530, 42] width 0 height 0
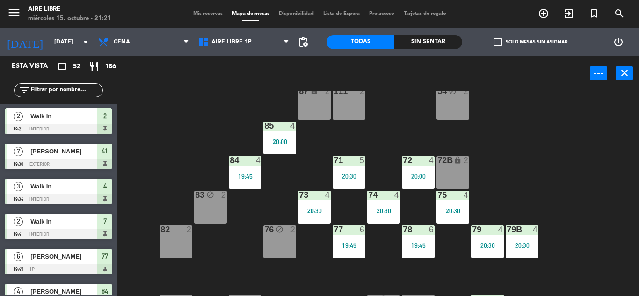
click at [66, 88] on input "text" at bounding box center [66, 90] width 73 height 10
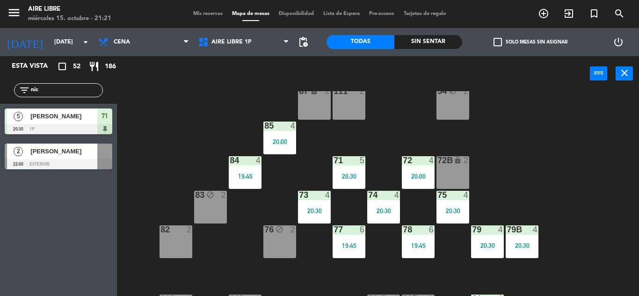
type input "nic"
click at [68, 243] on div "Esta vista crop_square 52 restaurant 186 filter_list nic 5 [PERSON_NAME] 20:30 …" at bounding box center [58, 176] width 117 height 240
click at [72, 148] on span "[PERSON_NAME]" at bounding box center [63, 151] width 67 height 10
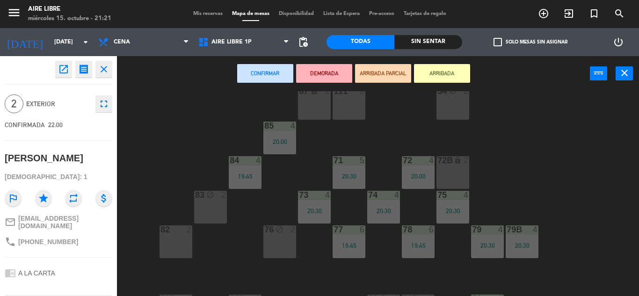
click at [445, 73] on button "ARRIBADA" at bounding box center [442, 73] width 56 height 19
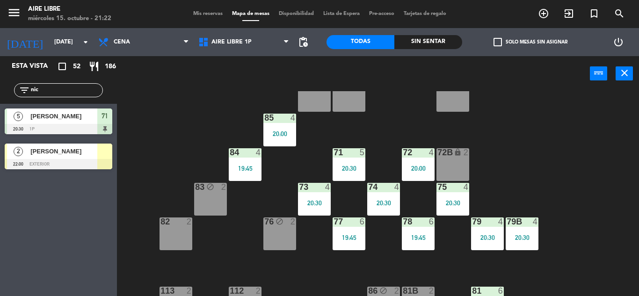
scroll to position [62, 0]
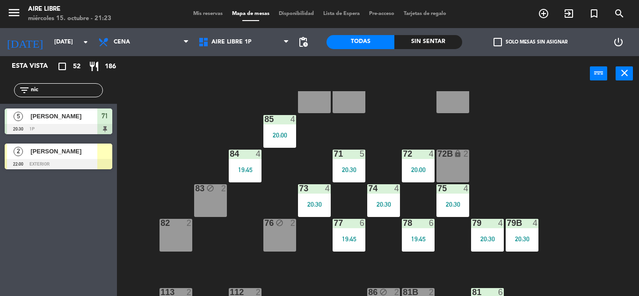
click at [92, 152] on span "[PERSON_NAME]" at bounding box center [63, 151] width 67 height 10
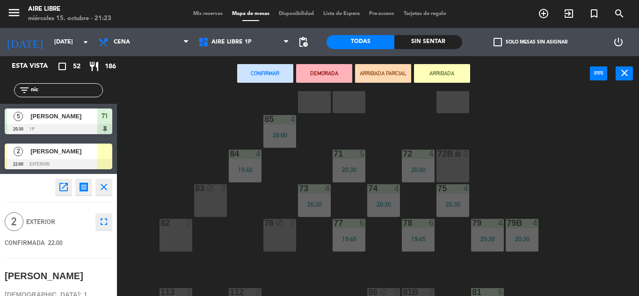
click at [170, 231] on div "82 2" at bounding box center [176, 235] width 33 height 33
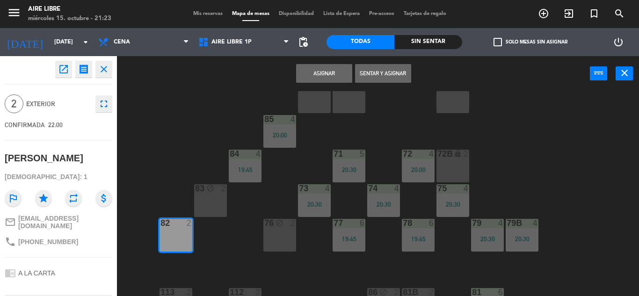
click at [392, 76] on button "Sentar y Asignar" at bounding box center [383, 73] width 56 height 19
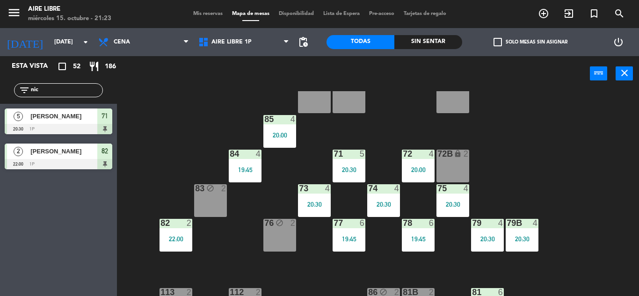
click at [43, 87] on input "nic" at bounding box center [66, 90] width 73 height 10
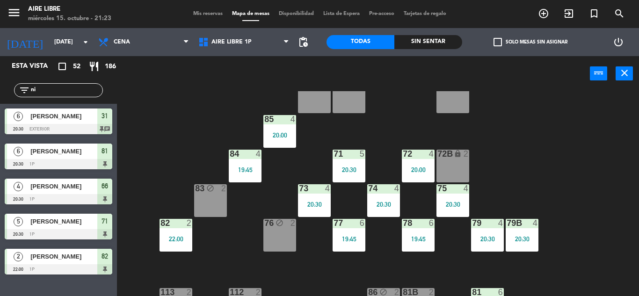
type input "n"
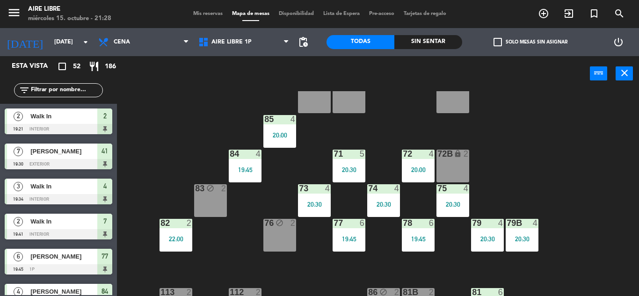
click at [144, 104] on div "51 block 4 52 block 2 53 block 3 111 2 54 block 2 87 lock 2 85 4 20:00 72 4 20:…" at bounding box center [380, 193] width 515 height 205
click at [496, 40] on span "check_box_outline_blank" at bounding box center [497, 42] width 8 height 8
click at [530, 42] on input "check_box_outline_blank Solo mesas sin asignar" at bounding box center [530, 42] width 0 height 0
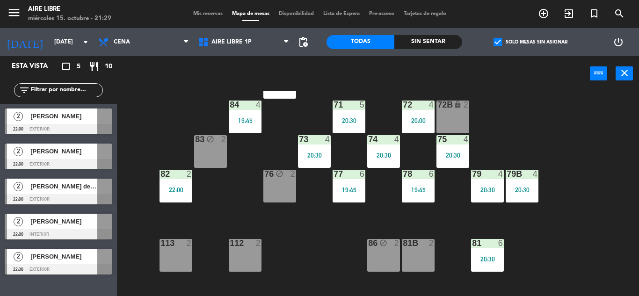
scroll to position [110, 0]
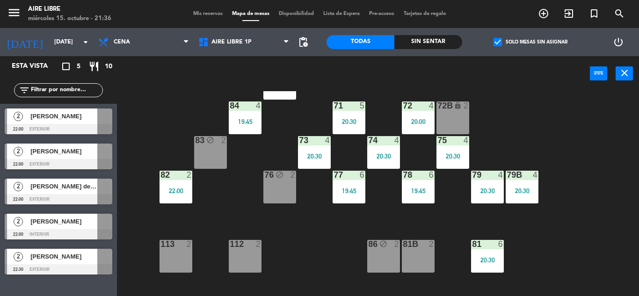
click at [203, 13] on span "Mis reservas" at bounding box center [208, 13] width 39 height 5
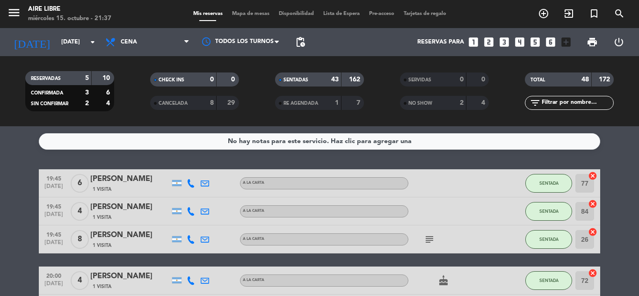
click at [243, 13] on span "Mapa de mesas" at bounding box center [250, 13] width 47 height 5
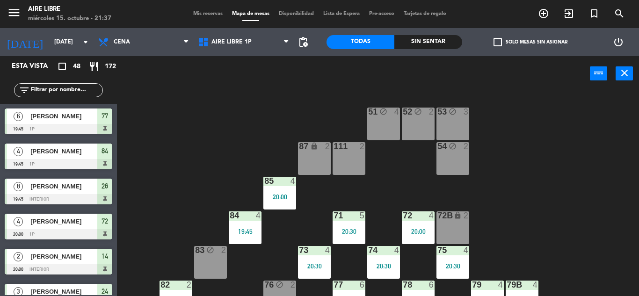
click at [495, 39] on span "check_box_outline_blank" at bounding box center [497, 42] width 8 height 8
click at [530, 42] on input "check_box_outline_blank Solo mesas sin asignar" at bounding box center [530, 42] width 0 height 0
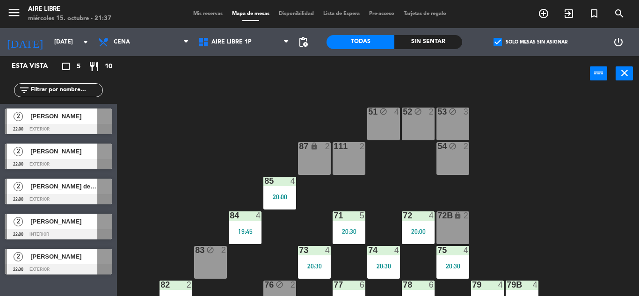
click at [64, 122] on div "[PERSON_NAME]" at bounding box center [63, 116] width 68 height 15
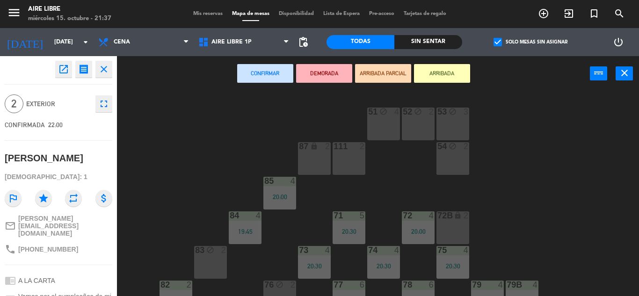
click at [107, 71] on icon "close" at bounding box center [103, 69] width 11 height 11
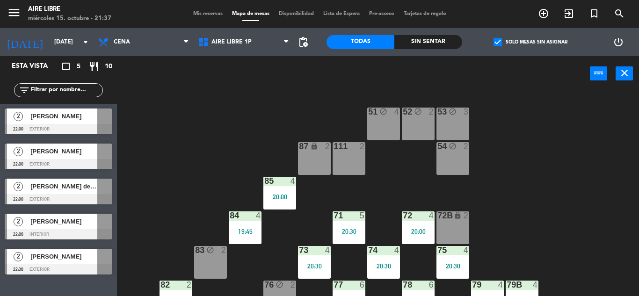
click at [78, 118] on span "[PERSON_NAME]" at bounding box center [63, 116] width 67 height 10
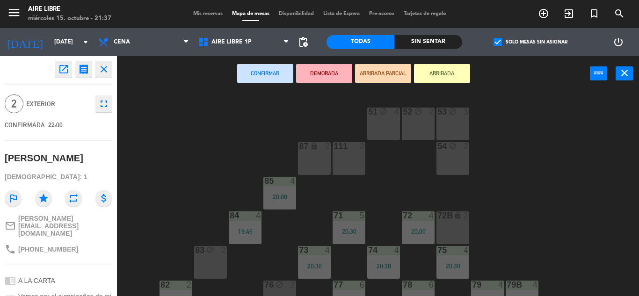
click at [261, 78] on button "Confirmar" at bounding box center [265, 73] width 56 height 19
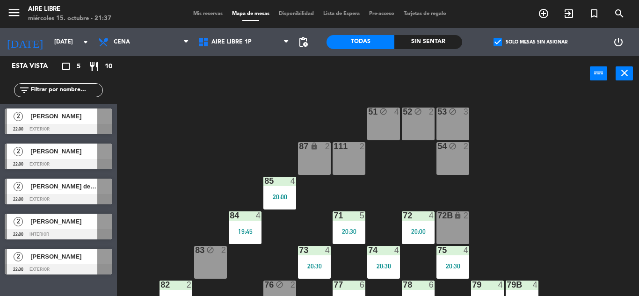
click at [77, 154] on span "[PERSON_NAME]" at bounding box center [63, 151] width 67 height 10
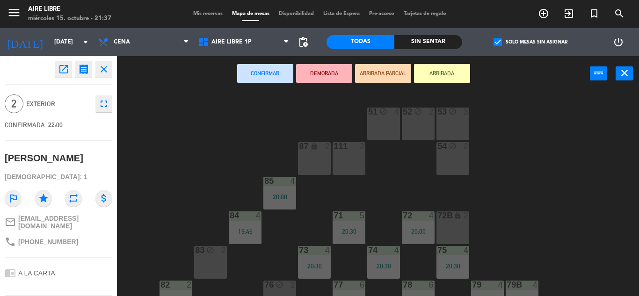
click at [42, 238] on span "[PHONE_NUMBER]" at bounding box center [48, 241] width 60 height 7
copy div "phone"
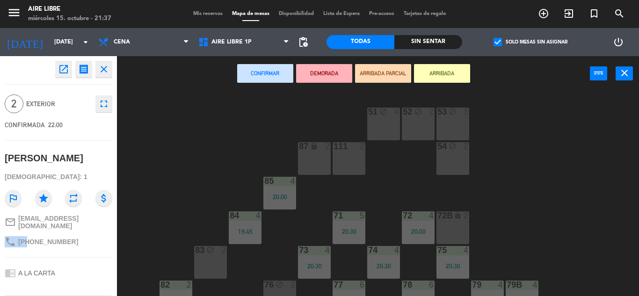
click at [105, 70] on icon "close" at bounding box center [103, 69] width 11 height 11
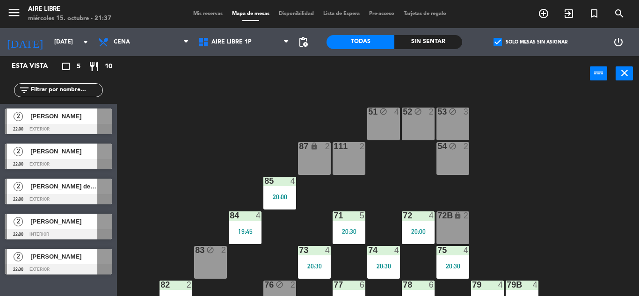
click at [53, 195] on div at bounding box center [59, 199] width 108 height 10
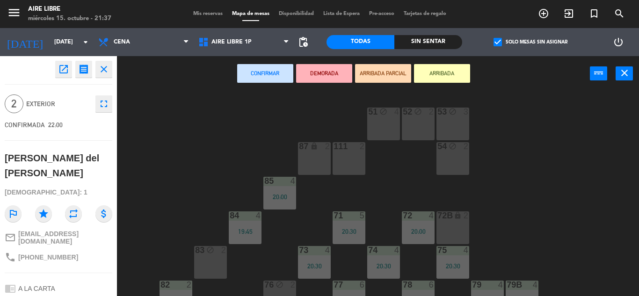
click at [49, 254] on span "[PHONE_NUMBER]" at bounding box center [48, 257] width 60 height 7
click at [47, 254] on span "[PHONE_NUMBER]" at bounding box center [48, 257] width 60 height 7
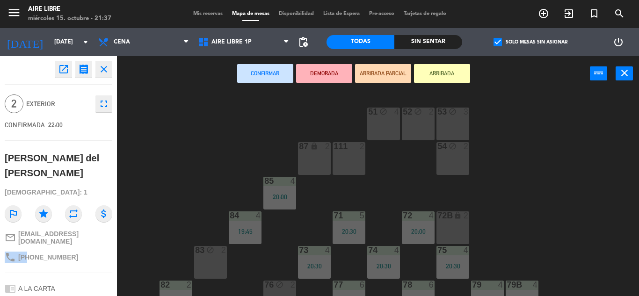
copy div "phone"
click at [105, 68] on icon "close" at bounding box center [103, 69] width 11 height 11
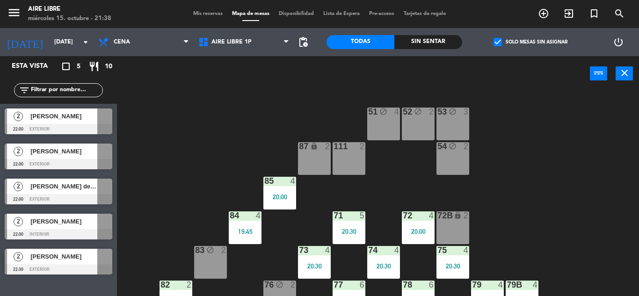
click at [47, 220] on span "[PERSON_NAME]" at bounding box center [63, 222] width 67 height 10
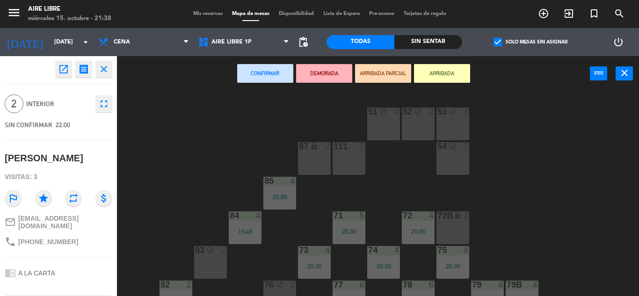
click at [50, 239] on span "[PHONE_NUMBER]" at bounding box center [48, 241] width 60 height 7
copy div "phone"
click at [103, 71] on icon "close" at bounding box center [103, 69] width 11 height 11
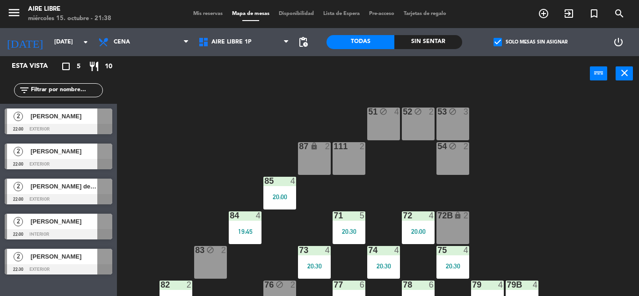
click at [51, 264] on div at bounding box center [59, 269] width 108 height 10
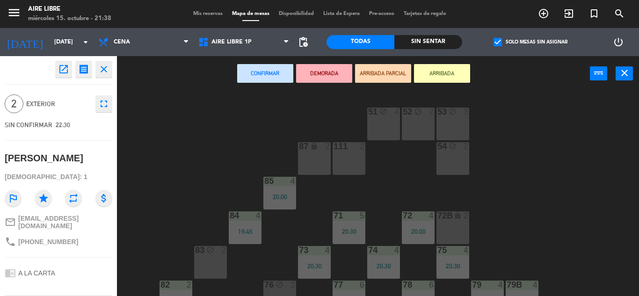
click at [45, 238] on span "[PHONE_NUMBER]" at bounding box center [48, 241] width 60 height 7
copy div "phone"
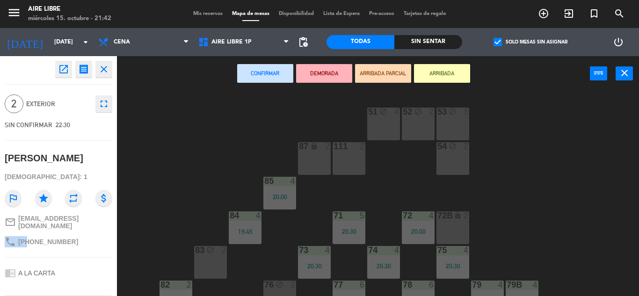
click at [189, 136] on div "51 block 4 52 block 2 53 block 3 111 2 54 block 2 87 lock 2 85 4 20:00 72 4 20:…" at bounding box center [380, 193] width 515 height 205
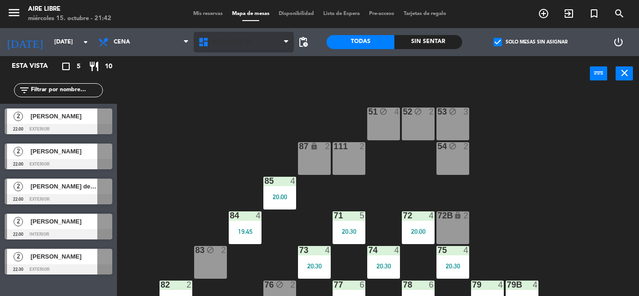
click at [229, 50] on span "Aire Libre 1P" at bounding box center [244, 42] width 100 height 21
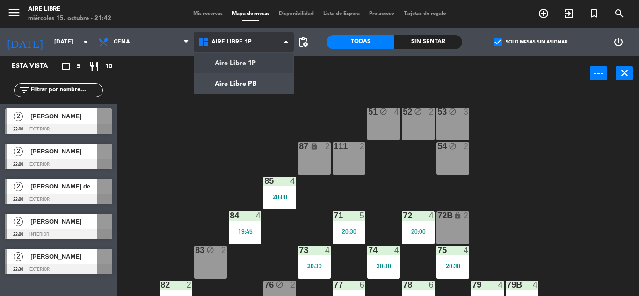
click at [239, 90] on ng-component "menu Aire Libre [DATE] 15. octubre - 21:42 Mis reservas Mapa de mesas Disponibi…" at bounding box center [319, 148] width 639 height 296
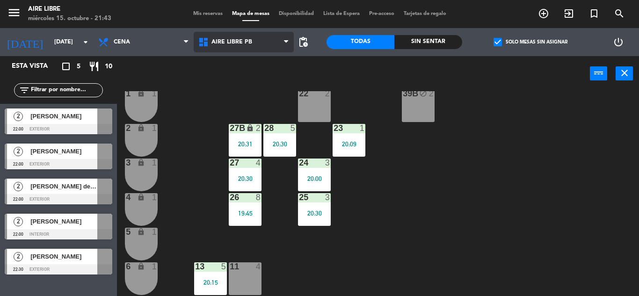
scroll to position [260, 0]
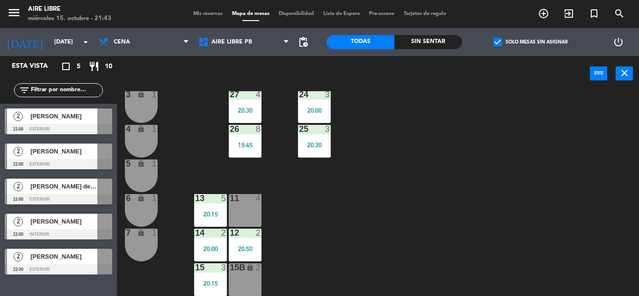
click at [241, 202] on div at bounding box center [244, 198] width 15 height 8
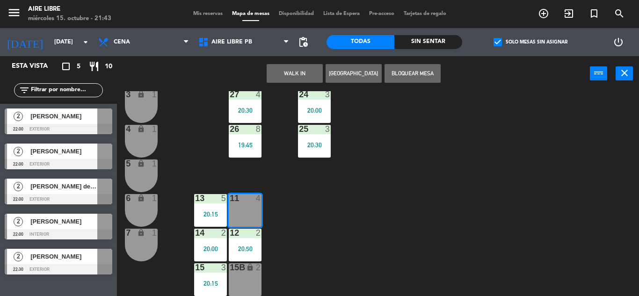
click at [306, 73] on button "WALK IN" at bounding box center [295, 73] width 56 height 19
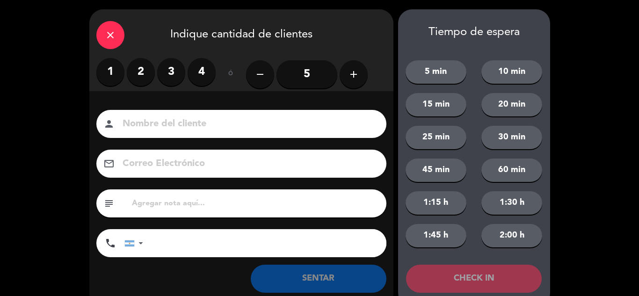
click at [175, 66] on label "3" at bounding box center [171, 72] width 28 height 28
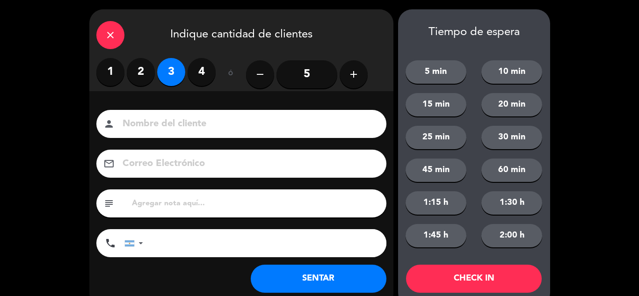
click at [309, 277] on button "SENTAR" at bounding box center [319, 279] width 136 height 28
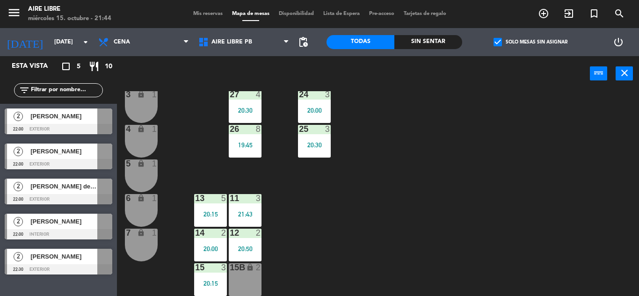
click at [217, 215] on div "20:15" at bounding box center [210, 214] width 33 height 7
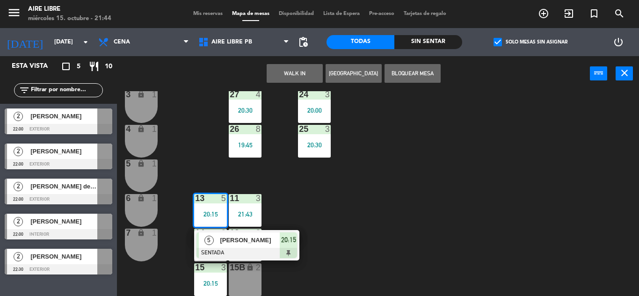
click at [240, 248] on div at bounding box center [246, 253] width 101 height 10
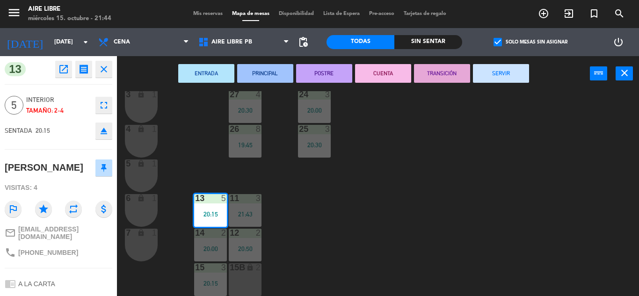
click at [106, 110] on icon "fullscreen" at bounding box center [103, 105] width 11 height 11
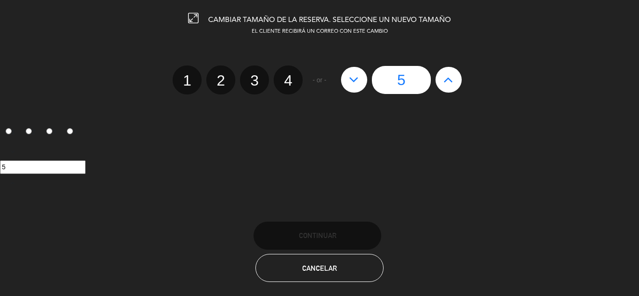
click at [286, 86] on label "4" at bounding box center [288, 79] width 29 height 29
click at [286, 75] on input "4" at bounding box center [287, 72] width 6 height 6
radio input "true"
radio input "false"
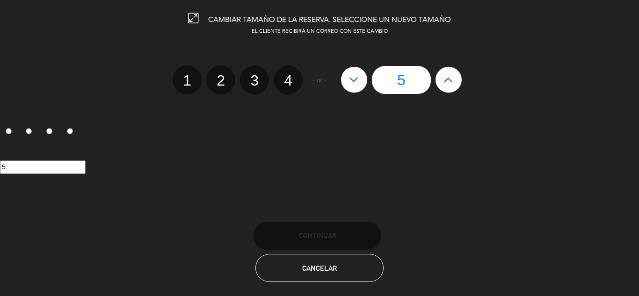
radio input "false"
radio input "true"
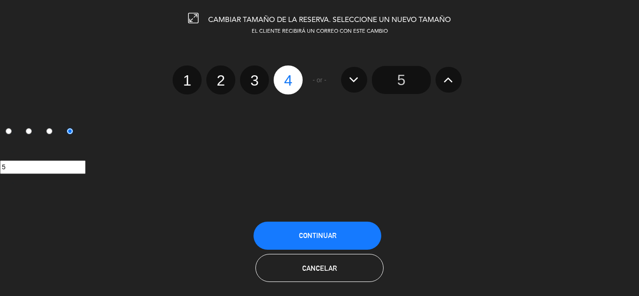
click at [326, 234] on span "Continuar" at bounding box center [317, 236] width 37 height 8
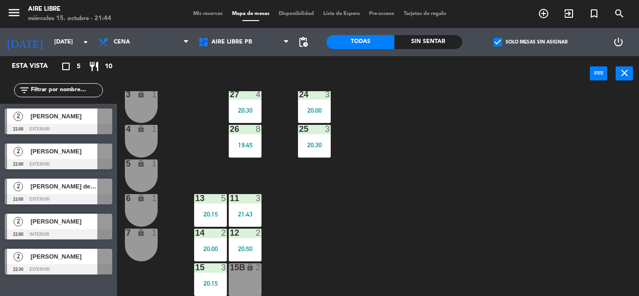
click at [481, 216] on div "42 4 20:15 43 3 20:41 31 6 20:30 32 6 20:30 33 6 20:30 42B 4 20:15 43B 3 20:41 …" at bounding box center [380, 193] width 515 height 205
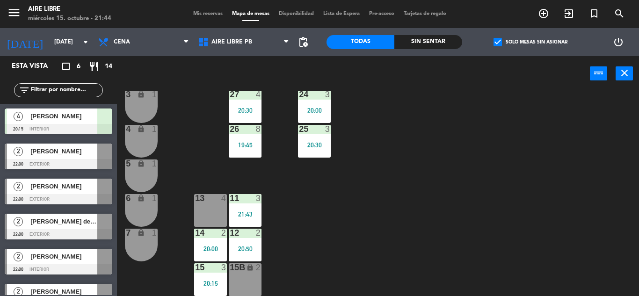
click at [79, 117] on span "[PERSON_NAME]" at bounding box center [63, 116] width 67 height 10
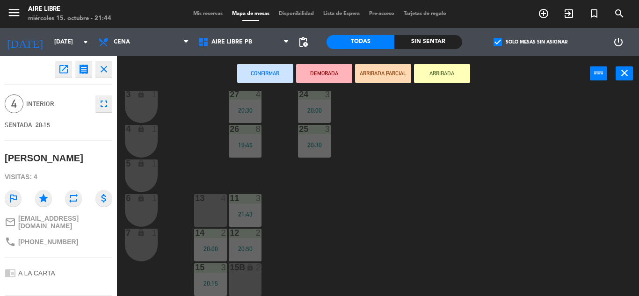
click at [209, 212] on div "13 4" at bounding box center [210, 210] width 33 height 33
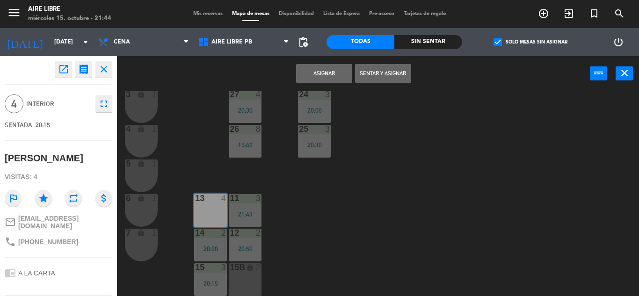
click at [385, 79] on button "Sentar y Asignar" at bounding box center [383, 73] width 56 height 19
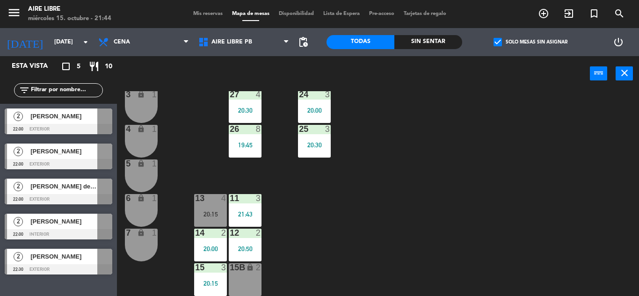
click at [204, 210] on div "20:15" at bounding box center [210, 213] width 33 height 7
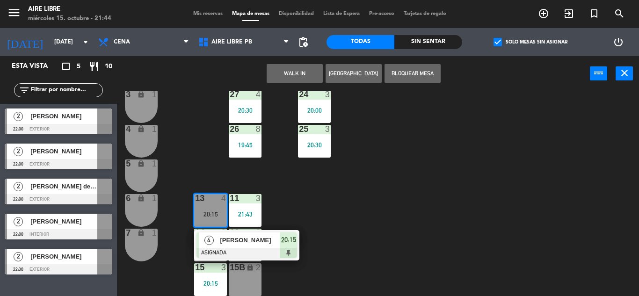
click at [260, 241] on span "[PERSON_NAME]" at bounding box center [250, 240] width 60 height 10
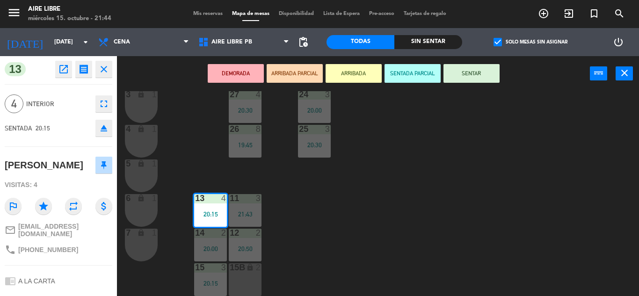
click at [467, 80] on button "SENTAR" at bounding box center [471, 73] width 56 height 19
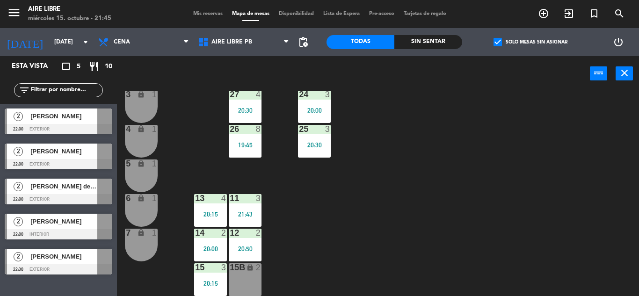
scroll to position [170, 0]
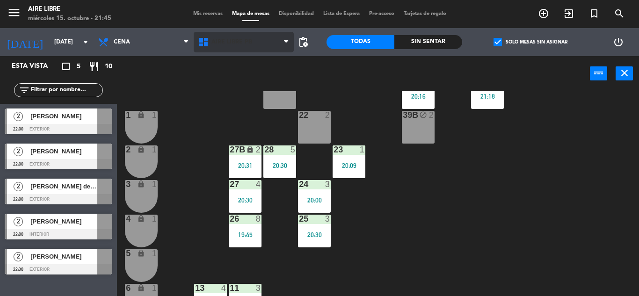
click at [232, 44] on span "Aire Libre PB" at bounding box center [231, 42] width 41 height 7
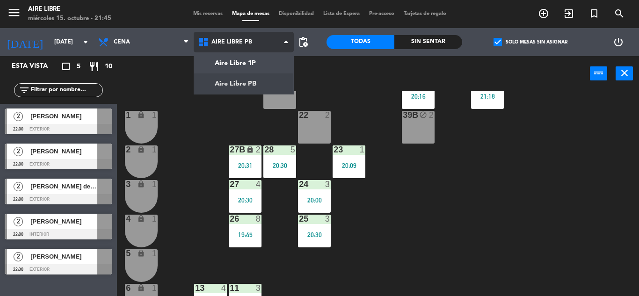
click at [250, 62] on ng-component "menu Aire Libre [DATE] 15. octubre - 21:45 Mis reservas Mapa de mesas Disponibi…" at bounding box center [319, 148] width 639 height 296
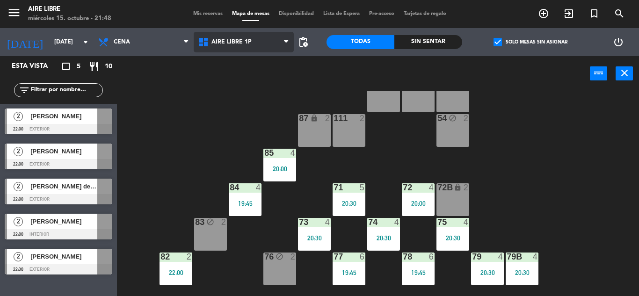
scroll to position [17, 0]
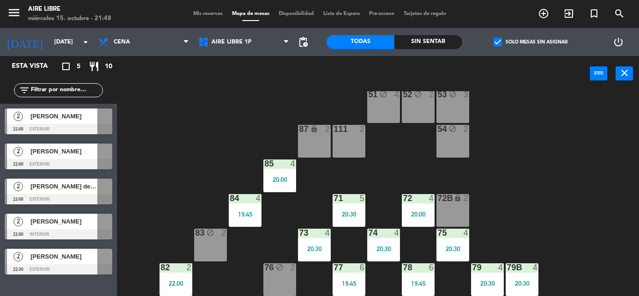
click at [456, 215] on div "72B lock 2" at bounding box center [452, 210] width 33 height 33
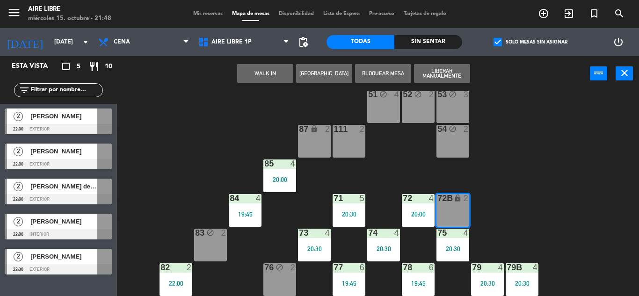
click at [262, 71] on button "WALK IN" at bounding box center [265, 73] width 56 height 19
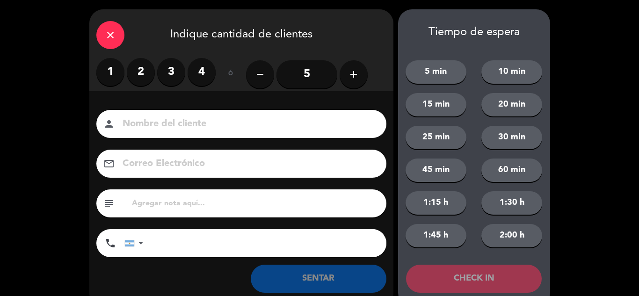
click at [167, 70] on label "3" at bounding box center [171, 72] width 28 height 28
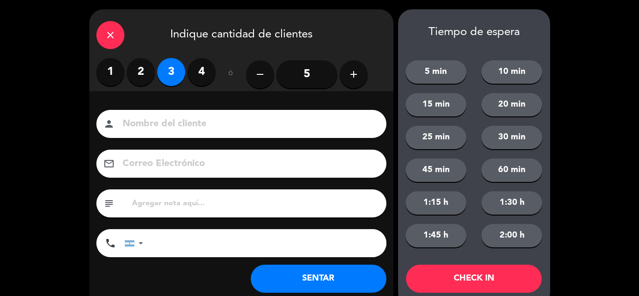
click at [331, 281] on button "SENTAR" at bounding box center [319, 279] width 136 height 28
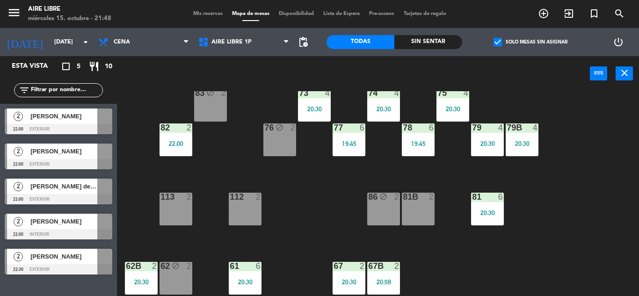
scroll to position [160, 0]
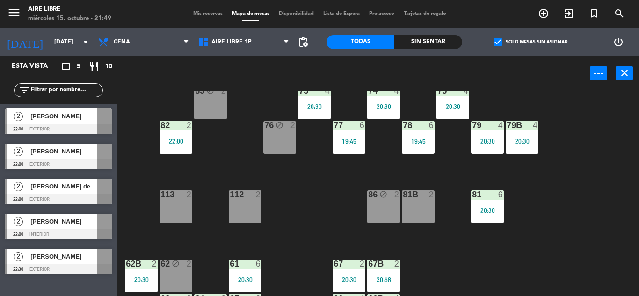
click at [573, 14] on icon "exit_to_app" at bounding box center [568, 13] width 11 height 11
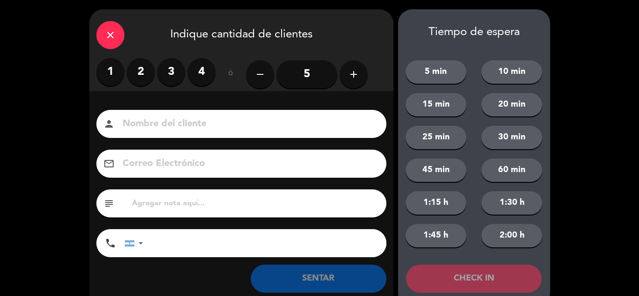
click at [145, 77] on label "2" at bounding box center [141, 72] width 28 height 28
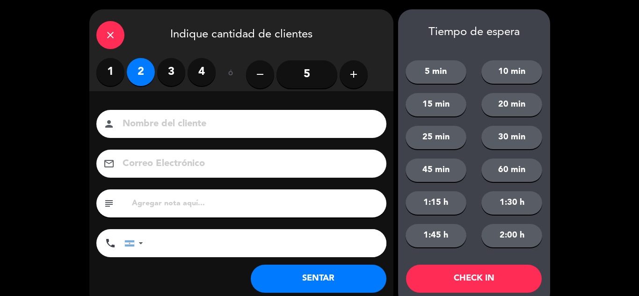
click at [193, 131] on input at bounding box center [248, 124] width 253 height 16
type input "macarena"
click at [322, 275] on button "SENTAR" at bounding box center [319, 279] width 136 height 28
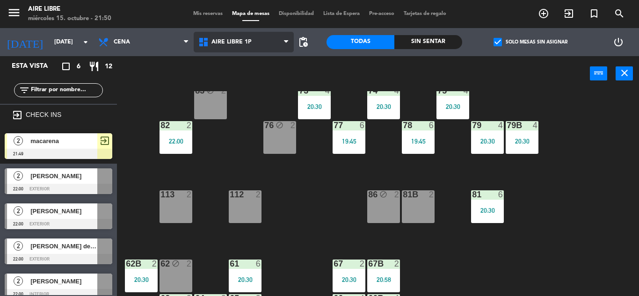
click at [227, 43] on span "Aire Libre 1P" at bounding box center [231, 42] width 40 height 7
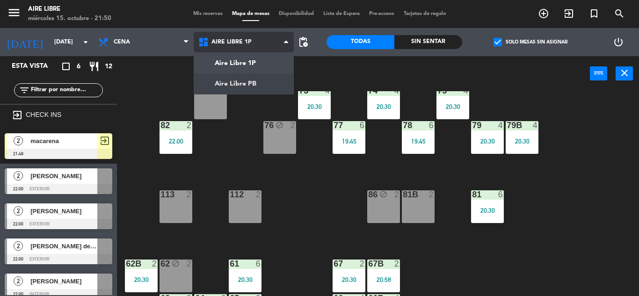
scroll to position [0, 0]
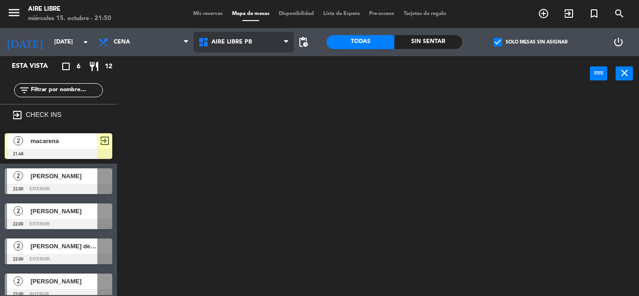
click at [230, 84] on ng-component "menu Aire Libre [DATE] 15. octubre - 21:50 Mis reservas Mapa de mesas Disponibi…" at bounding box center [319, 148] width 639 height 296
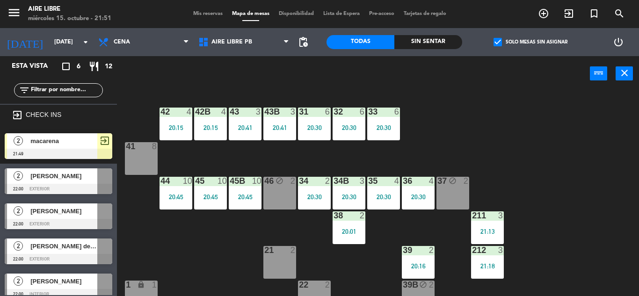
scroll to position [15, 0]
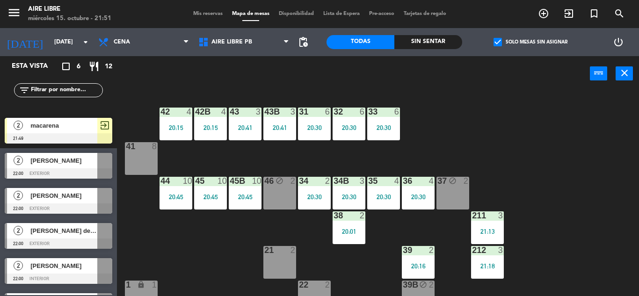
click at [51, 160] on span "[PERSON_NAME]" at bounding box center [63, 161] width 67 height 10
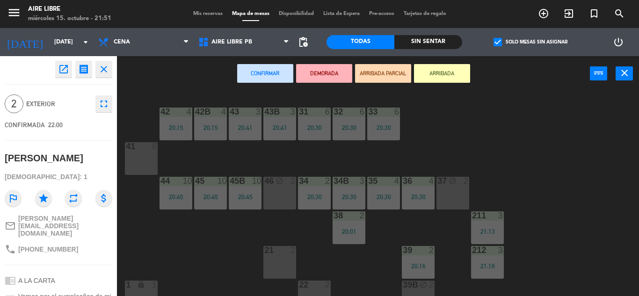
click at [449, 73] on button "ARRIBADA" at bounding box center [442, 73] width 56 height 19
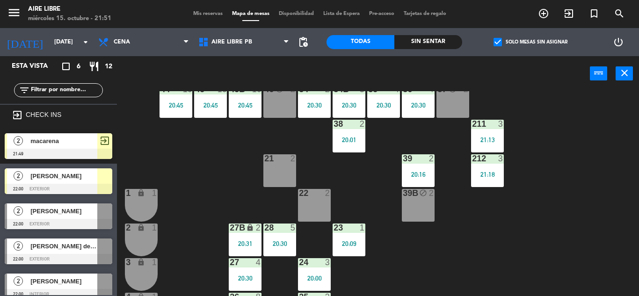
scroll to position [97, 0]
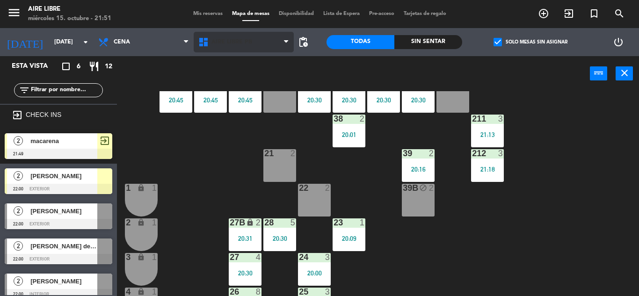
click at [221, 47] on span "Aire Libre PB" at bounding box center [244, 42] width 100 height 21
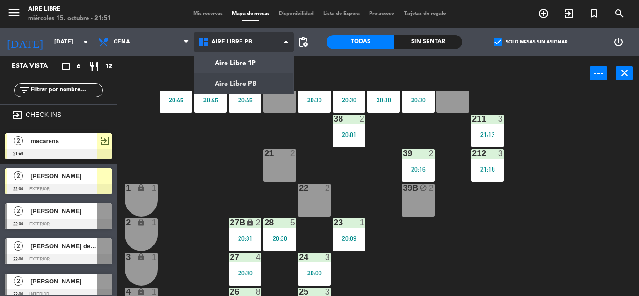
click at [231, 53] on div "Aire Libre 1P Aire Libre PB Aire Libre PB Aire Libre 1P Aire Libre PB" at bounding box center [244, 42] width 100 height 28
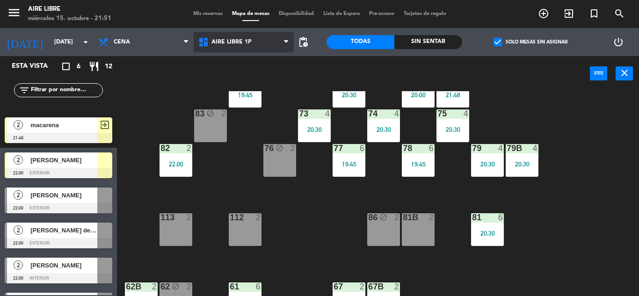
scroll to position [19, 0]
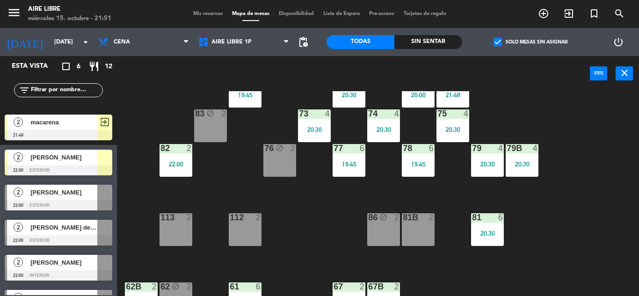
click at [75, 158] on span "[PERSON_NAME]" at bounding box center [63, 157] width 67 height 10
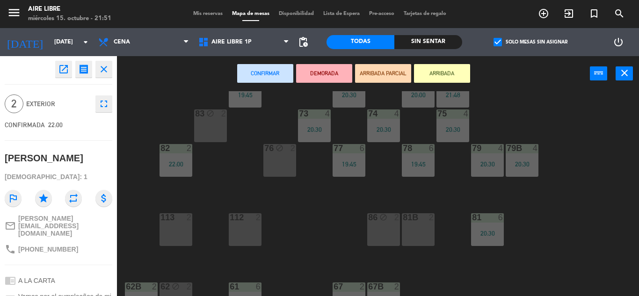
click at [420, 229] on div "81b 2" at bounding box center [418, 229] width 33 height 33
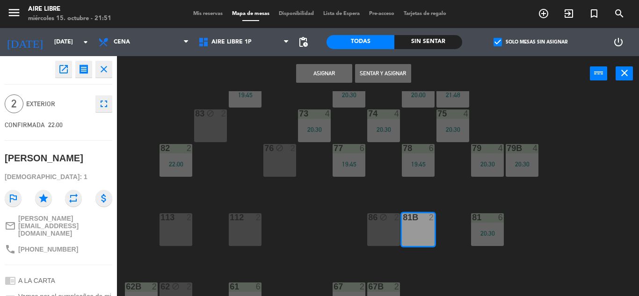
click at [377, 71] on button "Sentar y Asignar" at bounding box center [383, 73] width 56 height 19
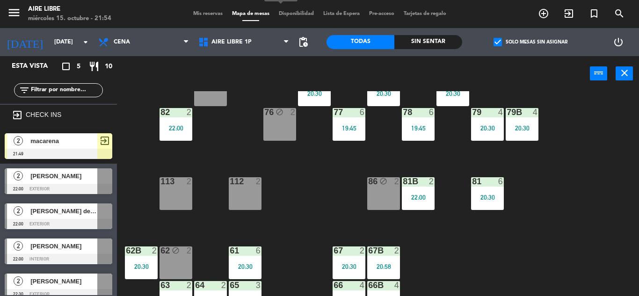
scroll to position [173, 0]
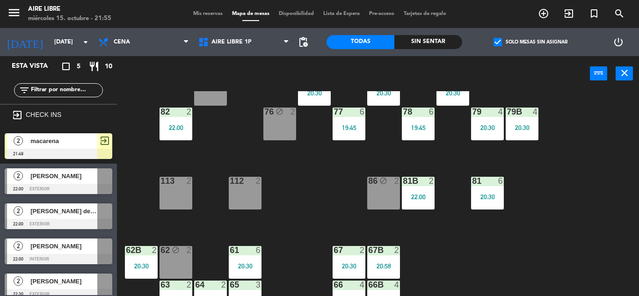
click at [79, 93] on input "text" at bounding box center [66, 90] width 73 height 10
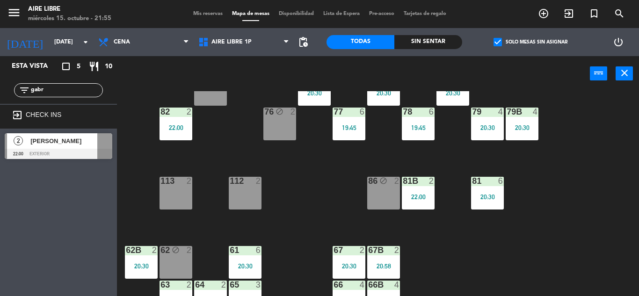
type input "gabr"
click at [42, 229] on div "Esta vista crop_square 5 restaurant 10 filter_list gabr exit_to_app CHECK INS 2…" at bounding box center [58, 176] width 117 height 240
click at [71, 147] on div "[PERSON_NAME]" at bounding box center [63, 140] width 68 height 15
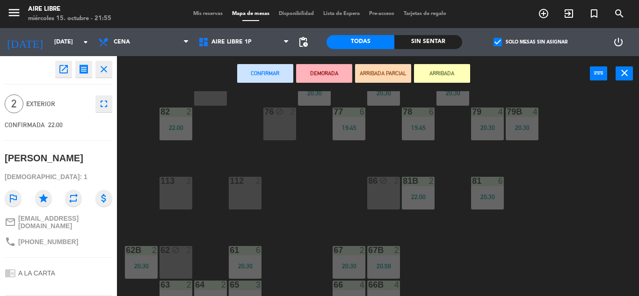
click at [437, 71] on button "ARRIBADA" at bounding box center [442, 73] width 56 height 19
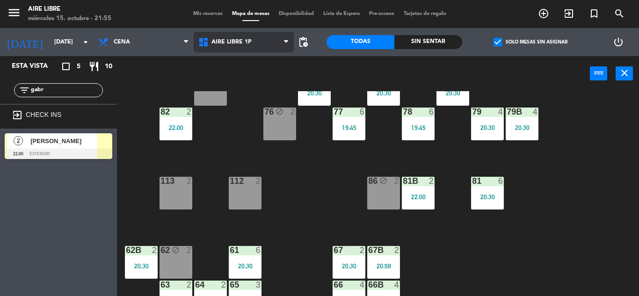
click at [252, 46] on span "Aire Libre 1P" at bounding box center [244, 42] width 100 height 21
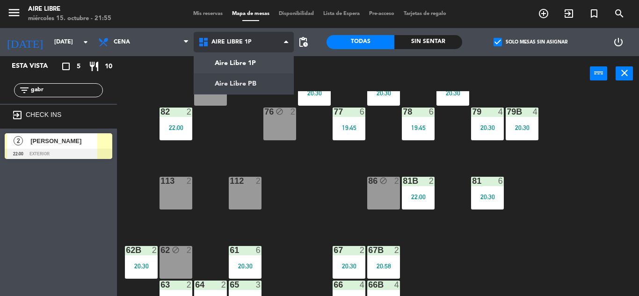
click at [257, 89] on ng-component "menu Aire Libre [DATE] 15. octubre - 21:55 Mis reservas Mapa de mesas Disponibi…" at bounding box center [319, 148] width 639 height 296
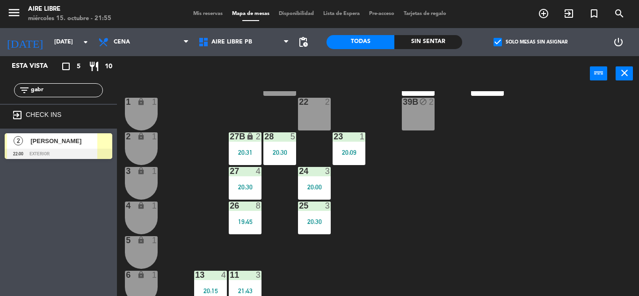
scroll to position [184, 0]
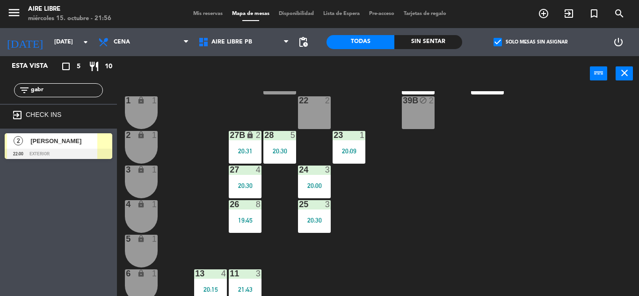
click at [89, 147] on div "[PERSON_NAME]" at bounding box center [63, 140] width 68 height 15
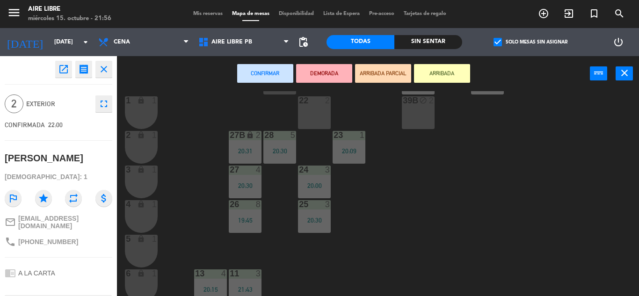
click at [322, 113] on div "22 2" at bounding box center [314, 112] width 33 height 33
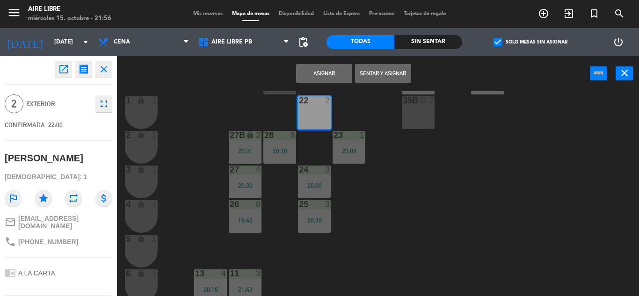
click at [375, 73] on button "Sentar y Asignar" at bounding box center [383, 73] width 56 height 19
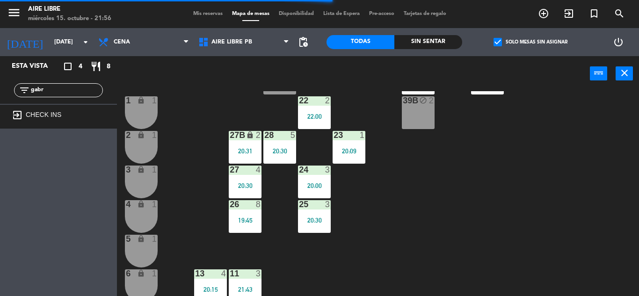
click at [367, 144] on div "42 4 20:15 43 3 20:41 31 6 20:30 32 6 20:30 33 6 20:30 42B 4 20:15 43B 3 20:41 …" at bounding box center [380, 193] width 515 height 205
click at [350, 148] on div "20:09" at bounding box center [349, 151] width 33 height 7
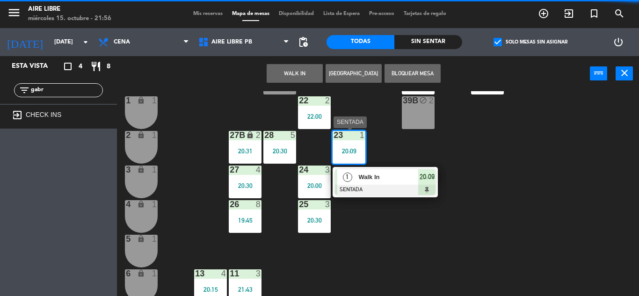
click at [407, 187] on div at bounding box center [385, 190] width 101 height 10
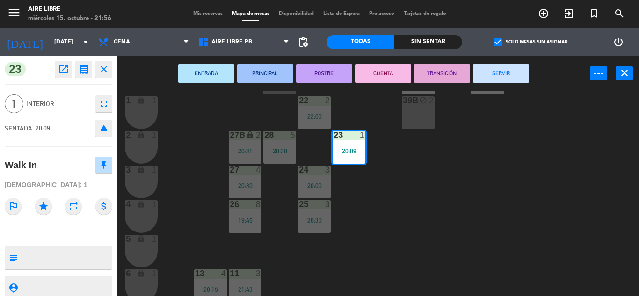
click at [493, 70] on button "SERVIR" at bounding box center [501, 73] width 56 height 19
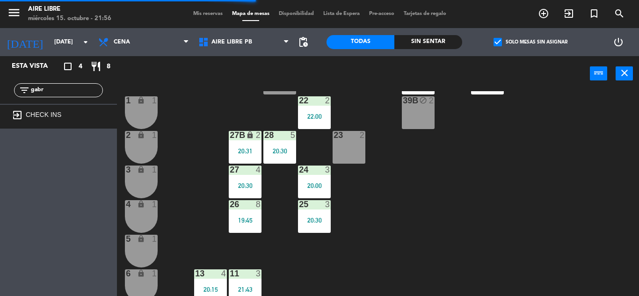
click at [94, 94] on input "gabr" at bounding box center [66, 90] width 73 height 10
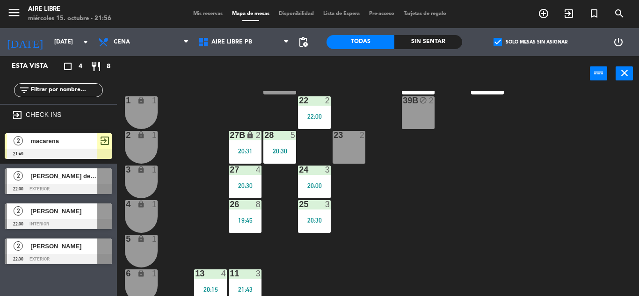
click at [70, 217] on div "[PERSON_NAME]" at bounding box center [63, 210] width 68 height 15
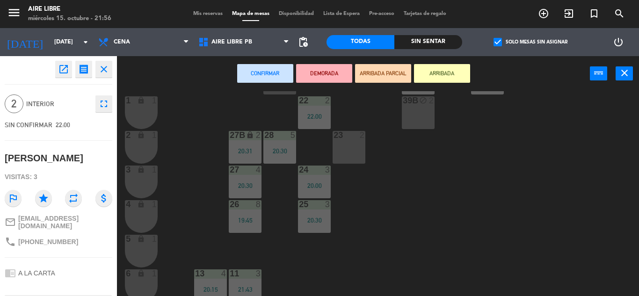
click at [435, 73] on button "ARRIBADA" at bounding box center [442, 73] width 56 height 19
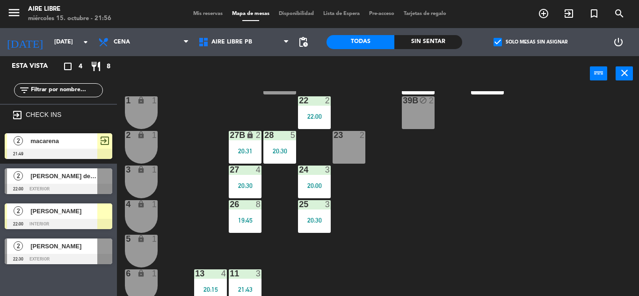
scroll to position [165, 0]
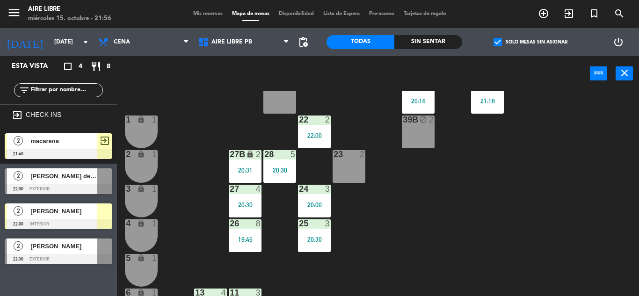
click at [102, 213] on div at bounding box center [104, 210] width 15 height 15
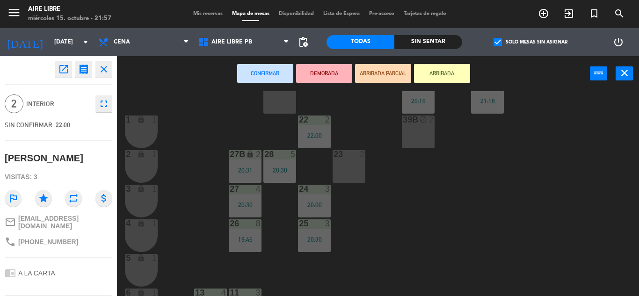
click at [192, 14] on span "Mis reservas" at bounding box center [208, 13] width 39 height 5
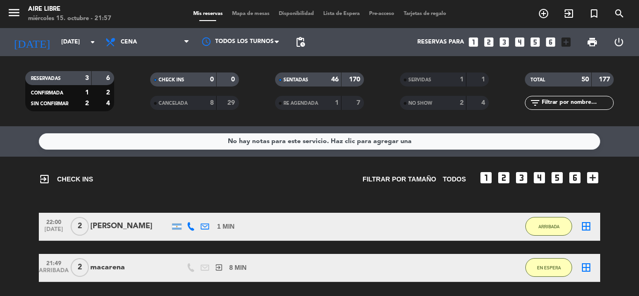
click at [639, 225] on bookings-row "22:00 [DATE] 2 [PERSON_NAME] 1 MIN / 4:02 H sms ARRIBADA border_all 21:49 ARRIB…" at bounding box center [319, 247] width 639 height 69
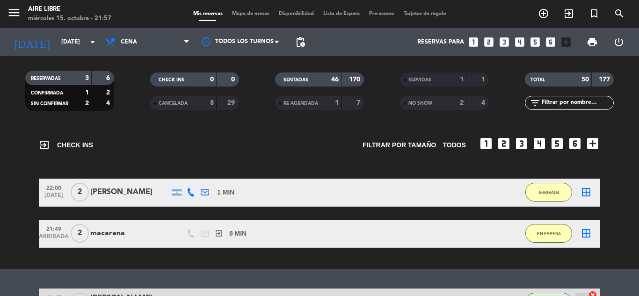
scroll to position [35, 0]
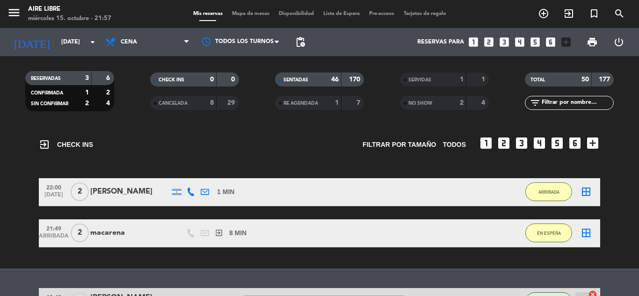
click at [588, 193] on icon "border_all" at bounding box center [586, 191] width 11 height 11
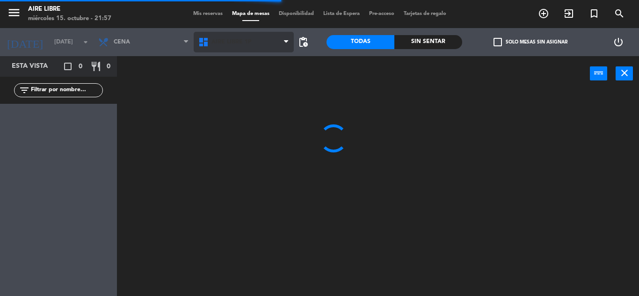
click at [239, 42] on span "Aire Libre 1P" at bounding box center [231, 42] width 40 height 7
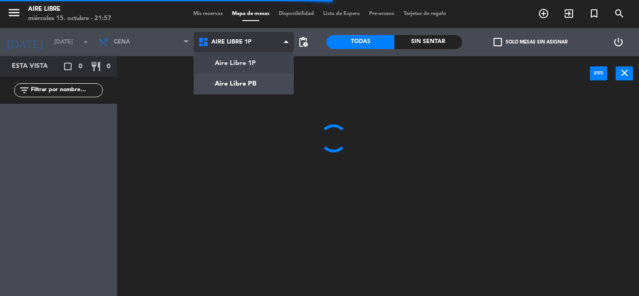
click at [246, 85] on ng-component "menu Aire Libre [DATE] 15. octubre - 21:57 Mis reservas Mapa de mesas Disponibi…" at bounding box center [319, 148] width 639 height 296
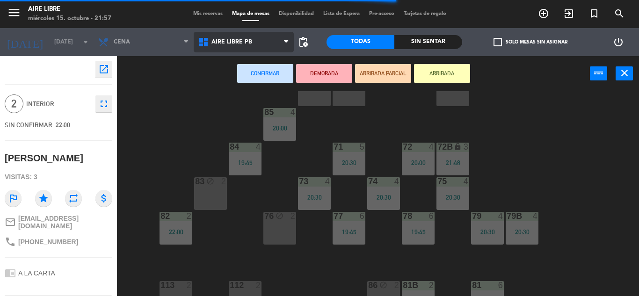
scroll to position [73, 0]
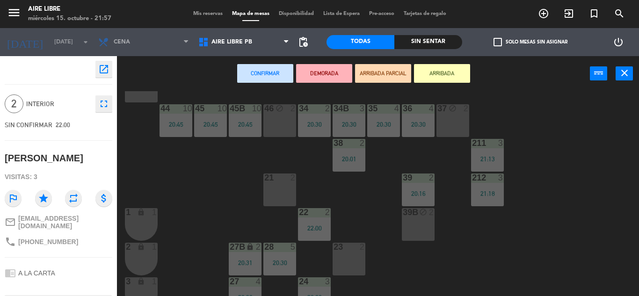
click at [354, 254] on div "23 2" at bounding box center [349, 259] width 33 height 33
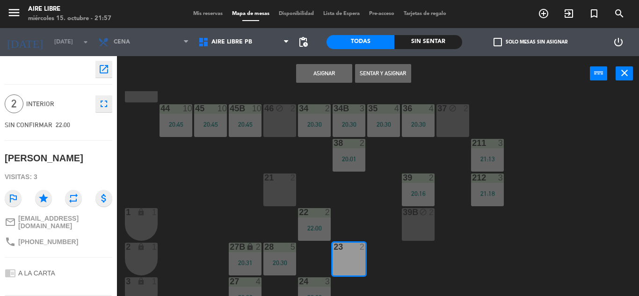
click at [389, 80] on button "Sentar y Asignar" at bounding box center [383, 73] width 56 height 19
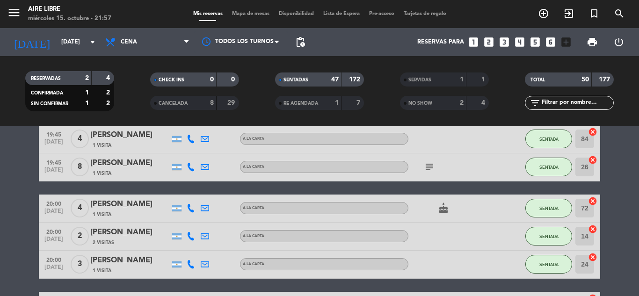
scroll to position [188, 0]
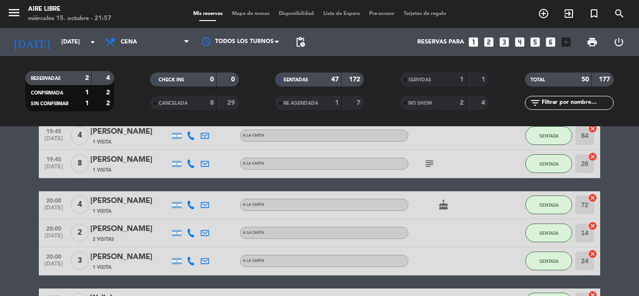
click at [249, 14] on span "Mapa de mesas" at bounding box center [250, 13] width 47 height 5
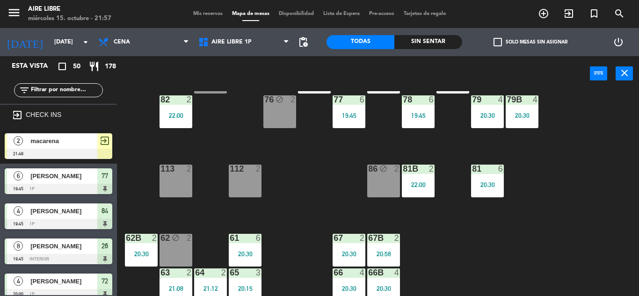
scroll to position [190, 0]
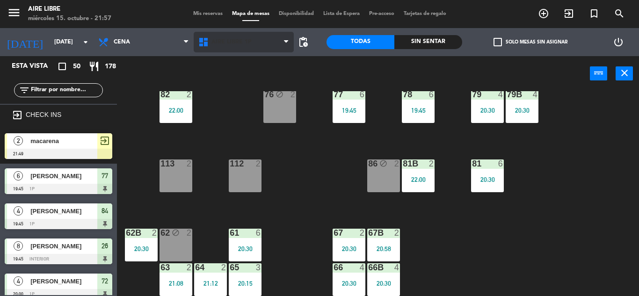
click at [237, 39] on span "Aire Libre 1P" at bounding box center [231, 42] width 40 height 7
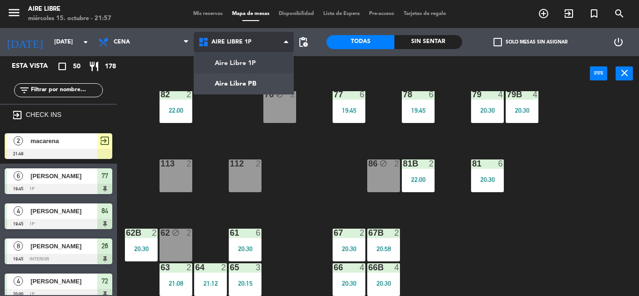
click at [252, 83] on ng-component "menu Aire Libre [DATE] 15. octubre - 21:57 Mis reservas Mapa de mesas Disponibi…" at bounding box center [319, 148] width 639 height 296
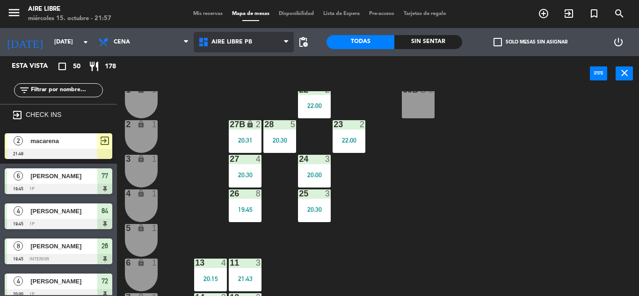
scroll to position [260, 0]
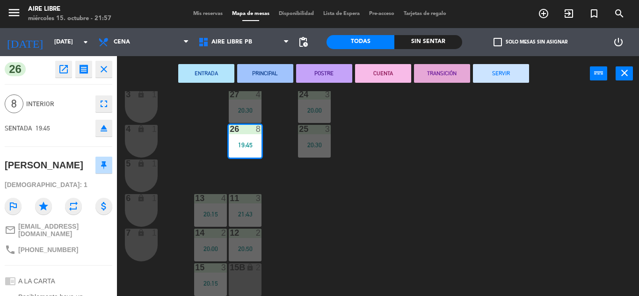
click at [404, 167] on div "42 4 20:15 43 3 20:41 31 6 20:30 32 6 20:30 33 6 20:30 42B 4 20:15 43B 3 20:41 …" at bounding box center [380, 193] width 515 height 205
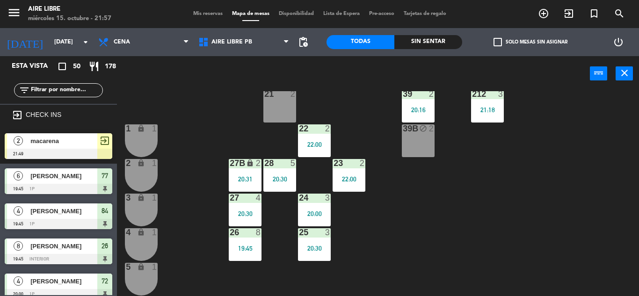
scroll to position [157, 0]
click at [299, 195] on div "24" at bounding box center [299, 197] width 0 height 8
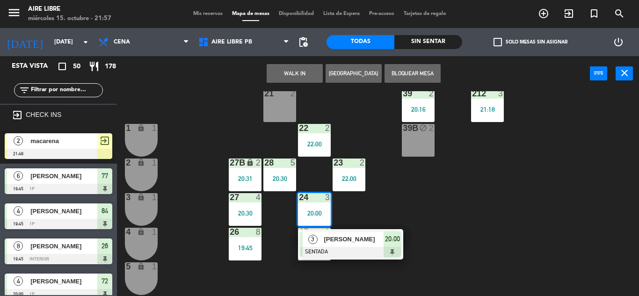
click at [359, 248] on div at bounding box center [350, 252] width 101 height 10
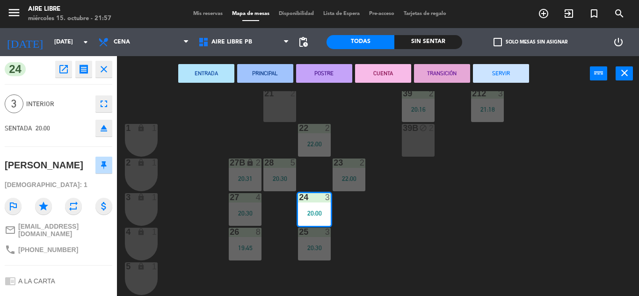
click at [513, 71] on button "SERVIR" at bounding box center [501, 73] width 56 height 19
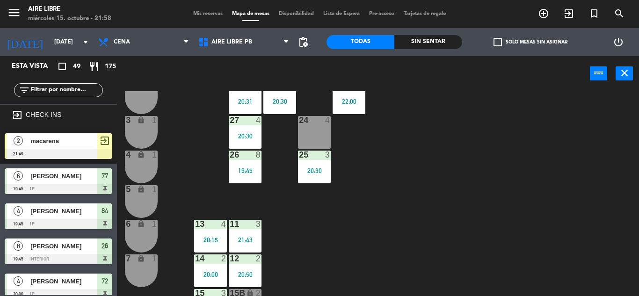
scroll to position [243, 0]
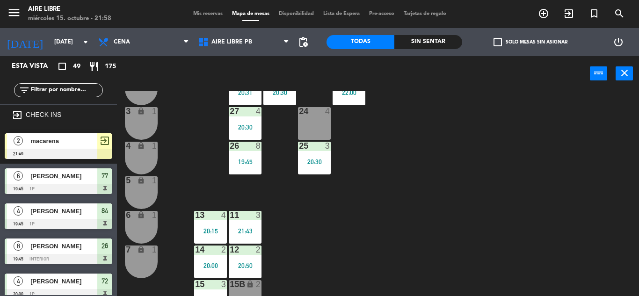
click at [239, 233] on div "21:43" at bounding box center [245, 231] width 33 height 7
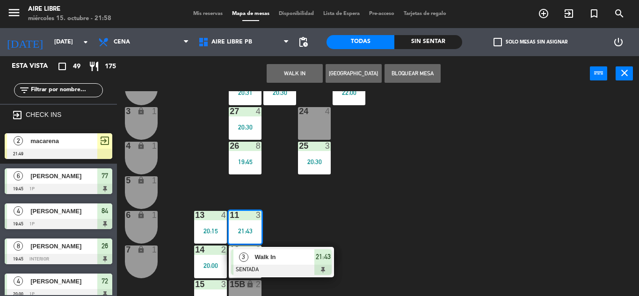
click at [316, 119] on div "24 4" at bounding box center [314, 123] width 33 height 33
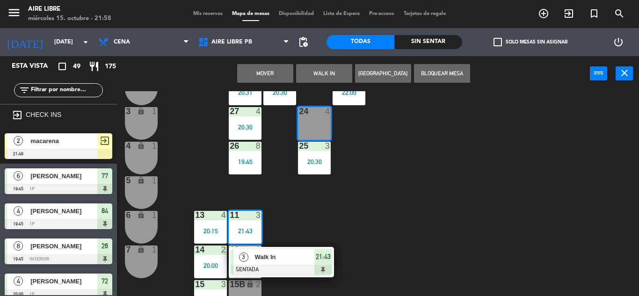
click at [265, 84] on div "Mover WALK IN [GEOGRAPHIC_DATA] Bloquear Mesa power_input close" at bounding box center [353, 74] width 473 height 36
click at [262, 71] on button "Mover" at bounding box center [265, 73] width 56 height 19
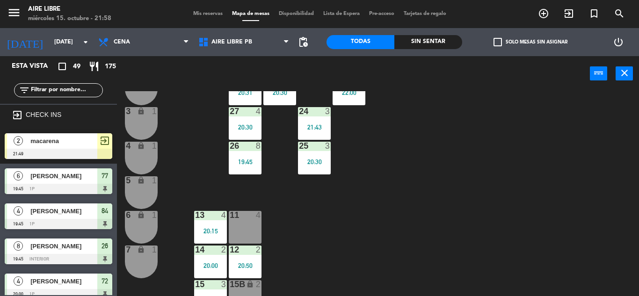
click at [197, 122] on div "42 4 20:15 43 3 20:41 31 6 20:30 32 6 20:30 33 6 20:30 42B 4 20:15 43B 3 20:41 …" at bounding box center [380, 193] width 515 height 205
click at [223, 39] on span "Aire Libre PB" at bounding box center [231, 42] width 41 height 7
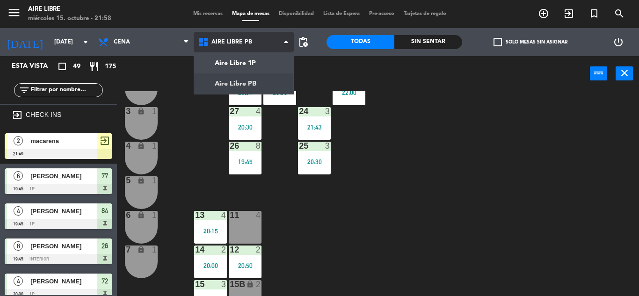
click at [235, 60] on ng-component "menu Aire Libre [DATE] 15. octubre - 21:58 Mis reservas Mapa de mesas Disponibi…" at bounding box center [319, 148] width 639 height 296
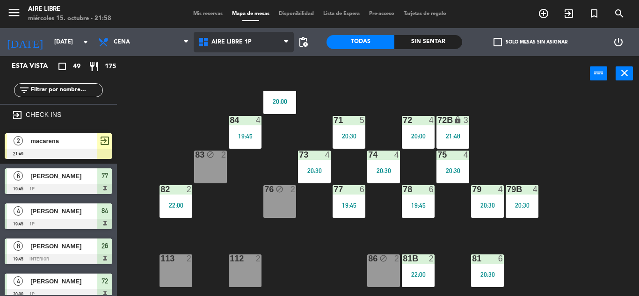
scroll to position [102, 0]
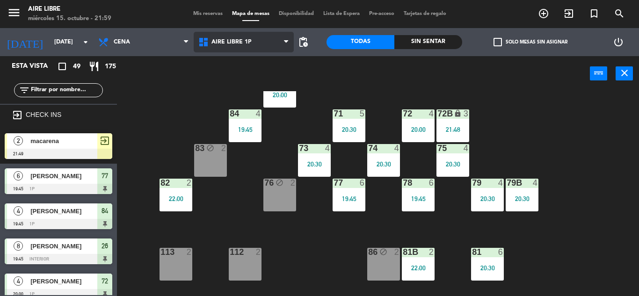
click at [223, 49] on span "Aire Libre 1P" at bounding box center [244, 42] width 100 height 21
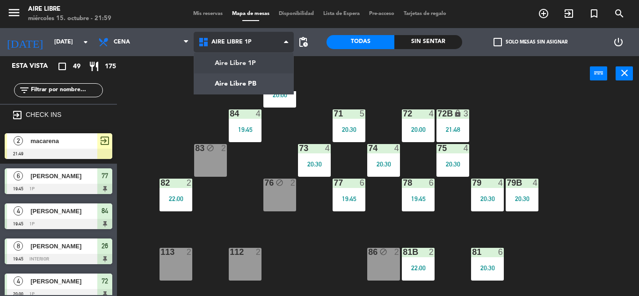
click at [218, 89] on ng-component "menu Aire Libre [DATE] 15. octubre - 21:59 Mis reservas Mapa de mesas Disponibi…" at bounding box center [319, 148] width 639 height 296
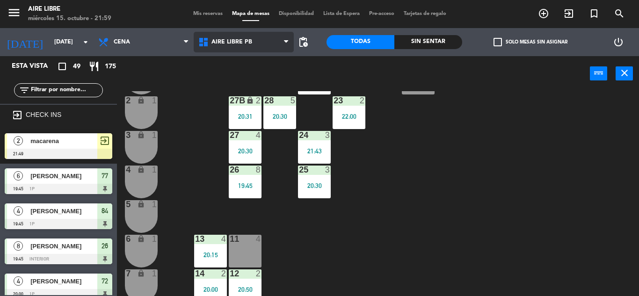
scroll to position [260, 0]
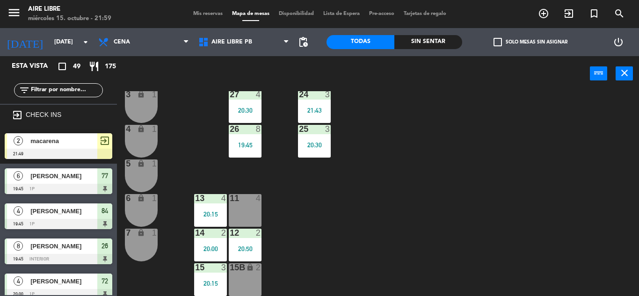
click at [80, 143] on span "macarena" at bounding box center [63, 141] width 67 height 10
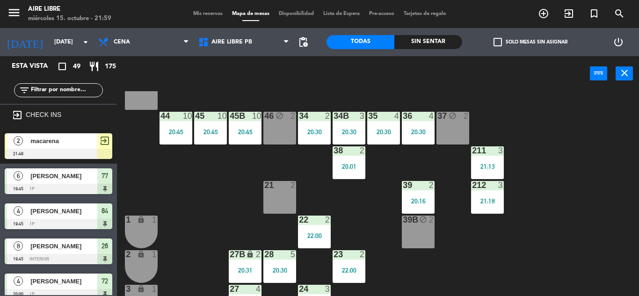
scroll to position [64, 0]
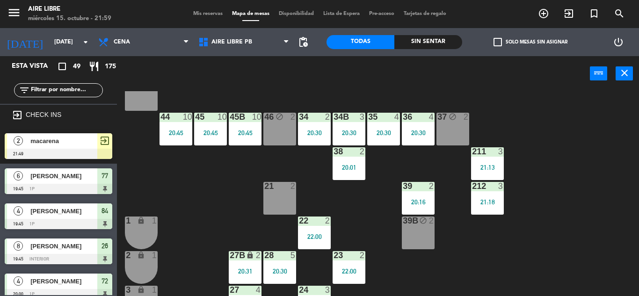
click at [64, 146] on div "macarena" at bounding box center [63, 140] width 68 height 15
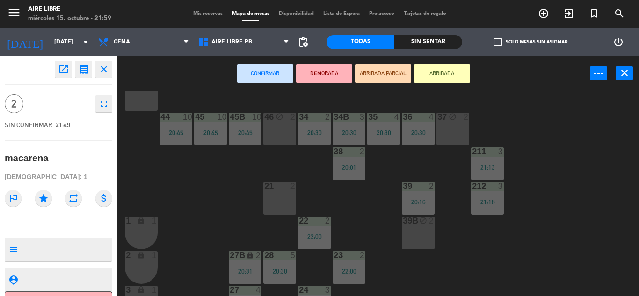
click at [145, 230] on div "1 lock 1" at bounding box center [141, 233] width 33 height 33
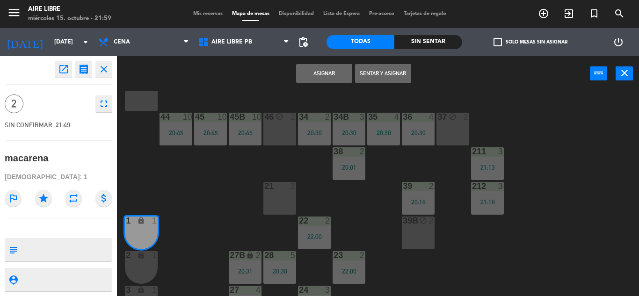
click at [142, 261] on div "2 lock 1" at bounding box center [141, 255] width 33 height 9
click at [380, 67] on button "Sentar y Asignar" at bounding box center [383, 73] width 56 height 19
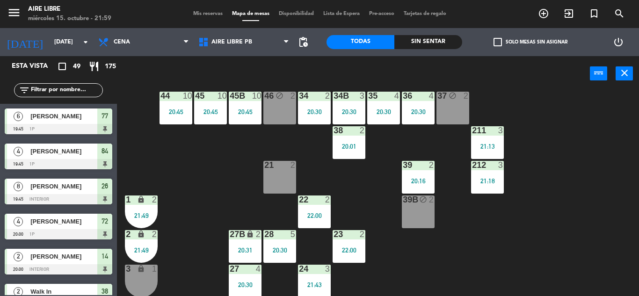
scroll to position [103, 0]
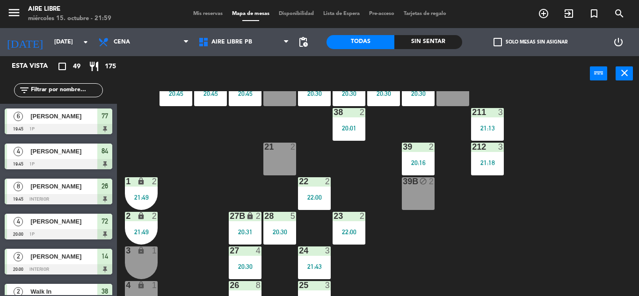
click at [497, 39] on span "check_box_outline_blank" at bounding box center [497, 42] width 8 height 8
click at [530, 42] on input "check_box_outline_blank Solo mesas sin asignar" at bounding box center [530, 42] width 0 height 0
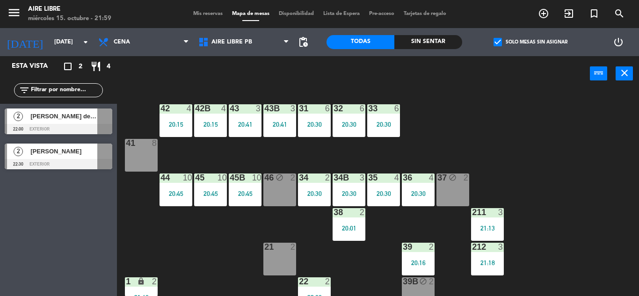
scroll to position [0, 0]
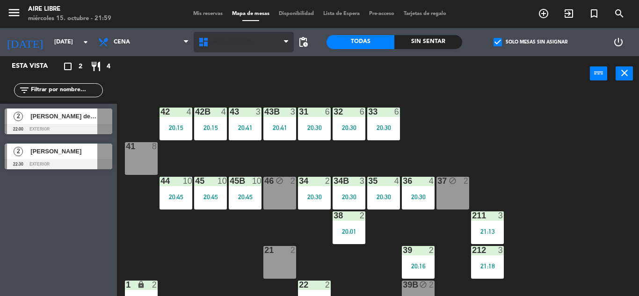
click at [237, 40] on span "Aire Libre PB" at bounding box center [231, 42] width 41 height 7
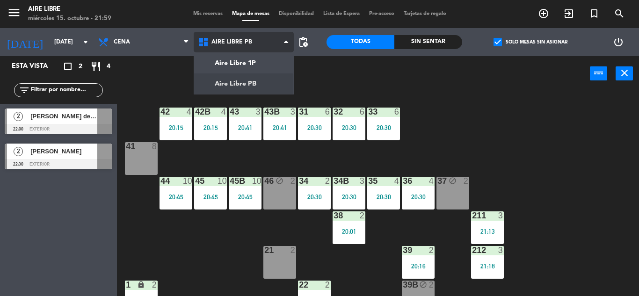
click at [231, 61] on ng-component "menu Aire Libre [DATE] 15. octubre - 21:59 Mis reservas Mapa de mesas Disponibi…" at bounding box center [319, 148] width 639 height 296
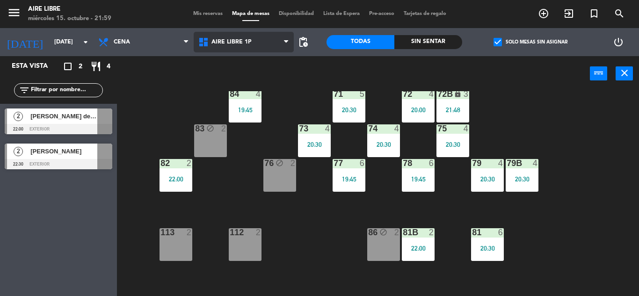
scroll to position [116, 0]
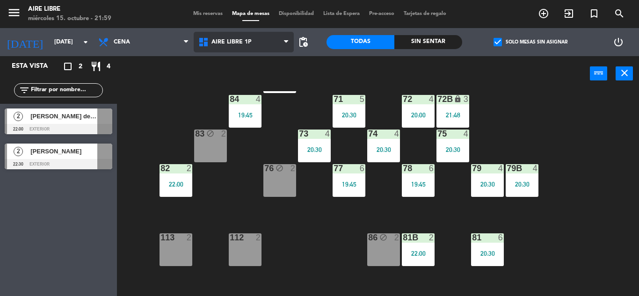
click at [208, 41] on icon at bounding box center [205, 41] width 14 height 11
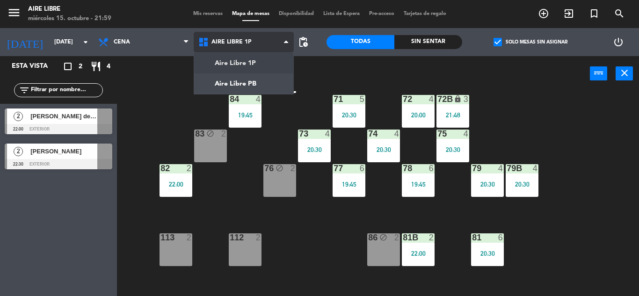
click at [218, 86] on ng-component "menu Aire Libre [DATE] 15. octubre - 21:59 Mis reservas Mapa de mesas Disponibi…" at bounding box center [319, 148] width 639 height 296
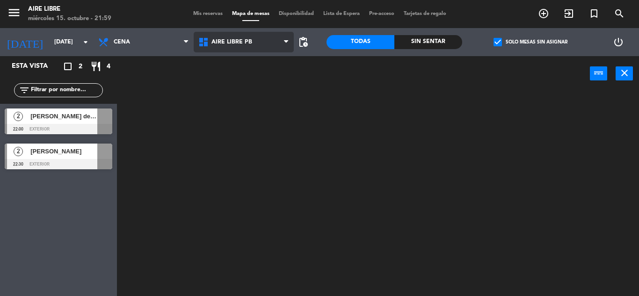
scroll to position [0, 0]
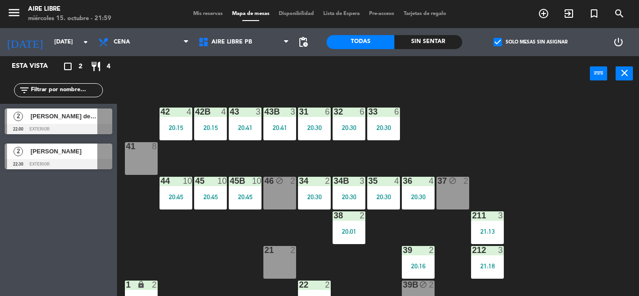
click at [202, 14] on span "Mis reservas" at bounding box center [208, 13] width 39 height 5
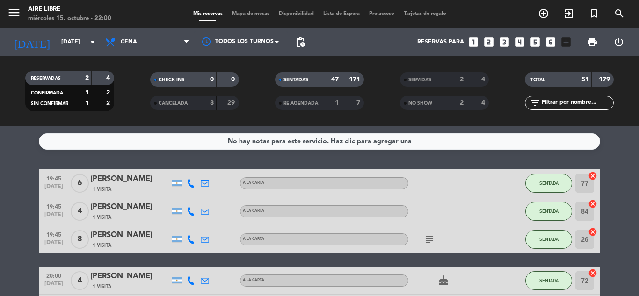
click at [340, 147] on div "No hay notas para este servicio. Haz clic para agregar una" at bounding box center [319, 141] width 561 height 16
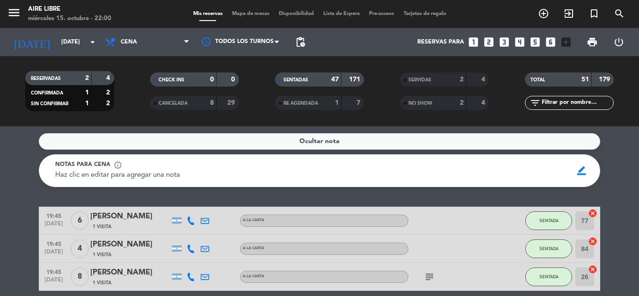
click at [325, 140] on span "Ocultar nota" at bounding box center [319, 141] width 40 height 11
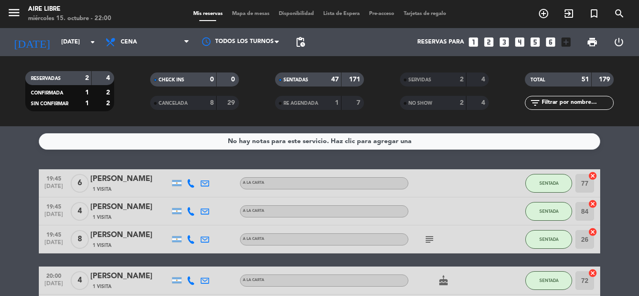
click at [250, 13] on span "Mapa de mesas" at bounding box center [250, 13] width 47 height 5
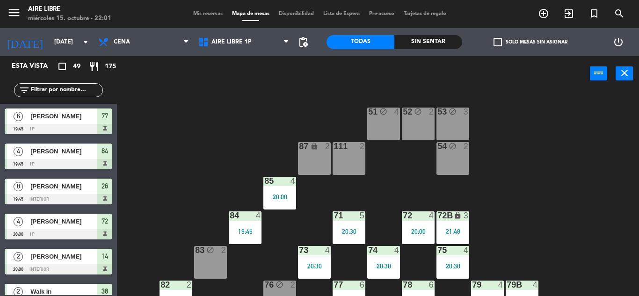
click at [207, 11] on span "Mis reservas" at bounding box center [208, 13] width 39 height 5
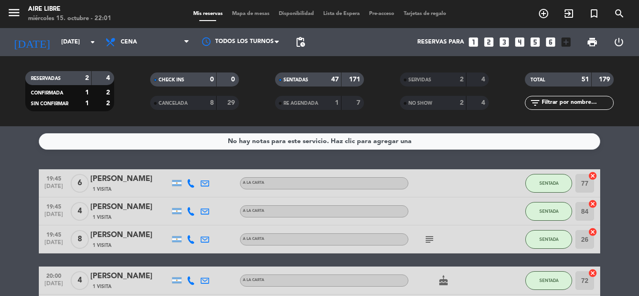
click at [255, 14] on span "Mapa de mesas" at bounding box center [250, 13] width 47 height 5
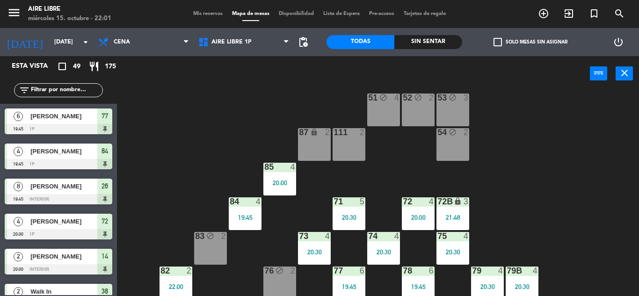
scroll to position [23, 0]
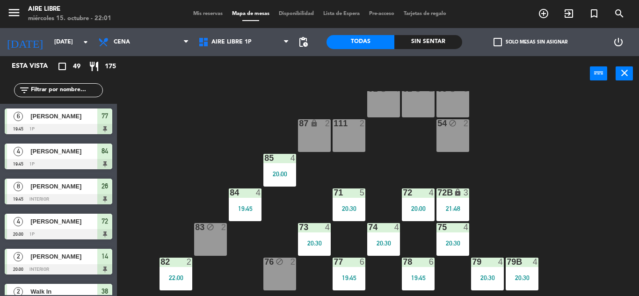
click at [313, 248] on div "73 4 20:30" at bounding box center [314, 239] width 33 height 33
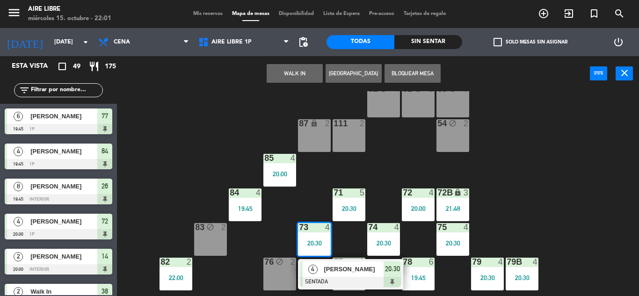
click at [563, 182] on div "51 block 4 52 block 2 53 block 3 111 2 54 block 2 87 lock 2 85 4 20:00 72 4 20:…" at bounding box center [380, 193] width 515 height 205
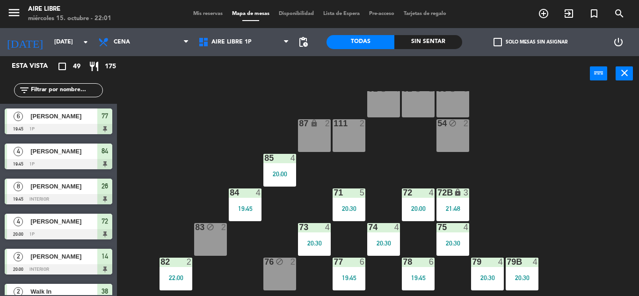
click at [203, 101] on div "51 block 4 52 block 2 53 block 3 111 2 54 block 2 87 lock 2 85 4 20:00 72 4 20:…" at bounding box center [380, 193] width 515 height 205
click at [498, 39] on span "check_box_outline_blank" at bounding box center [497, 42] width 8 height 8
click at [530, 42] on input "check_box_outline_blank Solo mesas sin asignar" at bounding box center [530, 42] width 0 height 0
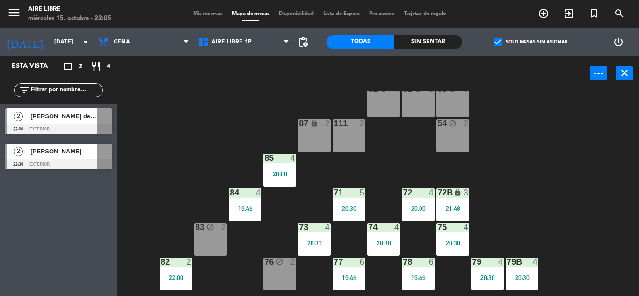
click at [223, 67] on div "power_input close" at bounding box center [353, 74] width 473 height 36
click at [248, 44] on span "Aire Libre 1P" at bounding box center [231, 42] width 40 height 7
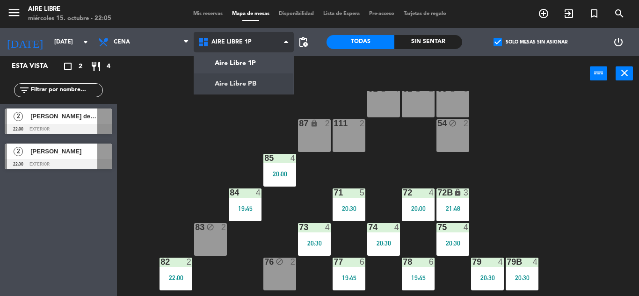
click at [259, 89] on ng-component "menu Aire Libre [DATE] 15. octubre - 22:05 Mis reservas Mapa de mesas Disponibi…" at bounding box center [319, 148] width 639 height 296
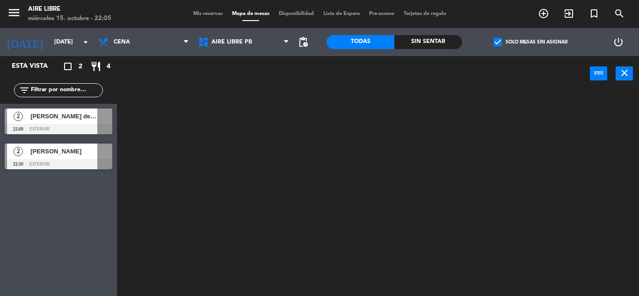
click at [257, 254] on div at bounding box center [380, 193] width 515 height 205
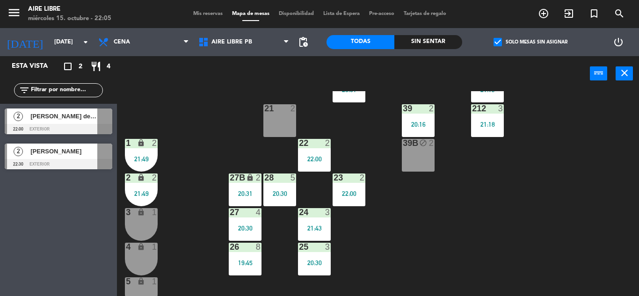
scroll to position [141, 0]
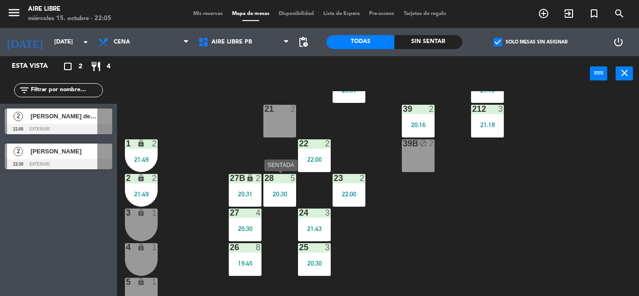
click at [282, 185] on div "28 5 20:30" at bounding box center [279, 190] width 33 height 33
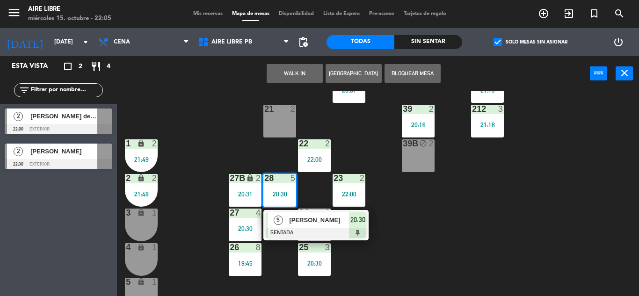
click at [298, 227] on div "[PERSON_NAME]" at bounding box center [318, 219] width 61 height 15
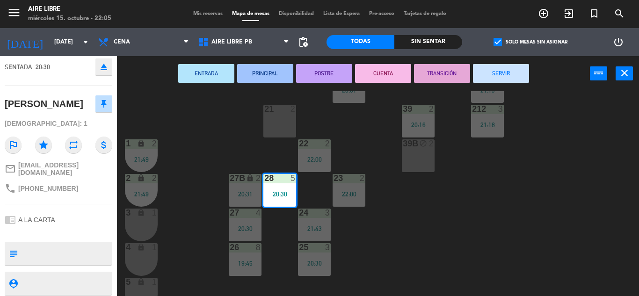
scroll to position [0, 0]
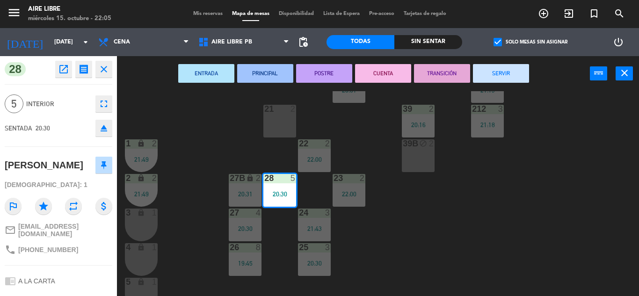
click at [41, 249] on span "[PHONE_NUMBER]" at bounding box center [48, 249] width 60 height 7
click at [44, 247] on span "[PHONE_NUMBER]" at bounding box center [48, 249] width 60 height 7
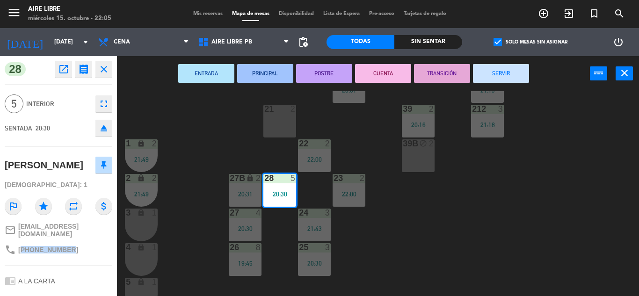
click at [44, 247] on span "[PHONE_NUMBER]" at bounding box center [48, 249] width 60 height 7
copy div "phone"
click at [628, 83] on div "ENTRADA PRINCIPAL POSTRE CUENTA TRANSICIÓN SERVIR power_input close Cerrar" at bounding box center [378, 74] width 522 height 36
click at [620, 71] on icon "close" at bounding box center [624, 72] width 11 height 11
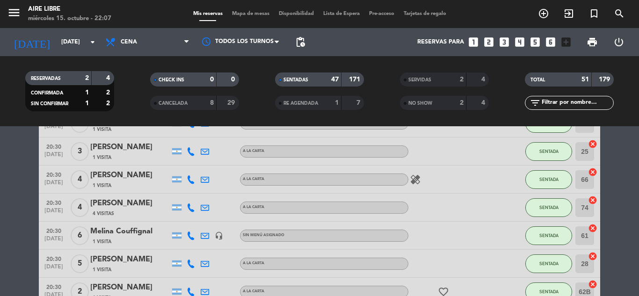
scroll to position [742, 0]
click at [407, 177] on div "A LA CARTA" at bounding box center [324, 180] width 168 height 12
click at [416, 182] on icon "healing" at bounding box center [415, 179] width 11 height 11
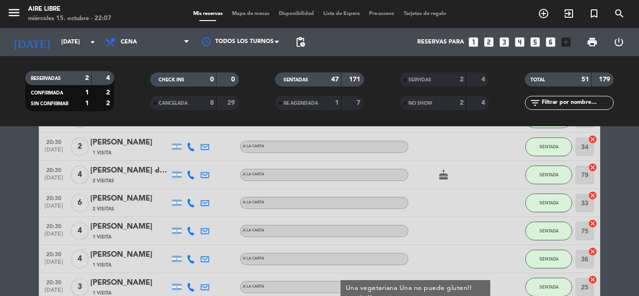
scroll to position [605, 0]
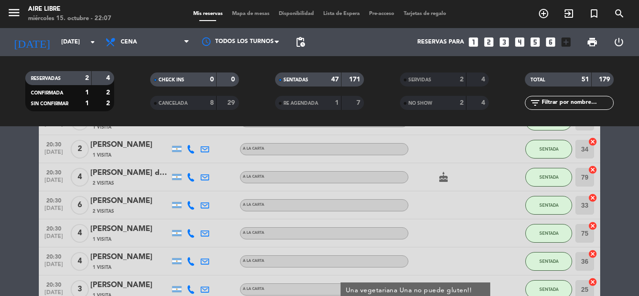
click at [444, 181] on icon "cake" at bounding box center [443, 177] width 11 height 11
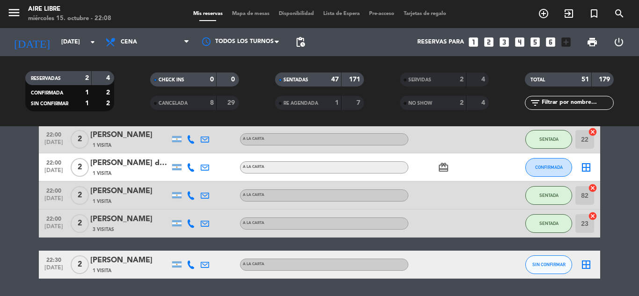
scroll to position [1525, 0]
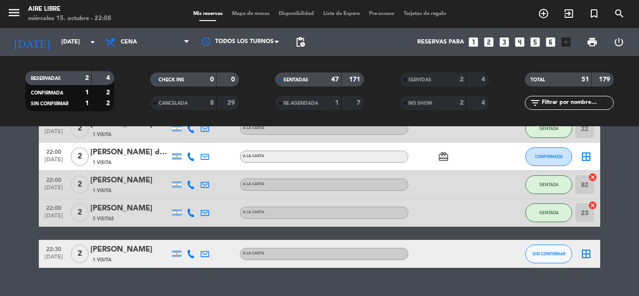
click at [132, 156] on div "[PERSON_NAME] del [PERSON_NAME]" at bounding box center [130, 152] width 80 height 12
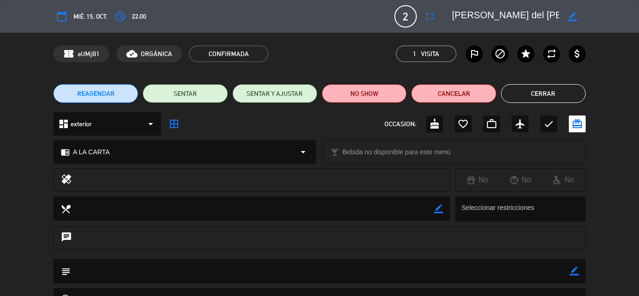
scroll to position [105, 0]
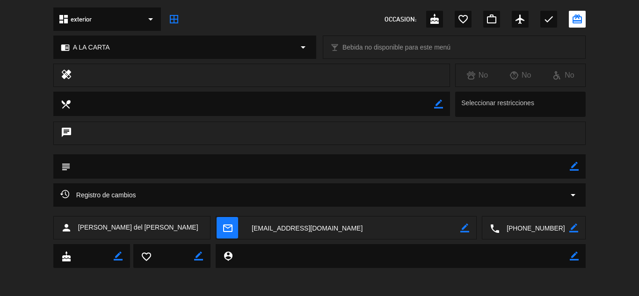
click at [366, 190] on div "Registro de cambios arrow_drop_down" at bounding box center [319, 194] width 518 height 11
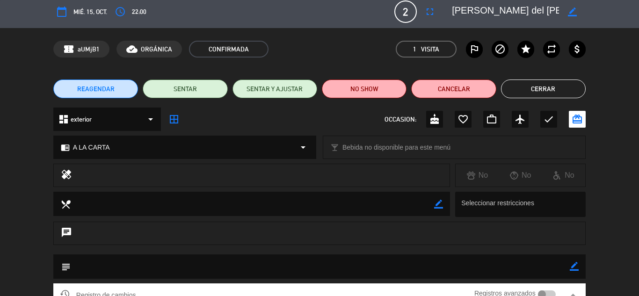
scroll to position [0, 0]
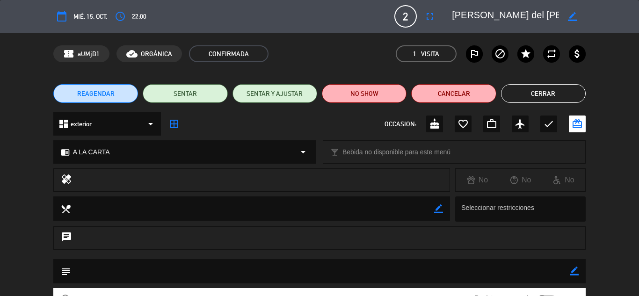
click at [551, 92] on button "Cerrar" at bounding box center [543, 93] width 85 height 19
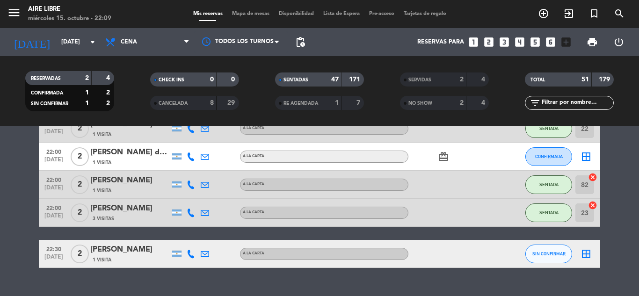
click at [194, 161] on div at bounding box center [191, 157] width 14 height 28
click at [193, 161] on div at bounding box center [191, 157] width 14 height 28
click at [545, 161] on button "CONFIRMADA" at bounding box center [548, 156] width 47 height 19
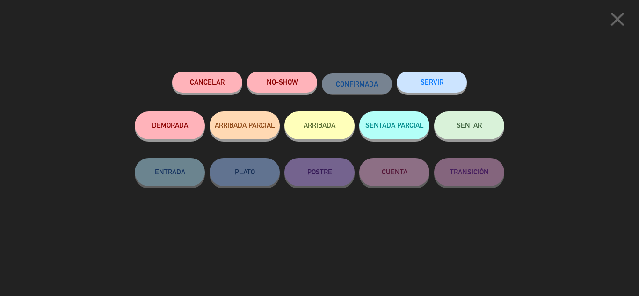
click at [549, 167] on div "close Cancelar NO-SHOW CONFIRMADA SERVIR DEMORADA ARRIBADA PARCIAL ARRIBADA SEN…" at bounding box center [319, 148] width 639 height 296
click at [314, 134] on button "ARRIBADA" at bounding box center [319, 125] width 70 height 28
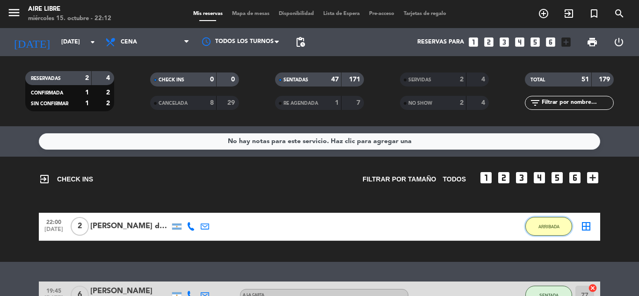
click at [549, 219] on button "ARRIBADA" at bounding box center [548, 226] width 47 height 19
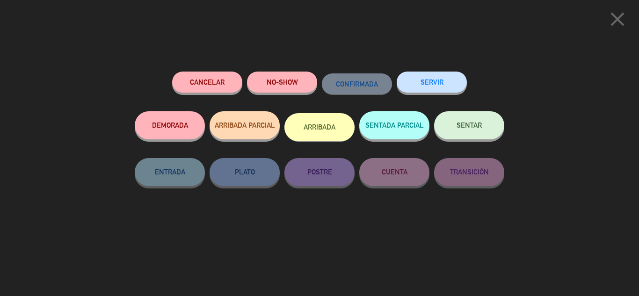
click at [473, 126] on span "SENTAR" at bounding box center [469, 125] width 25 height 8
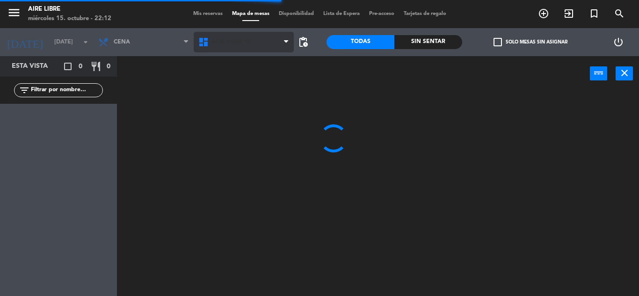
click at [230, 39] on span "Aire Libre 1P" at bounding box center [231, 42] width 40 height 7
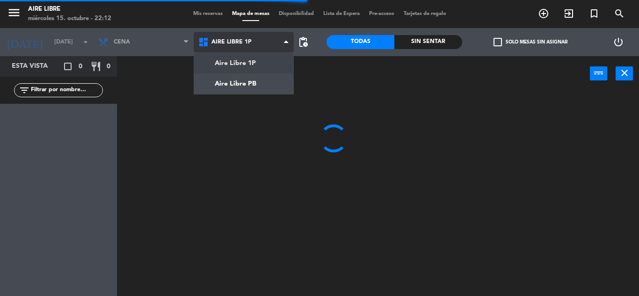
click at [239, 80] on ng-component "menu Aire Libre [DATE] 15. octubre - 22:12 Mis reservas Mapa de mesas Disponibi…" at bounding box center [319, 148] width 639 height 296
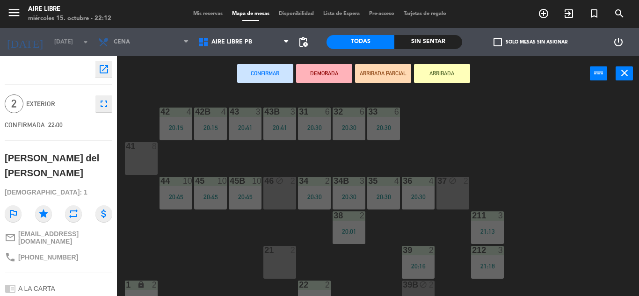
click at [201, 232] on div "42 4 20:15 43 3 20:41 31 6 20:30 32 6 20:30 33 6 20:30 42B 4 20:15 43B 3 20:41 …" at bounding box center [380, 193] width 515 height 205
click at [530, 133] on div "42 4 20:15 43 3 20:41 31 6 20:30 32 6 20:30 33 6 20:30 42B 4 20:15 43B 3 20:41 …" at bounding box center [380, 193] width 515 height 205
click at [626, 78] on icon "close" at bounding box center [624, 72] width 11 height 11
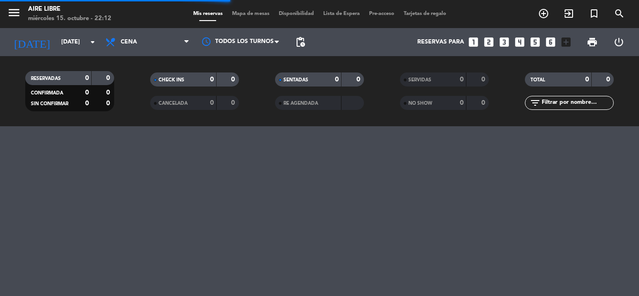
click at [246, 14] on span "Mapa de mesas" at bounding box center [250, 13] width 47 height 5
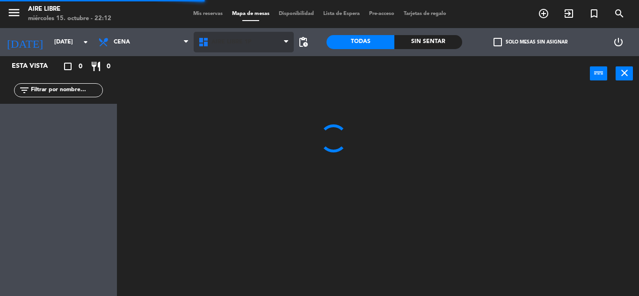
click at [229, 43] on span "Aire Libre 1P" at bounding box center [231, 42] width 40 height 7
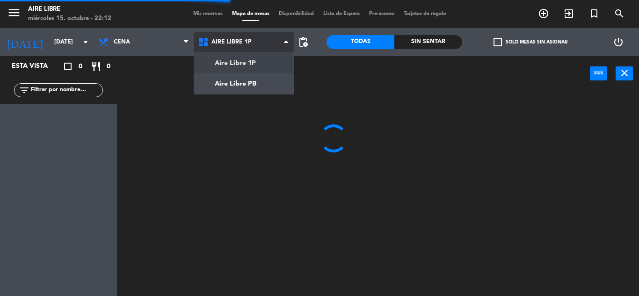
click at [239, 85] on ng-component "menu Aire Libre [DATE] 15. octubre - 22:12 Mis reservas Mapa de mesas Disponibi…" at bounding box center [319, 148] width 639 height 296
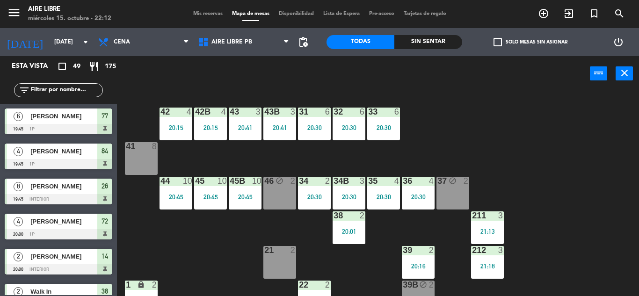
click at [178, 124] on div "20:15" at bounding box center [176, 127] width 33 height 7
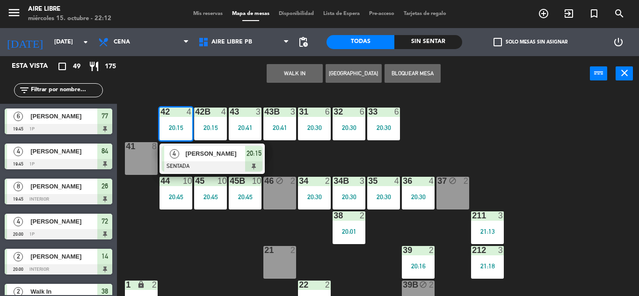
click at [218, 155] on span "[PERSON_NAME]" at bounding box center [215, 154] width 60 height 10
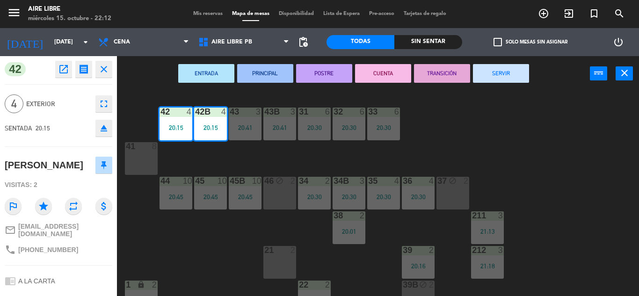
click at [506, 75] on button "SERVIR" at bounding box center [501, 73] width 56 height 19
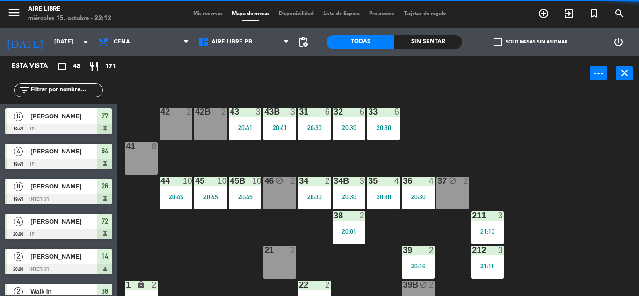
click at [497, 44] on span "check_box_outline_blank" at bounding box center [497, 42] width 8 height 8
click at [530, 42] on input "check_box_outline_blank Solo mesas sin asignar" at bounding box center [530, 42] width 0 height 0
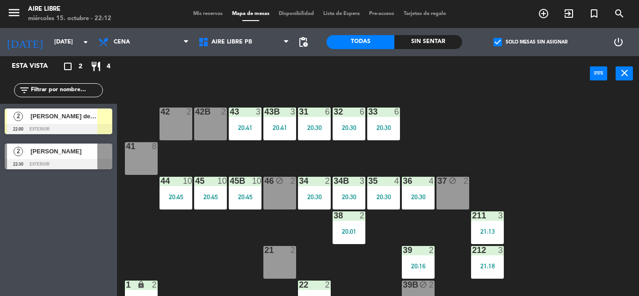
click at [80, 119] on span "[PERSON_NAME] del [PERSON_NAME]" at bounding box center [63, 116] width 67 height 10
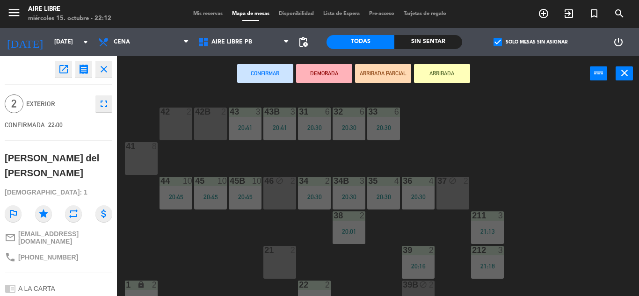
click at [180, 119] on div "42 2" at bounding box center [176, 124] width 33 height 33
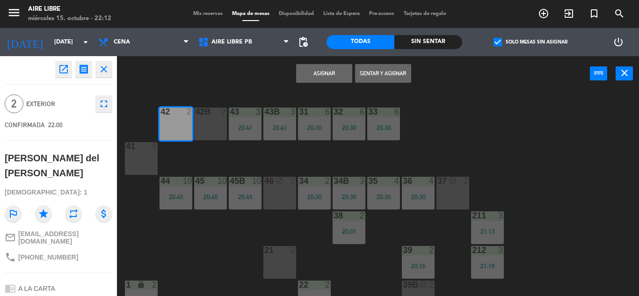
click at [387, 73] on button "Sentar y Asignar" at bounding box center [383, 73] width 56 height 19
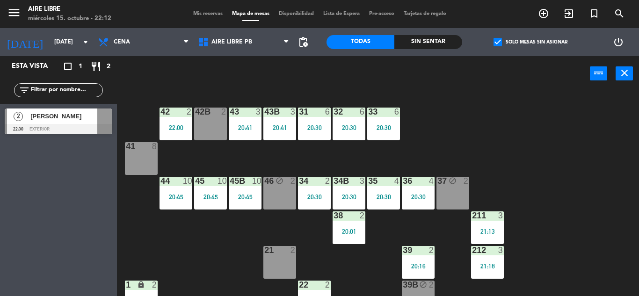
click at [180, 127] on div "22:00" at bounding box center [176, 127] width 33 height 7
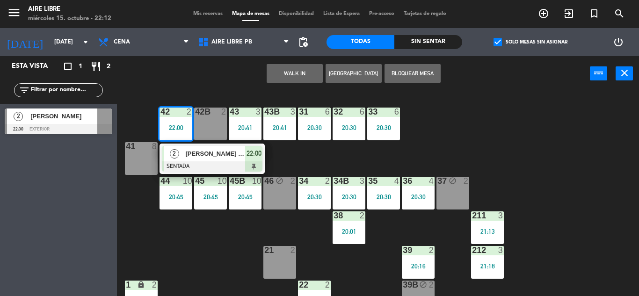
click at [195, 160] on div "[PERSON_NAME] del [PERSON_NAME]" at bounding box center [214, 153] width 61 height 15
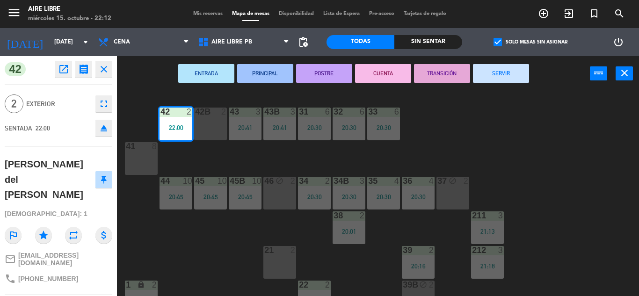
click at [193, 242] on div "42 2 22:00 43 3 20:41 31 6 20:30 32 6 20:30 33 6 20:30 42B 2 43B 3 20:41 41 8 4…" at bounding box center [380, 193] width 515 height 205
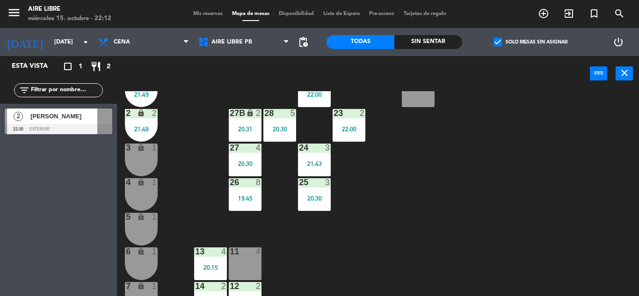
scroll to position [177, 0]
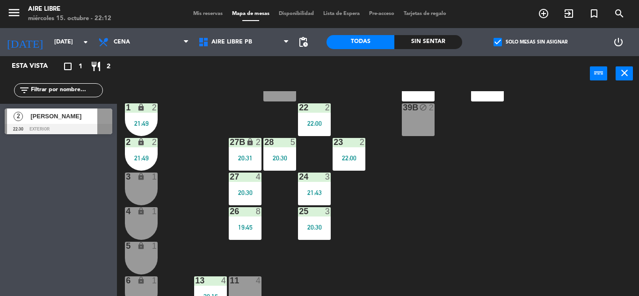
click at [343, 149] on div "23 2 22:00" at bounding box center [349, 154] width 33 height 33
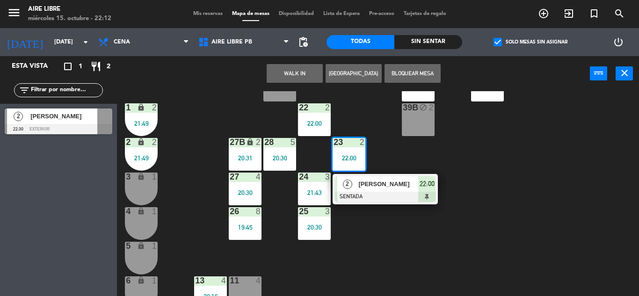
click at [391, 188] on span "[PERSON_NAME]" at bounding box center [388, 184] width 60 height 10
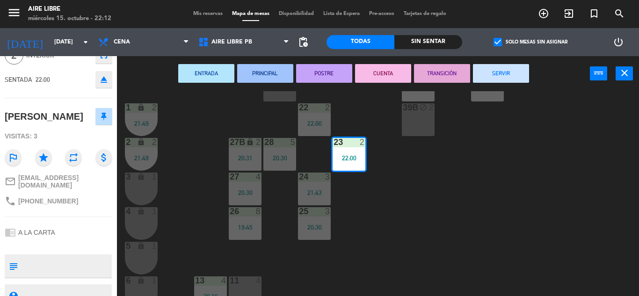
scroll to position [0, 0]
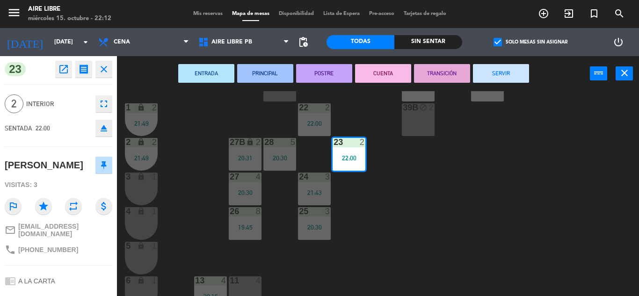
click at [389, 227] on div "42 2 22:00 43 3 20:41 31 6 20:30 32 6 20:30 33 6 20:30 42B 2 43B 3 20:41 41 8 4…" at bounding box center [380, 193] width 515 height 205
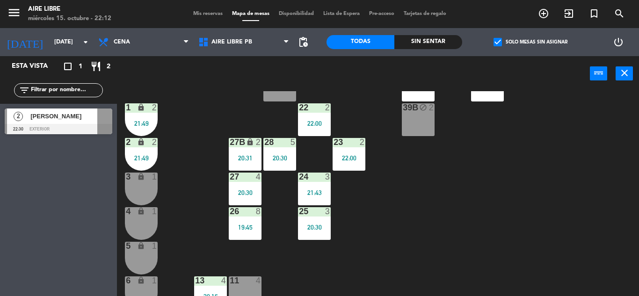
click at [321, 113] on div "22 2" at bounding box center [314, 107] width 33 height 9
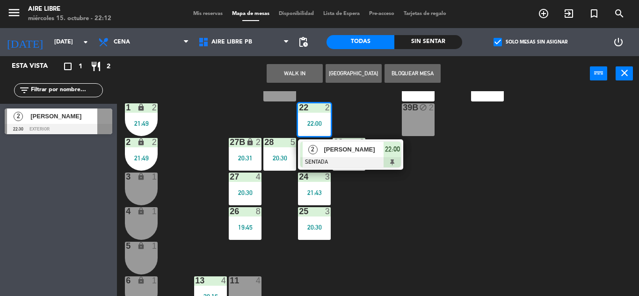
click at [336, 155] on div "[PERSON_NAME]" at bounding box center [353, 149] width 61 height 15
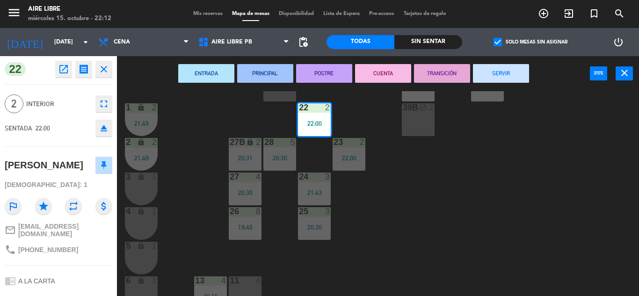
click at [393, 226] on div "42 2 22:00 43 3 20:41 31 6 20:30 32 6 20:30 33 6 20:30 42B 2 43B 3 20:41 41 8 4…" at bounding box center [380, 193] width 515 height 205
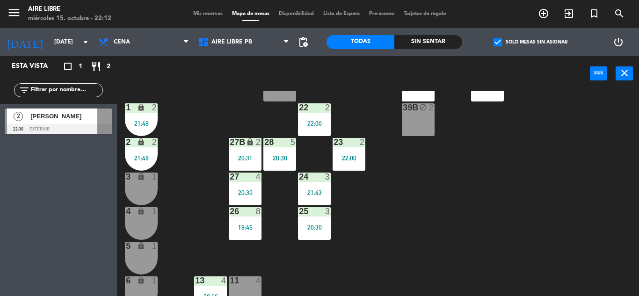
click at [72, 117] on span "[PERSON_NAME]" at bounding box center [63, 116] width 67 height 10
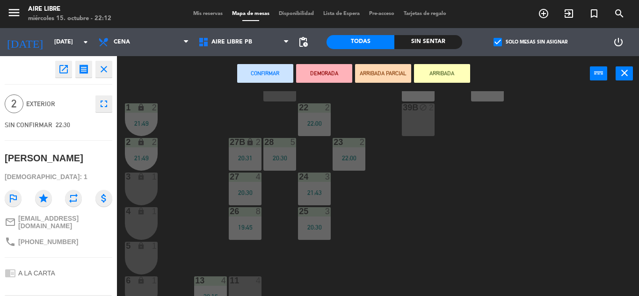
click at [406, 208] on div "42 2 22:00 43 3 20:41 31 6 20:30 32 6 20:30 33 6 20:30 42B 2 43B 3 20:41 41 8 4…" at bounding box center [380, 193] width 515 height 205
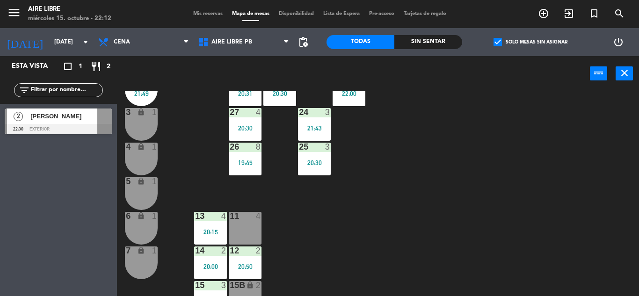
scroll to position [260, 0]
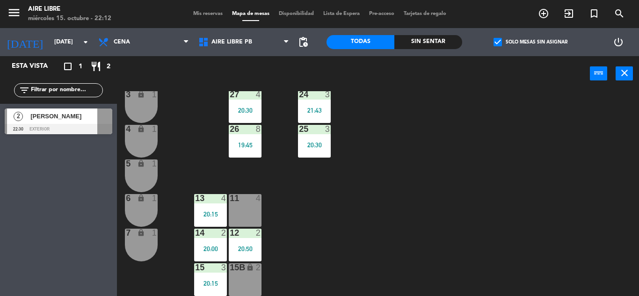
click at [257, 217] on div "11 4" at bounding box center [245, 210] width 33 height 33
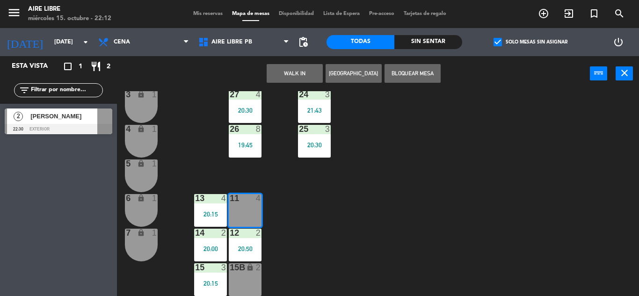
click at [298, 74] on button "WALK IN" at bounding box center [295, 73] width 56 height 19
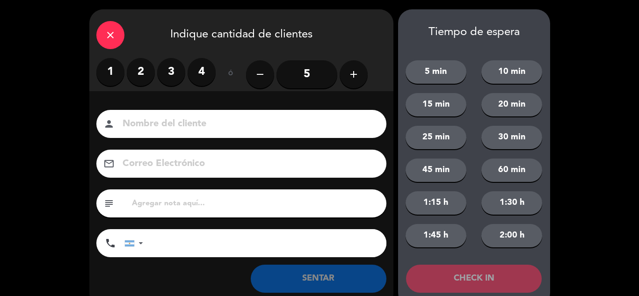
click at [138, 71] on label "2" at bounding box center [141, 72] width 28 height 28
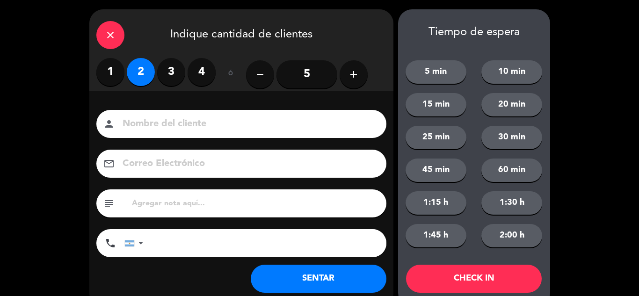
click at [308, 272] on button "SENTAR" at bounding box center [319, 279] width 136 height 28
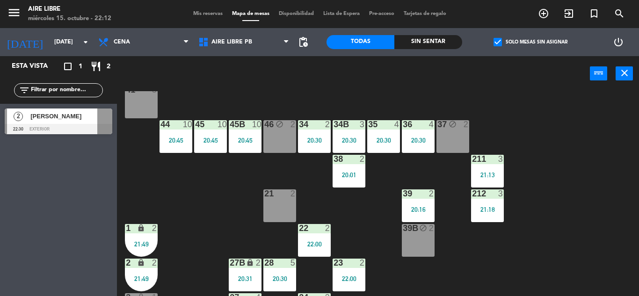
scroll to position [0, 0]
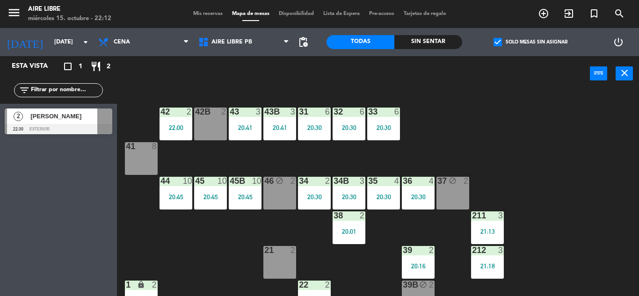
click at [180, 129] on div "22:00" at bounding box center [176, 127] width 33 height 7
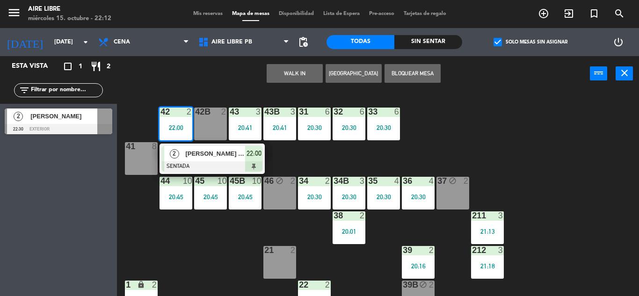
click at [230, 152] on span "[PERSON_NAME] del [PERSON_NAME]" at bounding box center [215, 154] width 60 height 10
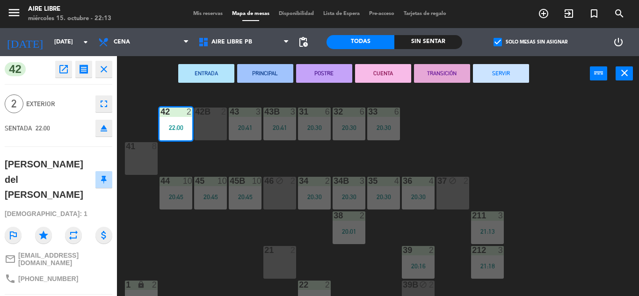
click at [60, 68] on icon "open_in_new" at bounding box center [63, 69] width 11 height 11
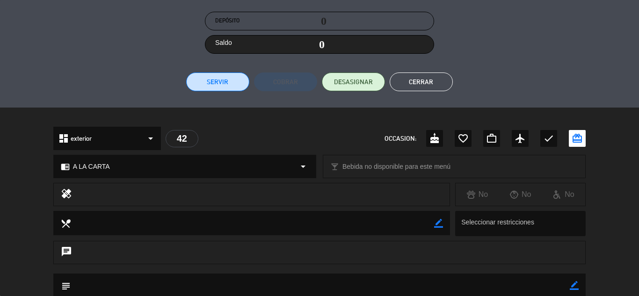
scroll to position [139, 0]
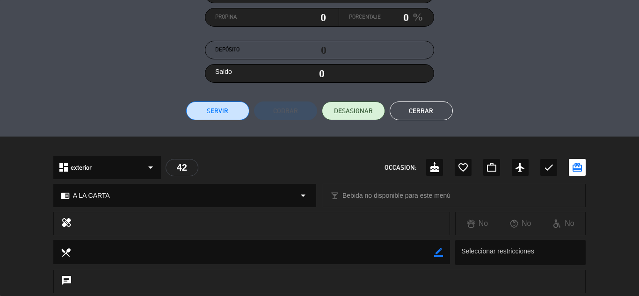
click at [434, 113] on button "Cerrar" at bounding box center [421, 111] width 63 height 19
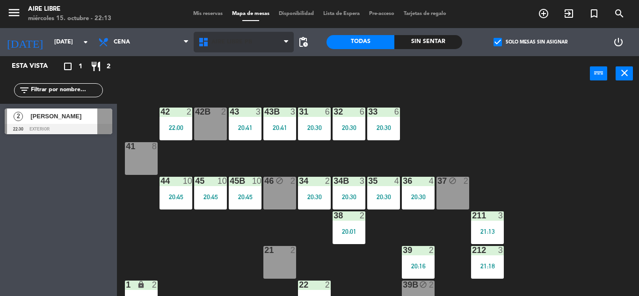
click at [228, 42] on span "Aire Libre PB" at bounding box center [231, 42] width 41 height 7
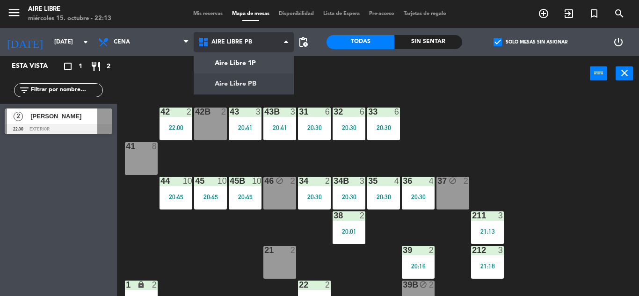
click at [233, 61] on ng-component "menu Aire Libre [DATE] 15. octubre - 22:13 Mis reservas Mapa de mesas Disponibi…" at bounding box center [319, 148] width 639 height 296
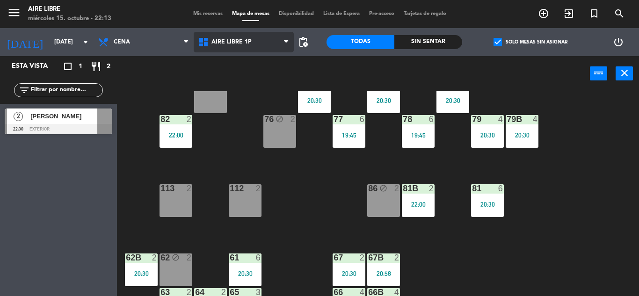
scroll to position [167, 0]
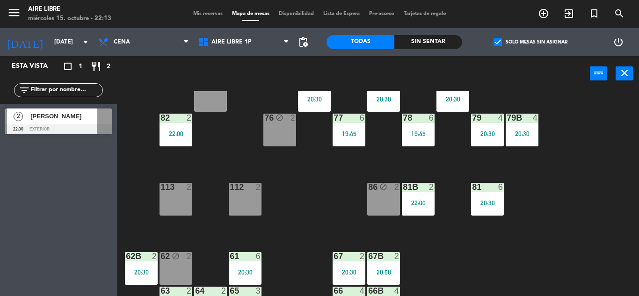
click at [417, 204] on div "22:00" at bounding box center [418, 203] width 33 height 7
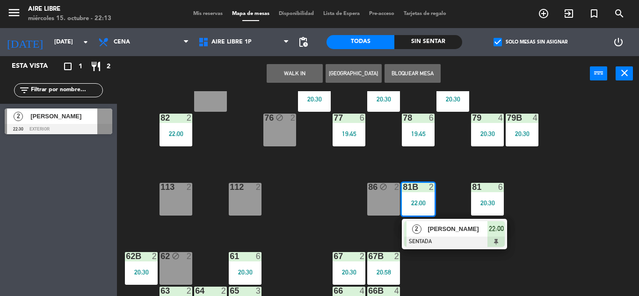
click at [450, 236] on div "[PERSON_NAME]" at bounding box center [457, 228] width 61 height 15
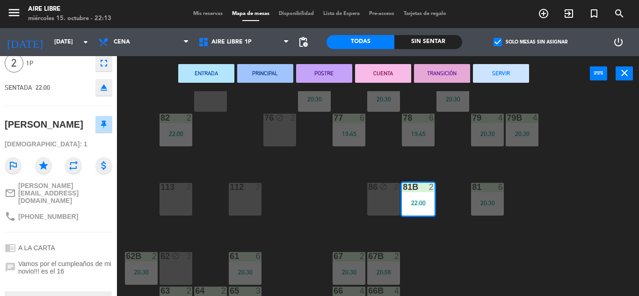
scroll to position [55, 0]
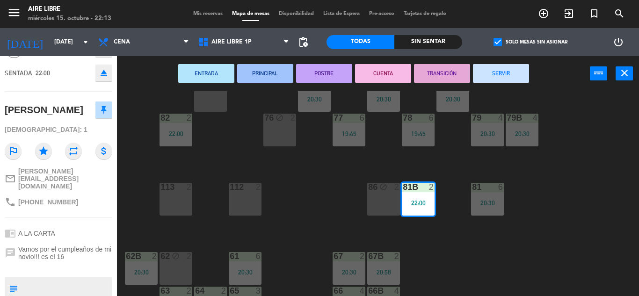
click at [301, 201] on div "51 block 4 52 block 2 53 block 3 111 2 54 block 2 87 lock 2 85 4 20:00 72 4 20:…" at bounding box center [380, 193] width 515 height 205
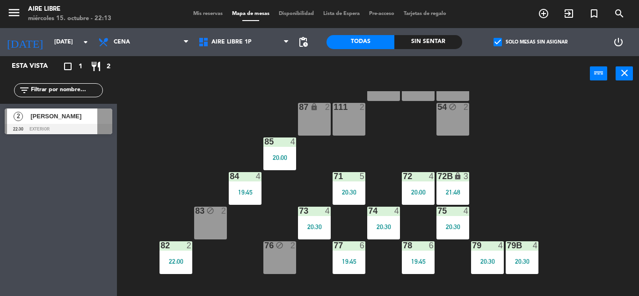
scroll to position [0, 0]
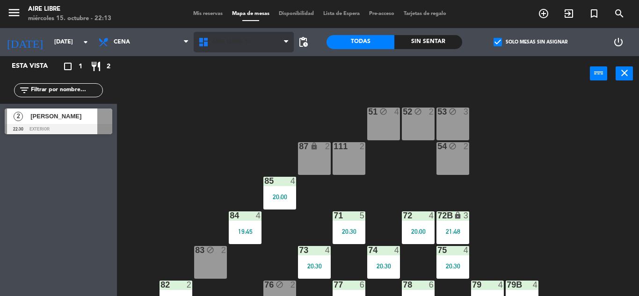
click at [225, 44] on span "Aire Libre 1P" at bounding box center [231, 42] width 40 height 7
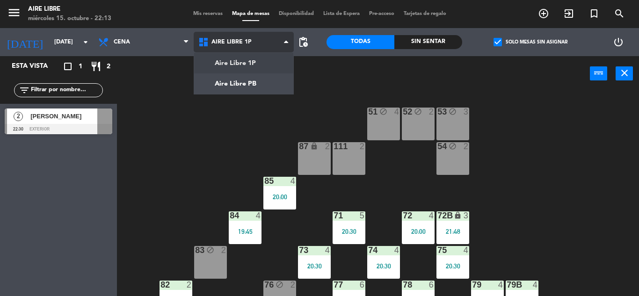
click at [220, 85] on ng-component "menu Aire Libre [DATE] 15. octubre - 22:13 Mis reservas Mapa de mesas Disponibi…" at bounding box center [319, 148] width 639 height 296
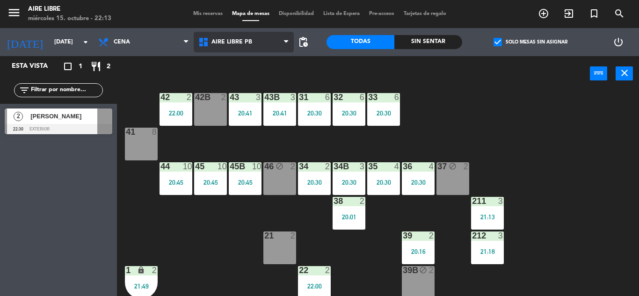
scroll to position [13, 0]
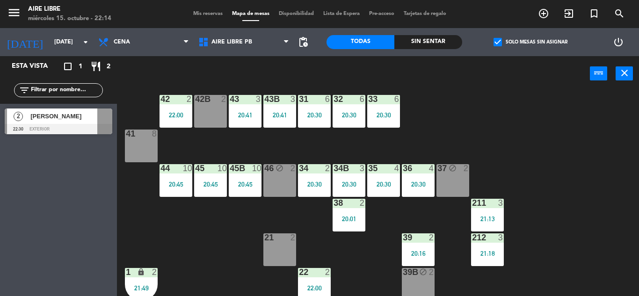
click at [553, 108] on div "42 2 22:00 43 3 20:41 31 6 20:30 32 6 20:30 33 6 20:30 42B 2 43B 3 20:41 41 8 4…" at bounding box center [380, 193] width 515 height 205
click at [518, 154] on div "42 2 22:00 43 3 20:41 31 6 20:30 32 6 20:30 33 6 20:30 42B 2 43B 3 20:41 41 8 4…" at bounding box center [380, 193] width 515 height 205
click at [64, 119] on span "[PERSON_NAME]" at bounding box center [63, 116] width 67 height 10
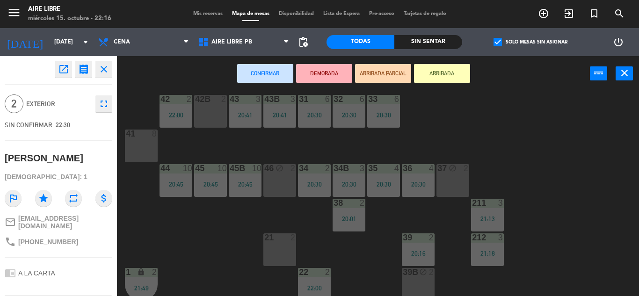
click at [185, 239] on div "42 2 22:00 43 3 20:41 31 6 20:30 32 6 20:30 33 6 20:30 42B 2 43B 3 20:41 41 8 4…" at bounding box center [380, 193] width 515 height 205
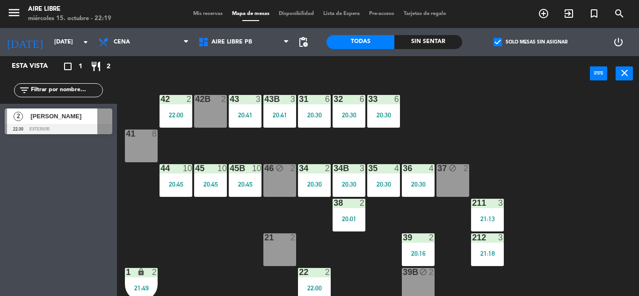
click at [201, 12] on span "Mis reservas" at bounding box center [208, 13] width 39 height 5
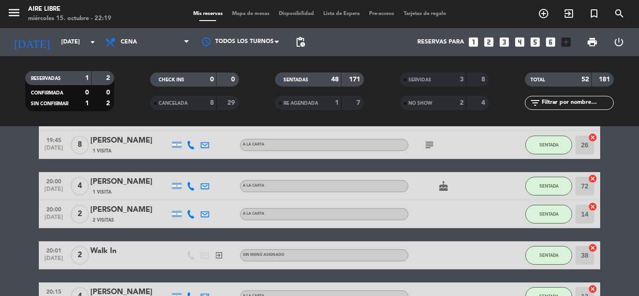
scroll to position [27, 0]
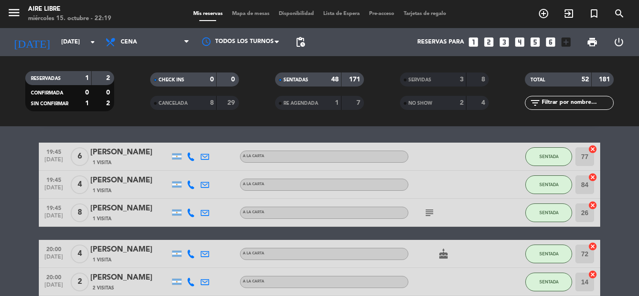
click at [247, 15] on span "Mapa de mesas" at bounding box center [250, 13] width 47 height 5
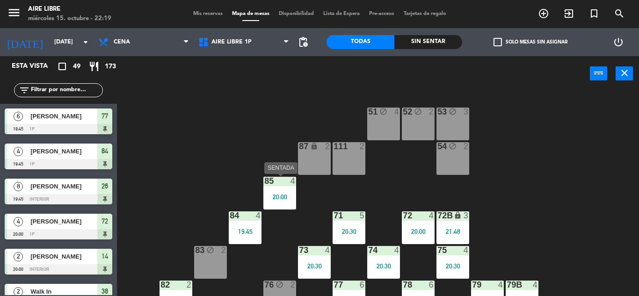
click at [279, 179] on div at bounding box center [279, 181] width 15 height 8
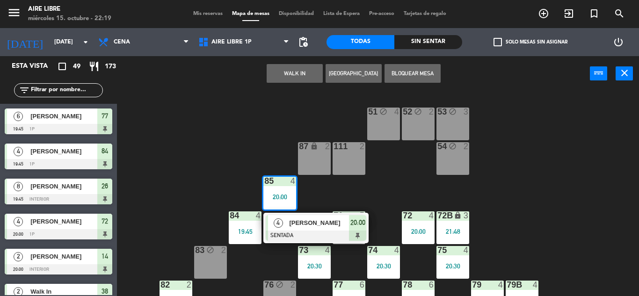
click at [301, 227] on span "[PERSON_NAME]" at bounding box center [319, 223] width 60 height 10
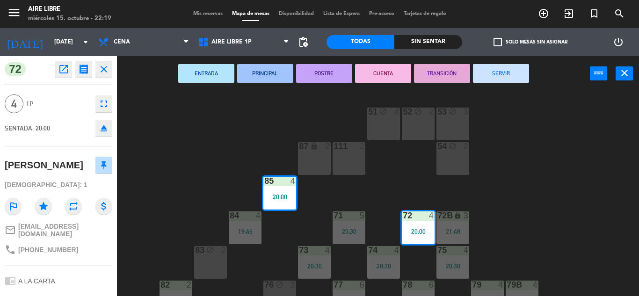
click at [500, 74] on button "SERVIR" at bounding box center [501, 73] width 56 height 19
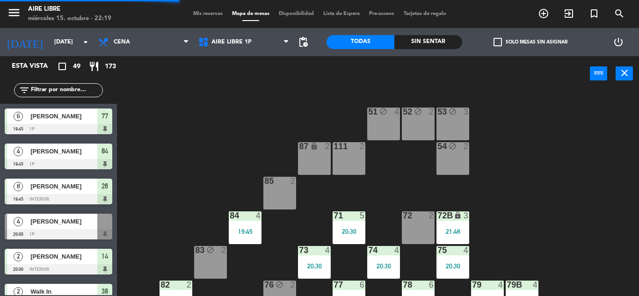
click at [248, 239] on div "84 4 19:45" at bounding box center [245, 227] width 33 height 33
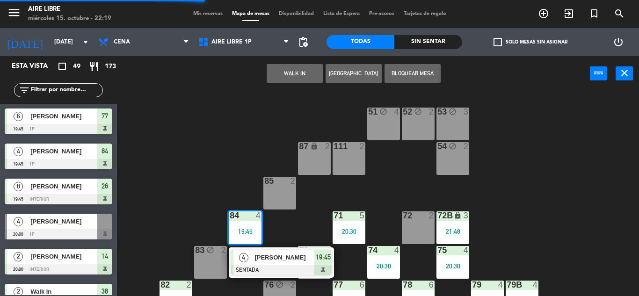
click at [273, 257] on span "[PERSON_NAME]" at bounding box center [284, 258] width 60 height 10
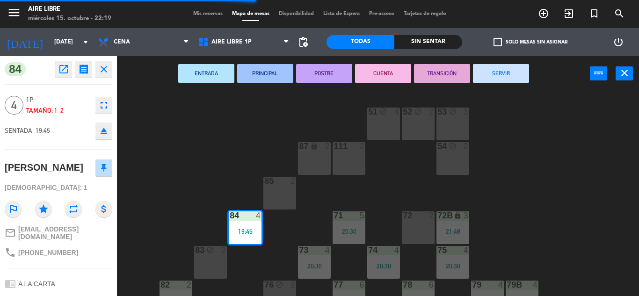
click at [491, 73] on button "SERVIR" at bounding box center [501, 73] width 56 height 19
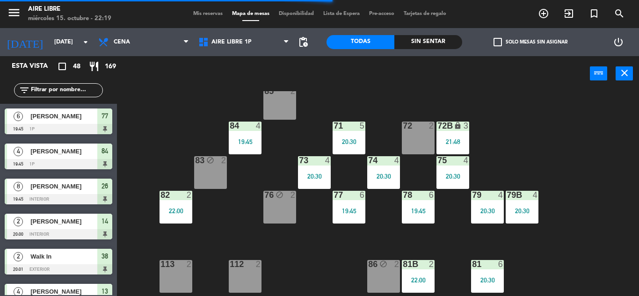
scroll to position [93, 0]
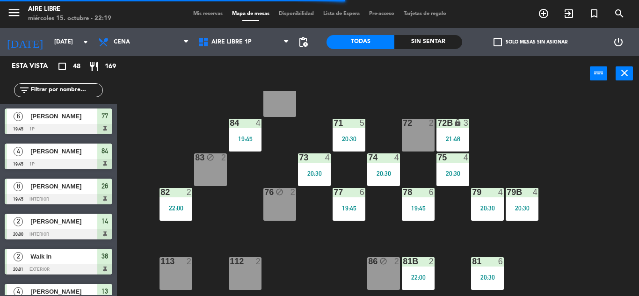
click at [185, 210] on div "22:00" at bounding box center [176, 208] width 33 height 7
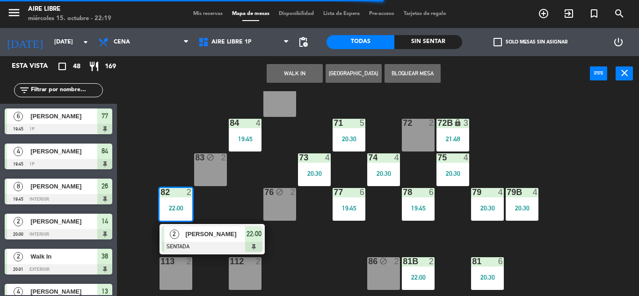
click at [334, 255] on div "51 block 4 52 block 2 53 block 3 111 2 54 block 2 87 lock 2 85 2 72 2 84 4 19:4…" at bounding box center [380, 193] width 515 height 205
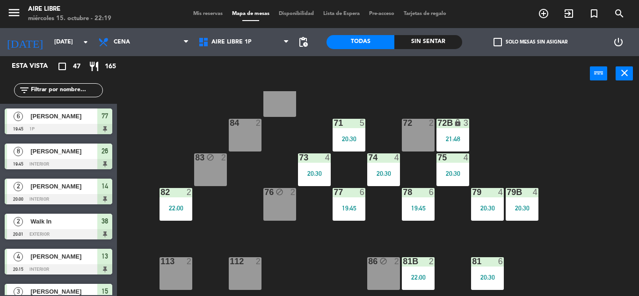
click at [354, 134] on div "71 5 20:30" at bounding box center [349, 135] width 33 height 33
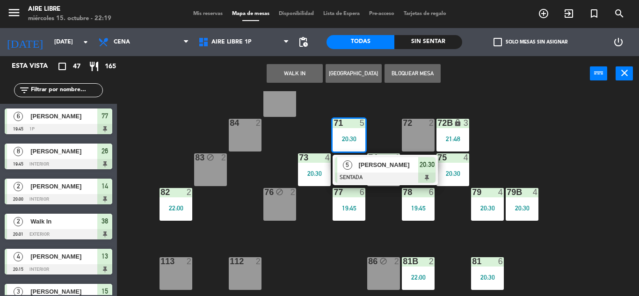
click at [359, 172] on div "[PERSON_NAME]" at bounding box center [387, 164] width 61 height 15
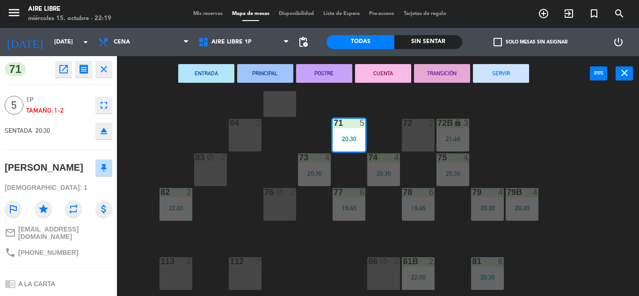
click at [504, 73] on button "SERVIR" at bounding box center [501, 73] width 56 height 19
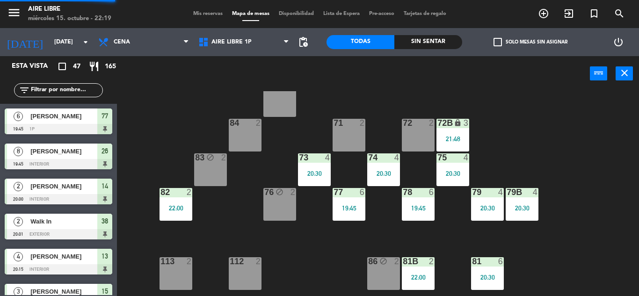
scroll to position [0, 0]
click at [458, 140] on div "21:48" at bounding box center [452, 139] width 33 height 7
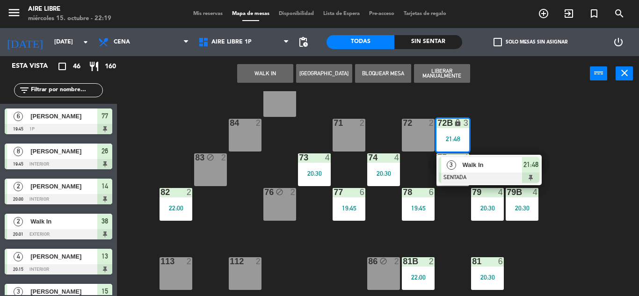
click at [485, 163] on span "Walk In" at bounding box center [492, 165] width 60 height 10
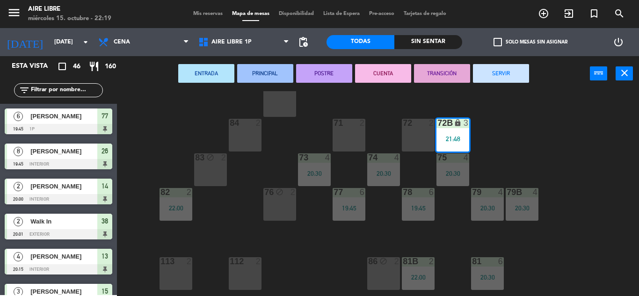
click at [513, 74] on button "SERVIR" at bounding box center [501, 73] width 56 height 19
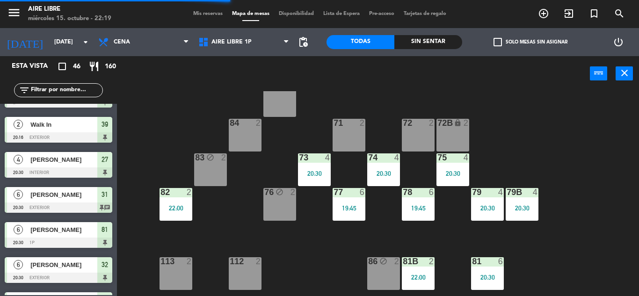
click at [317, 170] on div "20:30" at bounding box center [314, 173] width 33 height 7
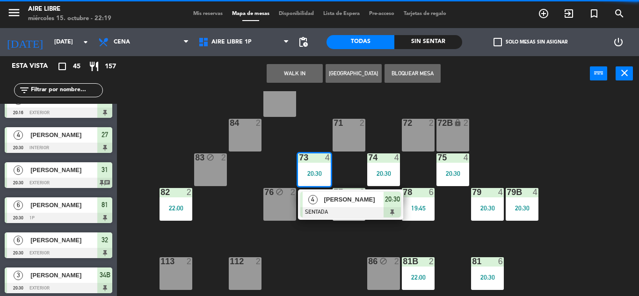
click at [333, 203] on span "[PERSON_NAME]" at bounding box center [354, 200] width 60 height 10
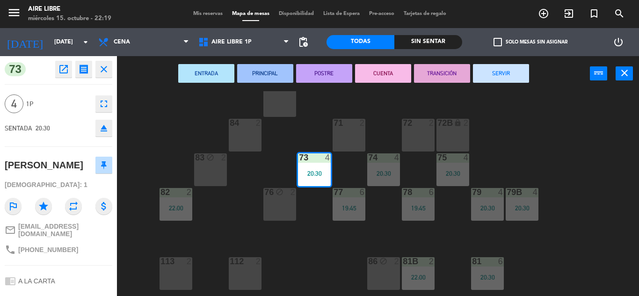
click at [509, 73] on button "SERVIR" at bounding box center [501, 73] width 56 height 19
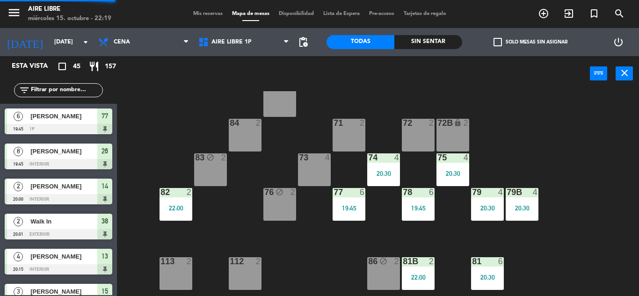
click at [383, 172] on div "20:30" at bounding box center [383, 173] width 33 height 7
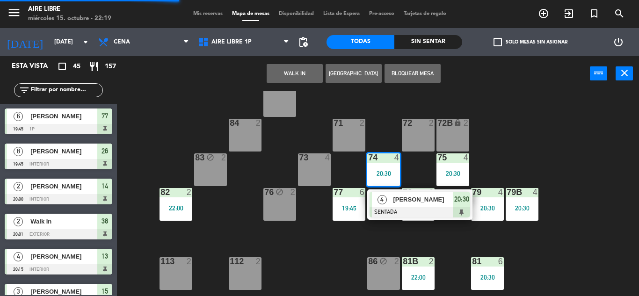
click at [395, 203] on span "[PERSON_NAME]" at bounding box center [423, 200] width 60 height 10
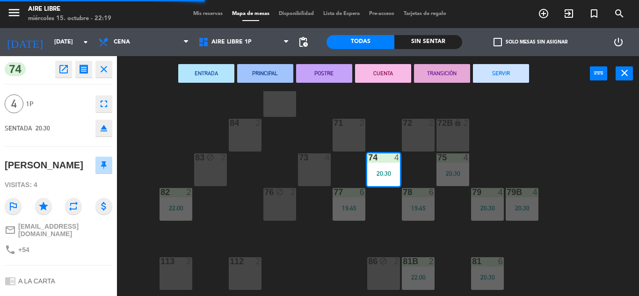
click at [497, 72] on button "SERVIR" at bounding box center [501, 73] width 56 height 19
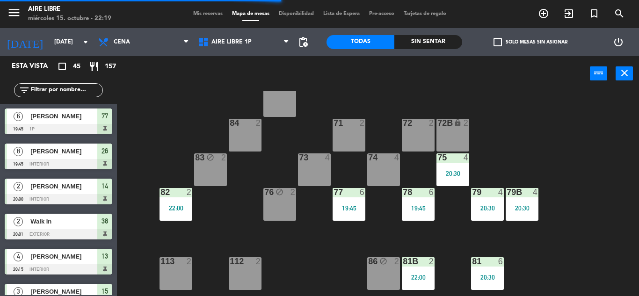
click at [453, 168] on div "75 4 20:30" at bounding box center [452, 169] width 33 height 33
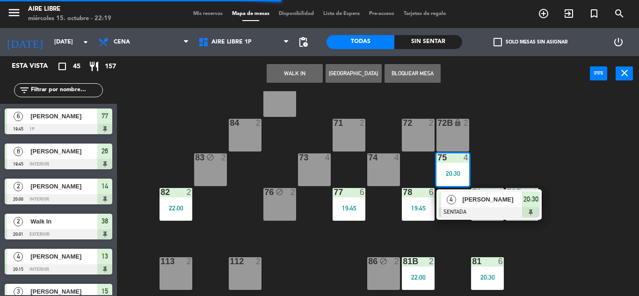
click at [464, 205] on div "[PERSON_NAME]" at bounding box center [491, 199] width 61 height 15
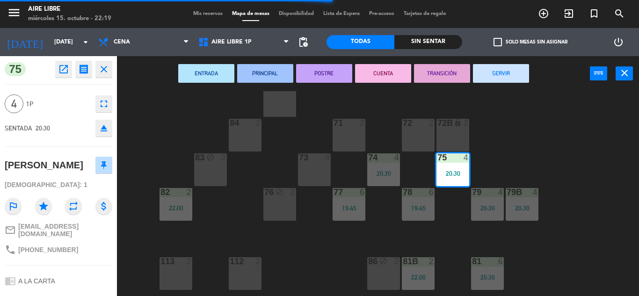
click at [505, 68] on button "SERVIR" at bounding box center [501, 73] width 56 height 19
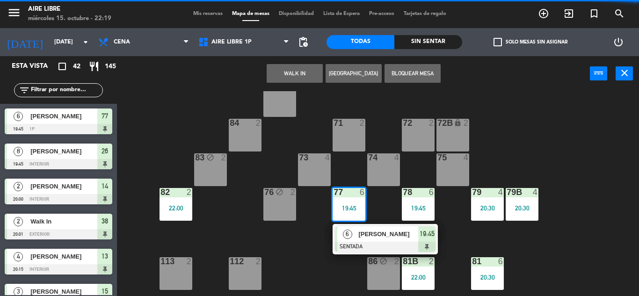
click at [368, 239] on span "[PERSON_NAME]" at bounding box center [388, 234] width 60 height 10
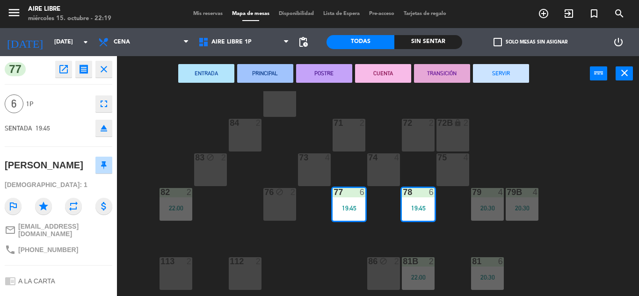
click at [501, 70] on button "SERVIR" at bounding box center [501, 73] width 56 height 19
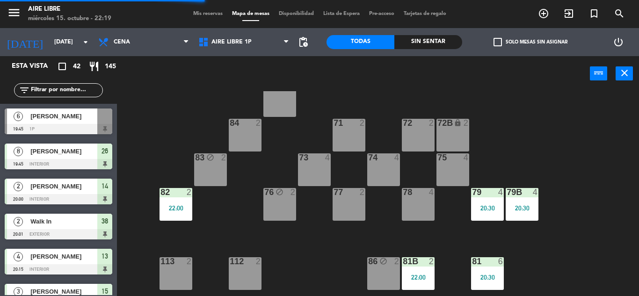
click at [486, 209] on div "20:30" at bounding box center [487, 208] width 33 height 7
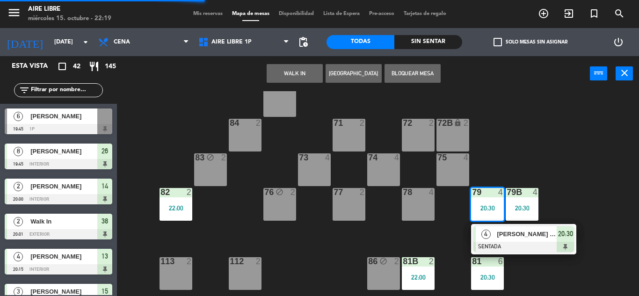
click at [500, 243] on div at bounding box center [523, 247] width 101 height 10
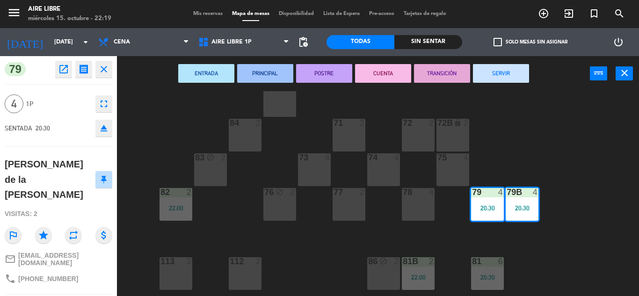
click at [508, 73] on button "SERVIR" at bounding box center [501, 73] width 56 height 19
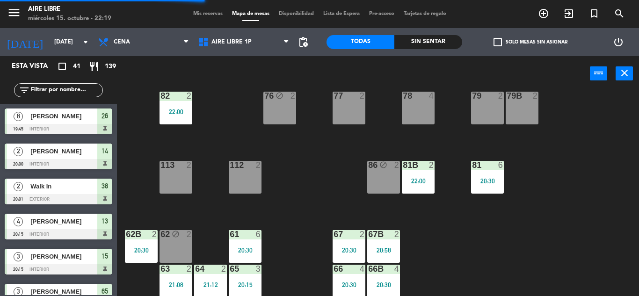
scroll to position [190, 0]
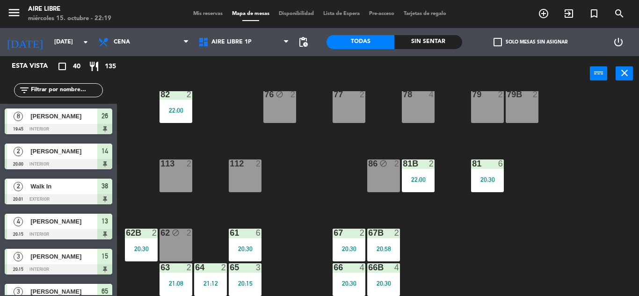
click at [486, 180] on div "20:30" at bounding box center [487, 179] width 33 height 7
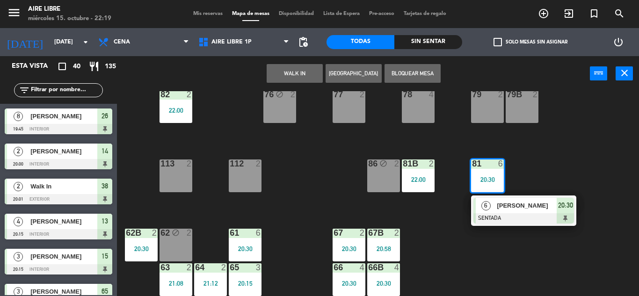
click at [507, 216] on div at bounding box center [523, 218] width 101 height 10
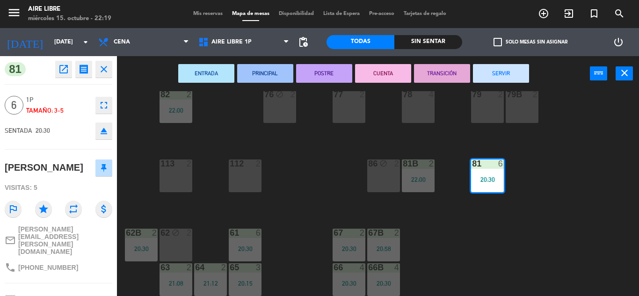
click at [517, 74] on button "SERVIR" at bounding box center [501, 73] width 56 height 19
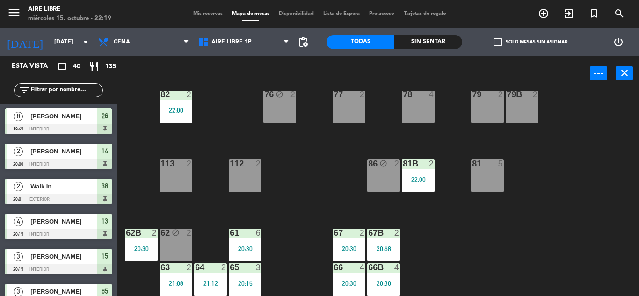
scroll to position [0, 0]
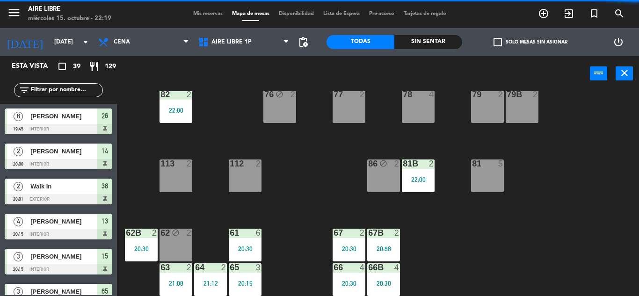
click at [248, 247] on div "20:30" at bounding box center [245, 249] width 33 height 7
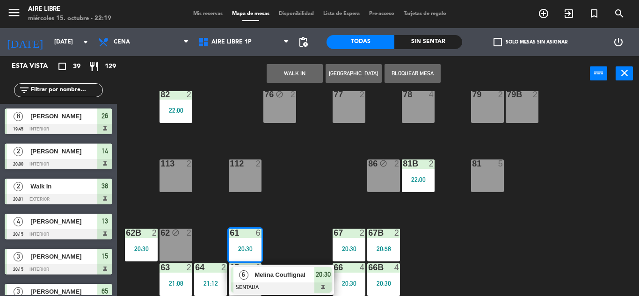
click at [285, 267] on div "6 [PERSON_NAME] SENTADA 20:30" at bounding box center [281, 280] width 105 height 30
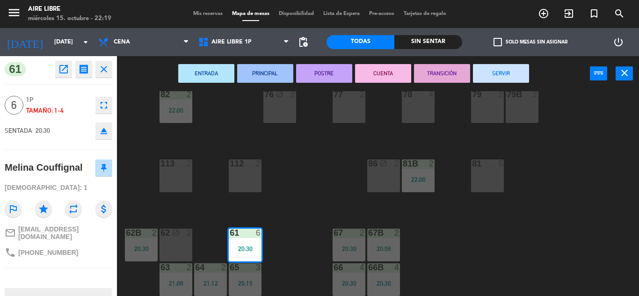
click at [509, 73] on button "SERVIR" at bounding box center [501, 73] width 56 height 19
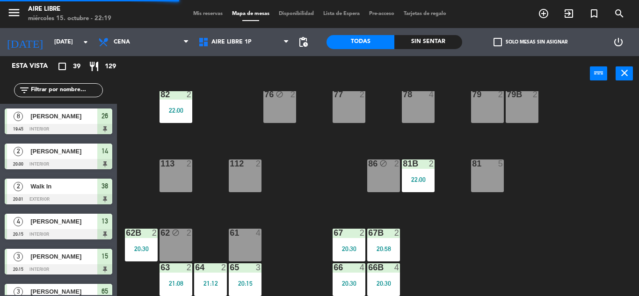
click at [139, 247] on div "20:30" at bounding box center [141, 249] width 33 height 7
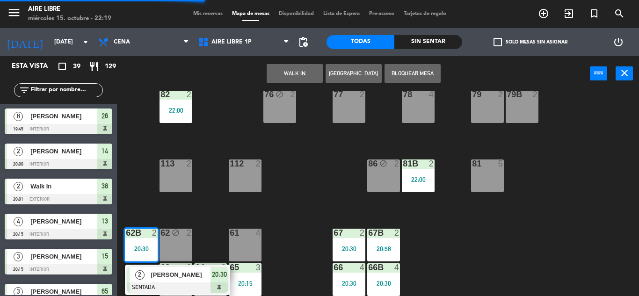
click at [154, 271] on span "[PERSON_NAME]" at bounding box center [181, 275] width 60 height 10
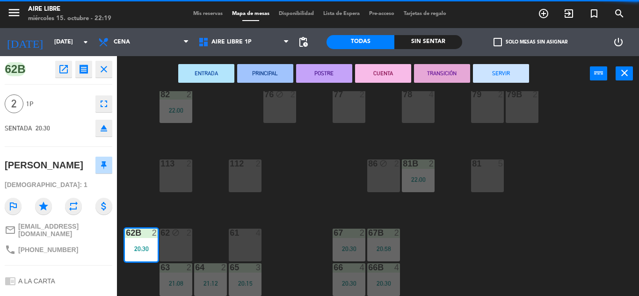
click at [502, 73] on button "SERVIR" at bounding box center [501, 73] width 56 height 19
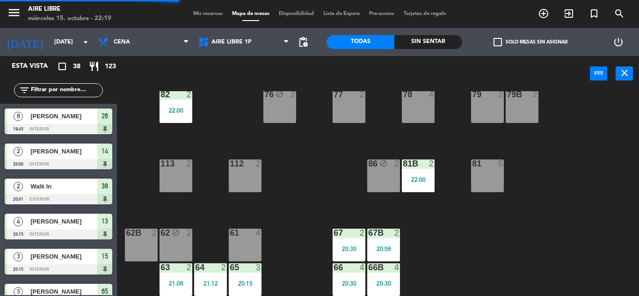
click at [172, 260] on div "62 block 2" at bounding box center [176, 245] width 33 height 33
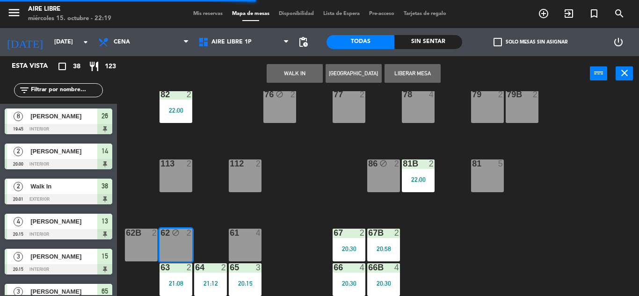
click at [425, 78] on button "Liberar Mesa" at bounding box center [413, 73] width 56 height 19
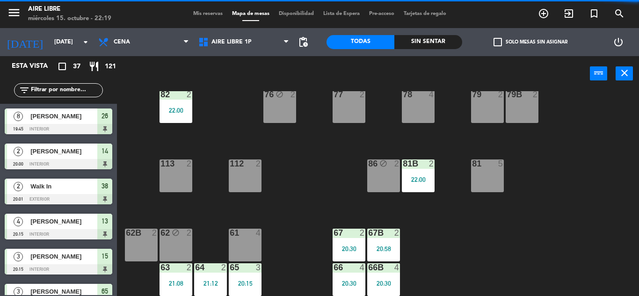
click at [376, 176] on div "86 block 2" at bounding box center [383, 176] width 33 height 33
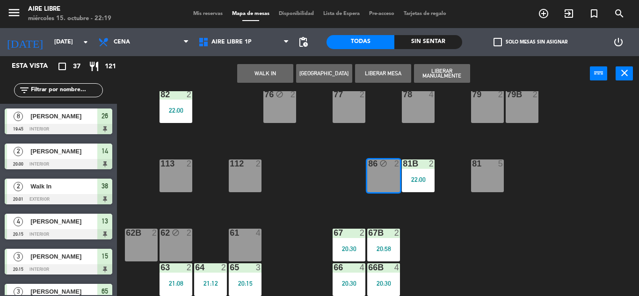
click at [489, 225] on div "51 block 4 52 block 2 53 block 3 111 2 54 block 2 87 lock 2 85 2 72 2 84 2 71 2…" at bounding box center [380, 193] width 515 height 205
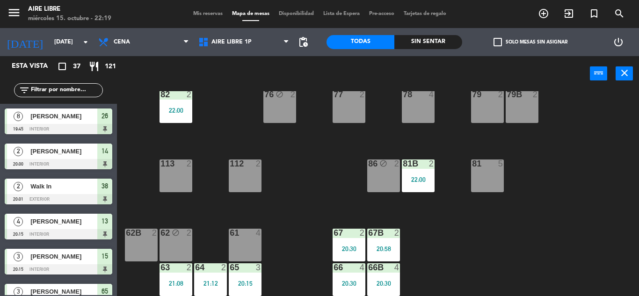
click at [381, 175] on div "86 block 2" at bounding box center [383, 176] width 33 height 33
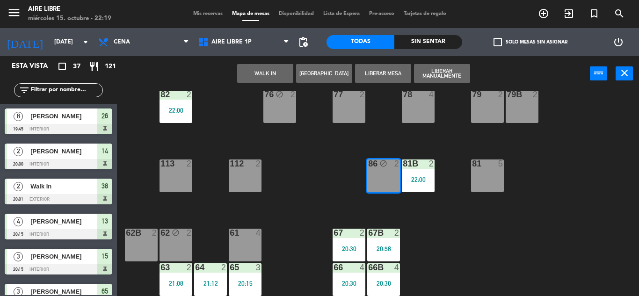
click at [447, 71] on button "Liberar Manualmente" at bounding box center [442, 73] width 56 height 19
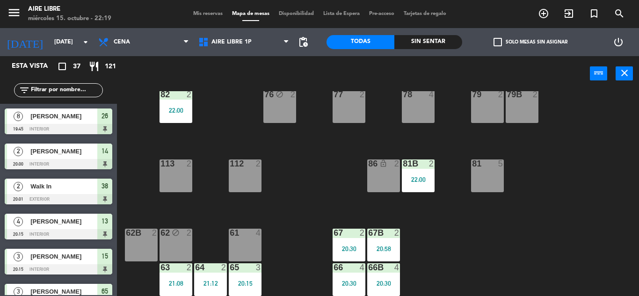
click at [537, 231] on div "51 block 4 52 block 2 53 block 3 111 2 54 block 2 87 lock 2 85 2 72 2 84 2 71 2…" at bounding box center [380, 193] width 515 height 205
click at [384, 244] on div "67B 2 20:58" at bounding box center [383, 245] width 33 height 33
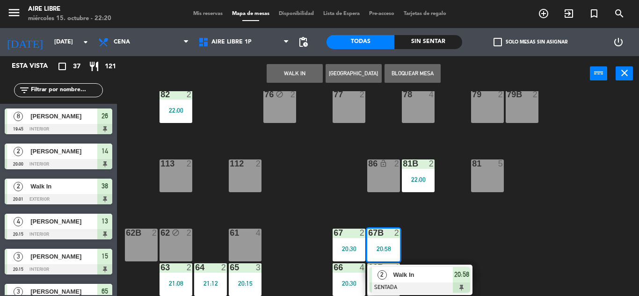
click at [430, 275] on span "Walk In" at bounding box center [423, 275] width 60 height 10
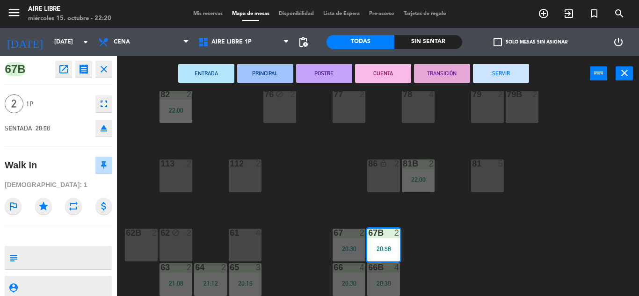
click at [519, 79] on button "SERVIR" at bounding box center [501, 73] width 56 height 19
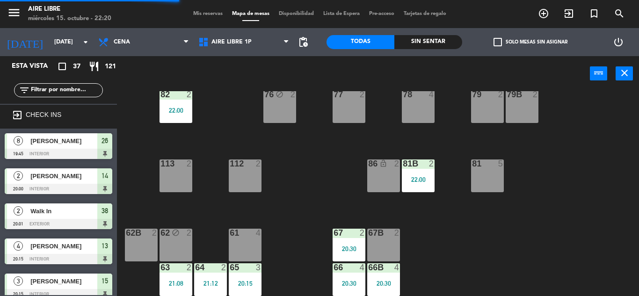
click at [346, 246] on div "20:30" at bounding box center [349, 249] width 33 height 7
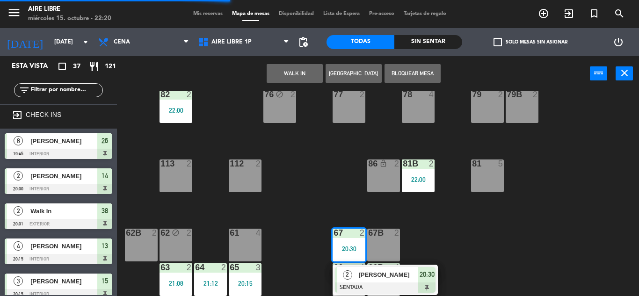
click at [385, 276] on span "[PERSON_NAME]" at bounding box center [388, 275] width 60 height 10
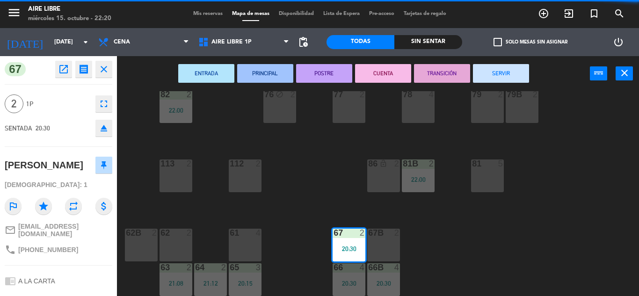
click at [492, 78] on button "SERVIR" at bounding box center [501, 73] width 56 height 19
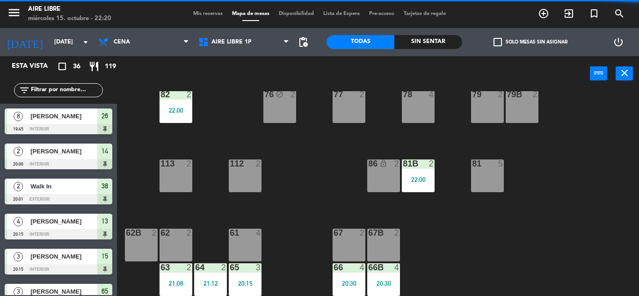
click at [378, 281] on div "20:30" at bounding box center [383, 283] width 33 height 7
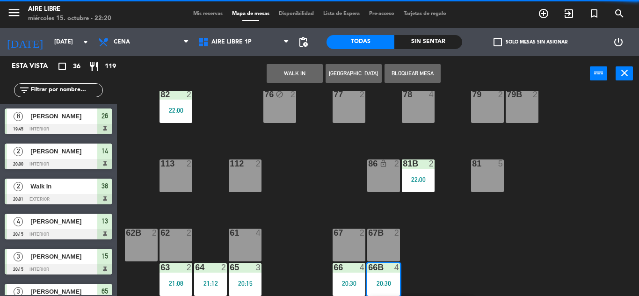
click at [382, 240] on div "67B 2" at bounding box center [383, 245] width 33 height 33
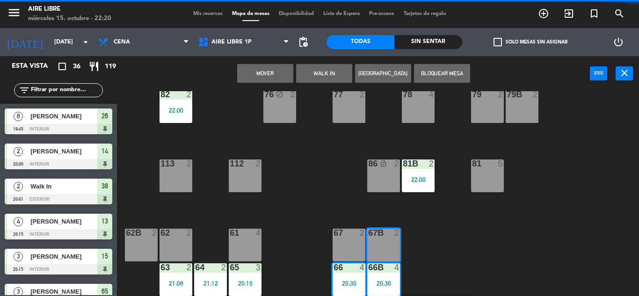
click at [267, 75] on button "Mover" at bounding box center [265, 73] width 56 height 19
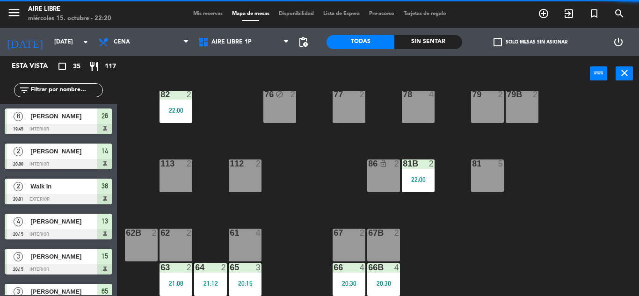
click at [473, 255] on div "51 block 4 52 block 2 53 block 3 111 2 54 block 2 87 lock 2 85 2 72 2 84 2 71 2…" at bounding box center [380, 193] width 515 height 205
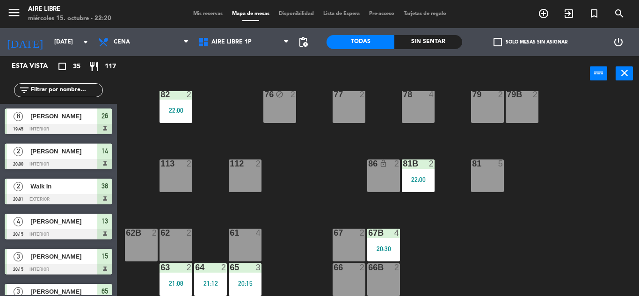
click at [387, 240] on div "67B 4 20:30" at bounding box center [383, 245] width 33 height 33
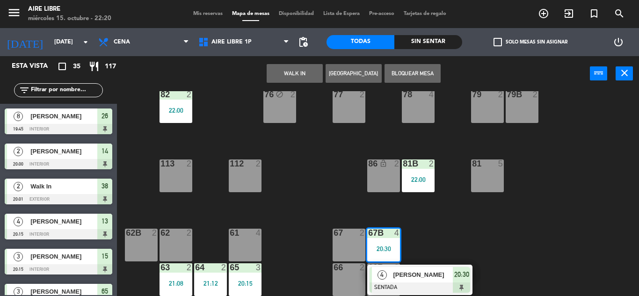
click at [423, 274] on span "[PERSON_NAME]" at bounding box center [423, 275] width 60 height 10
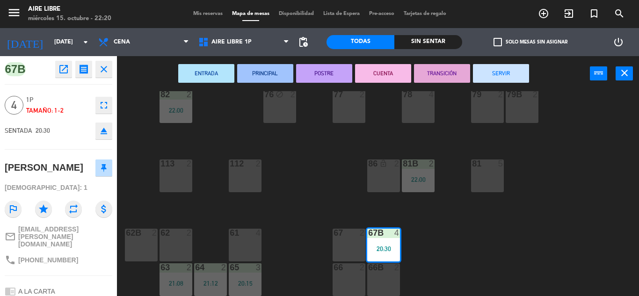
click at [506, 73] on button "SERVIR" at bounding box center [501, 73] width 56 height 19
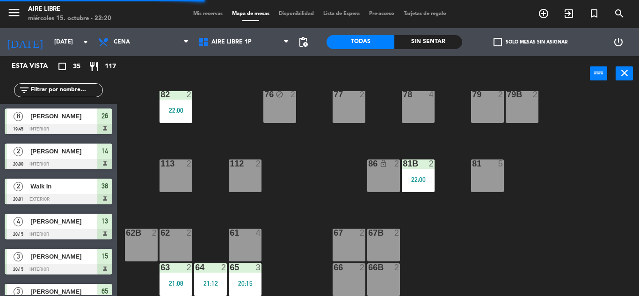
click at [245, 277] on div "65 3 20:15" at bounding box center [245, 279] width 33 height 33
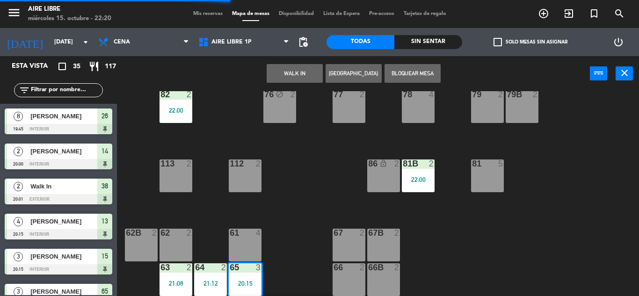
click at [242, 241] on div "61 4" at bounding box center [245, 245] width 33 height 33
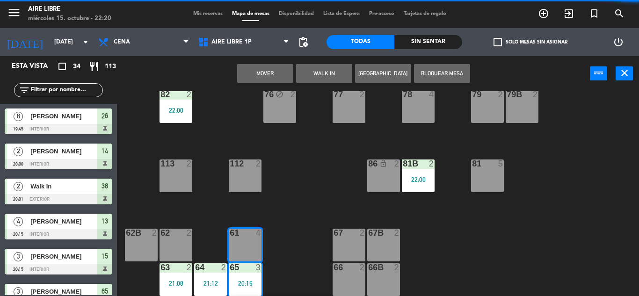
click at [274, 72] on button "Mover" at bounding box center [265, 73] width 56 height 19
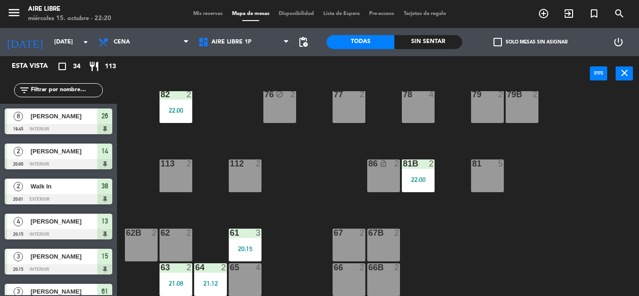
click at [249, 244] on div "61 3 20:15" at bounding box center [245, 245] width 33 height 33
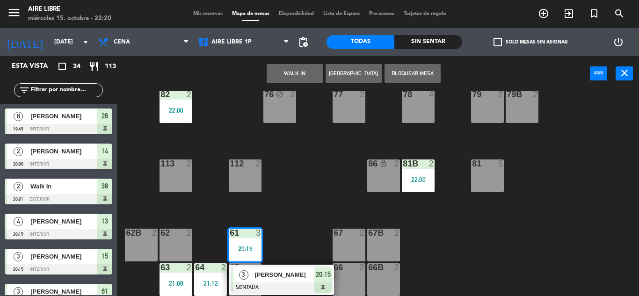
click at [284, 280] on div "[PERSON_NAME]" at bounding box center [284, 274] width 61 height 15
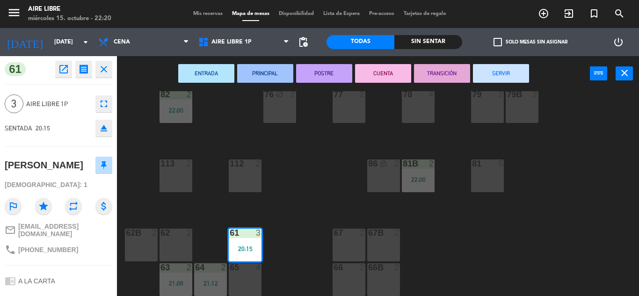
click at [503, 70] on button "SERVIR" at bounding box center [501, 73] width 56 height 19
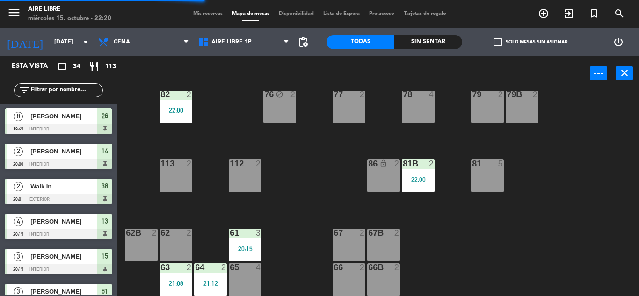
click at [214, 276] on div "64 2 21:12" at bounding box center [210, 279] width 33 height 33
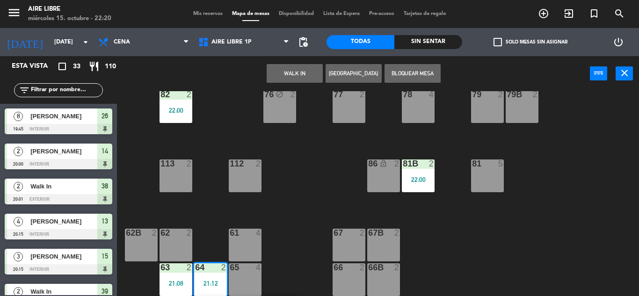
click at [245, 243] on div "61 4" at bounding box center [245, 245] width 33 height 33
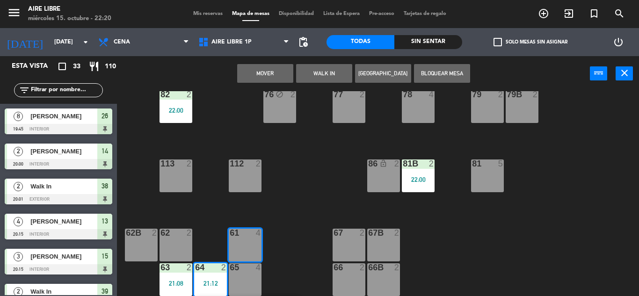
click at [268, 73] on button "Mover" at bounding box center [265, 73] width 56 height 19
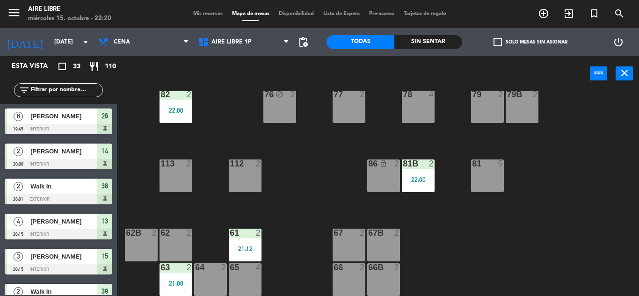
click at [248, 244] on div "61 2 21:12" at bounding box center [245, 245] width 33 height 33
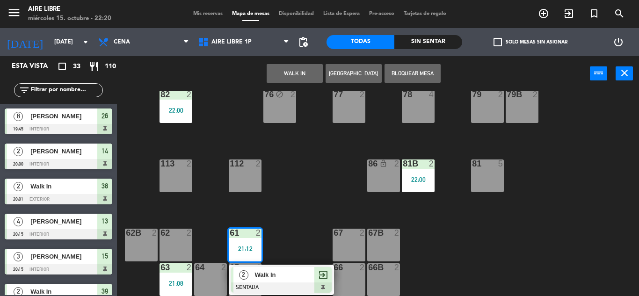
click at [284, 273] on span "Walk In" at bounding box center [284, 275] width 60 height 10
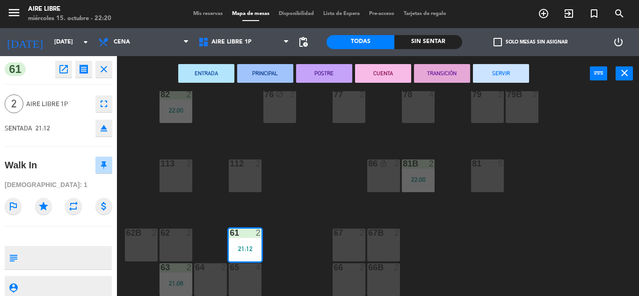
click at [497, 73] on button "SERVIR" at bounding box center [501, 73] width 56 height 19
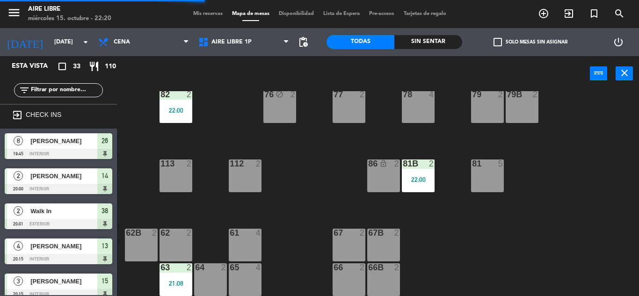
click at [181, 283] on div "21:08" at bounding box center [176, 283] width 33 height 7
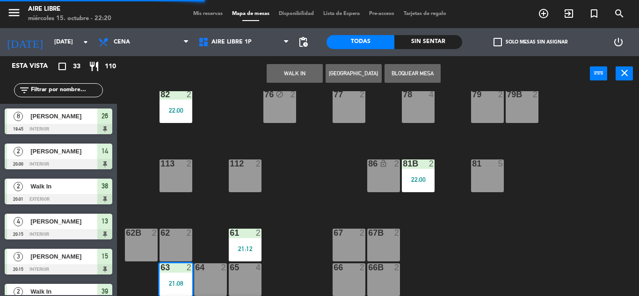
click at [243, 239] on div "61 2 21:12" at bounding box center [245, 245] width 33 height 33
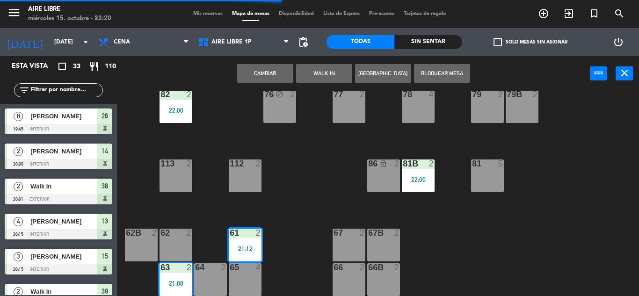
click at [305, 219] on div "51 block 4 52 block 2 53 block 3 111 2 54 block 2 87 lock 2 85 2 72 2 84 2 71 2…" at bounding box center [380, 193] width 515 height 205
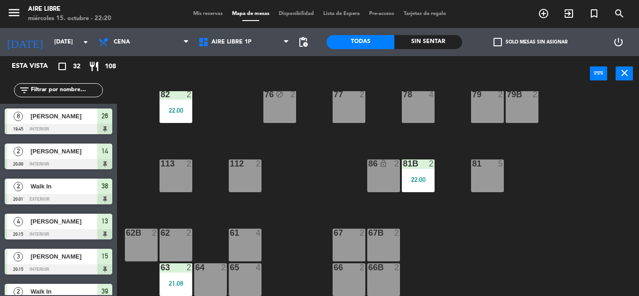
click at [174, 279] on div "63 2 21:08" at bounding box center [176, 279] width 33 height 33
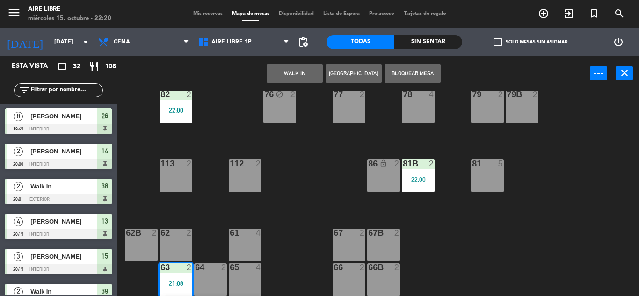
click at [251, 239] on div "61 4" at bounding box center [245, 245] width 33 height 33
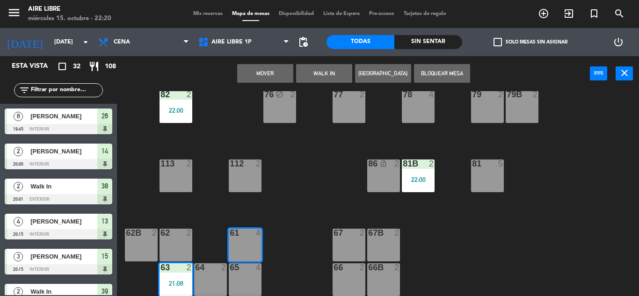
click at [268, 79] on button "Mover" at bounding box center [265, 73] width 56 height 19
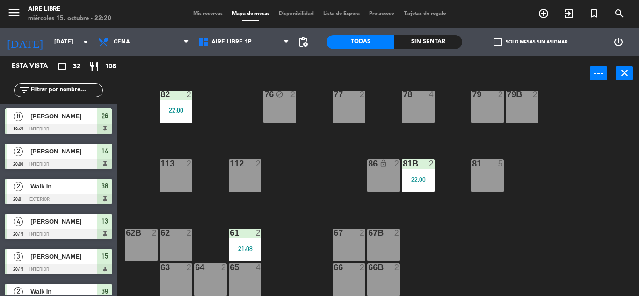
click at [244, 249] on div "21:08" at bounding box center [245, 249] width 33 height 7
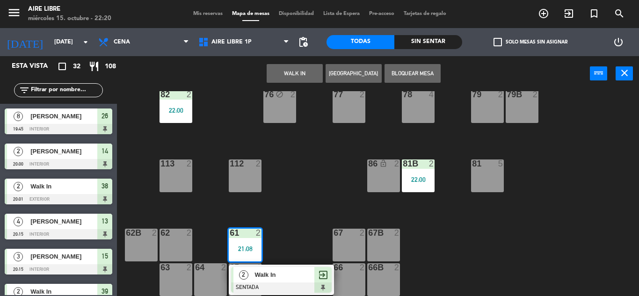
click at [284, 279] on span "Walk In" at bounding box center [284, 275] width 60 height 10
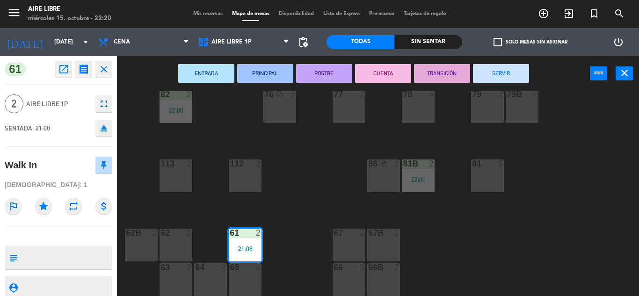
click at [498, 65] on button "SERVIR" at bounding box center [501, 73] width 56 height 19
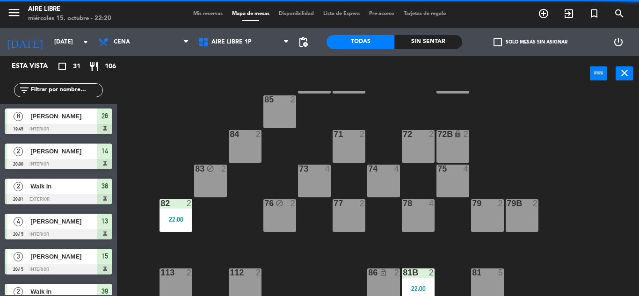
scroll to position [94, 0]
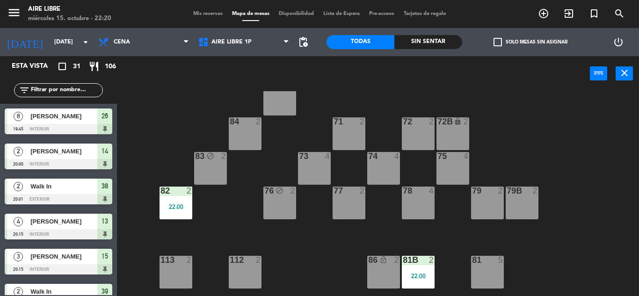
click at [278, 200] on div "76 block 2" at bounding box center [279, 203] width 33 height 33
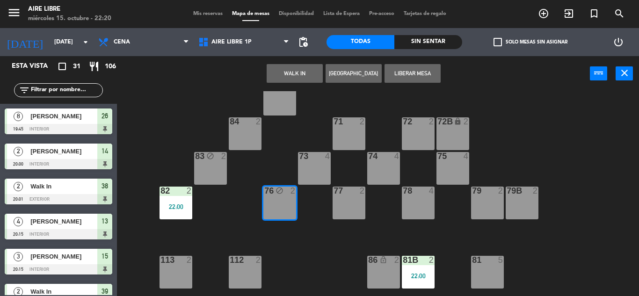
click at [422, 74] on button "Liberar Mesa" at bounding box center [413, 73] width 56 height 19
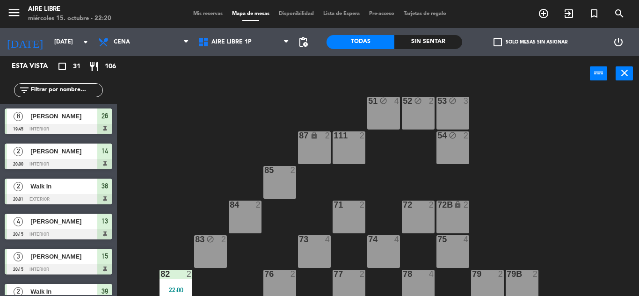
scroll to position [0, 0]
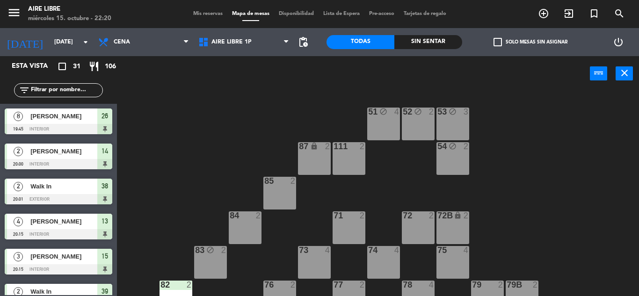
click at [378, 118] on div "51 block 4" at bounding box center [383, 124] width 33 height 33
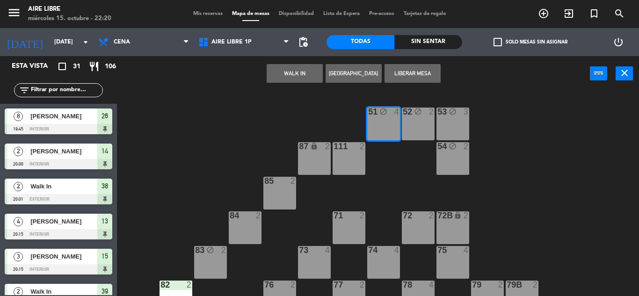
click at [413, 70] on button "Liberar Mesa" at bounding box center [413, 73] width 56 height 19
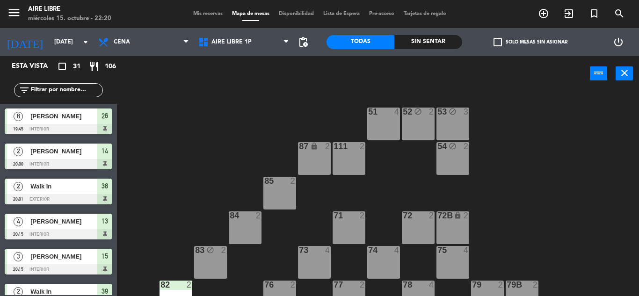
click at [425, 123] on div "52 block 2" at bounding box center [418, 124] width 33 height 33
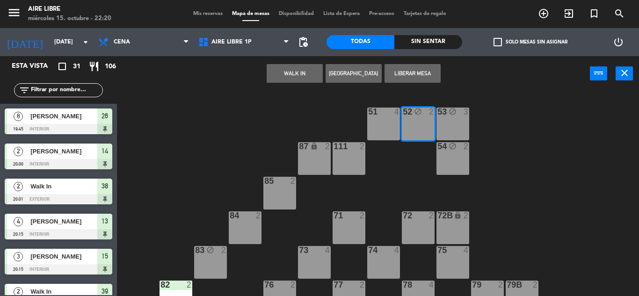
click at [428, 68] on button "Liberar Mesa" at bounding box center [413, 73] width 56 height 19
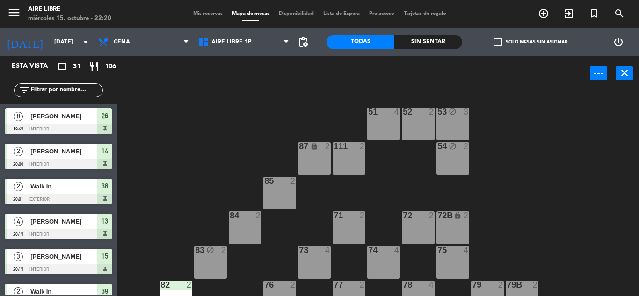
click at [457, 125] on div "53 block 3" at bounding box center [452, 124] width 33 height 33
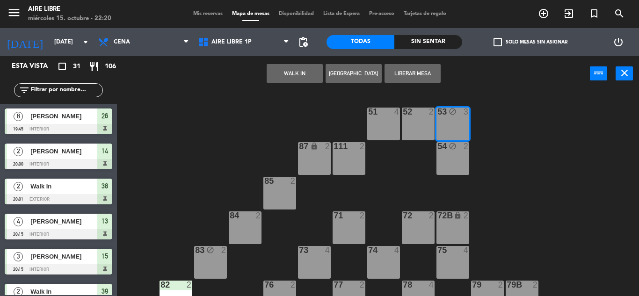
click at [419, 65] on button "Liberar Mesa" at bounding box center [413, 73] width 56 height 19
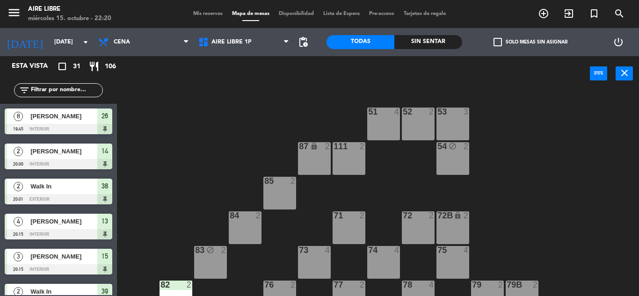
click at [453, 167] on div "54 block 2" at bounding box center [452, 158] width 33 height 33
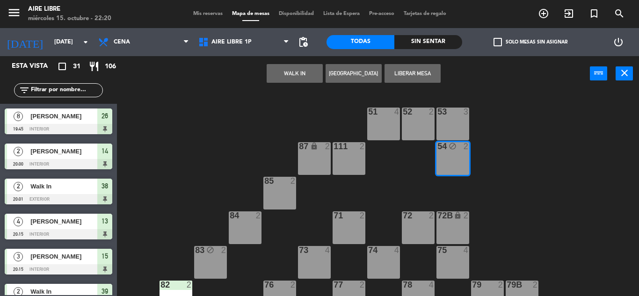
click at [421, 73] on button "Liberar Mesa" at bounding box center [413, 73] width 56 height 19
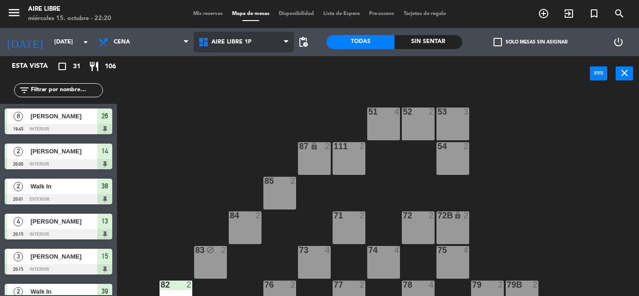
click at [234, 40] on span "Aire Libre 1P" at bounding box center [231, 42] width 40 height 7
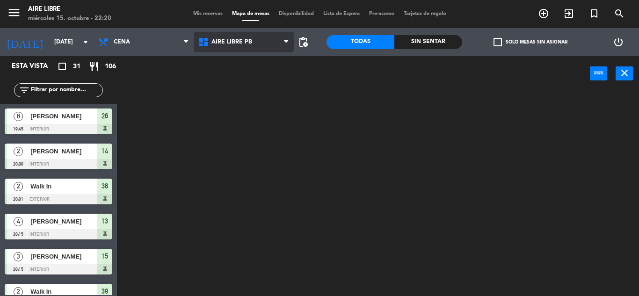
click at [232, 86] on ng-component "menu Aire Libre [DATE] 15. octubre - 22:20 Mis reservas Mapa de mesas Disponibi…" at bounding box center [319, 148] width 639 height 296
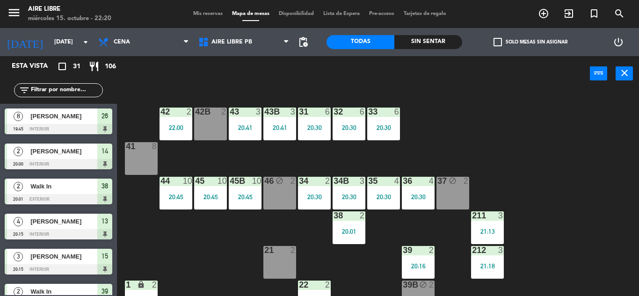
click at [176, 128] on div "22:00" at bounding box center [176, 127] width 33 height 7
click at [567, 166] on div "42 2 22:00 43 3 20:41 31 6 20:30 32 6 20:30 33 6 20:30 42B 2 43B 3 20:41 41 8 4…" at bounding box center [380, 193] width 515 height 205
click at [246, 128] on div "20:41" at bounding box center [245, 127] width 33 height 7
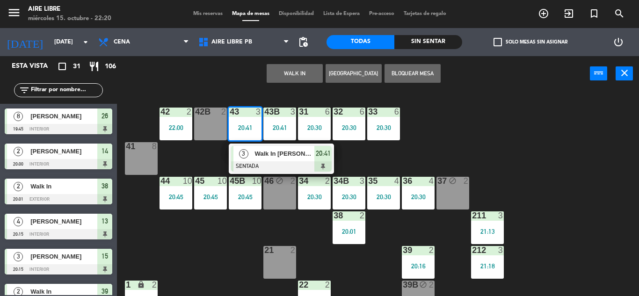
click at [270, 157] on span "Walk In [PERSON_NAME]" at bounding box center [284, 154] width 60 height 10
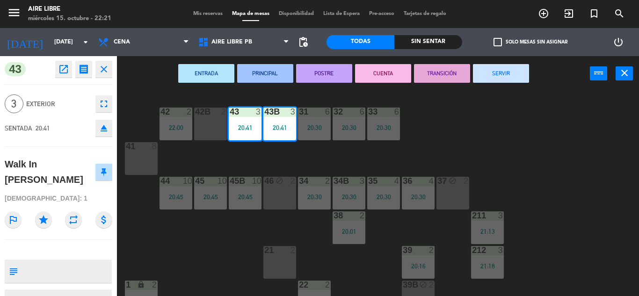
click at [58, 70] on icon "open_in_new" at bounding box center [63, 69] width 11 height 11
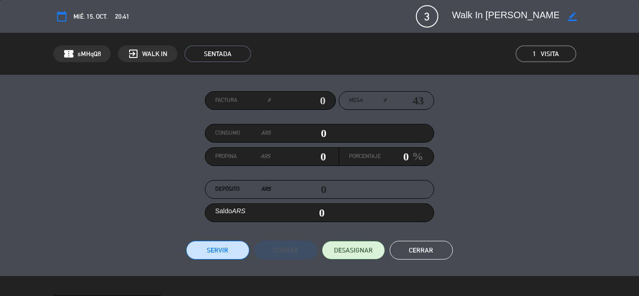
click at [506, 16] on textarea at bounding box center [505, 16] width 107 height 17
click at [573, 18] on icon "border_color" at bounding box center [572, 16] width 9 height 9
click at [500, 20] on textarea at bounding box center [505, 16] width 107 height 17
type textarea "[PERSON_NAME]"
click at [571, 12] on icon at bounding box center [572, 16] width 9 height 9
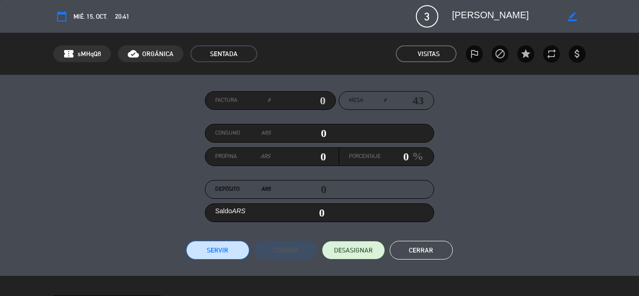
click at [426, 247] on button "Cerrar" at bounding box center [421, 250] width 63 height 19
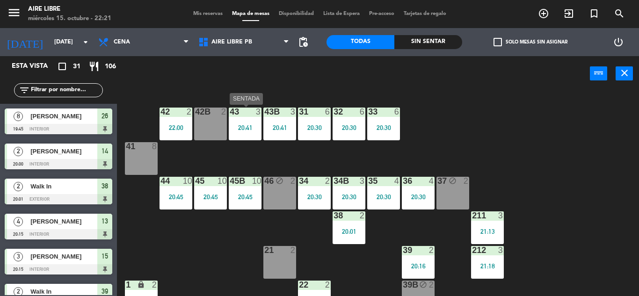
click at [244, 120] on div "43 3 20:41" at bounding box center [245, 124] width 33 height 33
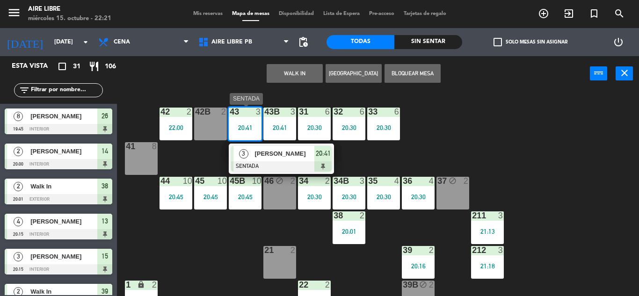
click at [274, 158] on span "[PERSON_NAME]" at bounding box center [284, 154] width 60 height 10
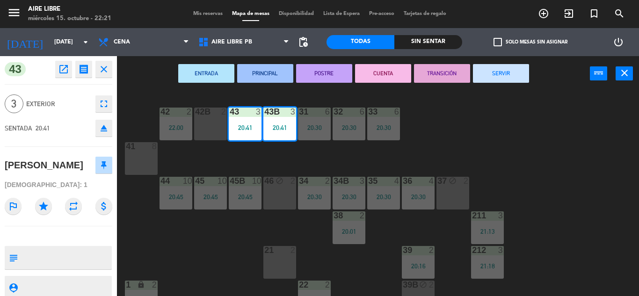
click at [504, 68] on button "SERVIR" at bounding box center [501, 73] width 56 height 19
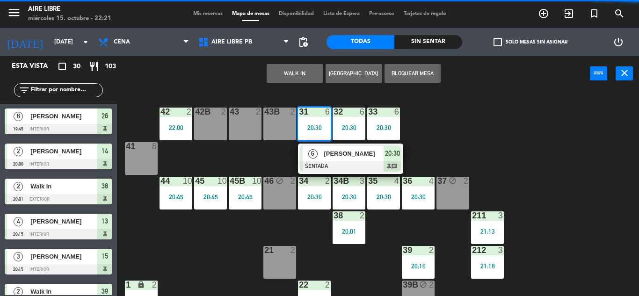
click at [343, 160] on div "[PERSON_NAME]" at bounding box center [353, 153] width 61 height 15
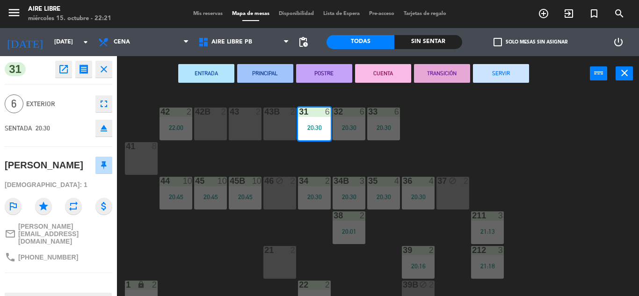
click at [514, 70] on button "SERVIR" at bounding box center [501, 73] width 56 height 19
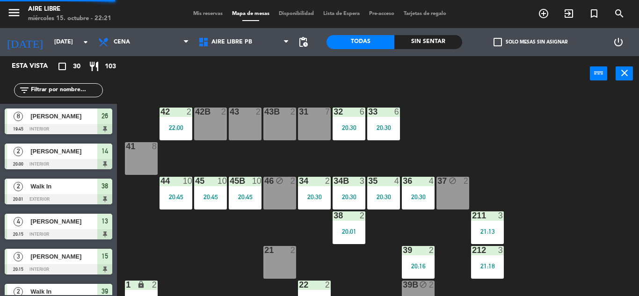
click at [344, 127] on div "20:30" at bounding box center [349, 127] width 33 height 7
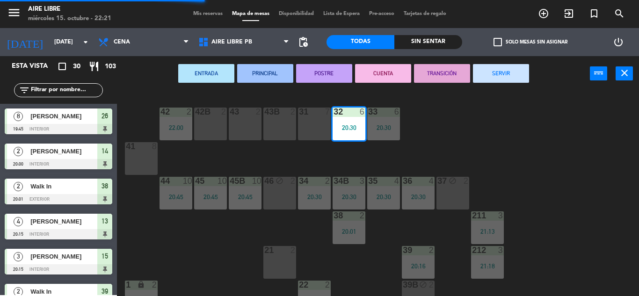
click at [505, 72] on button "SERVIR" at bounding box center [501, 73] width 56 height 19
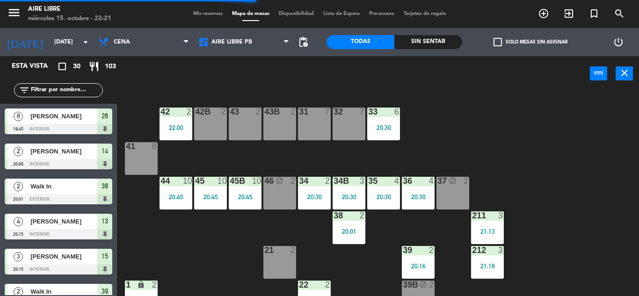
click at [384, 122] on div "33 6 20:30" at bounding box center [383, 124] width 33 height 33
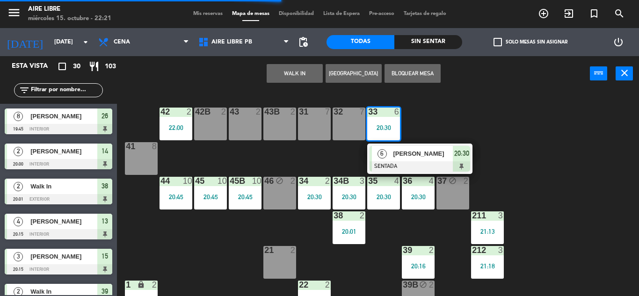
click at [402, 154] on span "[PERSON_NAME]" at bounding box center [423, 154] width 60 height 10
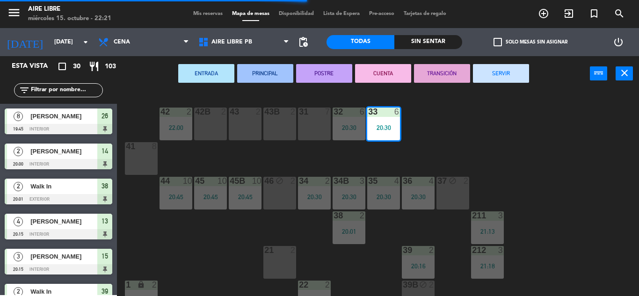
click at [516, 68] on button "SERVIR" at bounding box center [501, 73] width 56 height 19
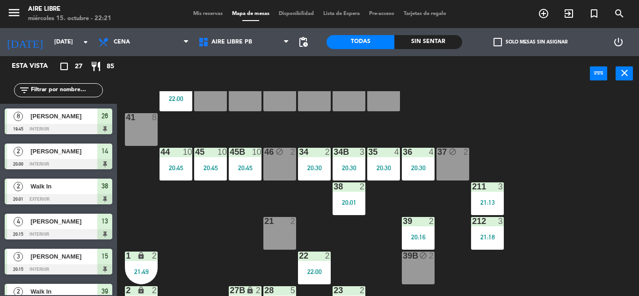
scroll to position [31, 0]
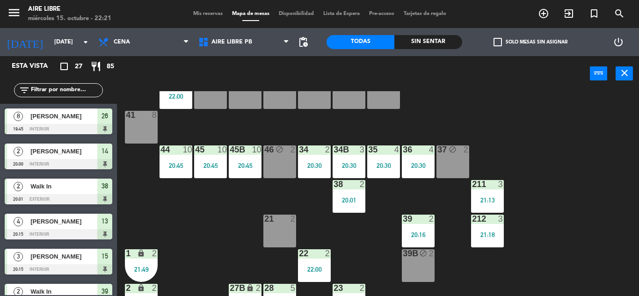
click at [170, 172] on div "44 10 20:45" at bounding box center [176, 161] width 33 height 33
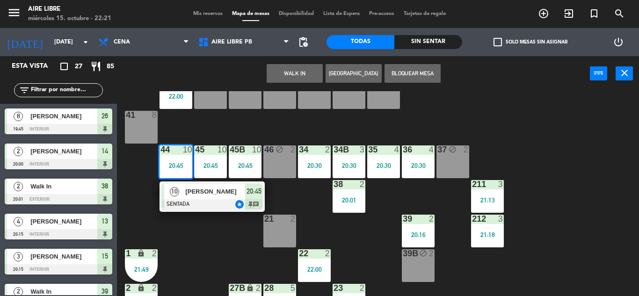
click at [220, 192] on span "[PERSON_NAME]" at bounding box center [215, 192] width 60 height 10
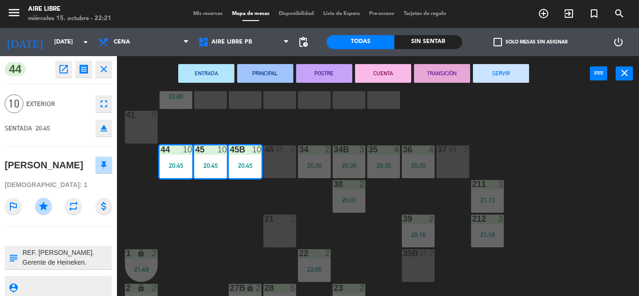
click at [500, 76] on button "SERVIR" at bounding box center [501, 73] width 56 height 19
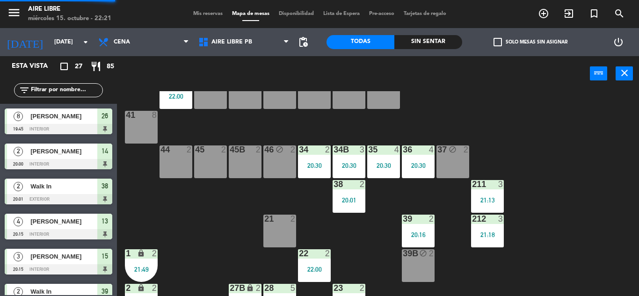
scroll to position [0, 0]
click at [312, 163] on div "20:30" at bounding box center [314, 165] width 33 height 7
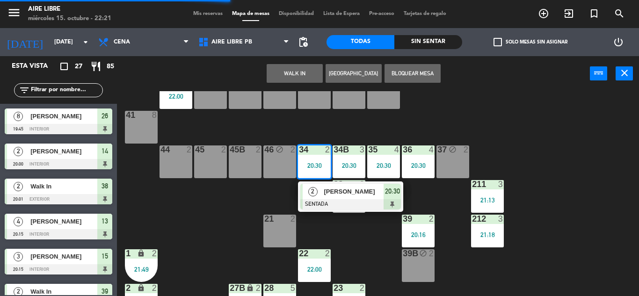
click at [334, 196] on span "[PERSON_NAME]" at bounding box center [354, 192] width 60 height 10
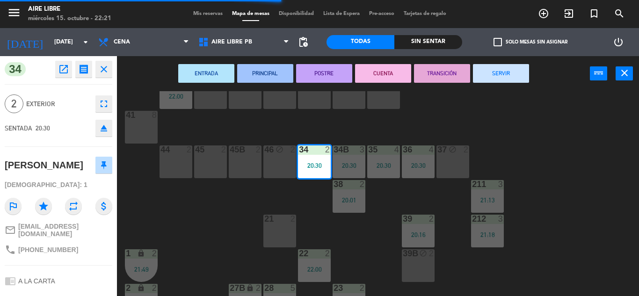
click at [501, 80] on button "SERVIR" at bounding box center [501, 73] width 56 height 19
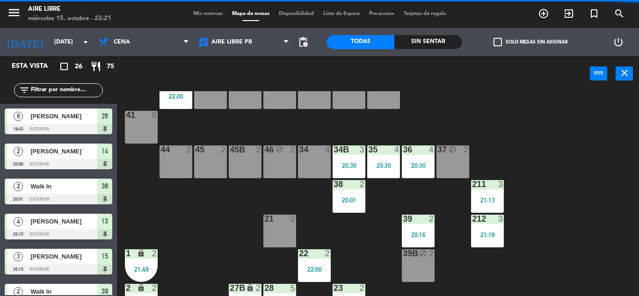
click at [344, 167] on div "20:30" at bounding box center [349, 165] width 33 height 7
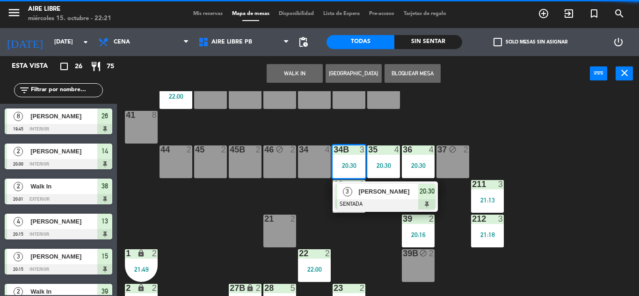
click at [394, 192] on span "[PERSON_NAME]" at bounding box center [388, 192] width 60 height 10
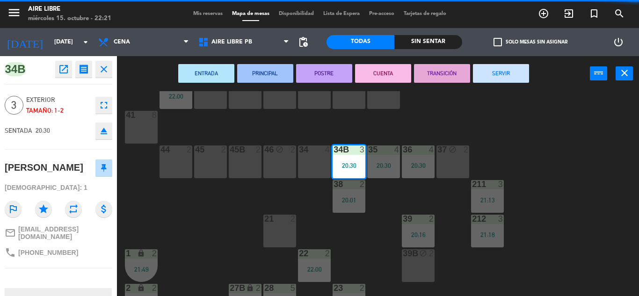
click at [505, 73] on button "SERVIR" at bounding box center [501, 73] width 56 height 19
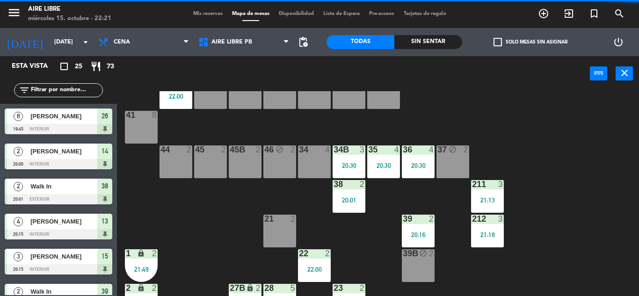
click at [348, 197] on div "20:01" at bounding box center [349, 200] width 33 height 7
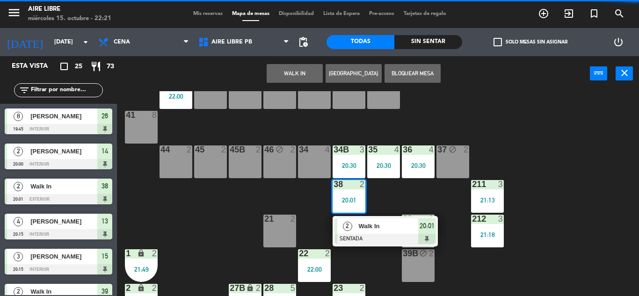
click at [382, 227] on span "Walk In" at bounding box center [388, 226] width 60 height 10
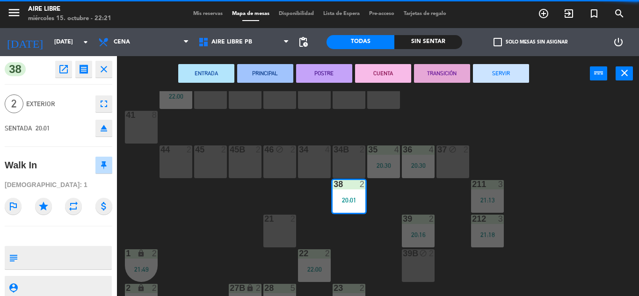
click at [507, 75] on button "SERVIR" at bounding box center [501, 73] width 56 height 19
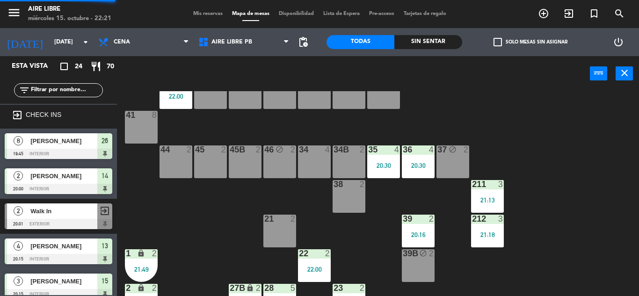
click at [384, 166] on div "20:30" at bounding box center [383, 165] width 33 height 7
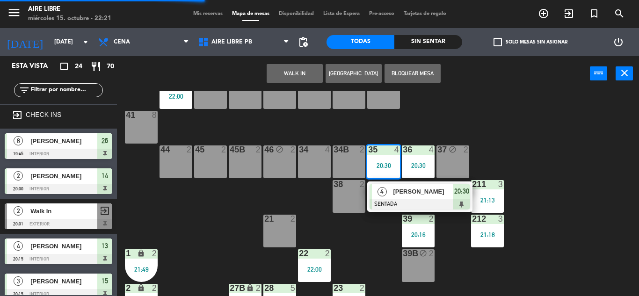
click at [409, 202] on div at bounding box center [420, 204] width 101 height 10
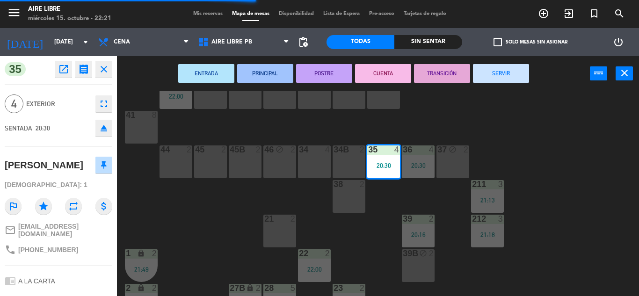
click at [503, 74] on button "SERVIR" at bounding box center [501, 73] width 56 height 19
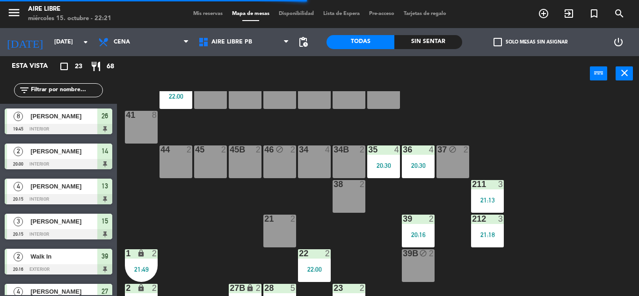
click at [417, 167] on div "20:30" at bounding box center [418, 165] width 33 height 7
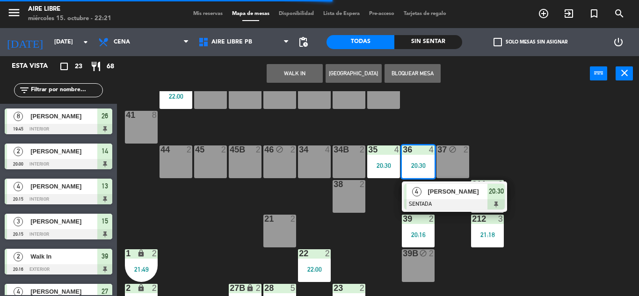
click at [438, 197] on div "[PERSON_NAME]" at bounding box center [457, 191] width 61 height 15
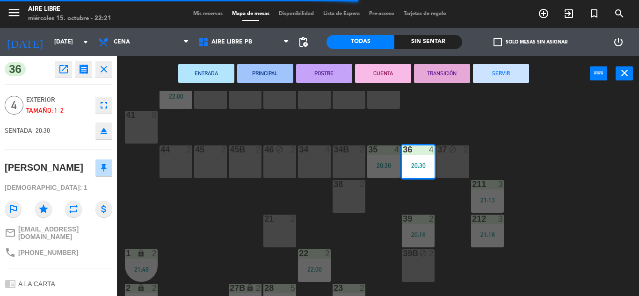
click at [506, 71] on button "SERVIR" at bounding box center [501, 73] width 56 height 19
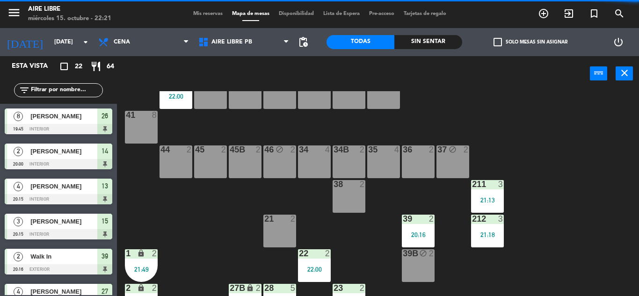
click at [454, 163] on div "37 block 2" at bounding box center [452, 161] width 33 height 33
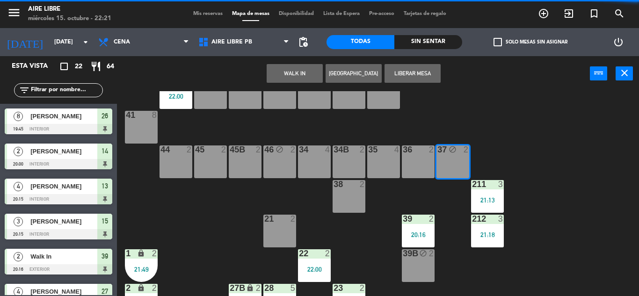
click at [422, 75] on button "Liberar Mesa" at bounding box center [413, 73] width 56 height 19
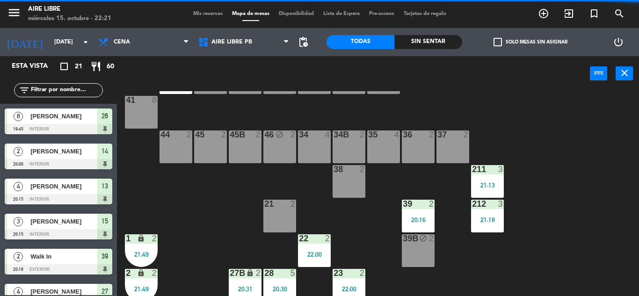
scroll to position [50, 0]
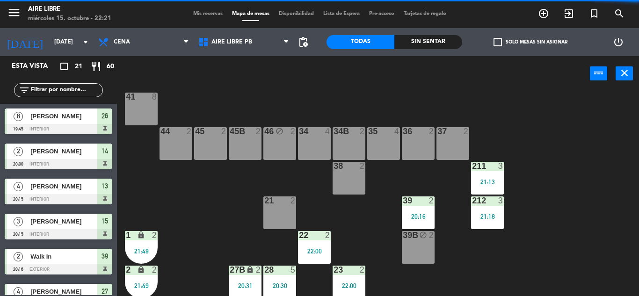
click at [280, 142] on div "46 block 2" at bounding box center [279, 143] width 33 height 33
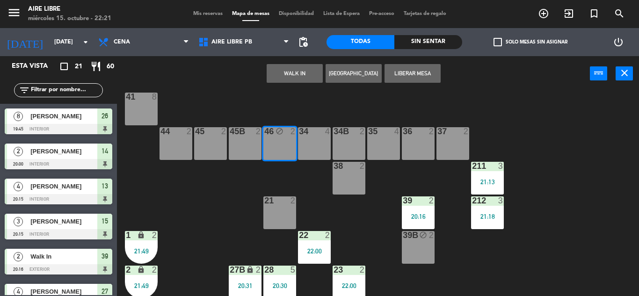
click at [410, 76] on button "Liberar Mesa" at bounding box center [413, 73] width 56 height 19
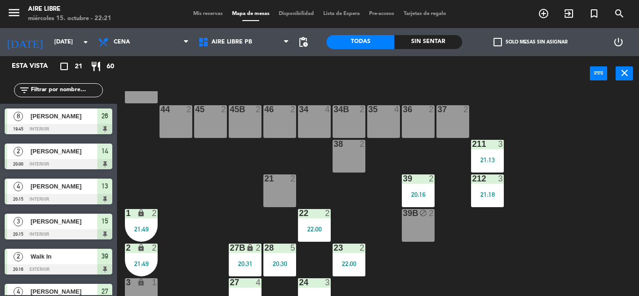
scroll to position [78, 0]
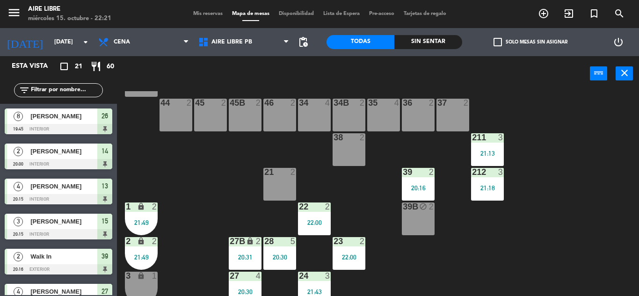
click at [418, 176] on div at bounding box center [417, 172] width 15 height 8
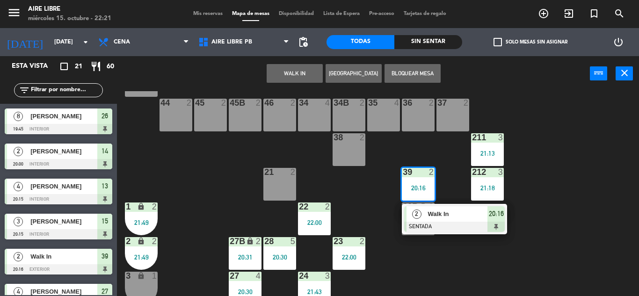
click at [455, 212] on span "Walk In" at bounding box center [458, 214] width 60 height 10
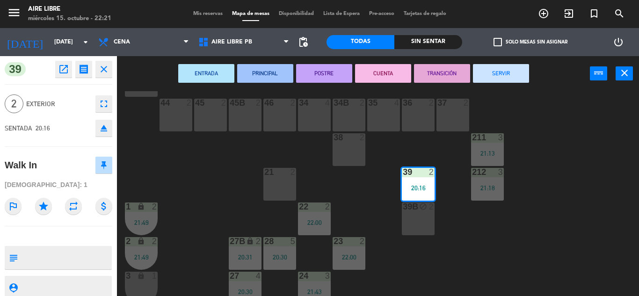
click at [506, 73] on button "SERVIR" at bounding box center [501, 73] width 56 height 19
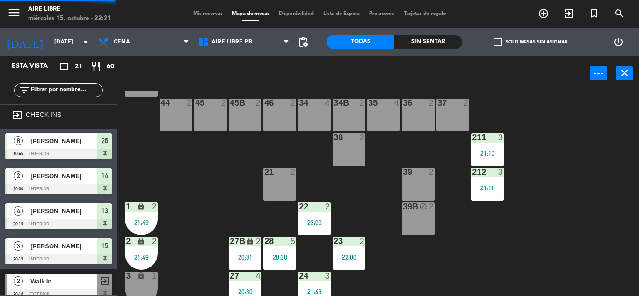
scroll to position [0, 0]
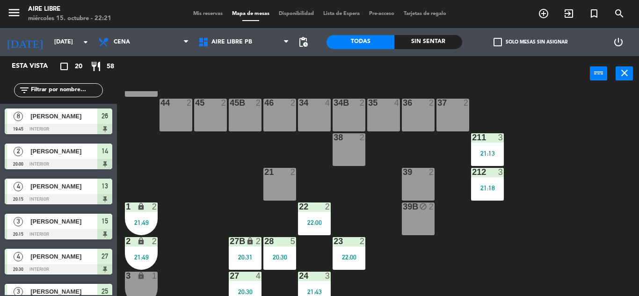
click at [493, 153] on div "21:13" at bounding box center [487, 153] width 33 height 7
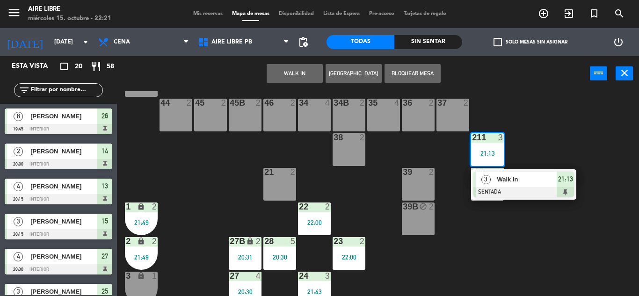
click at [512, 185] on div "Walk In" at bounding box center [526, 179] width 61 height 15
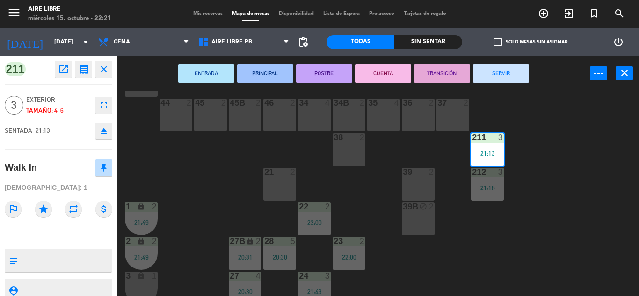
click at [507, 80] on button "SERVIR" at bounding box center [501, 73] width 56 height 19
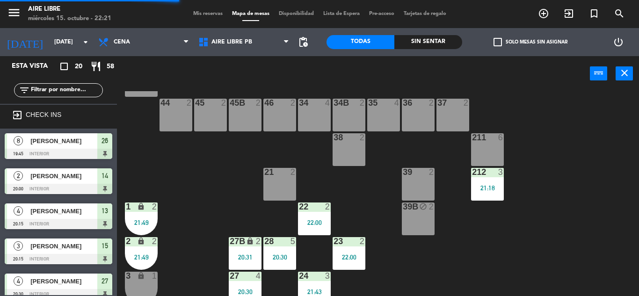
click at [496, 187] on div "21:18" at bounding box center [487, 188] width 33 height 7
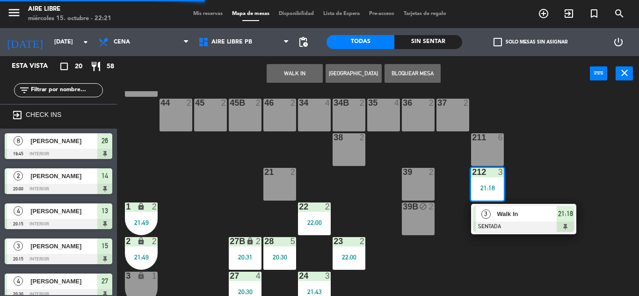
click at [505, 223] on div at bounding box center [523, 227] width 101 height 10
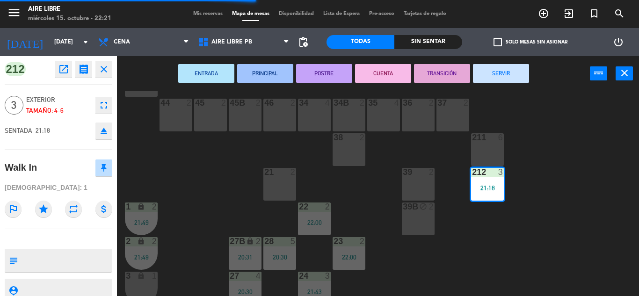
click at [509, 77] on button "SERVIR" at bounding box center [501, 73] width 56 height 19
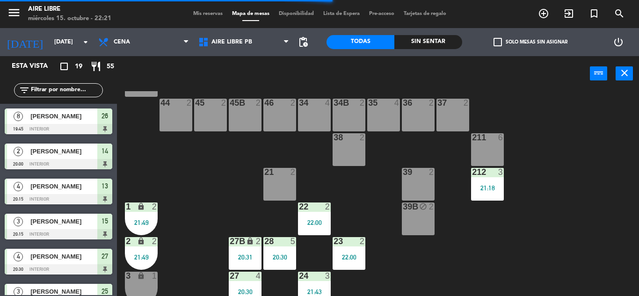
click at [312, 219] on div "22:00" at bounding box center [314, 222] width 33 height 7
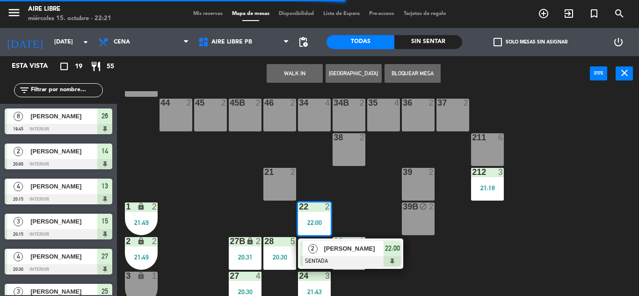
click at [343, 245] on span "[PERSON_NAME]" at bounding box center [354, 249] width 60 height 10
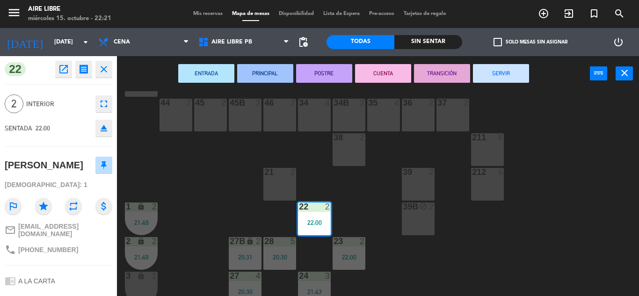
click at [588, 184] on div "menu Aire Libre [DATE] 15. octubre - 22:21 Mis reservas Mapa de mesas Disponibi…" at bounding box center [319, 148] width 639 height 296
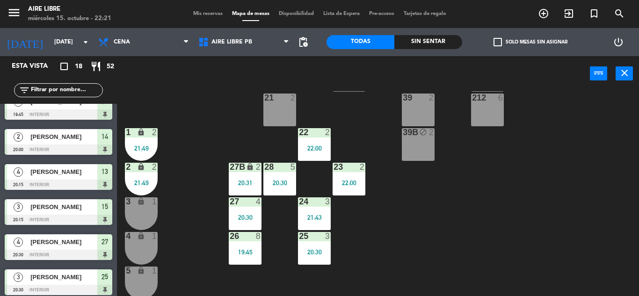
scroll to position [154, 0]
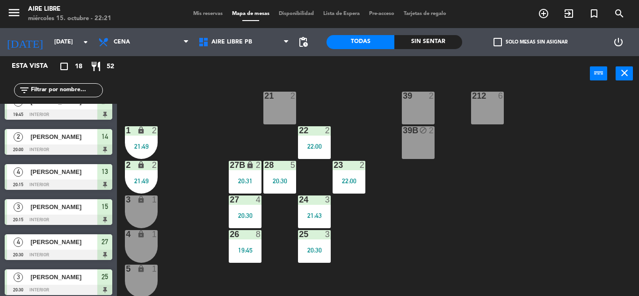
click at [283, 179] on div "20:30" at bounding box center [279, 181] width 33 height 7
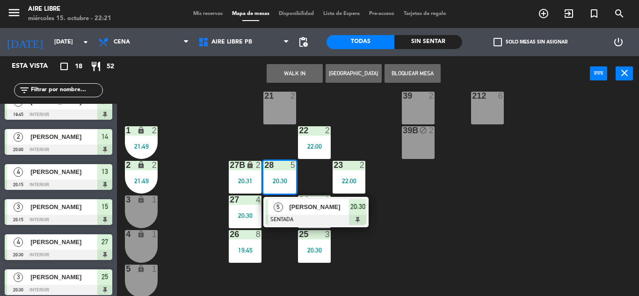
click at [323, 209] on span "[PERSON_NAME]" at bounding box center [319, 207] width 60 height 10
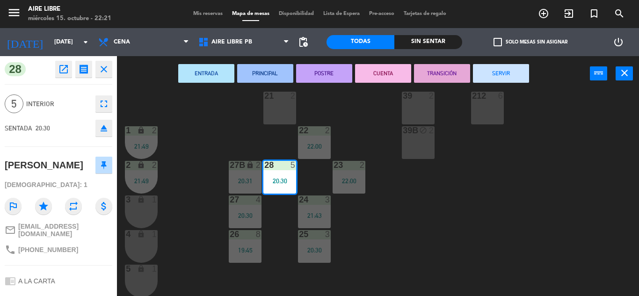
click at [506, 75] on button "SERVIR" at bounding box center [501, 73] width 56 height 19
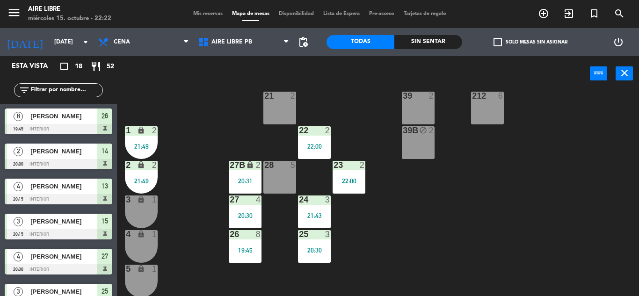
scroll to position [0, 0]
click at [247, 184] on div "20:31" at bounding box center [245, 181] width 33 height 7
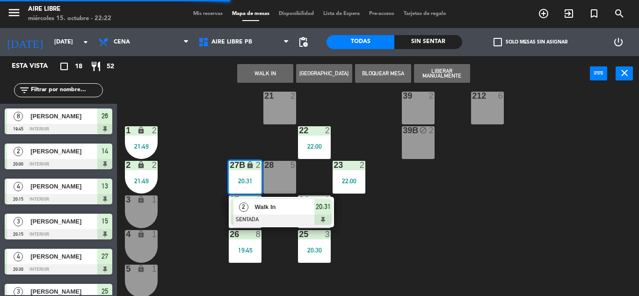
click at [292, 208] on span "Walk In" at bounding box center [284, 207] width 60 height 10
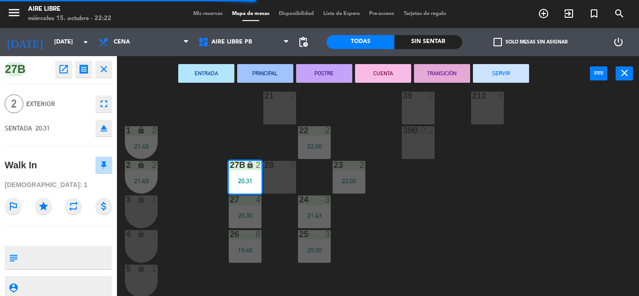
click at [505, 70] on button "SERVIR" at bounding box center [501, 73] width 56 height 19
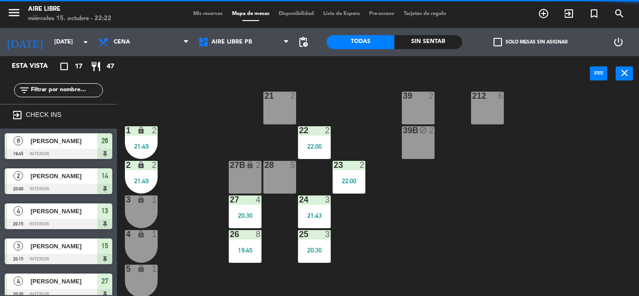
click at [317, 209] on div "24 3 21:43" at bounding box center [314, 212] width 33 height 33
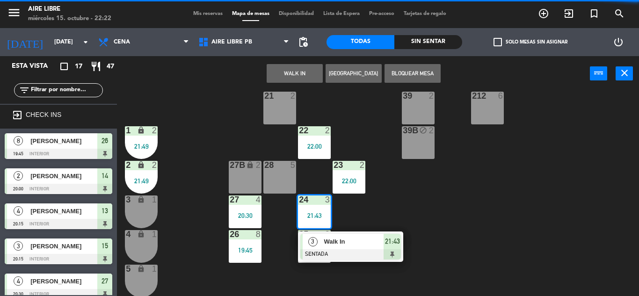
click at [362, 238] on span "Walk In" at bounding box center [354, 242] width 60 height 10
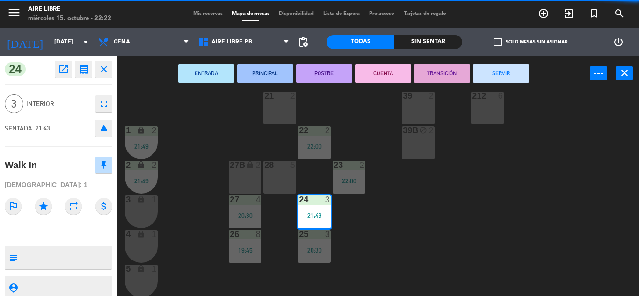
click at [498, 73] on button "SERVIR" at bounding box center [501, 73] width 56 height 19
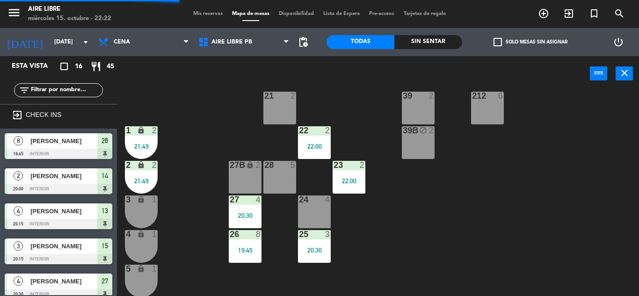
click at [315, 250] on div "20:30" at bounding box center [314, 250] width 33 height 7
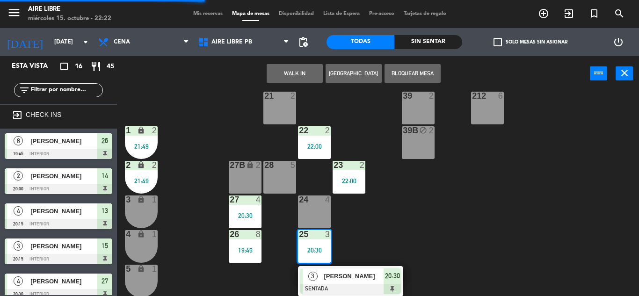
click at [347, 274] on span "[PERSON_NAME]" at bounding box center [354, 276] width 60 height 10
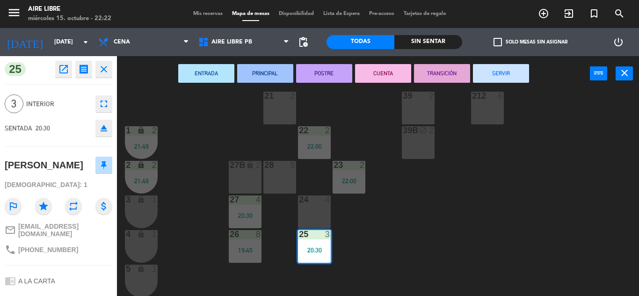
click at [503, 80] on button "SERVIR" at bounding box center [501, 73] width 56 height 19
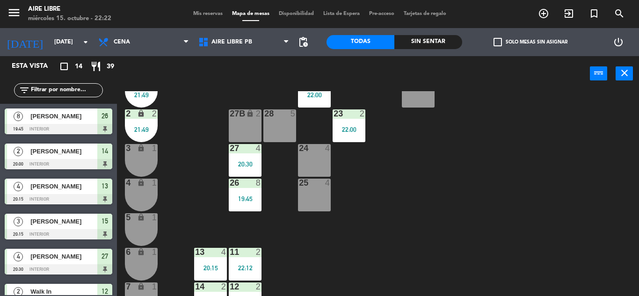
scroll to position [192, 0]
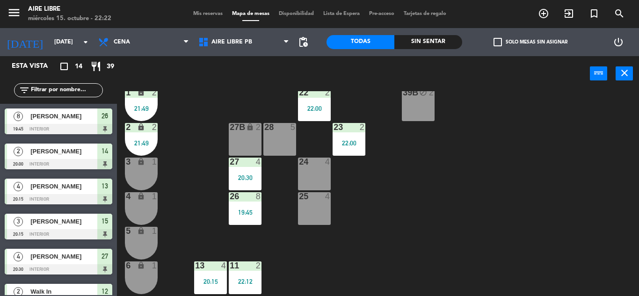
click at [239, 176] on div "20:30" at bounding box center [245, 177] width 33 height 7
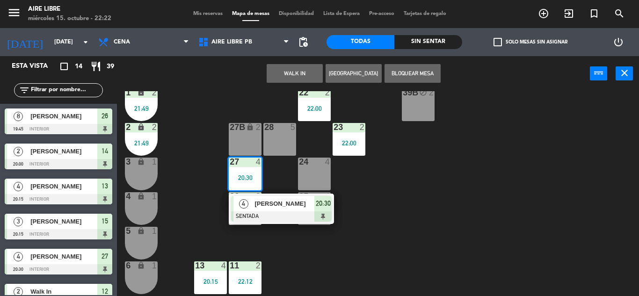
click at [280, 205] on span "[PERSON_NAME]" at bounding box center [284, 204] width 60 height 10
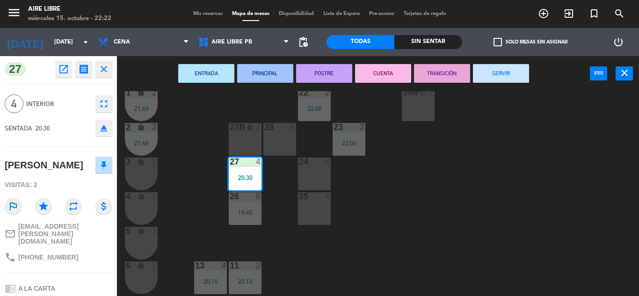
click at [502, 74] on button "SERVIR" at bounding box center [501, 73] width 56 height 19
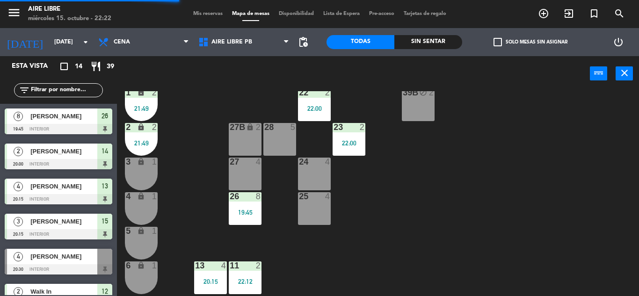
click at [246, 211] on div "19:45" at bounding box center [245, 212] width 33 height 7
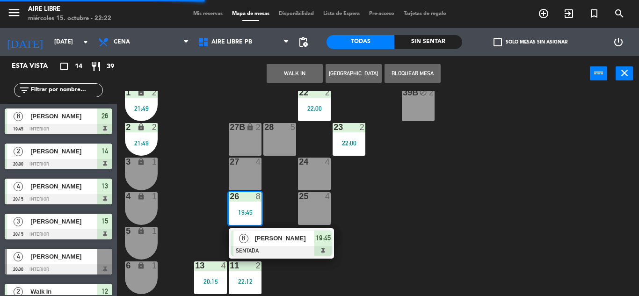
click at [283, 239] on span "[PERSON_NAME]" at bounding box center [284, 238] width 60 height 10
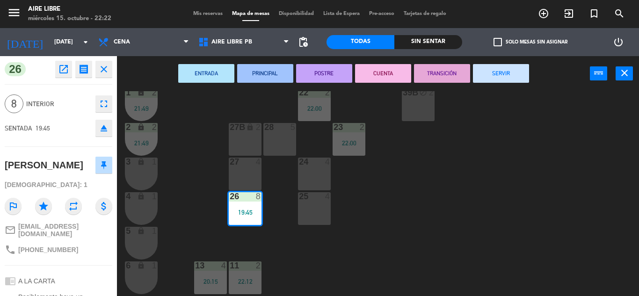
click at [510, 81] on button "SERVIR" at bounding box center [501, 73] width 56 height 19
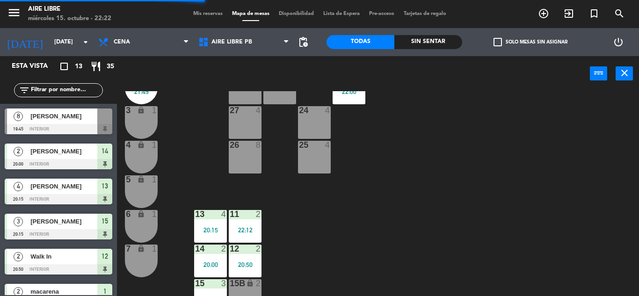
scroll to position [260, 0]
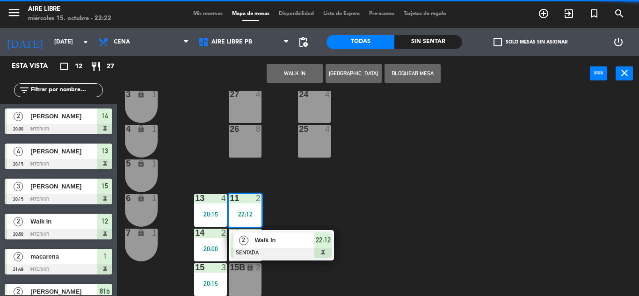
click at [300, 243] on span "Walk In" at bounding box center [284, 240] width 60 height 10
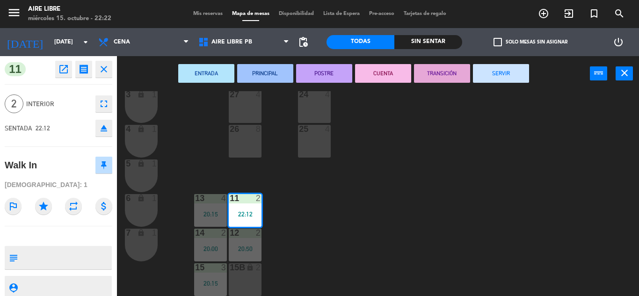
click at [422, 225] on div "menu Aire Libre [DATE] 15. octubre - 22:22 Mis reservas Mapa de mesas Disponibi…" at bounding box center [319, 148] width 639 height 296
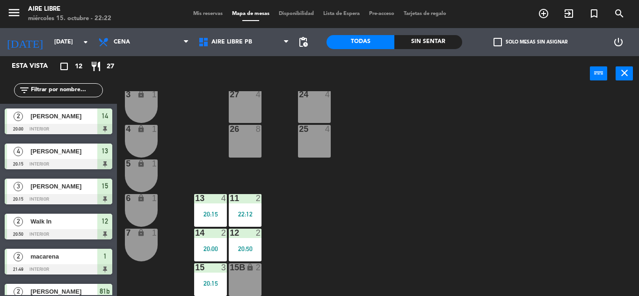
scroll to position [81, 0]
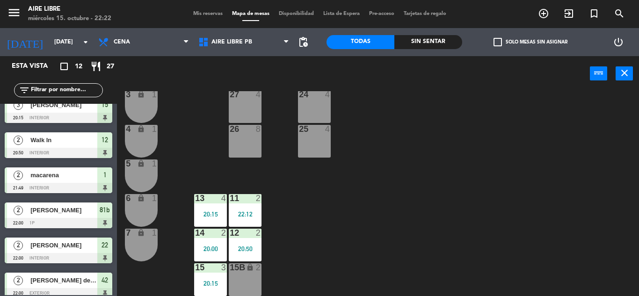
click at [210, 206] on div "13 4 20:15" at bounding box center [210, 210] width 33 height 33
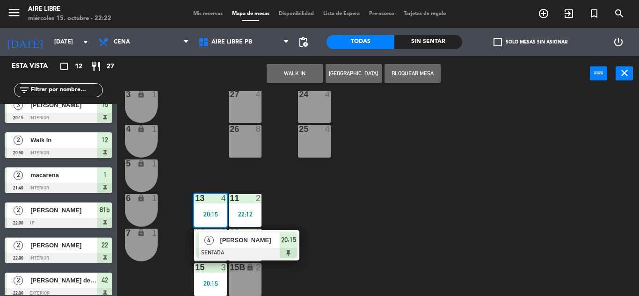
click at [239, 241] on span "[PERSON_NAME]" at bounding box center [250, 240] width 60 height 10
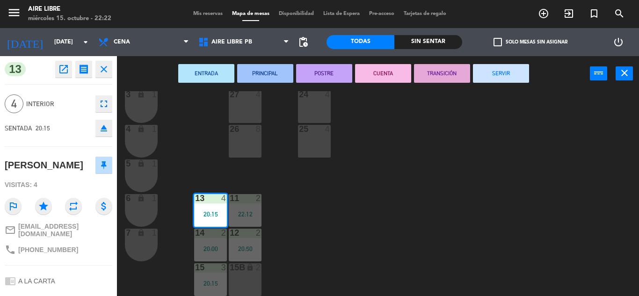
click at [493, 79] on button "SERVIR" at bounding box center [501, 73] width 56 height 19
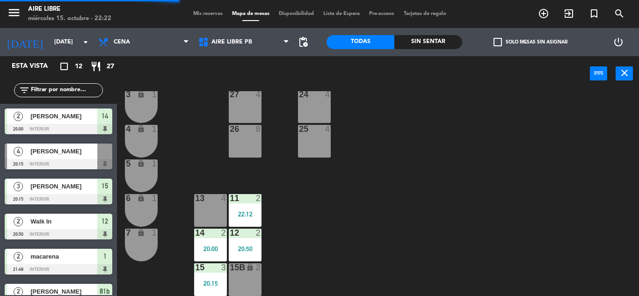
click at [211, 248] on div "20:00" at bounding box center [210, 249] width 33 height 7
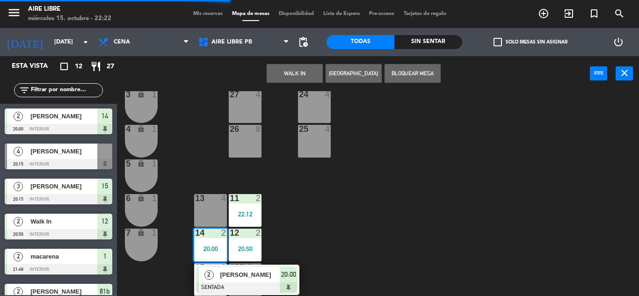
click at [254, 276] on span "[PERSON_NAME]" at bounding box center [250, 275] width 60 height 10
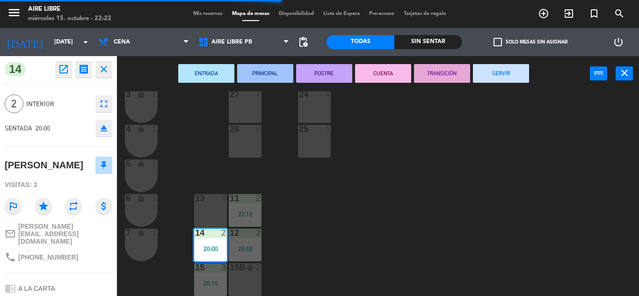
click at [502, 79] on button "SERVIR" at bounding box center [501, 73] width 56 height 19
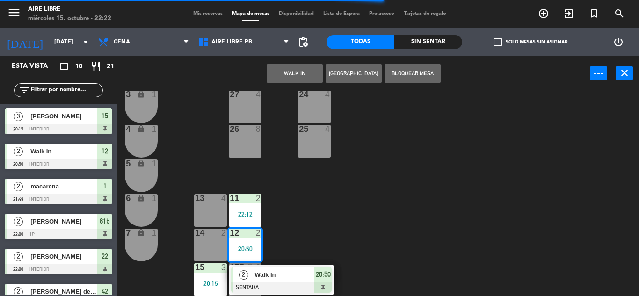
click at [291, 281] on div "Walk In" at bounding box center [284, 274] width 61 height 15
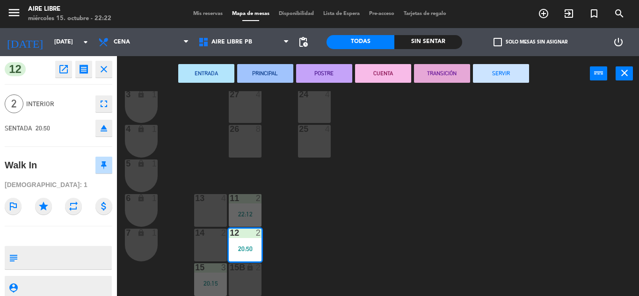
click at [506, 75] on button "SERVIR" at bounding box center [501, 73] width 56 height 19
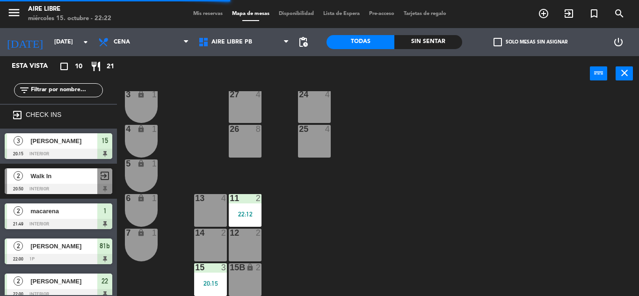
click at [207, 282] on div "20:15" at bounding box center [210, 283] width 33 height 7
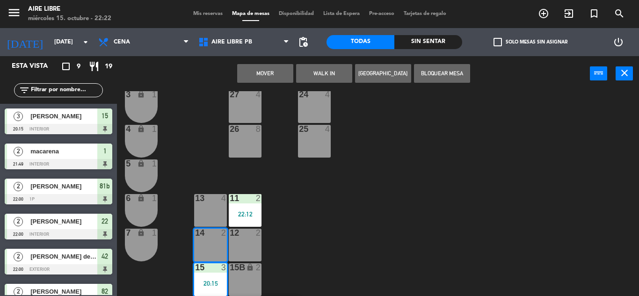
click at [274, 78] on button "Mover" at bounding box center [265, 73] width 56 height 19
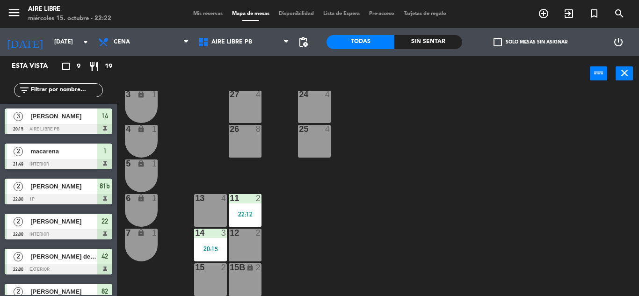
click at [217, 244] on div "14 3 20:15" at bounding box center [210, 245] width 33 height 33
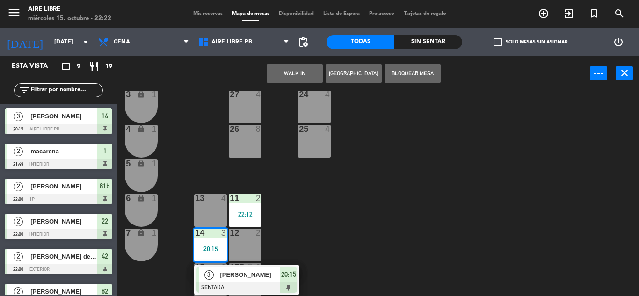
click at [271, 272] on span "[PERSON_NAME]" at bounding box center [250, 275] width 60 height 10
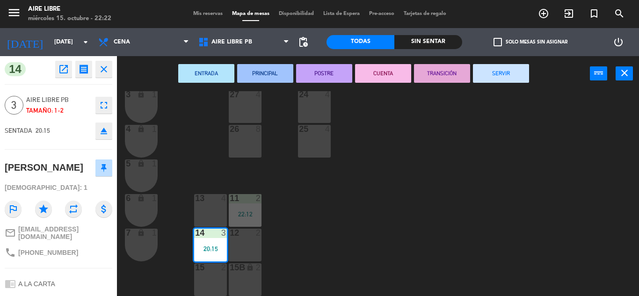
click at [506, 81] on button "SERVIR" at bounding box center [501, 73] width 56 height 19
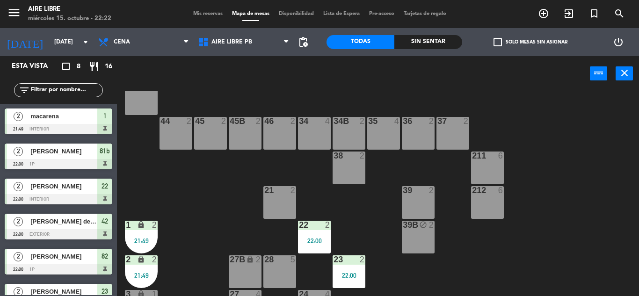
scroll to position [0, 0]
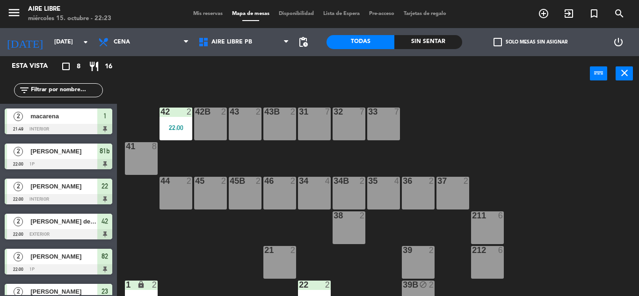
click at [309, 79] on div "power_input close" at bounding box center [353, 74] width 473 height 36
click at [327, 74] on div "power_input close" at bounding box center [353, 74] width 473 height 36
click at [266, 78] on div "power_input close" at bounding box center [353, 74] width 473 height 36
click at [262, 71] on div "power_input close" at bounding box center [353, 74] width 473 height 36
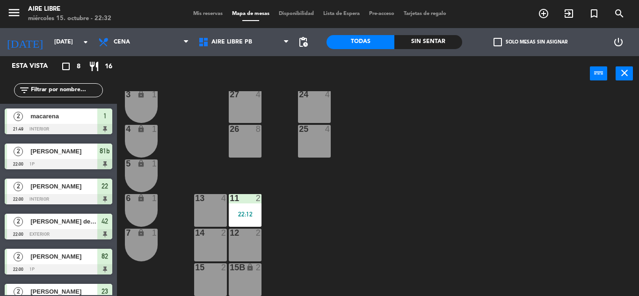
scroll to position [89, 0]
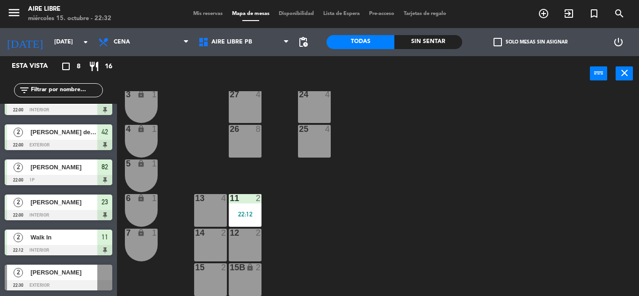
click at [36, 286] on div at bounding box center [59, 285] width 108 height 10
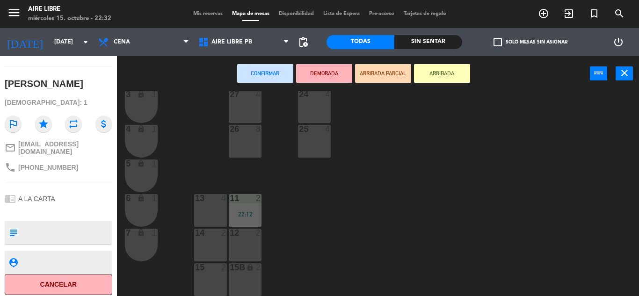
scroll to position [0, 0]
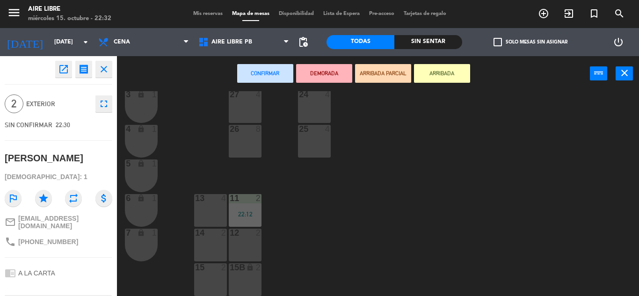
click at [61, 74] on icon "open_in_new" at bounding box center [63, 69] width 11 height 11
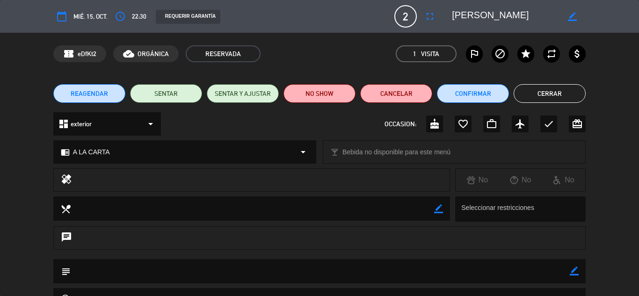
scroll to position [133, 0]
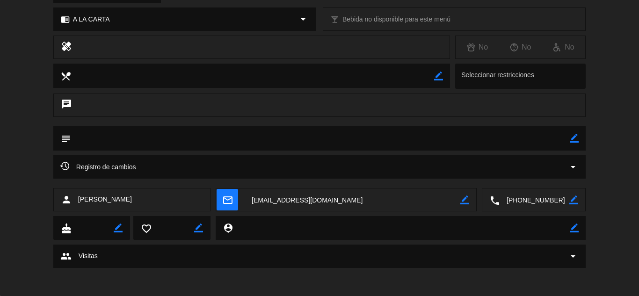
click at [571, 167] on icon "arrow_drop_down" at bounding box center [572, 166] width 11 height 11
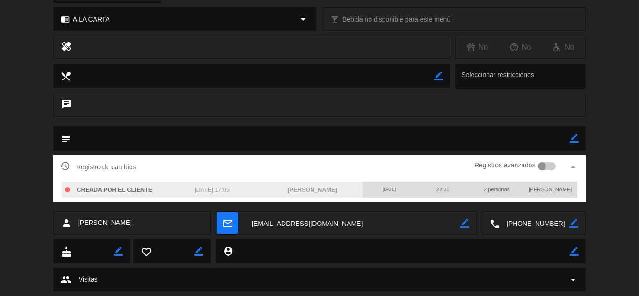
click at [571, 167] on icon "arrow_drop_up" at bounding box center [572, 166] width 11 height 11
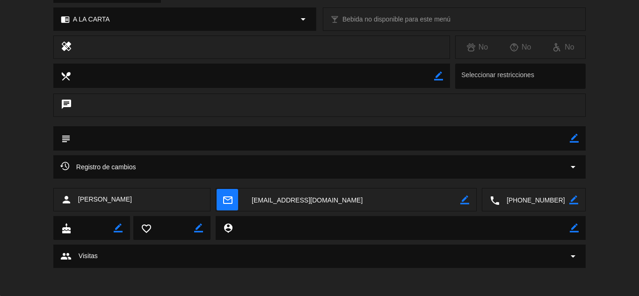
click at [523, 202] on textarea at bounding box center [535, 200] width 70 height 23
click at [517, 180] on span "Click para copiar" at bounding box center [522, 177] width 49 height 10
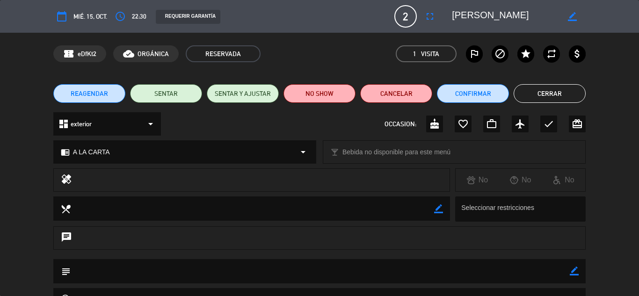
click at [554, 93] on button "Cerrar" at bounding box center [550, 93] width 72 height 19
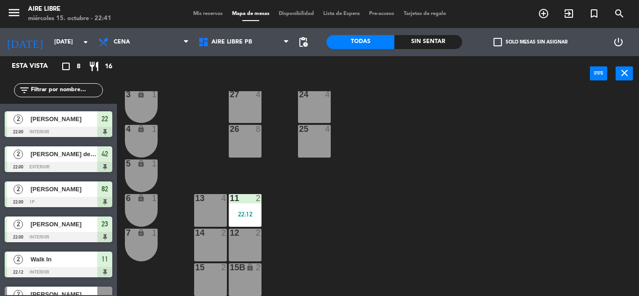
scroll to position [218, 0]
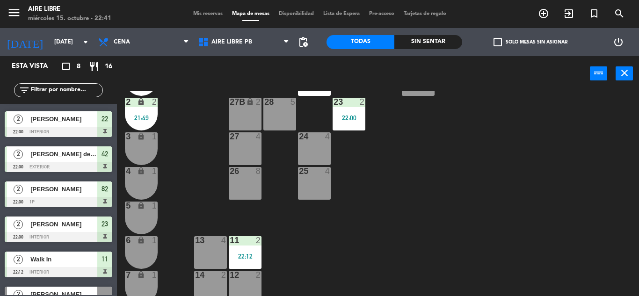
click at [217, 13] on span "Mis reservas" at bounding box center [208, 13] width 39 height 5
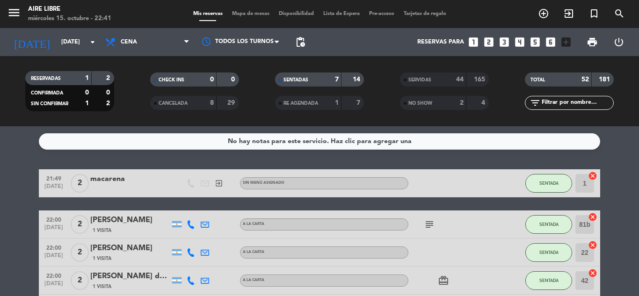
click at [438, 80] on div "SERVIDAS" at bounding box center [423, 79] width 43 height 11
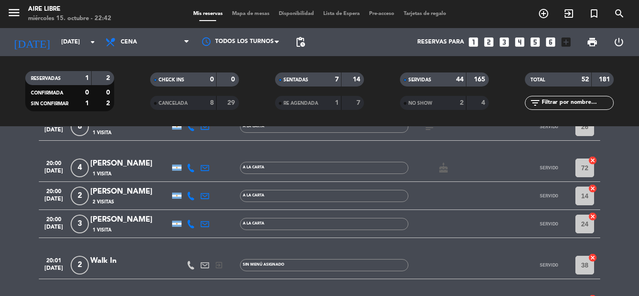
scroll to position [105, 0]
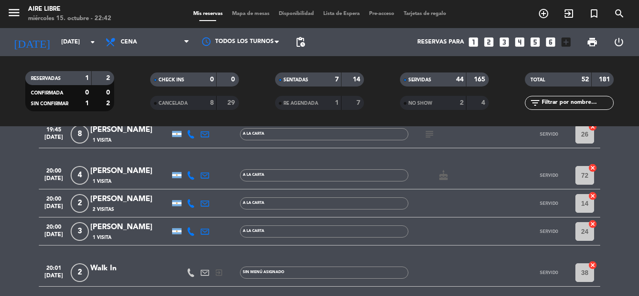
click at [106, 200] on div "[PERSON_NAME]" at bounding box center [130, 199] width 80 height 12
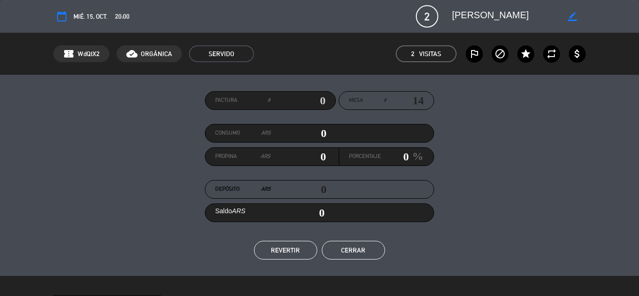
click at [368, 251] on button "Cerrar" at bounding box center [353, 250] width 63 height 19
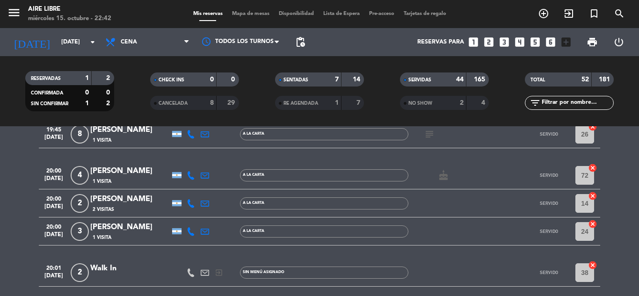
click at [123, 199] on div "[PERSON_NAME]" at bounding box center [130, 199] width 80 height 12
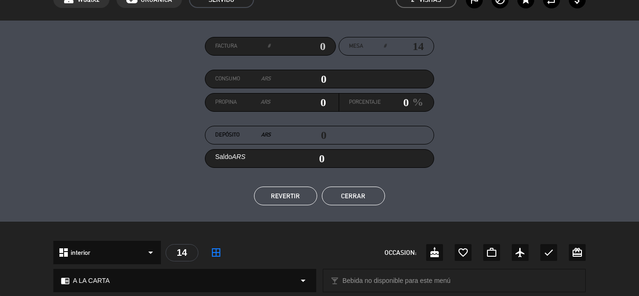
scroll to position [0, 0]
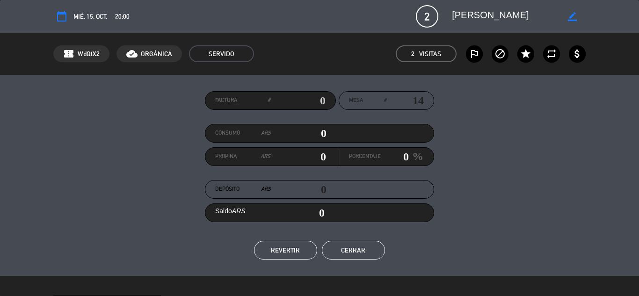
click at [379, 234] on div "Factura # Mesa # 14 Consumo ARS 0 Propina ARS 0 Porcentaje 0 % Depósito ARS 0 S…" at bounding box center [319, 175] width 532 height 168
click at [344, 263] on div "Factura # Mesa # 14 Consumo ARS 0 Propina ARS 0 Porcentaje 0 % Depósito ARS 0 S…" at bounding box center [319, 175] width 639 height 201
click at [367, 252] on button "Cerrar" at bounding box center [353, 250] width 63 height 19
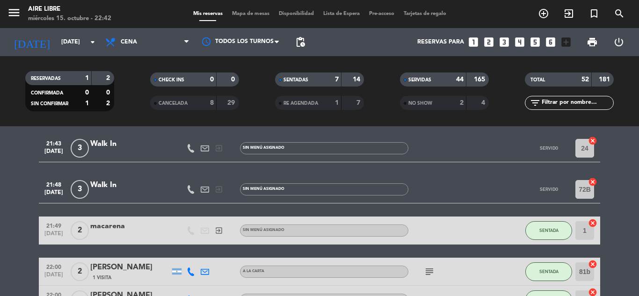
scroll to position [1655, 0]
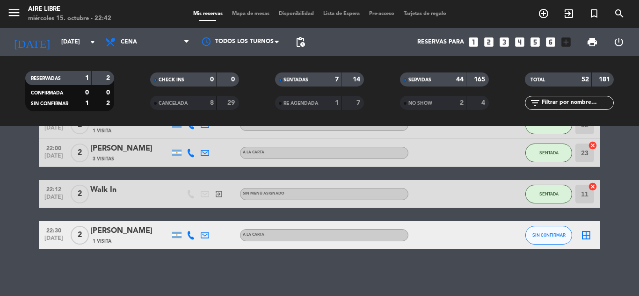
click at [250, 14] on span "Mapa de mesas" at bounding box center [250, 13] width 47 height 5
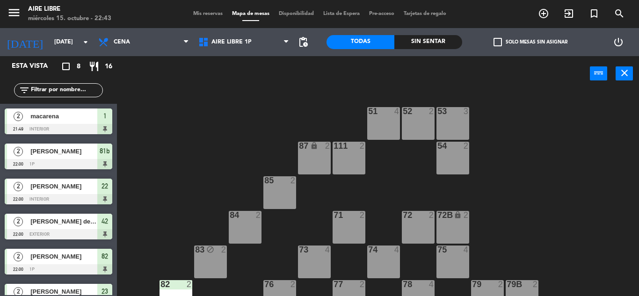
scroll to position [190, 0]
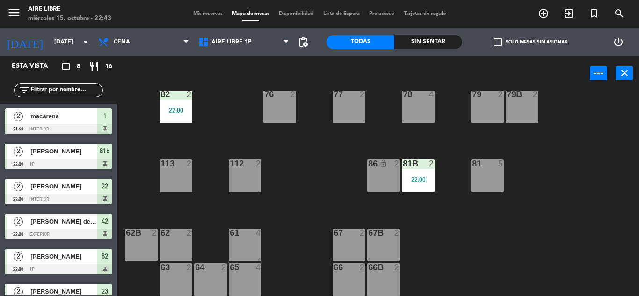
click at [228, 59] on div "power_input close" at bounding box center [353, 74] width 473 height 36
click at [252, 51] on span "Aire Libre 1P" at bounding box center [244, 42] width 100 height 21
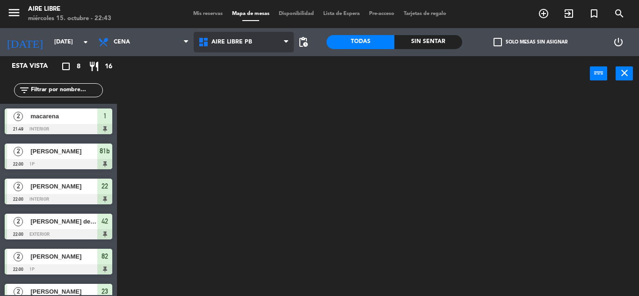
click at [239, 88] on ng-component "menu Aire Libre [DATE] 15. octubre - 22:43 Mis reservas Mapa de mesas Disponibi…" at bounding box center [319, 148] width 639 height 296
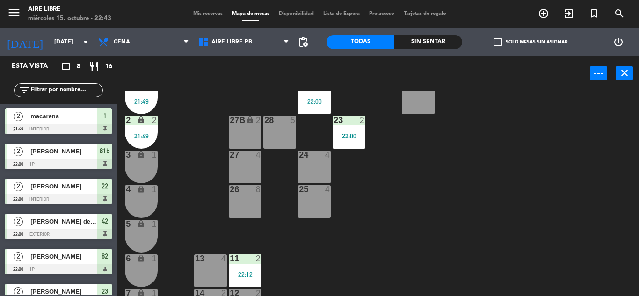
scroll to position [200, 0]
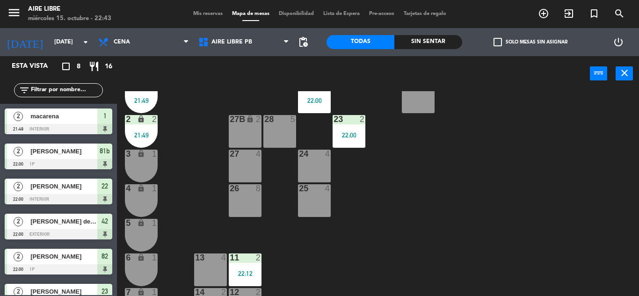
click at [353, 223] on div "42 2 22:00 43 2 31 7 32 7 33 7 42B 2 43B 2 41 8 44 2 45 2 46 2 35 4 34 4 36 2 4…" at bounding box center [380, 193] width 515 height 205
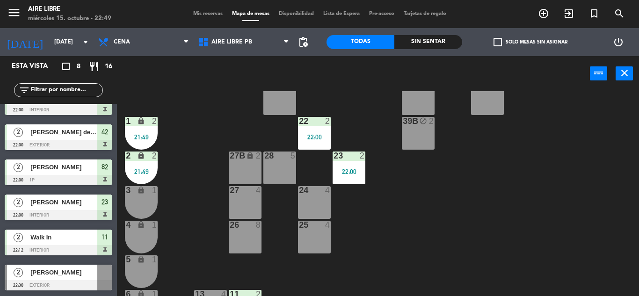
scroll to position [150, 0]
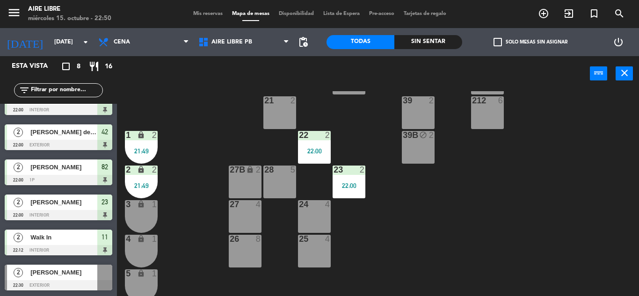
click at [209, 15] on span "Mis reservas" at bounding box center [208, 13] width 39 height 5
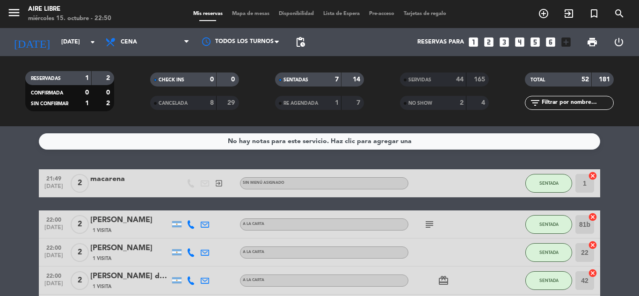
click at [274, 163] on div "No hay notas para este servicio. Haz clic para agregar una 21:49 [DATE] 2 [PERS…" at bounding box center [319, 211] width 639 height 170
click at [554, 175] on button "SENTADA" at bounding box center [548, 183] width 47 height 19
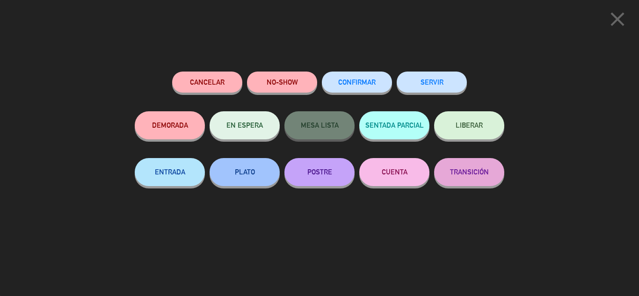
click at [429, 78] on button "SERVIR" at bounding box center [432, 82] width 70 height 21
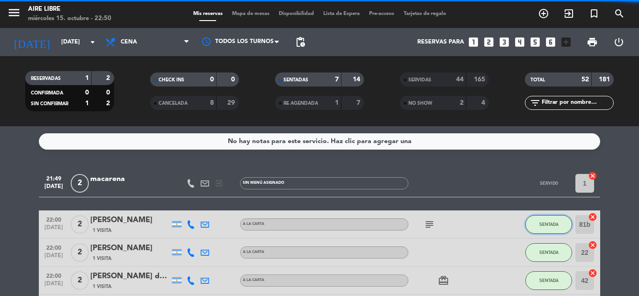
click at [551, 224] on span "SENTADA" at bounding box center [548, 224] width 19 height 5
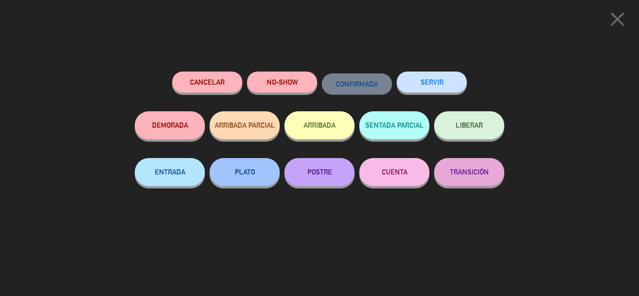
click at [429, 80] on button "SERVIR" at bounding box center [432, 82] width 70 height 21
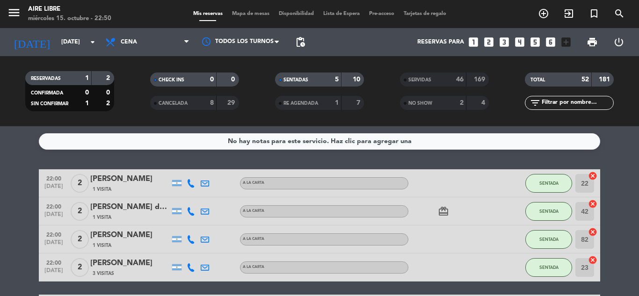
click at [543, 178] on button "SENTADA" at bounding box center [548, 183] width 47 height 19
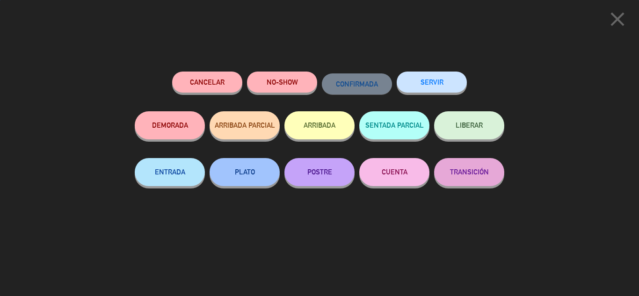
click at [442, 76] on button "SERVIR" at bounding box center [432, 82] width 70 height 21
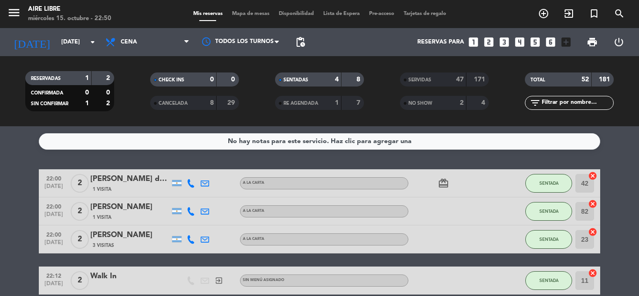
click at [548, 175] on button "SENTADA" at bounding box center [548, 183] width 47 height 19
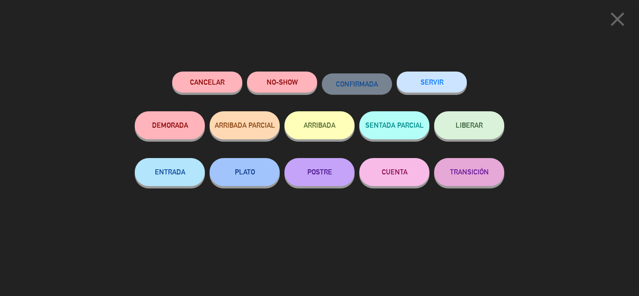
click at [430, 76] on button "SERVIR" at bounding box center [432, 82] width 70 height 21
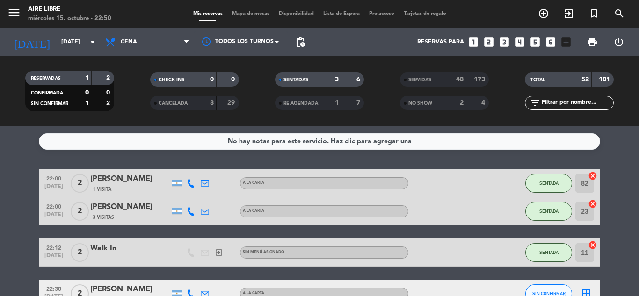
click at [546, 176] on button "SENTADA" at bounding box center [548, 183] width 47 height 19
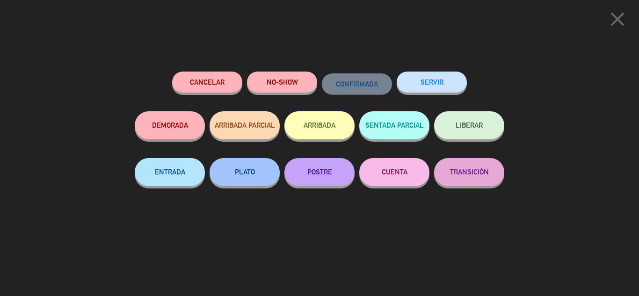
click at [428, 80] on button "SERVIR" at bounding box center [432, 82] width 70 height 21
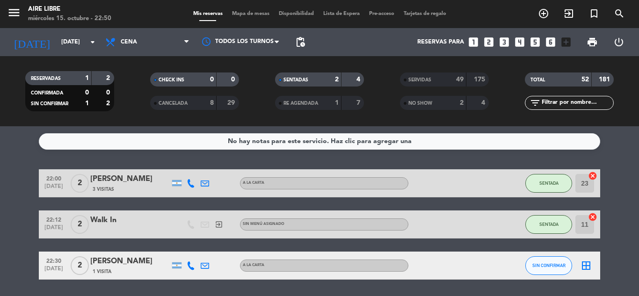
click at [548, 177] on button "SENTADA" at bounding box center [548, 183] width 47 height 19
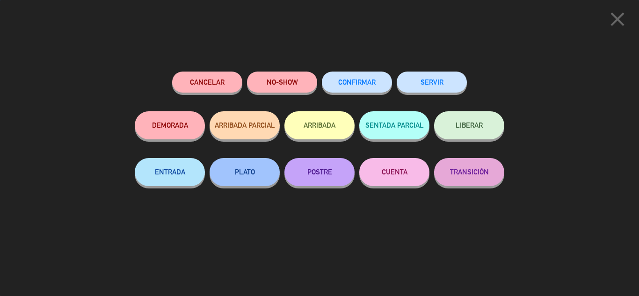
click at [431, 82] on button "SERVIR" at bounding box center [432, 82] width 70 height 21
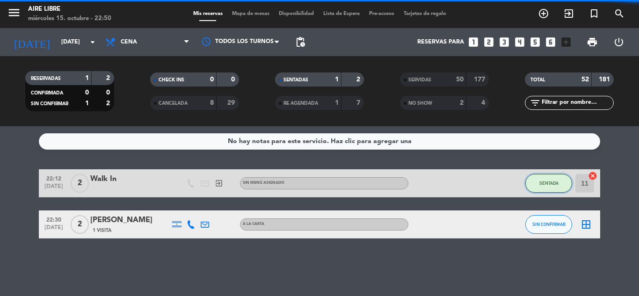
click at [547, 183] on span "SENTADA" at bounding box center [548, 183] width 19 height 5
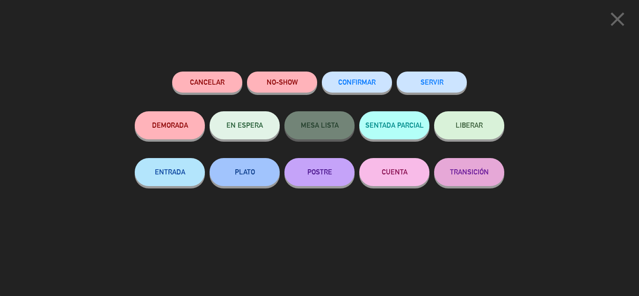
click at [441, 84] on button "SERVIR" at bounding box center [432, 82] width 70 height 21
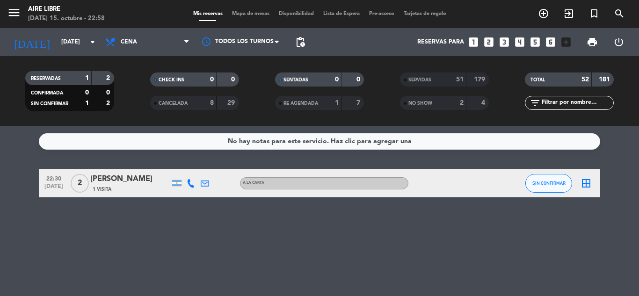
click at [114, 186] on div "1 Visita" at bounding box center [130, 189] width 80 height 8
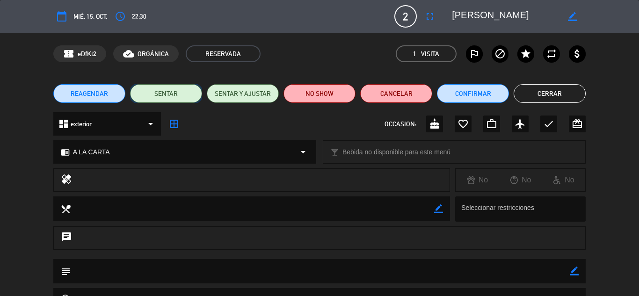
click at [172, 95] on button "SENTAR" at bounding box center [166, 93] width 72 height 19
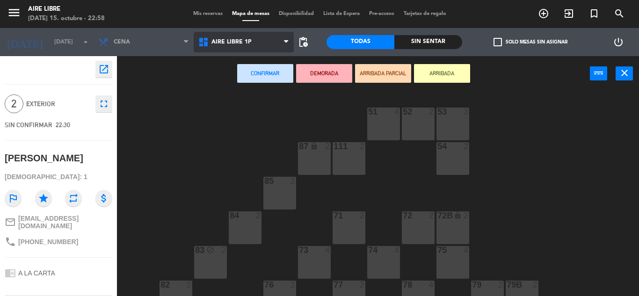
click at [218, 40] on span "Aire Libre 1P" at bounding box center [231, 42] width 40 height 7
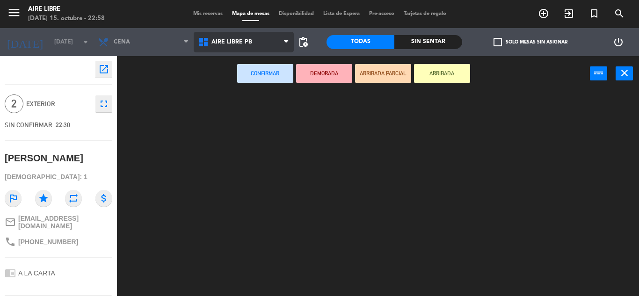
click at [222, 84] on ng-component "menu Aire Libre [DATE] 15. octubre - 22:58 Mis reservas Mapa de mesas Disponibi…" at bounding box center [319, 148] width 639 height 296
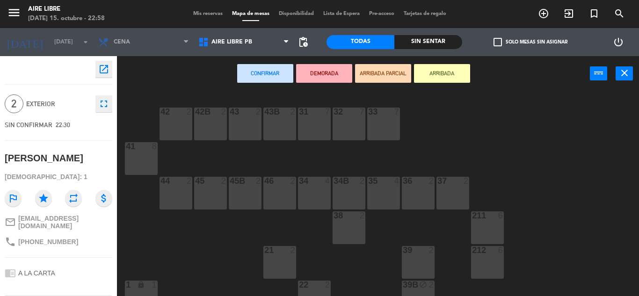
click at [350, 231] on div "38 2" at bounding box center [349, 227] width 33 height 33
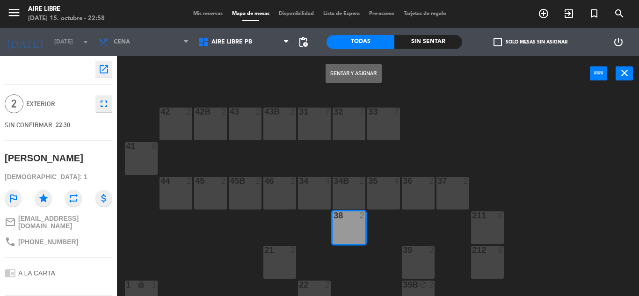
click at [357, 70] on button "Sentar y Asignar" at bounding box center [354, 73] width 56 height 19
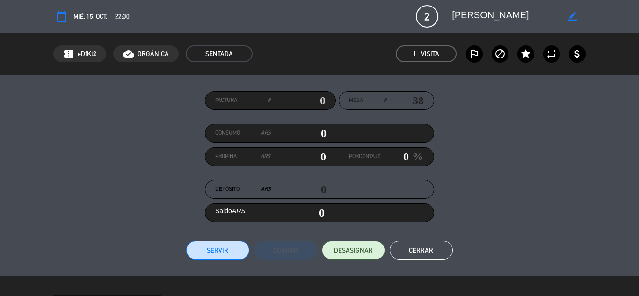
click at [415, 249] on button "Cerrar" at bounding box center [421, 250] width 63 height 19
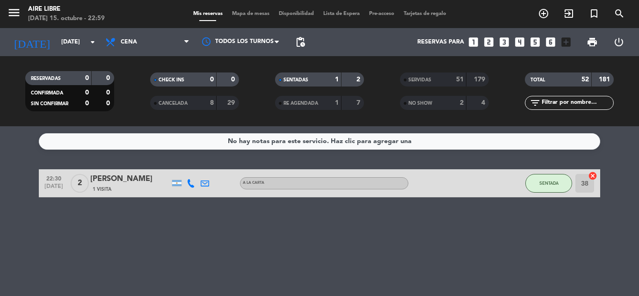
click at [364, 246] on div "No hay notas para este servicio. Haz clic para agregar una 22:30 [DATE] 2 [PERS…" at bounding box center [319, 211] width 639 height 170
click at [215, 242] on div "No hay notas para este servicio. Haz clic para agregar una 22:30 [DATE] 2 [PERS…" at bounding box center [319, 211] width 639 height 170
click at [63, 44] on input "[DATE]" at bounding box center [96, 42] width 79 height 16
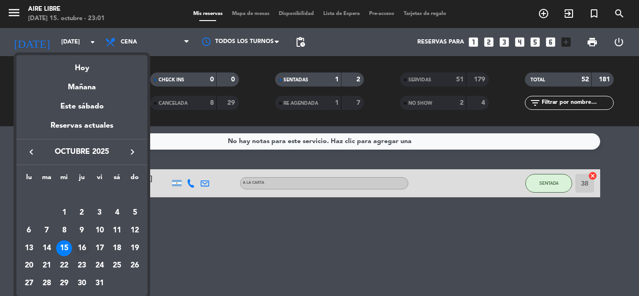
click at [81, 246] on div "16" at bounding box center [82, 248] width 16 height 16
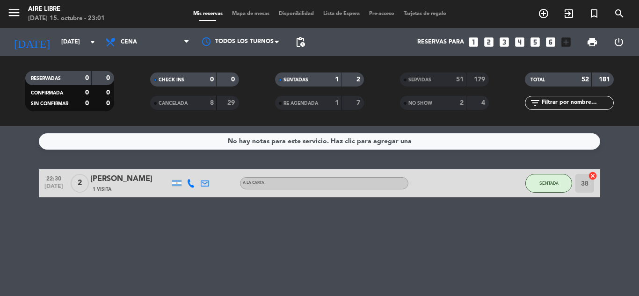
type input "[DEMOGRAPHIC_DATA][DATE]"
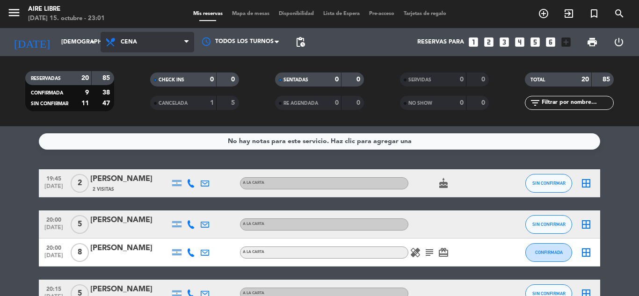
click at [134, 37] on span "Cena" at bounding box center [148, 42] width 94 height 21
click at [141, 108] on div "menu Aire Libre [DATE] 15. octubre - 23:01 Mis reservas Mapa de mesas Disponibi…" at bounding box center [319, 63] width 639 height 126
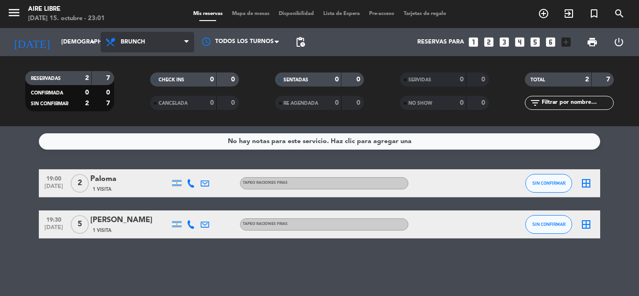
click at [132, 39] on span "Brunch" at bounding box center [133, 42] width 24 height 7
click at [127, 144] on ng-component "menu Aire Libre [DATE] 15. octubre - 23:01 Mis reservas Mapa de mesas Disponibi…" at bounding box center [319, 148] width 639 height 296
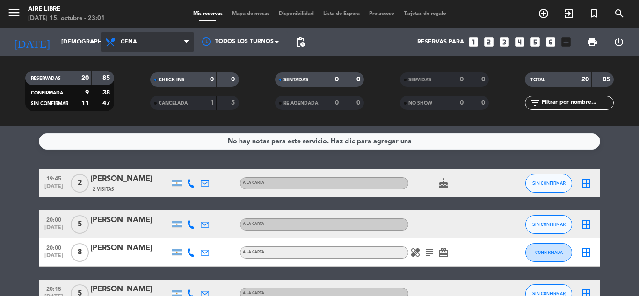
click at [135, 42] on span "Cena" at bounding box center [129, 42] width 16 height 7
click at [141, 102] on div "menu Aire Libre [DATE] 15. octubre - 23:01 Mis reservas Mapa de mesas Disponibi…" at bounding box center [319, 63] width 639 height 126
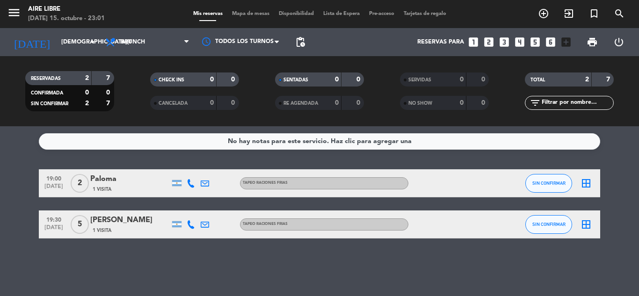
click at [587, 186] on icon "border_all" at bounding box center [586, 183] width 11 height 11
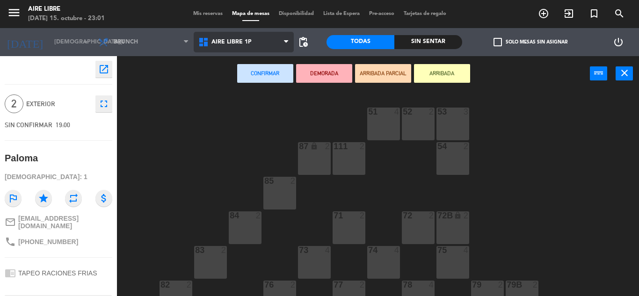
click at [227, 47] on span "Aire Libre 1P" at bounding box center [244, 42] width 100 height 21
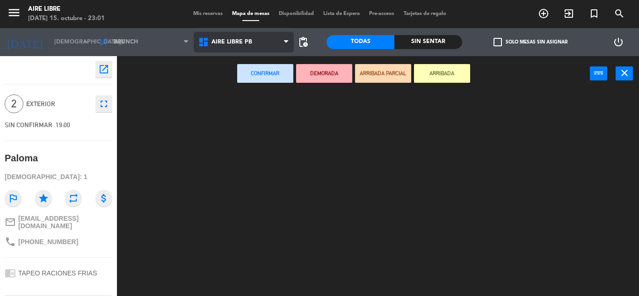
click at [237, 83] on ng-component "menu Aire Libre [DATE] 15. octubre - 23:01 Mis reservas Mapa de mesas Disponibi…" at bounding box center [319, 148] width 639 height 296
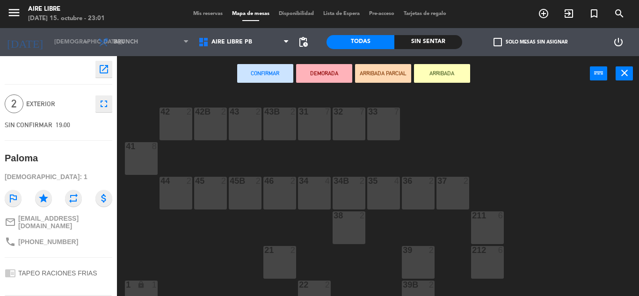
click at [344, 187] on div "34B 2" at bounding box center [349, 193] width 33 height 33
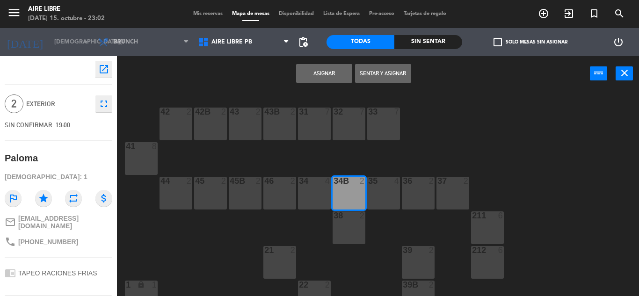
click at [312, 75] on button "Asignar" at bounding box center [324, 73] width 56 height 19
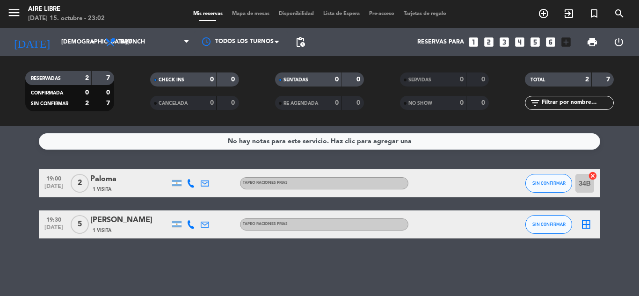
click at [585, 227] on icon "border_all" at bounding box center [586, 224] width 11 height 11
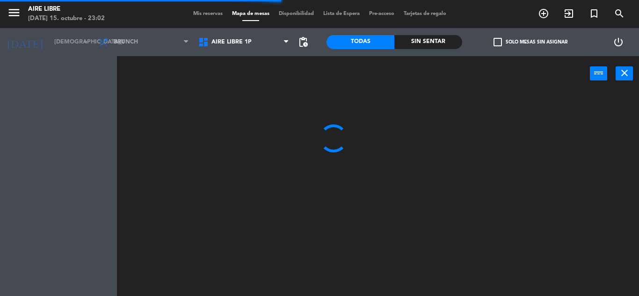
click at [225, 43] on span "Aire Libre 1P" at bounding box center [231, 42] width 40 height 7
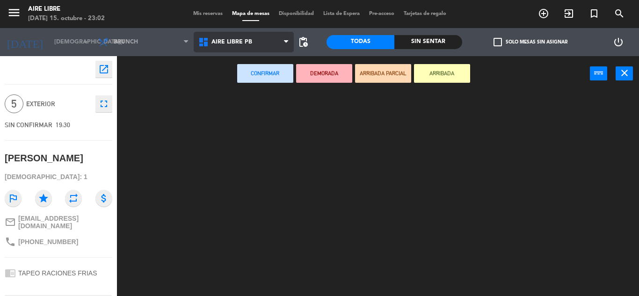
click at [231, 79] on ng-component "menu Aire Libre [DATE] 15. octubre - 23:02 Mis reservas Mapa de mesas Disponibi…" at bounding box center [319, 148] width 639 height 296
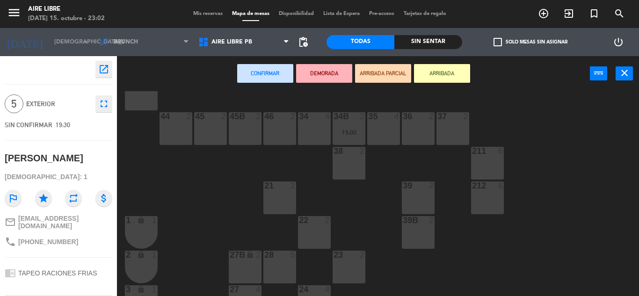
scroll to position [73, 0]
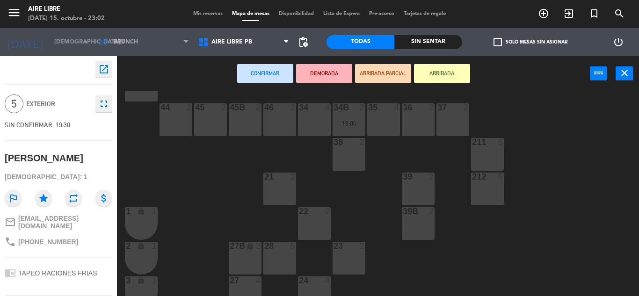
click at [277, 252] on div "28 5" at bounding box center [279, 258] width 33 height 33
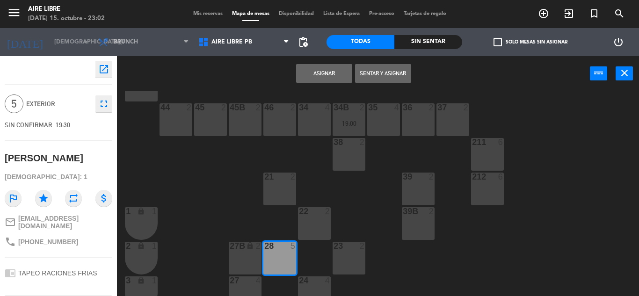
click at [322, 73] on button "Asignar" at bounding box center [324, 73] width 56 height 19
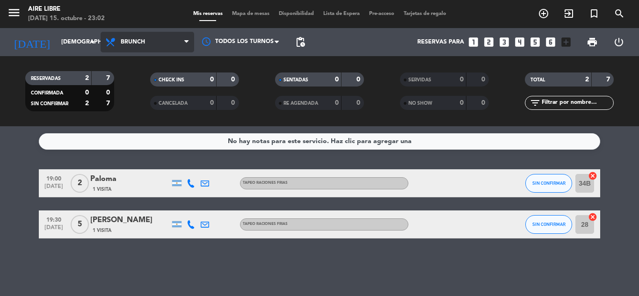
click at [140, 38] on span "Brunch" at bounding box center [148, 42] width 94 height 21
click at [140, 141] on ng-component "menu Aire Libre miércoles 15. octubre - 23:02 Mis reservas Mapa de mesas Dispon…" at bounding box center [319, 148] width 639 height 296
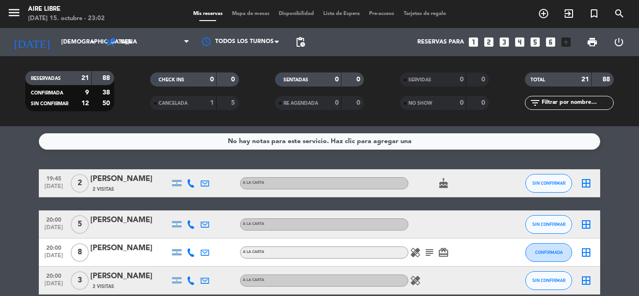
click at [585, 185] on icon "border_all" at bounding box center [586, 183] width 11 height 11
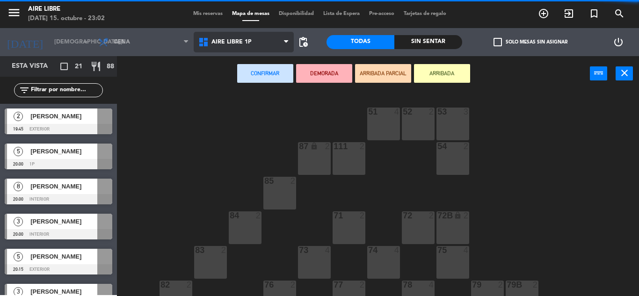
click at [229, 40] on span "Aire Libre 1P" at bounding box center [231, 42] width 40 height 7
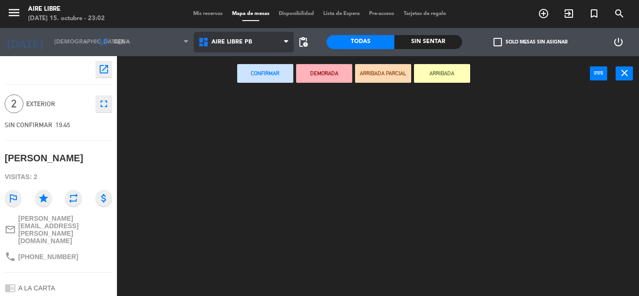
click at [234, 81] on ng-component "menu Aire Libre miércoles 15. octubre - 23:02 Mis reservas Mapa de mesas Dispon…" at bounding box center [319, 148] width 639 height 296
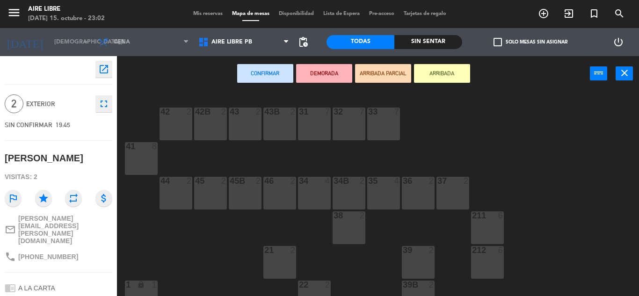
click at [277, 181] on div at bounding box center [279, 181] width 15 height 8
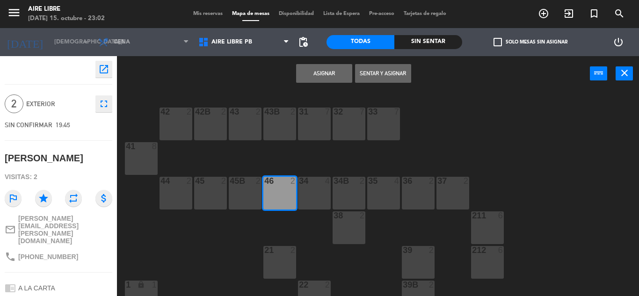
click at [310, 73] on button "Asignar" at bounding box center [324, 73] width 56 height 19
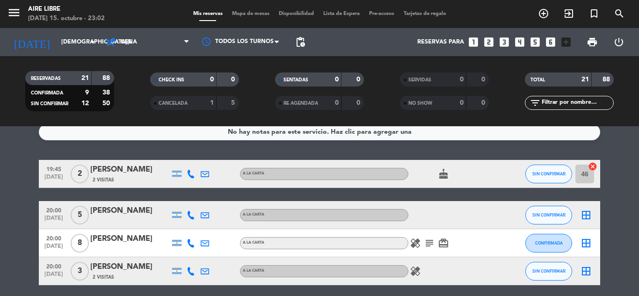
scroll to position [15, 0]
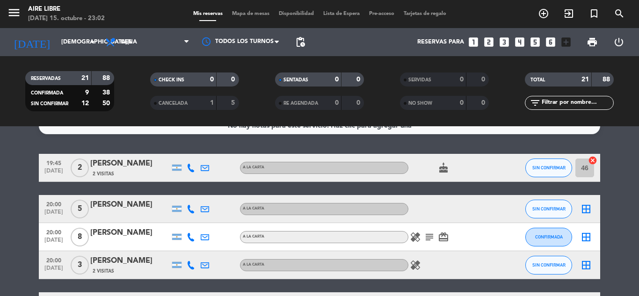
click at [587, 212] on icon "border_all" at bounding box center [586, 208] width 11 height 11
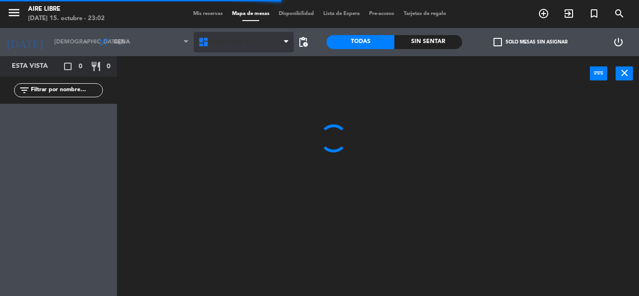
click at [210, 42] on icon at bounding box center [205, 41] width 14 height 11
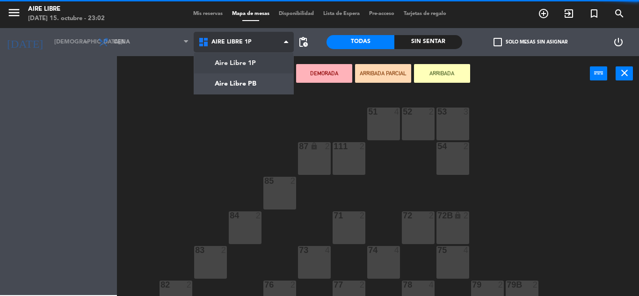
click at [229, 84] on ng-component "menu Aire Libre miércoles 15. octubre - 23:02 Mis reservas Mapa de mesas Dispon…" at bounding box center [319, 148] width 639 height 296
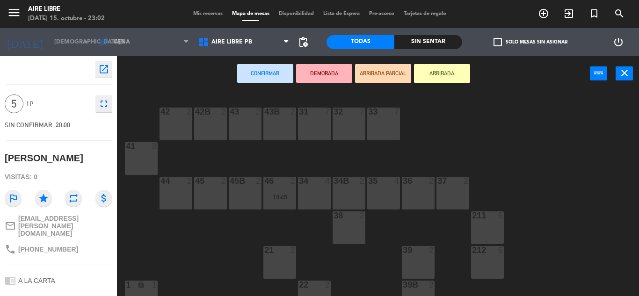
click at [314, 122] on div "31 7" at bounding box center [314, 124] width 33 height 33
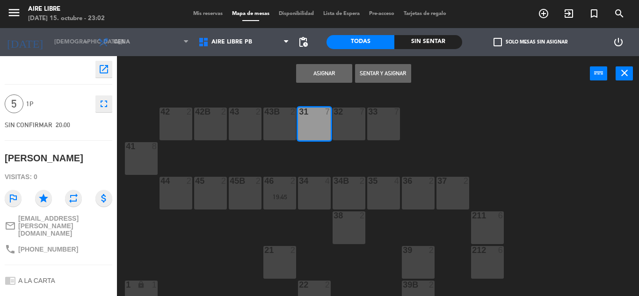
click at [331, 72] on button "Asignar" at bounding box center [324, 73] width 56 height 19
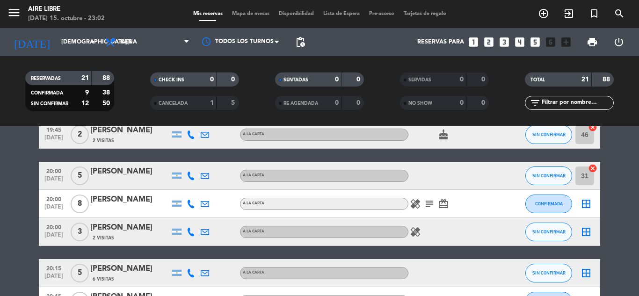
scroll to position [49, 0]
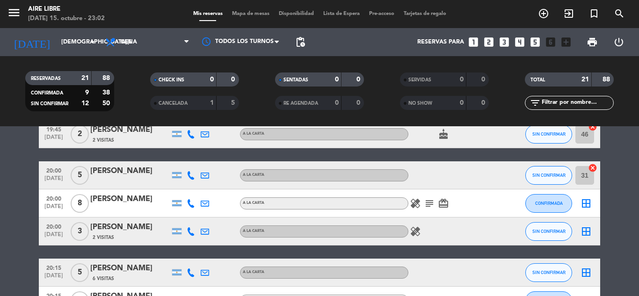
click at [430, 202] on icon "subject" at bounding box center [429, 203] width 11 height 11
click at [587, 203] on icon "border_all" at bounding box center [586, 203] width 11 height 11
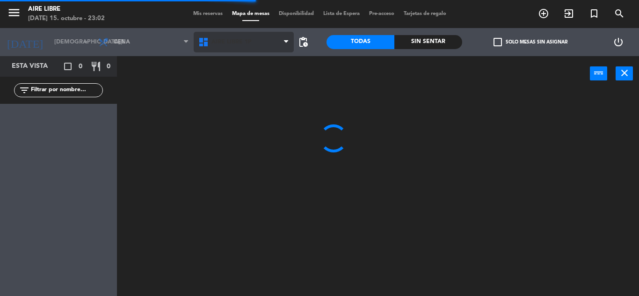
click at [230, 43] on span "Aire Libre 1P" at bounding box center [231, 42] width 40 height 7
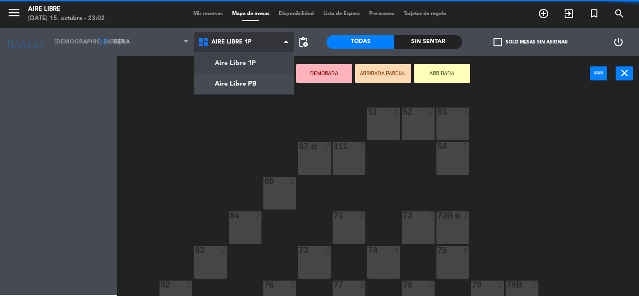
click at [232, 81] on ng-component "menu Aire Libre miércoles 15. octubre - 23:02 Mis reservas Mapa de mesas Dispon…" at bounding box center [319, 148] width 639 height 296
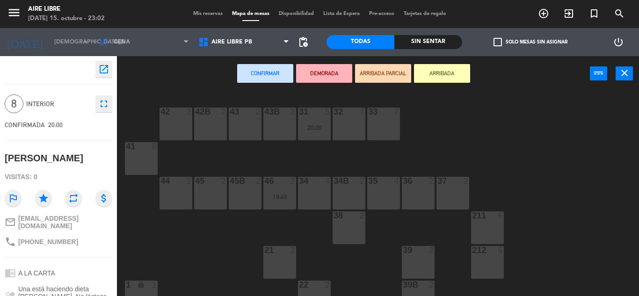
click at [148, 154] on div "41 8" at bounding box center [141, 158] width 33 height 33
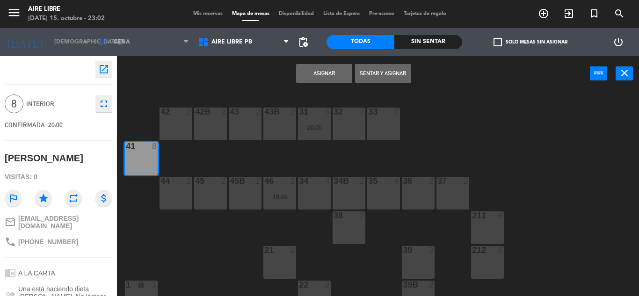
click at [337, 68] on button "Asignar" at bounding box center [324, 73] width 56 height 19
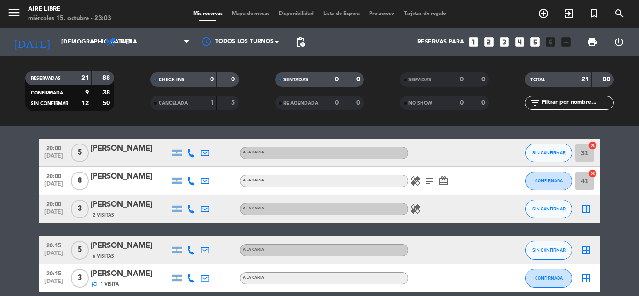
scroll to position [73, 0]
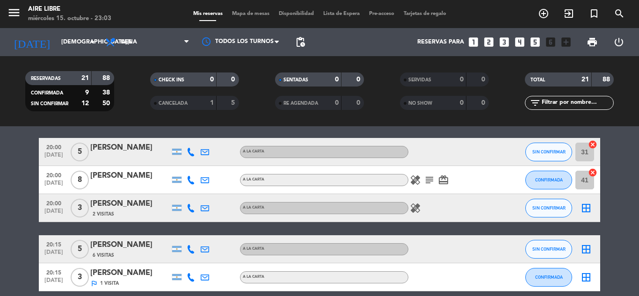
click at [588, 211] on icon "border_all" at bounding box center [586, 208] width 11 height 11
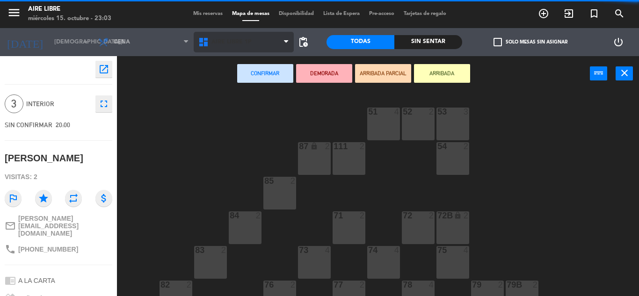
click at [225, 41] on span "Aire Libre 1P" at bounding box center [231, 42] width 40 height 7
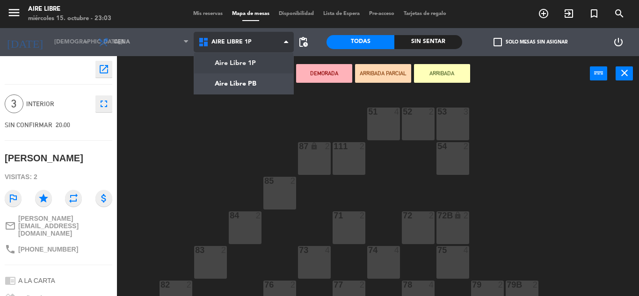
click at [230, 84] on ng-component "menu Aire Libre miércoles 15. octubre - 23:03 Mis reservas Mapa de mesas Dispon…" at bounding box center [319, 148] width 639 height 296
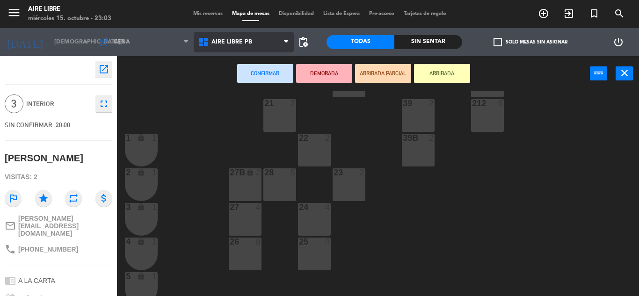
scroll to position [152, 0]
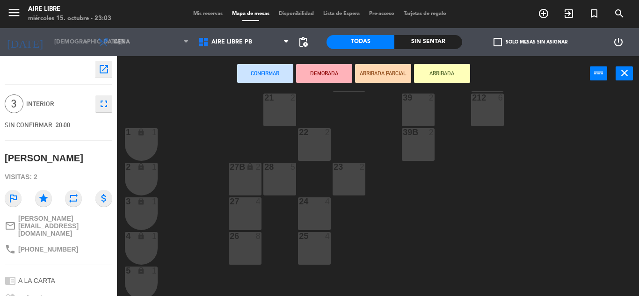
click at [312, 250] on div "25 4" at bounding box center [314, 248] width 33 height 33
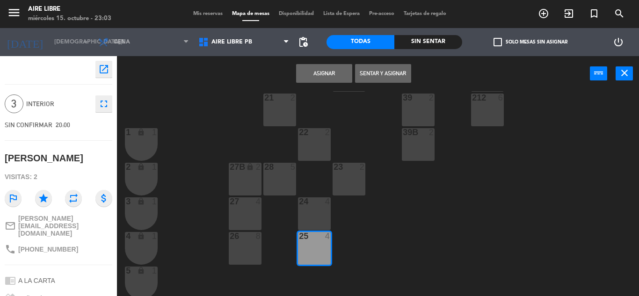
click at [325, 73] on button "Asignar" at bounding box center [324, 73] width 56 height 19
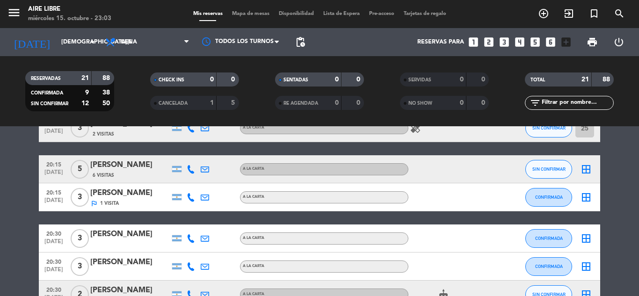
scroll to position [150, 0]
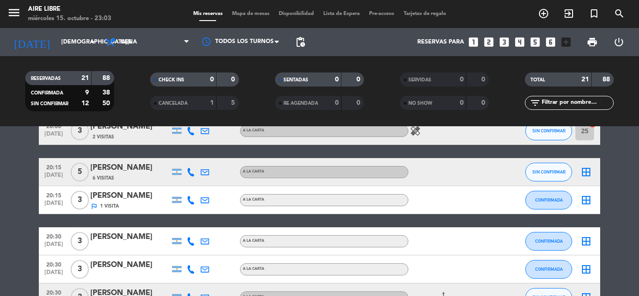
click at [599, 177] on div "border_all" at bounding box center [586, 172] width 28 height 28
click at [586, 170] on icon "border_all" at bounding box center [586, 172] width 11 height 11
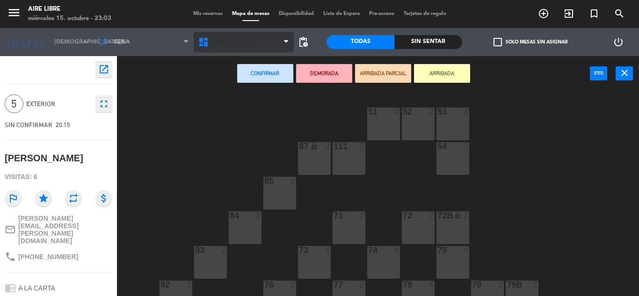
click at [227, 45] on span "Aire Libre 1P" at bounding box center [231, 42] width 40 height 7
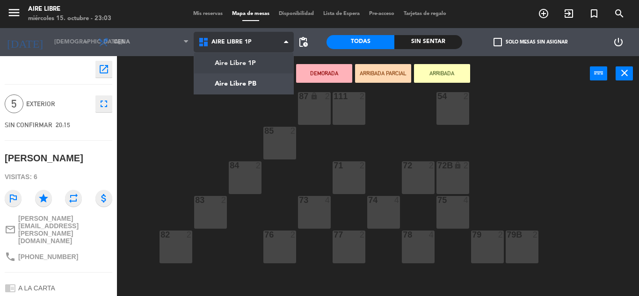
scroll to position [73, 0]
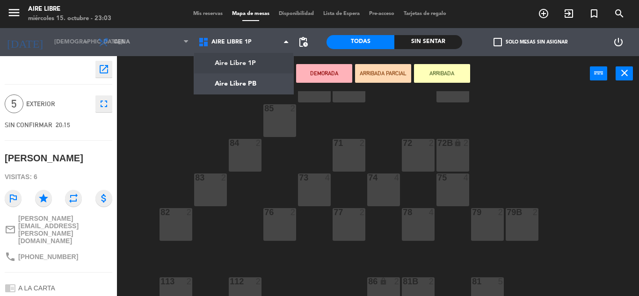
click at [493, 289] on div "81 5" at bounding box center [487, 293] width 33 height 33
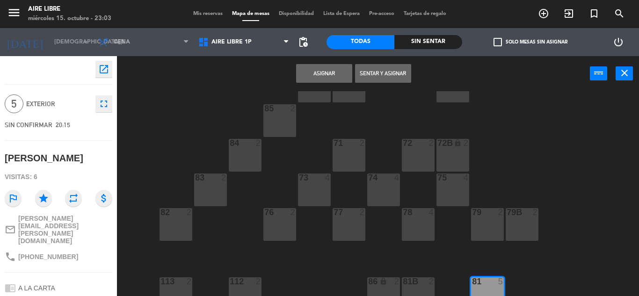
click at [316, 71] on button "Asignar" at bounding box center [324, 73] width 56 height 19
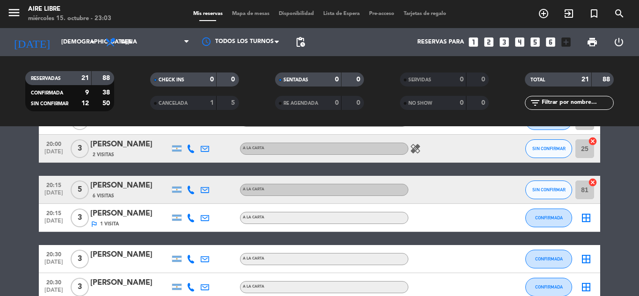
scroll to position [132, 0]
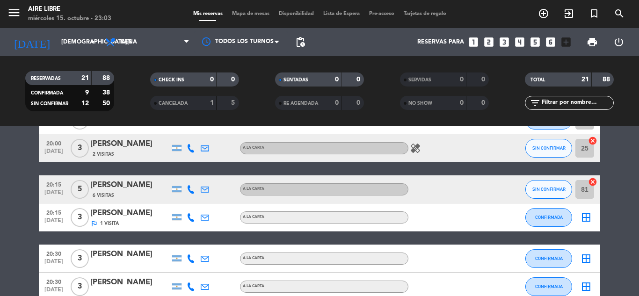
click at [589, 221] on icon "border_all" at bounding box center [586, 217] width 11 height 11
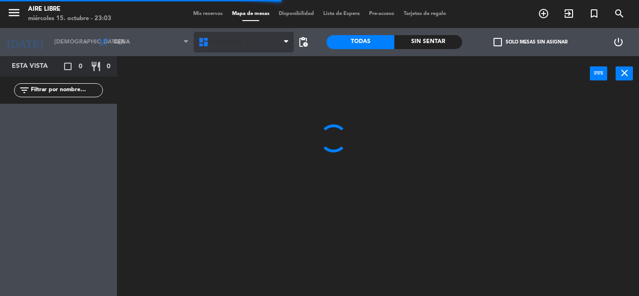
click at [229, 44] on span "Aire Libre 1P" at bounding box center [231, 42] width 40 height 7
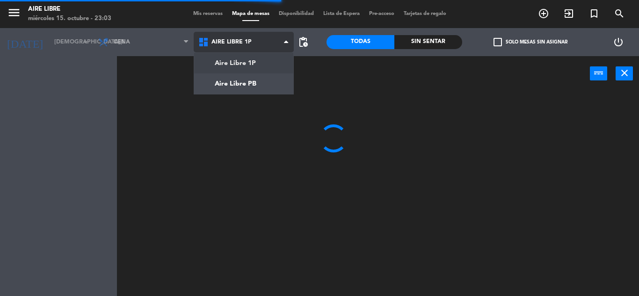
click at [230, 78] on ng-component "menu Aire Libre miércoles 15. octubre - 23:03 Mis reservas Mapa de mesas Dispon…" at bounding box center [319, 148] width 639 height 296
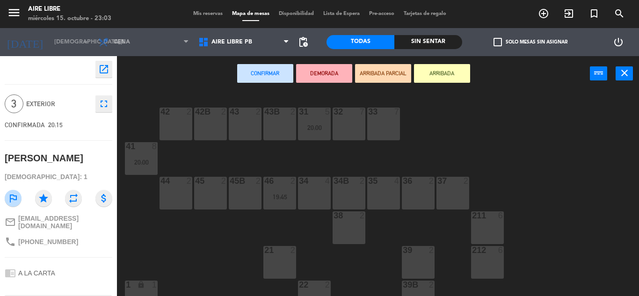
click at [207, 183] on div at bounding box center [210, 181] width 15 height 8
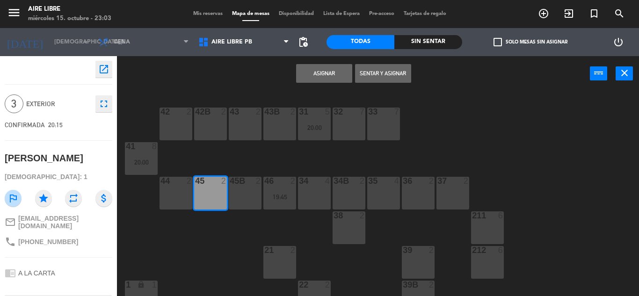
click at [208, 189] on div "45 2" at bounding box center [210, 193] width 33 height 33
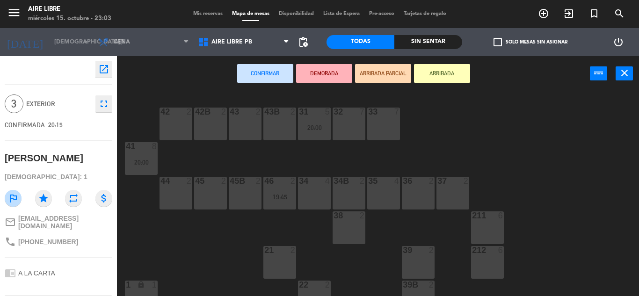
click at [215, 197] on div "45 2" at bounding box center [210, 193] width 33 height 33
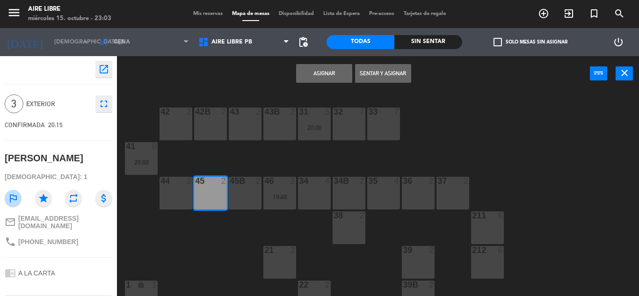
click at [239, 196] on div "45B 2" at bounding box center [245, 193] width 33 height 33
click at [316, 70] on button "Asignar" at bounding box center [324, 73] width 56 height 19
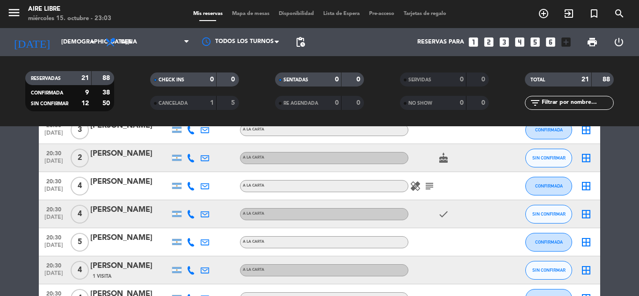
scroll to position [288, 0]
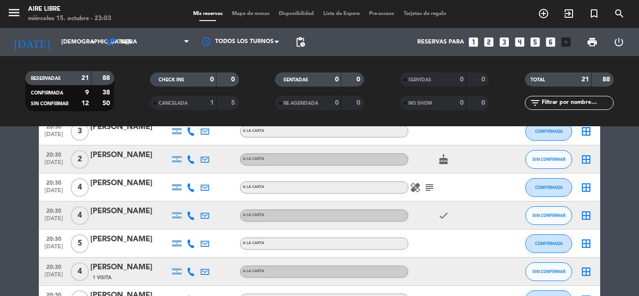
click at [430, 190] on icon "subject" at bounding box center [429, 187] width 11 height 11
click at [584, 189] on icon "border_all" at bounding box center [586, 187] width 11 height 11
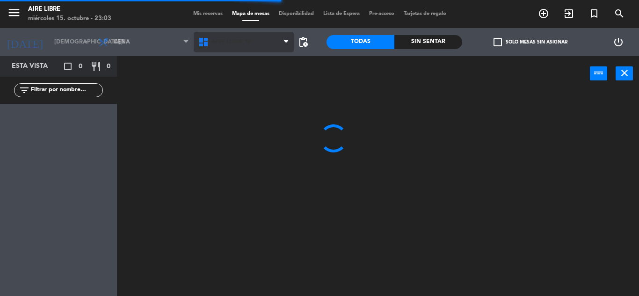
click at [232, 42] on span "Aire Libre 1P" at bounding box center [231, 42] width 40 height 7
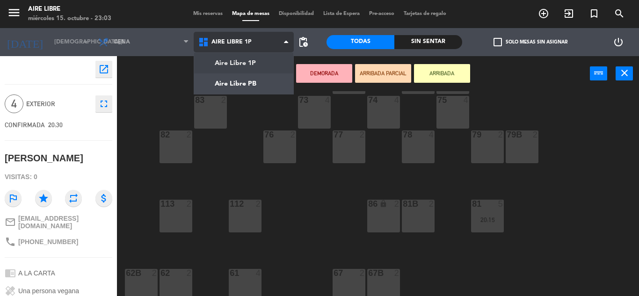
scroll to position [152, 0]
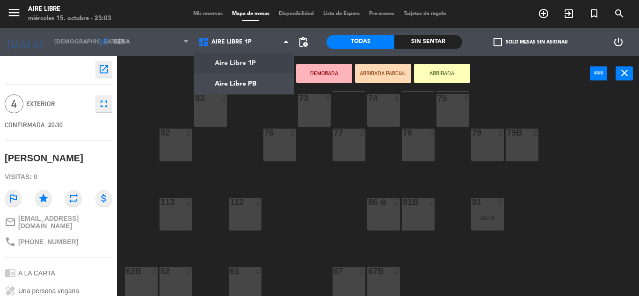
click at [248, 281] on div "61 4" at bounding box center [245, 283] width 33 height 33
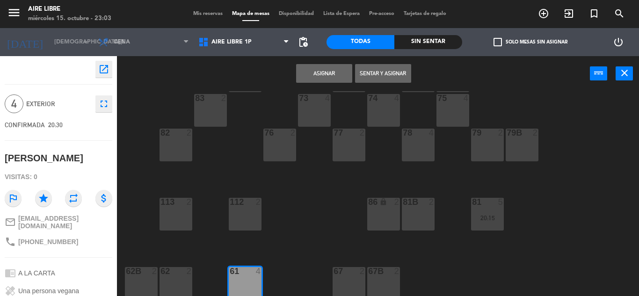
click at [323, 71] on button "Asignar" at bounding box center [324, 73] width 56 height 19
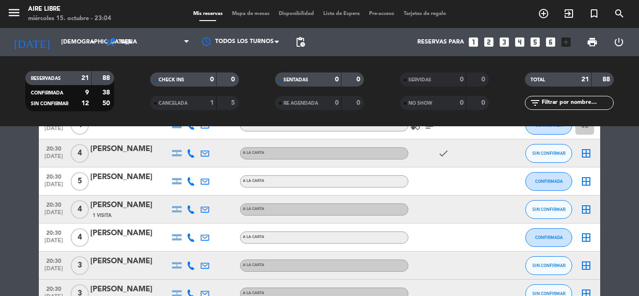
scroll to position [348, 0]
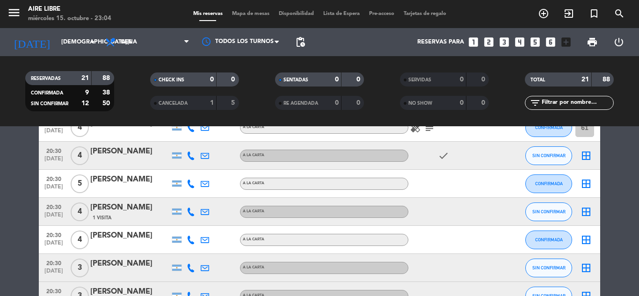
click at [587, 182] on icon "border_all" at bounding box center [586, 183] width 11 height 11
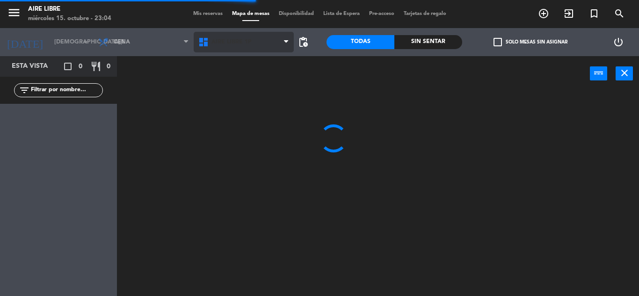
click at [224, 43] on span "Aire Libre 1P" at bounding box center [231, 42] width 40 height 7
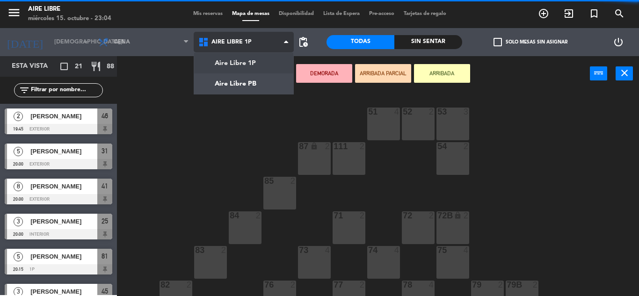
click at [249, 85] on ng-component "menu Aire Libre miércoles 15. octubre - 23:04 Mis reservas Mapa de mesas Dispon…" at bounding box center [319, 148] width 639 height 296
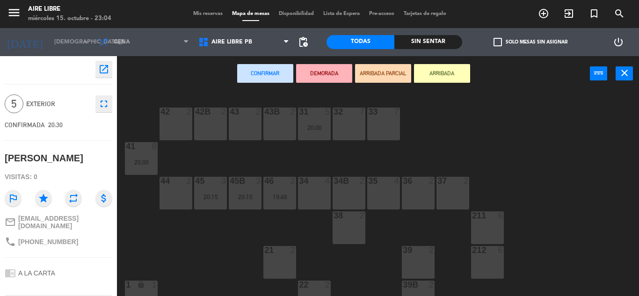
click at [354, 129] on div "32 7" at bounding box center [349, 124] width 33 height 33
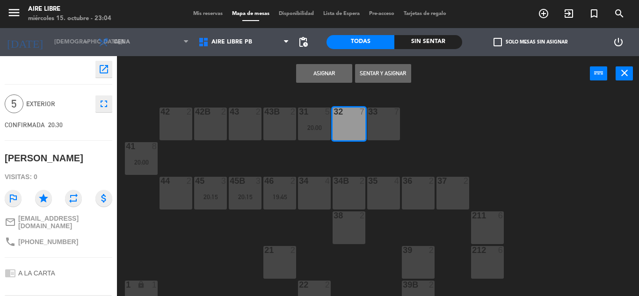
click at [321, 73] on button "Asignar" at bounding box center [324, 73] width 56 height 19
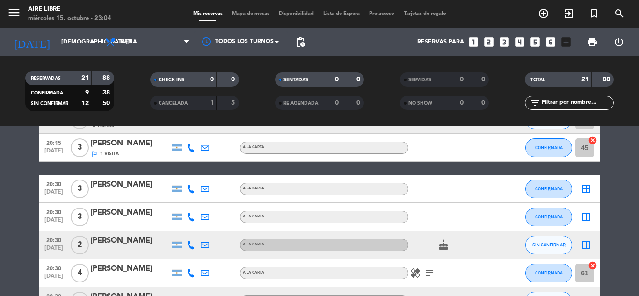
scroll to position [221, 0]
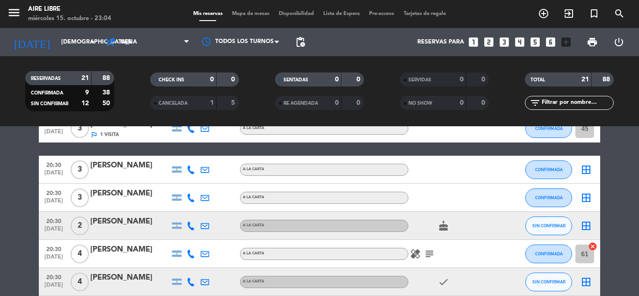
click at [588, 171] on icon "border_all" at bounding box center [586, 169] width 11 height 11
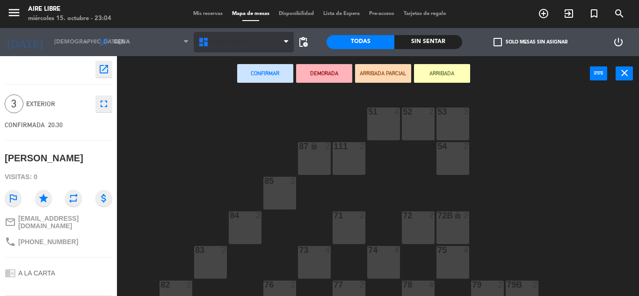
click at [227, 42] on span "Aire Libre 1P" at bounding box center [231, 42] width 40 height 7
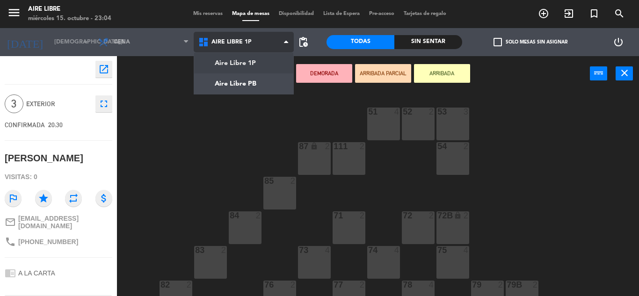
click at [229, 87] on ng-component "menu Aire Libre miércoles 15. octubre - 23:04 Mis reservas Mapa de mesas Dispon…" at bounding box center [319, 148] width 639 height 296
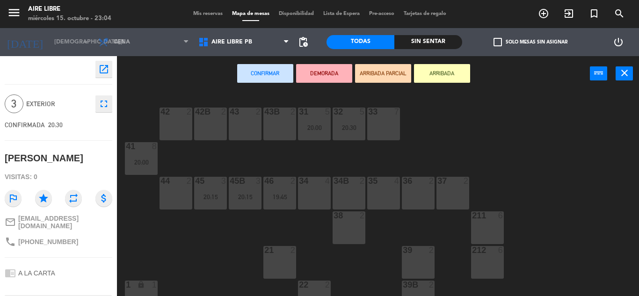
click at [175, 129] on div "42 2" at bounding box center [176, 124] width 33 height 33
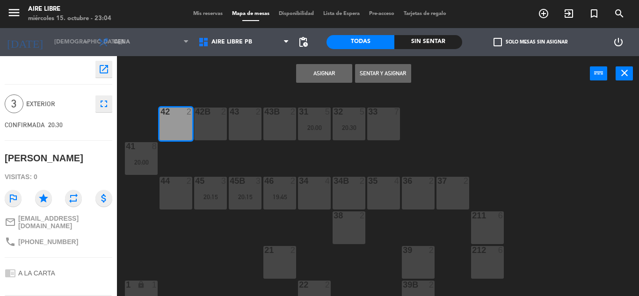
click at [207, 130] on div "42B 2" at bounding box center [210, 124] width 33 height 33
click at [319, 72] on button "Asignar" at bounding box center [324, 73] width 56 height 19
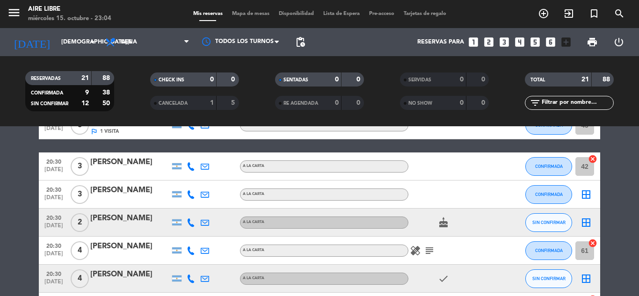
scroll to position [225, 0]
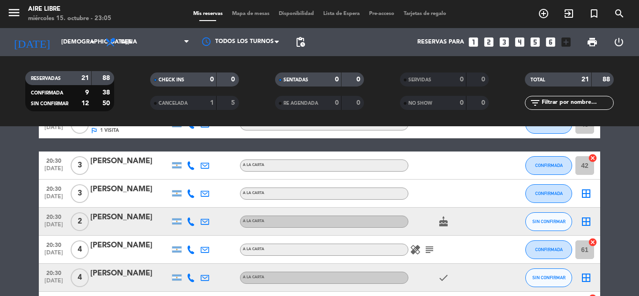
click at [431, 253] on icon "subject" at bounding box center [429, 249] width 11 height 11
click at [586, 196] on icon "border_all" at bounding box center [586, 193] width 11 height 11
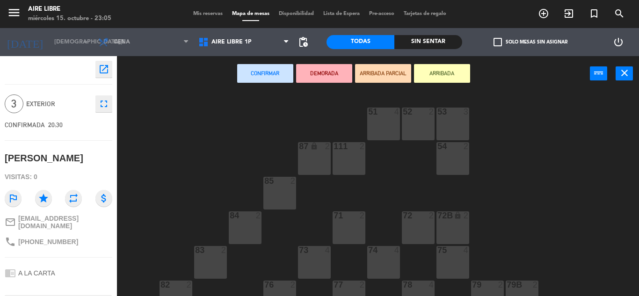
click at [320, 252] on div at bounding box center [313, 250] width 15 height 8
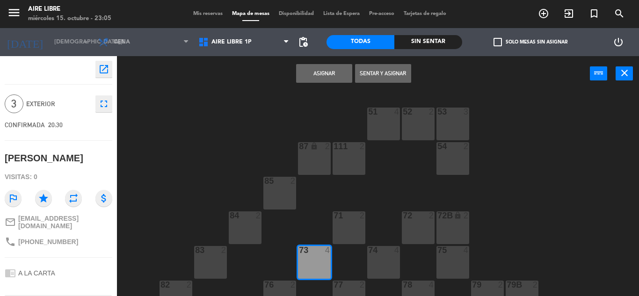
click at [322, 70] on button "Asignar" at bounding box center [324, 73] width 56 height 19
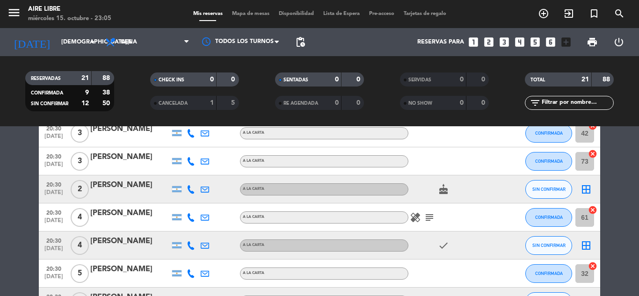
scroll to position [260, 0]
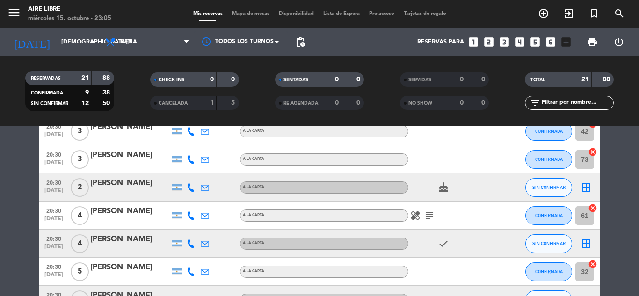
click at [586, 184] on icon "border_all" at bounding box center [586, 187] width 11 height 11
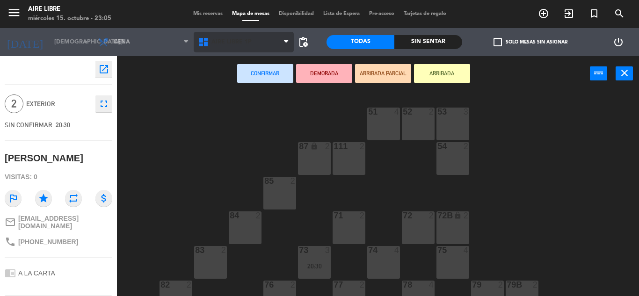
click at [228, 44] on span "Aire Libre 1P" at bounding box center [231, 42] width 40 height 7
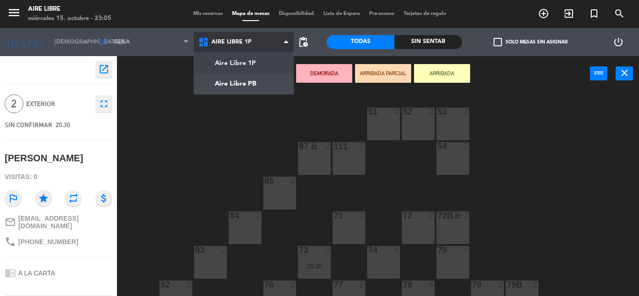
click at [229, 88] on ng-component "menu Aire Libre miércoles 15. octubre - 23:05 Mis reservas Mapa de mesas Dispon…" at bounding box center [319, 148] width 639 height 296
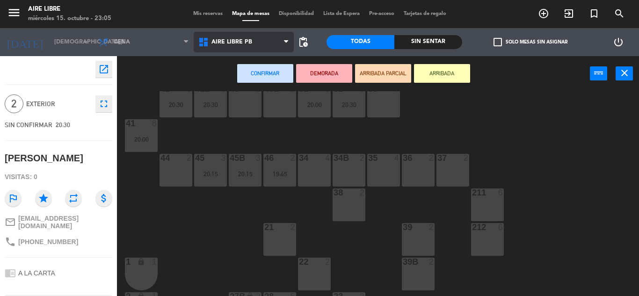
scroll to position [22, 0]
click at [354, 203] on div "38 2" at bounding box center [349, 205] width 33 height 33
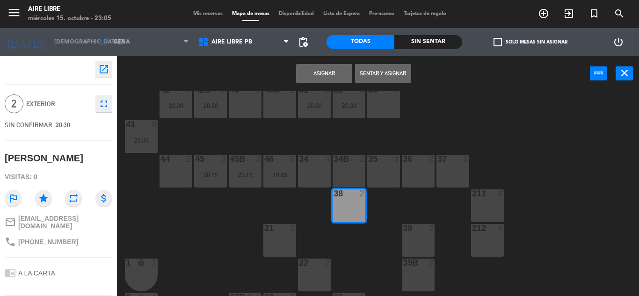
click at [325, 73] on button "Asignar" at bounding box center [324, 73] width 56 height 19
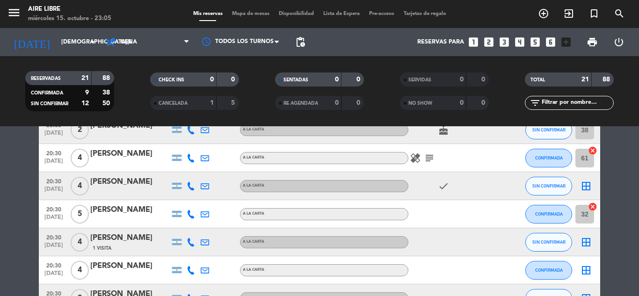
scroll to position [302, 0]
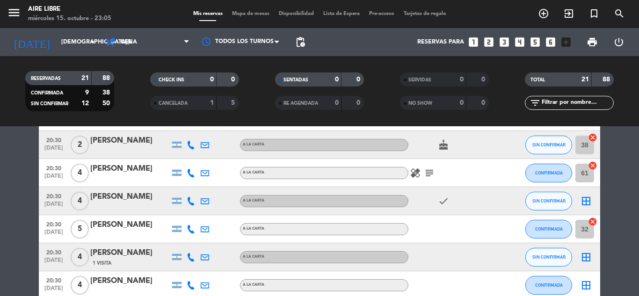
click at [586, 202] on icon "border_all" at bounding box center [586, 201] width 11 height 11
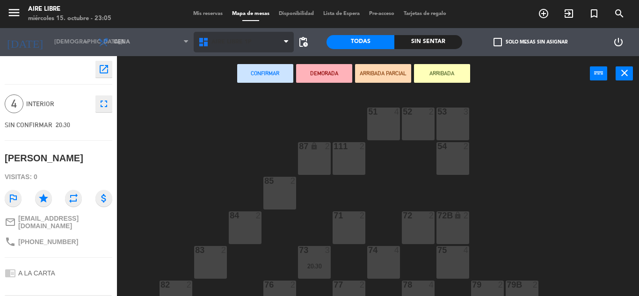
click at [228, 41] on span "Aire Libre 1P" at bounding box center [231, 42] width 40 height 7
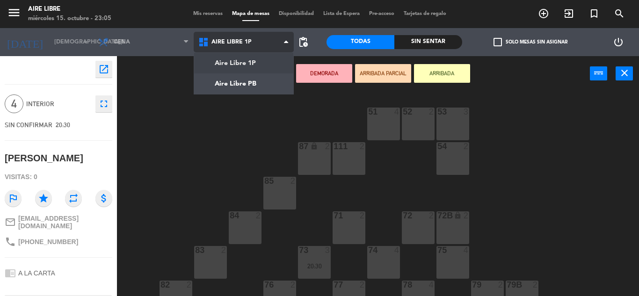
click at [230, 87] on ng-component "menu Aire Libre miércoles 15. octubre - 23:05 Mis reservas Mapa de mesas Dispon…" at bounding box center [319, 148] width 639 height 296
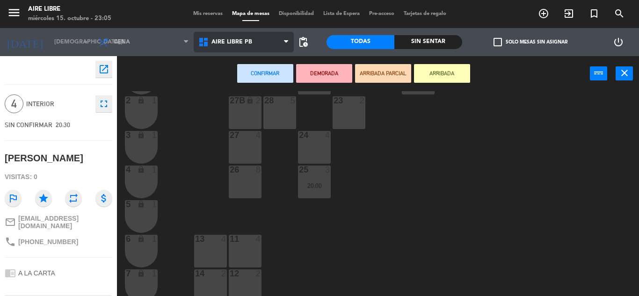
scroll to position [225, 0]
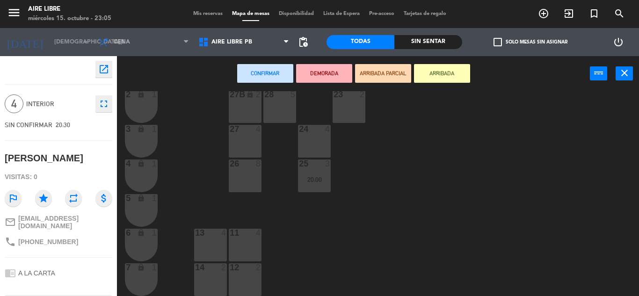
click at [240, 138] on div "27 4" at bounding box center [245, 141] width 33 height 33
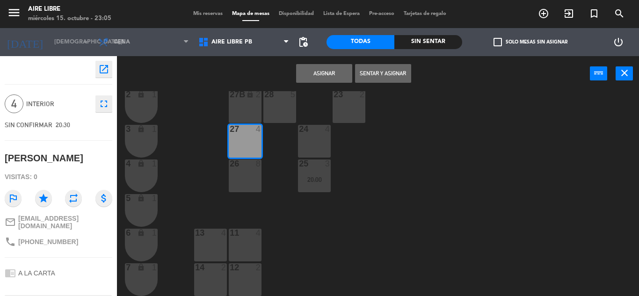
click at [323, 73] on button "Asignar" at bounding box center [324, 73] width 56 height 19
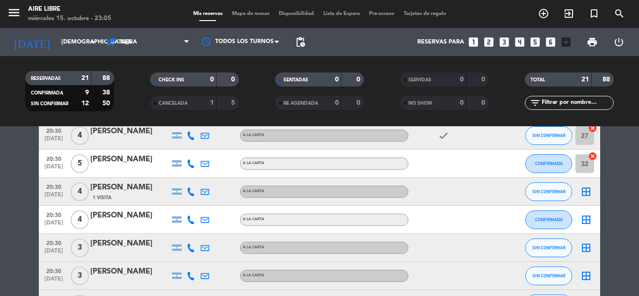
scroll to position [366, 0]
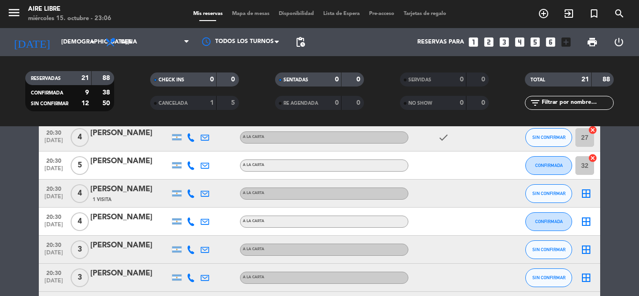
click at [586, 191] on icon "border_all" at bounding box center [586, 193] width 11 height 11
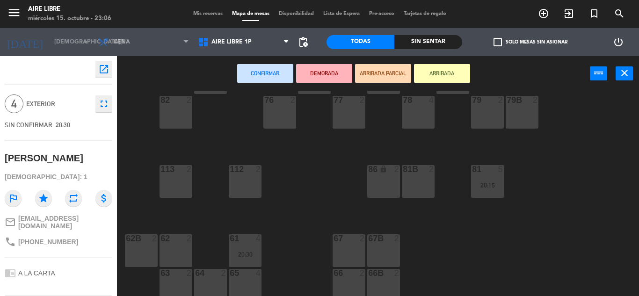
scroll to position [190, 0]
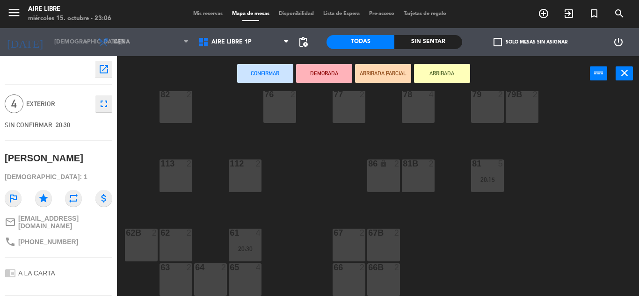
click at [377, 281] on div "66B 2" at bounding box center [383, 279] width 33 height 33
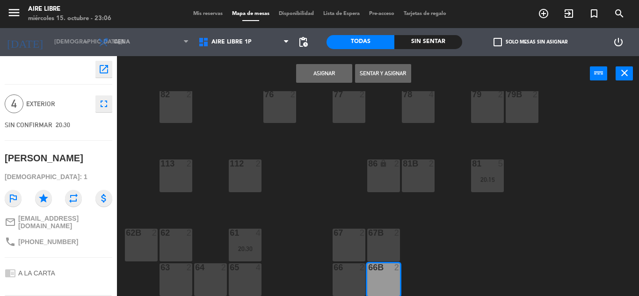
click at [341, 280] on div "66 2" at bounding box center [349, 279] width 33 height 33
click at [330, 68] on button "Asignar" at bounding box center [324, 73] width 56 height 19
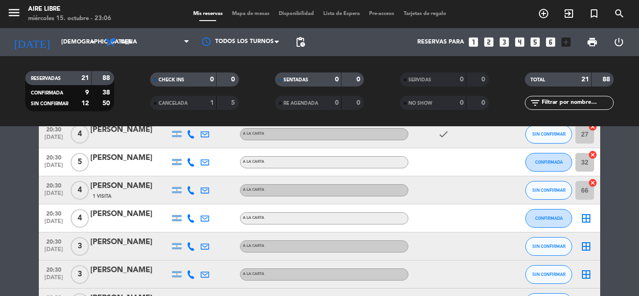
scroll to position [369, 0]
click at [591, 218] on icon "border_all" at bounding box center [586, 218] width 11 height 11
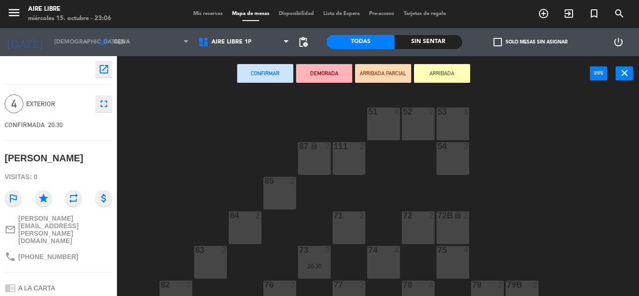
click at [381, 261] on div "74 4" at bounding box center [383, 262] width 33 height 33
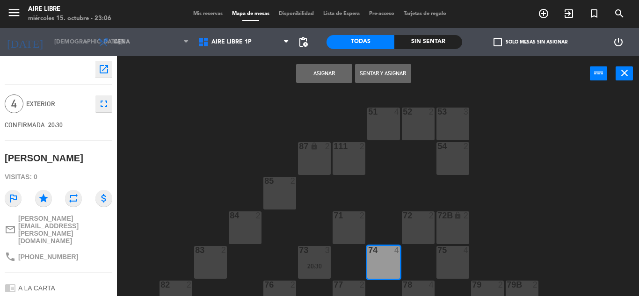
click at [314, 77] on button "Asignar" at bounding box center [324, 73] width 56 height 19
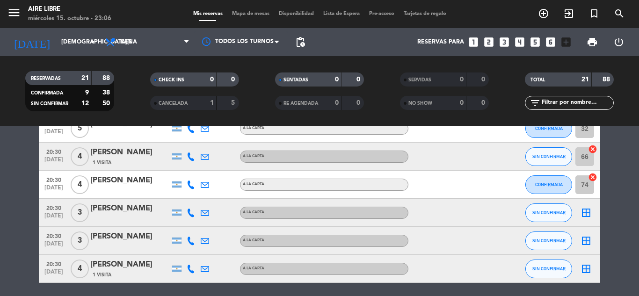
scroll to position [401, 0]
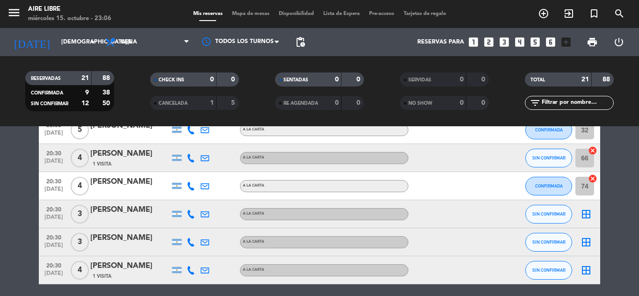
click at [582, 213] on icon "border_all" at bounding box center [586, 214] width 11 height 11
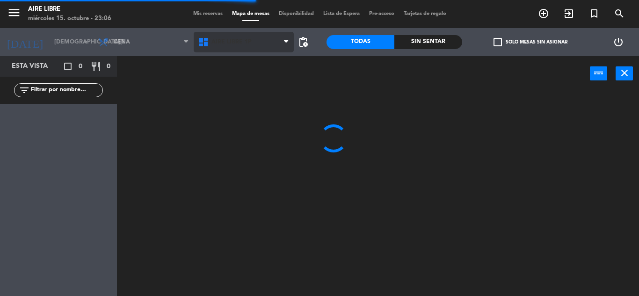
click at [225, 40] on span "Aire Libre 1P" at bounding box center [231, 42] width 40 height 7
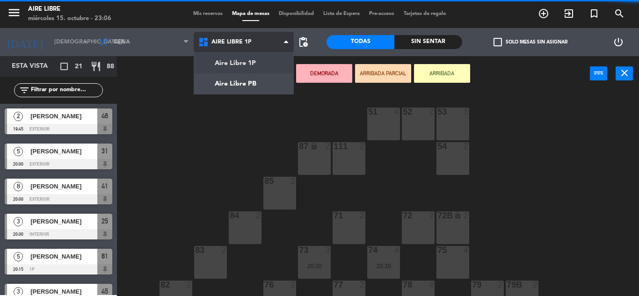
click at [231, 85] on ng-component "menu Aire Libre miércoles 15. octubre - 23:06 Mis reservas Mapa de mesas Dispon…" at bounding box center [319, 148] width 639 height 296
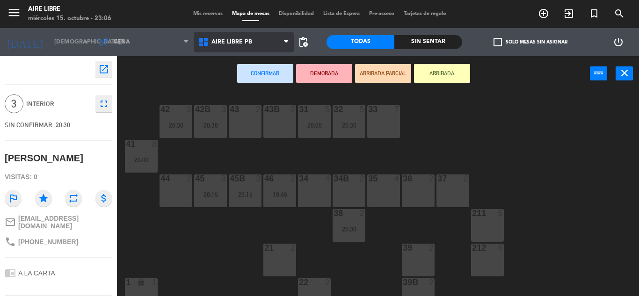
scroll to position [2, 0]
click at [314, 190] on div "34 4" at bounding box center [314, 191] width 33 height 33
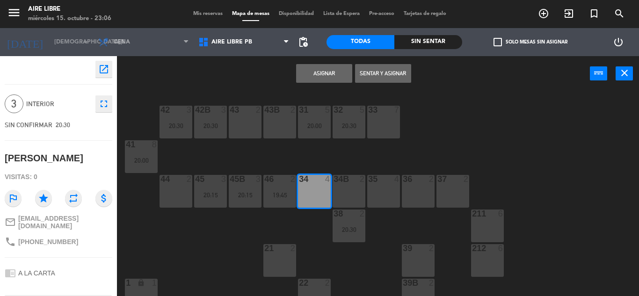
click at [319, 73] on button "Asignar" at bounding box center [324, 73] width 56 height 19
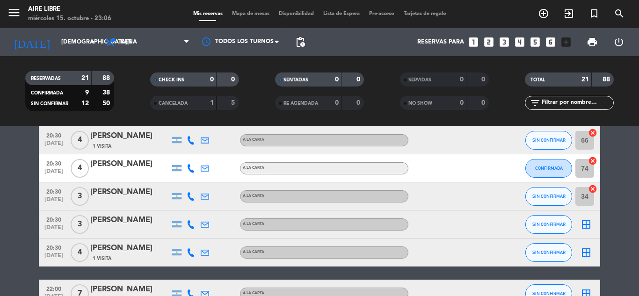
scroll to position [419, 0]
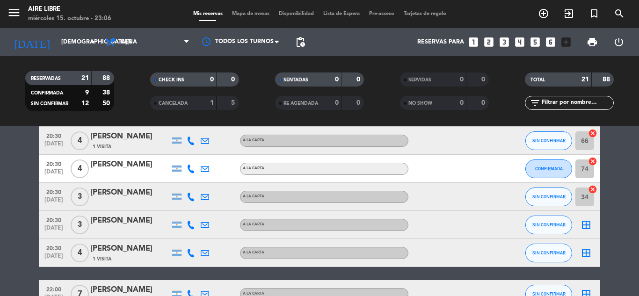
click at [615, 241] on bookings-row "19:45 oct. 16 2 Tamara corti 2 Visitas A LA CARTA cake SIN CONFIRMAR 46 cancel …" at bounding box center [319, 78] width 639 height 655
click at [591, 227] on icon "border_all" at bounding box center [586, 224] width 11 height 11
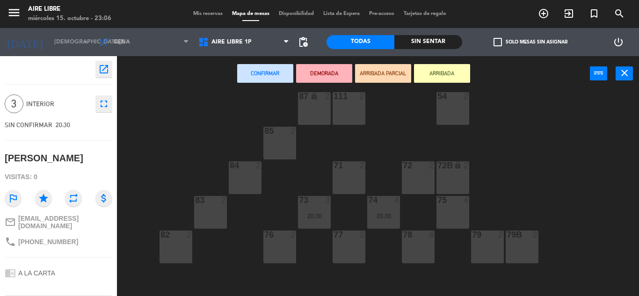
scroll to position [50, 0]
click at [226, 41] on span "Aire Libre 1P" at bounding box center [231, 42] width 40 height 7
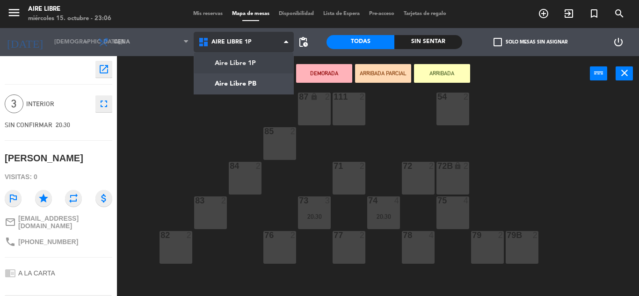
click at [233, 93] on ng-component "menu Aire Libre miércoles 15. octubre - 23:06 Mis reservas Mapa de mesas Dispon…" at bounding box center [319, 148] width 639 height 296
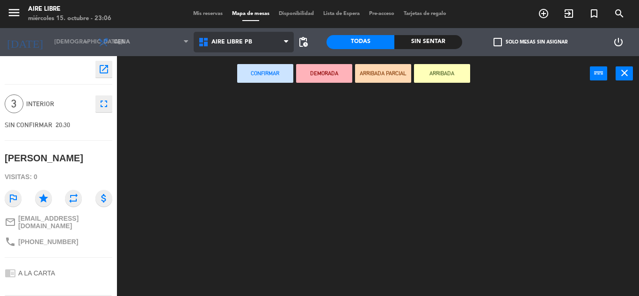
scroll to position [0, 0]
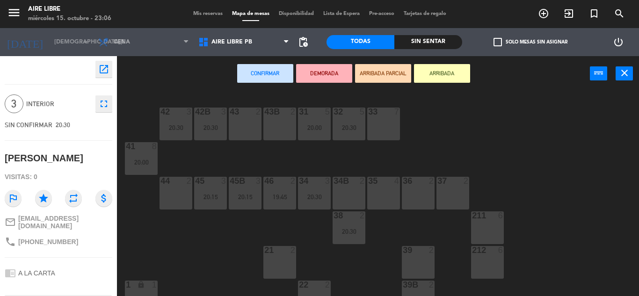
click at [383, 194] on div "35 4" at bounding box center [383, 193] width 33 height 33
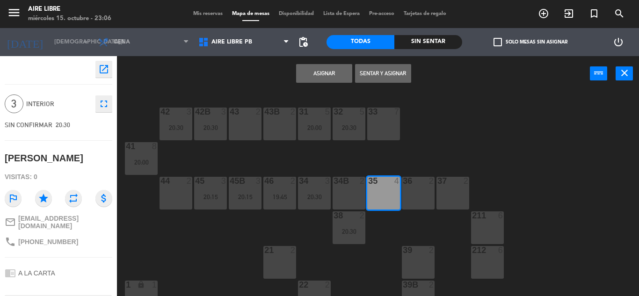
click at [322, 74] on button "Asignar" at bounding box center [324, 73] width 56 height 19
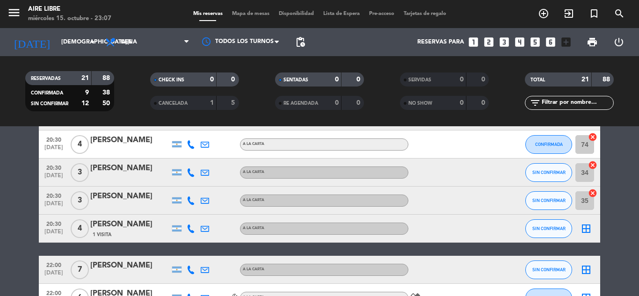
scroll to position [449, 0]
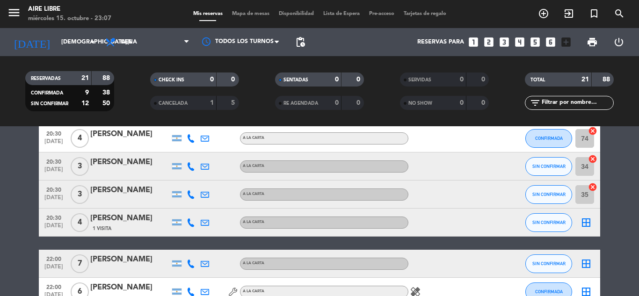
click at [588, 222] on icon "border_all" at bounding box center [586, 222] width 11 height 11
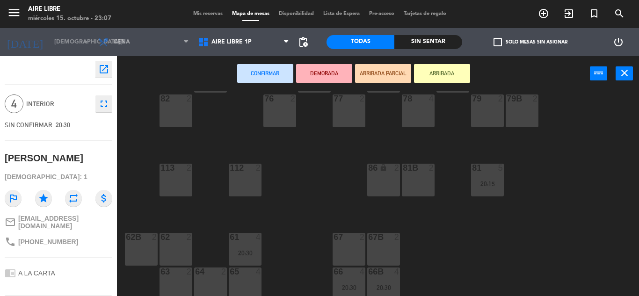
scroll to position [187, 0]
click at [249, 283] on div "65 4" at bounding box center [245, 283] width 33 height 33
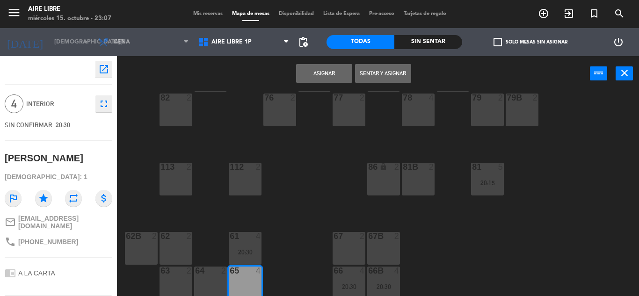
click at [321, 73] on button "Asignar" at bounding box center [324, 73] width 56 height 19
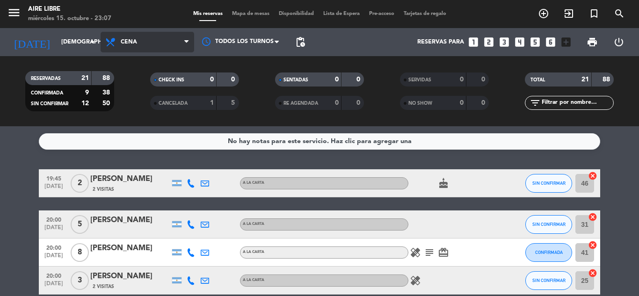
click at [132, 40] on span "Cena" at bounding box center [129, 42] width 16 height 7
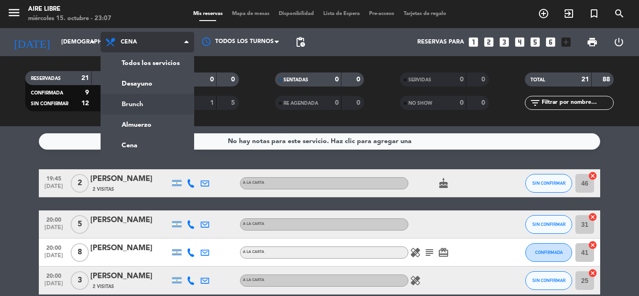
click at [140, 105] on div "menu Aire Libre miércoles 15. octubre - 23:07 Mis reservas Mapa de mesas Dispon…" at bounding box center [319, 63] width 639 height 126
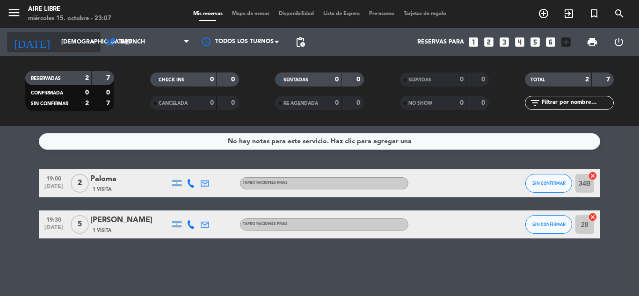
click at [70, 44] on input "[DEMOGRAPHIC_DATA][DATE]" at bounding box center [96, 42] width 79 height 16
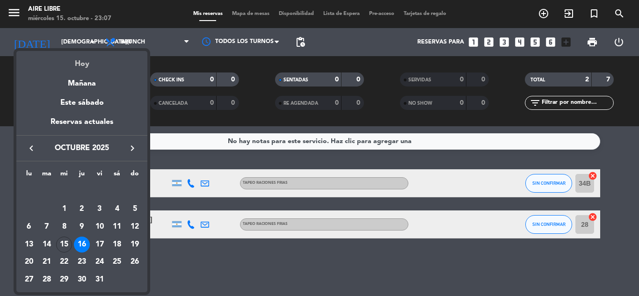
click at [81, 64] on div "Hoy" at bounding box center [81, 60] width 131 height 19
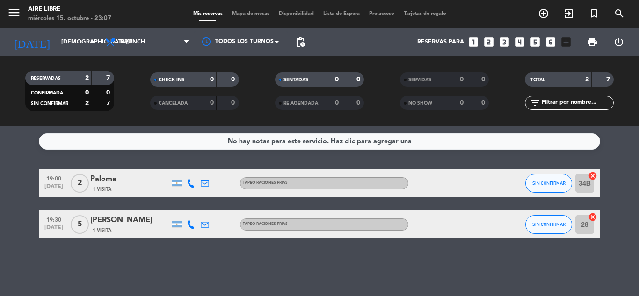
type input "[DATE]"
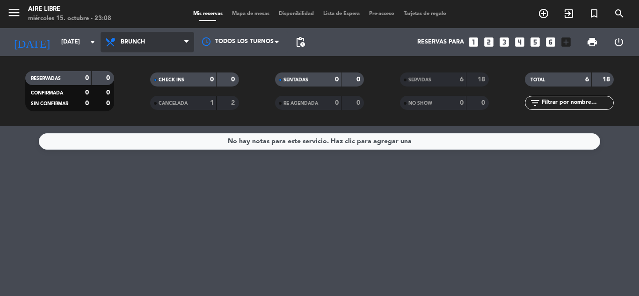
click at [131, 48] on span "Brunch" at bounding box center [148, 42] width 94 height 21
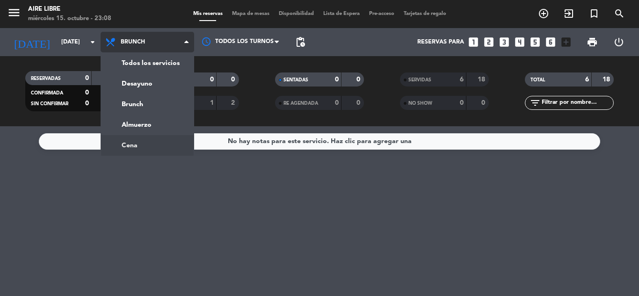
click at [132, 142] on ng-component "menu Aire Libre miércoles 15. octubre - 23:08 Mis reservas Mapa de mesas Dispon…" at bounding box center [319, 148] width 639 height 296
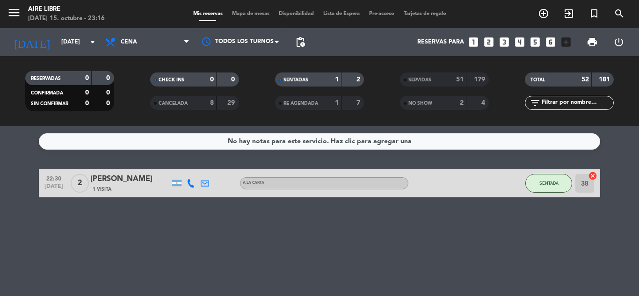
click at [547, 183] on span "SENTADA" at bounding box center [548, 183] width 19 height 5
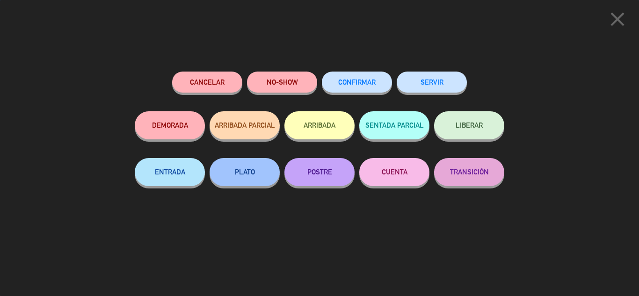
click at [435, 80] on button "SERVIR" at bounding box center [432, 82] width 70 height 21
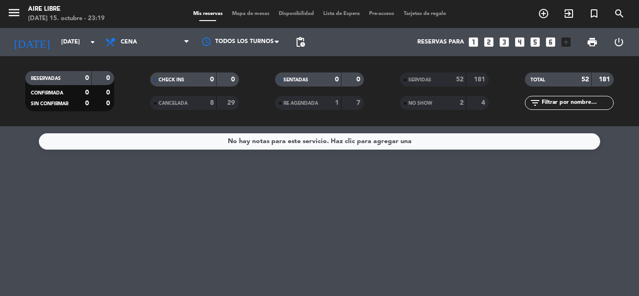
click at [348, 209] on div "No hay notas para este servicio. Haz clic para agregar una" at bounding box center [319, 211] width 639 height 170
click at [322, 235] on div "No hay notas para este servicio. Haz clic para agregar una" at bounding box center [319, 211] width 639 height 170
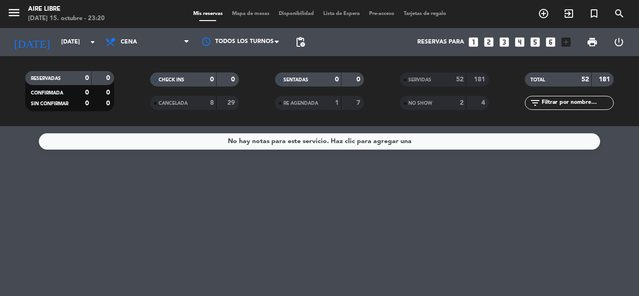
drag, startPoint x: 348, startPoint y: 209, endPoint x: 322, endPoint y: 235, distance: 36.7
click at [322, 235] on div "No hay notas para este servicio. Haz clic para agregar una" at bounding box center [319, 211] width 639 height 170
type input "1"
click at [322, 235] on div "No hay notas para este servicio. Haz clic para agregar una" at bounding box center [319, 211] width 639 height 170
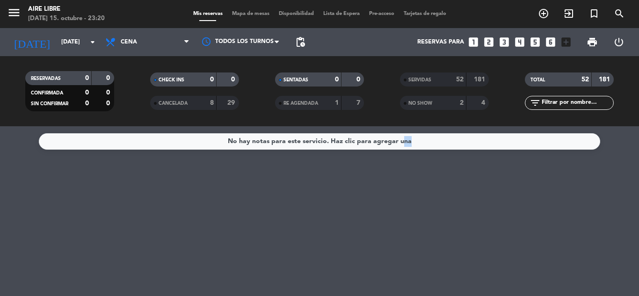
click at [322, 235] on div "No hay notas para este servicio. Haz clic para agregar una" at bounding box center [319, 211] width 639 height 170
click at [514, 226] on div "No hay notas para este servicio. Haz clic para agregar una" at bounding box center [319, 211] width 639 height 170
click at [356, 211] on div "No hay notas para este servicio. Haz clic para agregar una" at bounding box center [319, 211] width 639 height 170
